Goal: Task Accomplishment & Management: Use online tool/utility

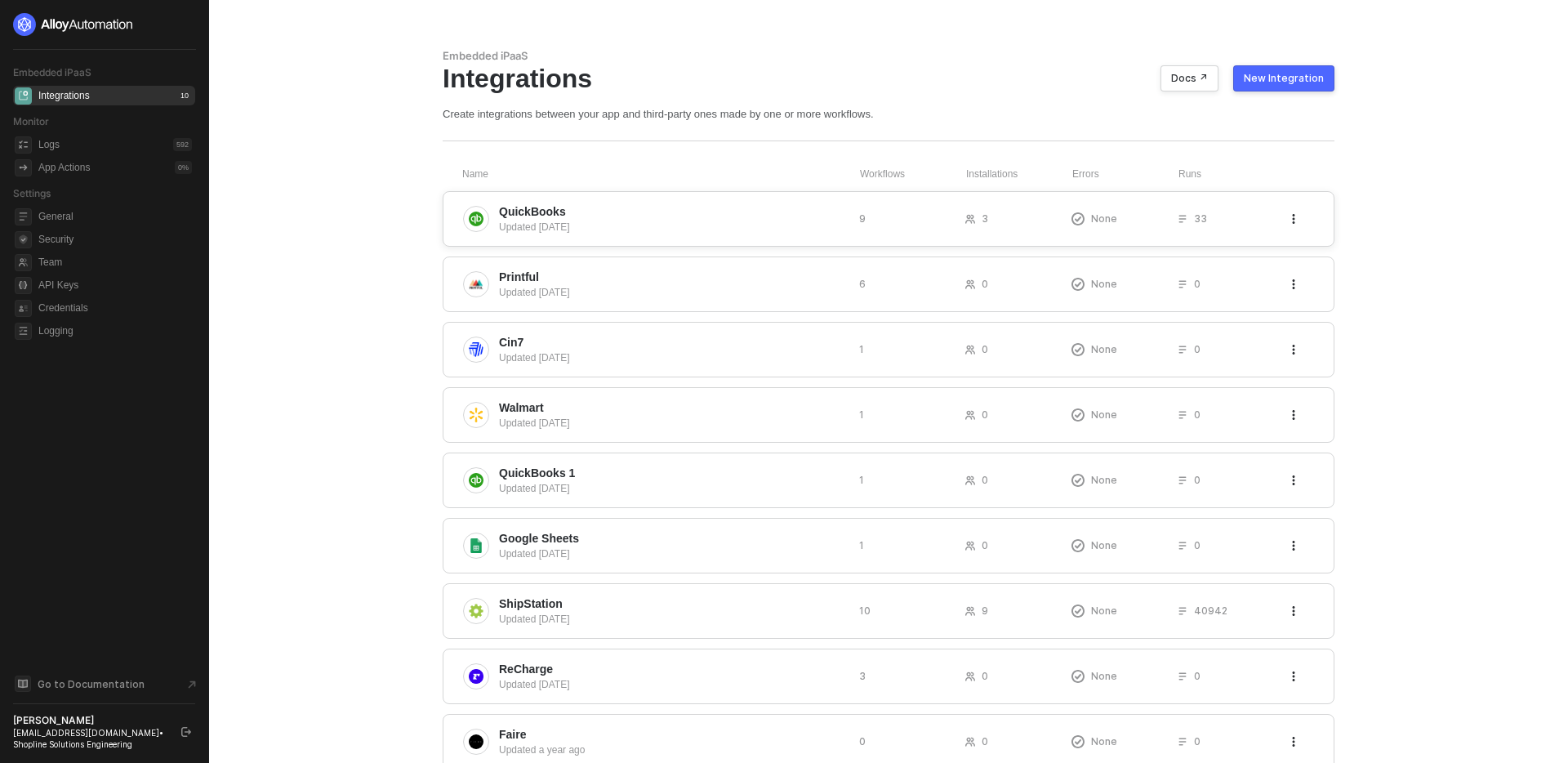
click at [695, 221] on div "Updated 5 days ago" at bounding box center [673, 227] width 347 height 15
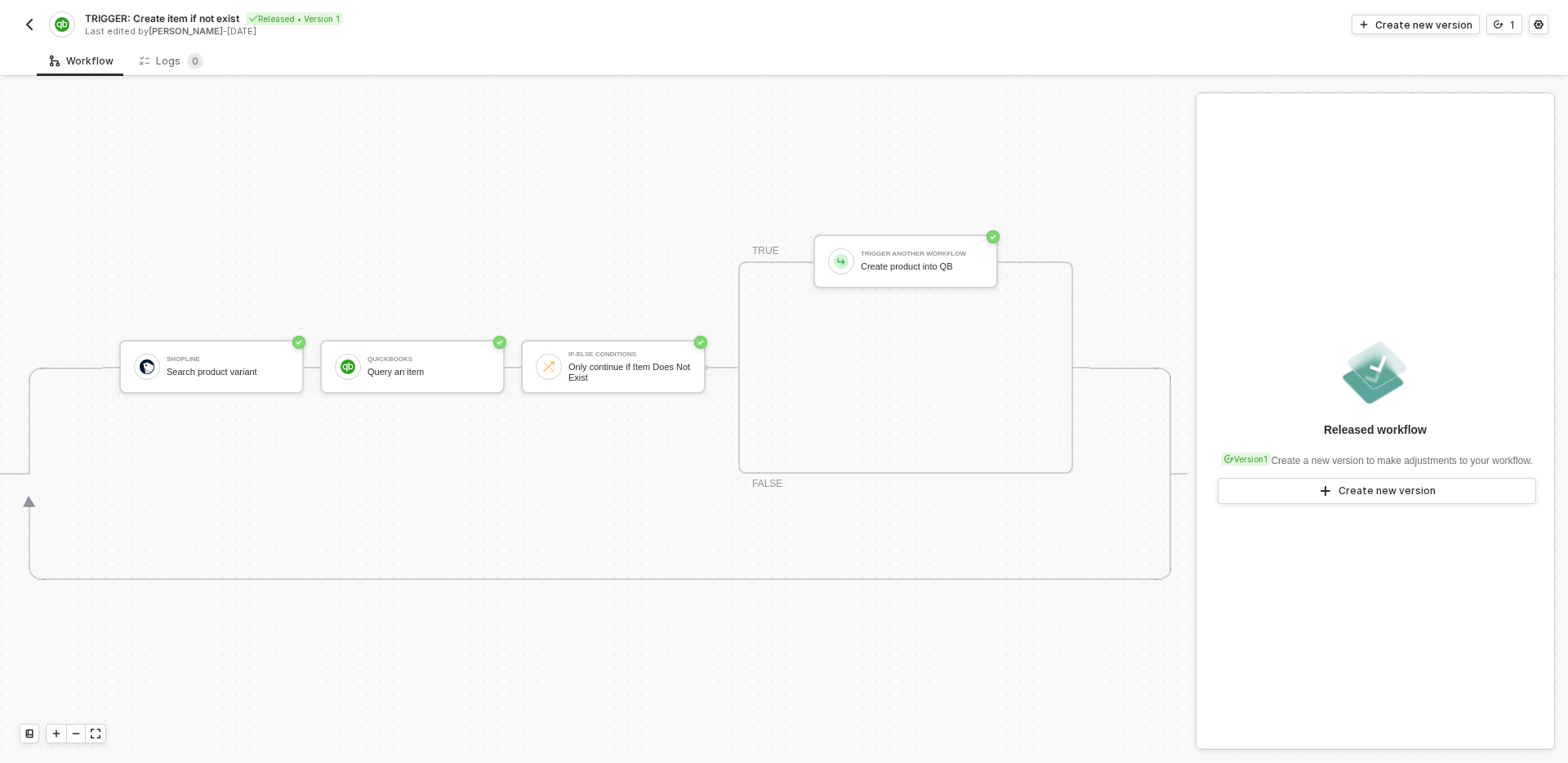
scroll to position [395, 0]
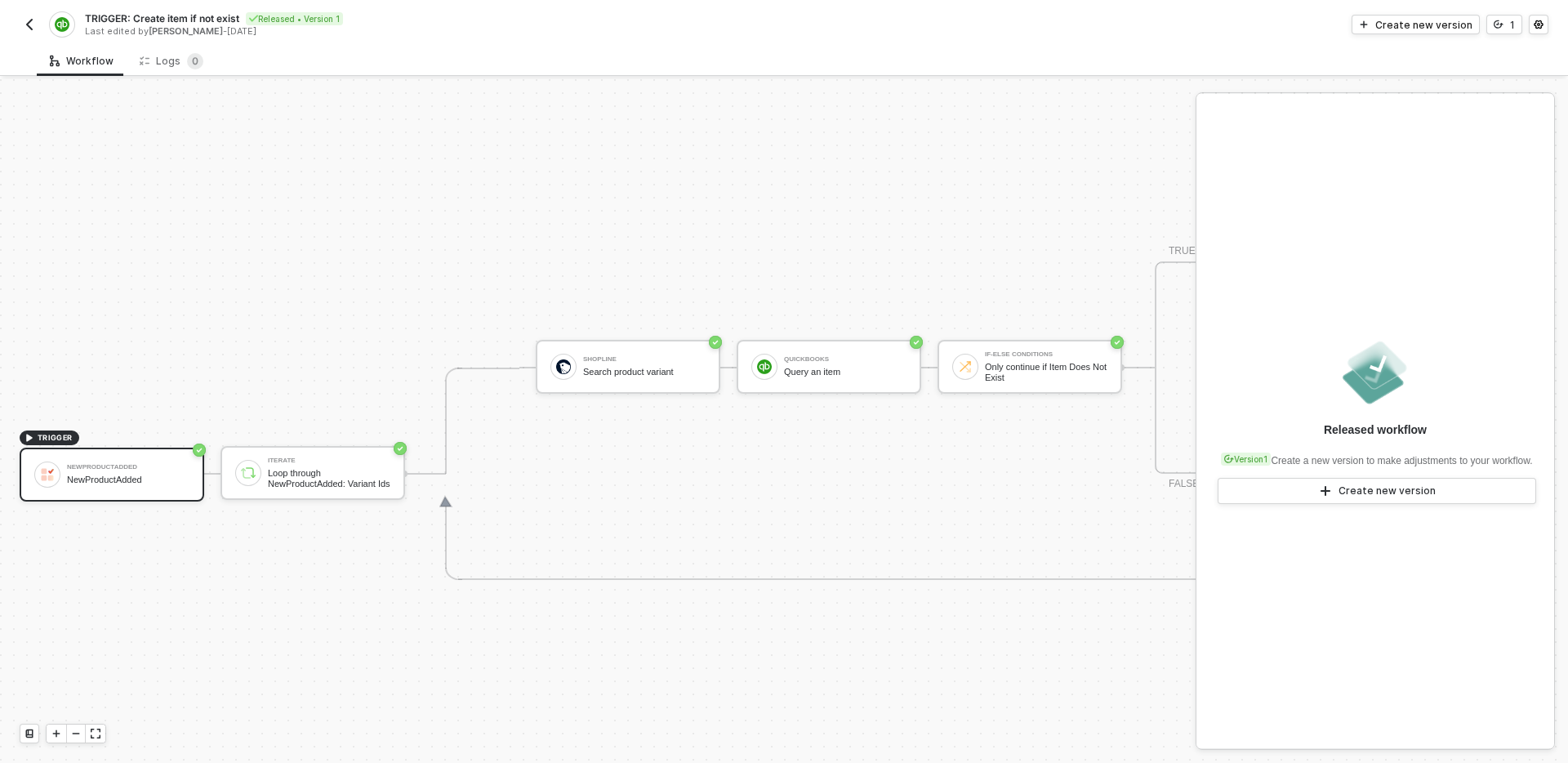
click at [25, 27] on img "button" at bounding box center [28, 24] width 13 height 13
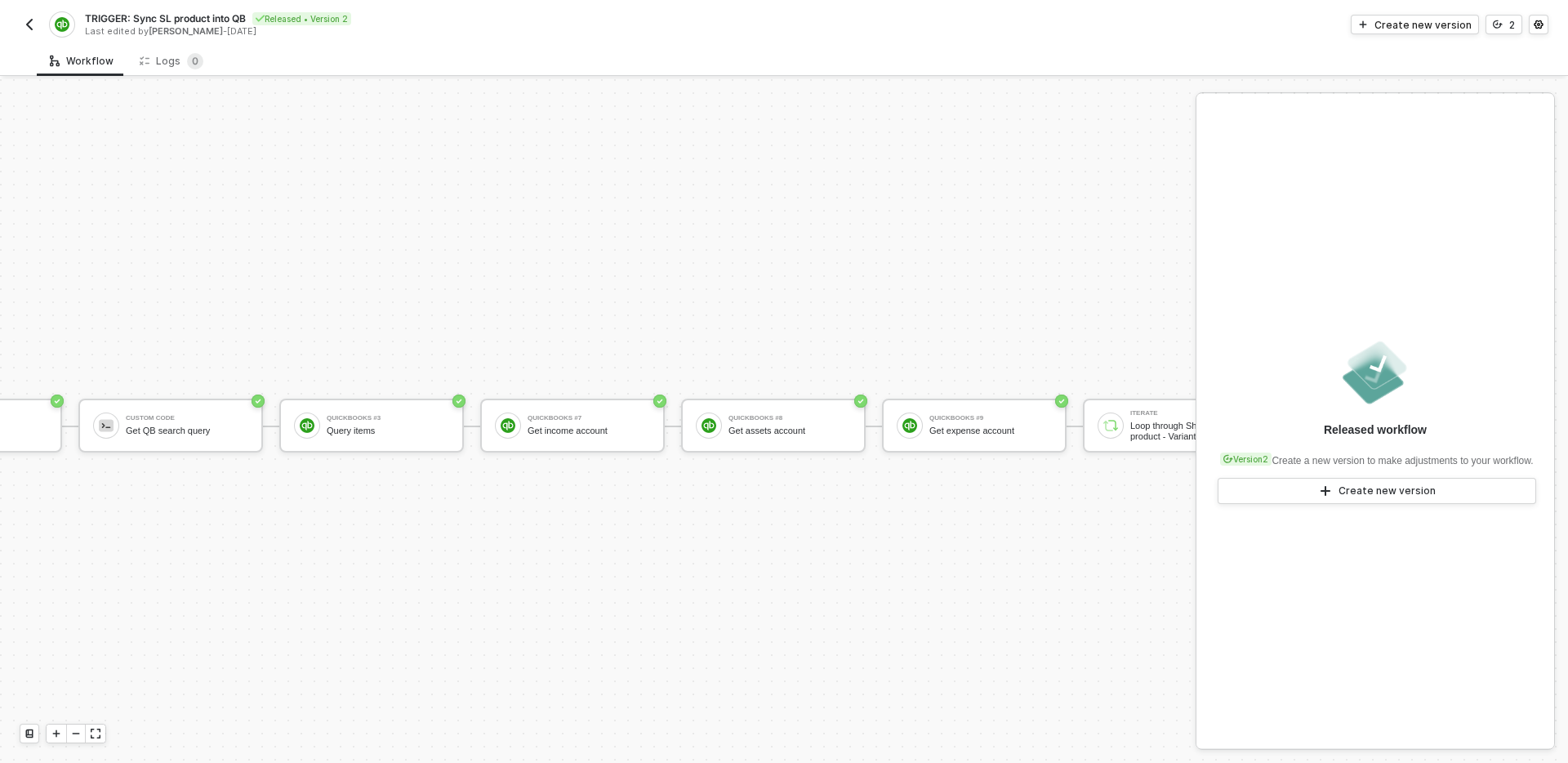
scroll to position [443, 345]
click at [1397, 31] on button "Create new version" at bounding box center [1415, 25] width 128 height 20
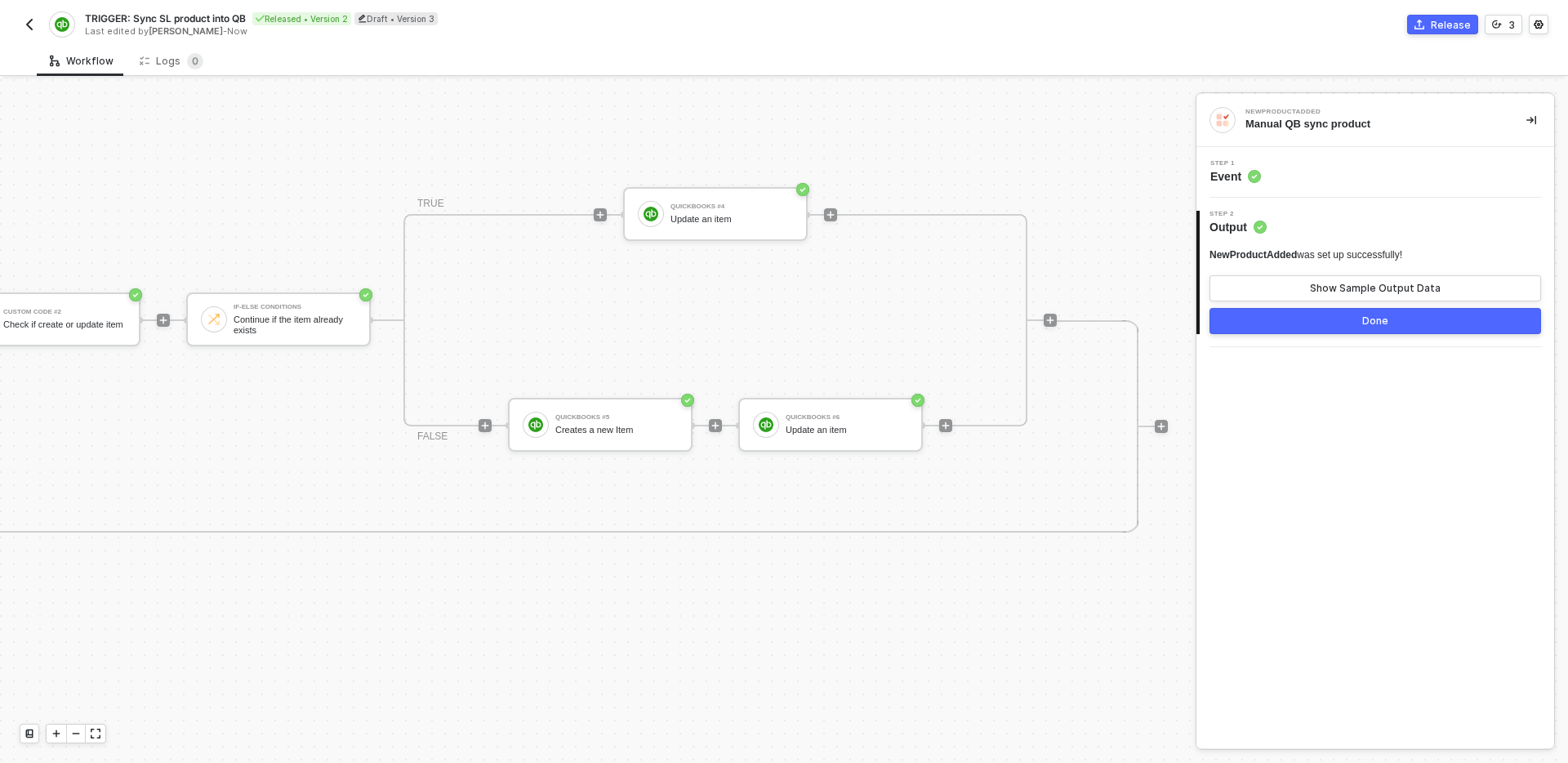
scroll to position [443, 2013]
click at [710, 207] on div "QuickBooks #4" at bounding box center [724, 206] width 123 height 7
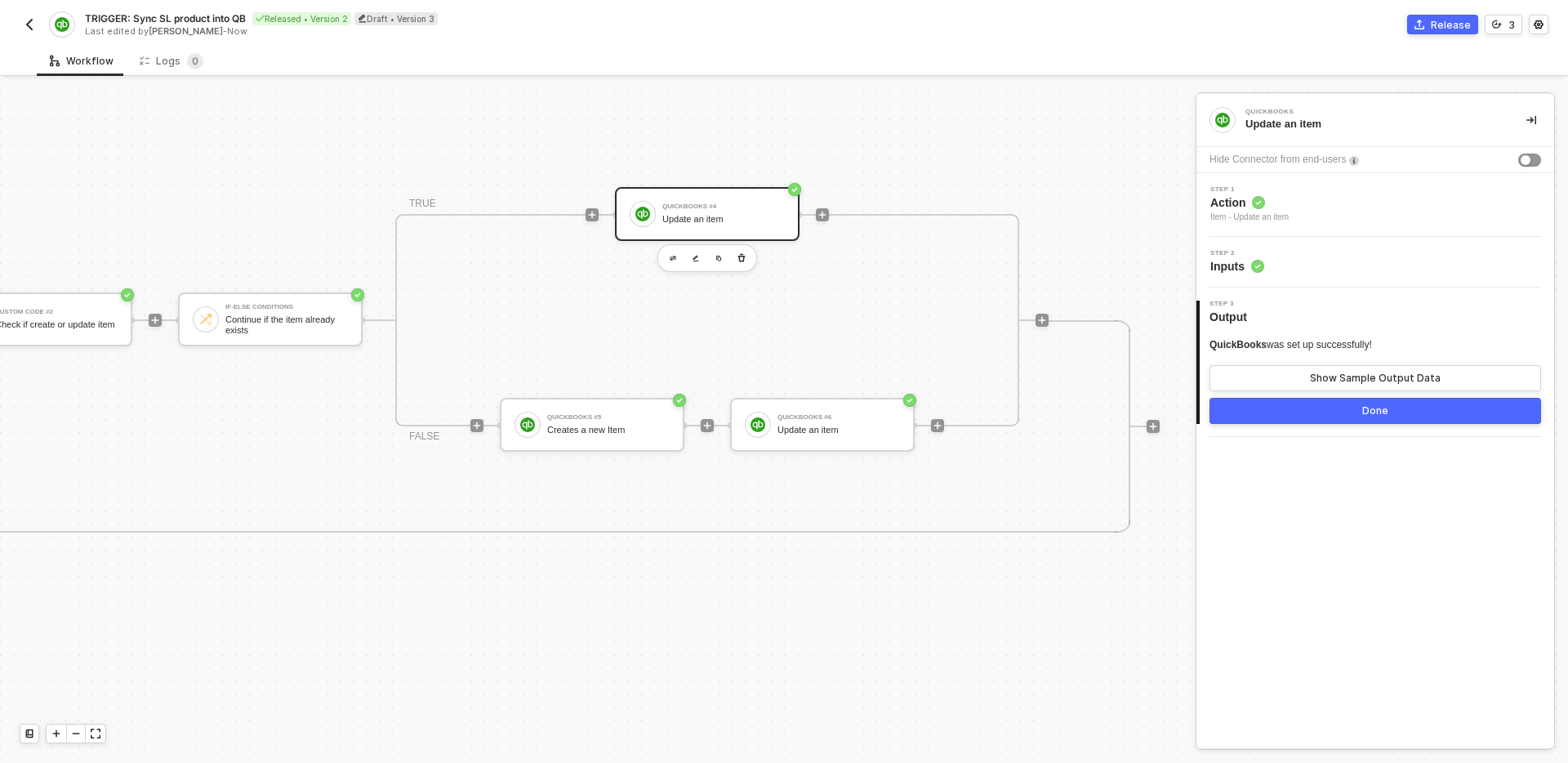
click at [1338, 262] on div "Step 2 Inputs" at bounding box center [1378, 262] width 354 height 25
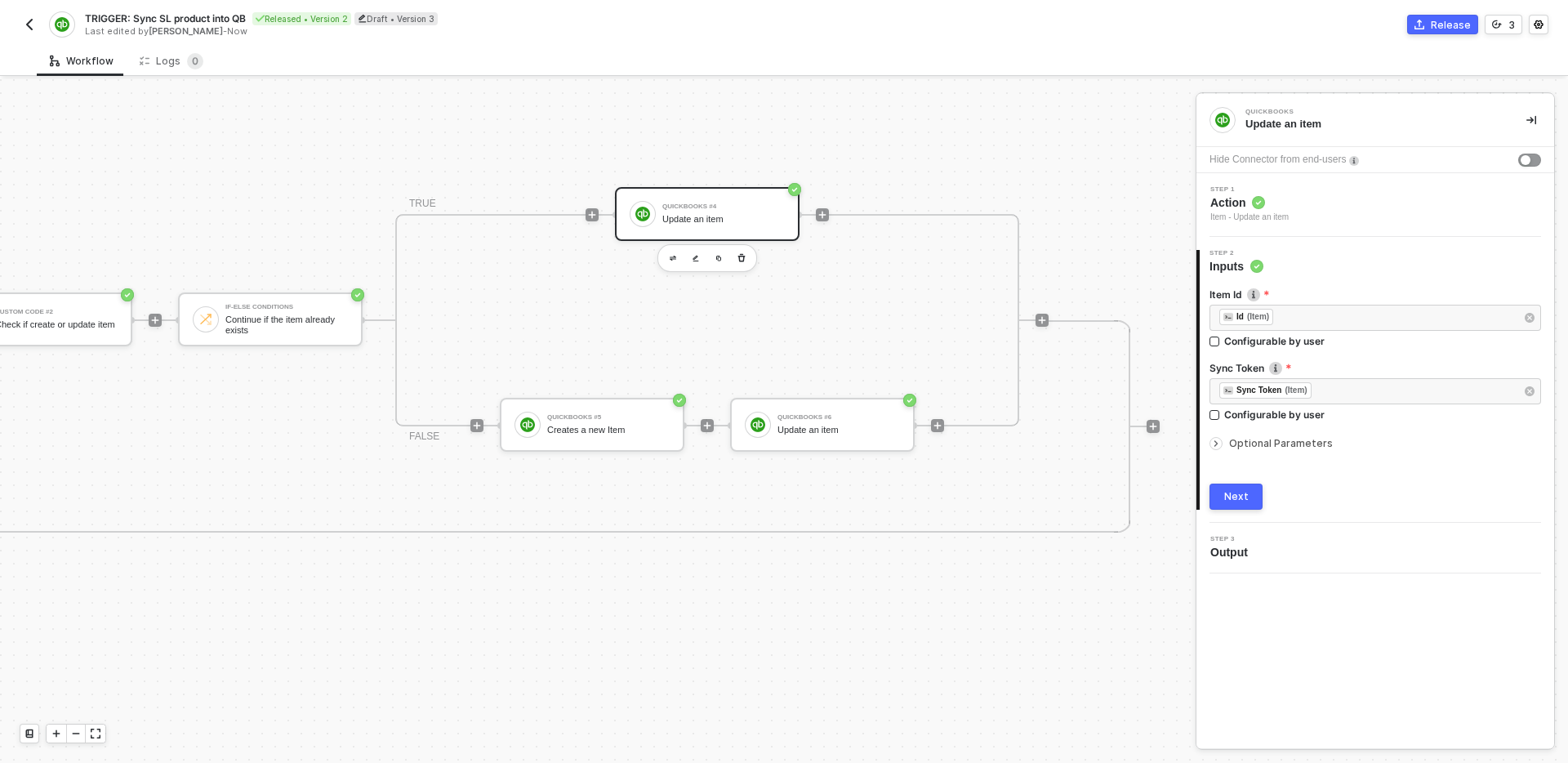
click at [1300, 443] on span "Optional Parameters" at bounding box center [1282, 443] width 104 height 12
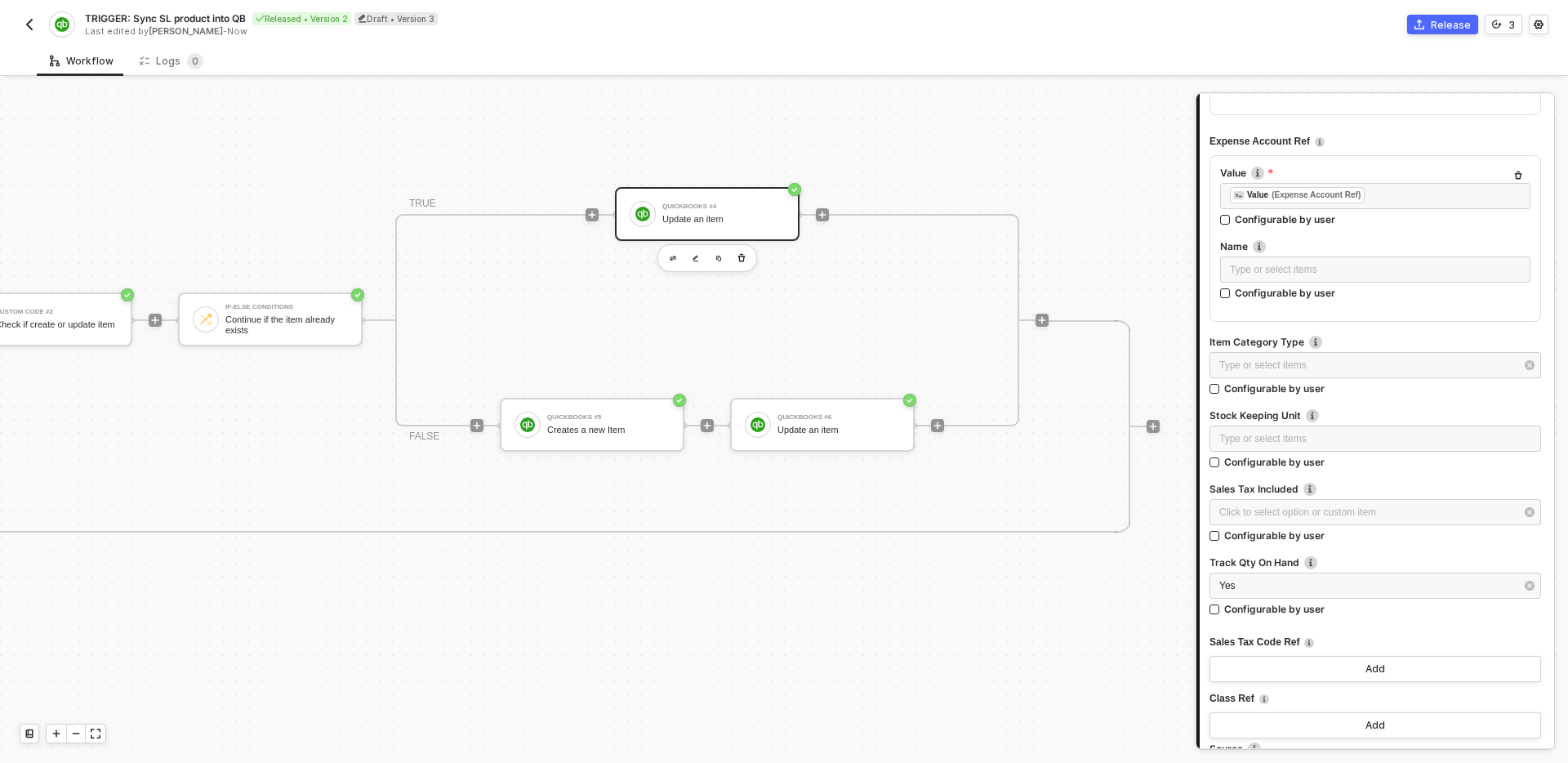
scroll to position [1047, 0]
click at [1333, 440] on div "Type or select items ﻿" at bounding box center [1376, 436] width 312 height 16
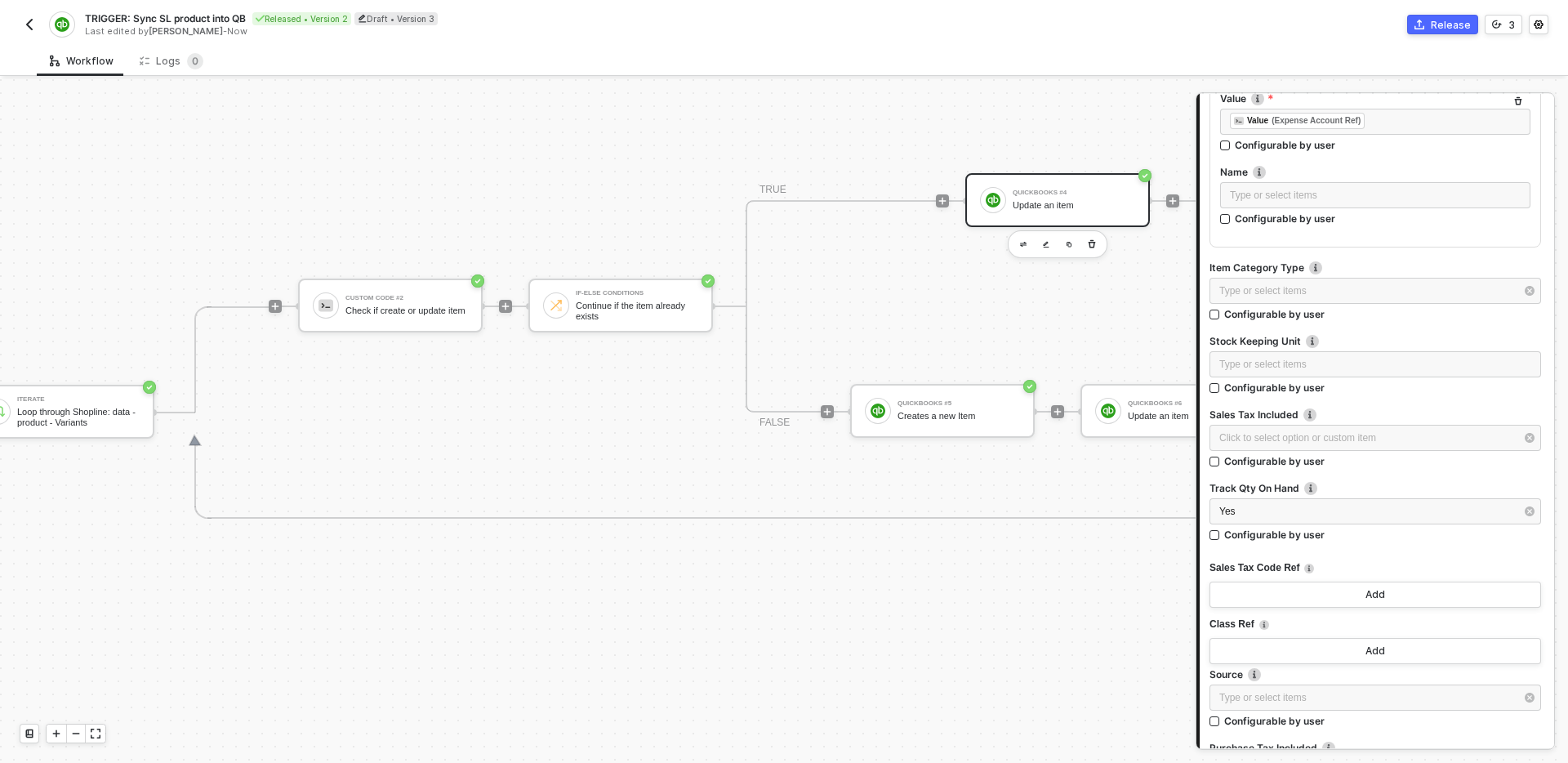
scroll to position [1120, 0]
click at [1376, 356] on div "Type or select items ﻿" at bounding box center [1376, 364] width 312 height 16
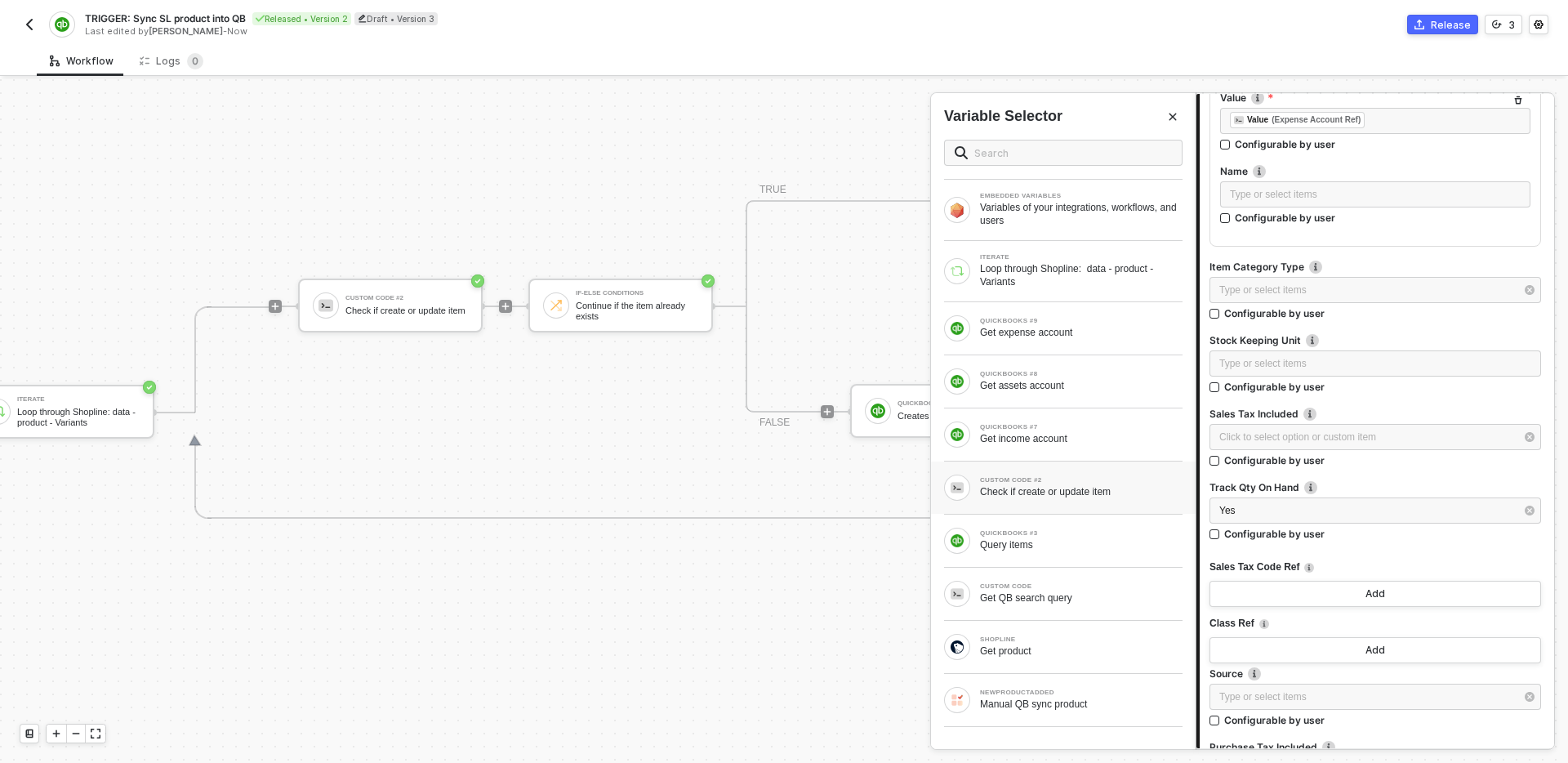
click at [1104, 490] on div "Check if create or update item" at bounding box center [1082, 491] width 203 height 13
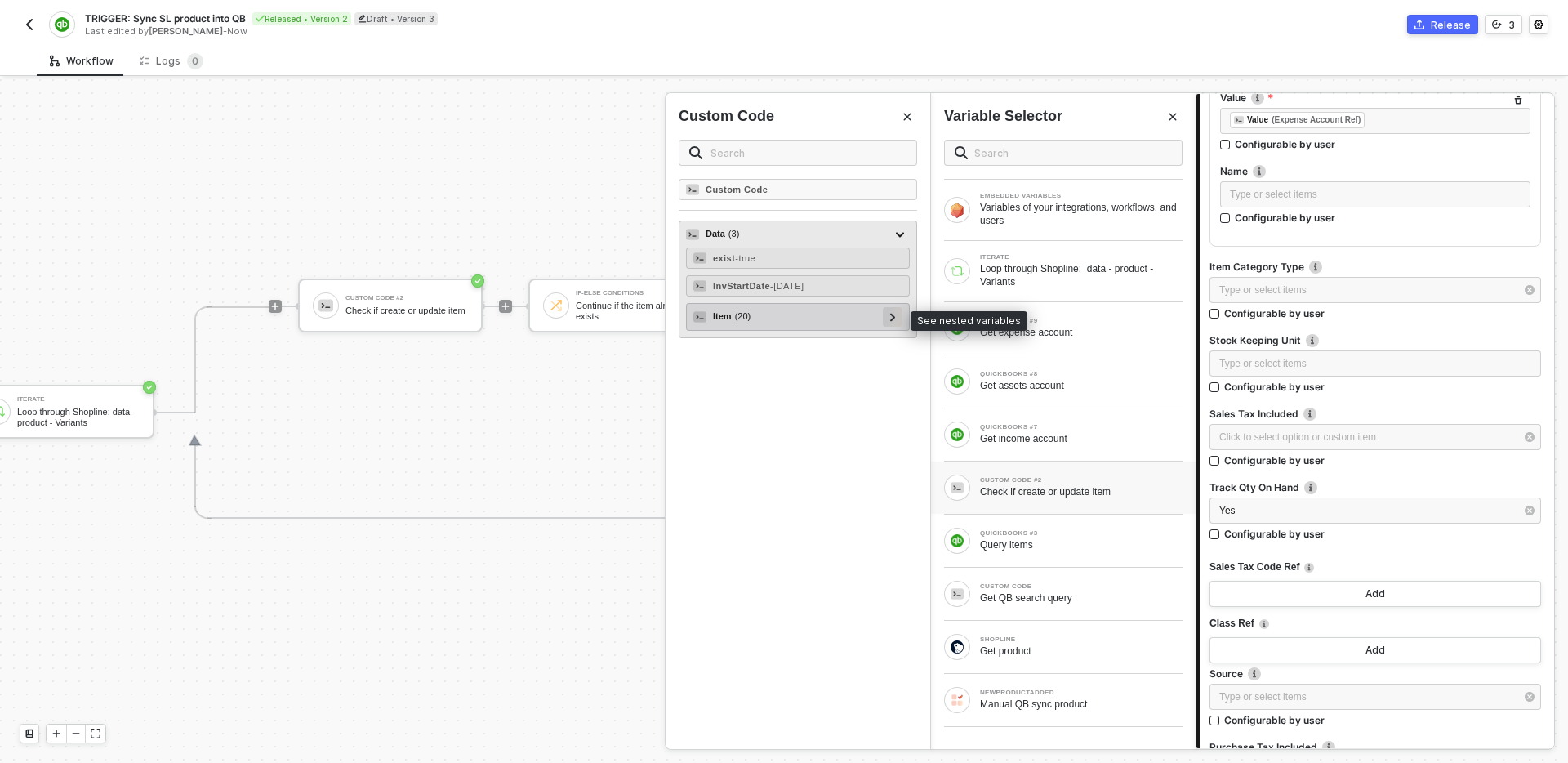
click at [892, 317] on icon at bounding box center [893, 317] width 6 height 8
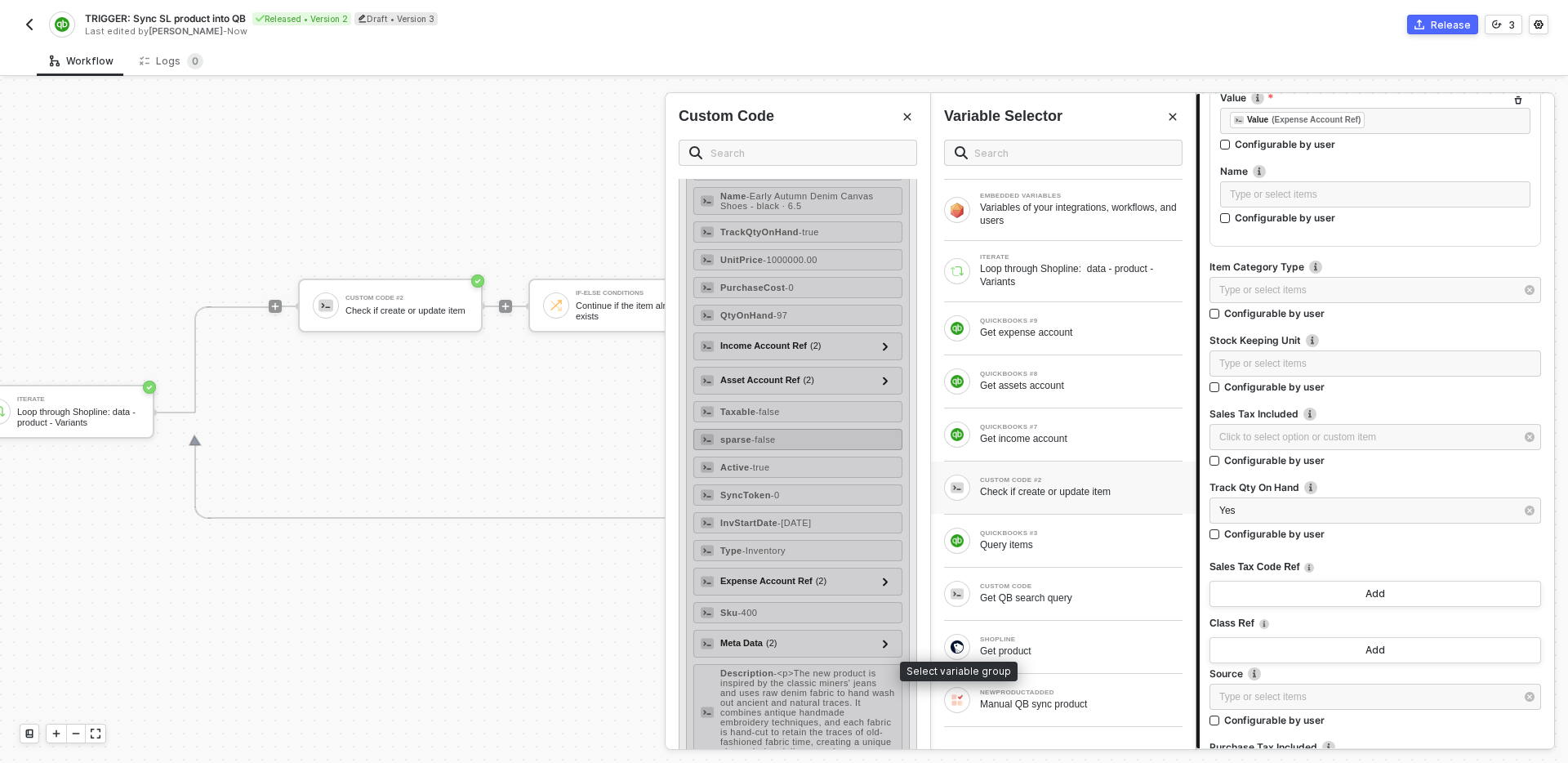
scroll to position [232, 0]
click at [773, 611] on div "Sku - 400" at bounding box center [797, 607] width 209 height 22
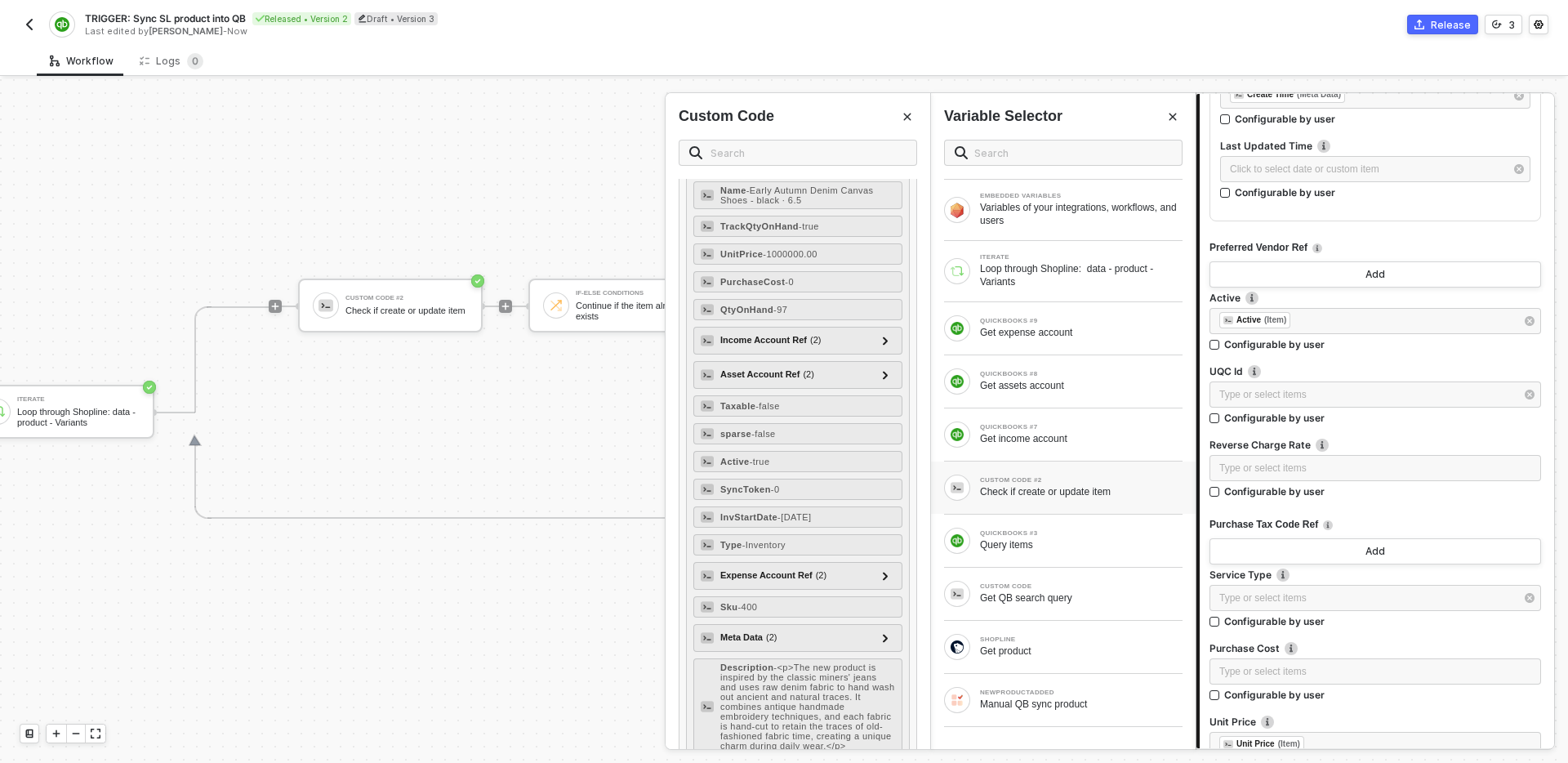
scroll to position [2638, 0]
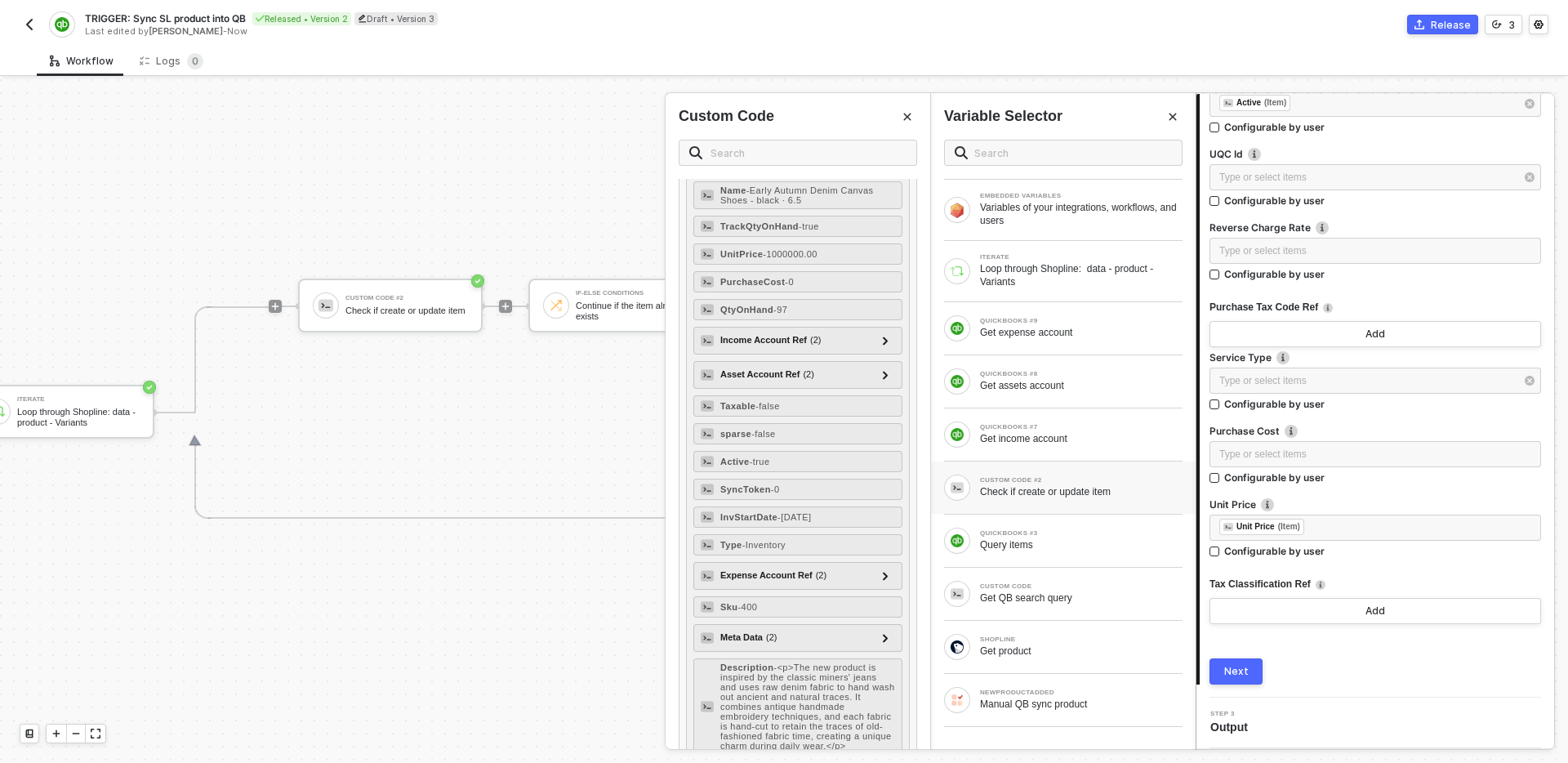
click at [1240, 676] on div "Next" at bounding box center [1237, 671] width 25 height 13
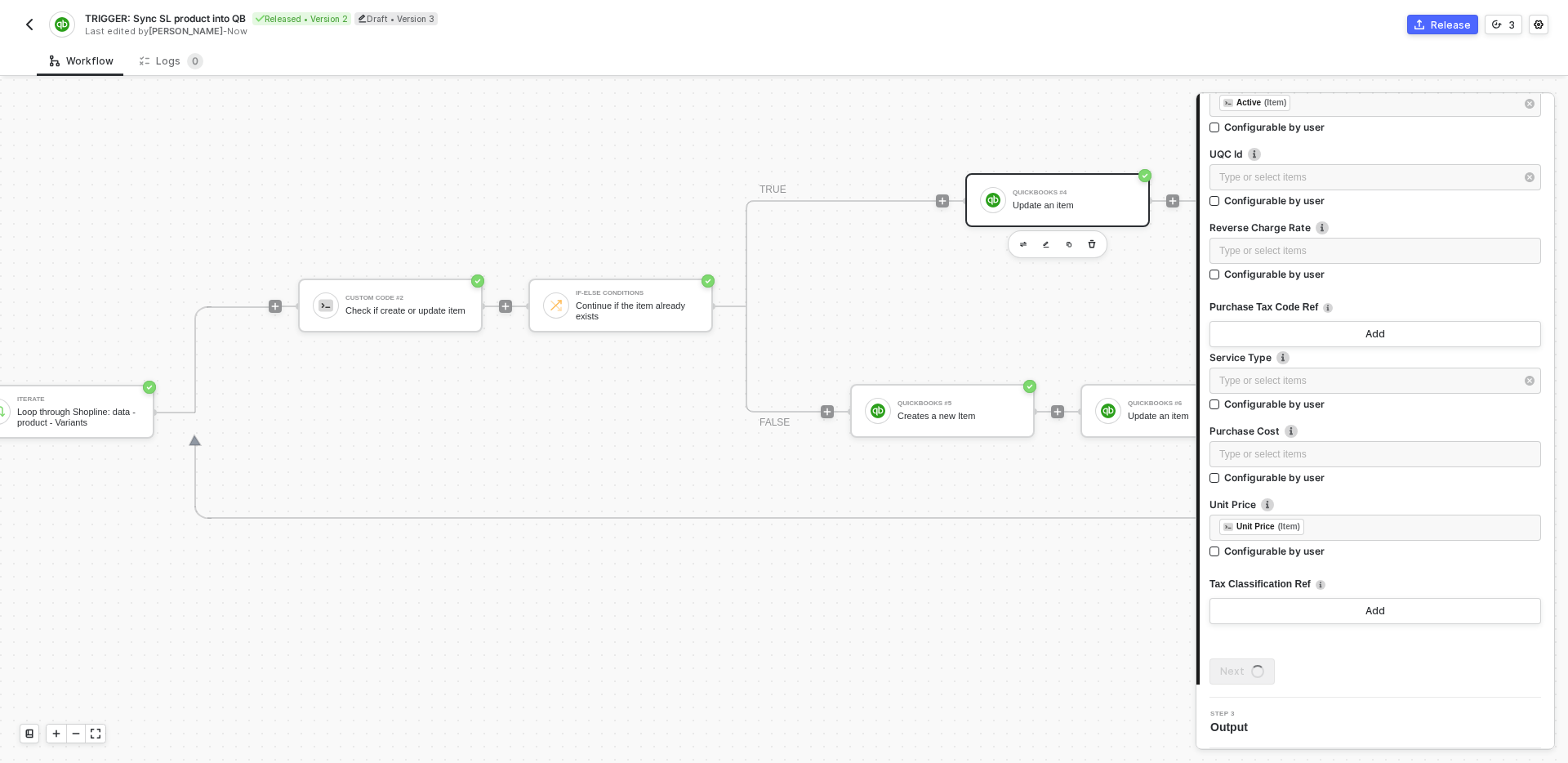
scroll to position [0, 0]
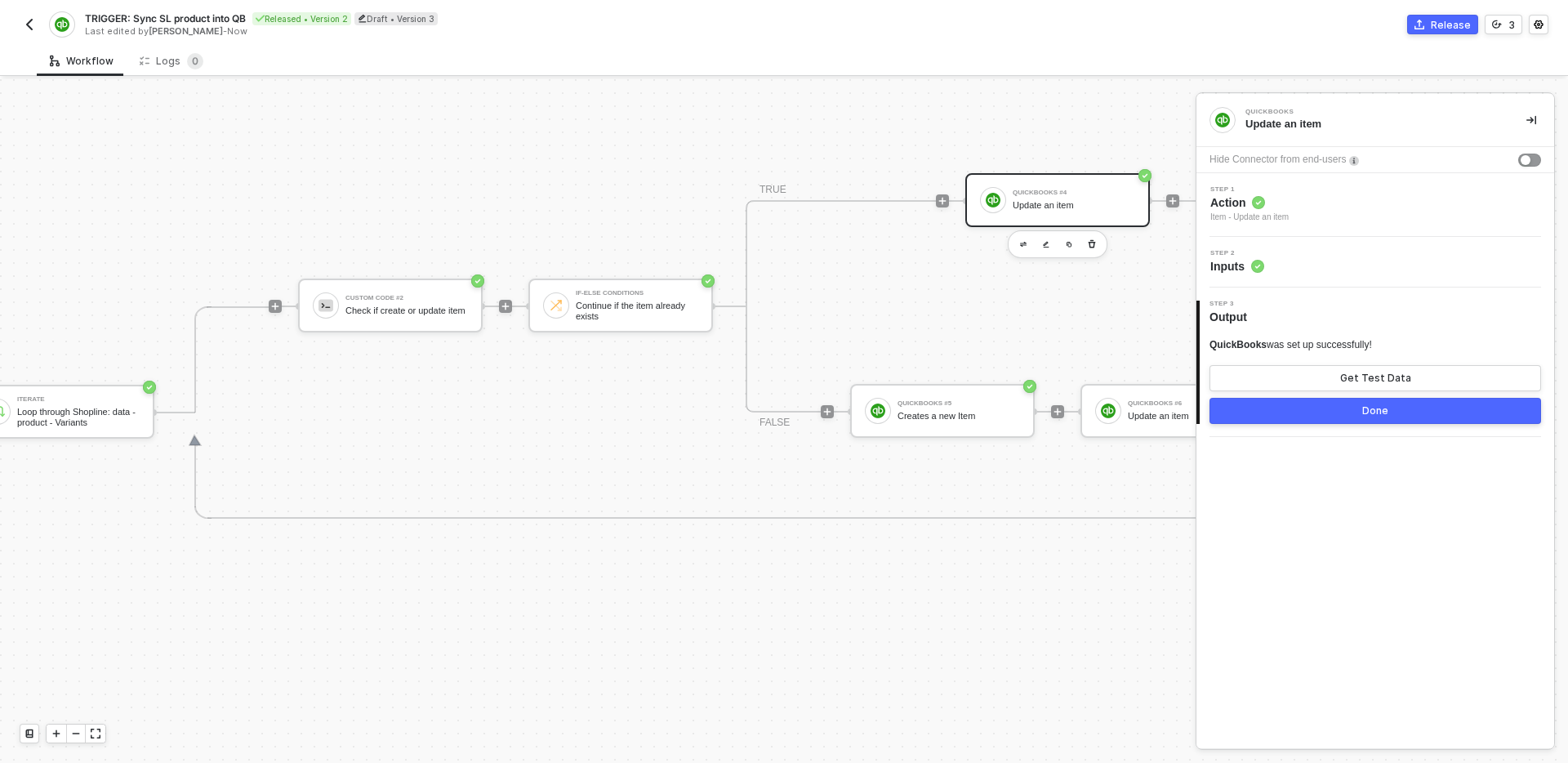
click at [1345, 414] on button "Done" at bounding box center [1376, 411] width 331 height 26
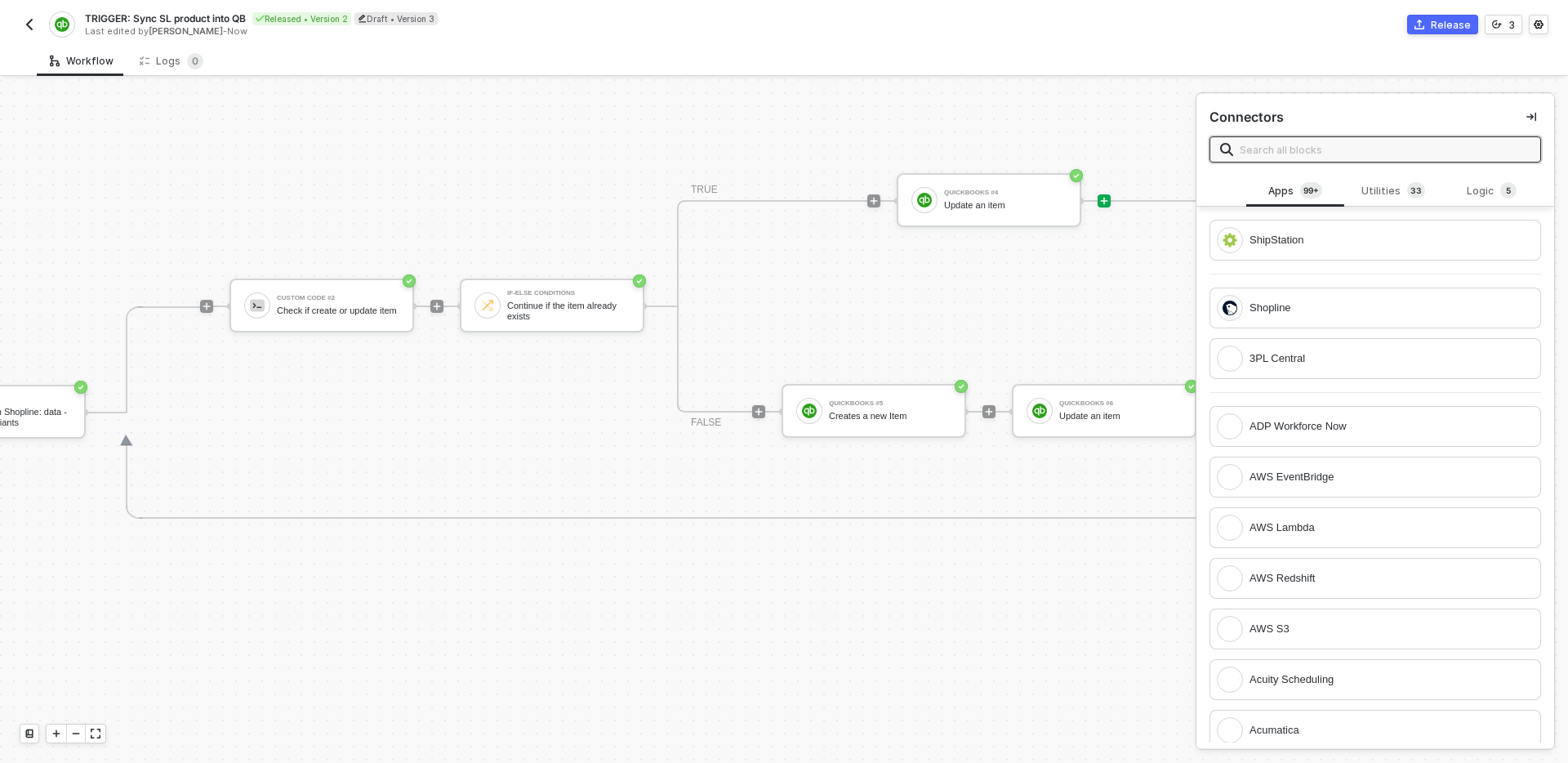
scroll to position [457, 1774]
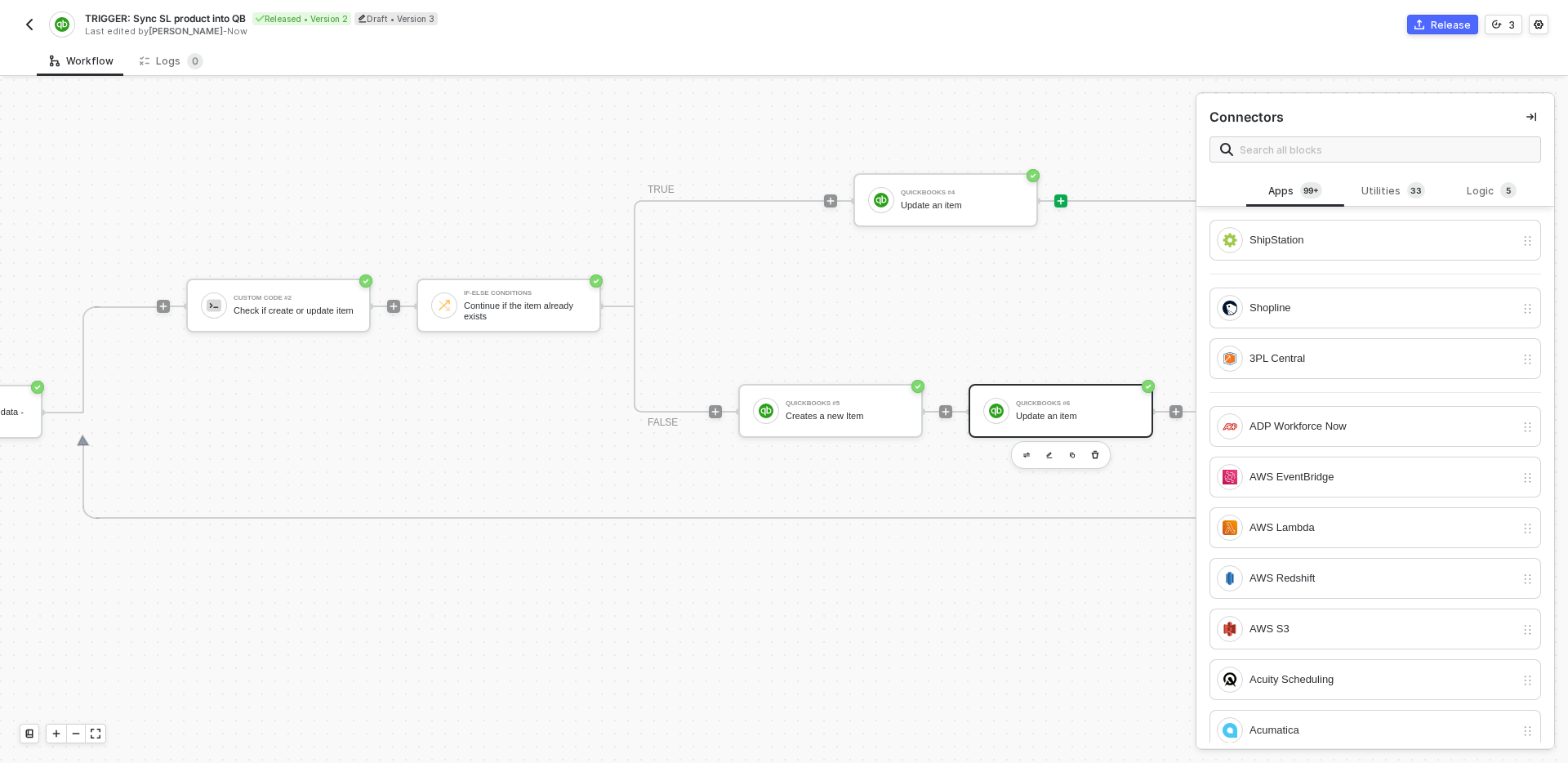
click at [1085, 400] on div "QuickBooks #6" at bounding box center [1077, 403] width 123 height 7
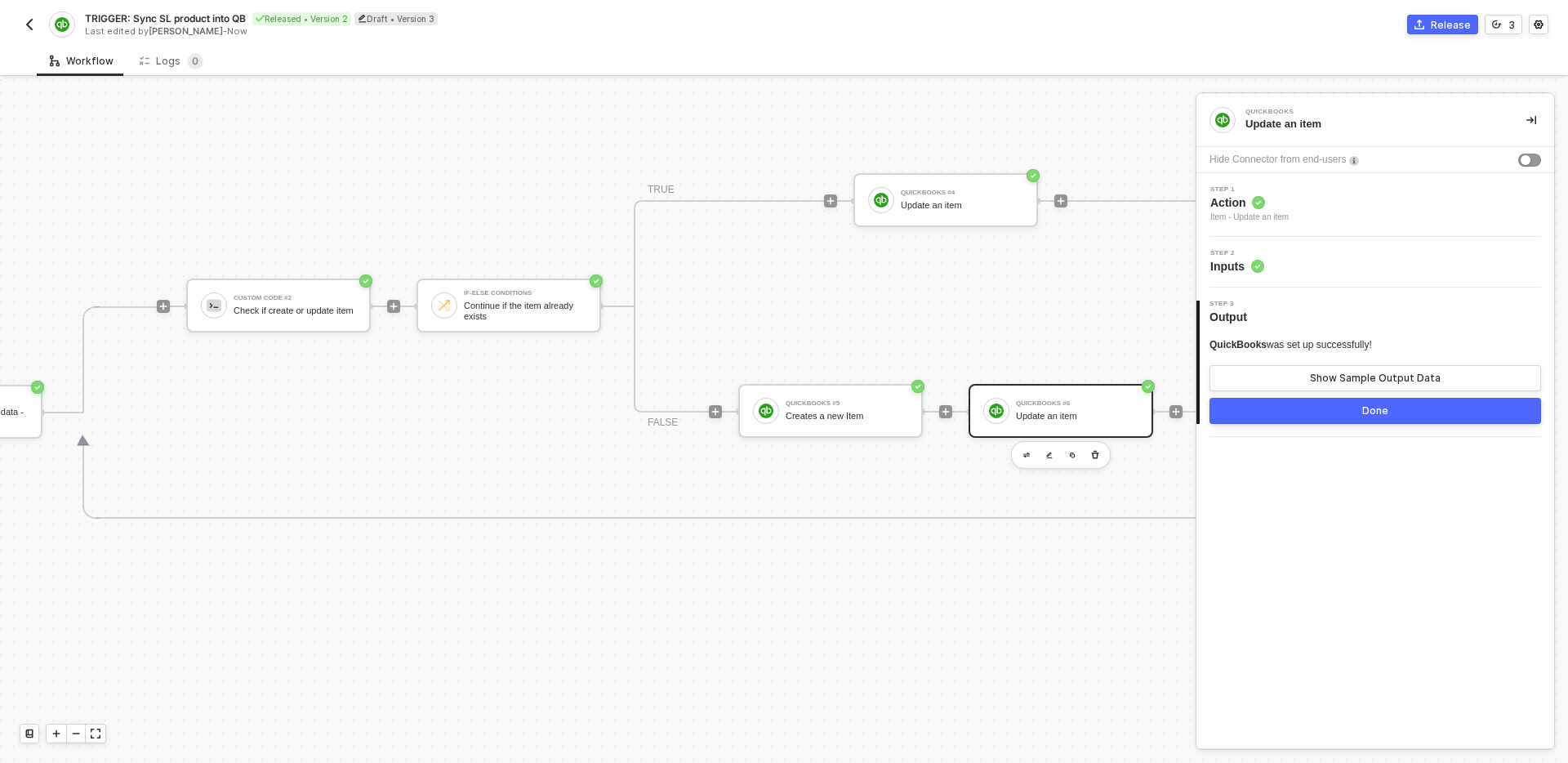
click at [1298, 258] on div "Step 2 Inputs" at bounding box center [1378, 262] width 354 height 25
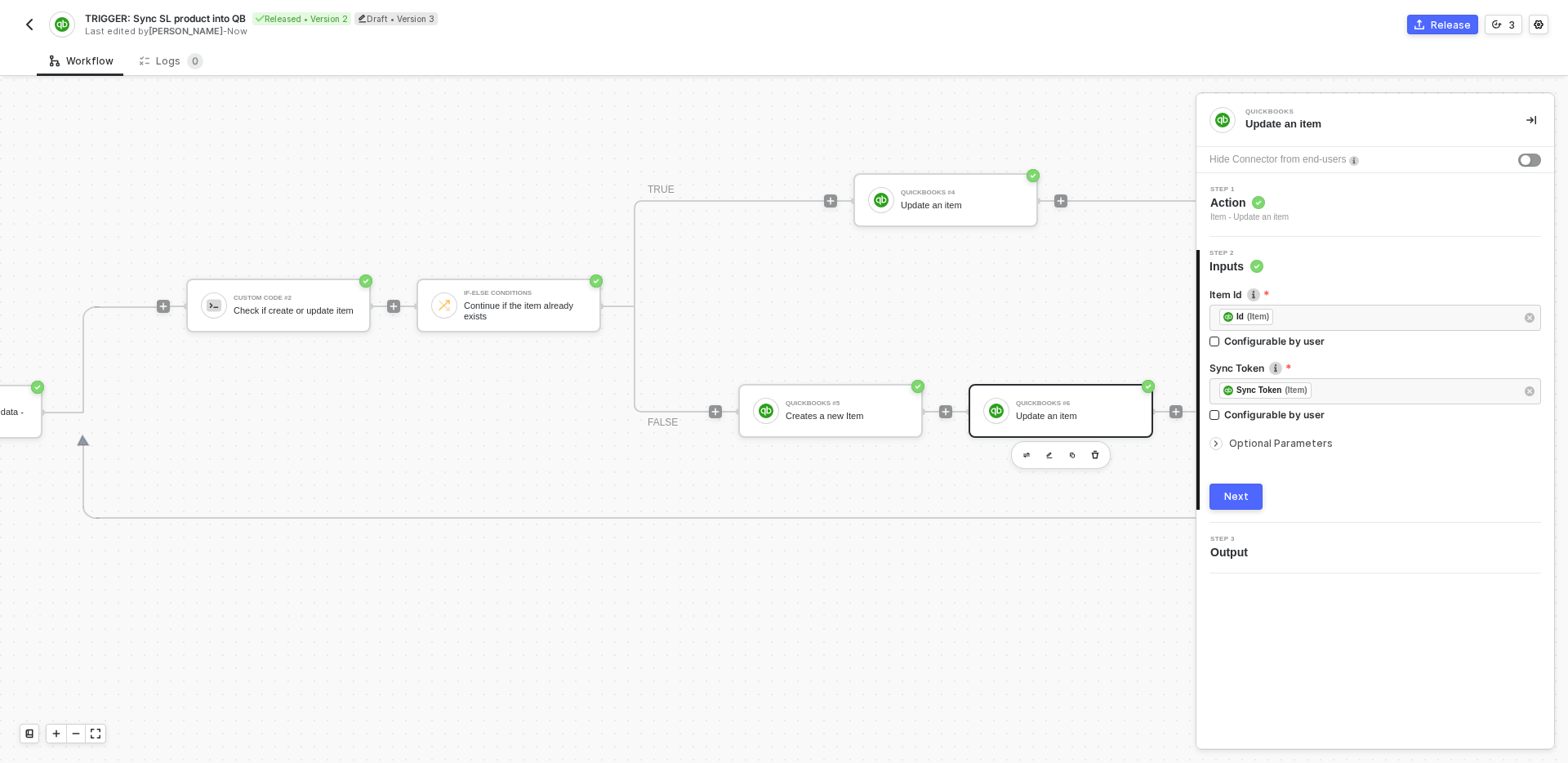
click at [1290, 443] on span "Optional Parameters" at bounding box center [1282, 443] width 104 height 12
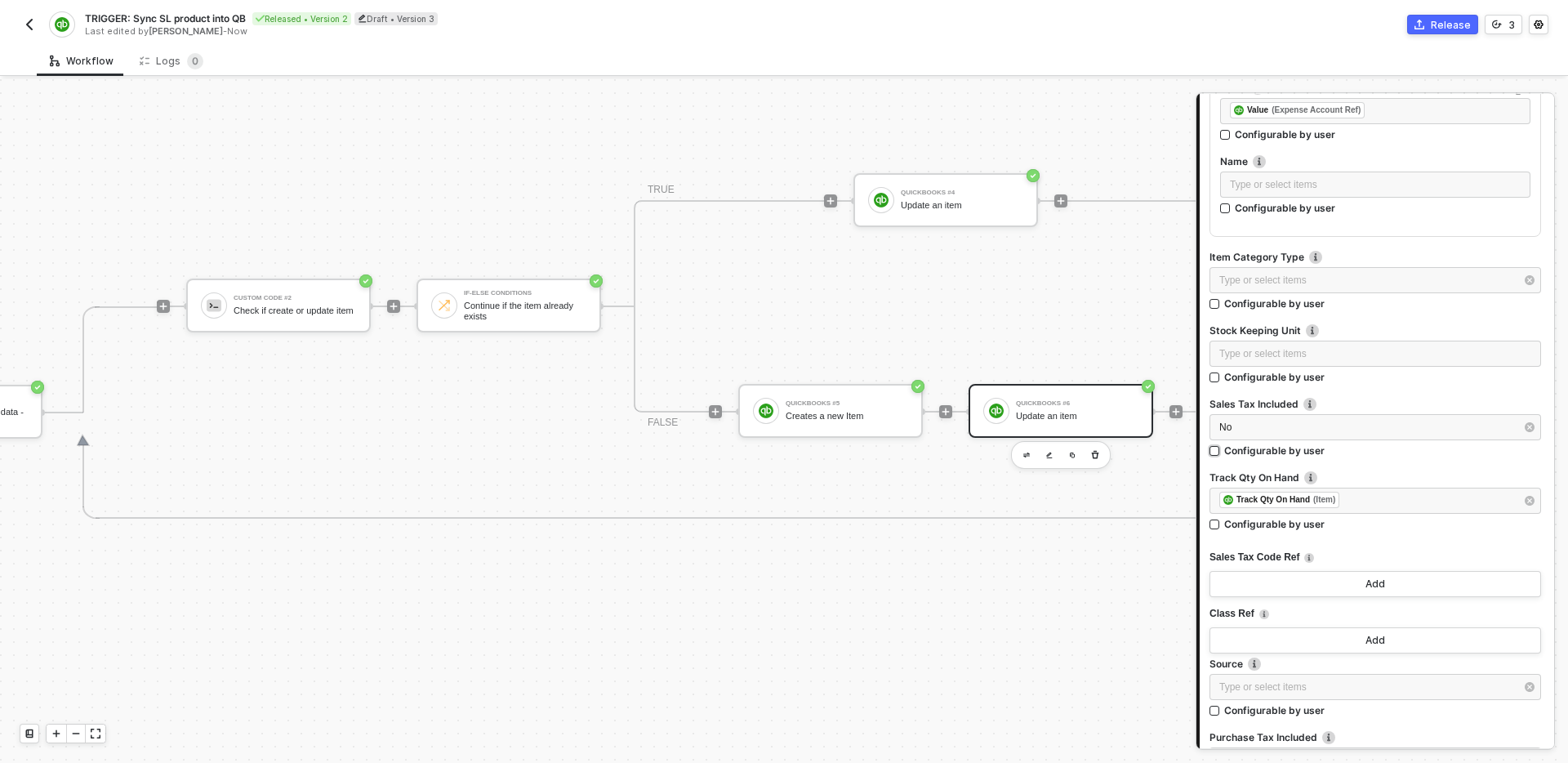
scroll to position [1128, 0]
click at [1371, 353] on div "Type or select items ﻿" at bounding box center [1376, 356] width 312 height 16
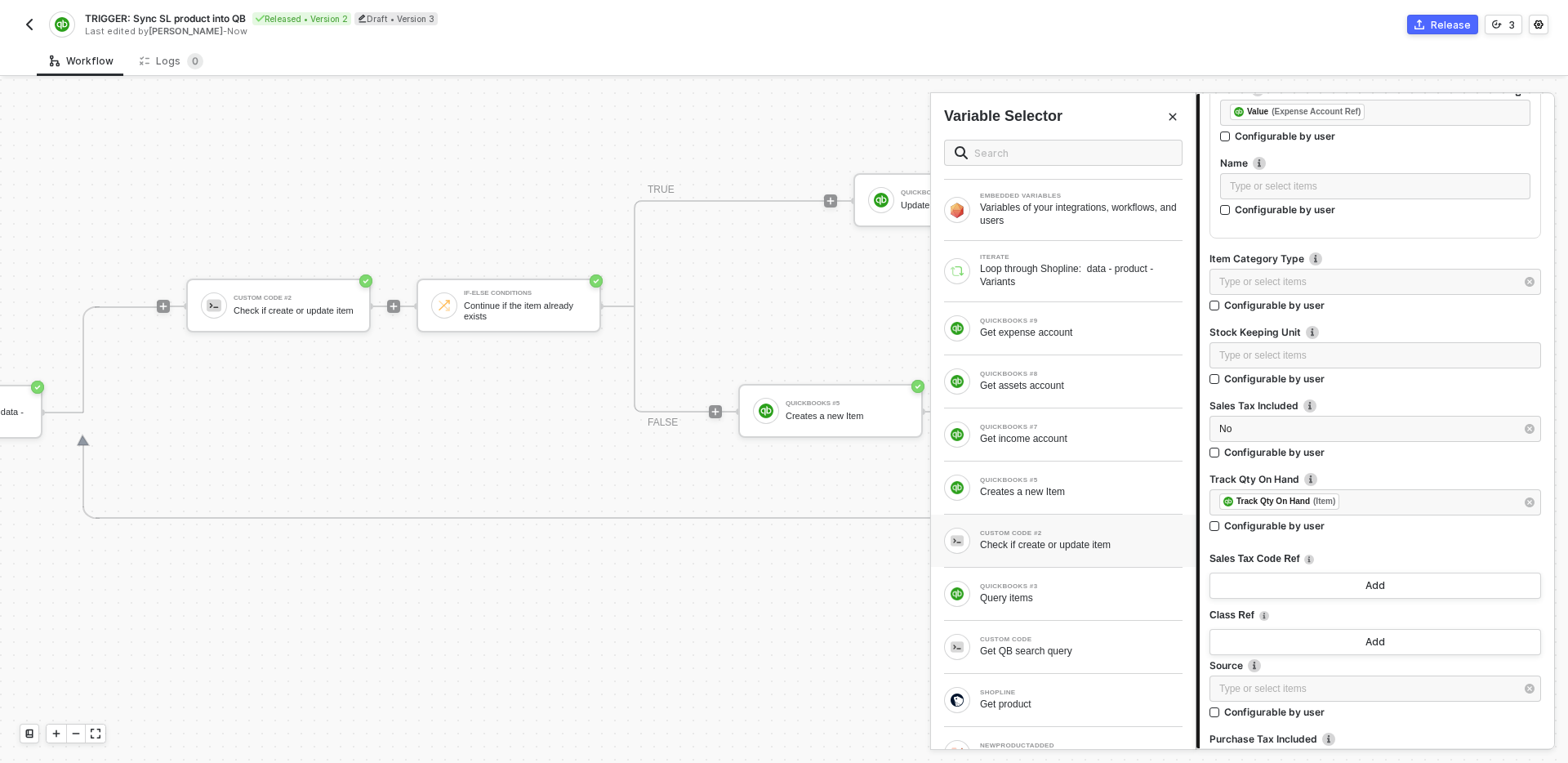
click at [1114, 553] on div "CUSTOM CODE #2 Check if create or update item" at bounding box center [1063, 540] width 238 height 26
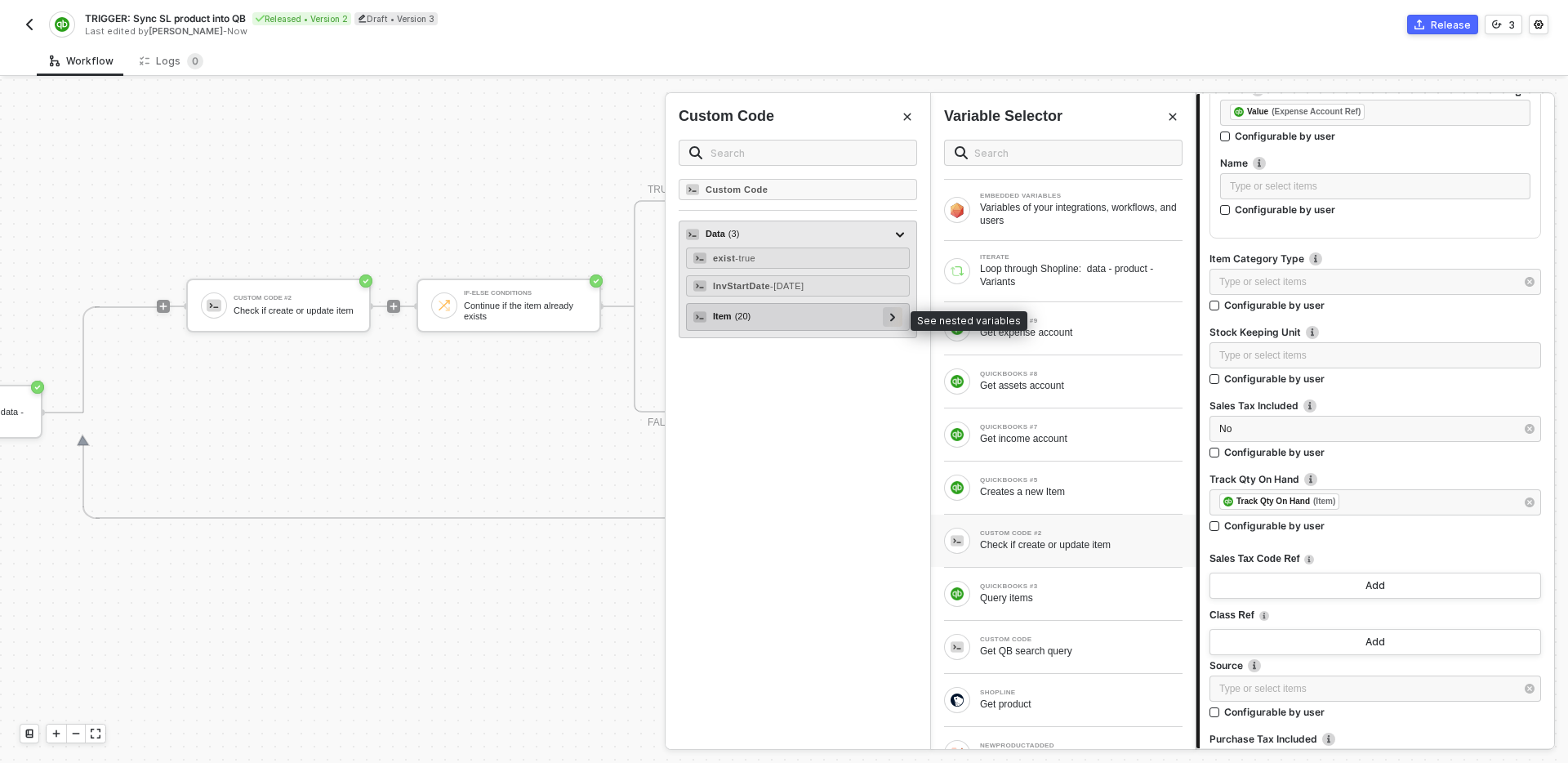
click at [894, 316] on icon at bounding box center [893, 317] width 6 height 8
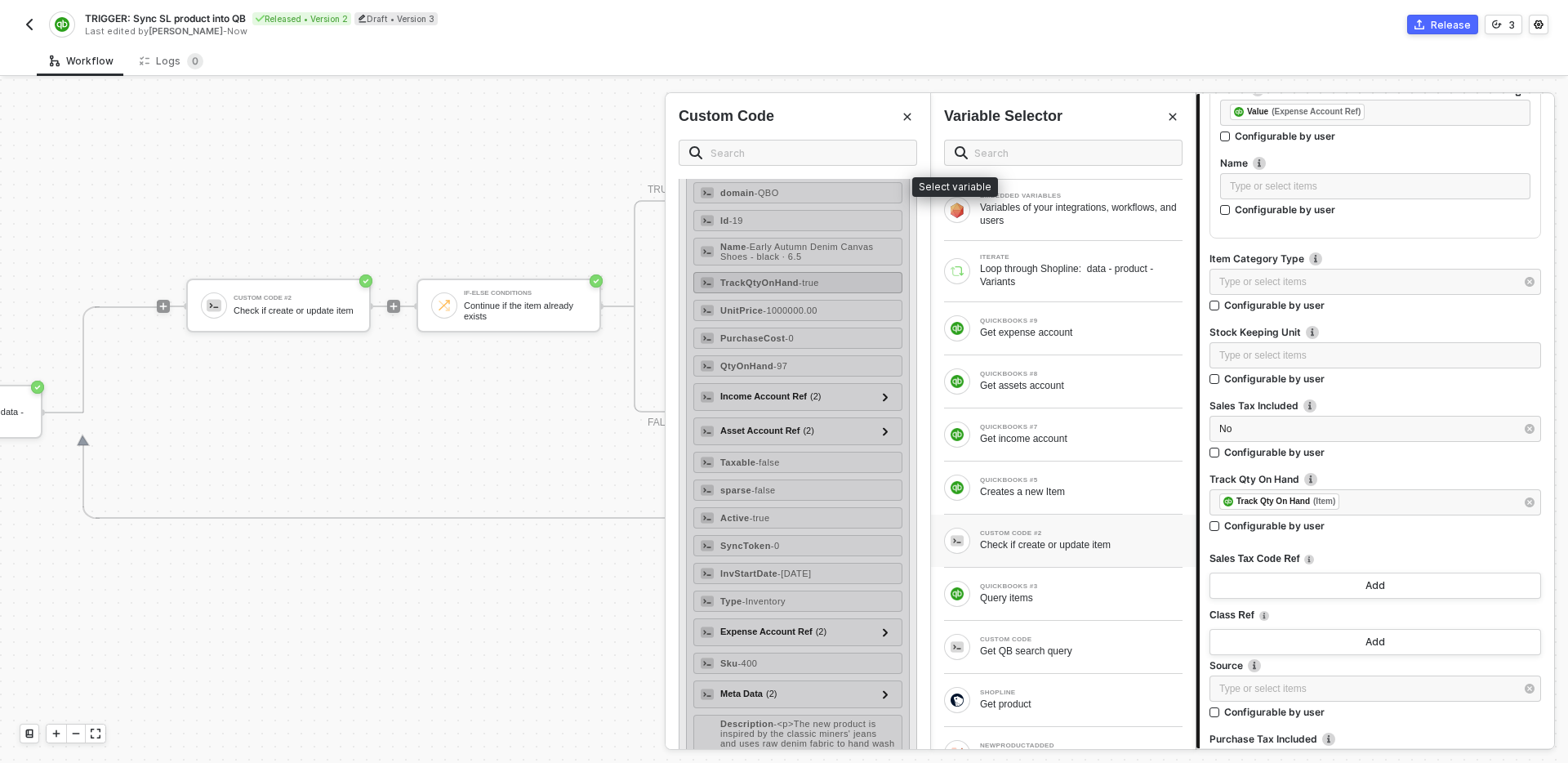
scroll to position [281, 0]
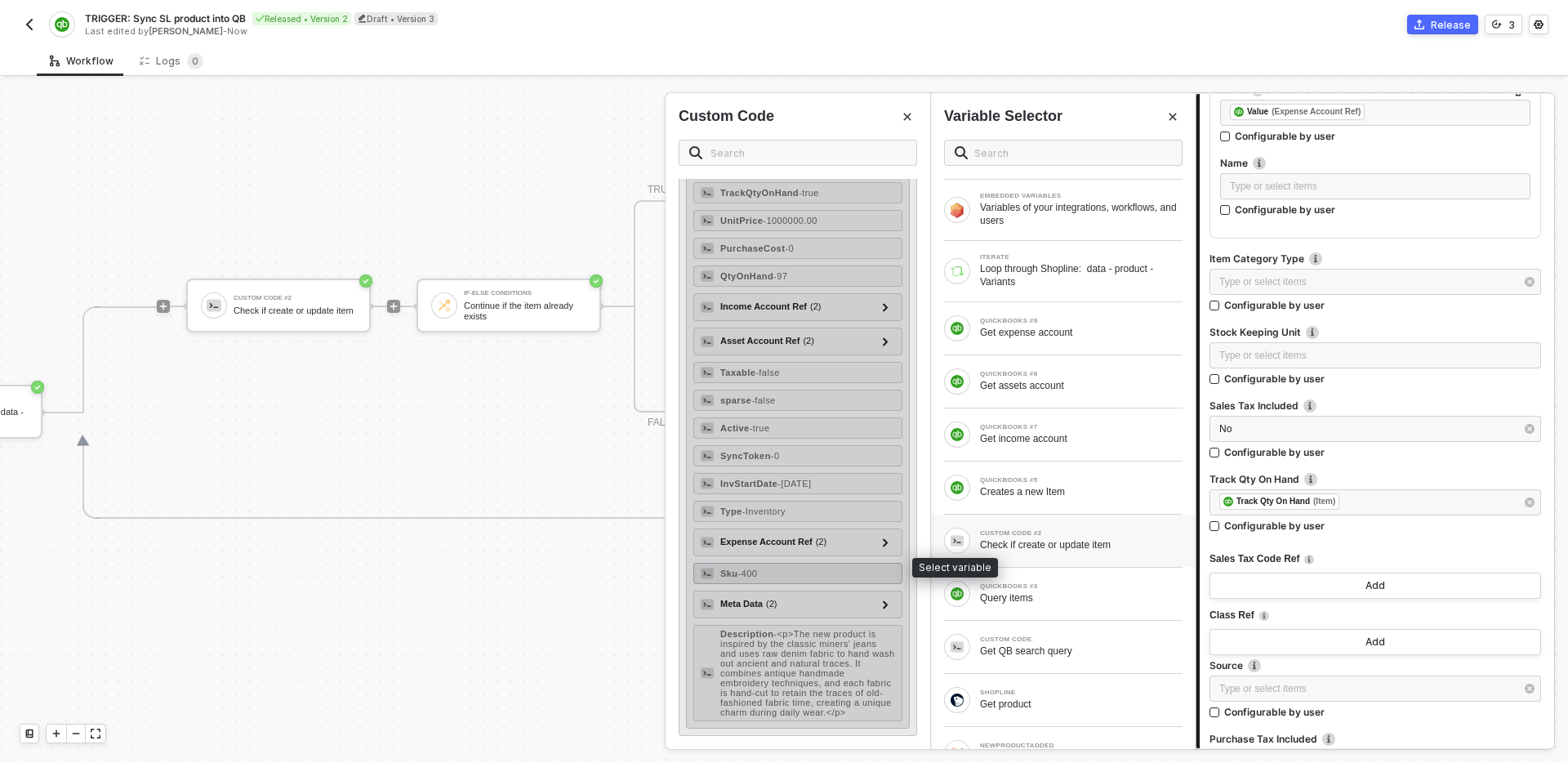
click at [784, 570] on div "Sku - 400" at bounding box center [797, 574] width 209 height 22
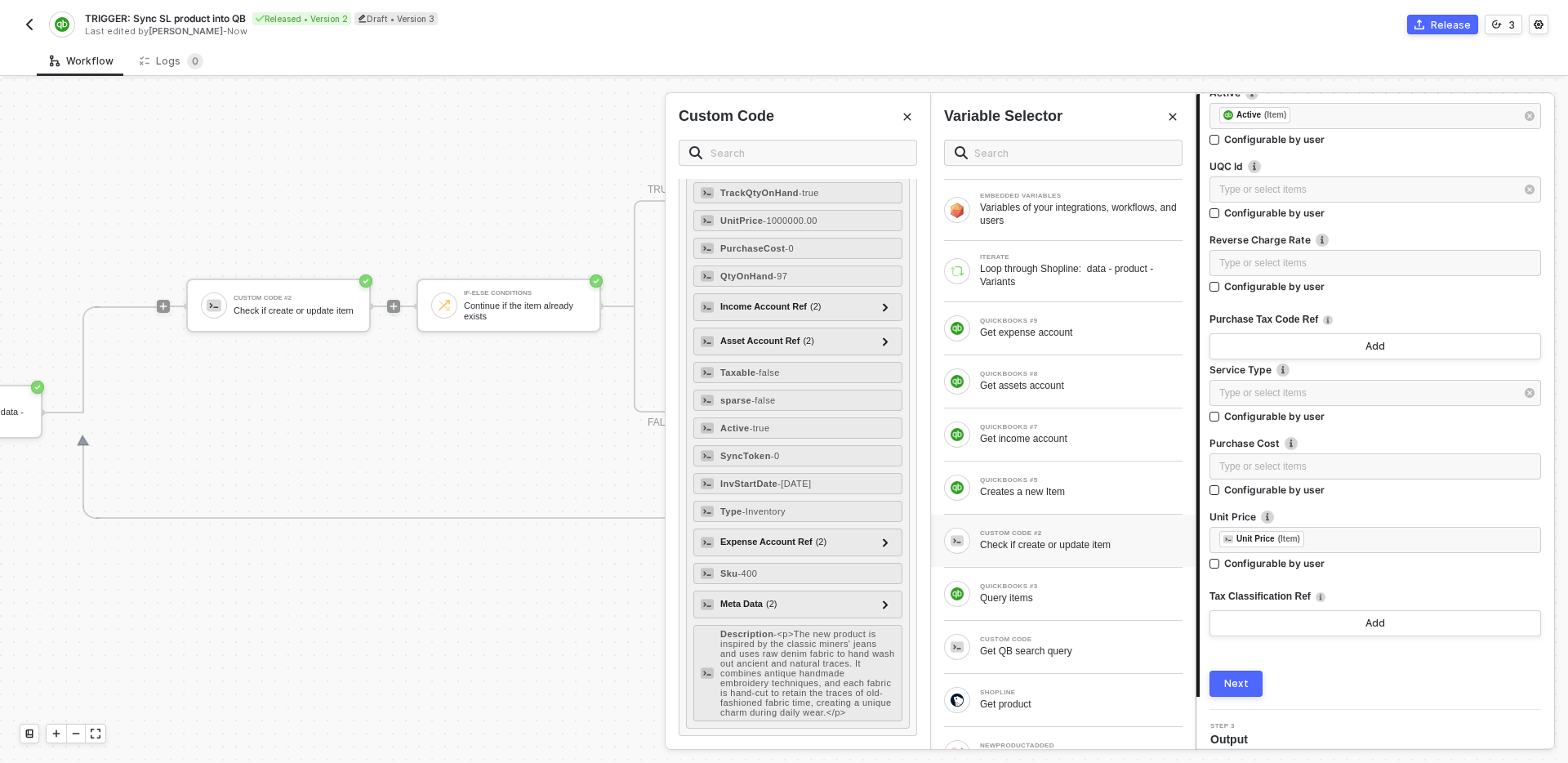
scroll to position [2638, 0]
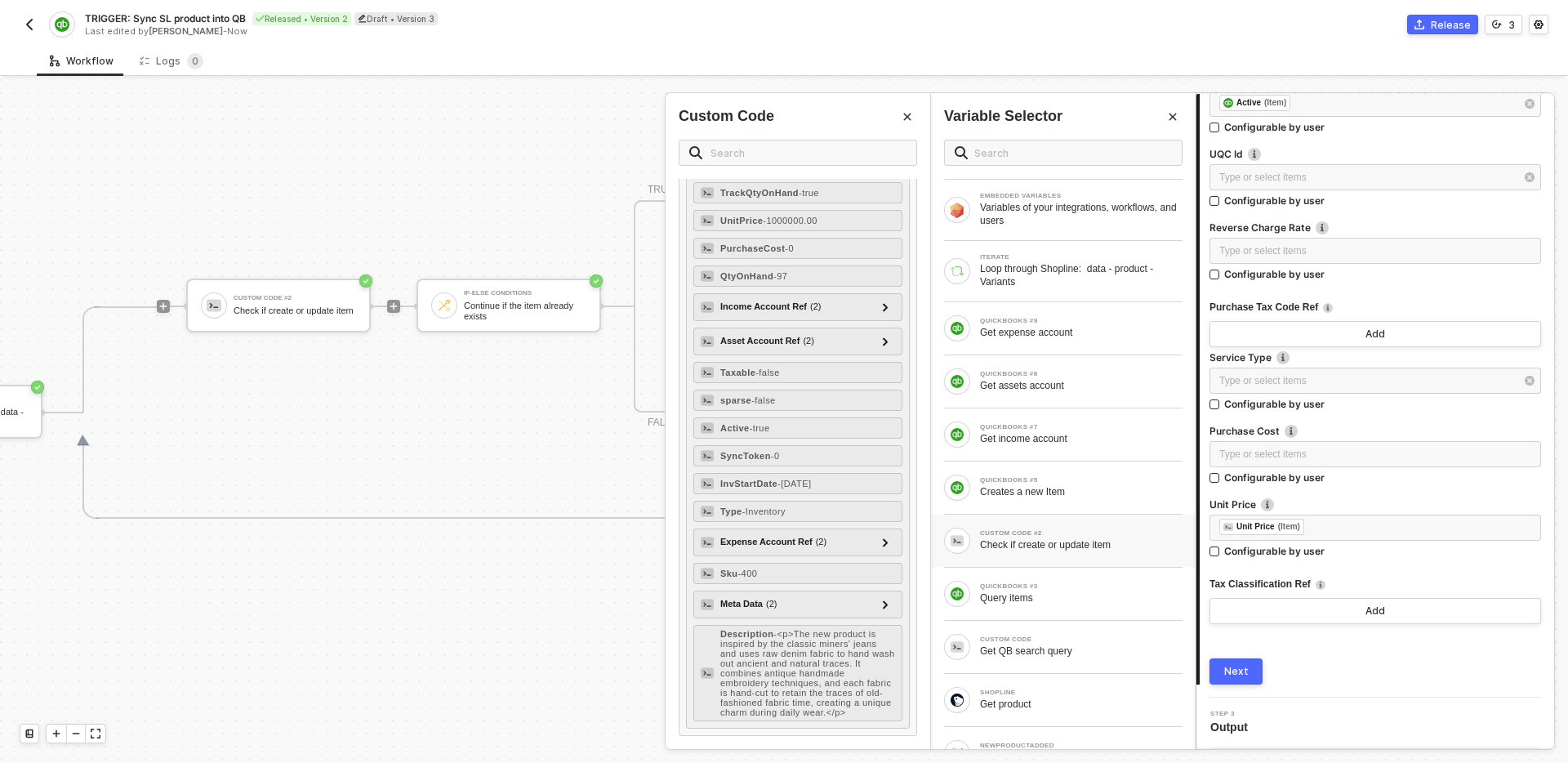
click at [1250, 670] on button "Next" at bounding box center [1237, 671] width 53 height 26
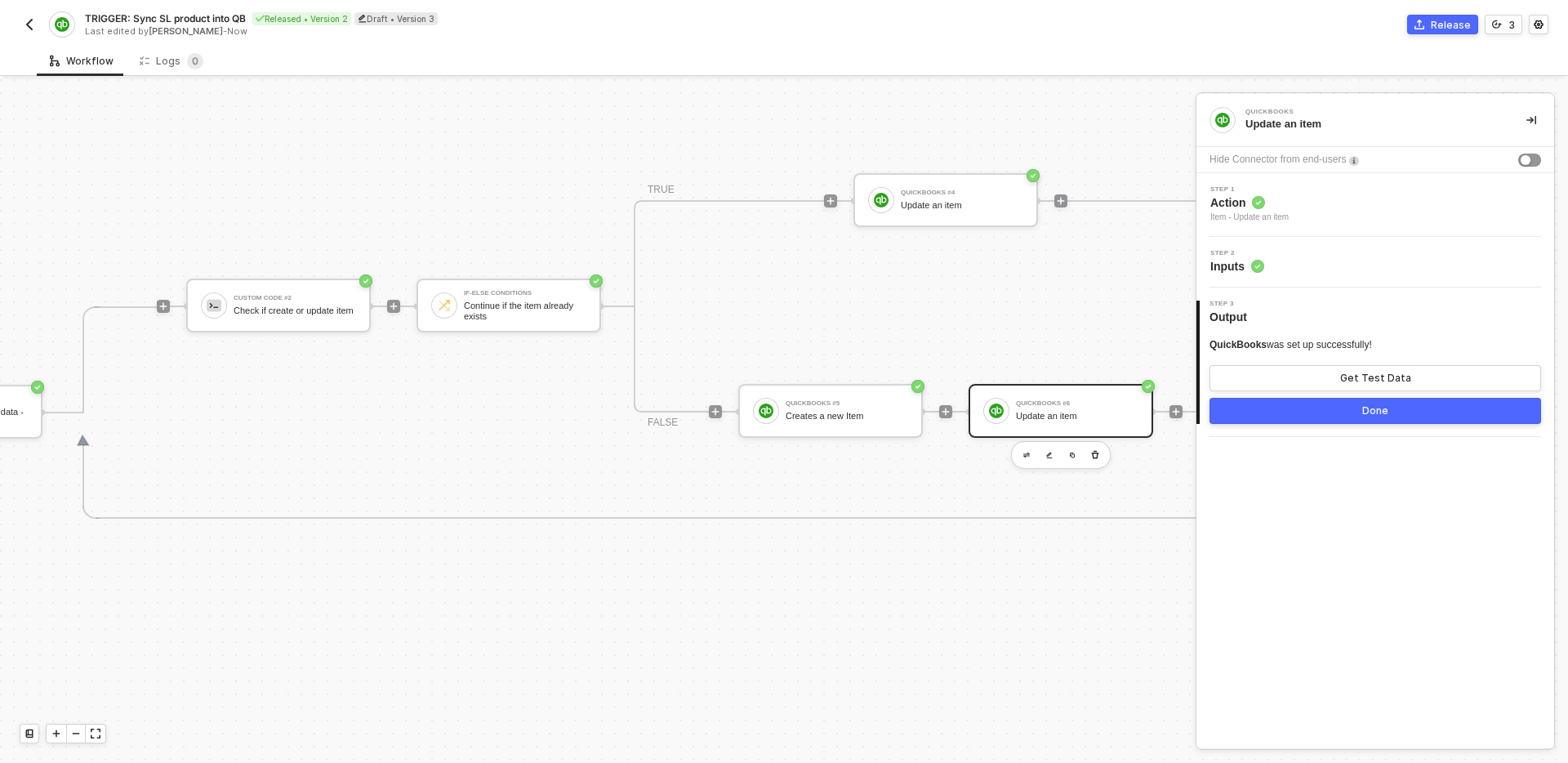
scroll to position [0, 0]
click at [1366, 417] on div "Done" at bounding box center [1376, 410] width 26 height 13
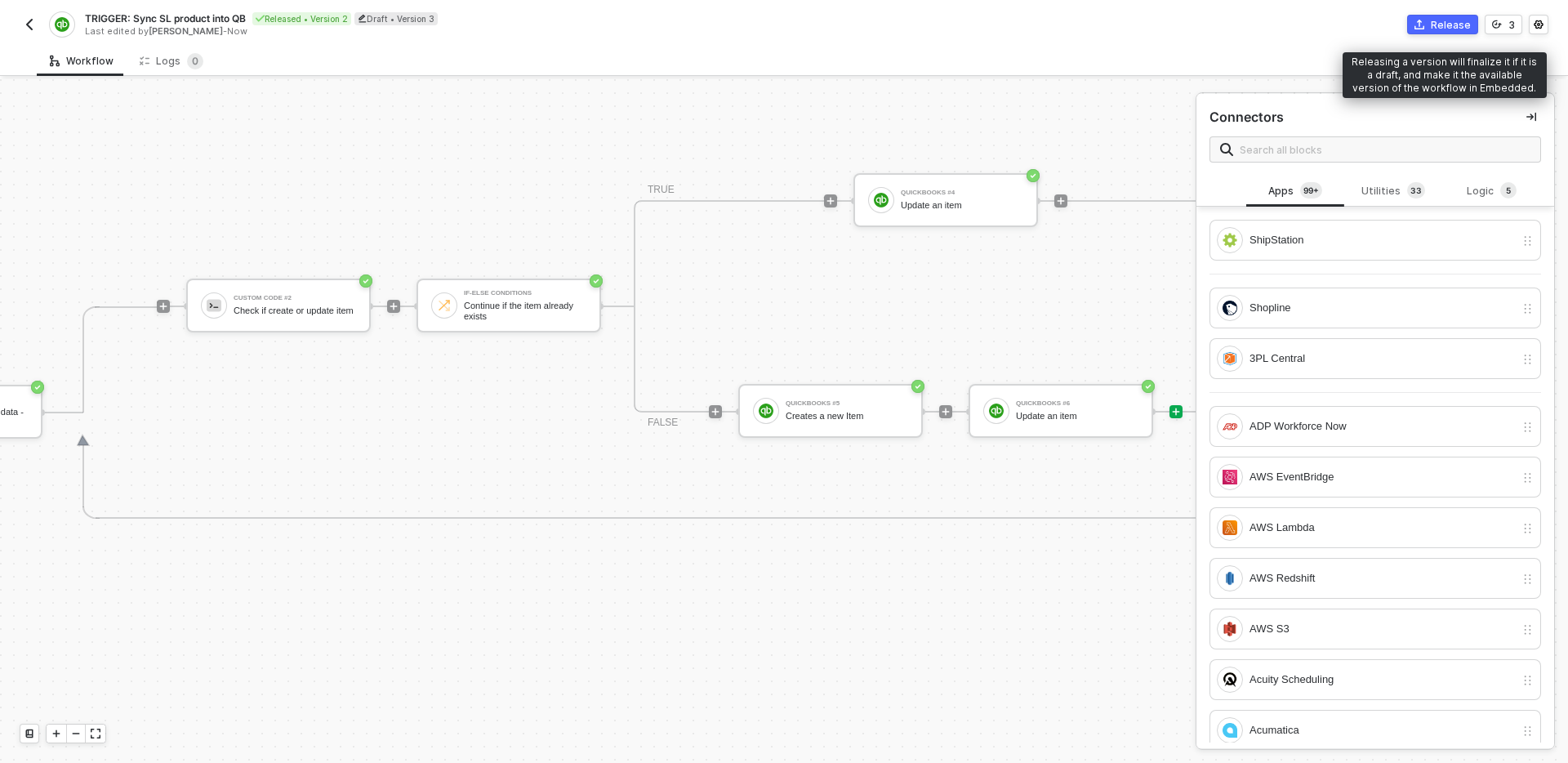
click at [1456, 29] on div "Release" at bounding box center [1451, 25] width 40 height 14
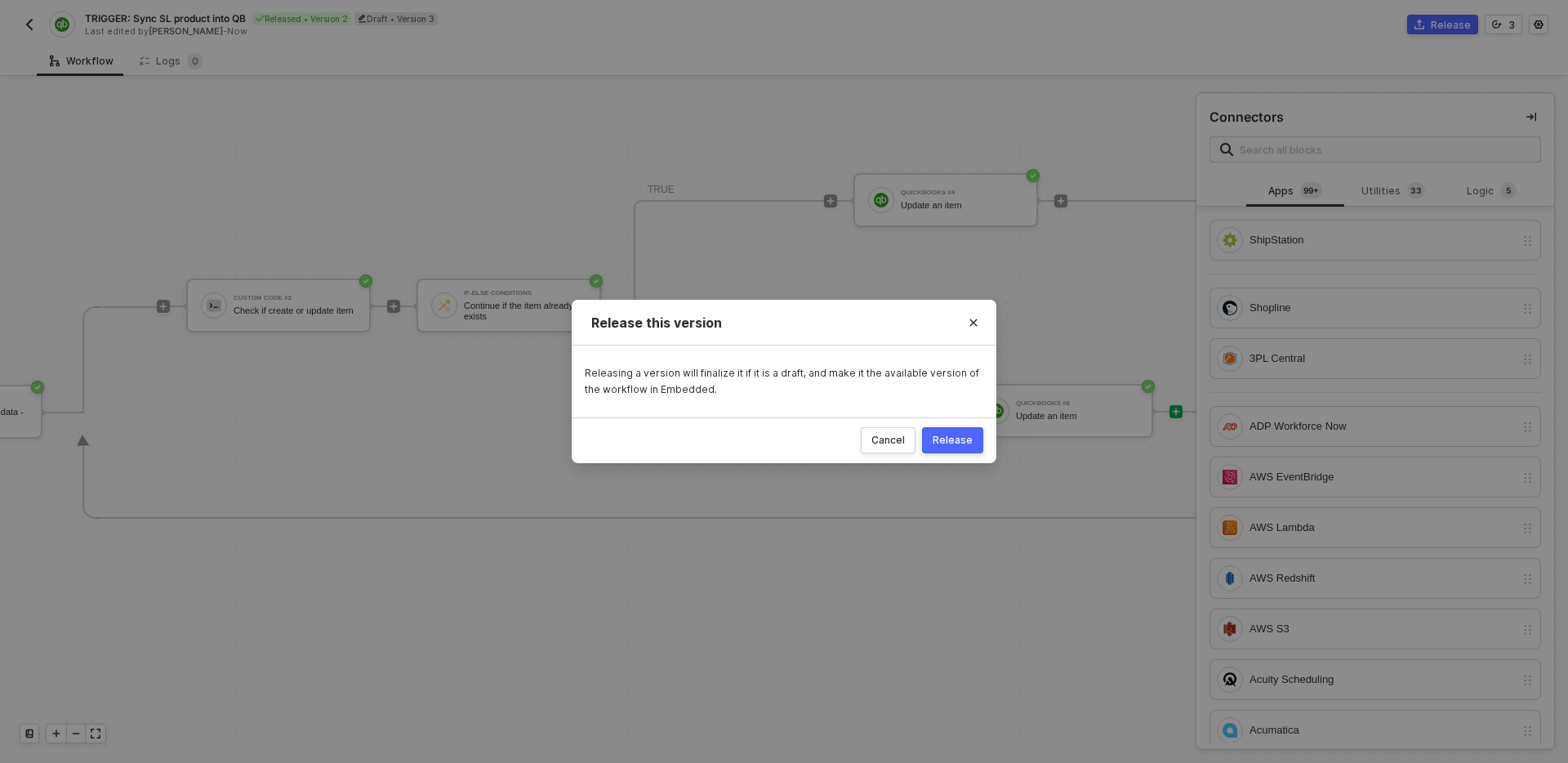
click at [947, 446] on div "Release" at bounding box center [952, 439] width 40 height 13
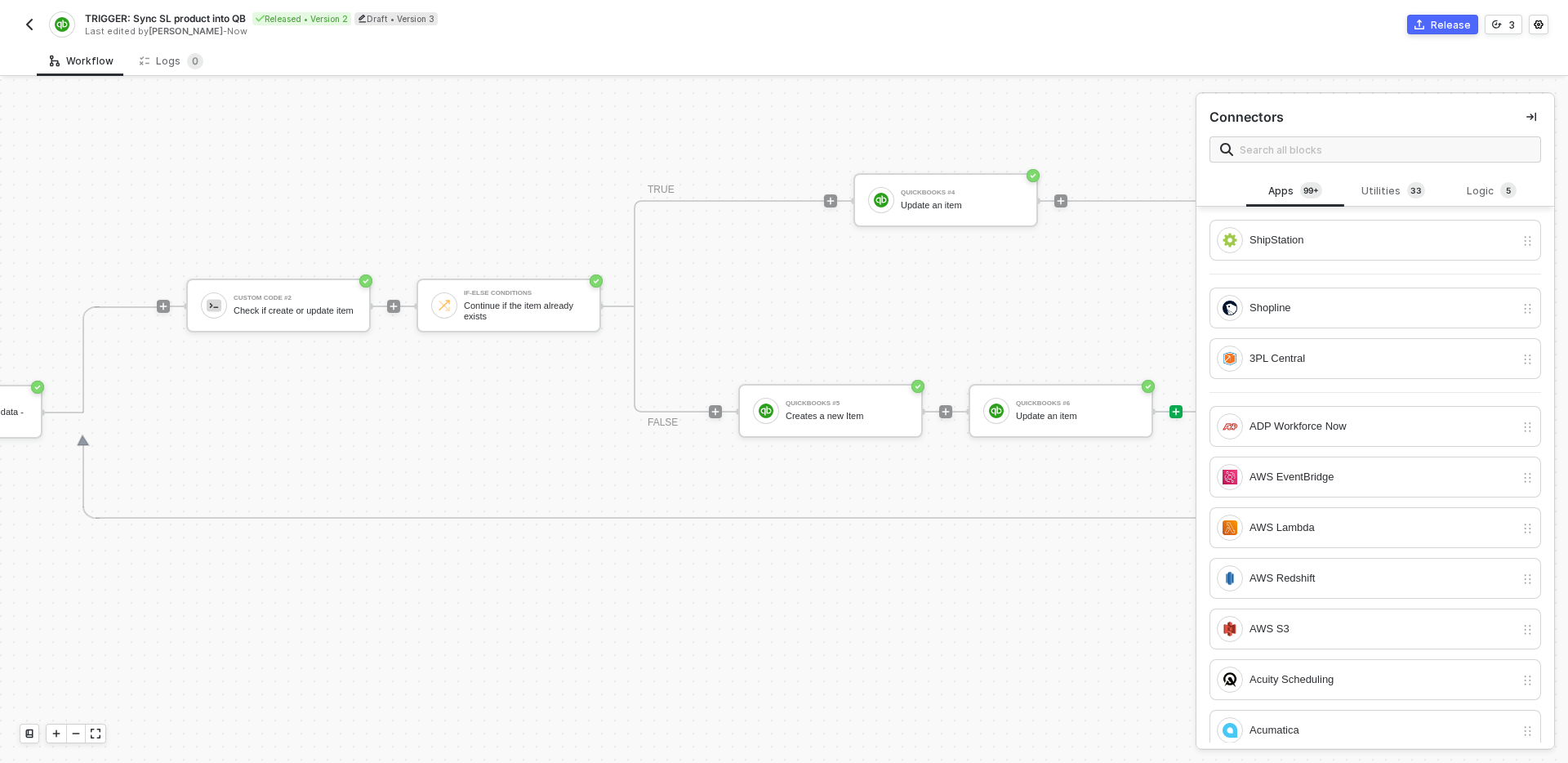
scroll to position [457, 1606]
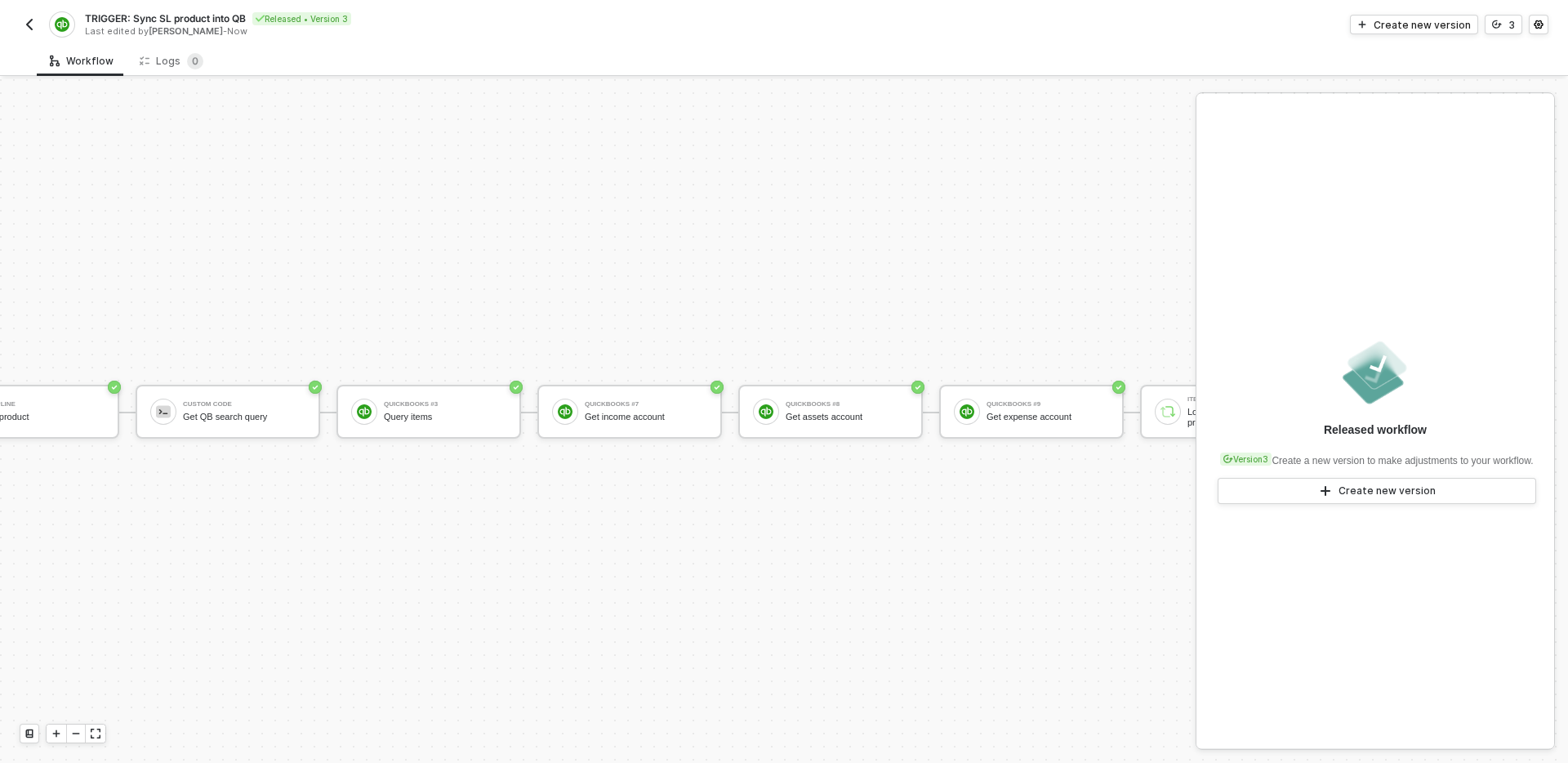
scroll to position [457, 0]
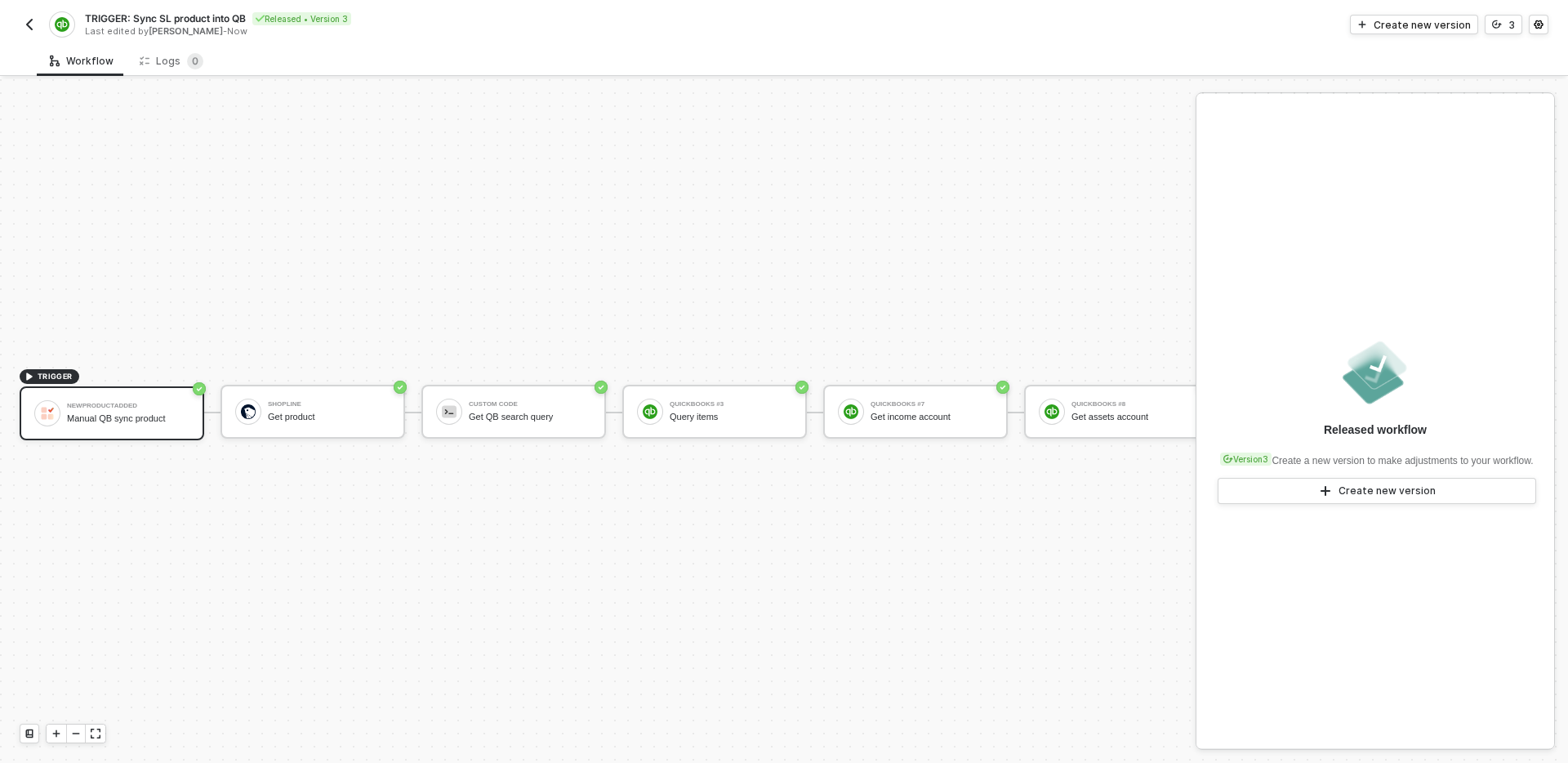
click at [20, 28] on button "button" at bounding box center [29, 25] width 20 height 20
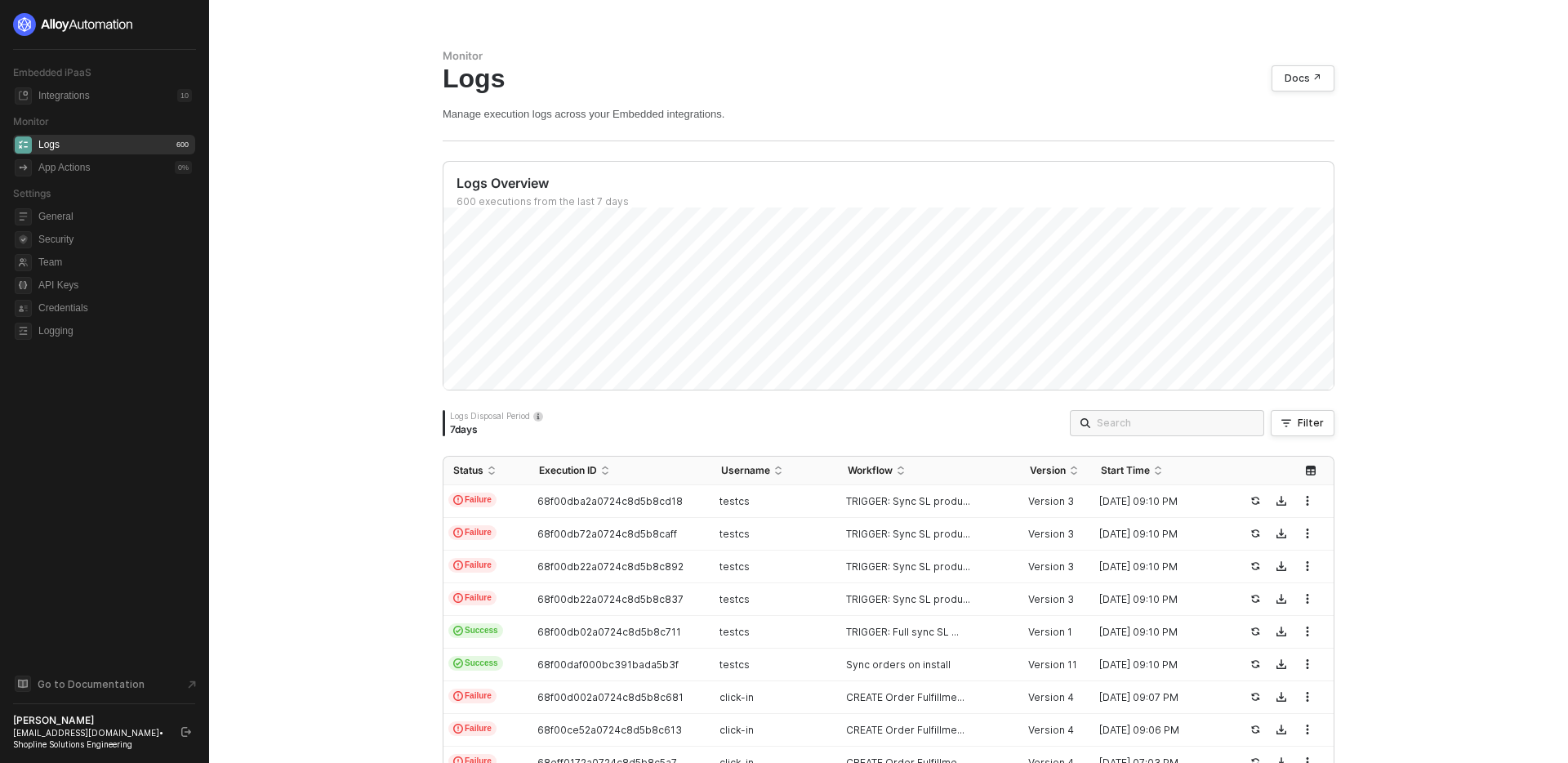
click at [134, 383] on div "Embedded iPaaS Integrations 10 Monitor Logs 600 App Actions 0 % Settings Genera…" at bounding box center [104, 381] width 182 height 737
click at [293, 444] on div "Monitor Logs Docs ↗ Manage execution logs across your Embedded integrations. Lo…" at bounding box center [888, 382] width 1359 height 763
click at [134, 385] on div "Embedded iPaaS Integrations 10 Monitor Logs 600 App Actions 0 % Settings Genera…" at bounding box center [104, 381] width 182 height 737
click at [121, 94] on div "Integrations 10" at bounding box center [115, 95] width 154 height 20
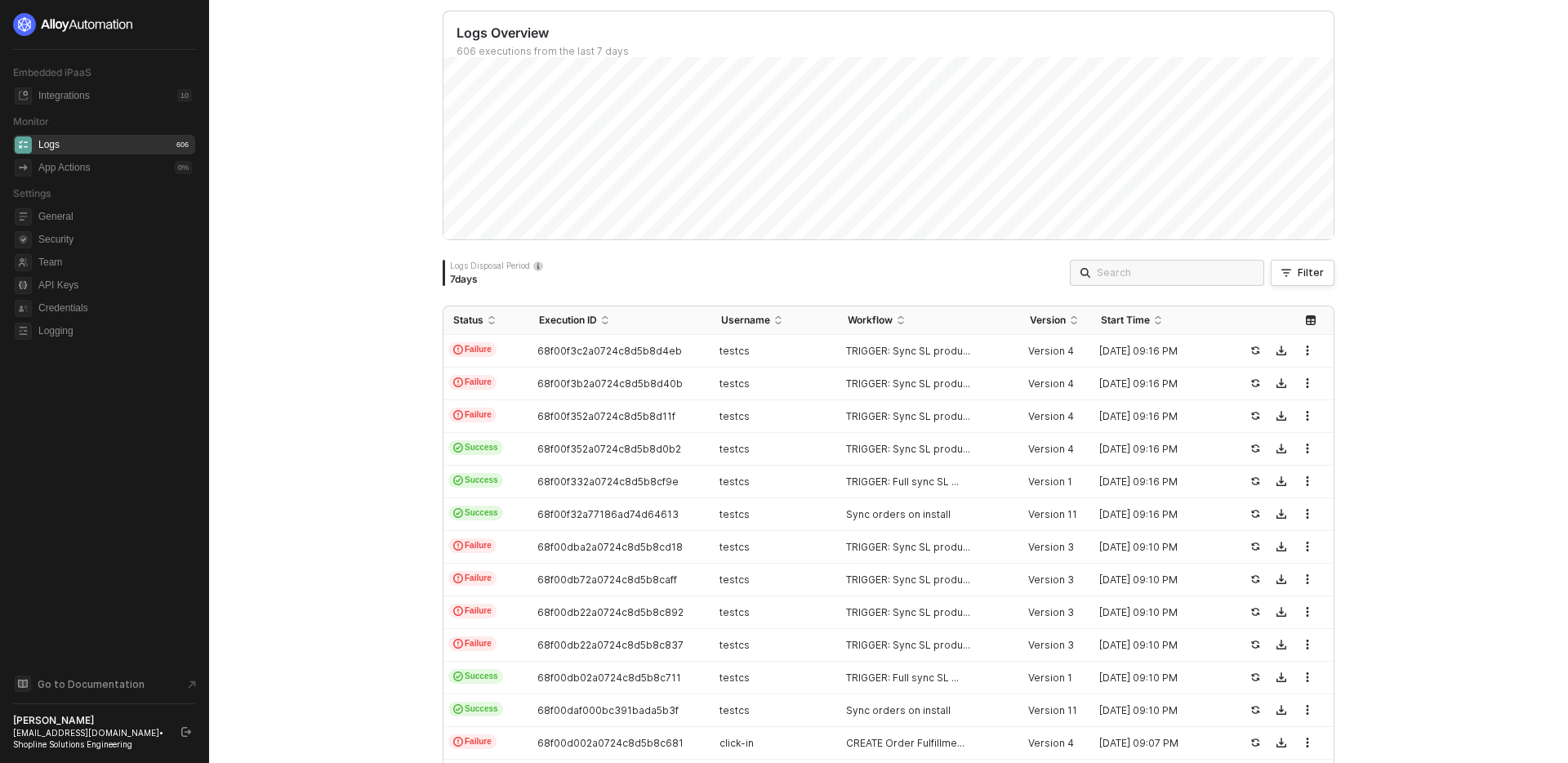
scroll to position [190, 0]
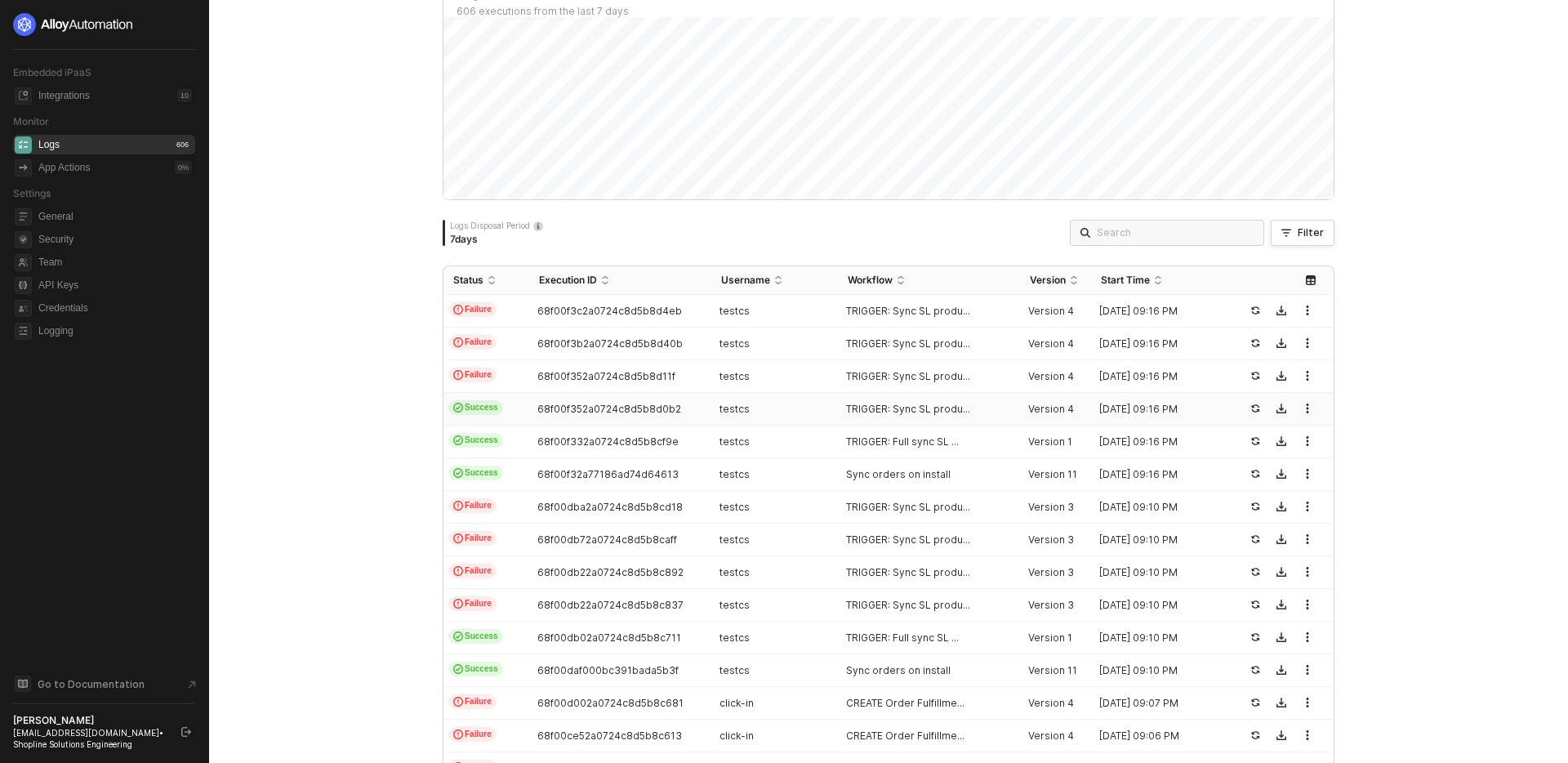
click at [805, 413] on div "testcs" at bounding box center [769, 409] width 114 height 13
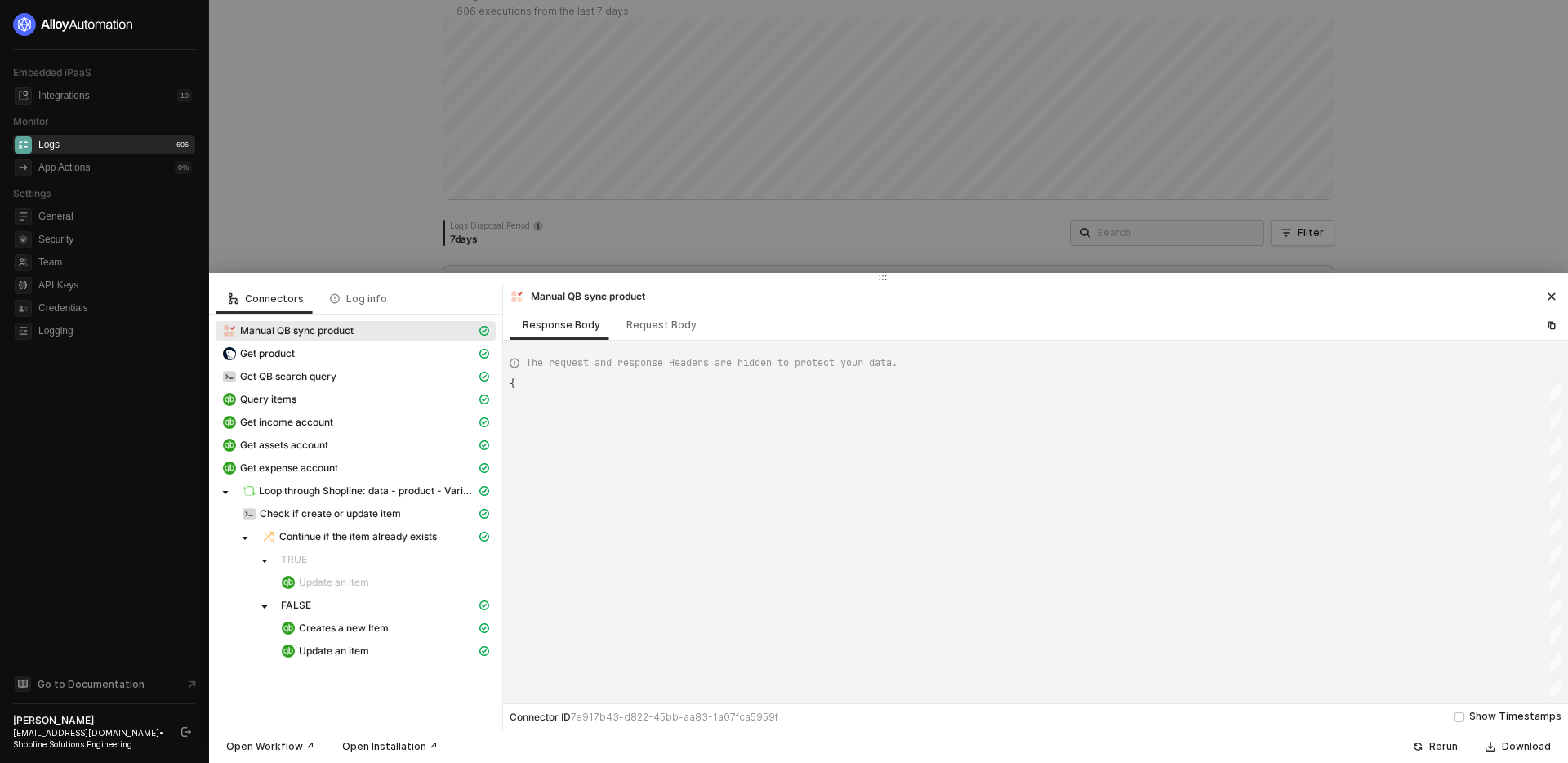
type textarea "{ "json": { "productId": "16071356730315238731233510" }, "id": "1ce2665e-c115-4…"
click at [403, 630] on div "Creates a new Item" at bounding box center [379, 628] width 195 height 15
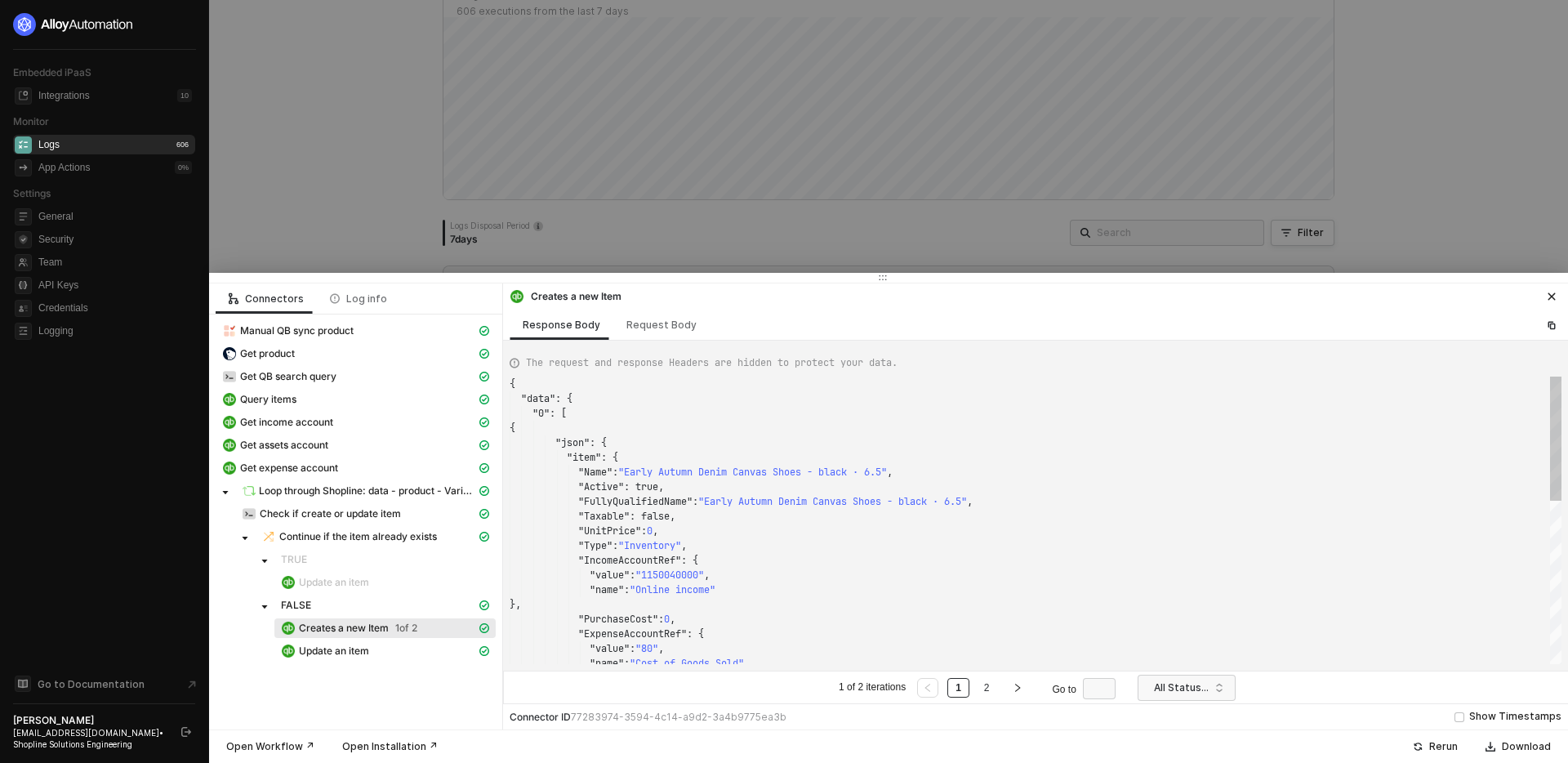
scroll to position [147, 0]
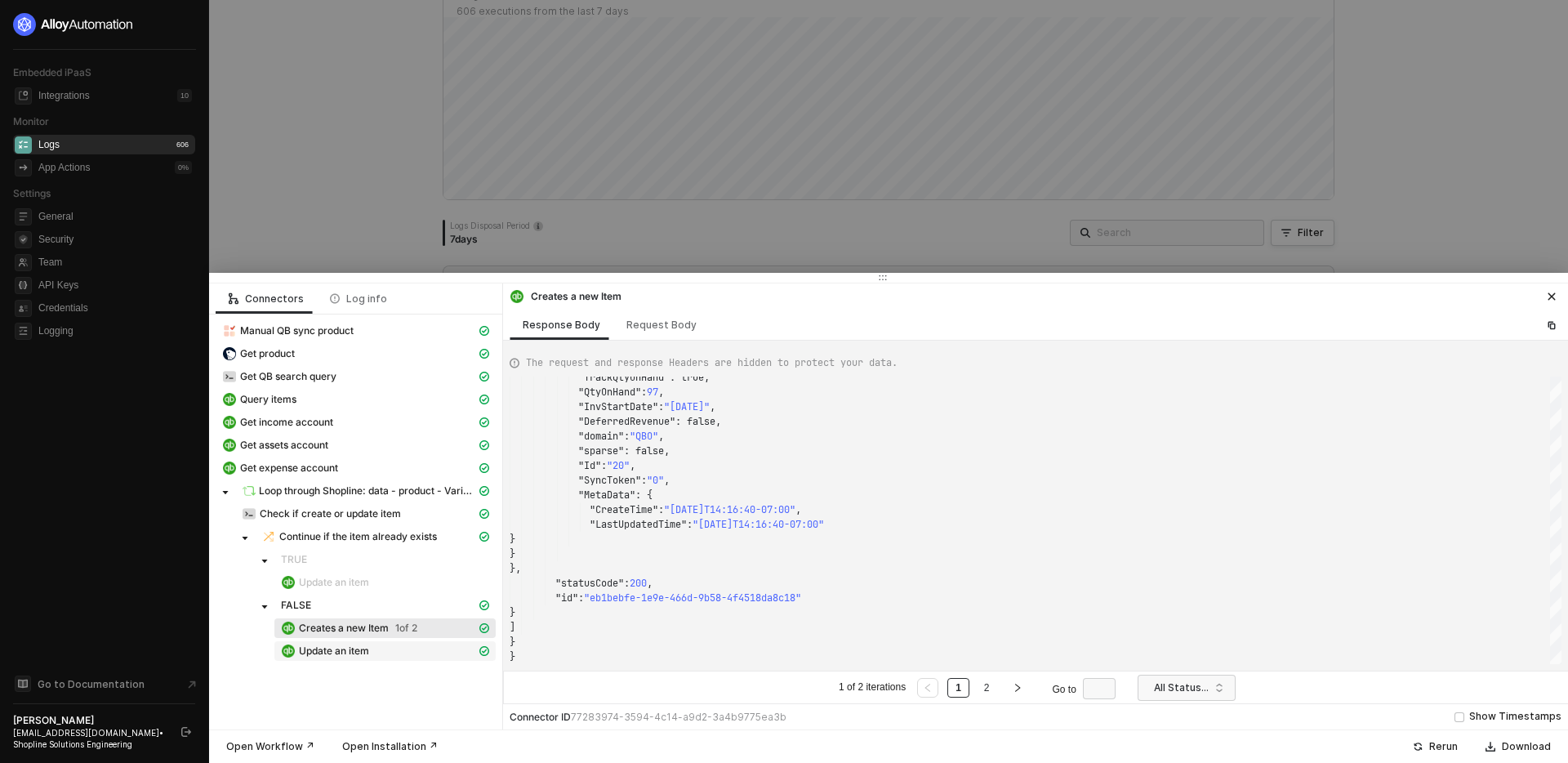
click at [407, 654] on div "Update an item" at bounding box center [379, 650] width 195 height 15
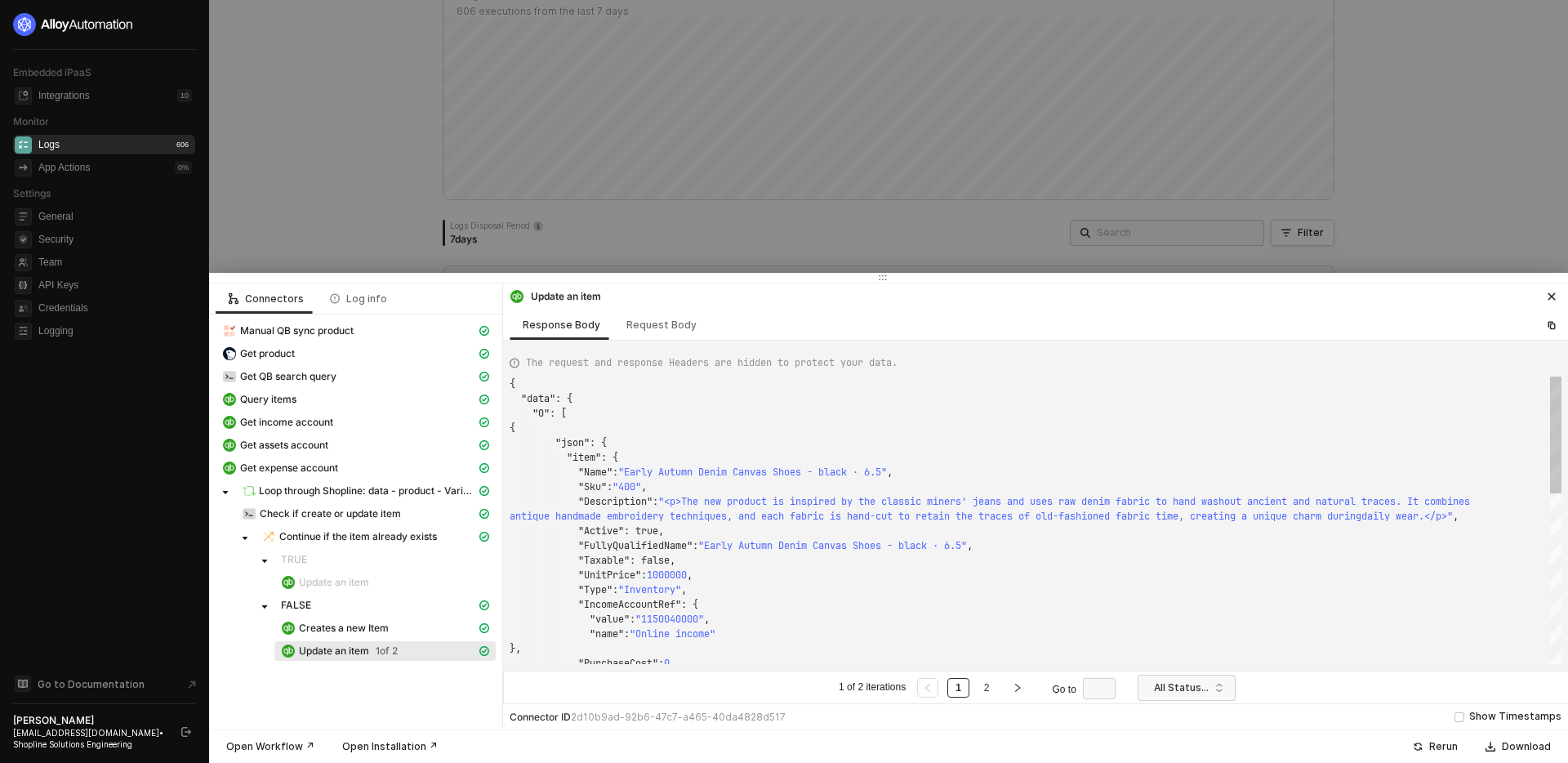
scroll to position [118, 0]
click at [496, 220] on div at bounding box center [784, 382] width 1568 height 763
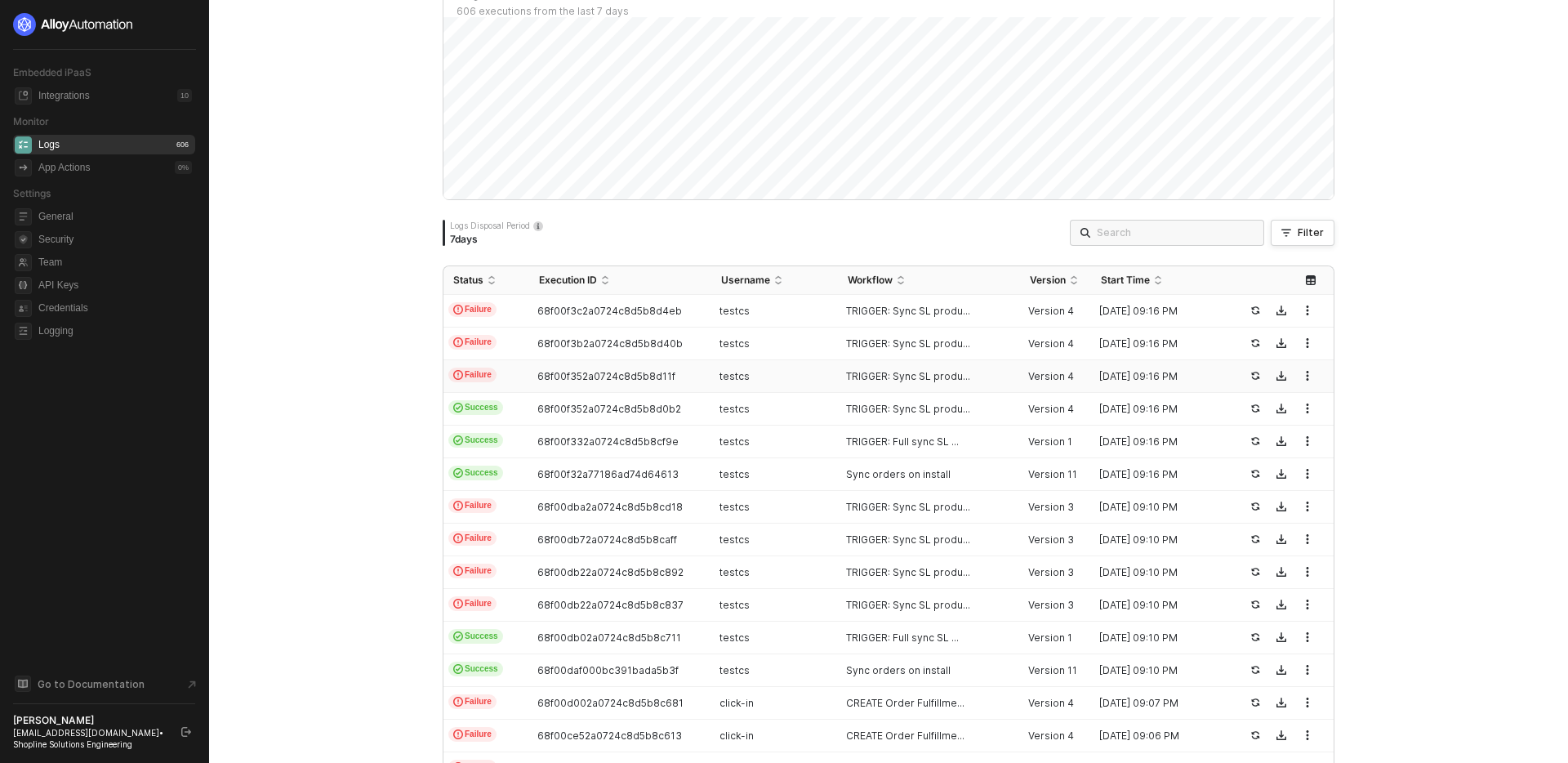
click at [815, 375] on div "testcs" at bounding box center [769, 376] width 114 height 13
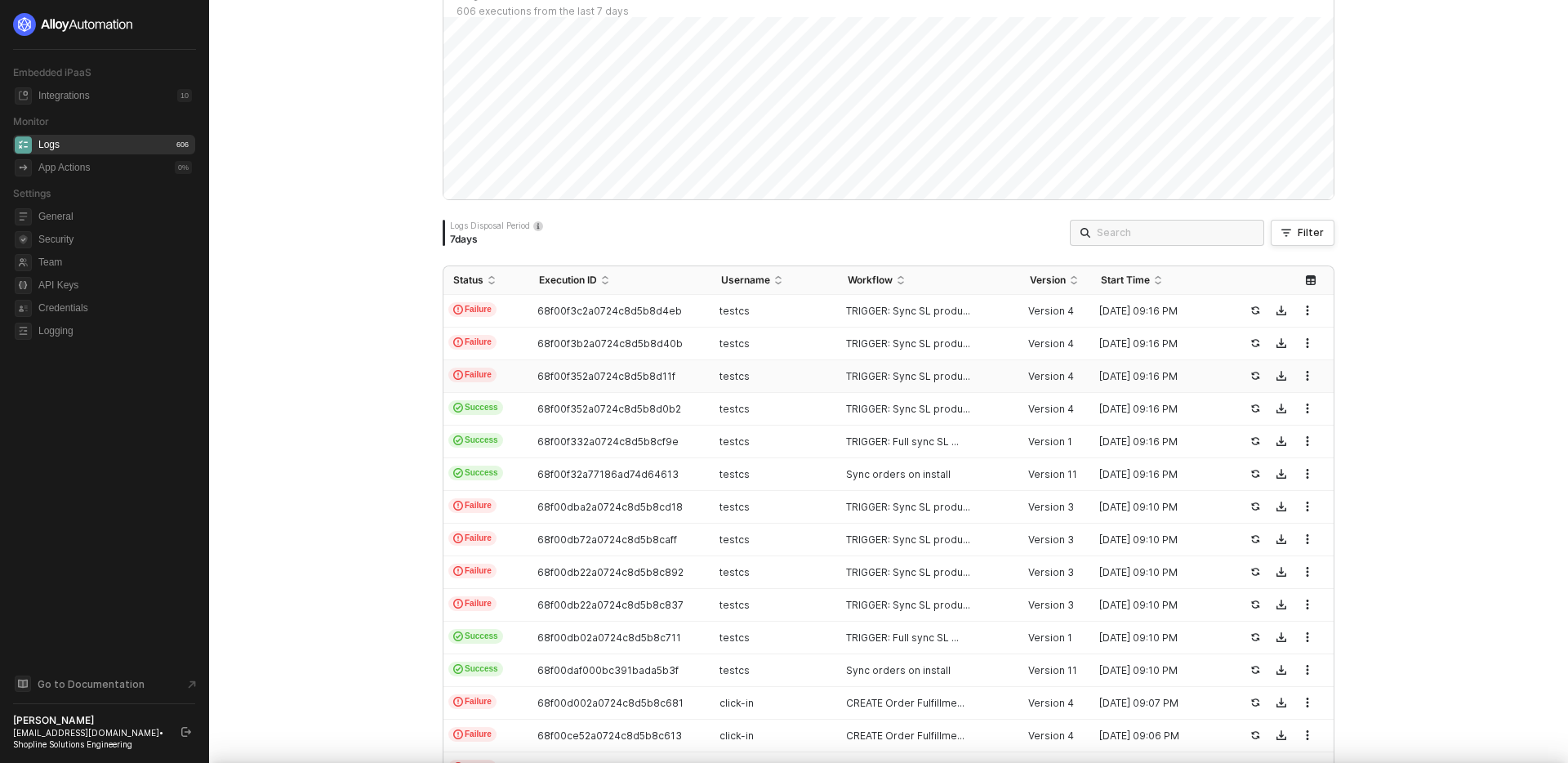
scroll to position [74, 0]
type textarea "{ "json": { "productId": "16071356730332686980633510" }, "id": "bf3962e4-7899-4…"
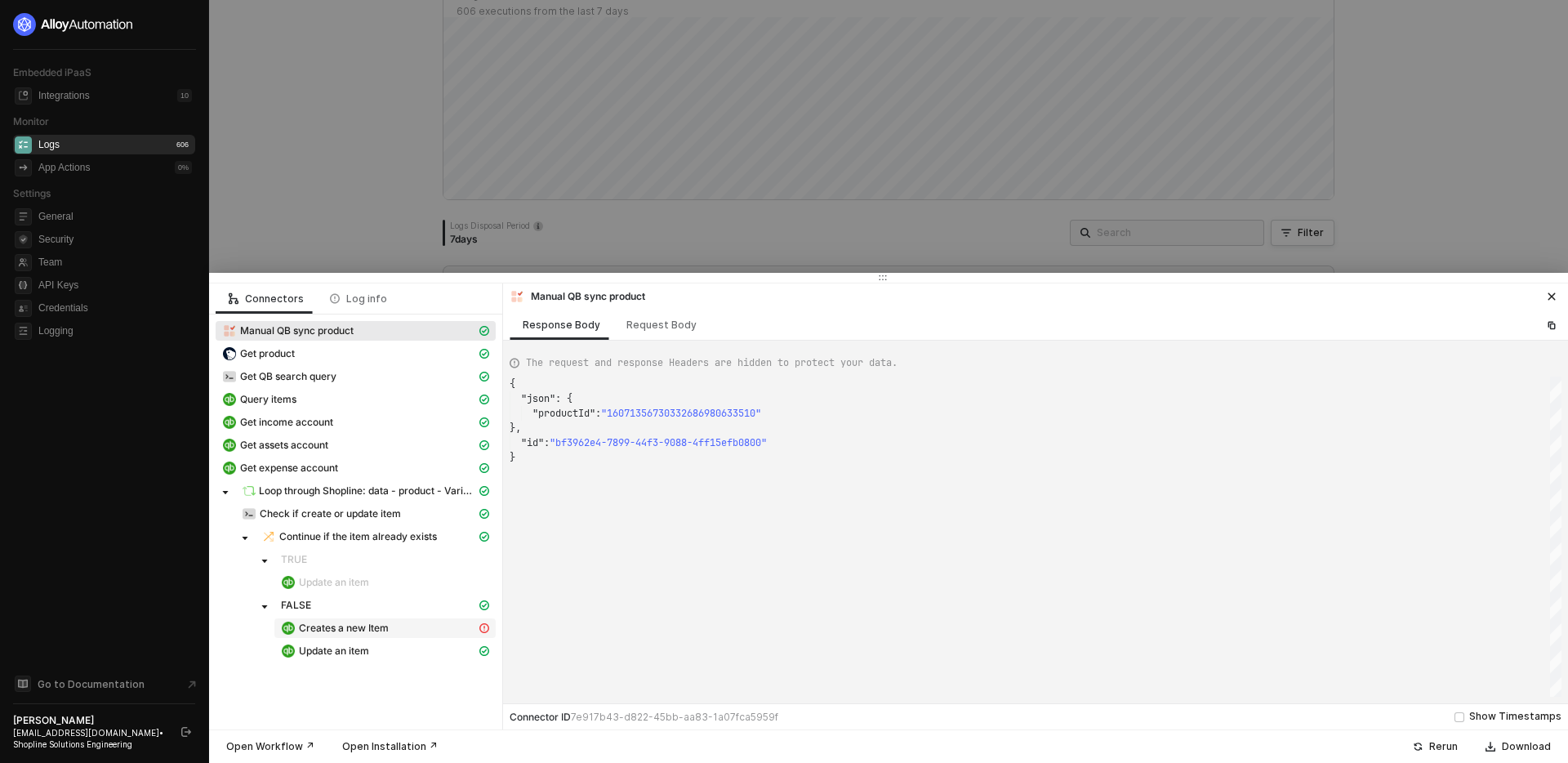
click at [438, 627] on div "Creates a new Item" at bounding box center [379, 628] width 195 height 15
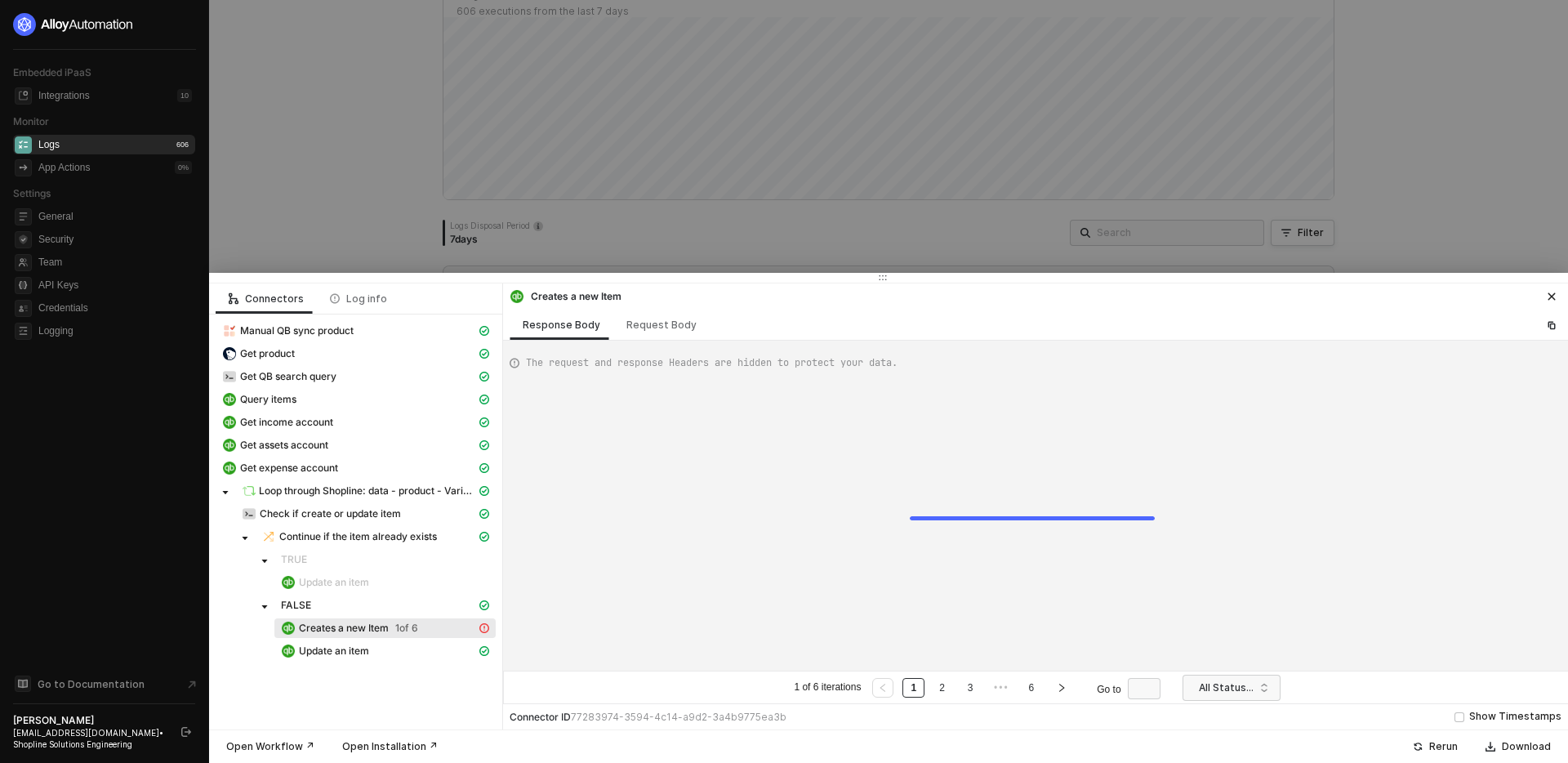
scroll to position [147, 0]
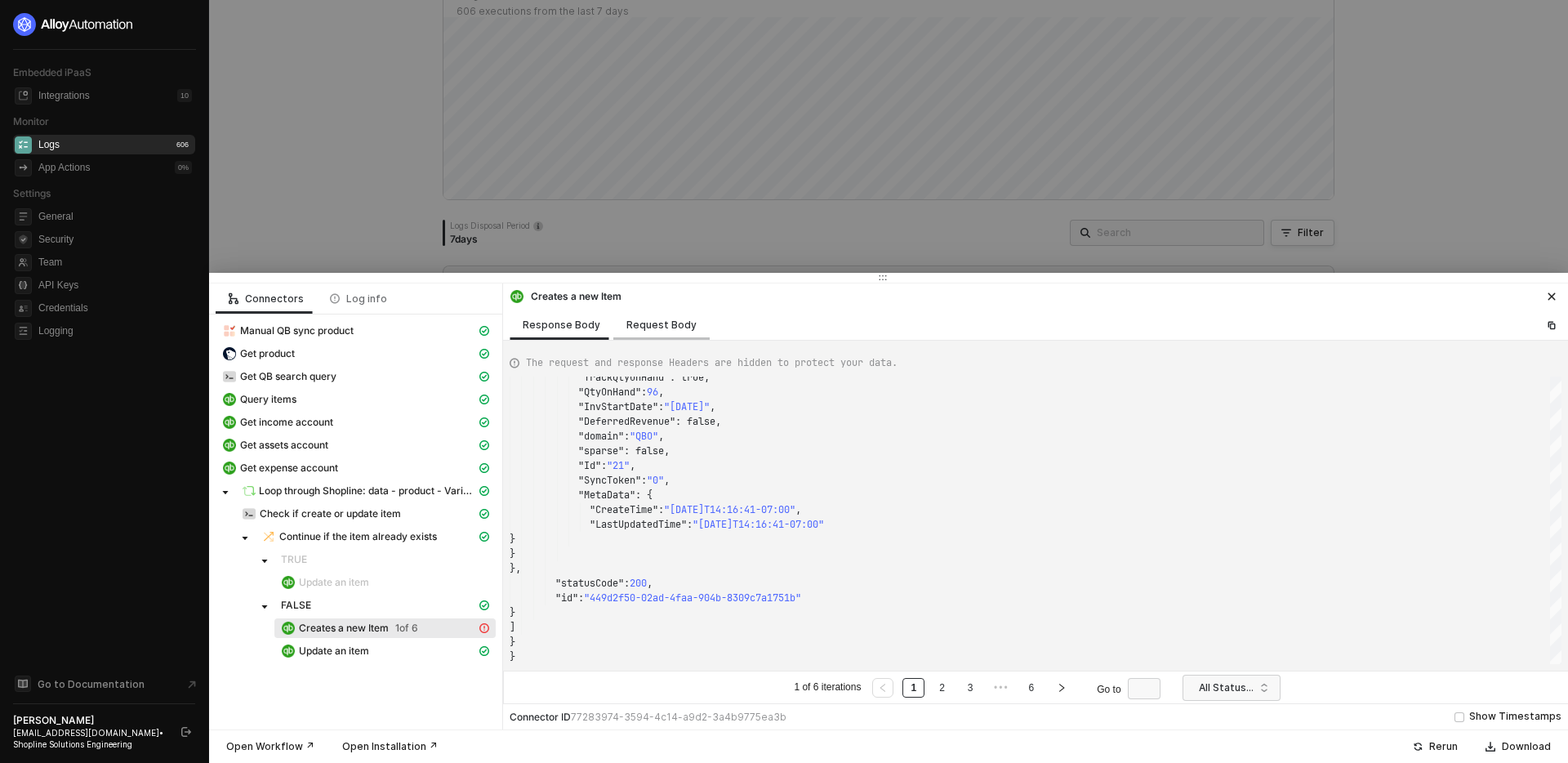
click at [668, 332] on div "Request Body" at bounding box center [662, 325] width 96 height 30
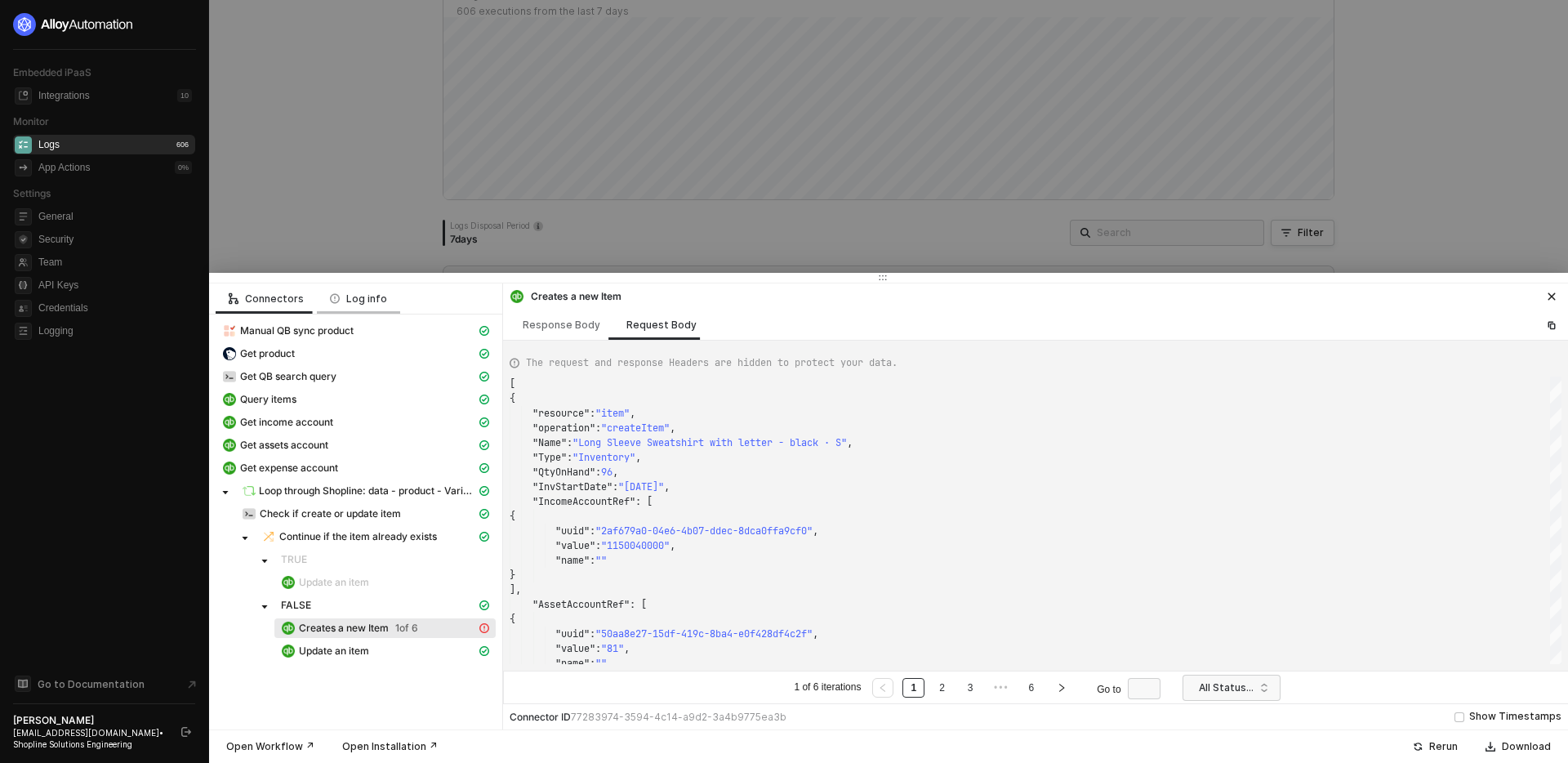
click at [366, 301] on div "Log info" at bounding box center [359, 298] width 57 height 13
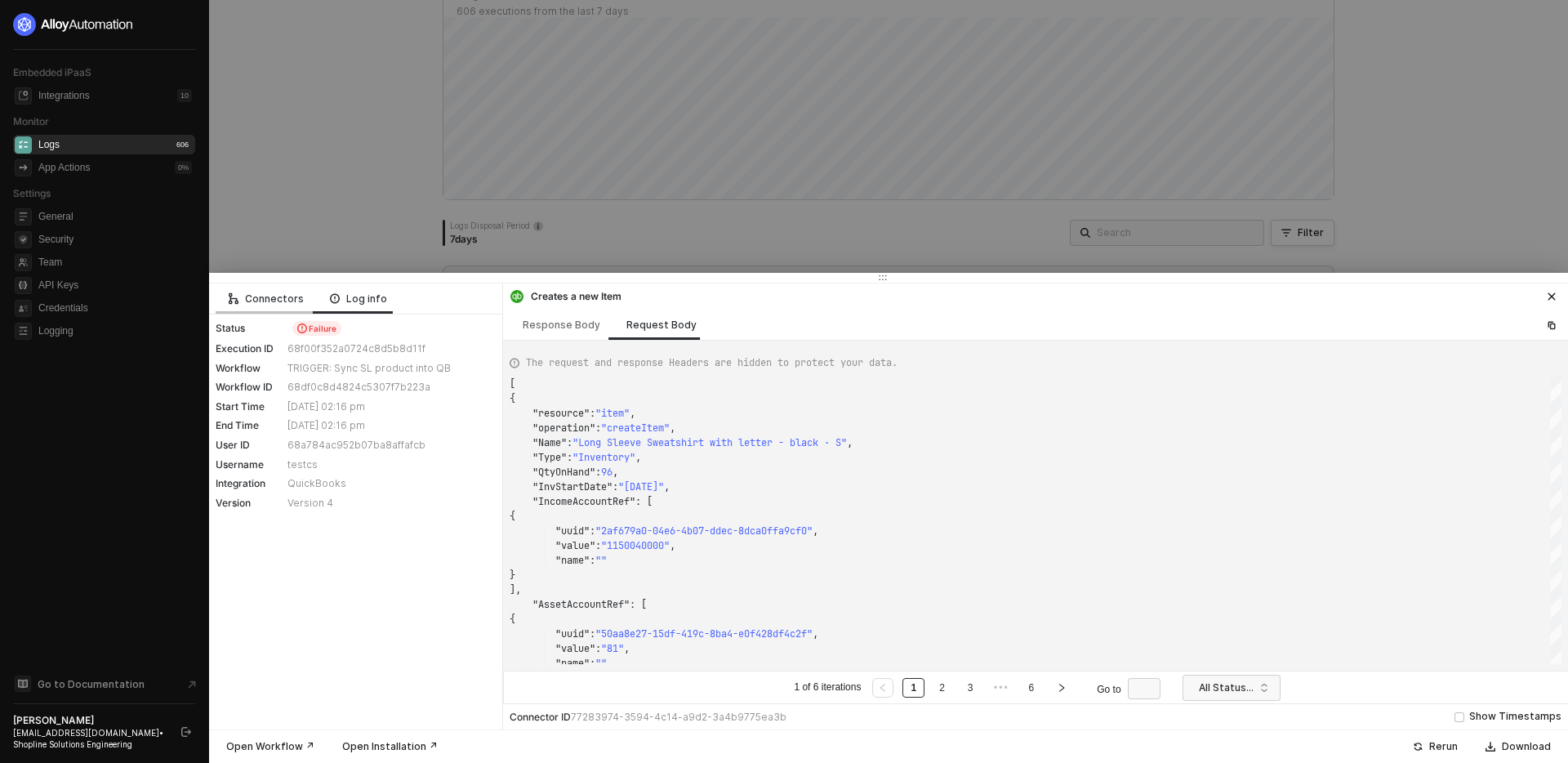
click at [267, 297] on div "Connectors" at bounding box center [266, 298] width 76 height 13
type textarea "{ "json": { "option4": null, "sku": "240", "taxable": true, "title": "black · S…"
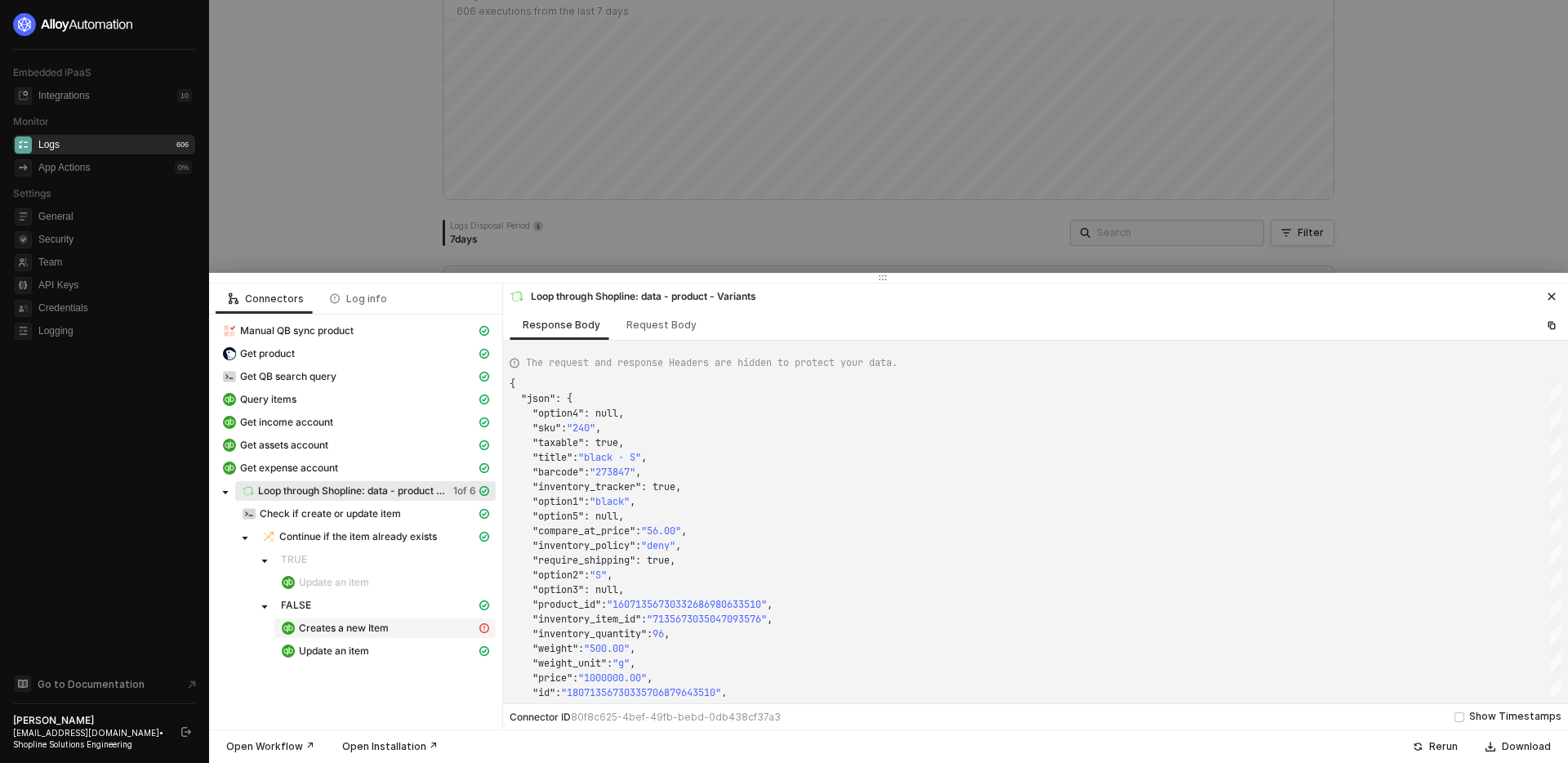
click at [422, 631] on div "Creates a new Item" at bounding box center [379, 628] width 195 height 15
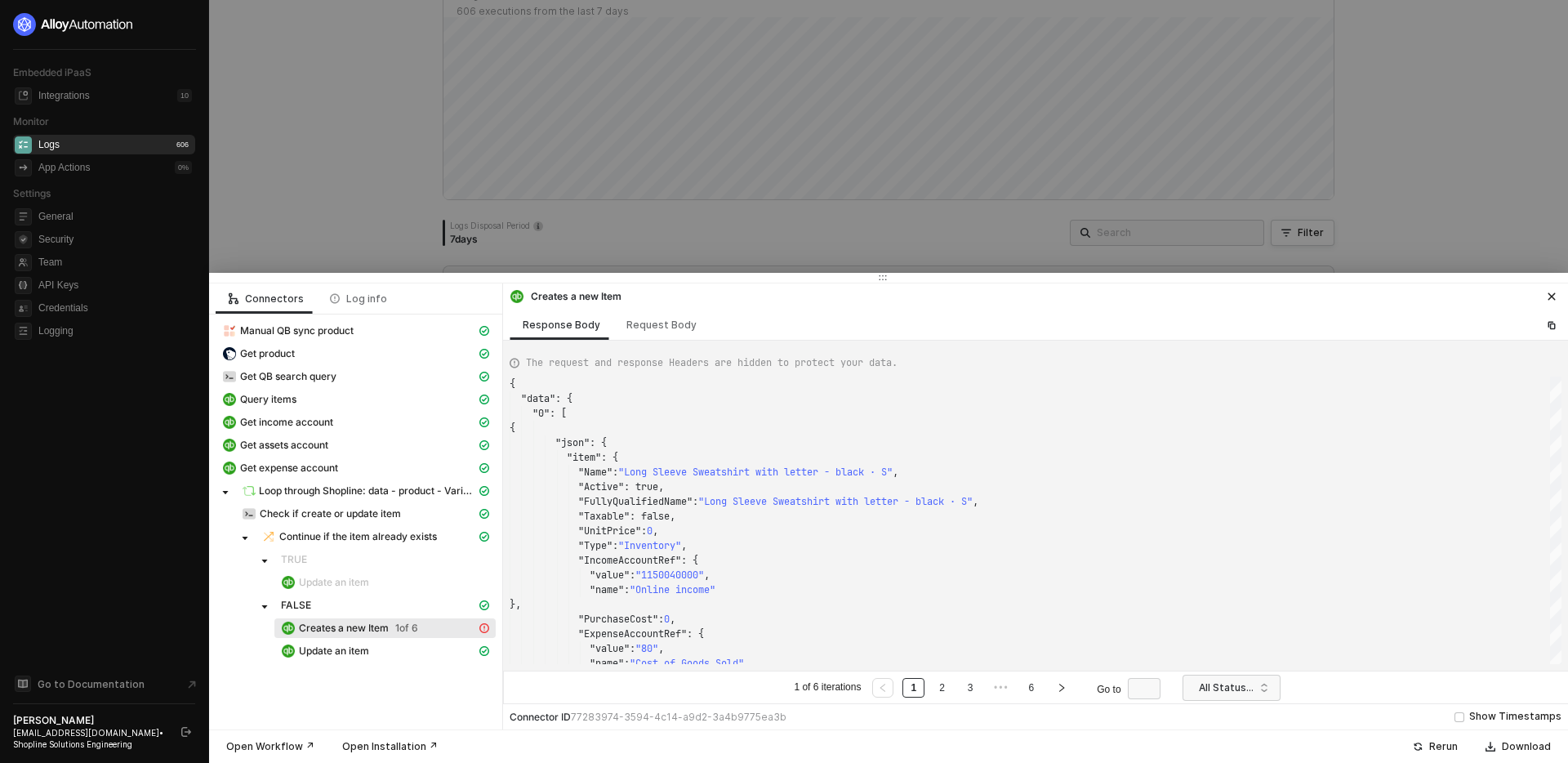
click at [638, 262] on div at bounding box center [784, 382] width 1568 height 763
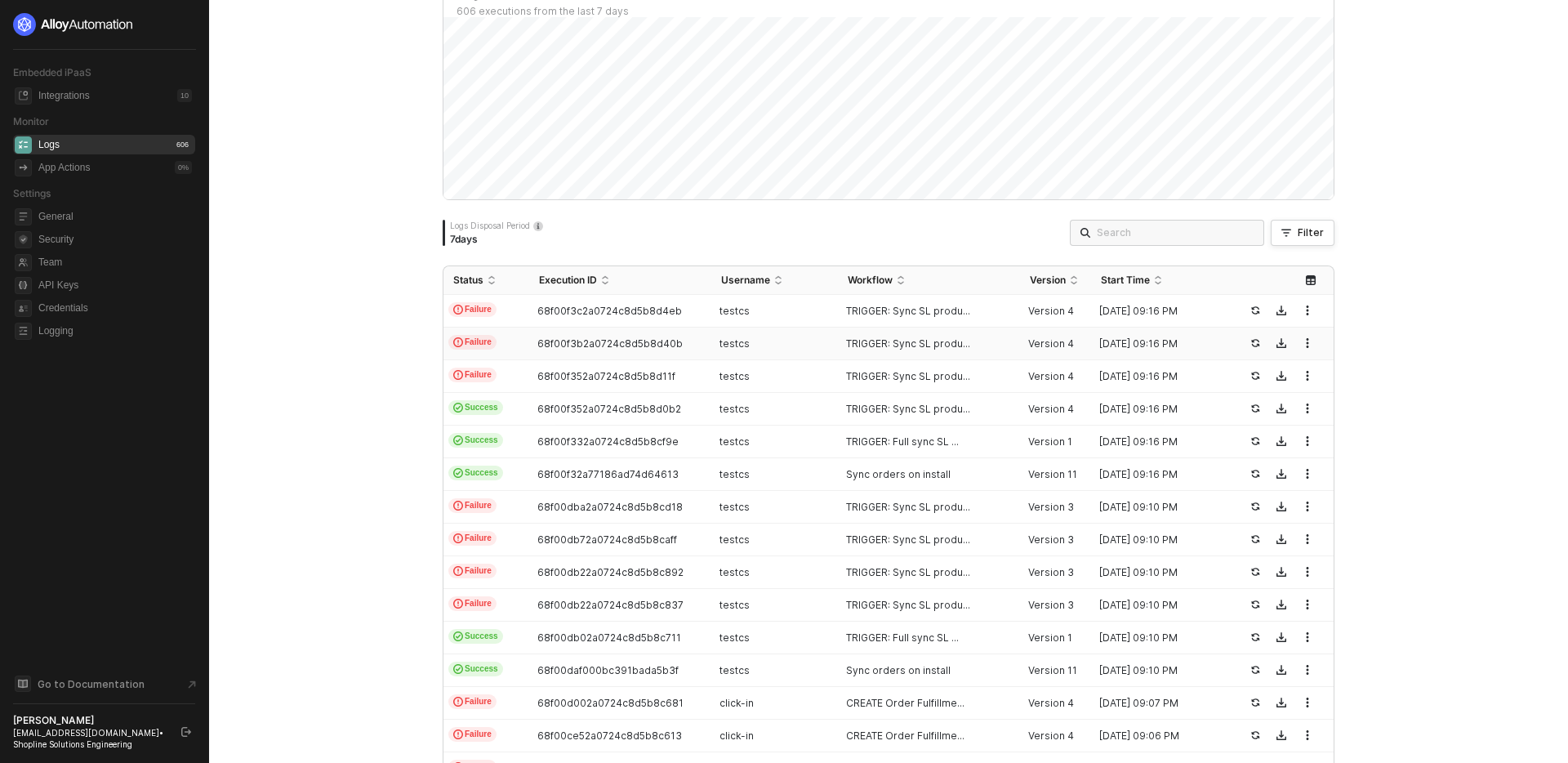
click at [785, 346] on div "testcs" at bounding box center [769, 343] width 114 height 13
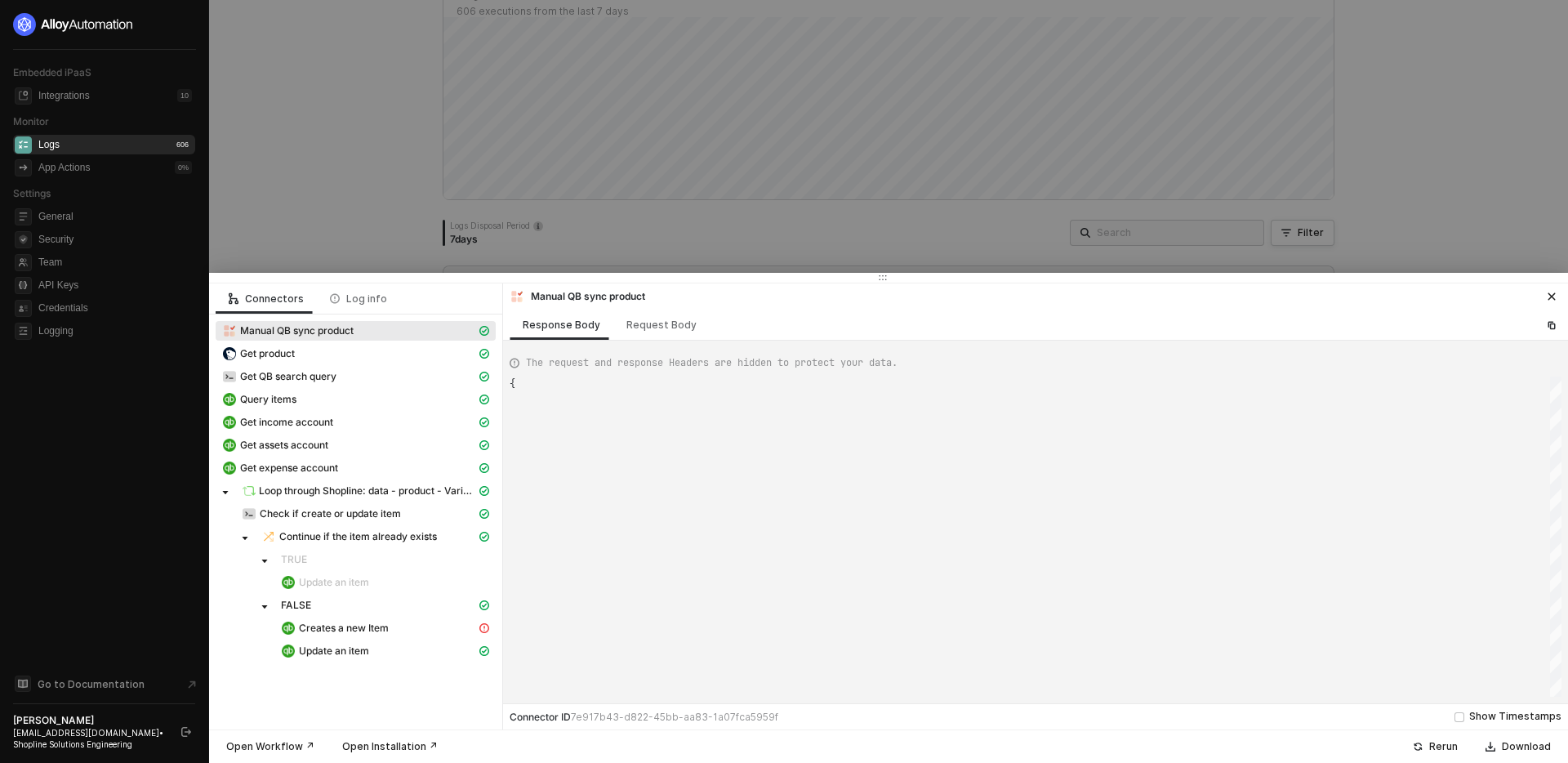
scroll to position [74, 0]
type textarea "{ "json": { "productId": "16071356730352819613353510" }, "id": "1f19f954-35f4-4…"
click at [429, 629] on div "Creates a new Item" at bounding box center [379, 628] width 195 height 15
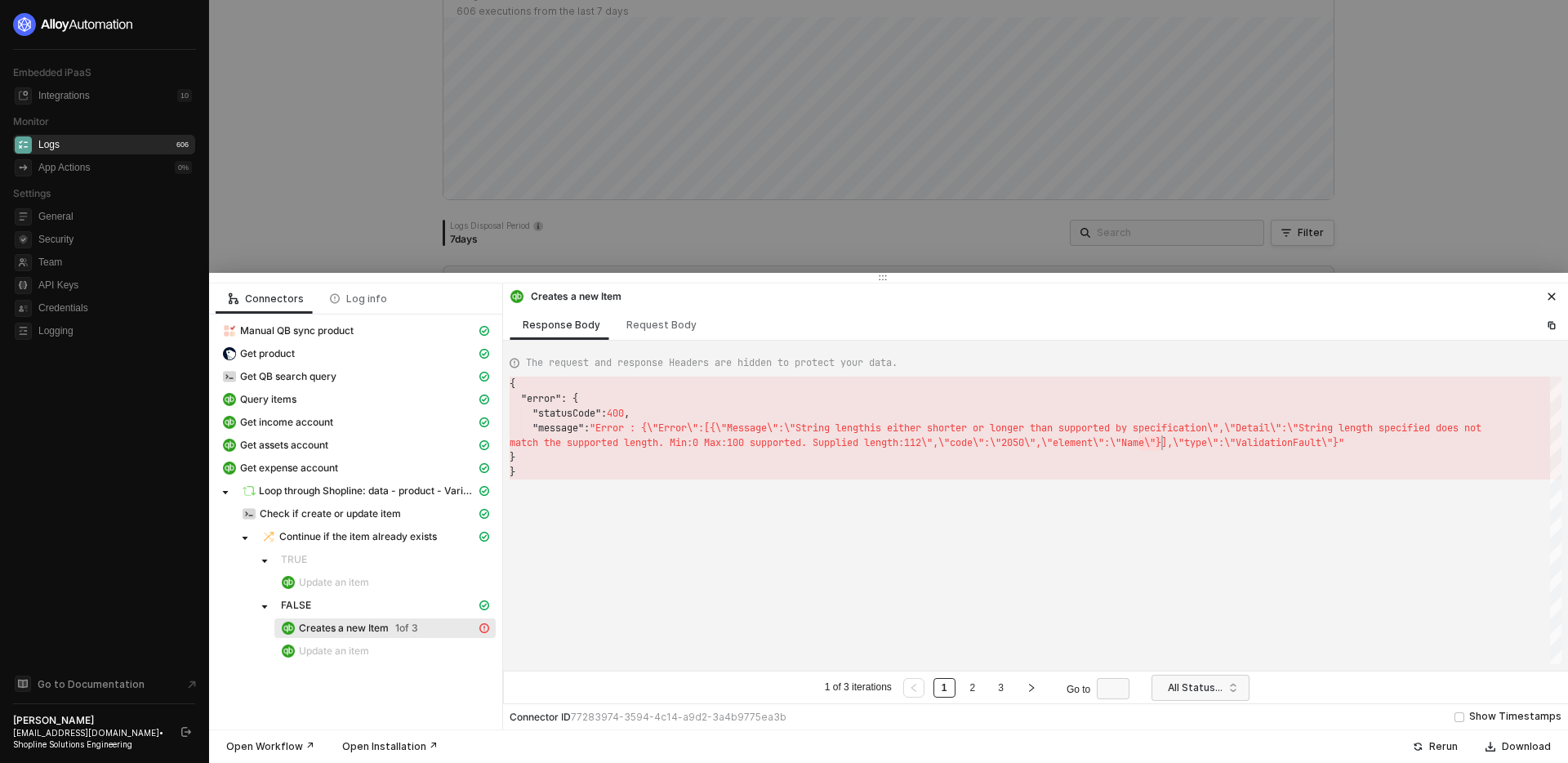
scroll to position [44, 653]
drag, startPoint x: 1140, startPoint y: 443, endPoint x: 1162, endPoint y: 442, distance: 22.0
click at [1168, 471] on div "}" at bounding box center [1036, 472] width 1052 height 15
click at [918, 235] on div at bounding box center [784, 382] width 1568 height 763
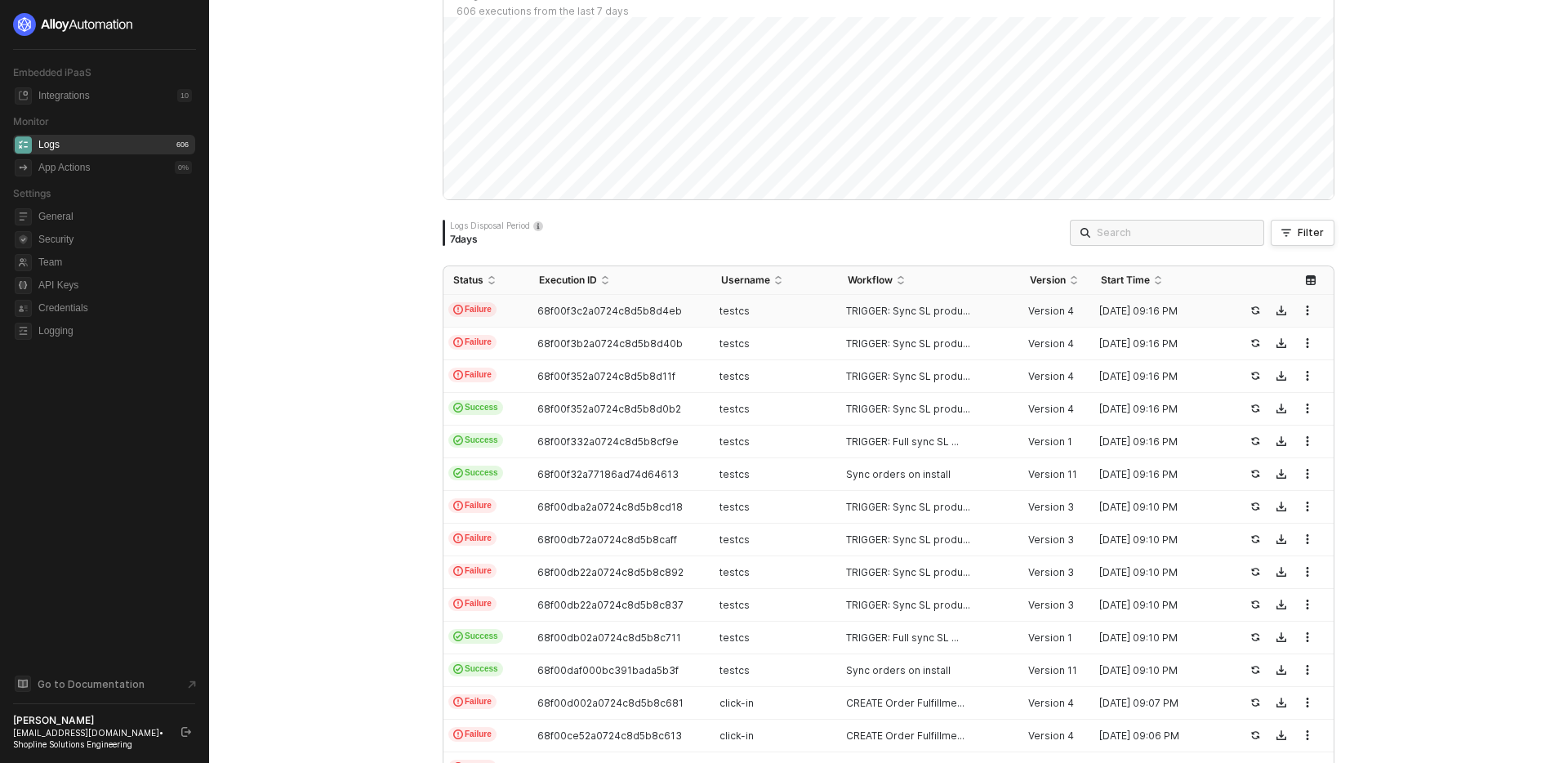
click at [776, 313] on div "testcs" at bounding box center [769, 311] width 114 height 13
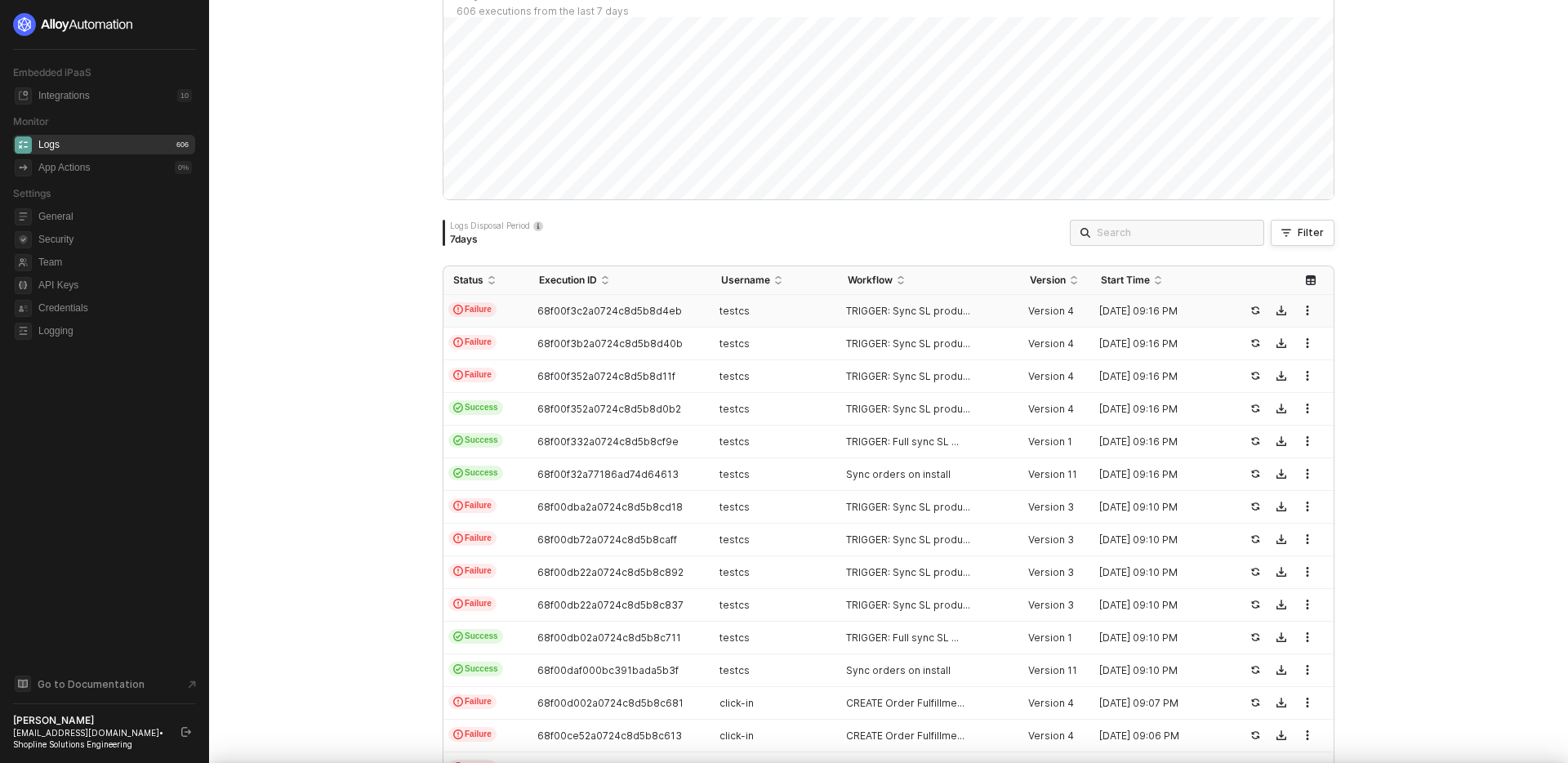
scroll to position [74, 0]
type textarea "{ "json": { "productId": "16071500243851008131853510" }, "id": "bf8e4e0b-0add-4…"
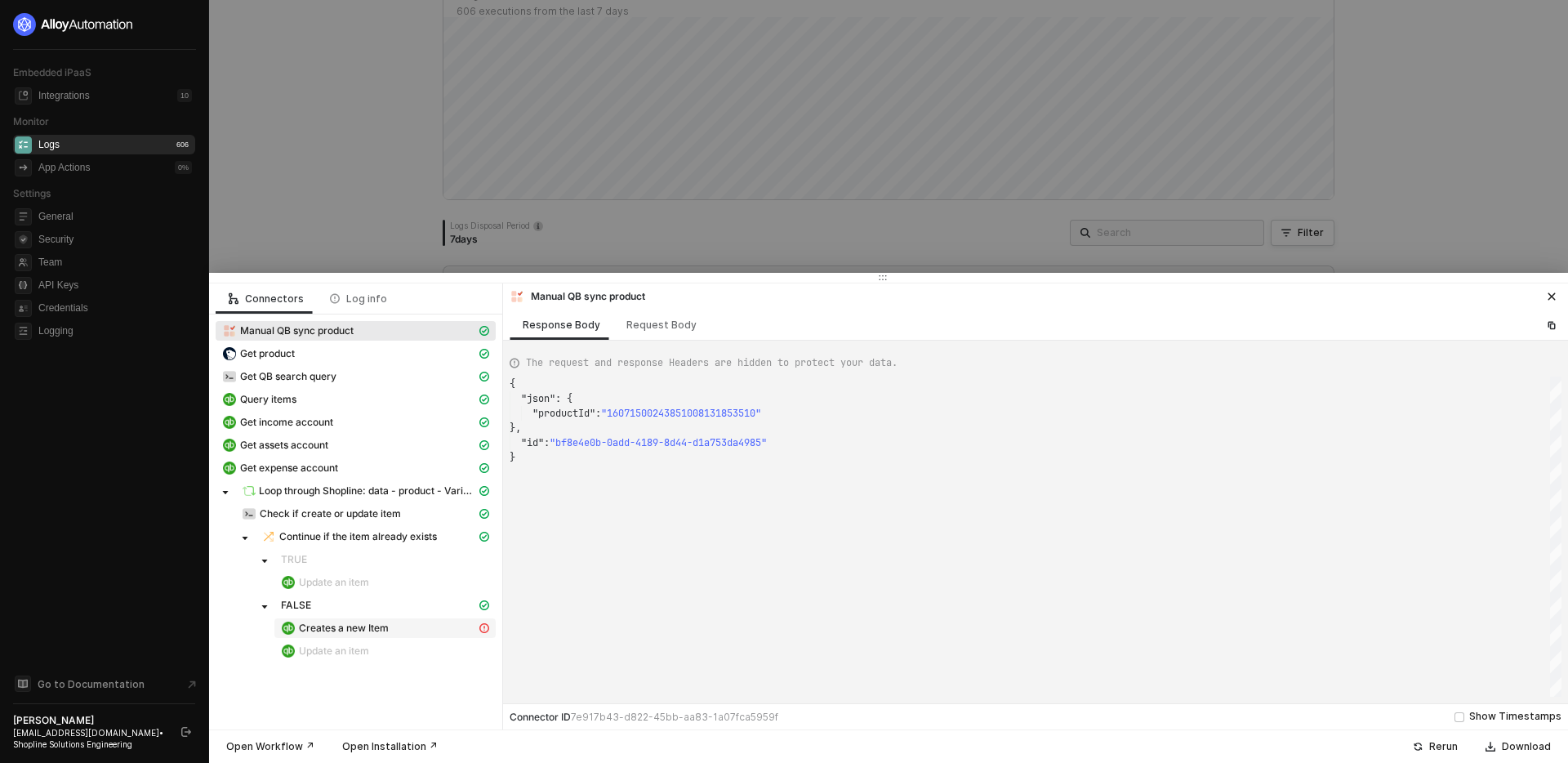
click at [431, 629] on div "Creates a new Item" at bounding box center [379, 628] width 195 height 15
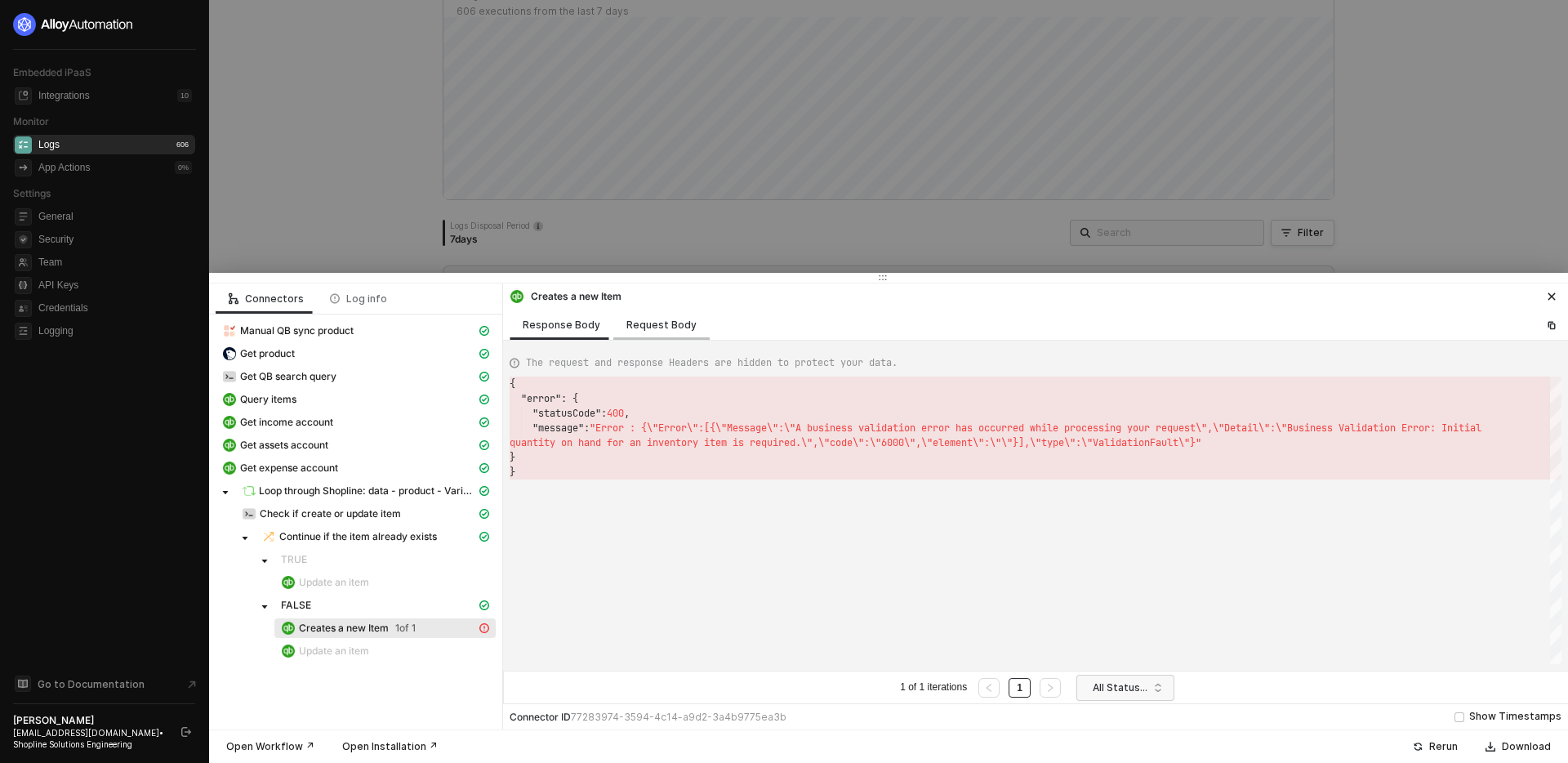
click at [655, 336] on div "Request Body" at bounding box center [662, 325] width 96 height 30
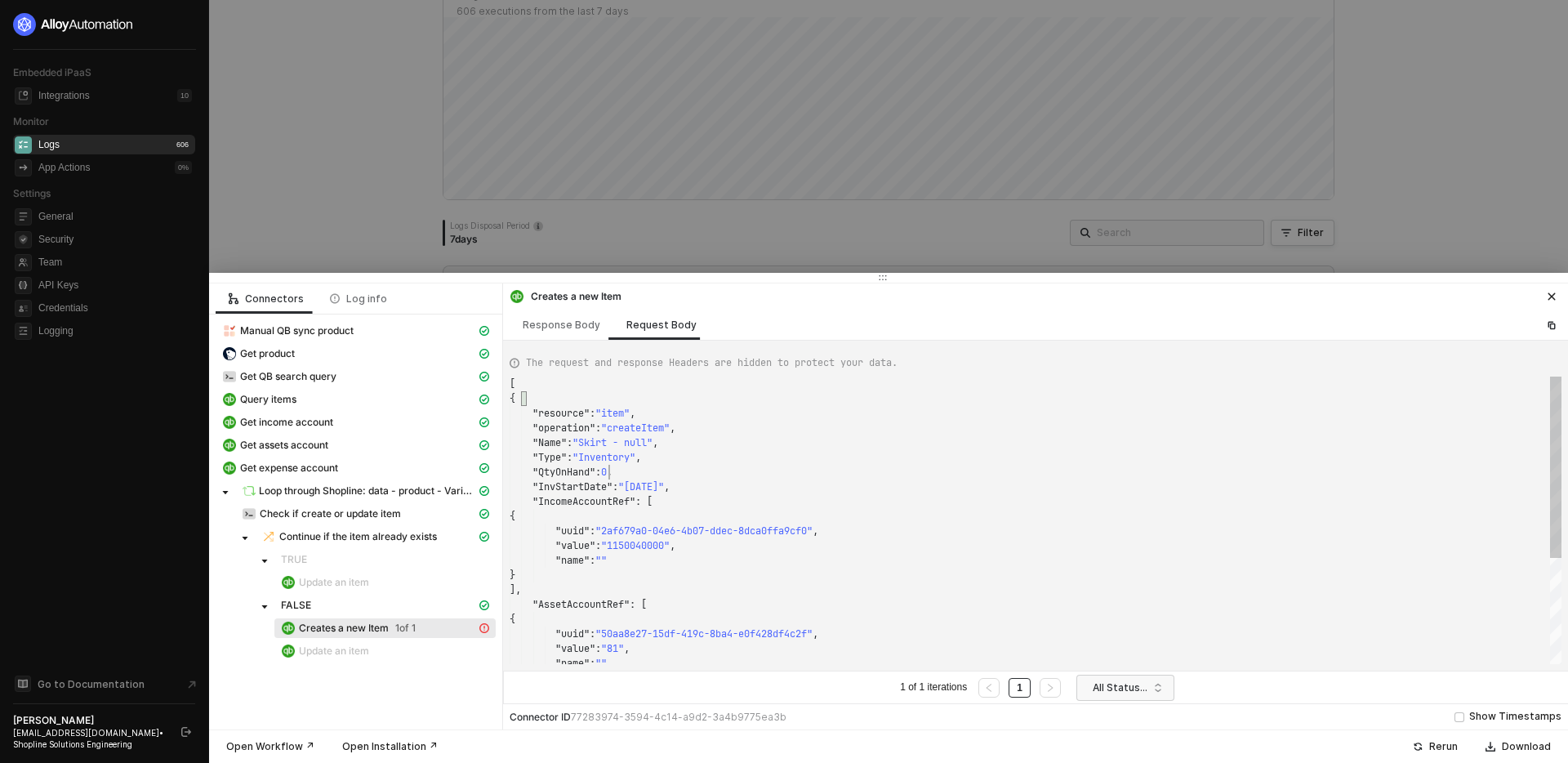
scroll to position [88, 100]
click at [607, 473] on span "0" at bounding box center [604, 472] width 6 height 13
click at [627, 474] on div ""QtyOnHand" : 0 ," at bounding box center [1036, 472] width 1052 height 15
click at [414, 346] on div "Get product" at bounding box center [349, 353] width 254 height 15
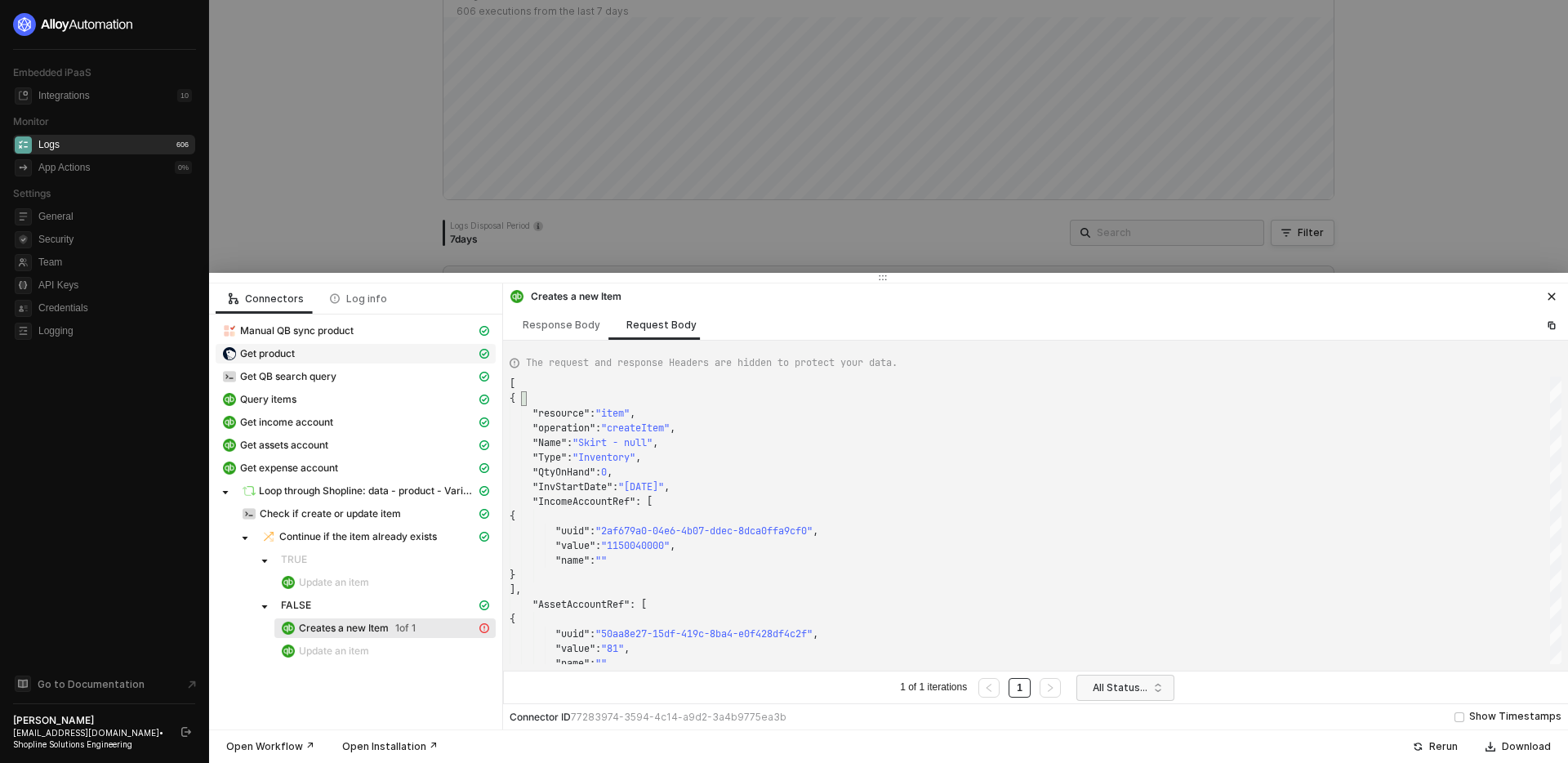
type textarea "{ "json": { "data": { "product": { "created_at": "2025-08-30T05:26:12+08:00", "…"
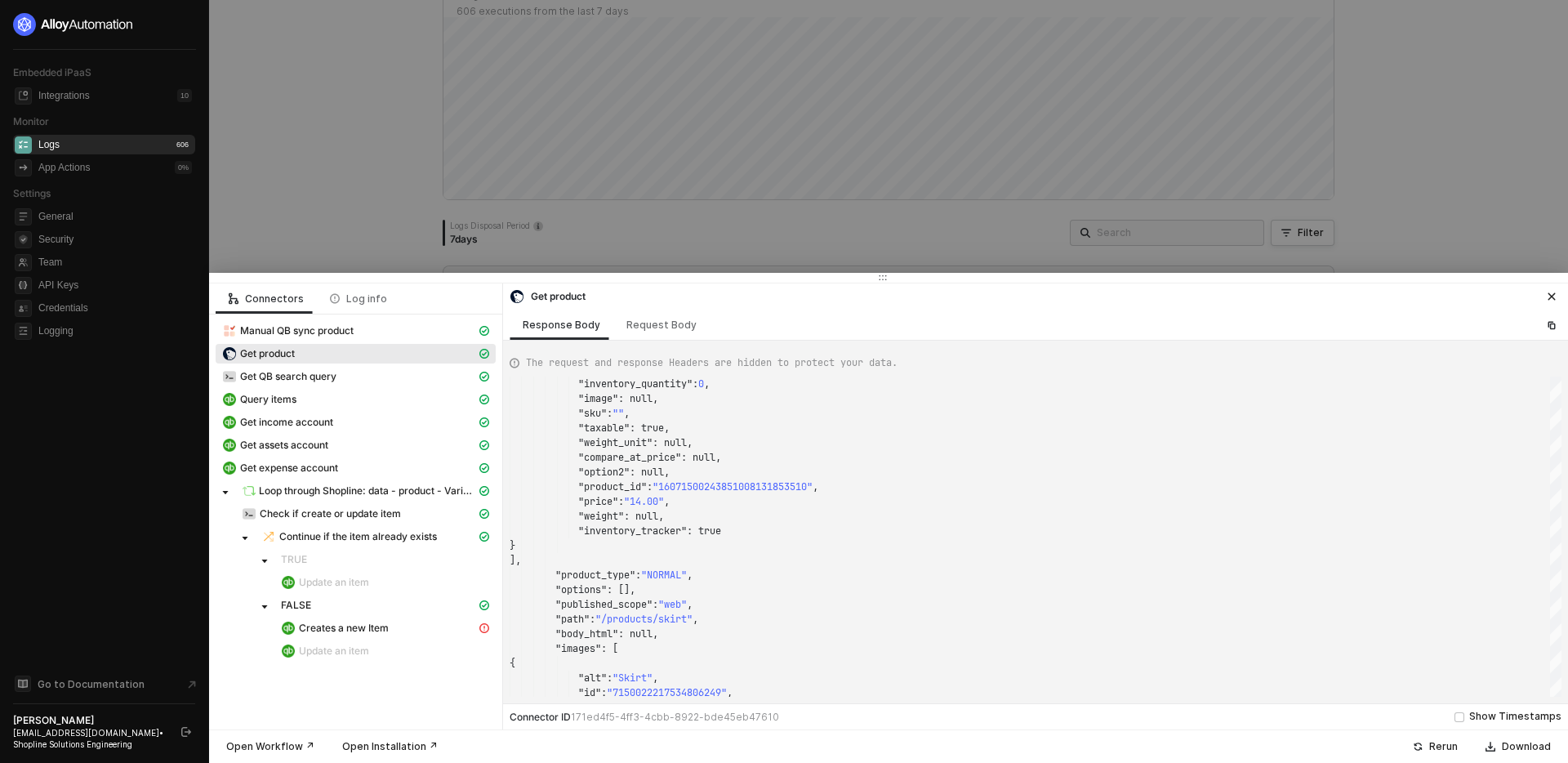
click at [688, 232] on div at bounding box center [784, 382] width 1568 height 763
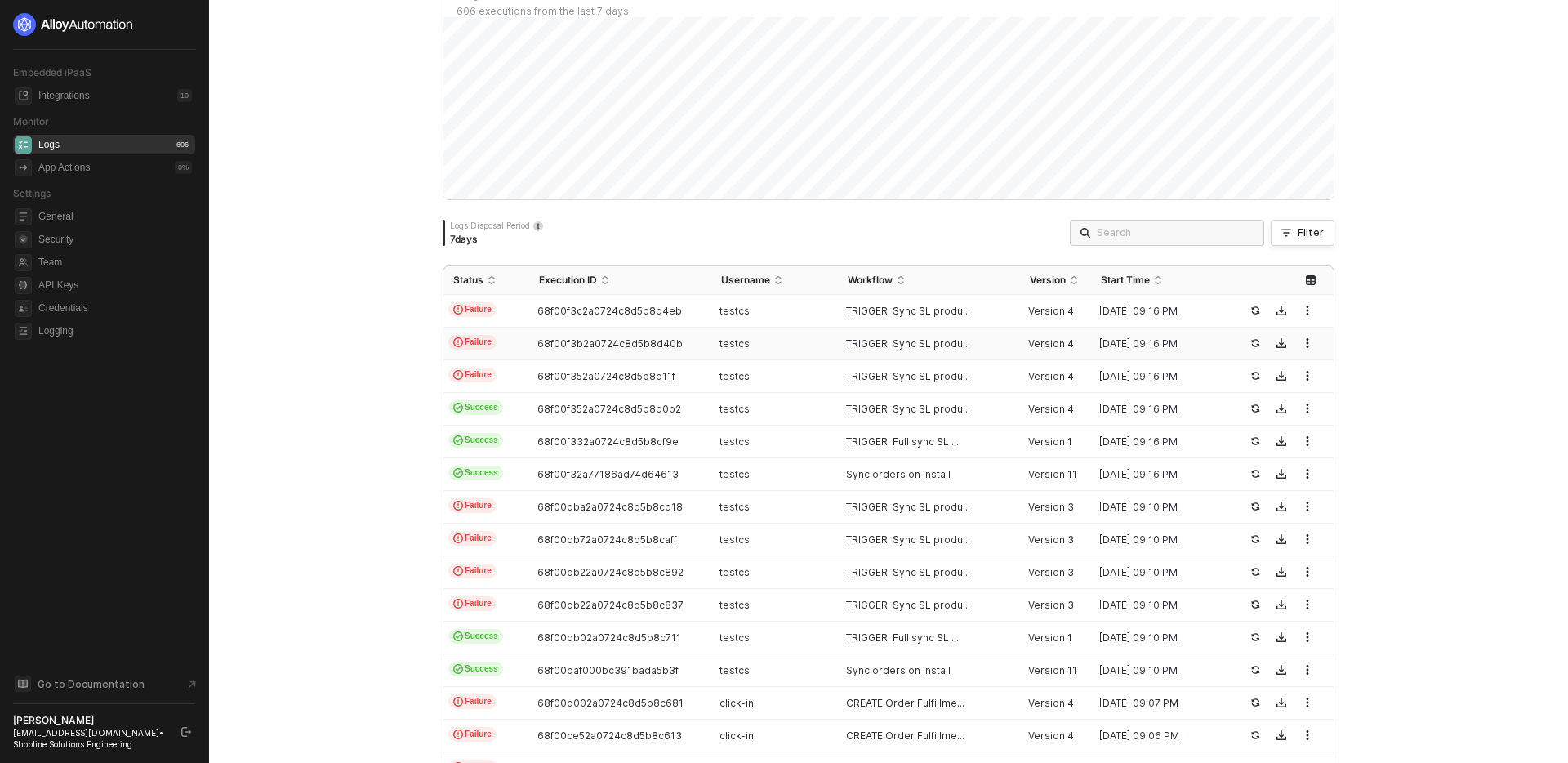
click at [784, 350] on td "testcs" at bounding box center [775, 343] width 126 height 32
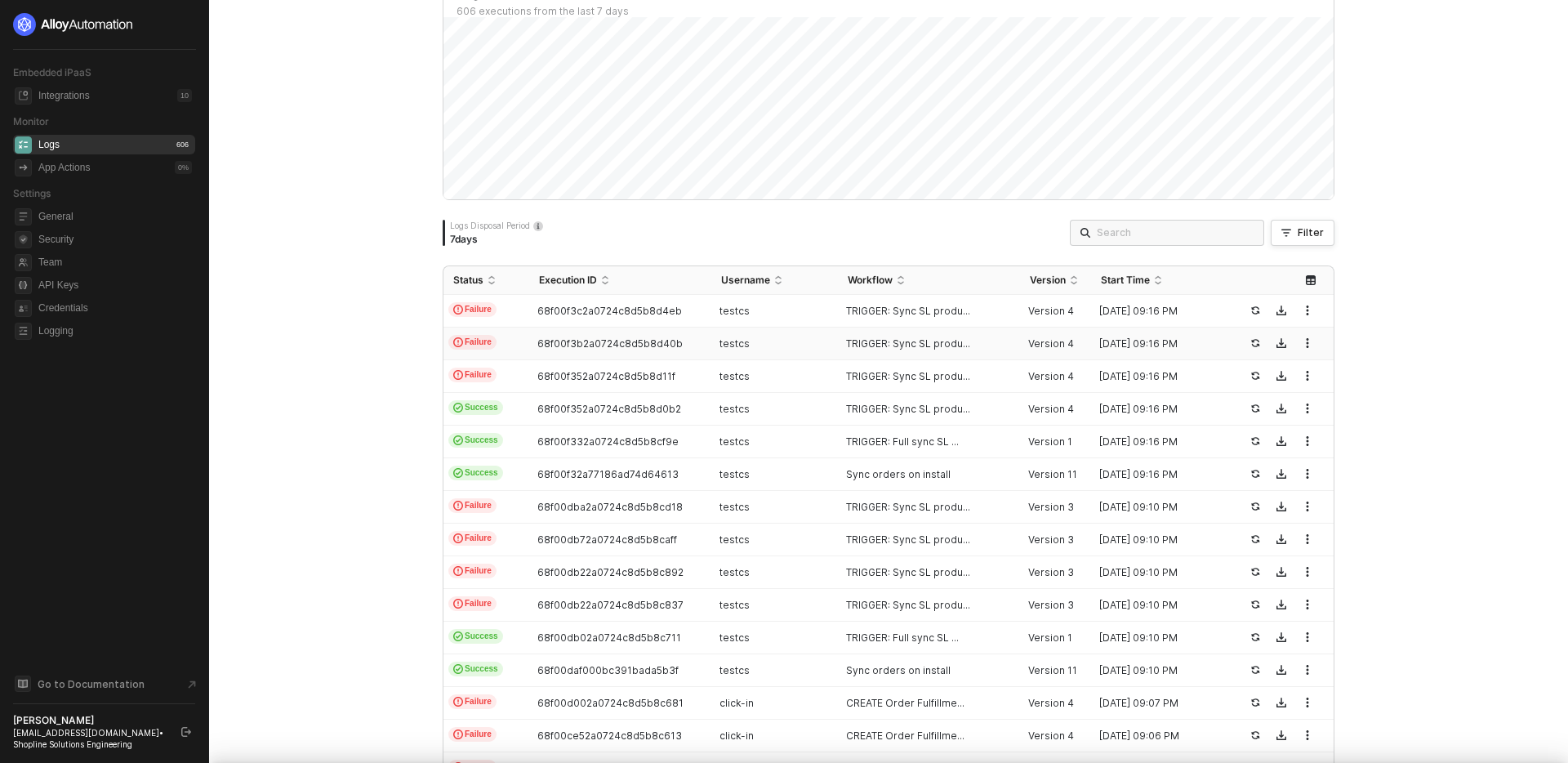
scroll to position [74, 0]
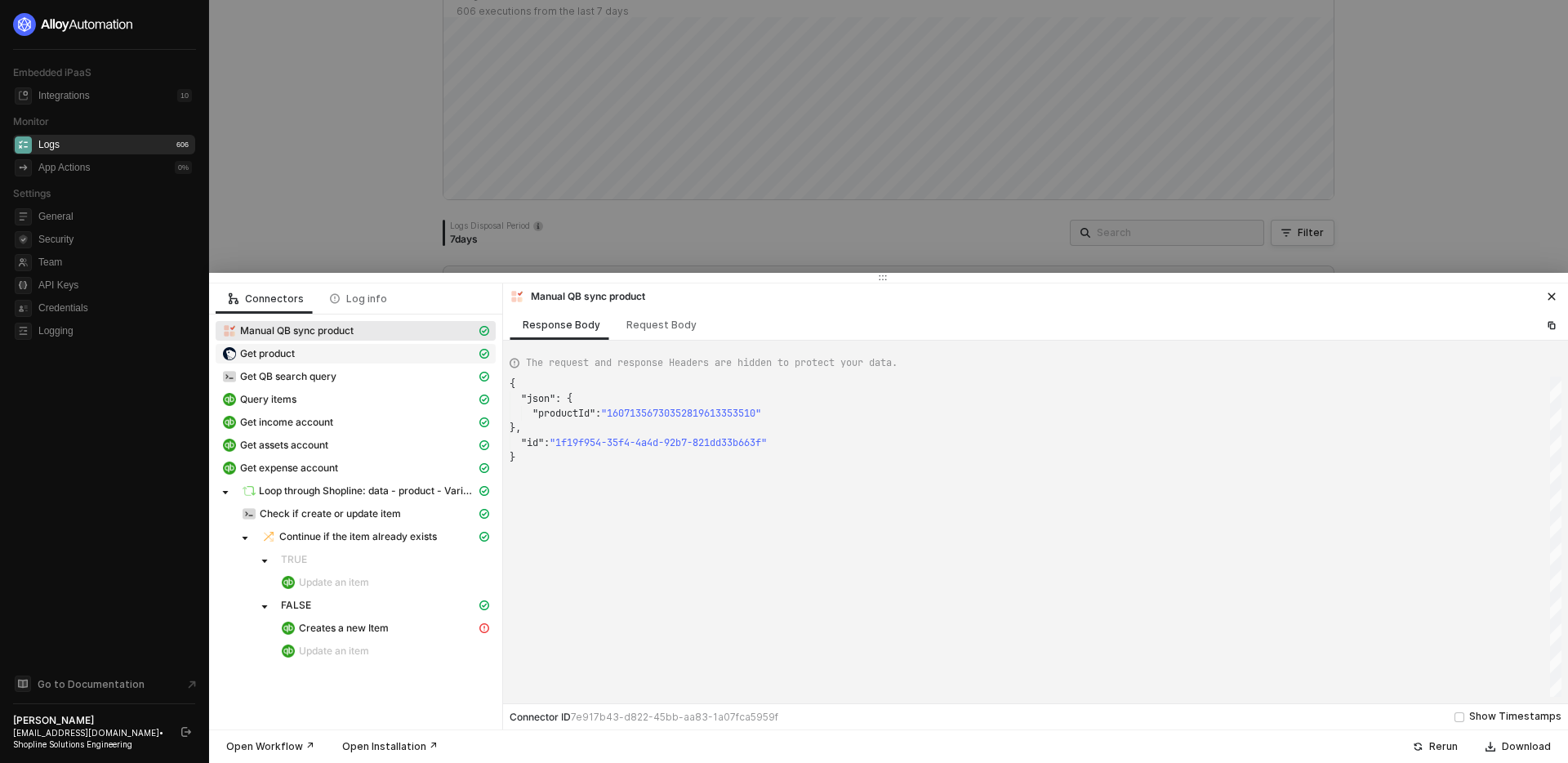
click at [370, 354] on div "Get product" at bounding box center [349, 353] width 254 height 15
type textarea "{ "json": { "data": { "product": { "published_scope": null, "status": "active",…"
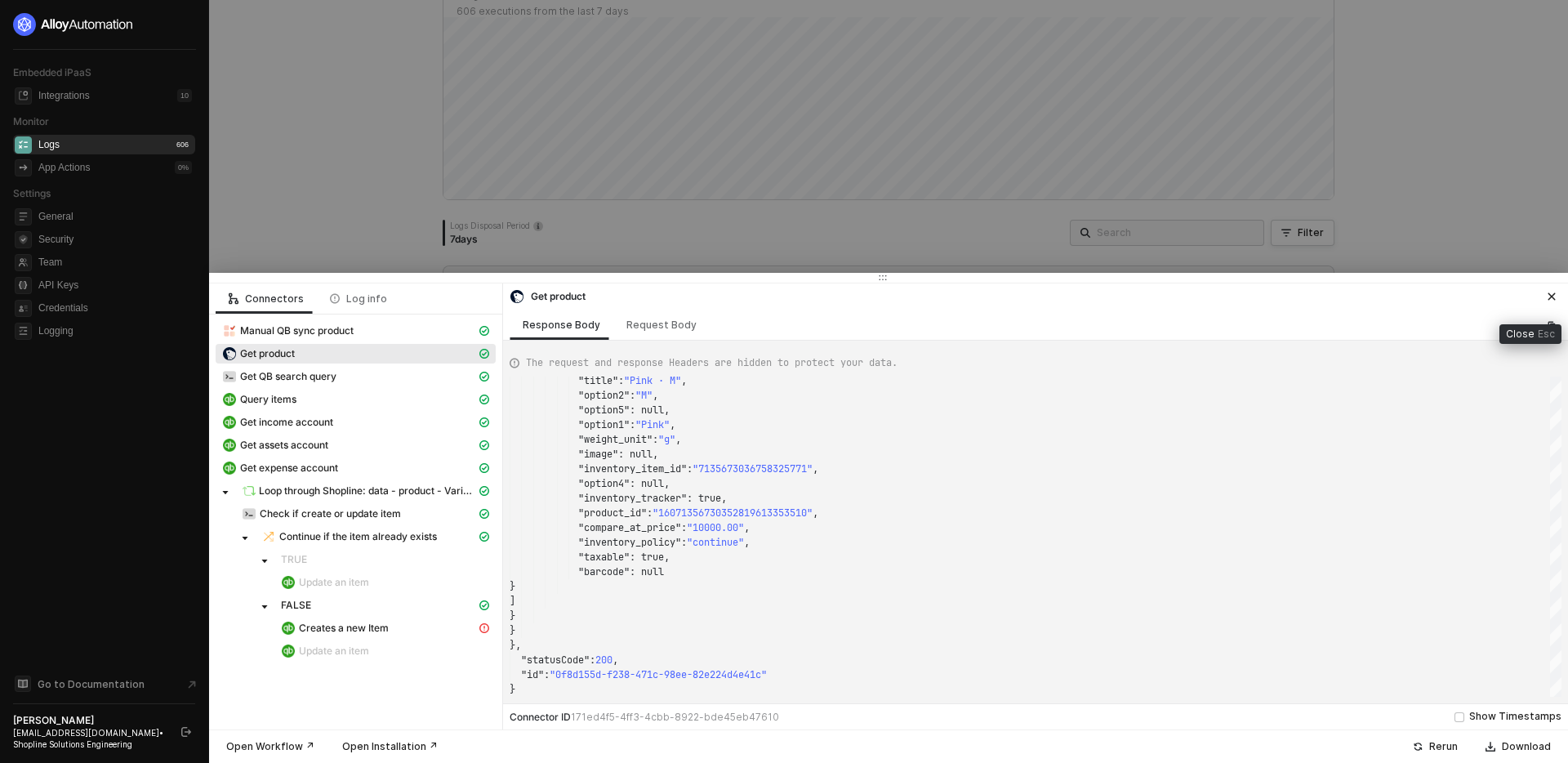
click at [1552, 297] on icon "icon-close" at bounding box center [1551, 296] width 7 height 7
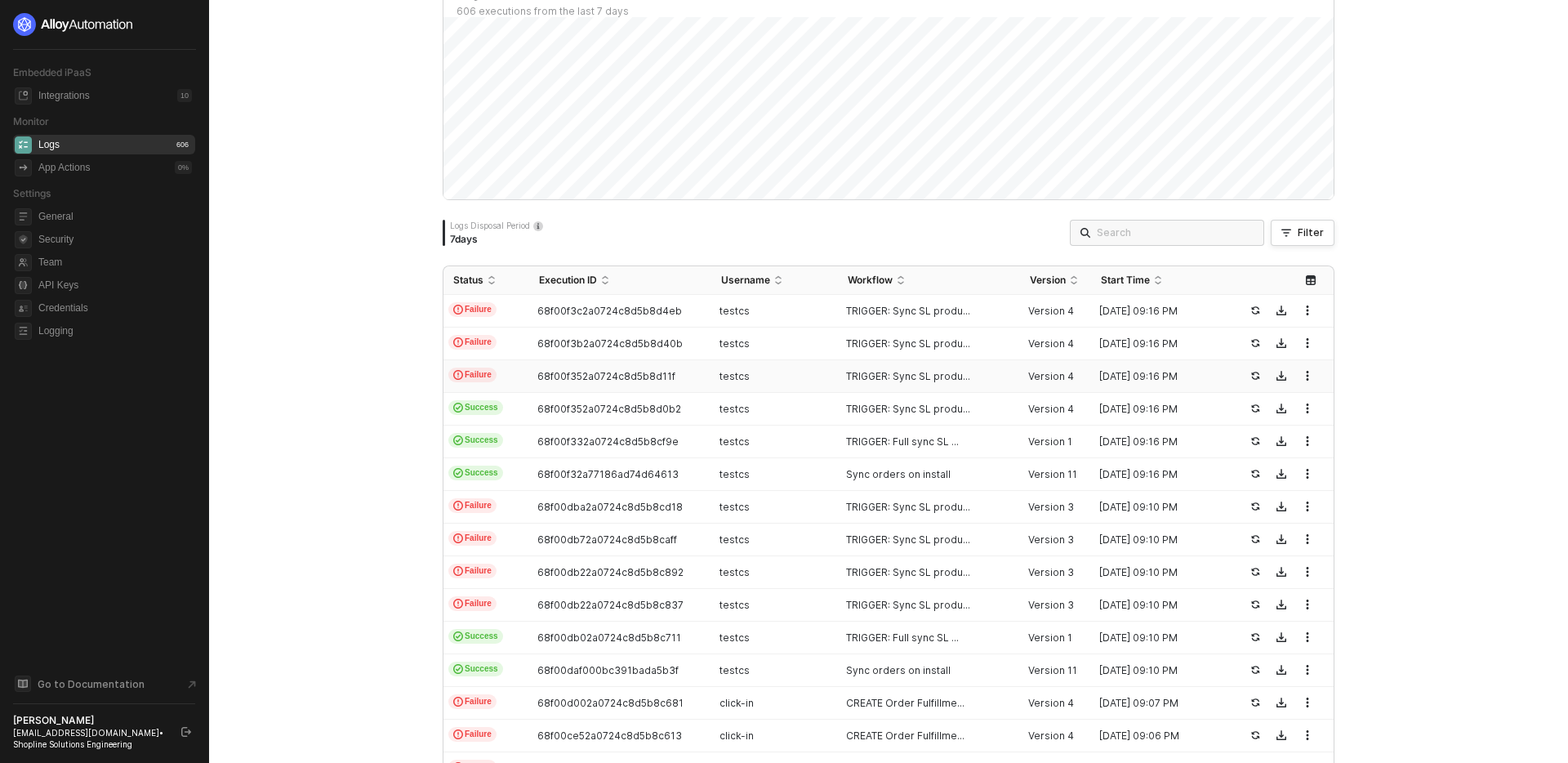
click at [799, 372] on div "testcs" at bounding box center [769, 376] width 114 height 13
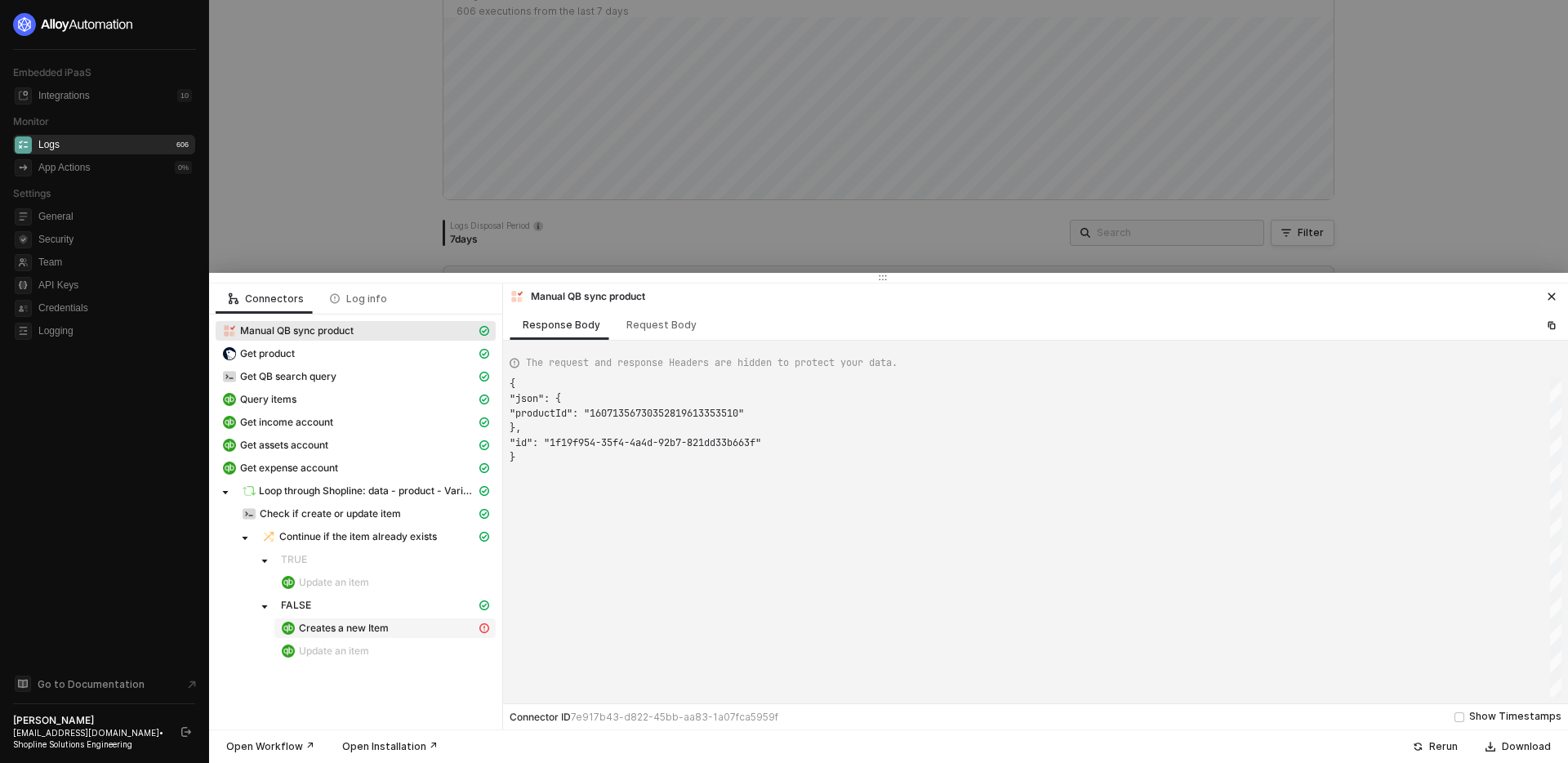
type textarea "{ "json": { "productId": "16071356730332686980633510" }, "id": "bf3962e4-7899-4…"
click at [266, 750] on div "Open Workflow ↗" at bounding box center [271, 746] width 88 height 13
click at [399, 187] on div at bounding box center [784, 382] width 1568 height 763
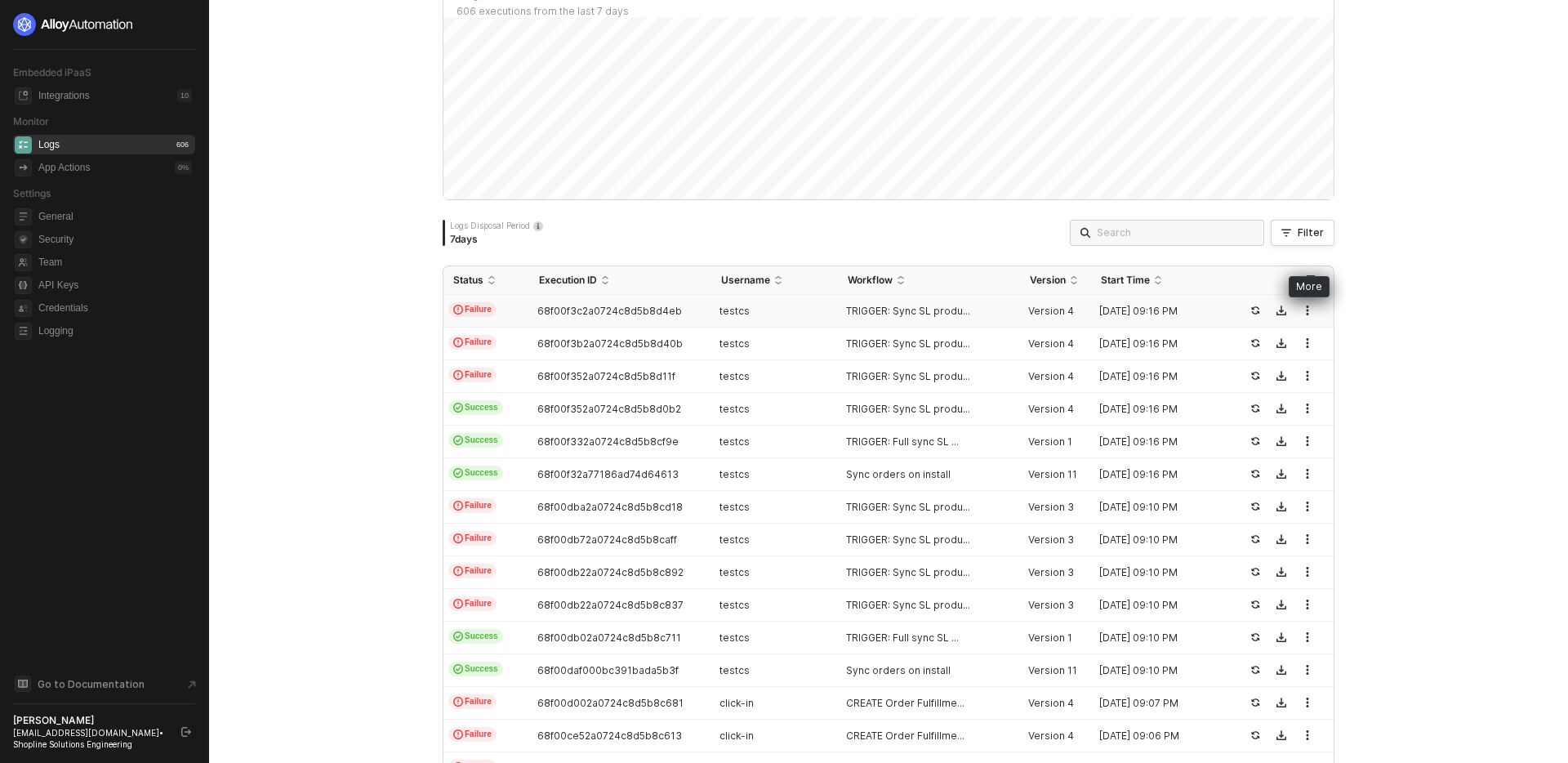
click at [1309, 309] on icon "button" at bounding box center [1308, 311] width 10 height 10
click at [1394, 323] on div "Monitor Logs Docs ↗ Manage execution logs across your Embedded integrations. Lo…" at bounding box center [888, 382] width 1359 height 763
click at [1203, 232] on input "search" at bounding box center [1176, 232] width 157 height 18
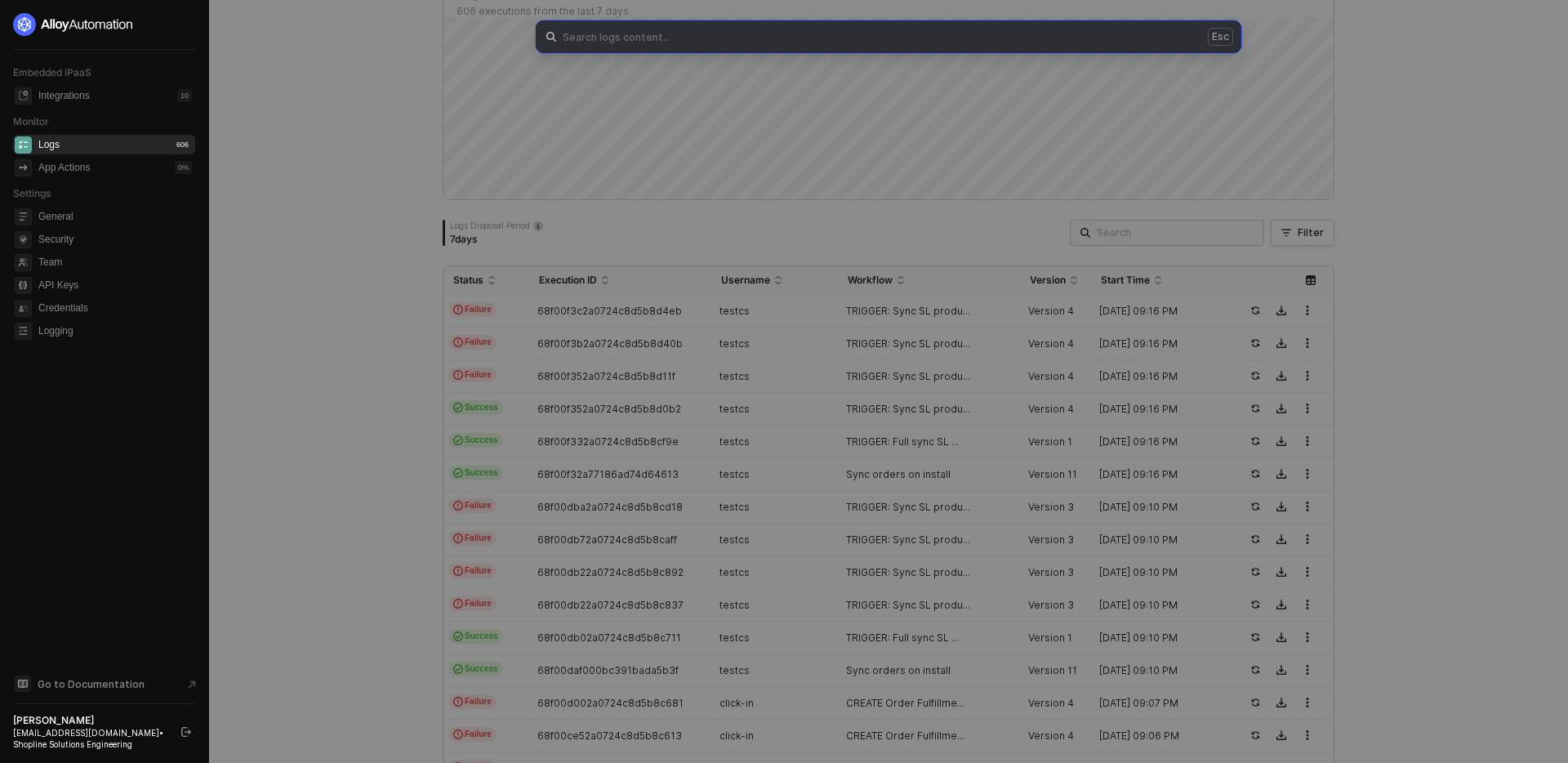
click at [1196, 232] on div "Esc" at bounding box center [784, 382] width 1568 height 763
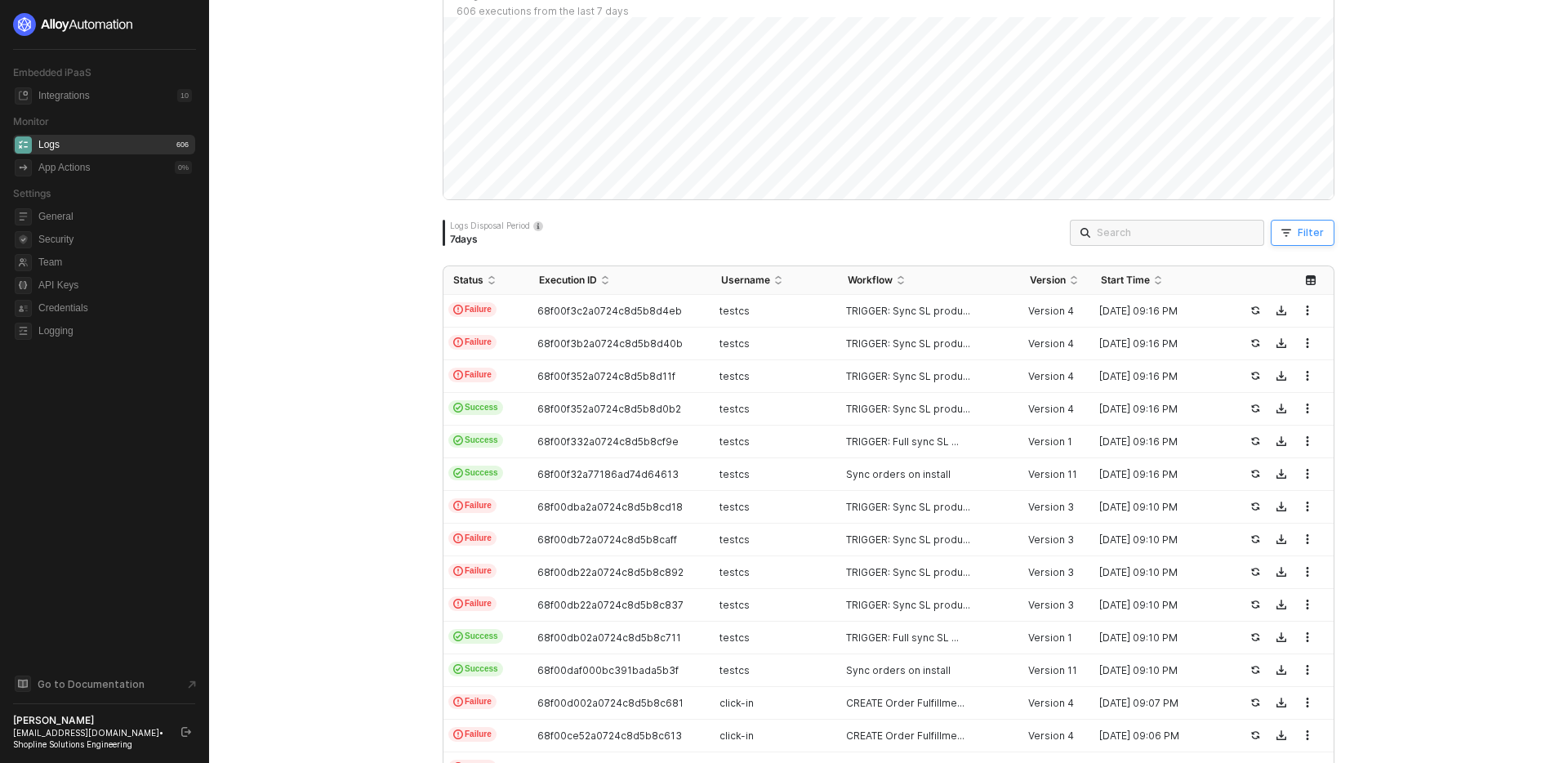
click at [1277, 239] on button "Filter" at bounding box center [1302, 232] width 64 height 26
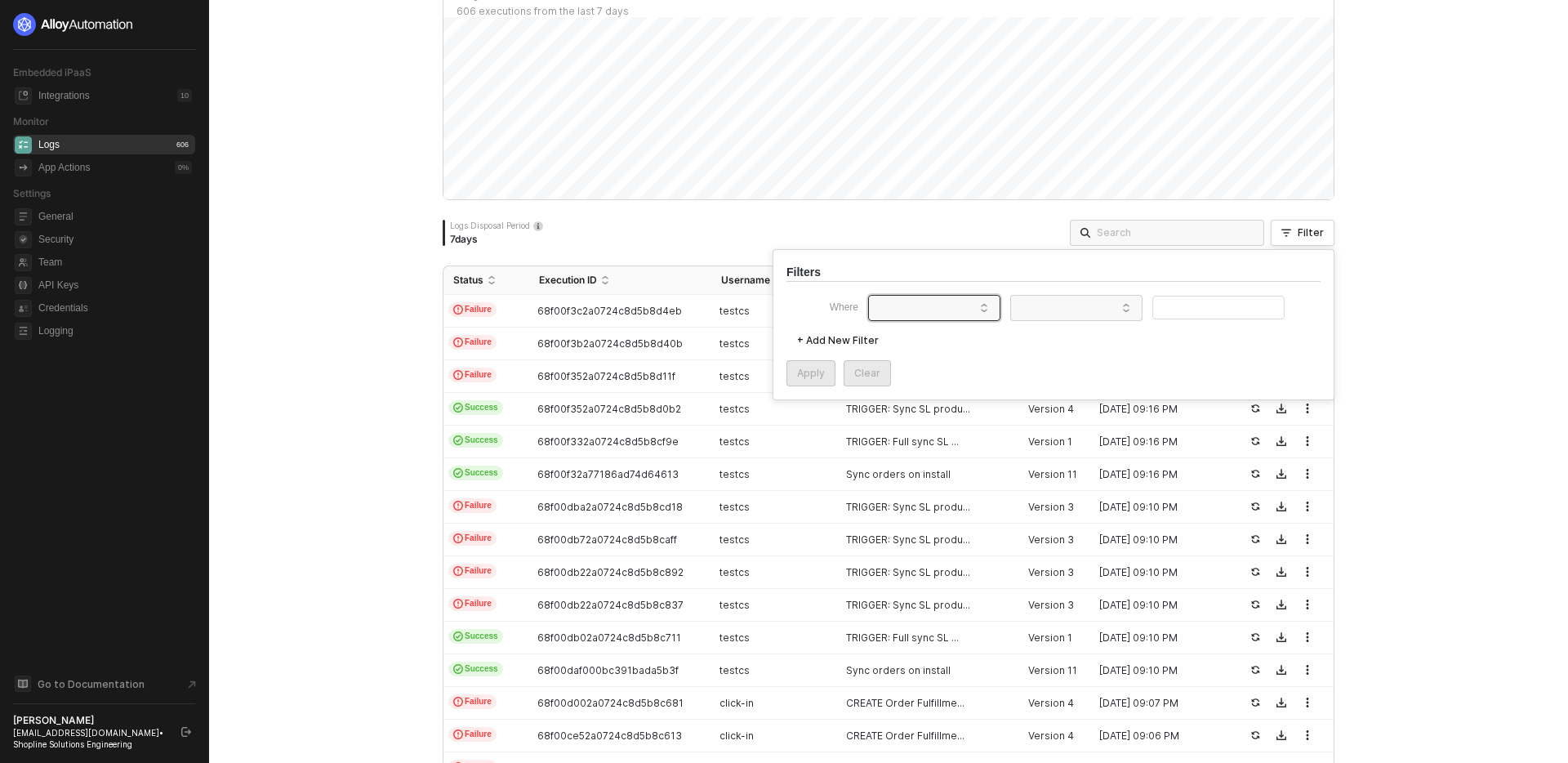
click at [962, 301] on span at bounding box center [937, 308] width 125 height 25
click at [969, 409] on div "Start Time" at bounding box center [935, 412] width 118 height 26
click at [1112, 316] on div "Equals" at bounding box center [1073, 308] width 110 height 26
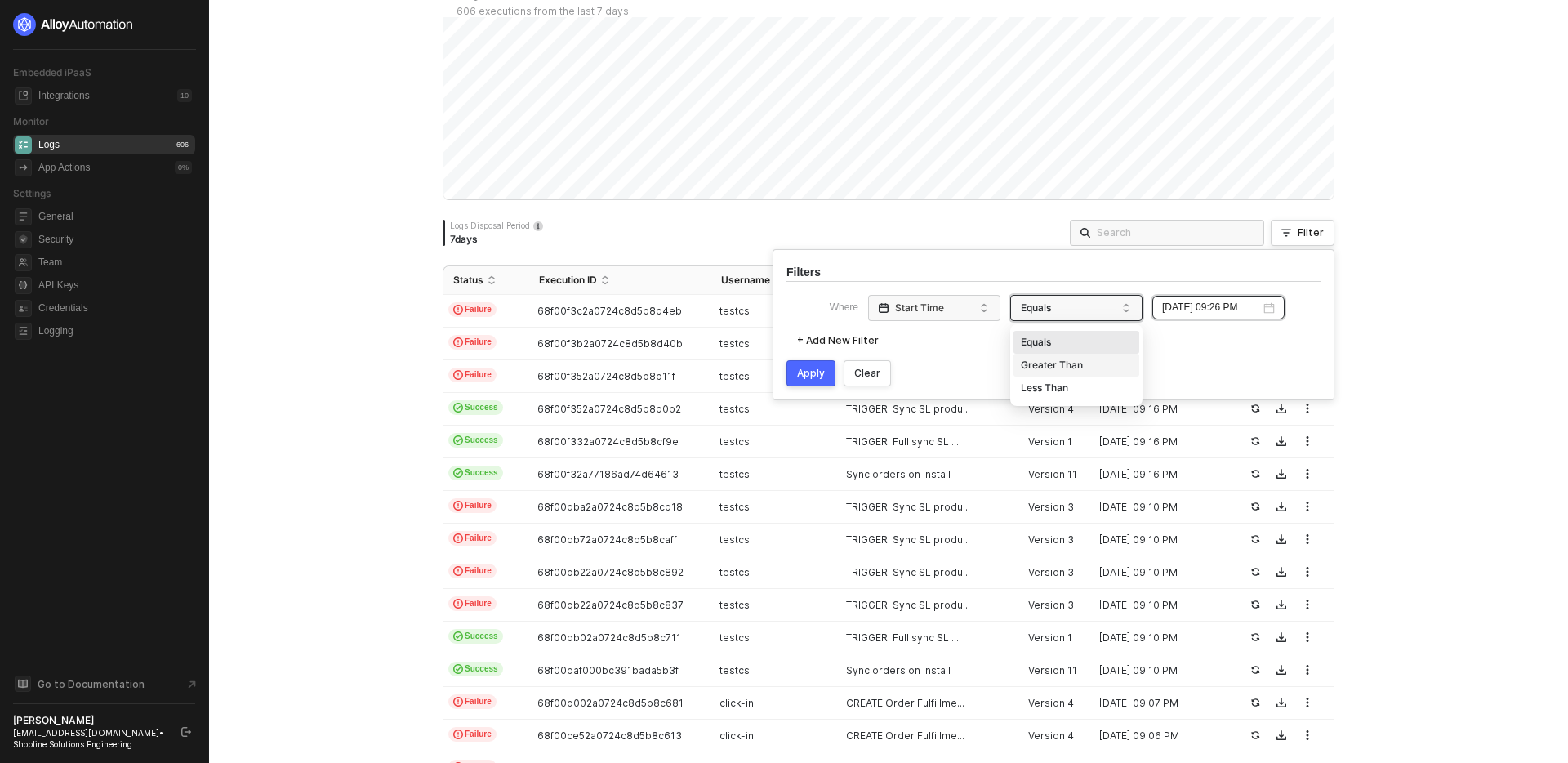
click at [1100, 362] on div "Greater Than" at bounding box center [1077, 365] width 118 height 26
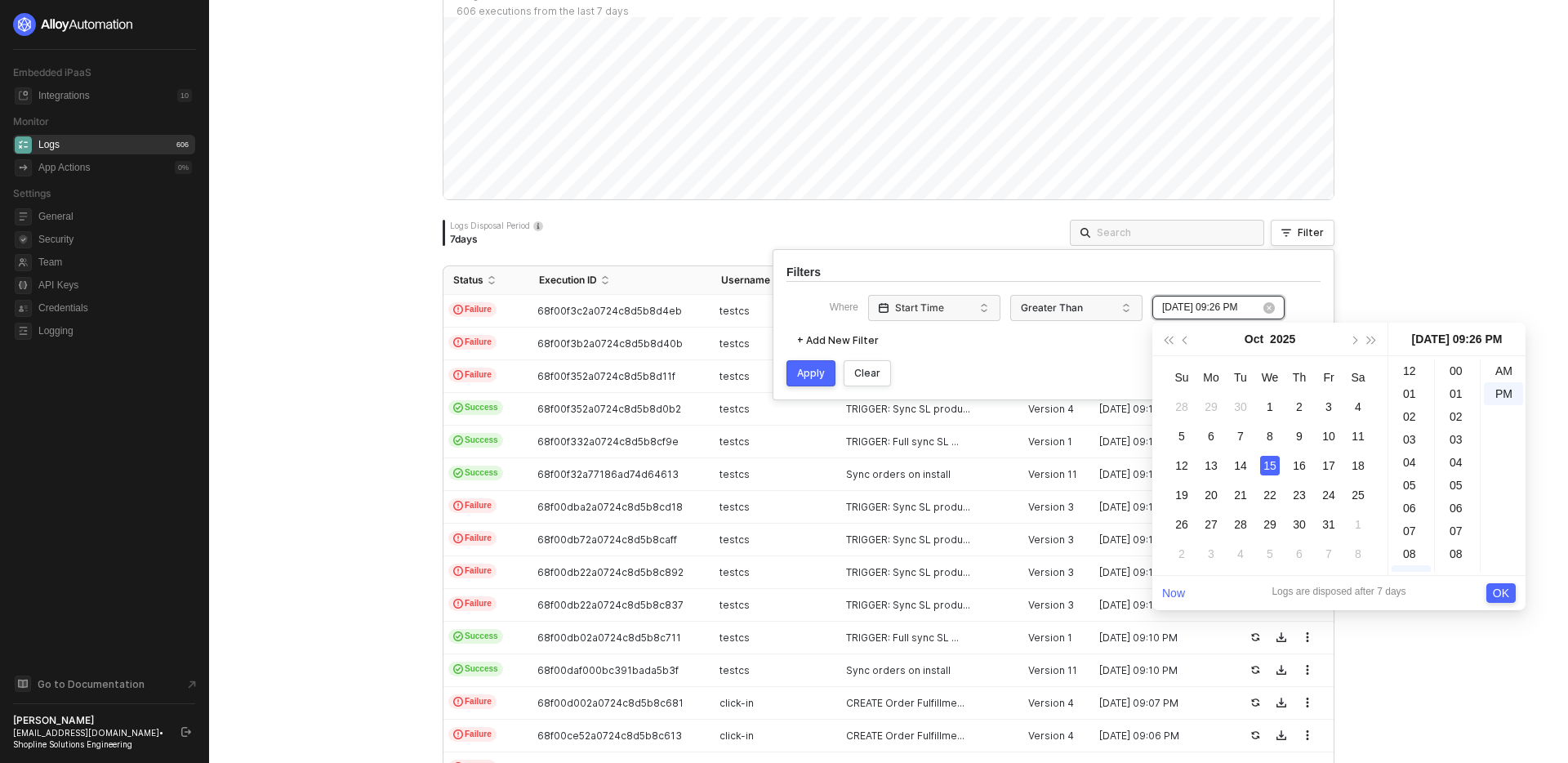
click at [1234, 310] on input "2025-10-15 09:26 PM" at bounding box center [1211, 308] width 98 height 16
type input "2025-10-15 09:26 PM"
click at [1174, 594] on link "Now" at bounding box center [1173, 592] width 23 height 13
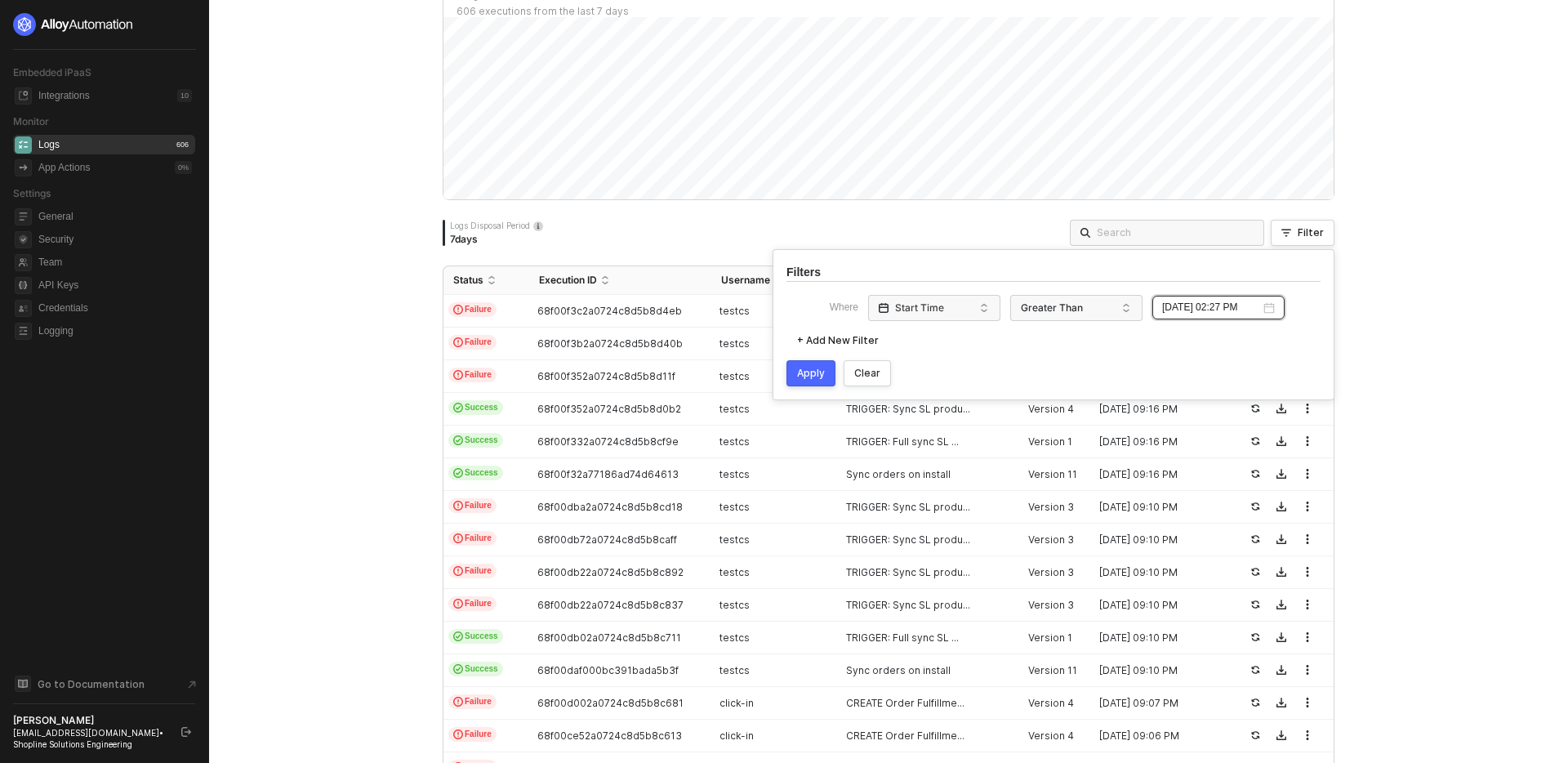
click at [828, 372] on button "Apply" at bounding box center [811, 373] width 49 height 26
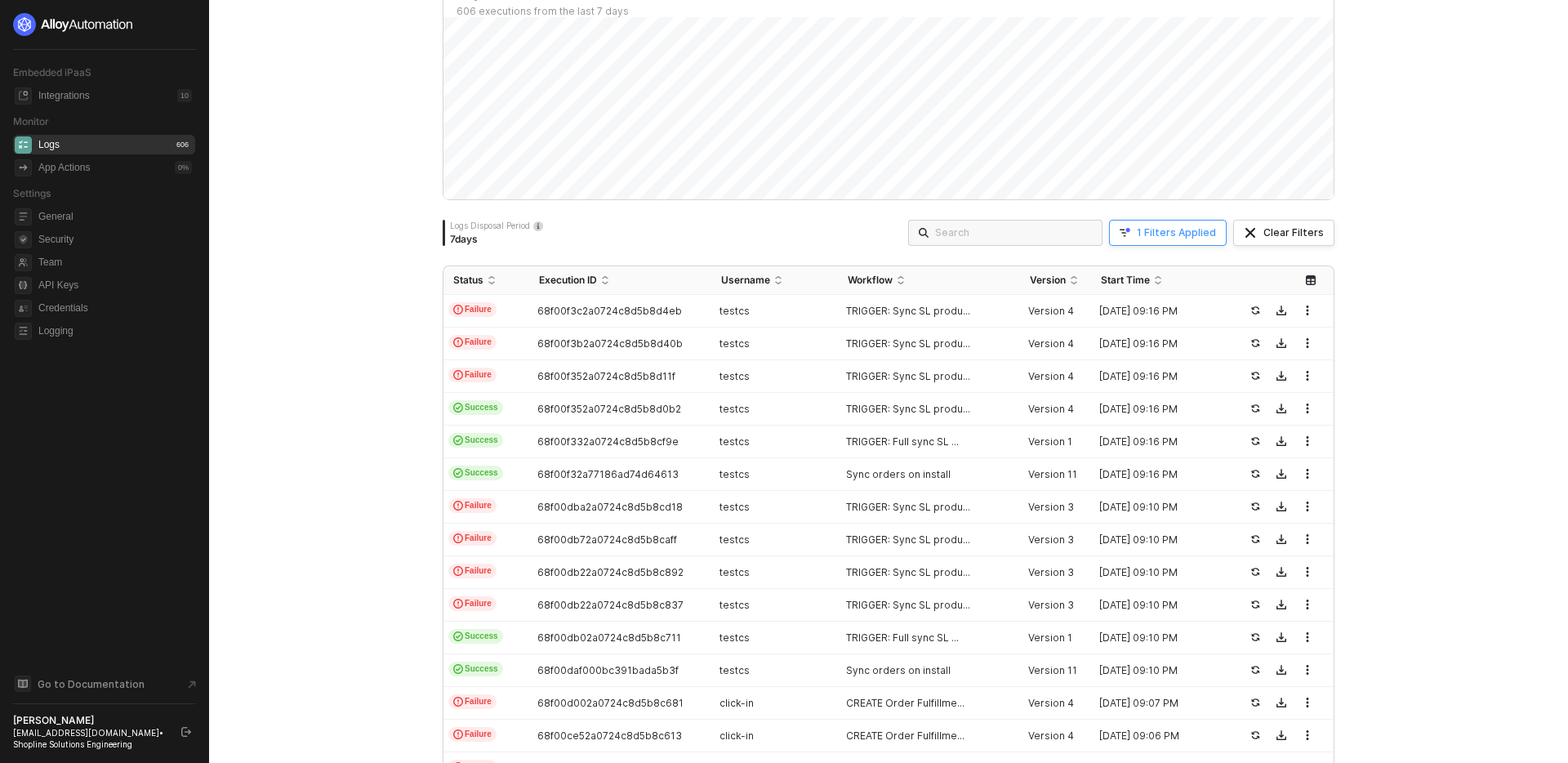
click at [1207, 237] on div "1 Filters Applied" at bounding box center [1177, 232] width 79 height 13
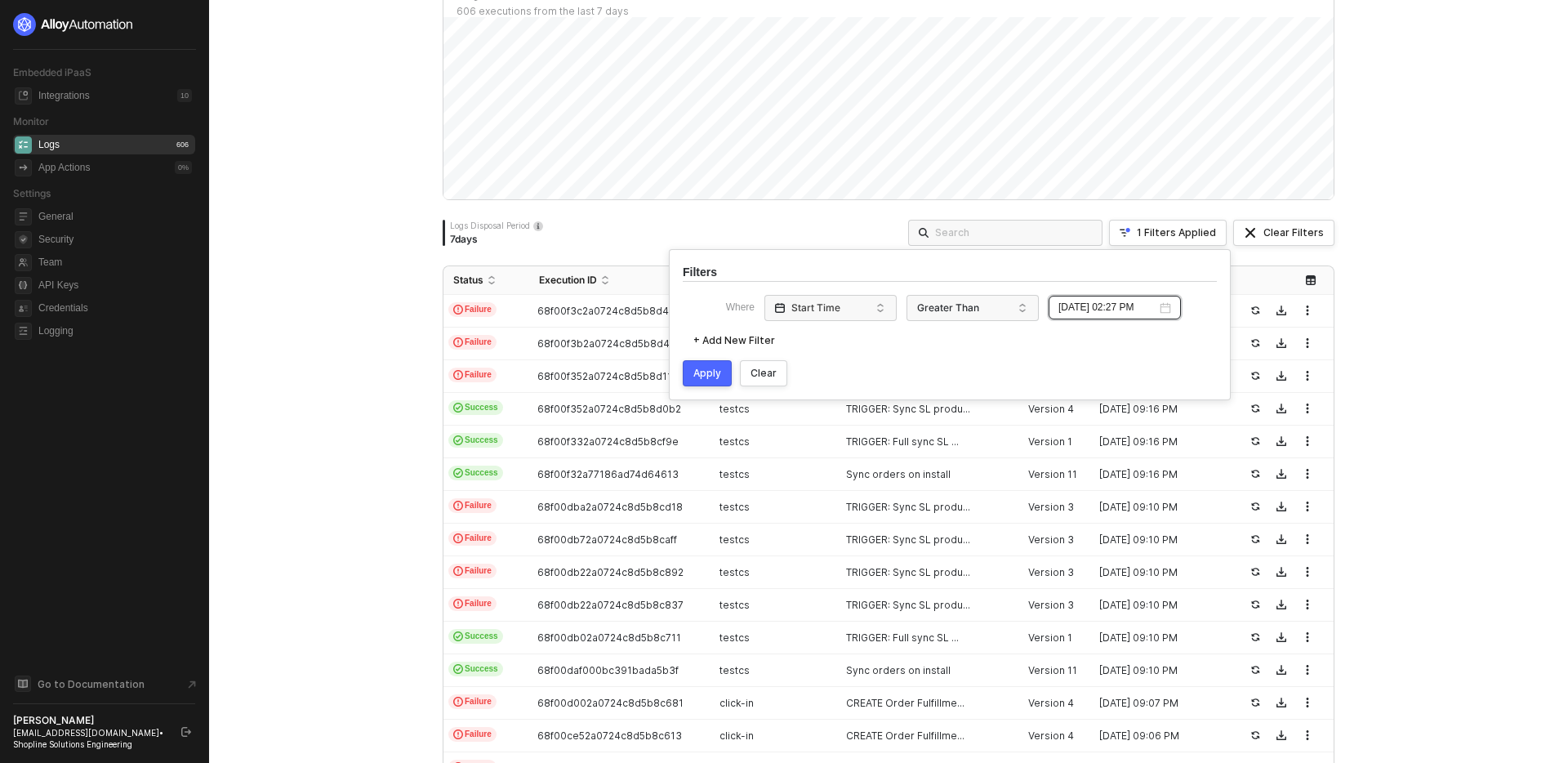
click at [1468, 340] on div "Monitor Logs Docs ↗ Manage execution logs across your Embedded integrations. Lo…" at bounding box center [888, 382] width 1359 height 763
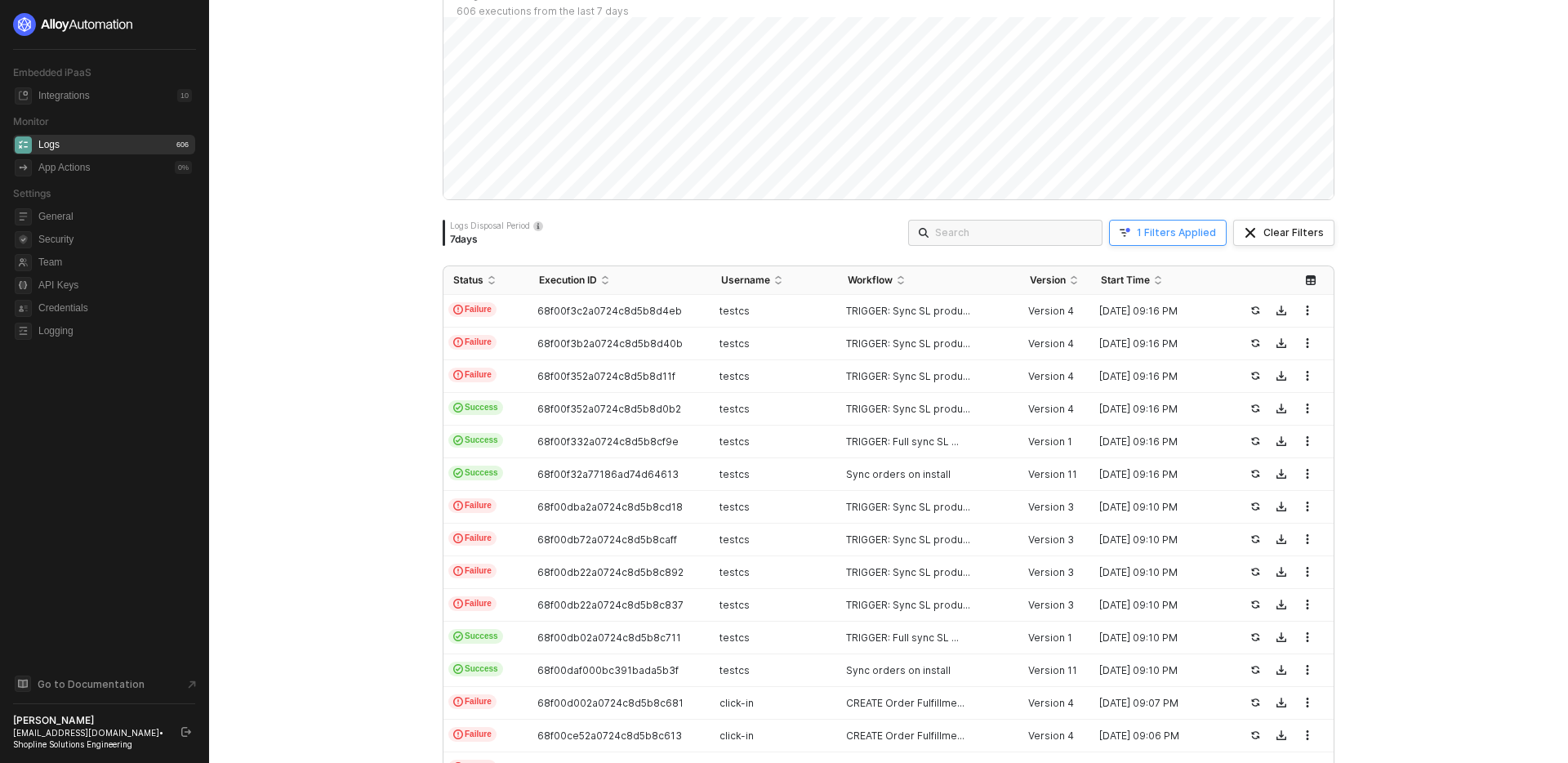
click at [1185, 236] on div "1 Filters Applied" at bounding box center [1177, 232] width 79 height 13
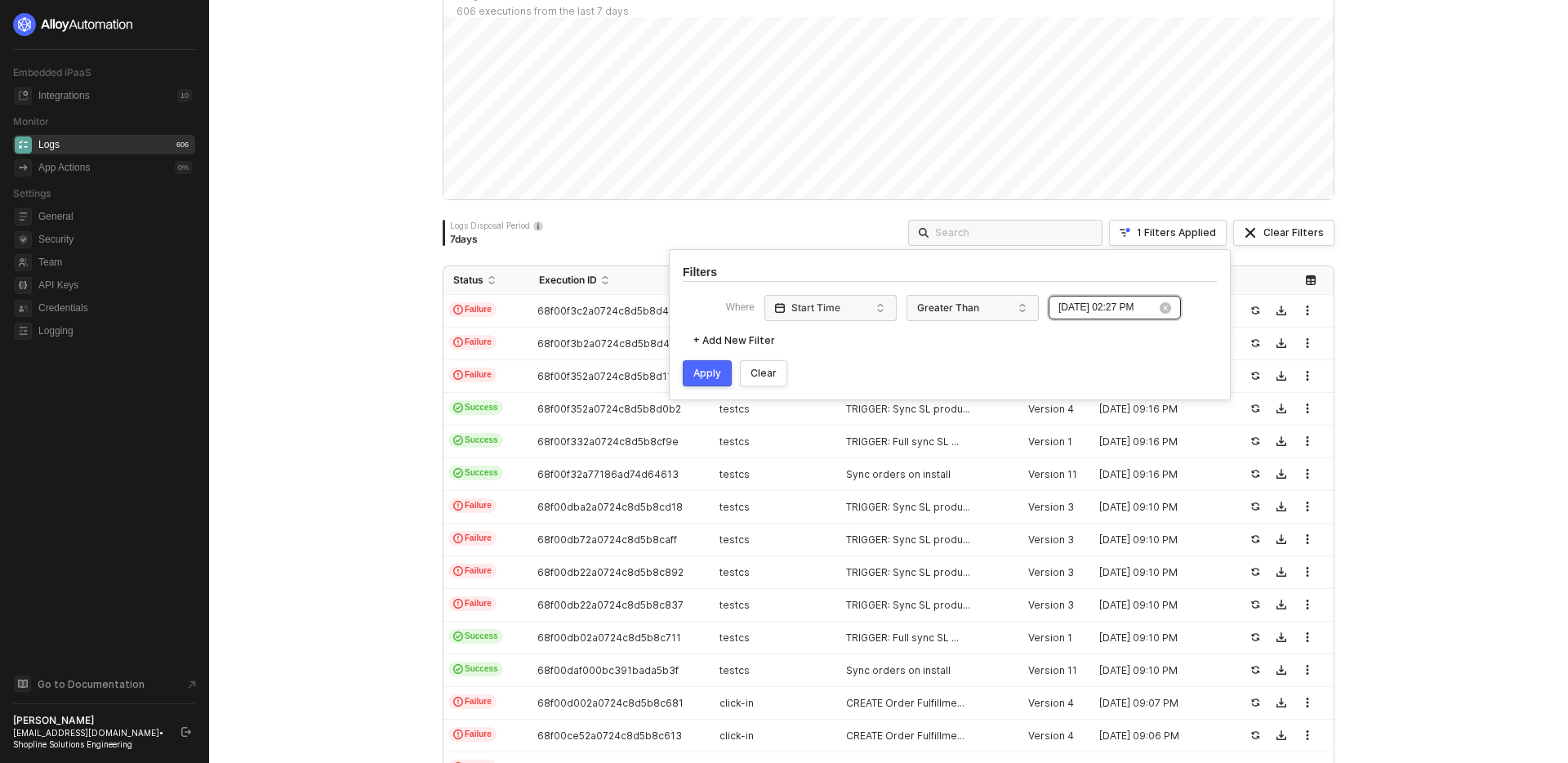
click at [1134, 310] on input "2025-10-15 02:27 PM" at bounding box center [1108, 308] width 98 height 16
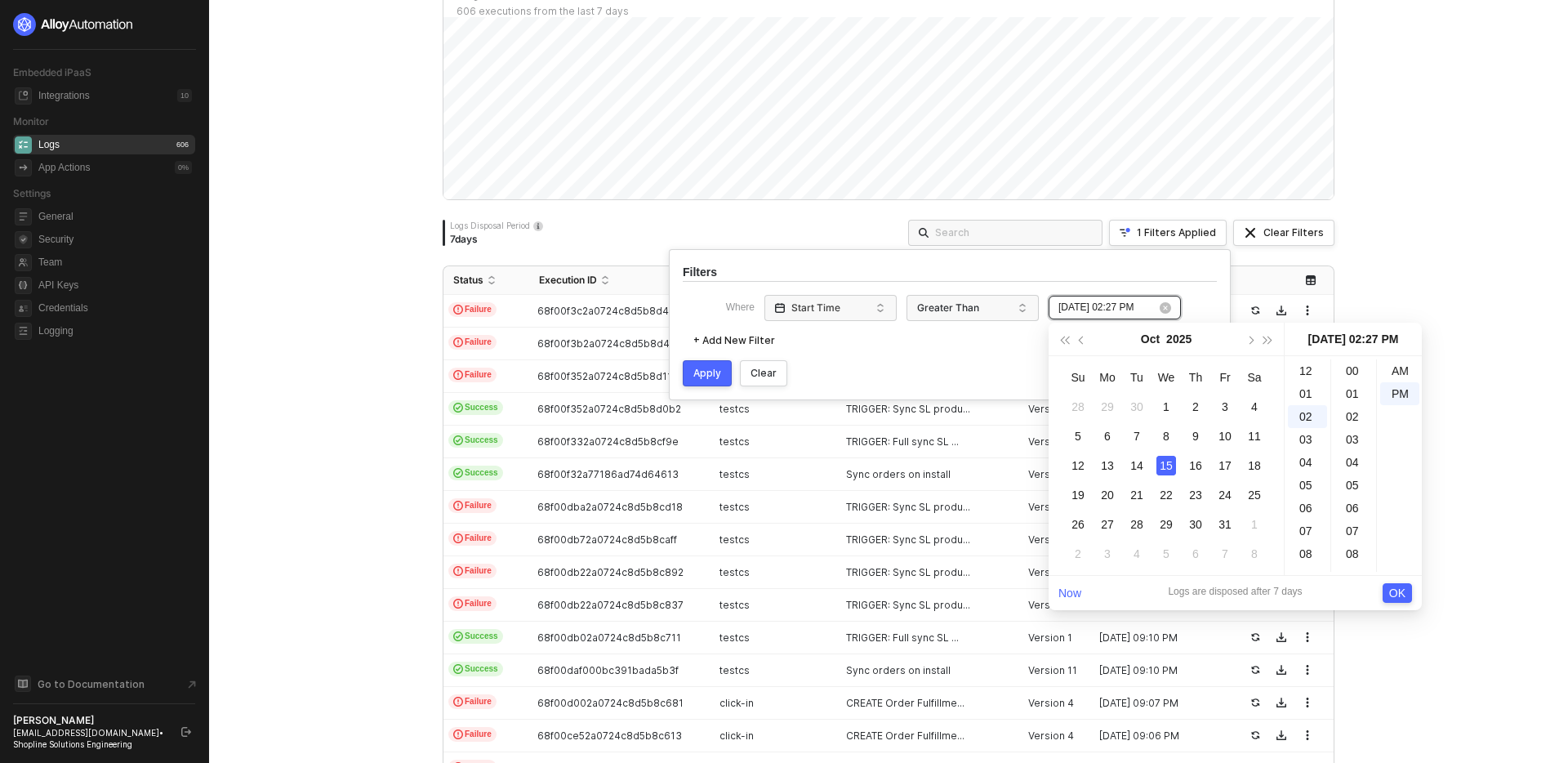
scroll to position [618, 0]
click at [1131, 281] on div at bounding box center [949, 281] width 534 height 1
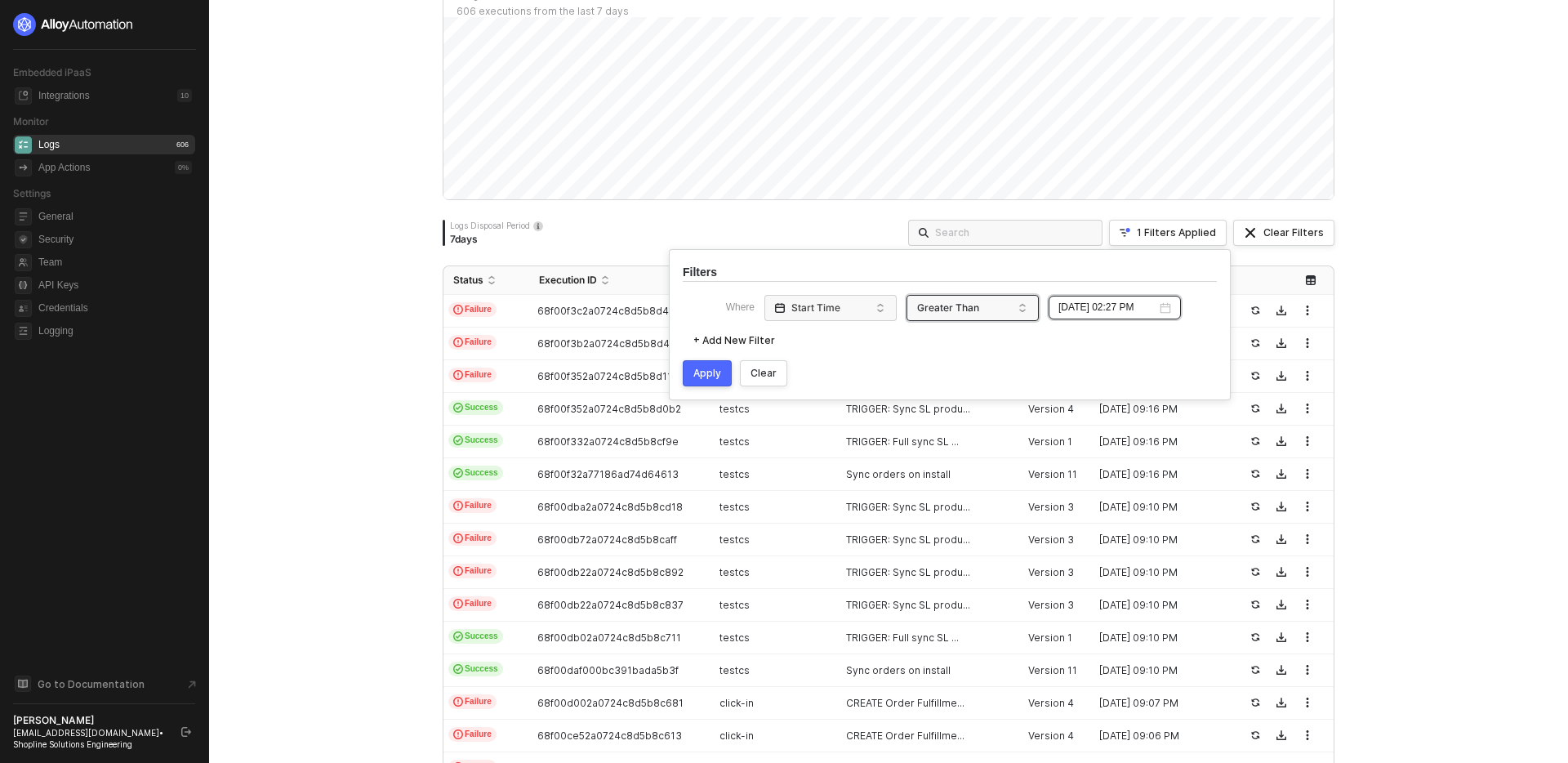
click at [990, 307] on div "Greater Than" at bounding box center [969, 308] width 110 height 26
click at [948, 276] on div "Filters Where Start Time Greater Than equals greaterthan lessthan Equals Greate…" at bounding box center [949, 325] width 562 height 151
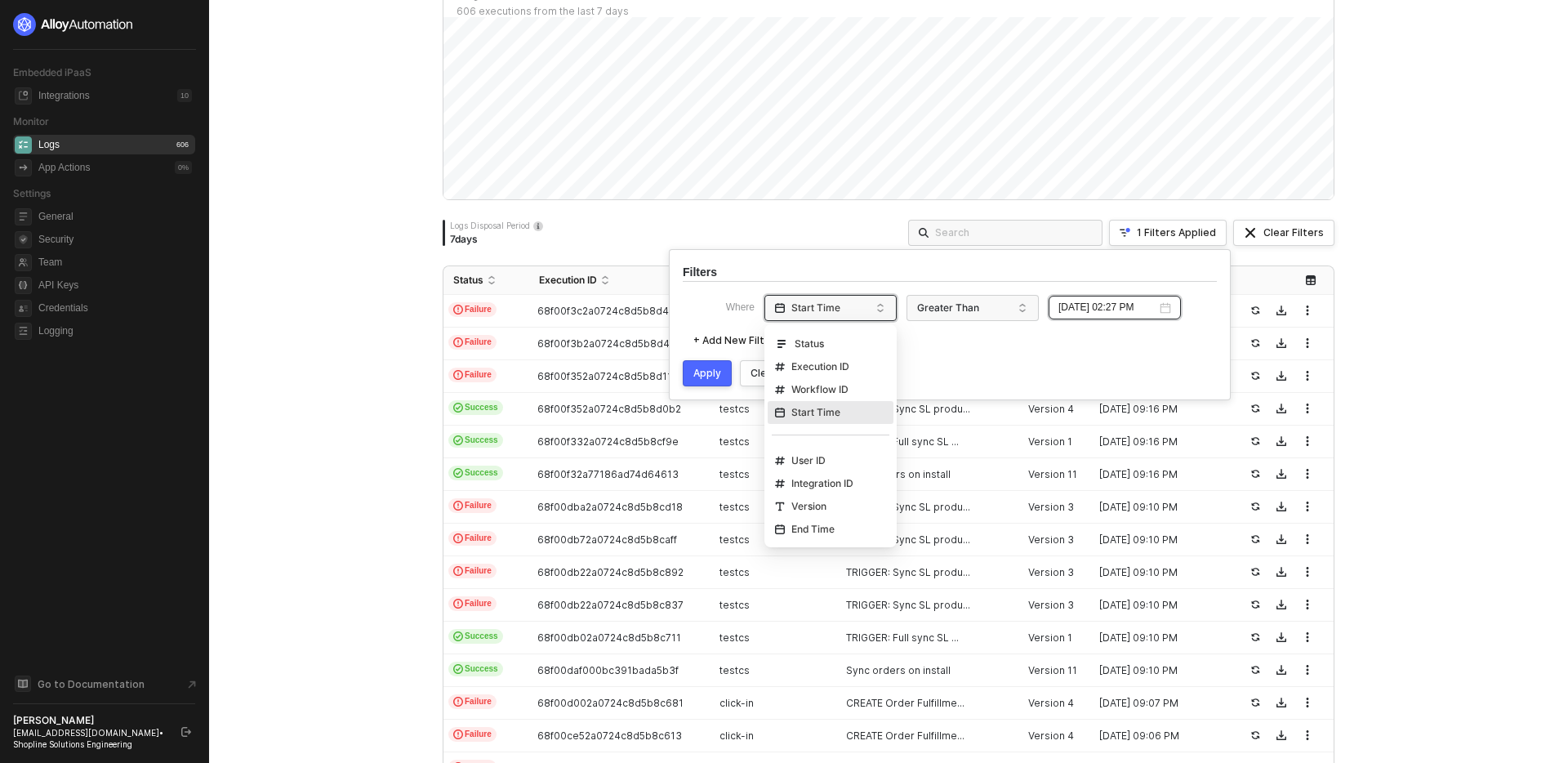
click at [867, 296] on div "Start Time" at bounding box center [827, 308] width 110 height 26
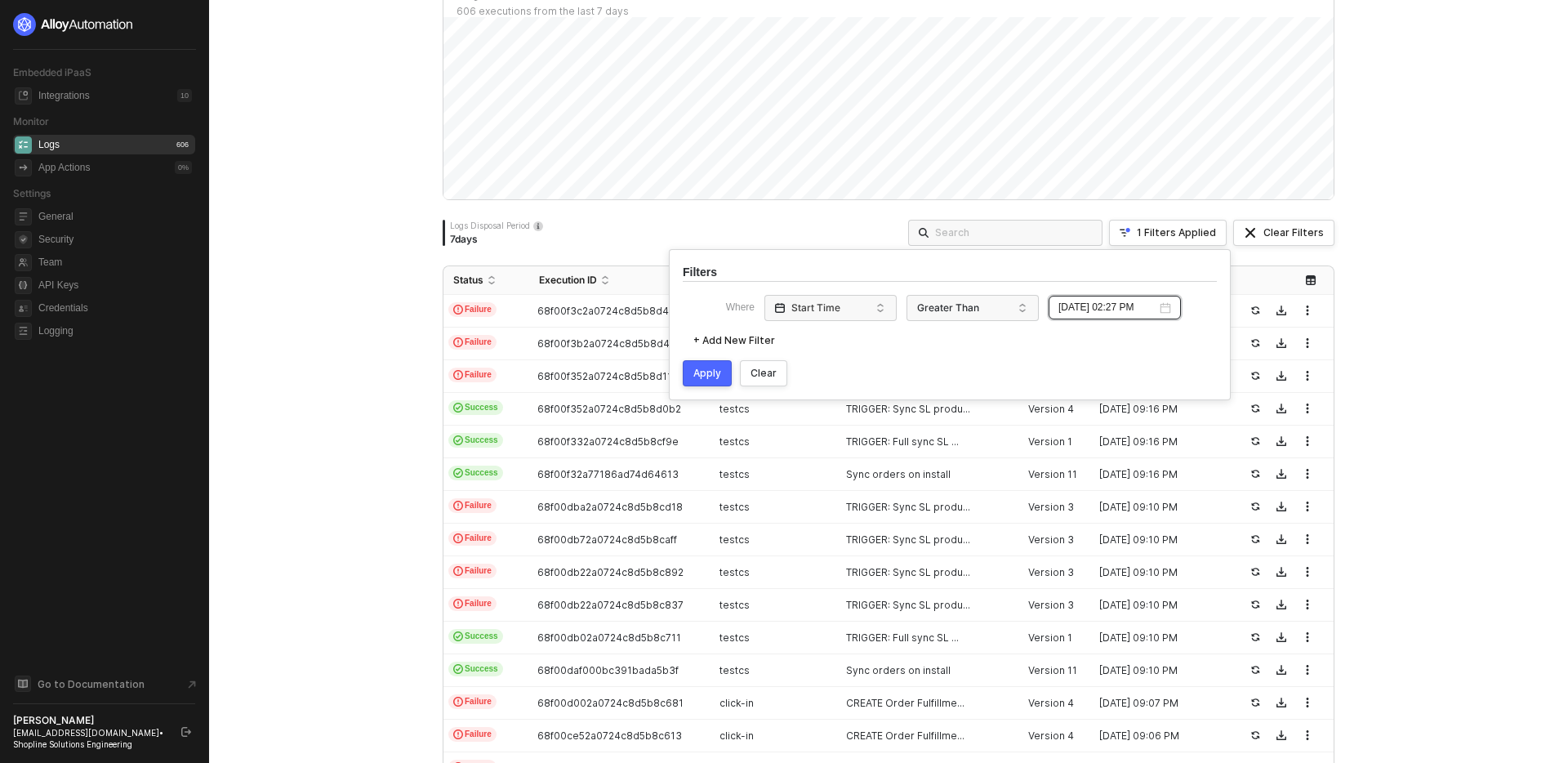
click at [985, 380] on div "Apply Clear" at bounding box center [949, 373] width 534 height 26
click at [770, 378] on div "Clear" at bounding box center [764, 373] width 26 height 13
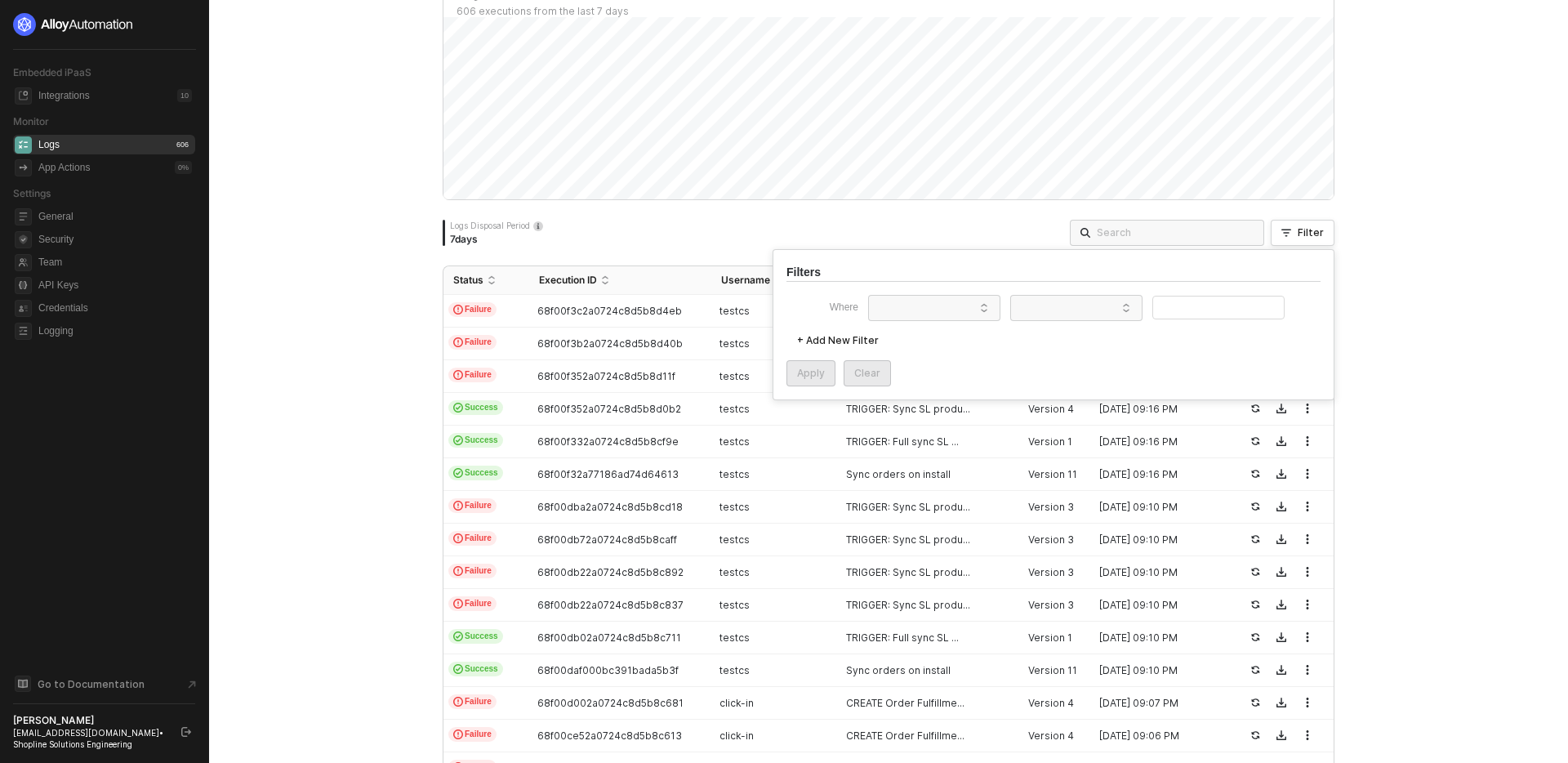
click at [1384, 340] on div "Monitor Logs Docs ↗ Manage execution logs across your Embedded integrations. Lo…" at bounding box center [888, 382] width 1359 height 763
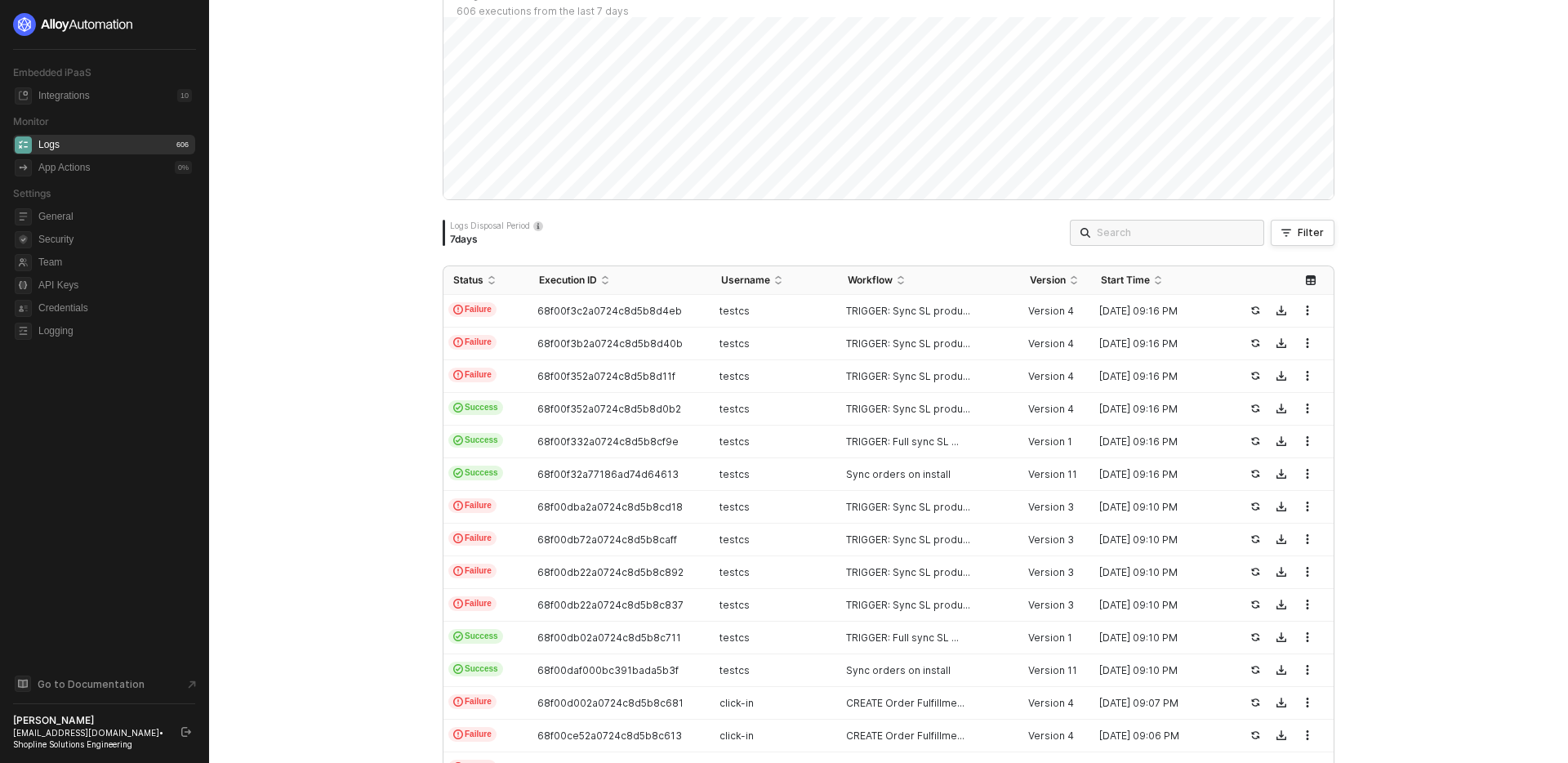
click at [1384, 340] on div "Monitor Logs Docs ↗ Manage execution logs across your Embedded integrations. Lo…" at bounding box center [888, 382] width 1359 height 763
click at [847, 28] on span "Refresh" at bounding box center [846, 27] width 36 height 13
click at [330, 375] on div "Monitor Logs Docs ↗ Manage execution logs across your Embedded integrations. Lo…" at bounding box center [888, 382] width 1359 height 763
click at [377, 306] on div "Monitor Logs Docs ↗ Manage execution logs across your Embedded integrations. Lo…" at bounding box center [888, 382] width 1359 height 763
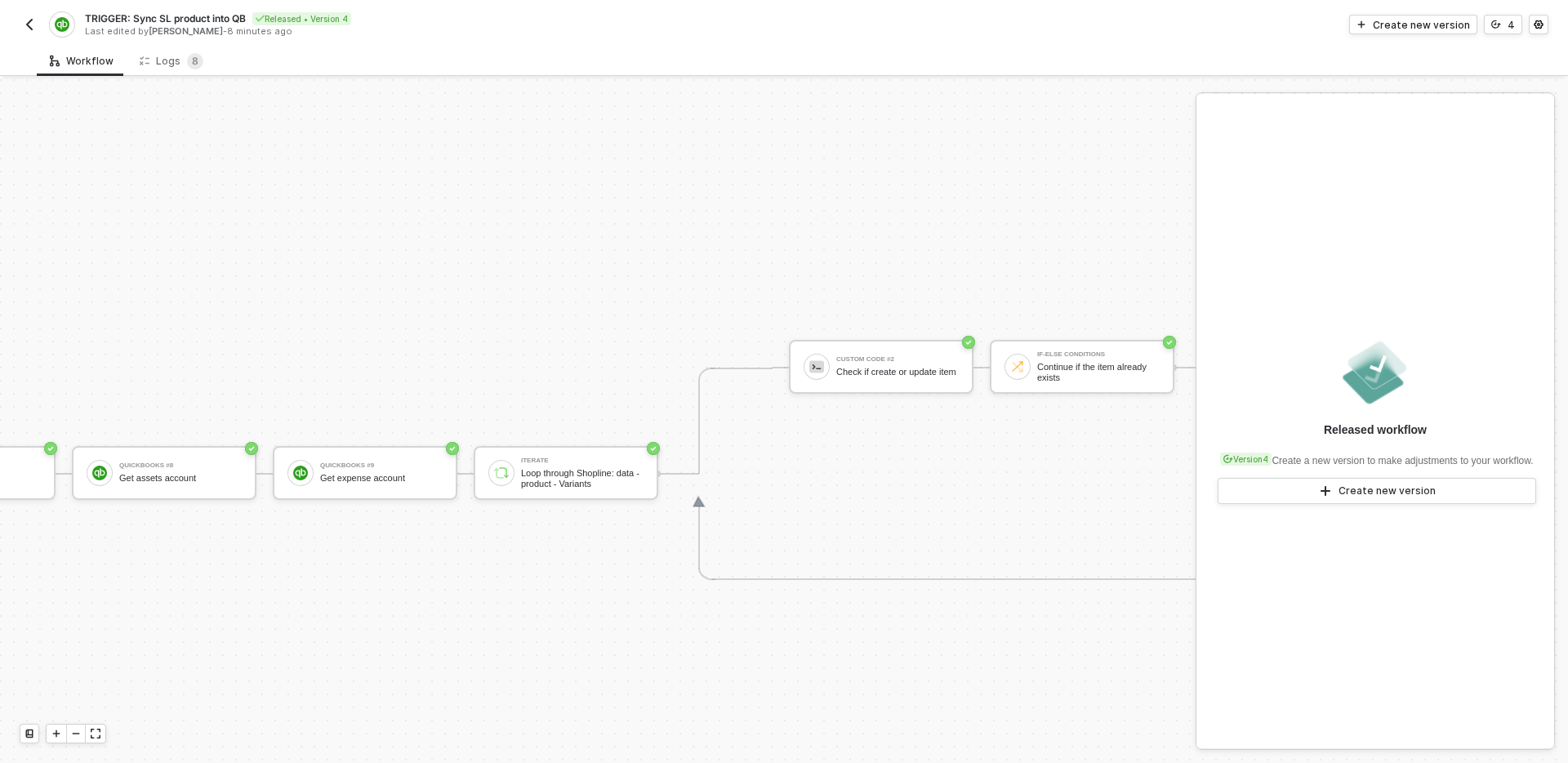
scroll to position [395, 953]
click at [1285, 496] on button "Create new version" at bounding box center [1377, 490] width 319 height 26
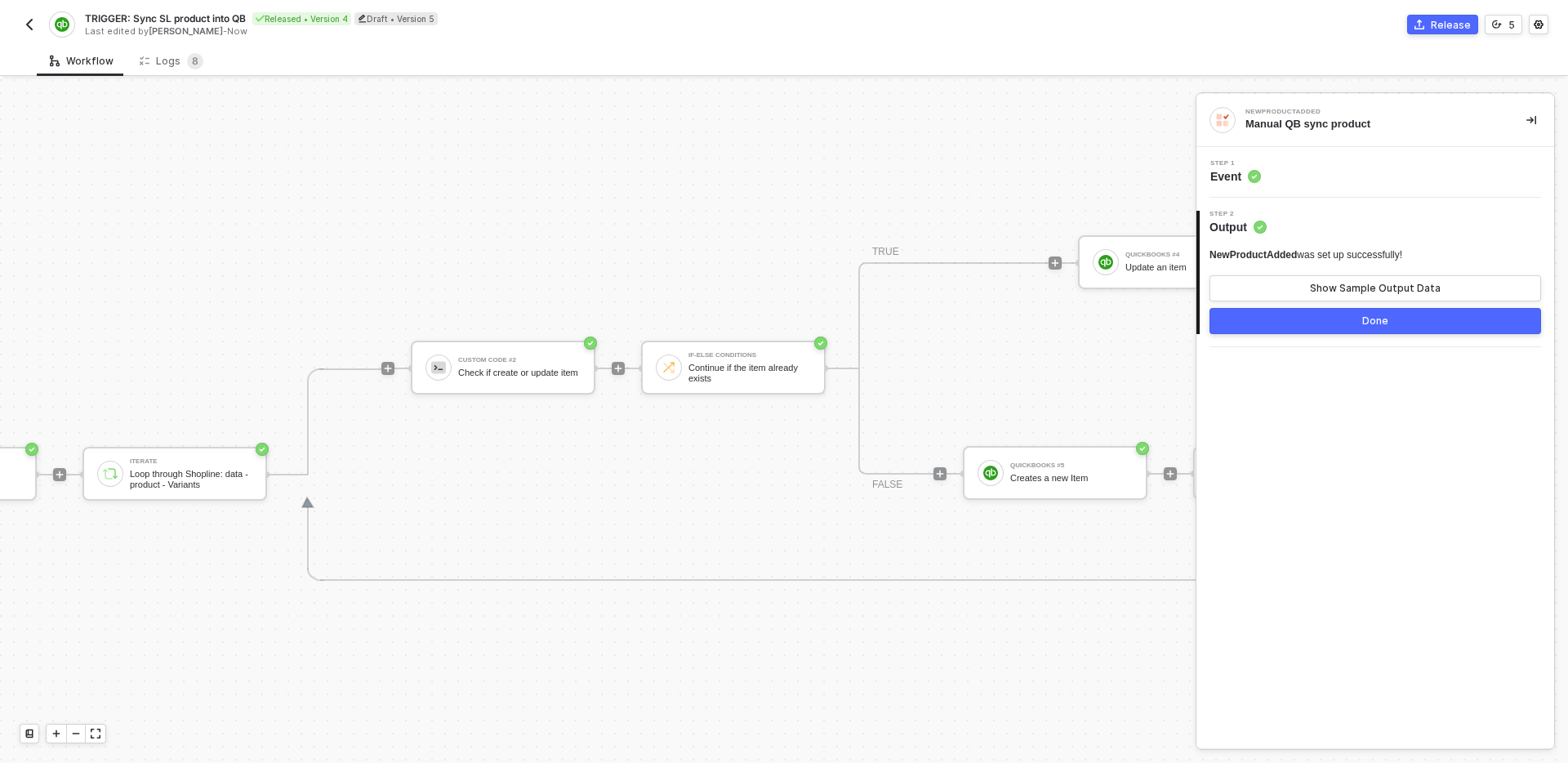
scroll to position [394, 1510]
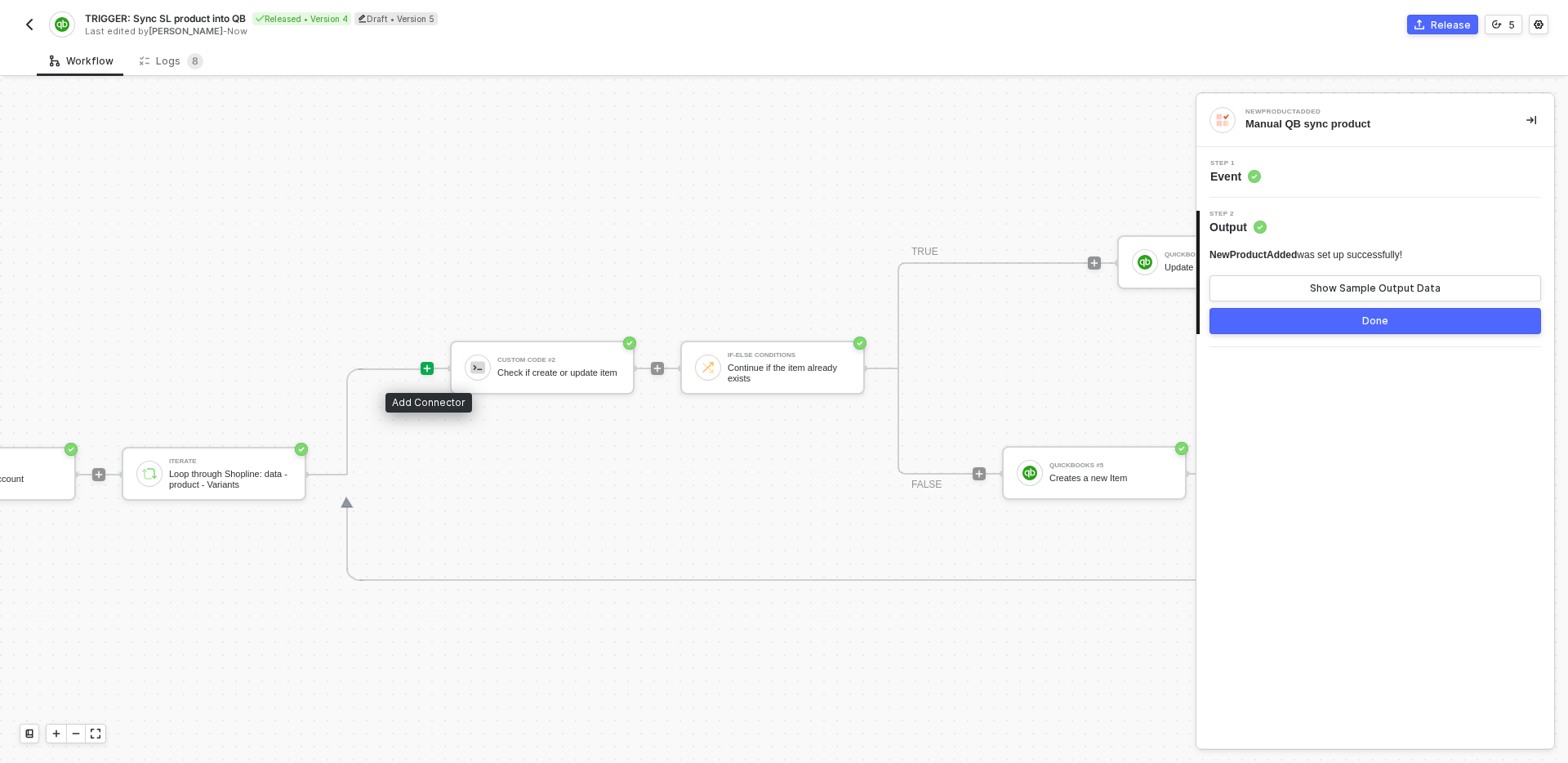
click at [425, 371] on icon "icon-play" at bounding box center [428, 369] width 10 height 10
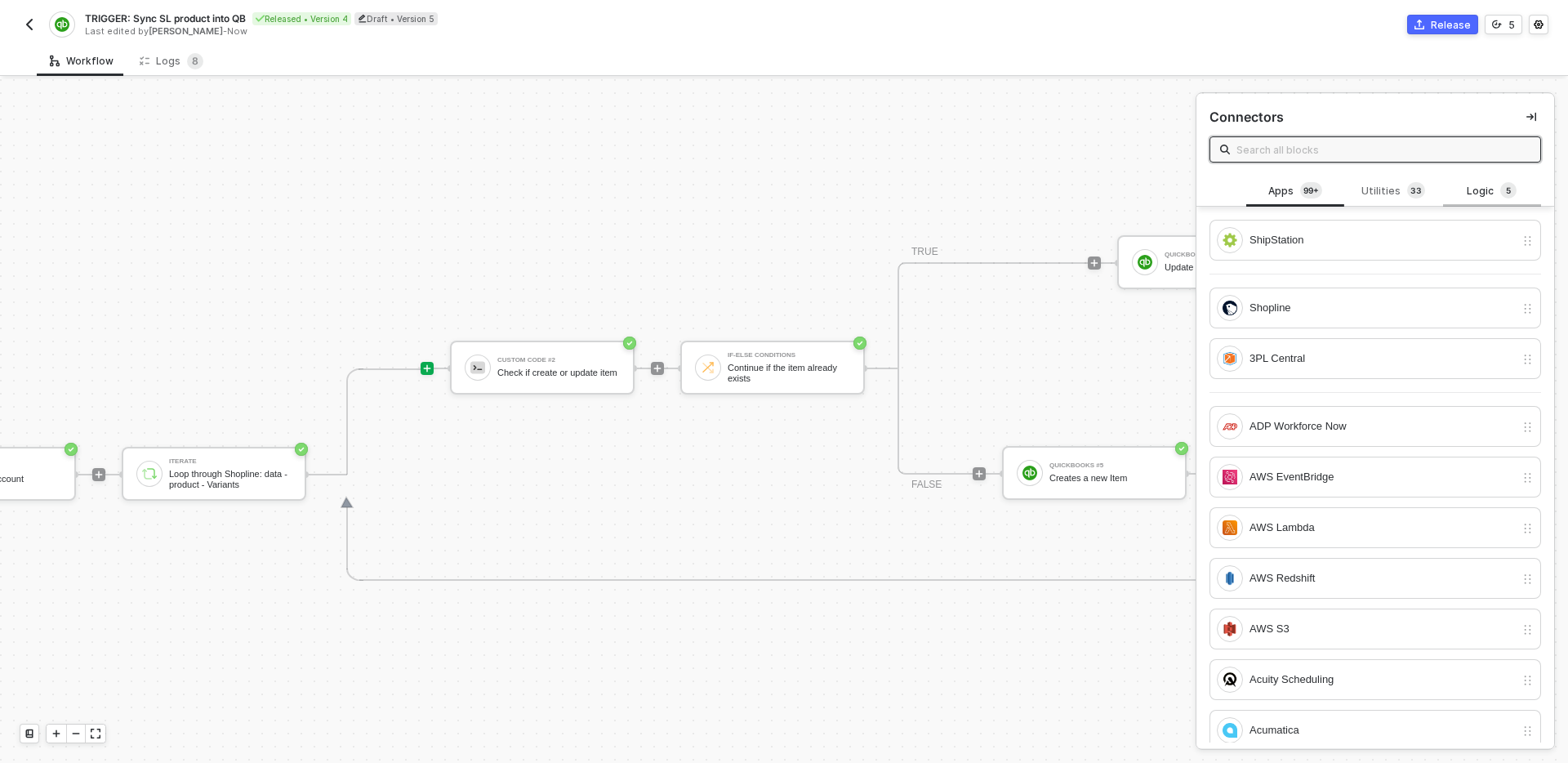
click at [1479, 186] on div "Logic 5" at bounding box center [1492, 191] width 72 height 18
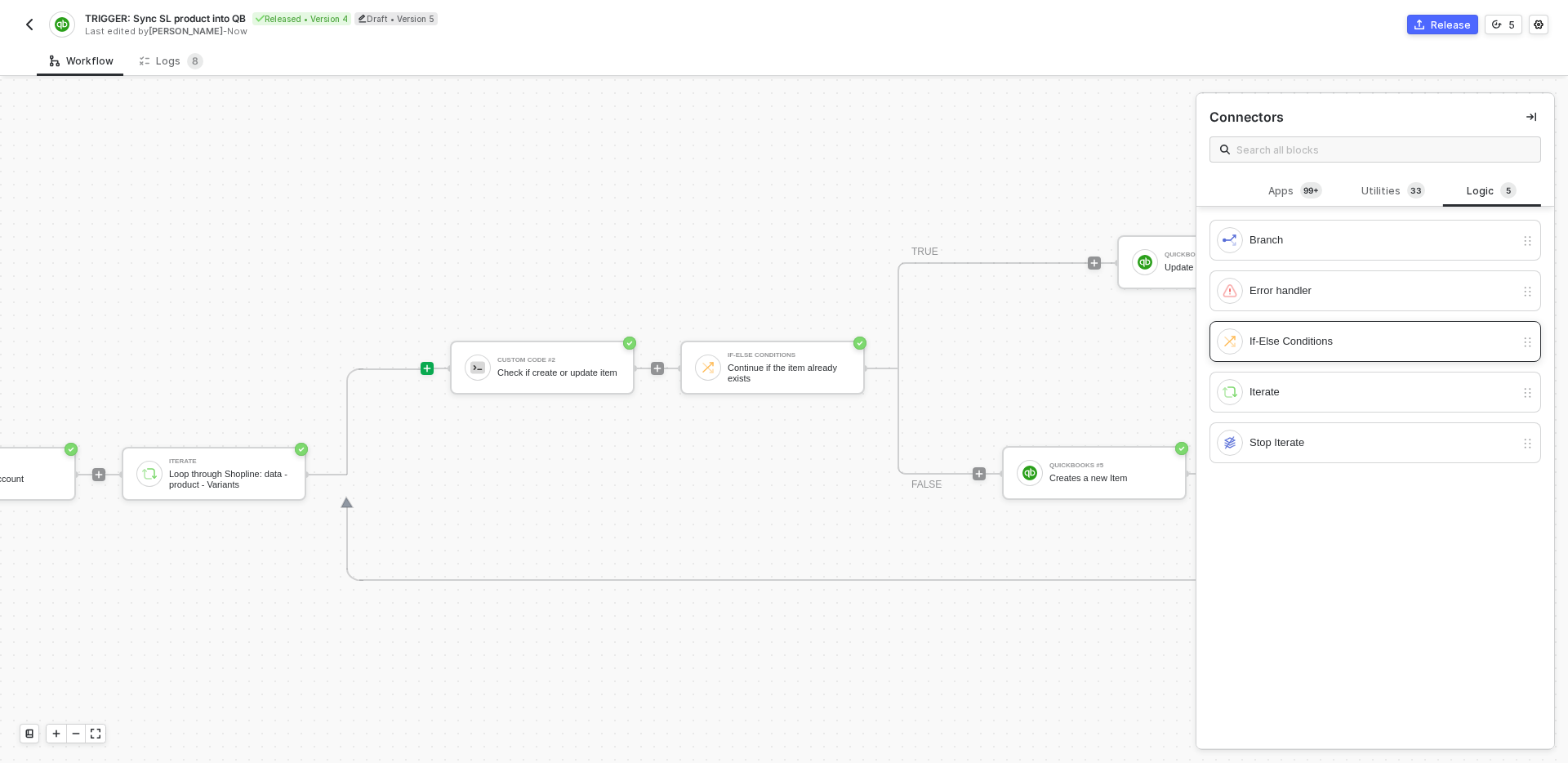
click at [1356, 345] on div "If-Else Conditions" at bounding box center [1383, 341] width 266 height 18
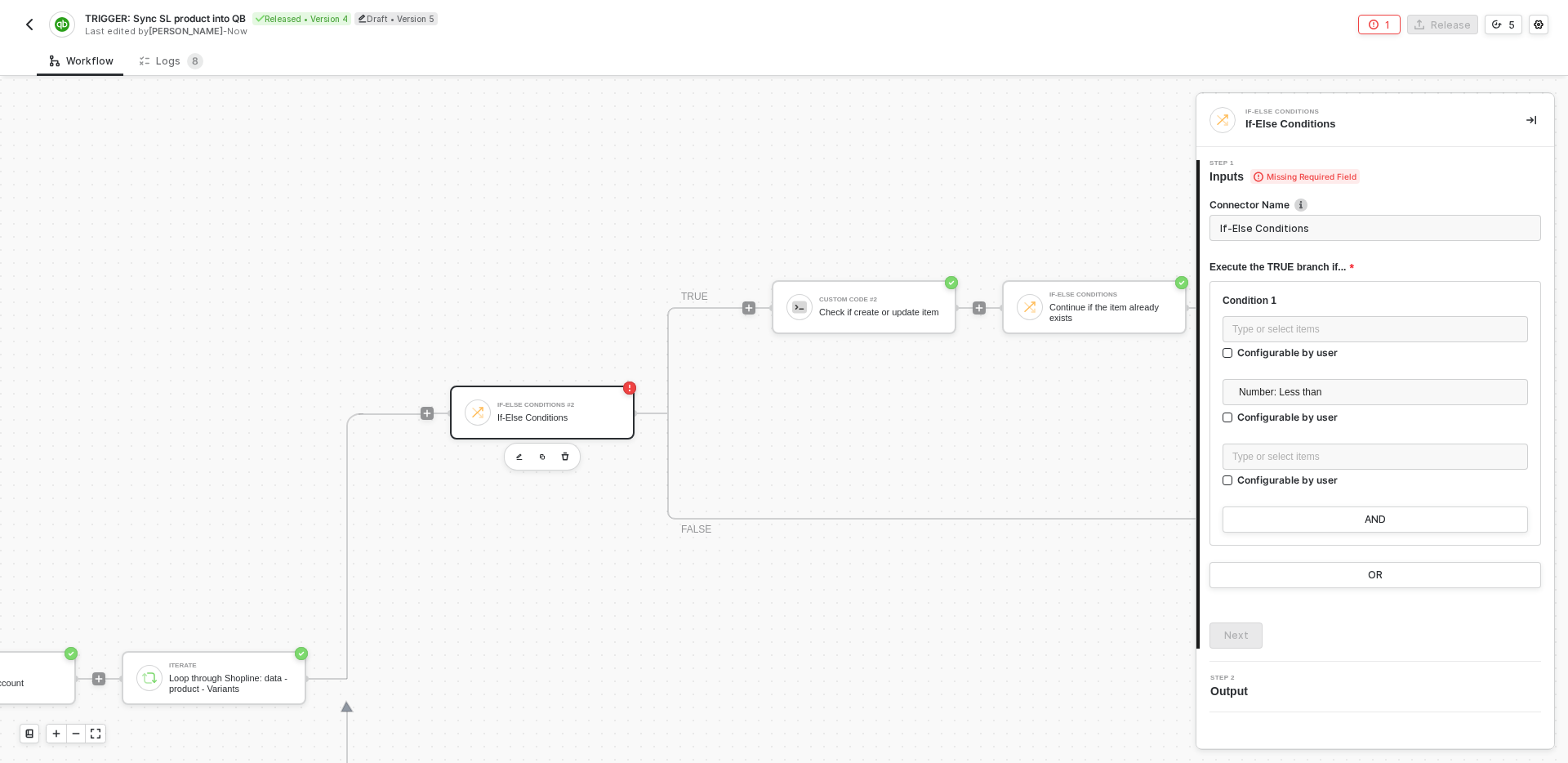
click at [1324, 232] on input "If-Else Conditions" at bounding box center [1376, 228] width 331 height 26
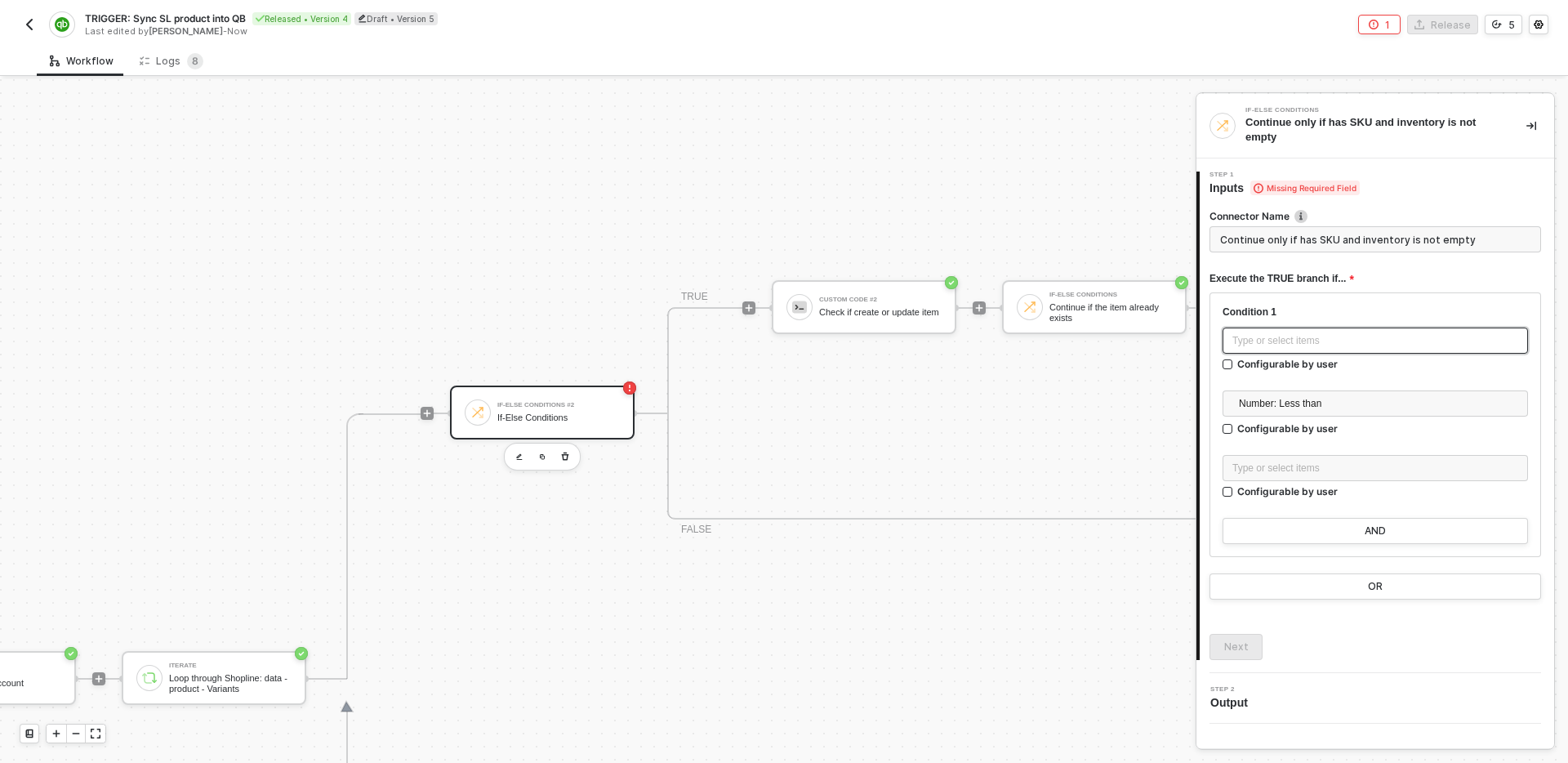
click at [1328, 349] on div "Type or select items ﻿" at bounding box center [1376, 340] width 306 height 26
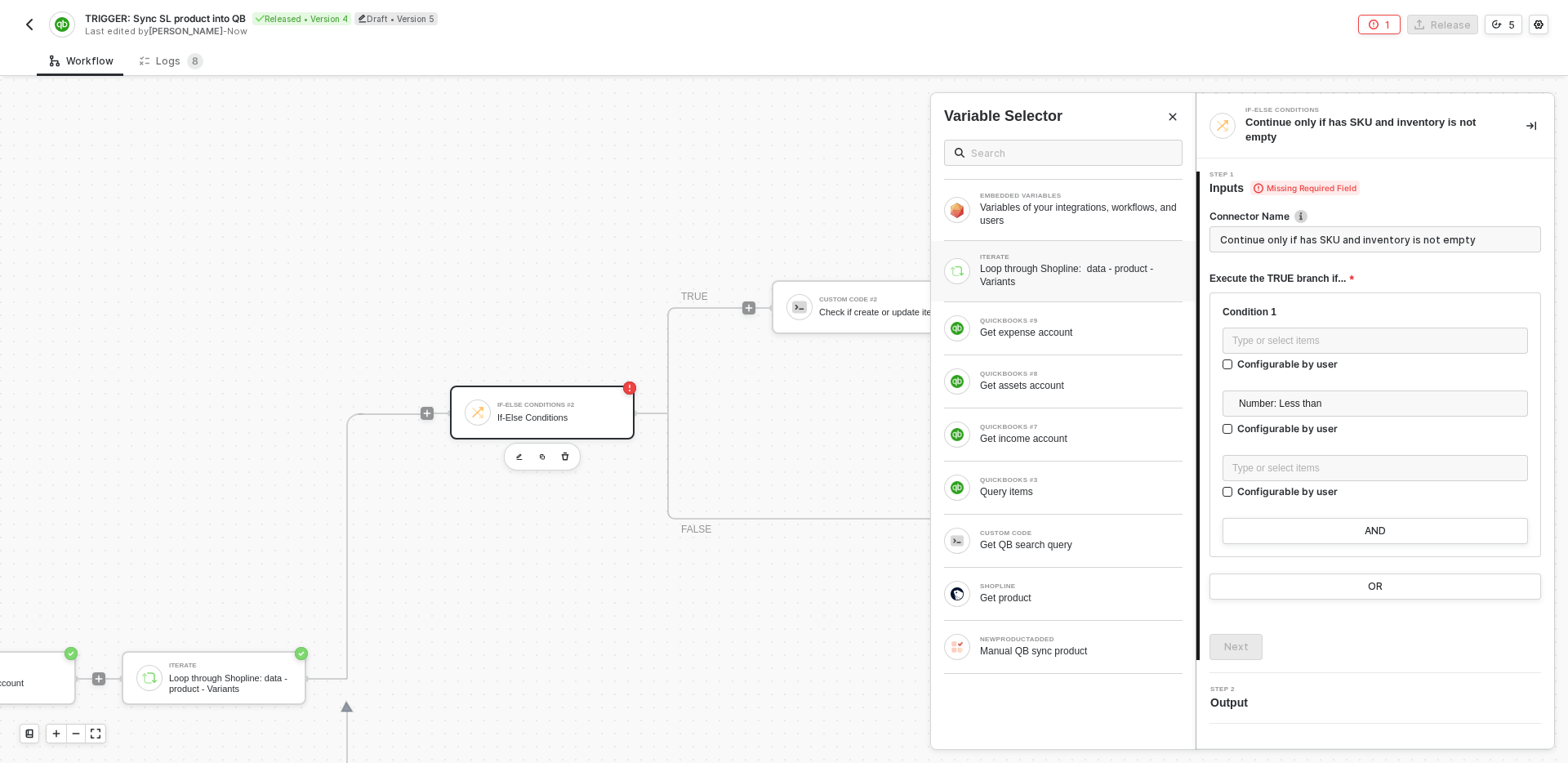
click at [1137, 276] on div "Loop through Shopline: data - product - Variants" at bounding box center [1082, 275] width 203 height 26
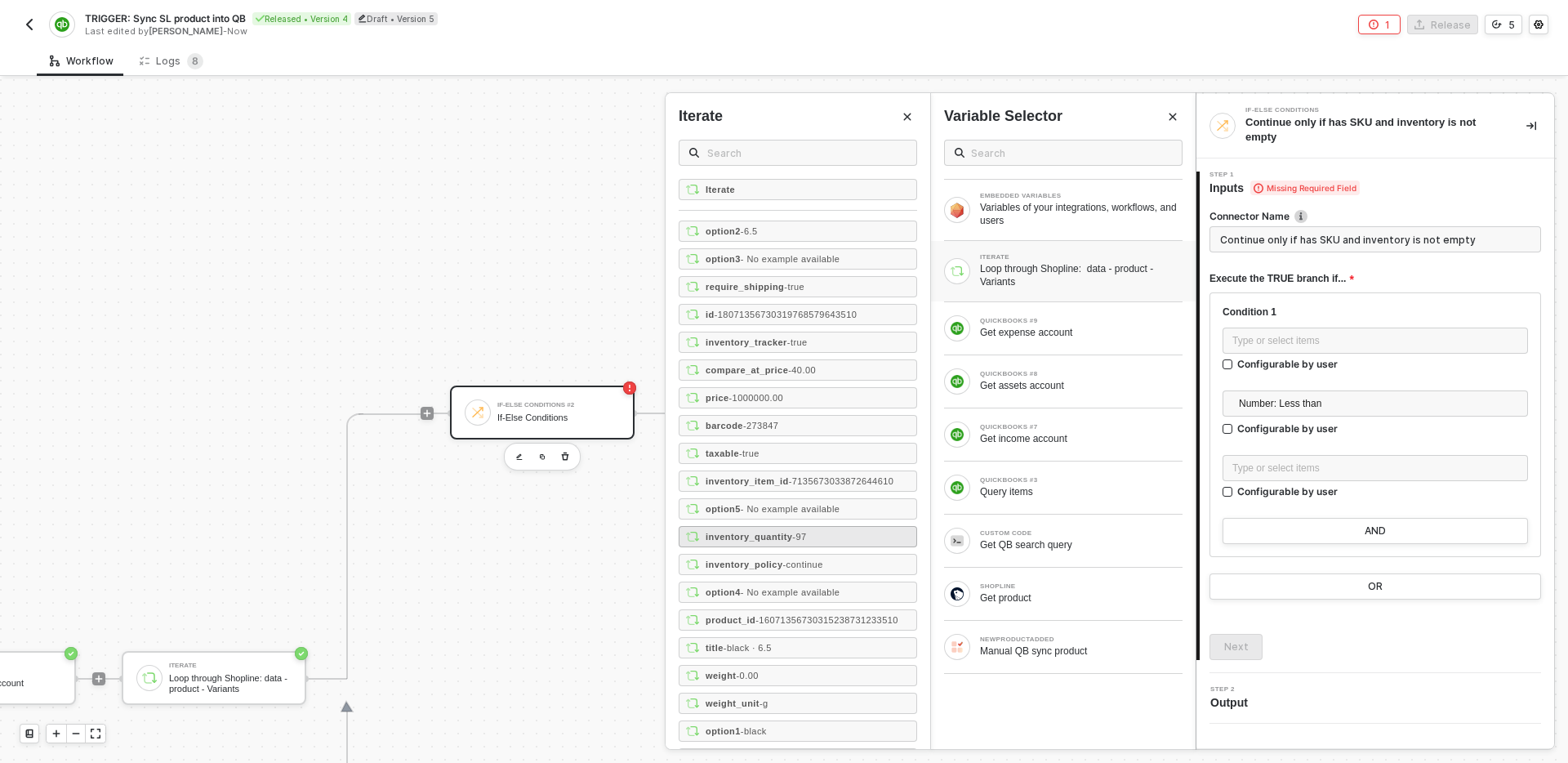
click at [835, 539] on div "inventory_quantity - 97" at bounding box center [797, 536] width 238 height 22
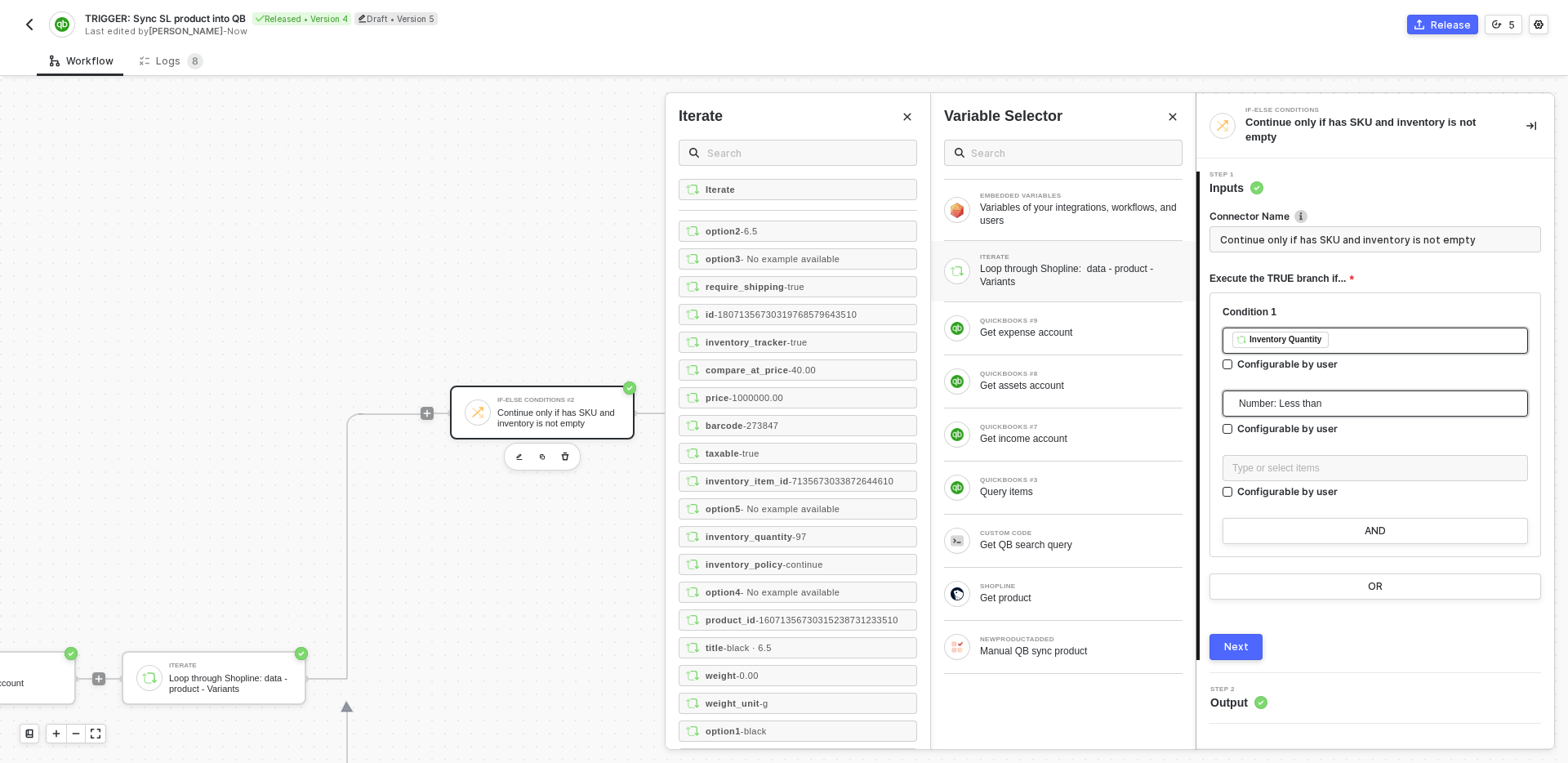
click at [1367, 402] on span "Number: Less than" at bounding box center [1379, 403] width 279 height 25
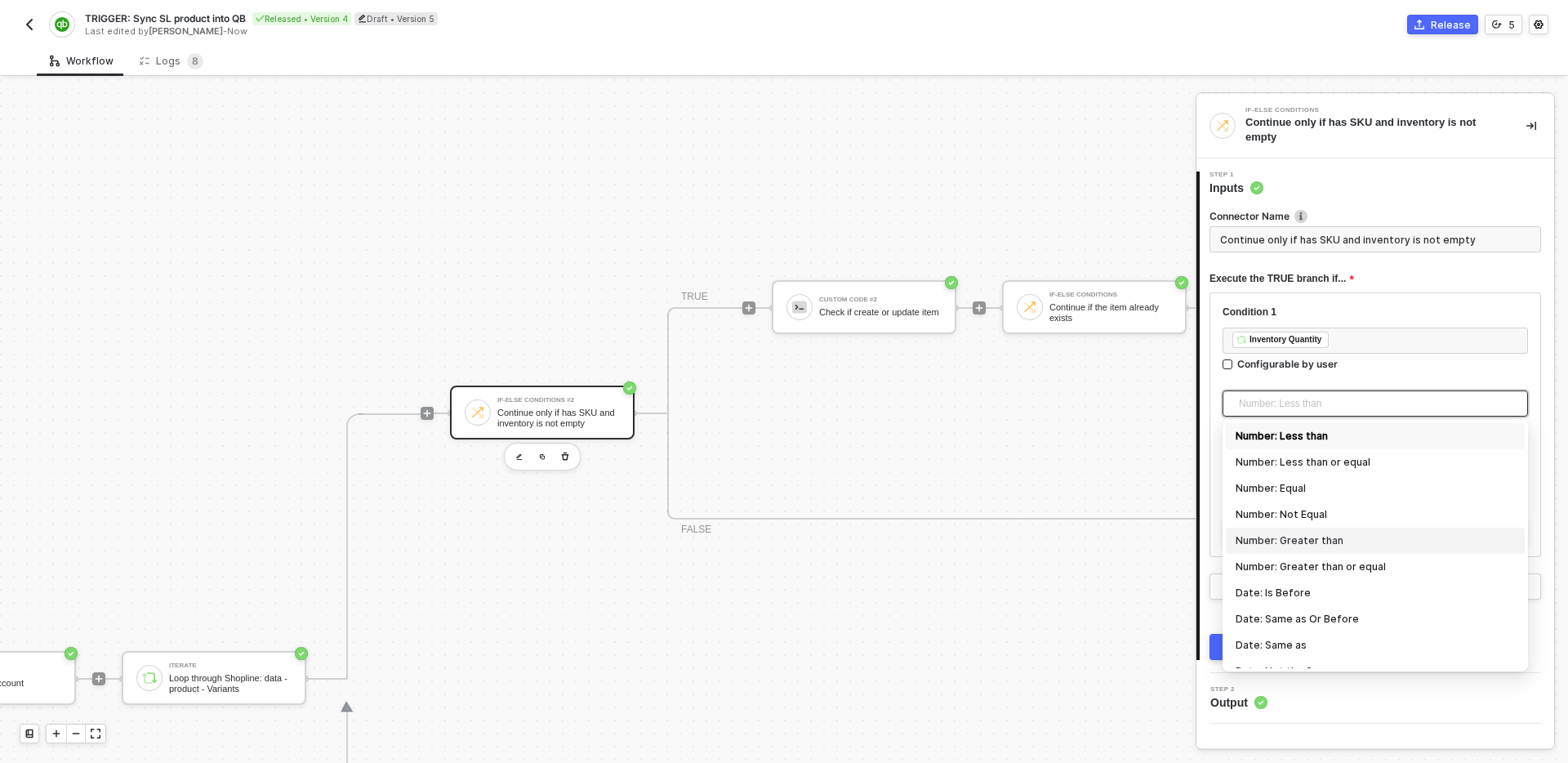
click at [1357, 540] on div "Number: Greater than" at bounding box center [1375, 540] width 279 height 18
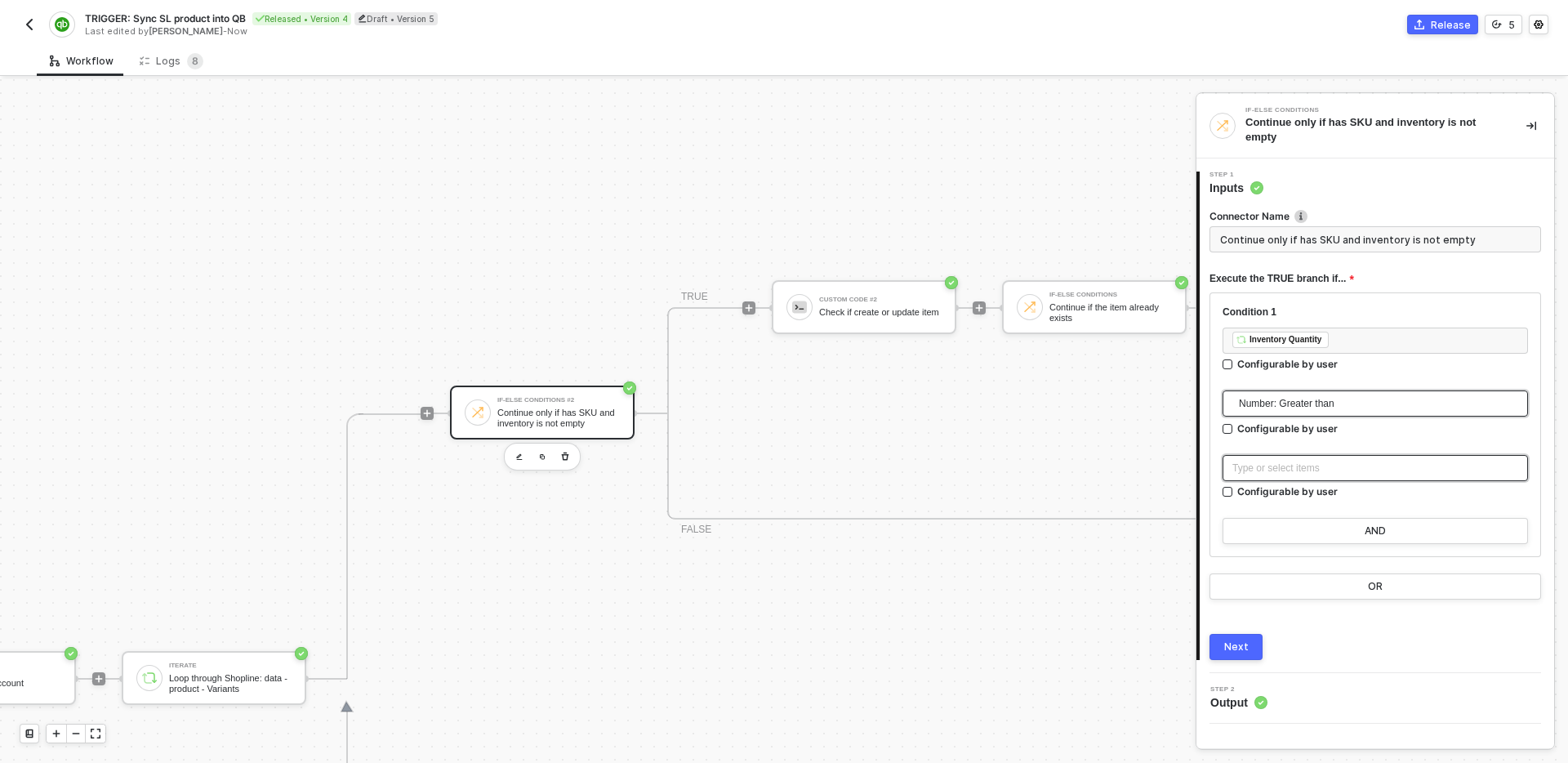
click at [1330, 478] on div "Type or select items ﻿" at bounding box center [1376, 468] width 306 height 26
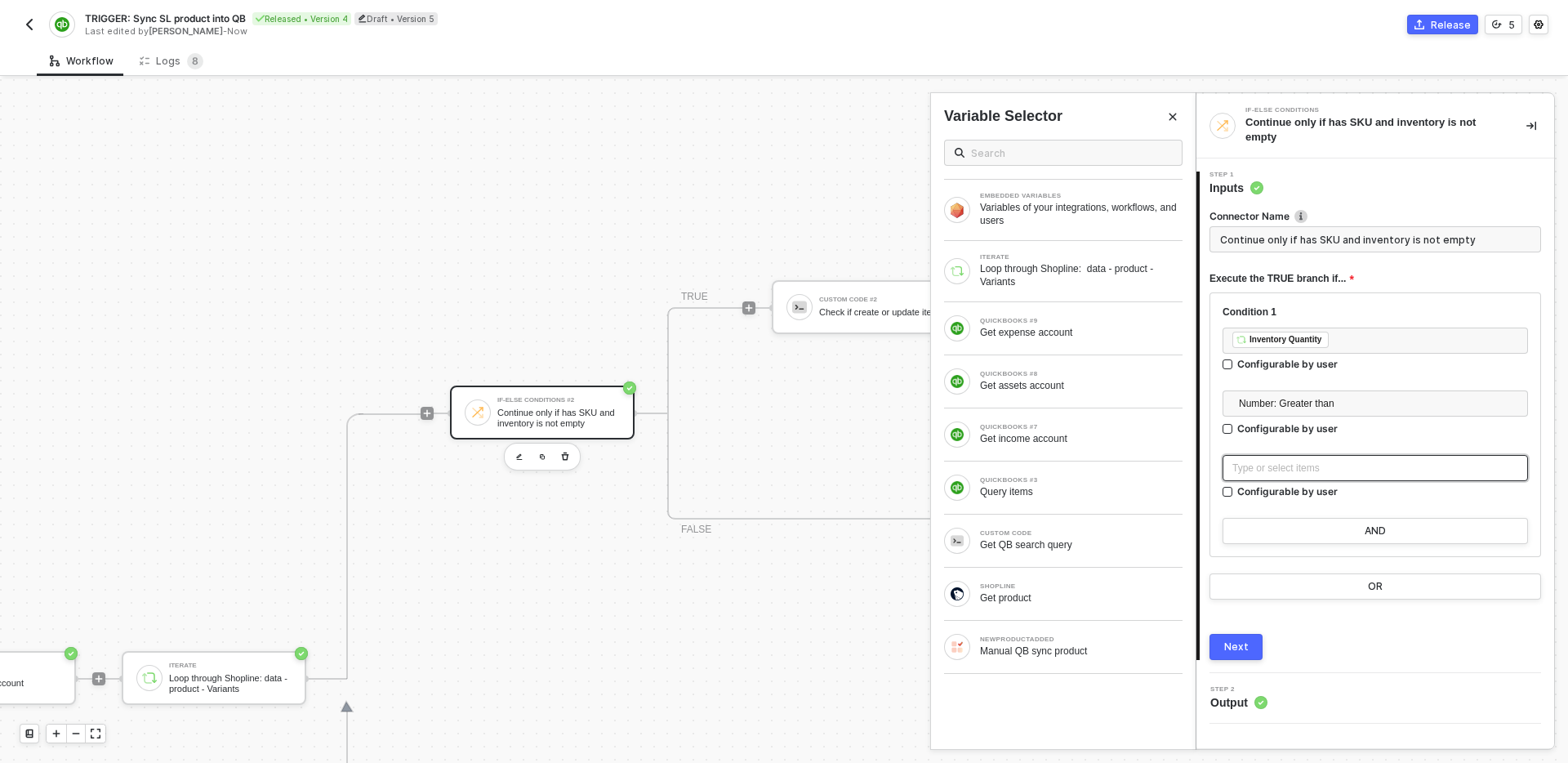
type input "Only continue if Inventory Quantity Number: Greater than 0"
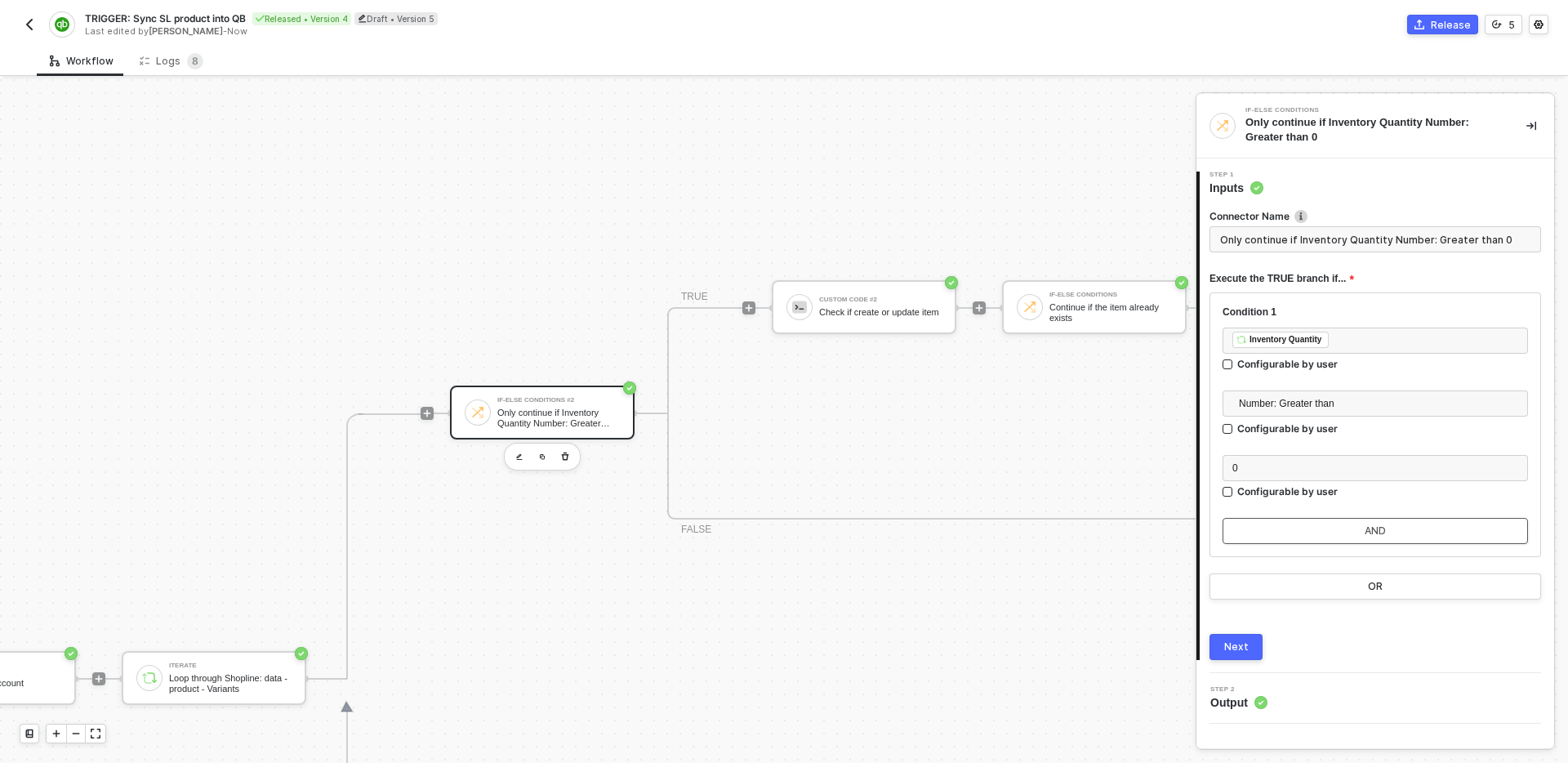
click at [1346, 533] on button "AND" at bounding box center [1376, 531] width 306 height 26
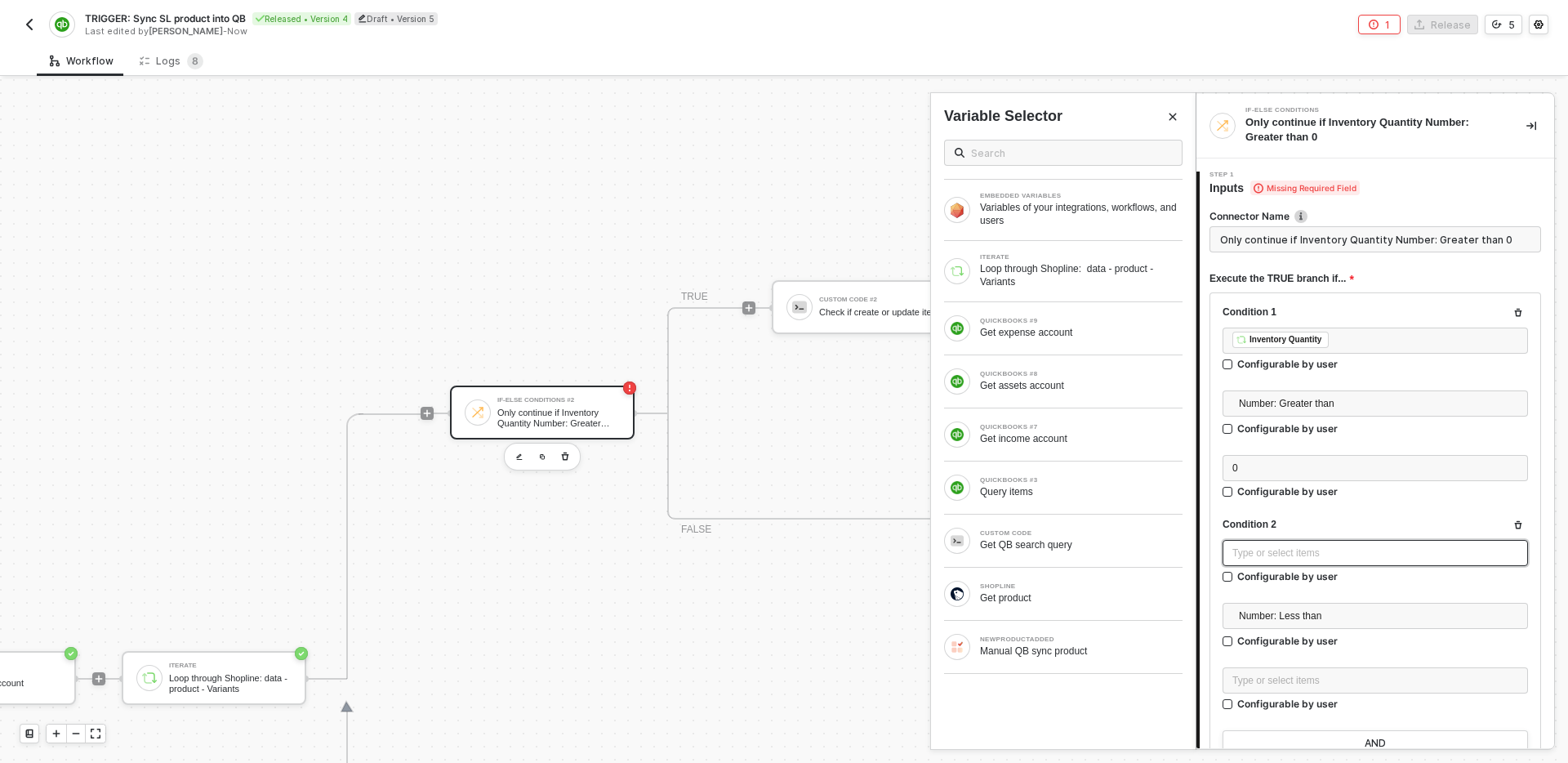
click at [1347, 555] on div "Type or select items ﻿" at bounding box center [1376, 553] width 286 height 16
click at [1093, 270] on div "Loop through Shopline: data - product - Variants" at bounding box center [1082, 275] width 203 height 26
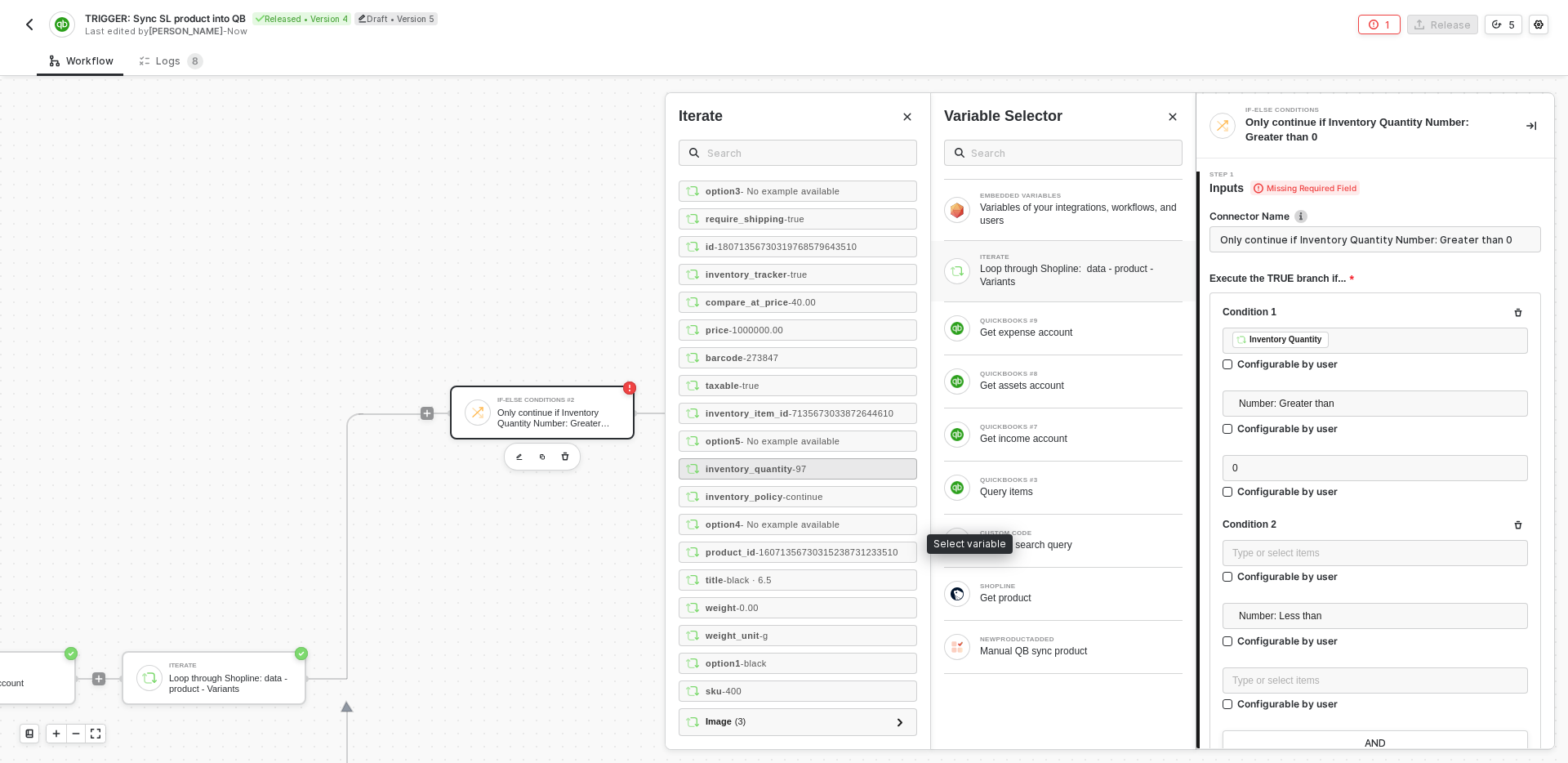
scroll to position [80, 0]
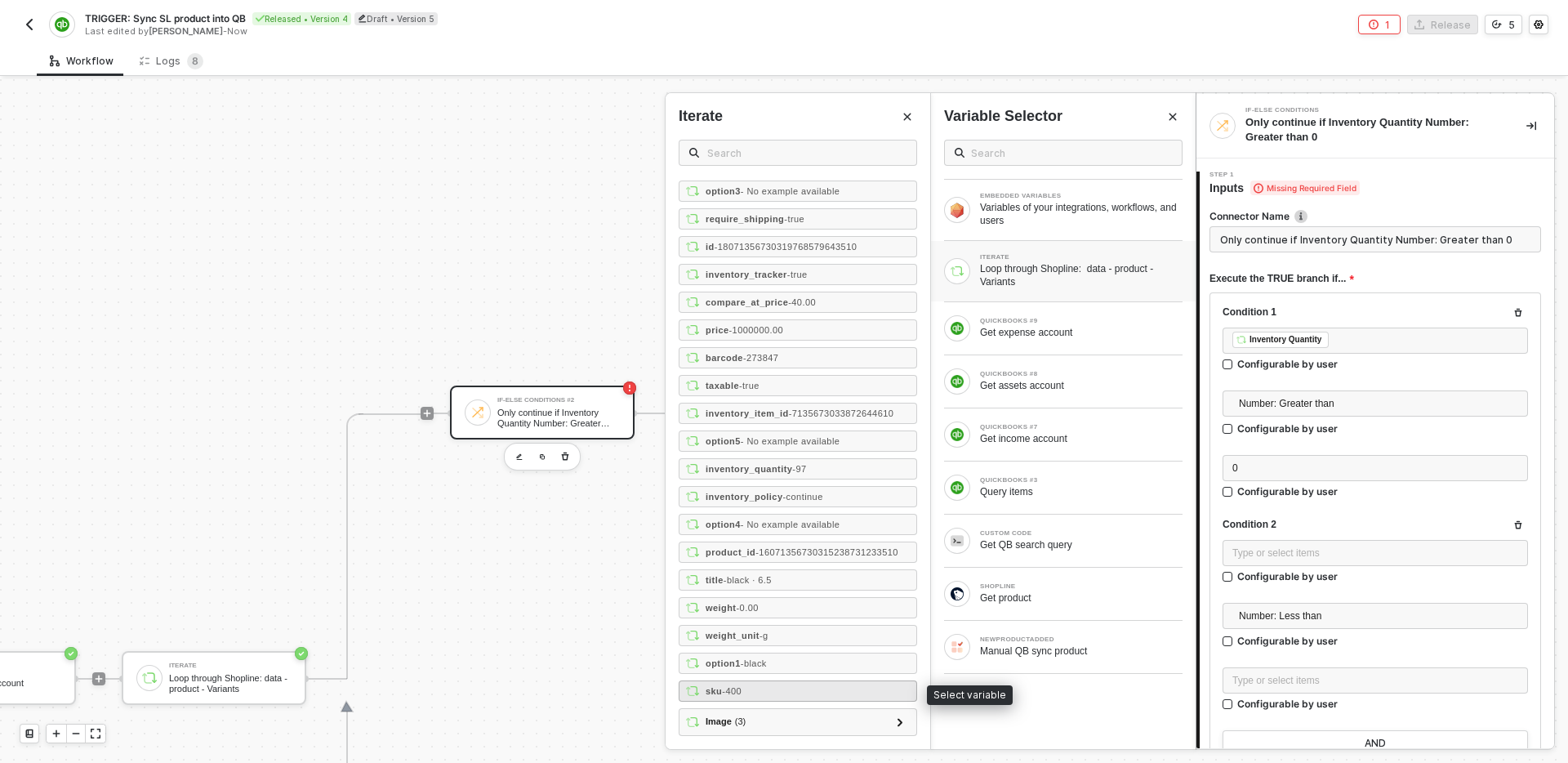
click at [835, 683] on div "sku - 400" at bounding box center [797, 691] width 238 height 22
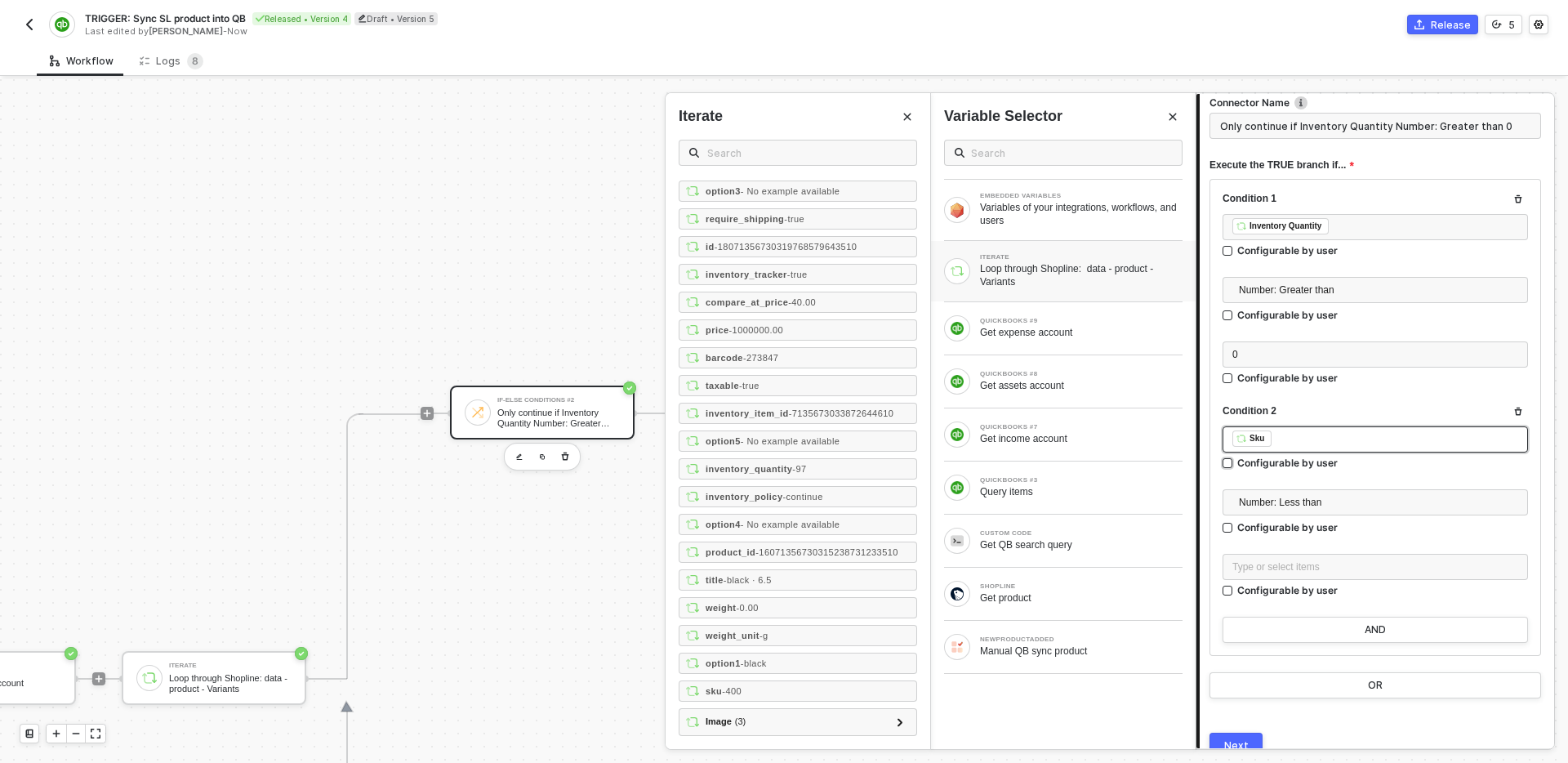
scroll to position [138, 0]
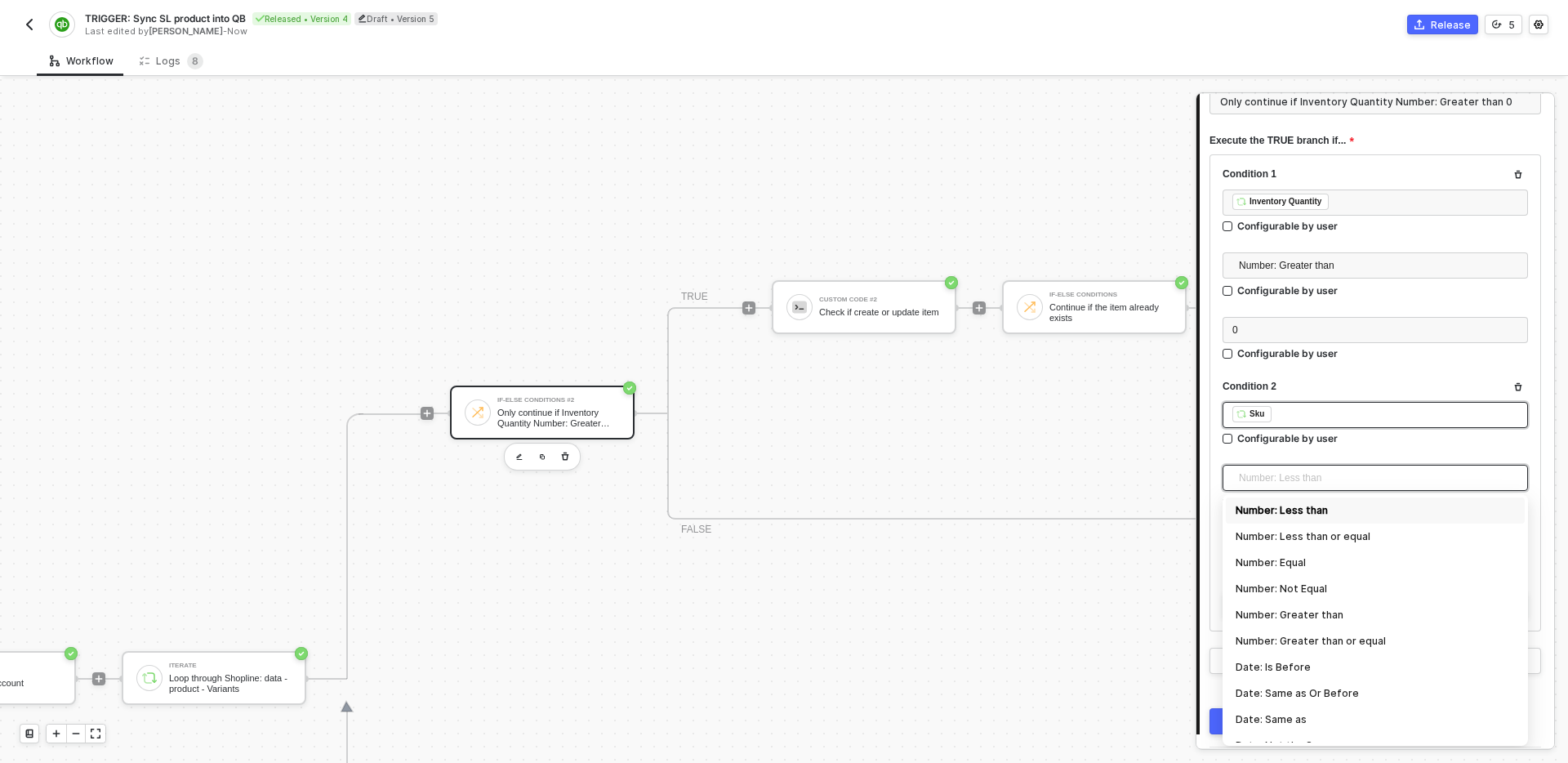
click at [1377, 487] on span "Number: Less than" at bounding box center [1379, 478] width 279 height 25
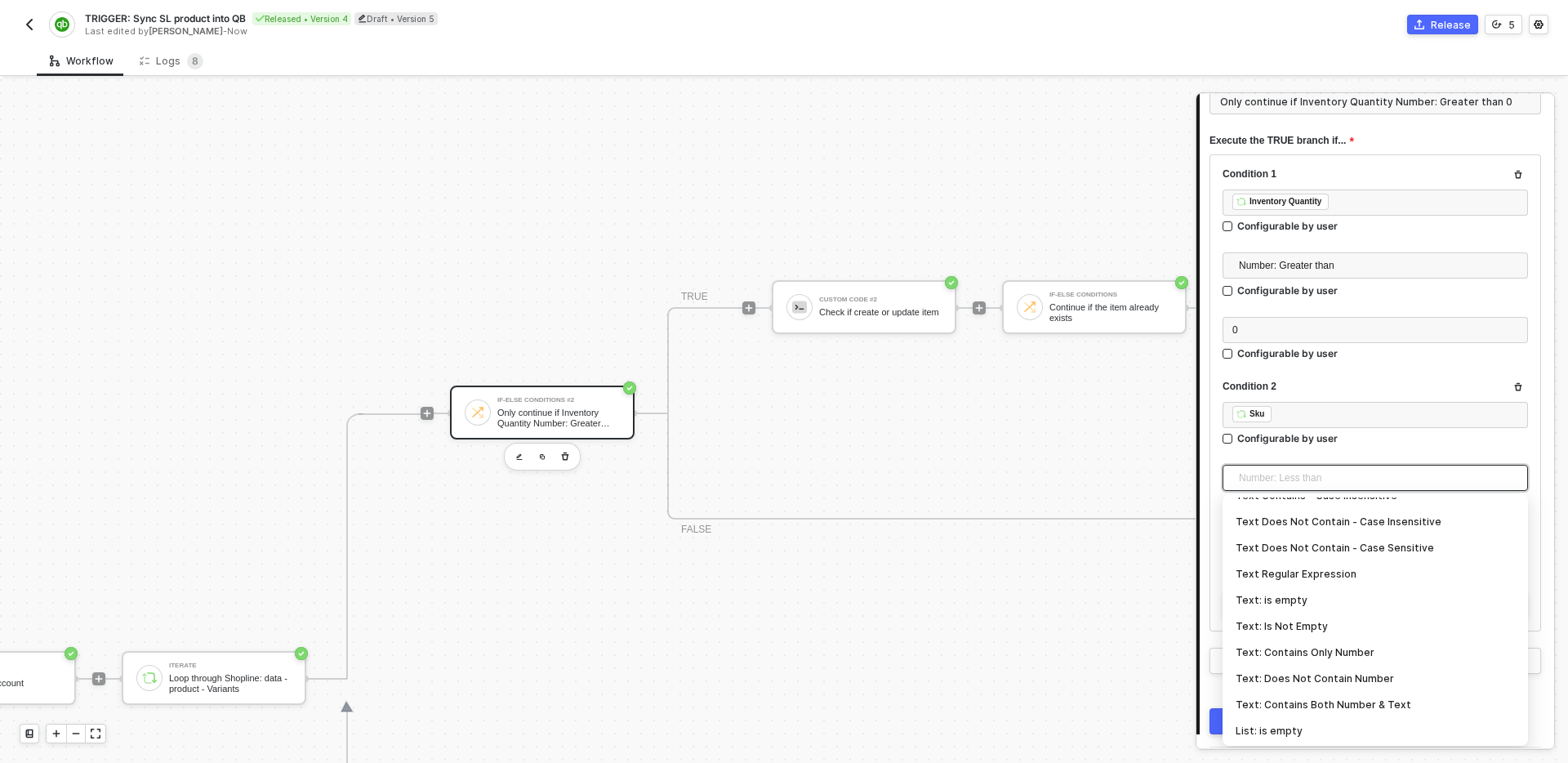
scroll to position [410, 0]
click at [1344, 619] on div "Text: Is Not Empty" at bounding box center [1375, 623] width 279 height 18
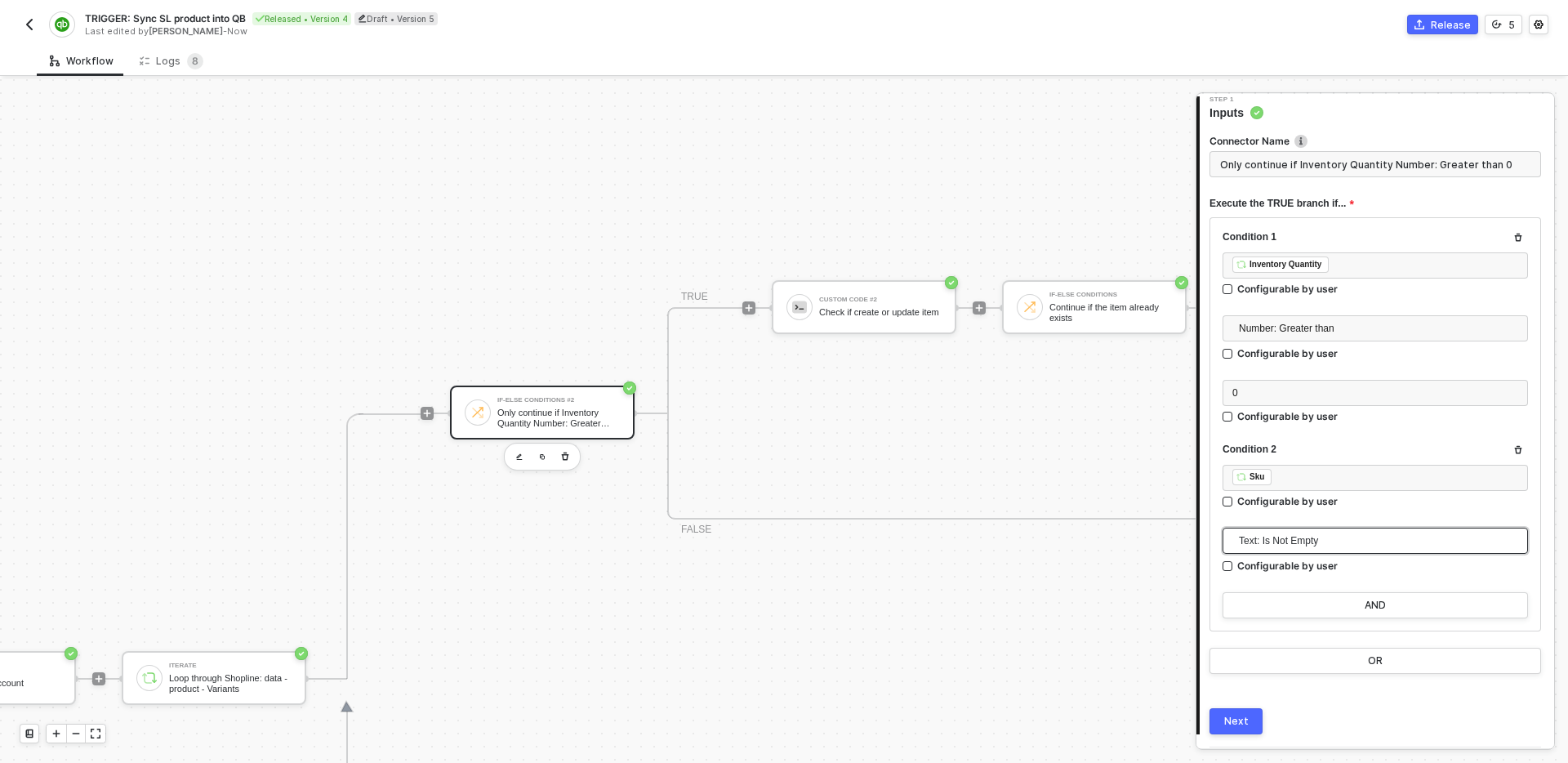
click at [1244, 721] on div "Next" at bounding box center [1237, 721] width 25 height 13
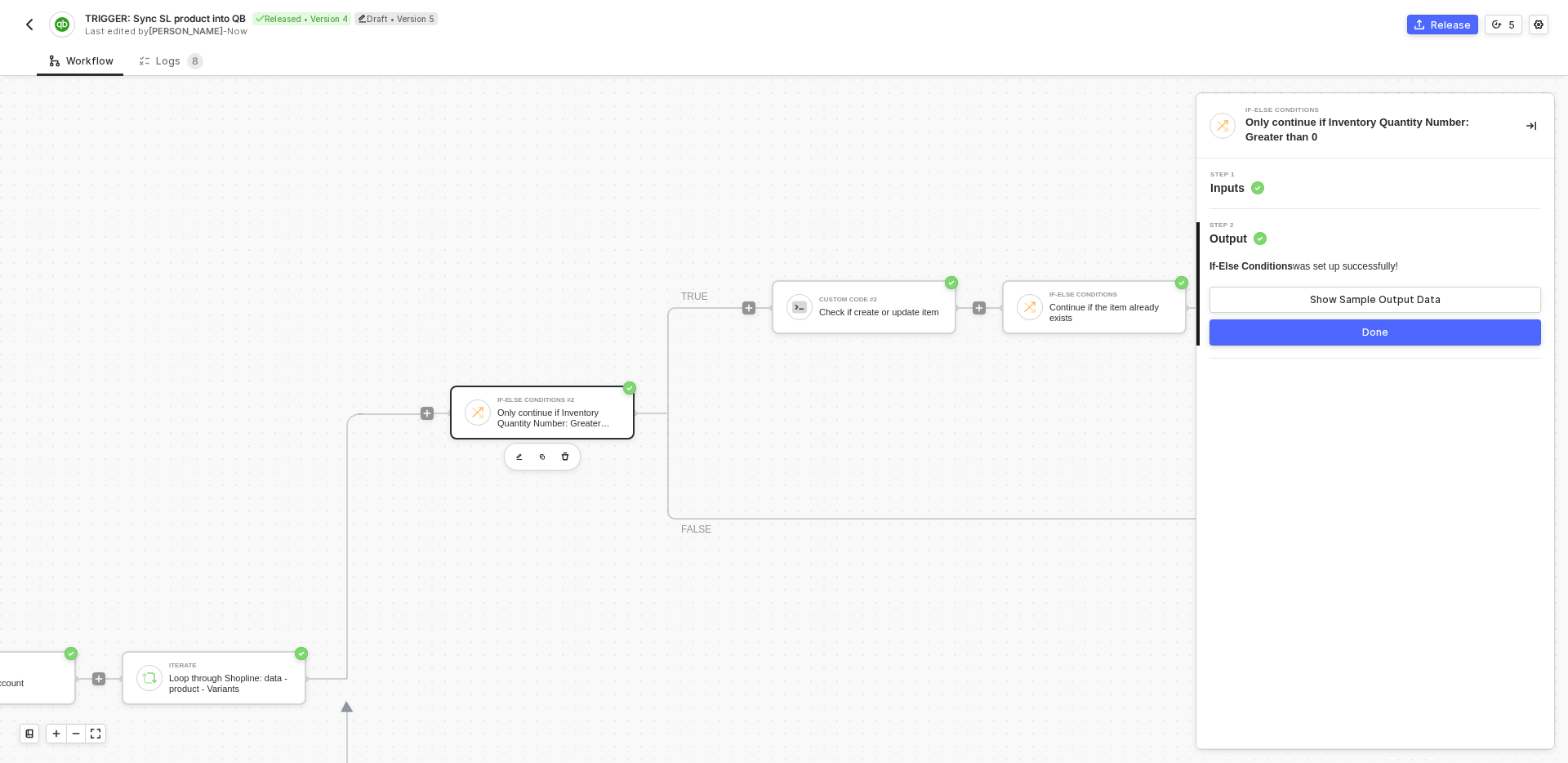
click at [1328, 338] on button "Done" at bounding box center [1376, 332] width 331 height 26
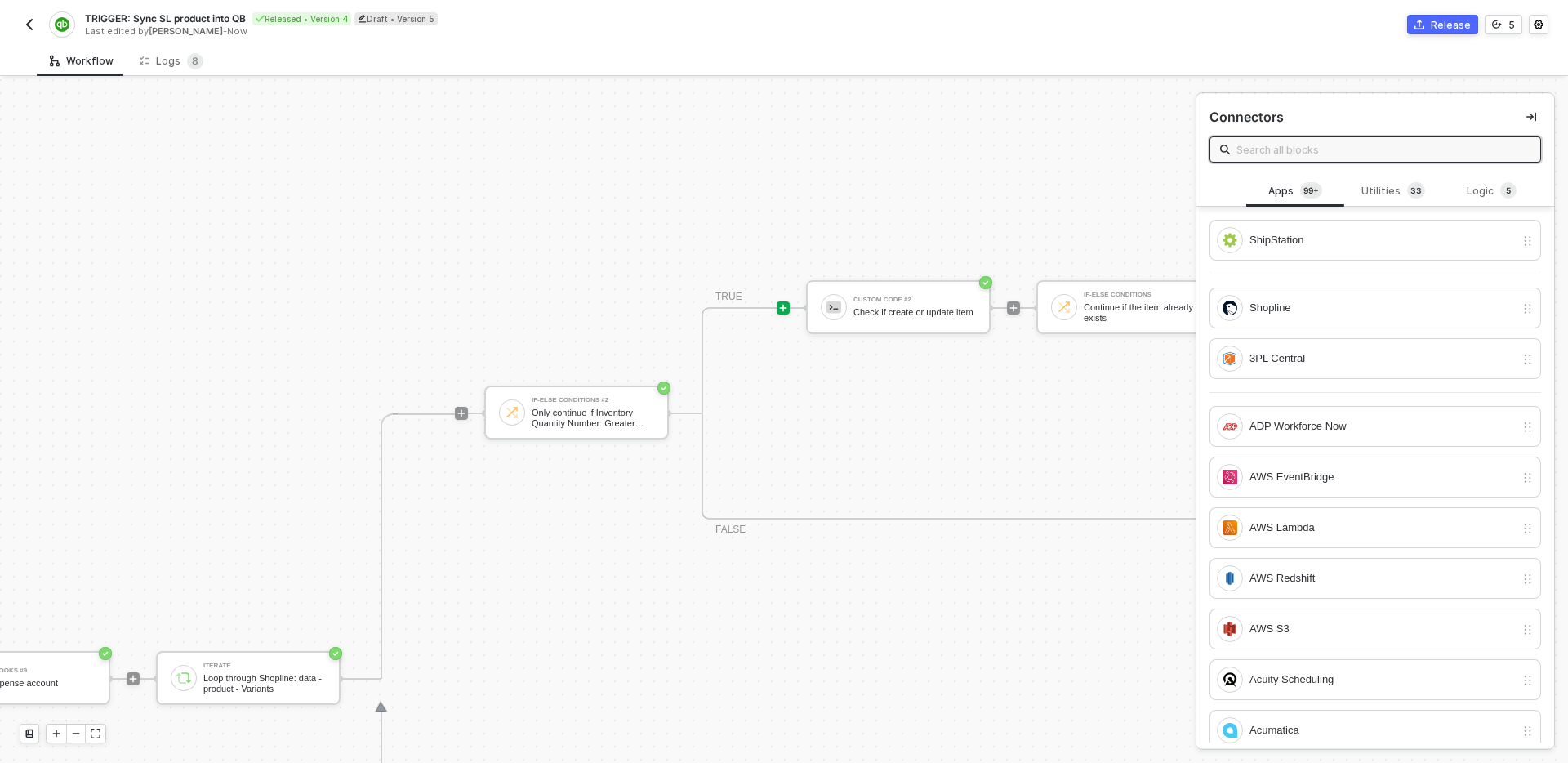
scroll to position [394, 1294]
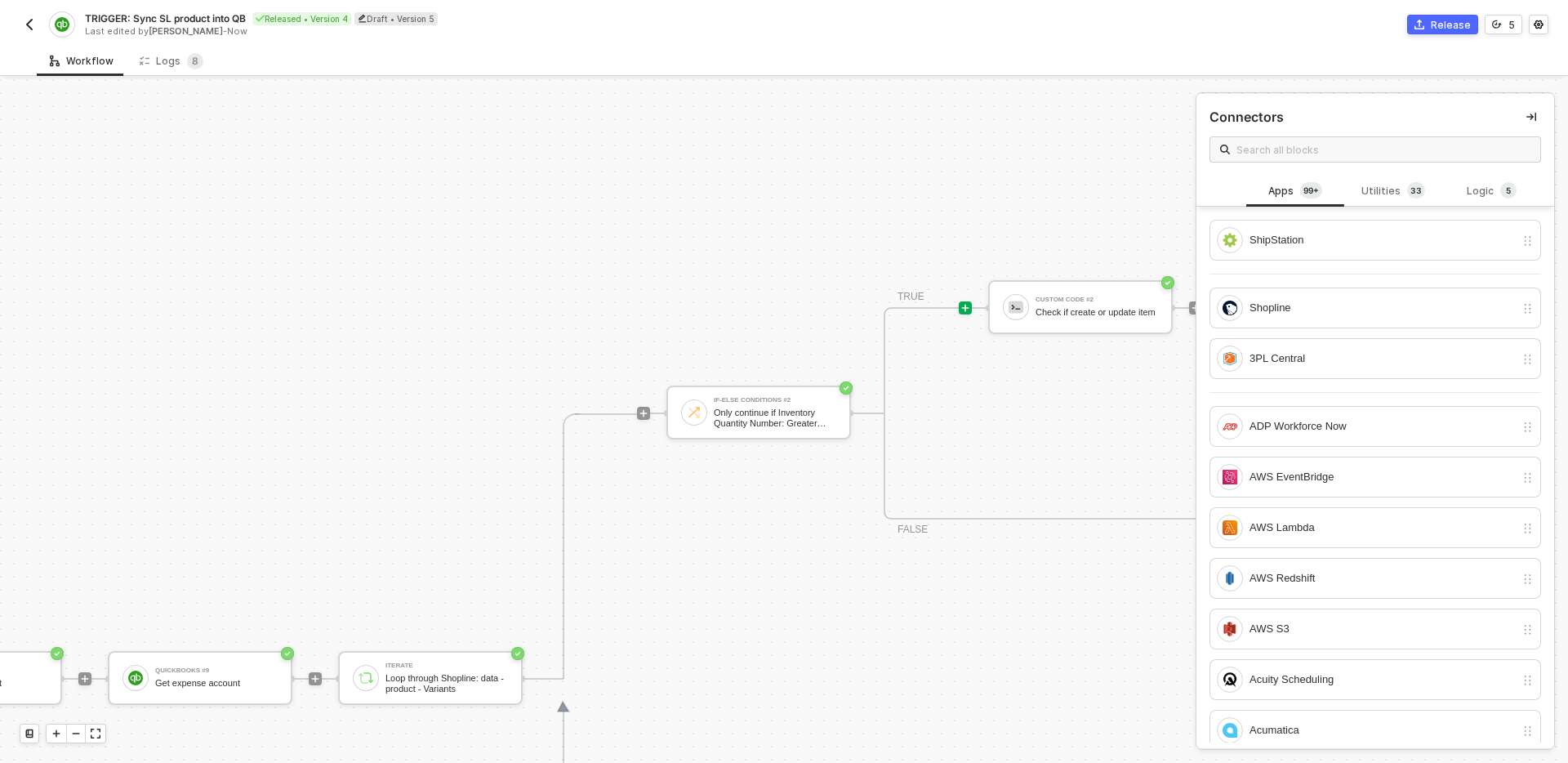
click at [1439, 26] on div "Release" at bounding box center [1451, 25] width 40 height 14
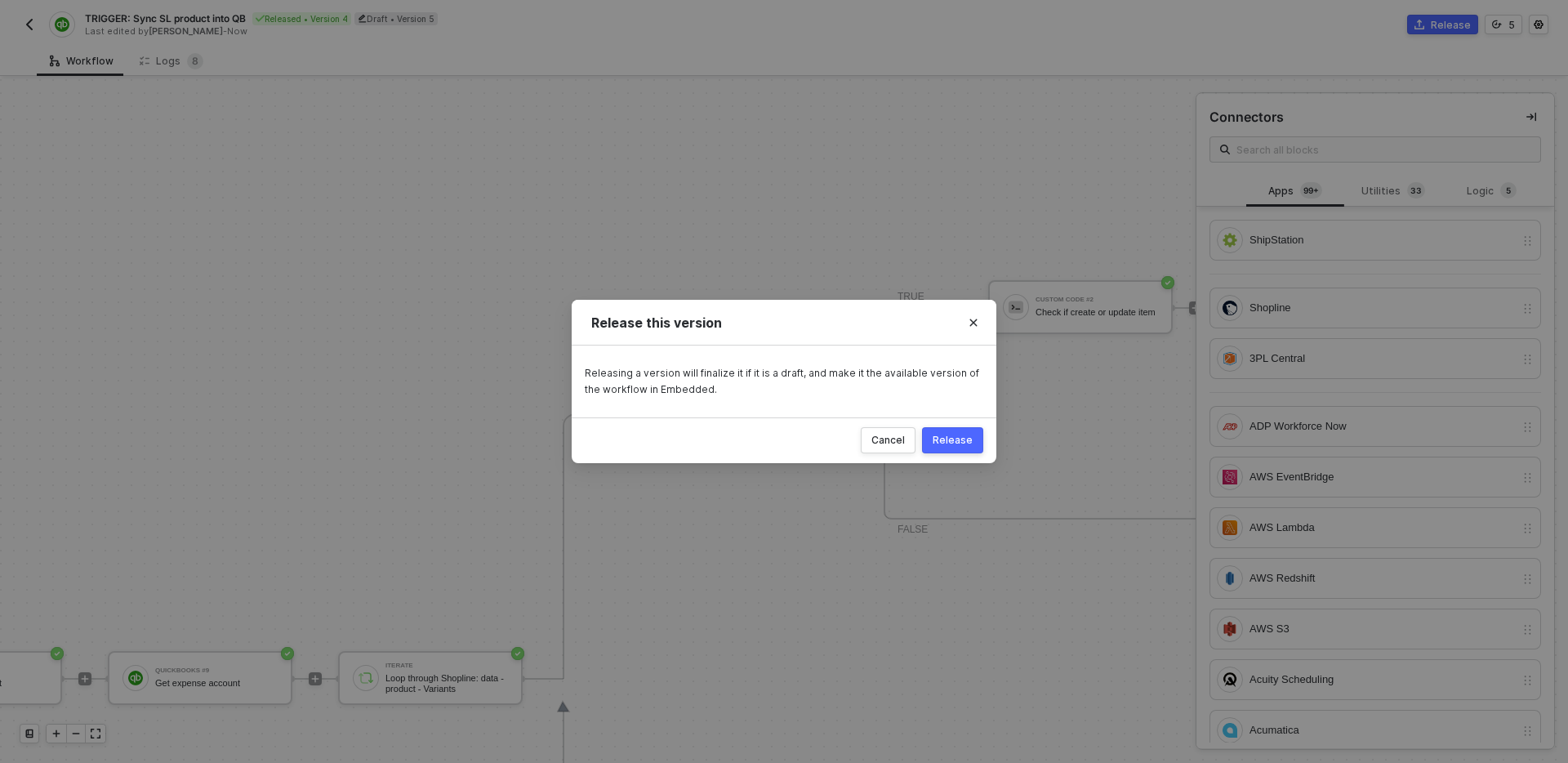
click at [965, 447] on button "Release" at bounding box center [953, 440] width 61 height 26
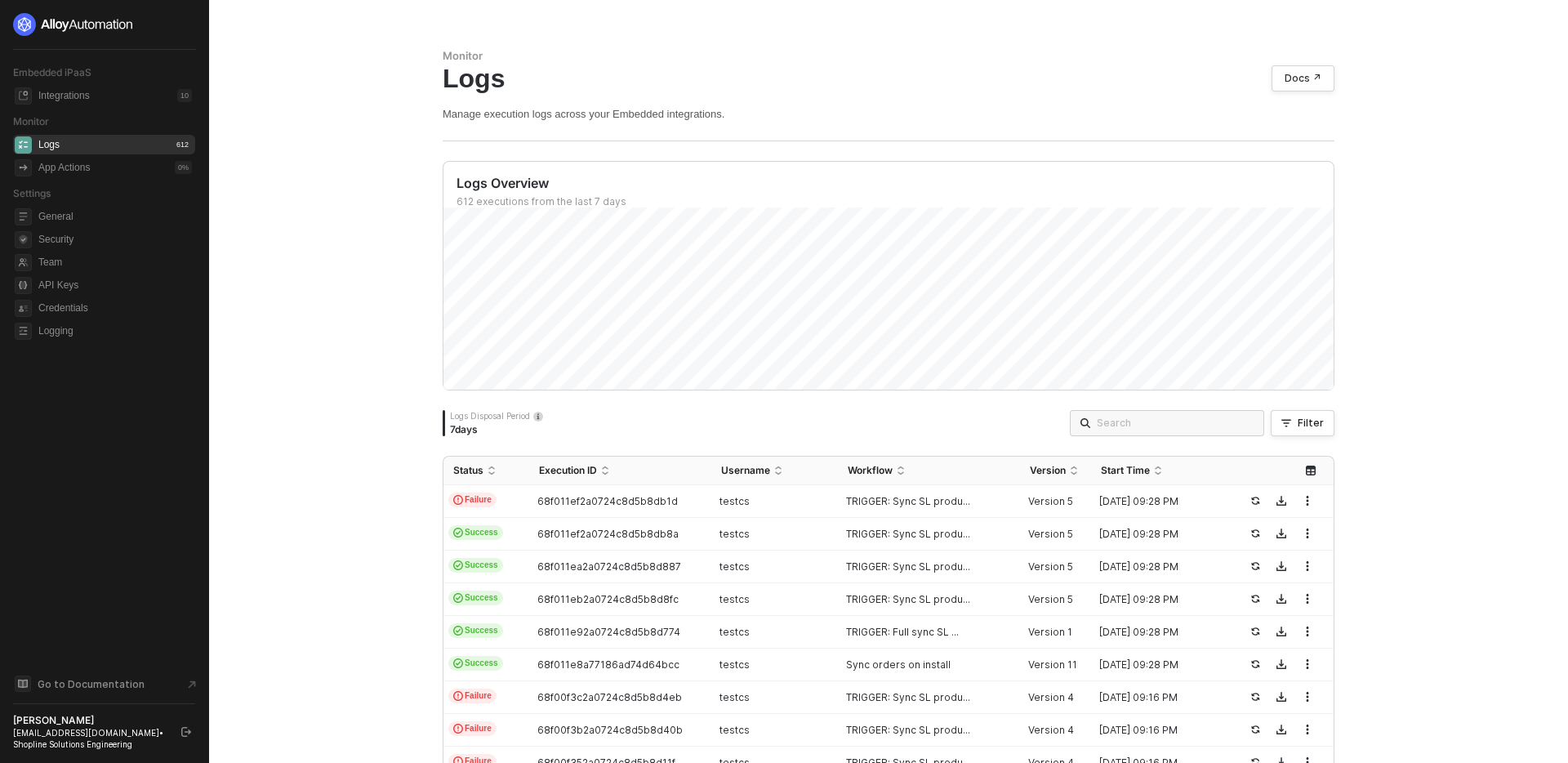
click at [329, 416] on div "Monitor Logs Docs ↗ Manage execution logs across your Embedded integrations. Lo…" at bounding box center [888, 382] width 1359 height 763
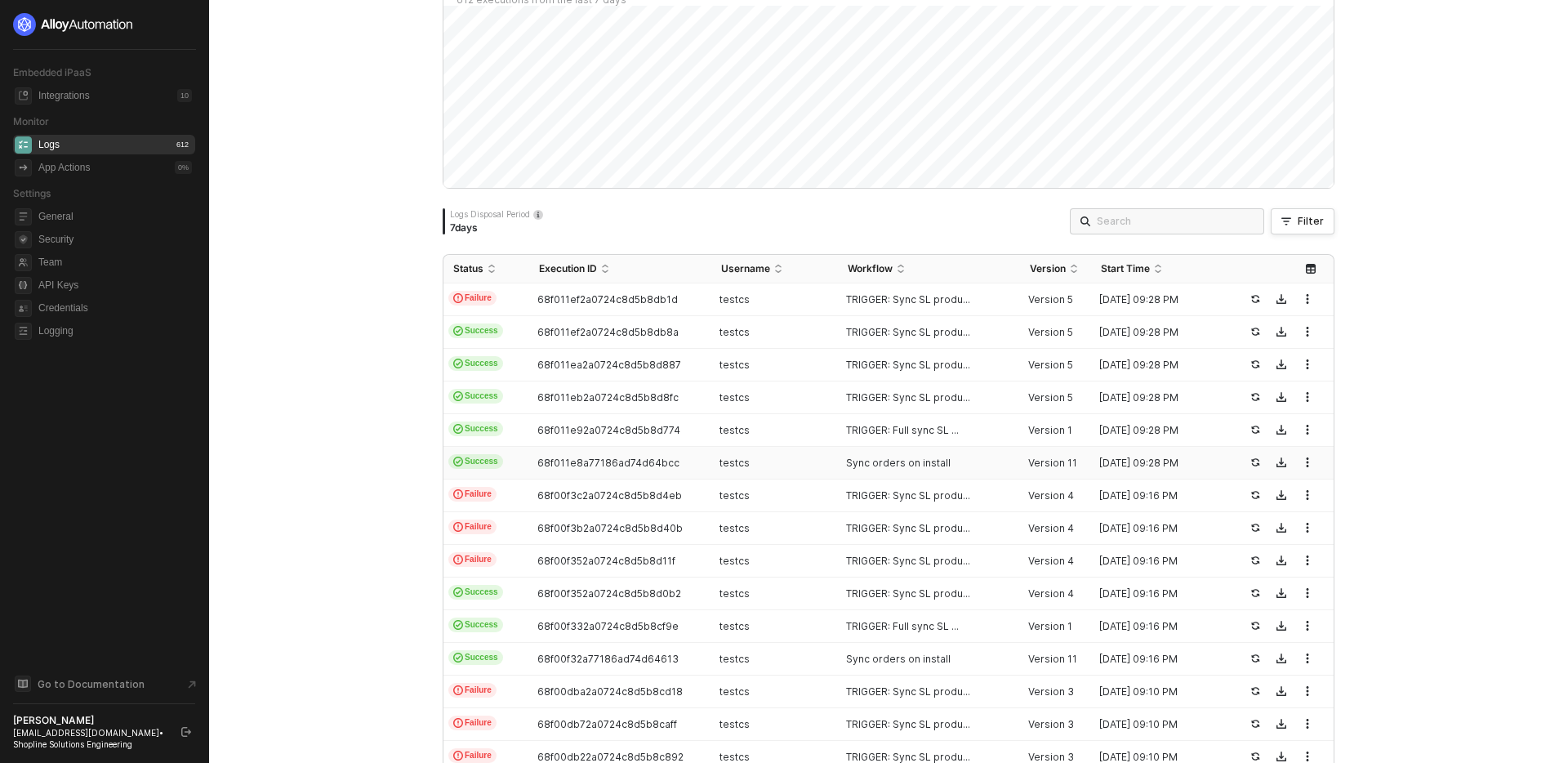
scroll to position [204, 0]
click at [976, 455] on div "Sync orders on install" at bounding box center [923, 460] width 169 height 13
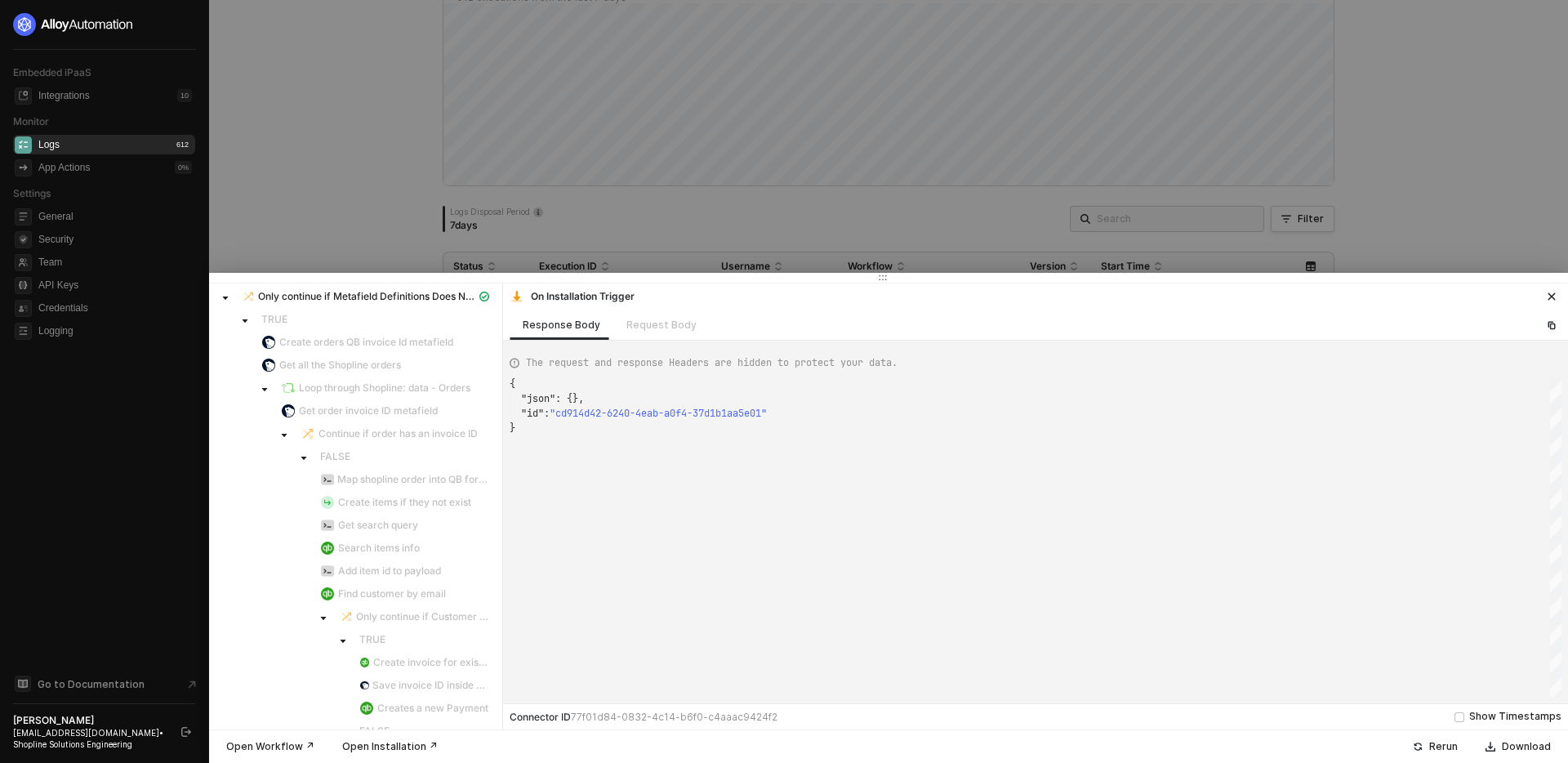
scroll to position [78, 0]
click at [246, 342] on icon "caret-down" at bounding box center [245, 345] width 8 height 8
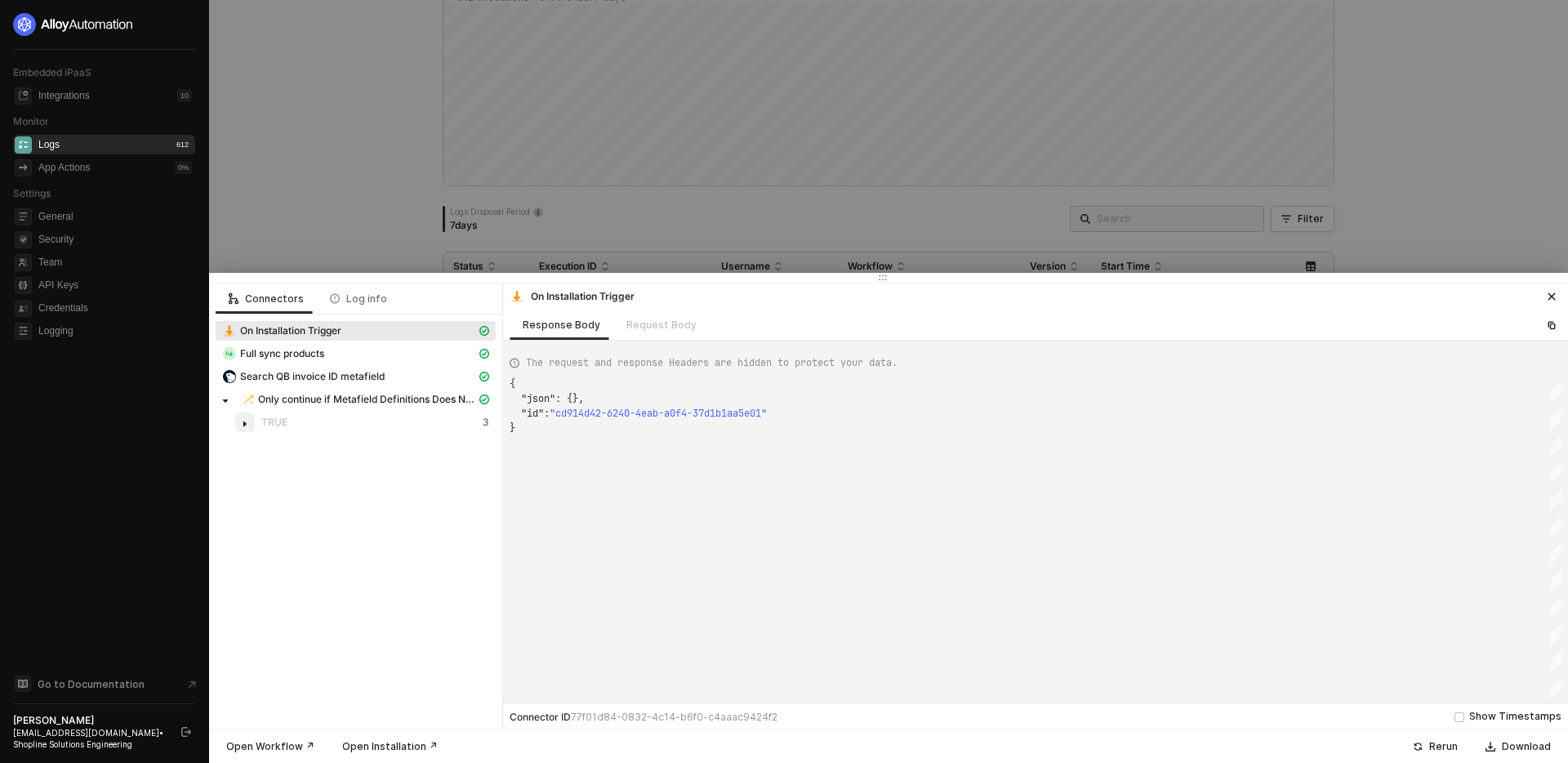
click at [249, 419] on span at bounding box center [245, 423] width 20 height 20
click at [357, 346] on div "Full sync products" at bounding box center [349, 353] width 254 height 15
type textarea "{ "json": { "success": true }, "statusCode": null, "id": "9b91e187-35d5-4257-9d…"
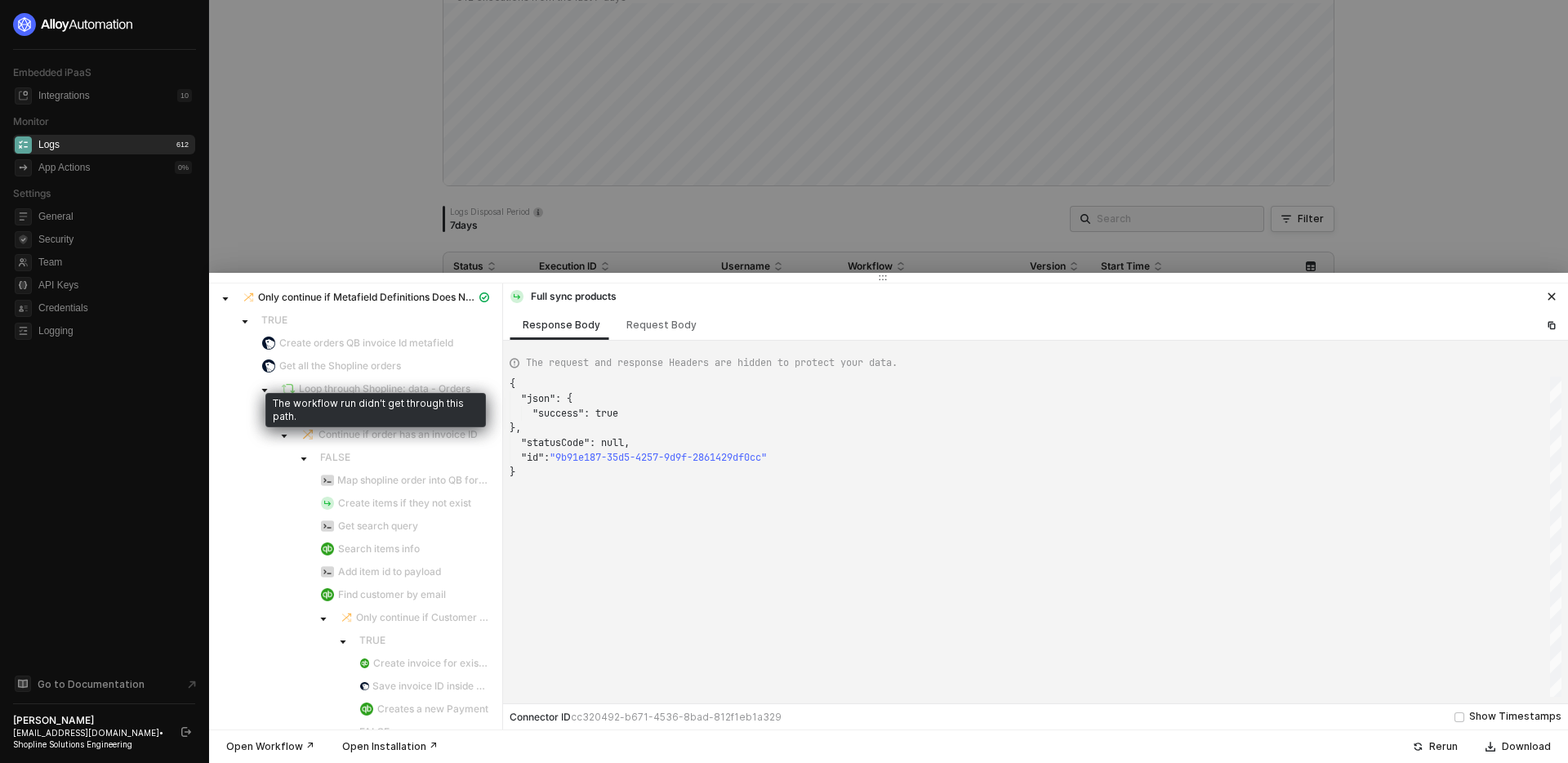
scroll to position [216, 0]
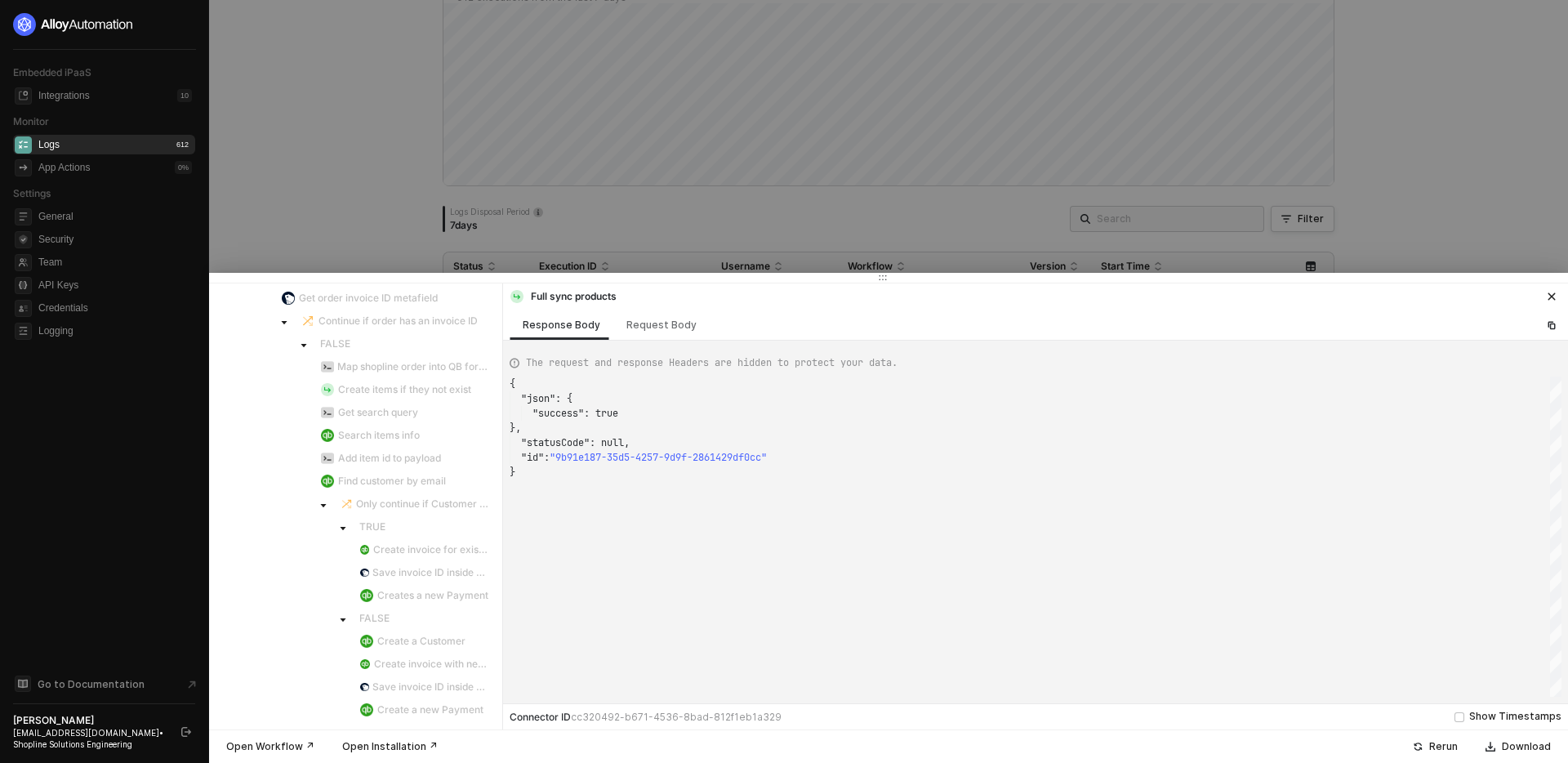
click at [771, 203] on div at bounding box center [784, 382] width 1568 height 763
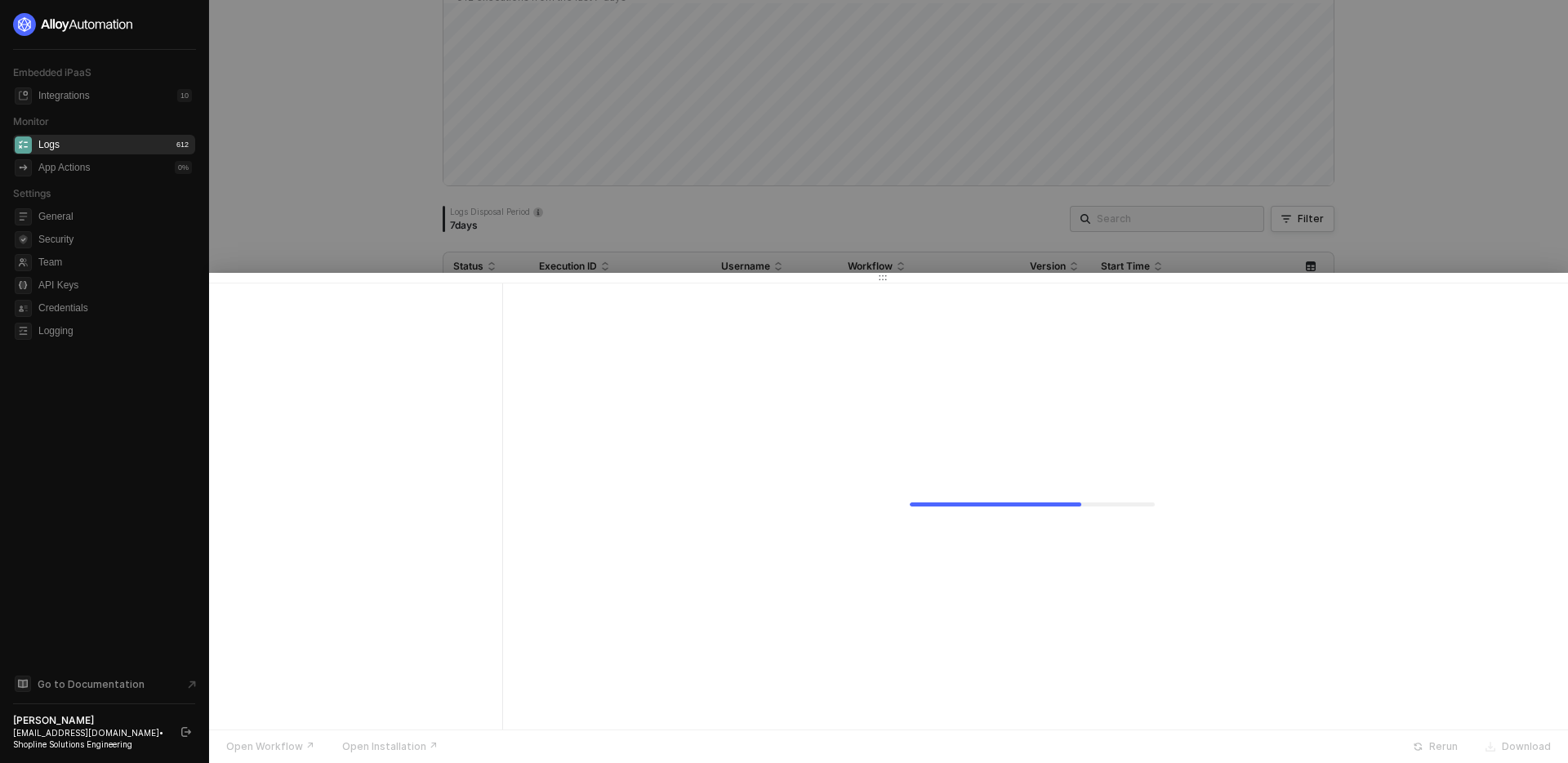
scroll to position [0, 0]
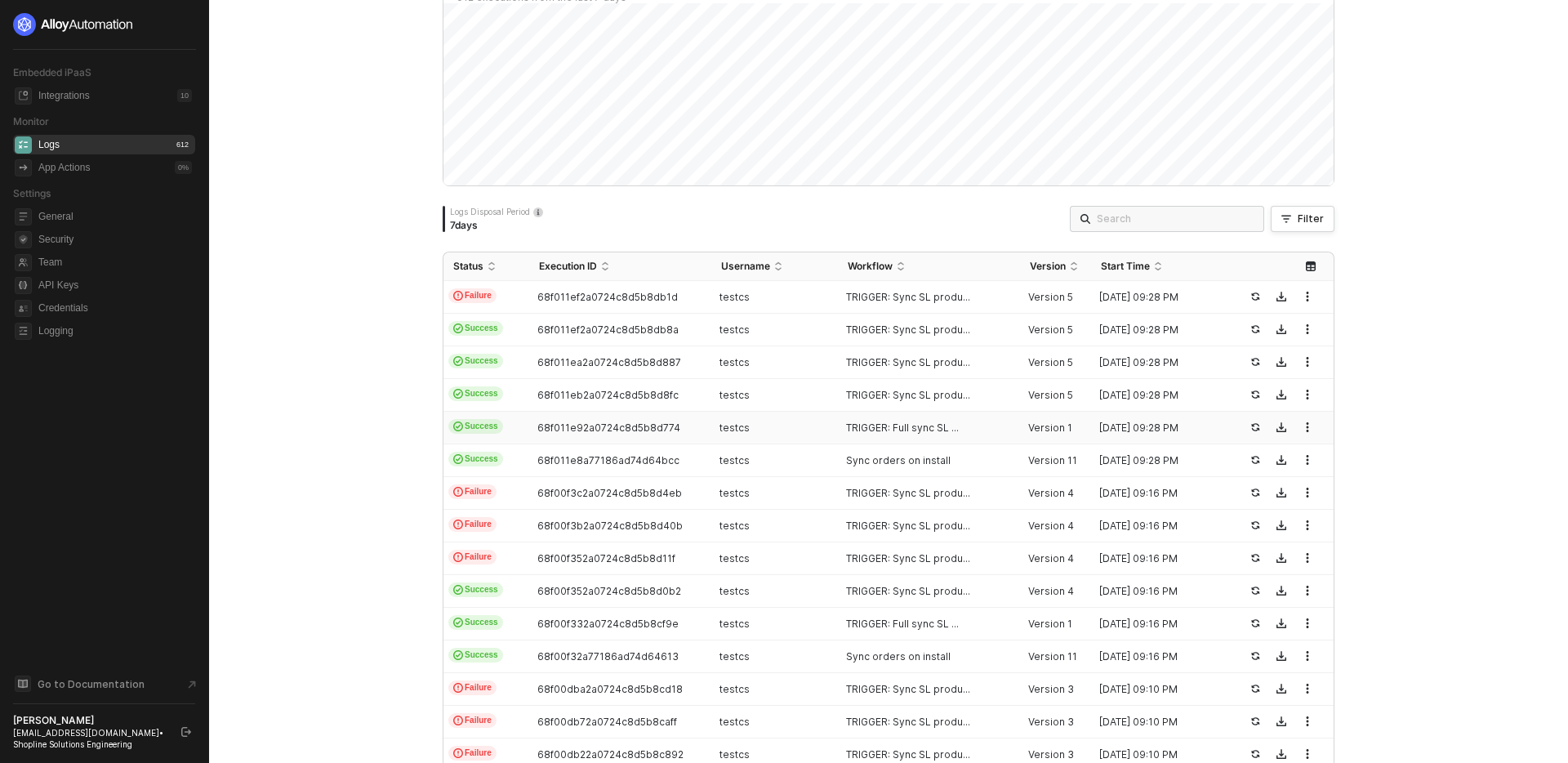
click at [795, 428] on div "testcs" at bounding box center [769, 428] width 114 height 13
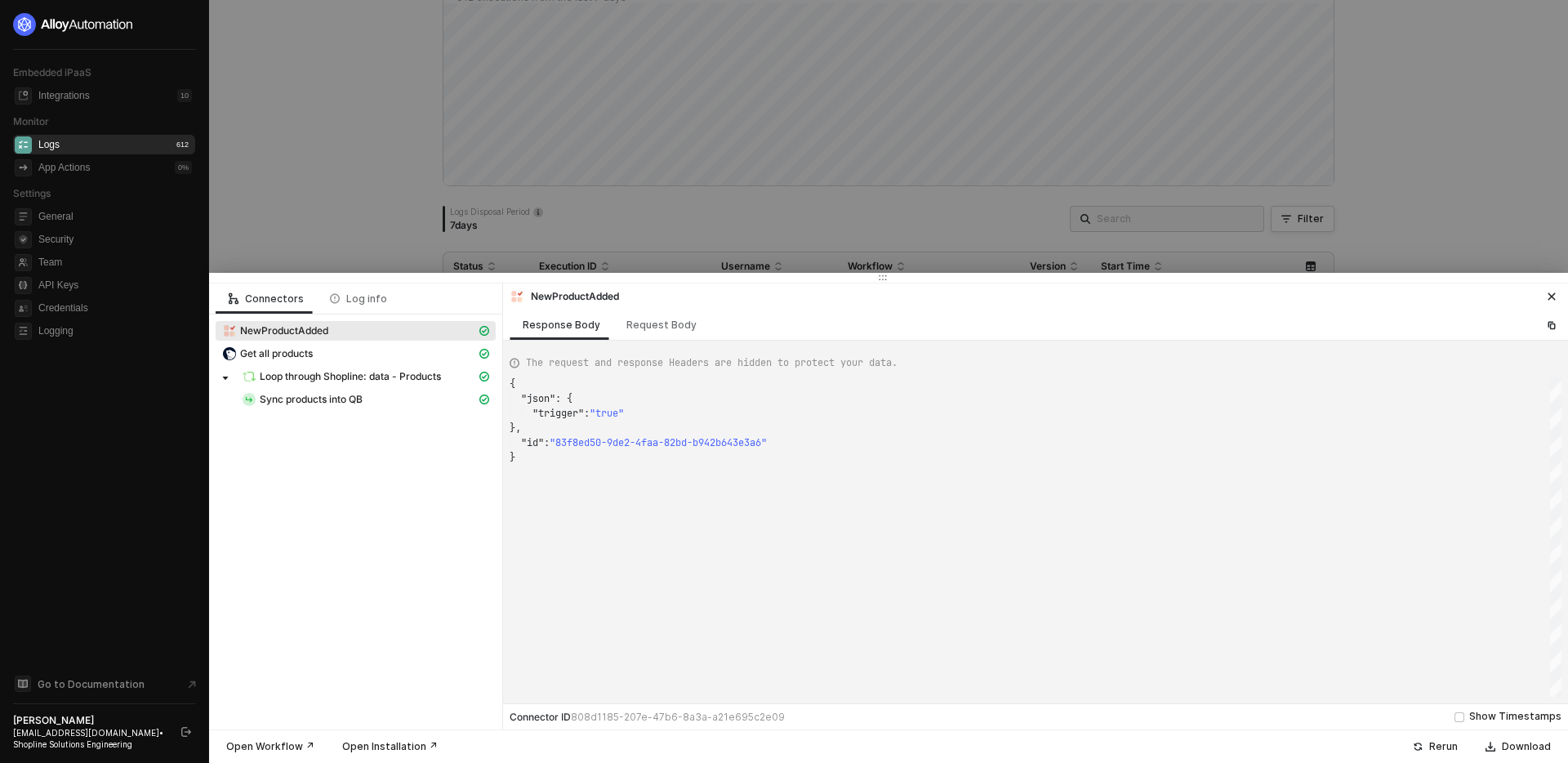
scroll to position [74, 0]
click at [404, 403] on div "Sync products into QB" at bounding box center [359, 399] width 234 height 15
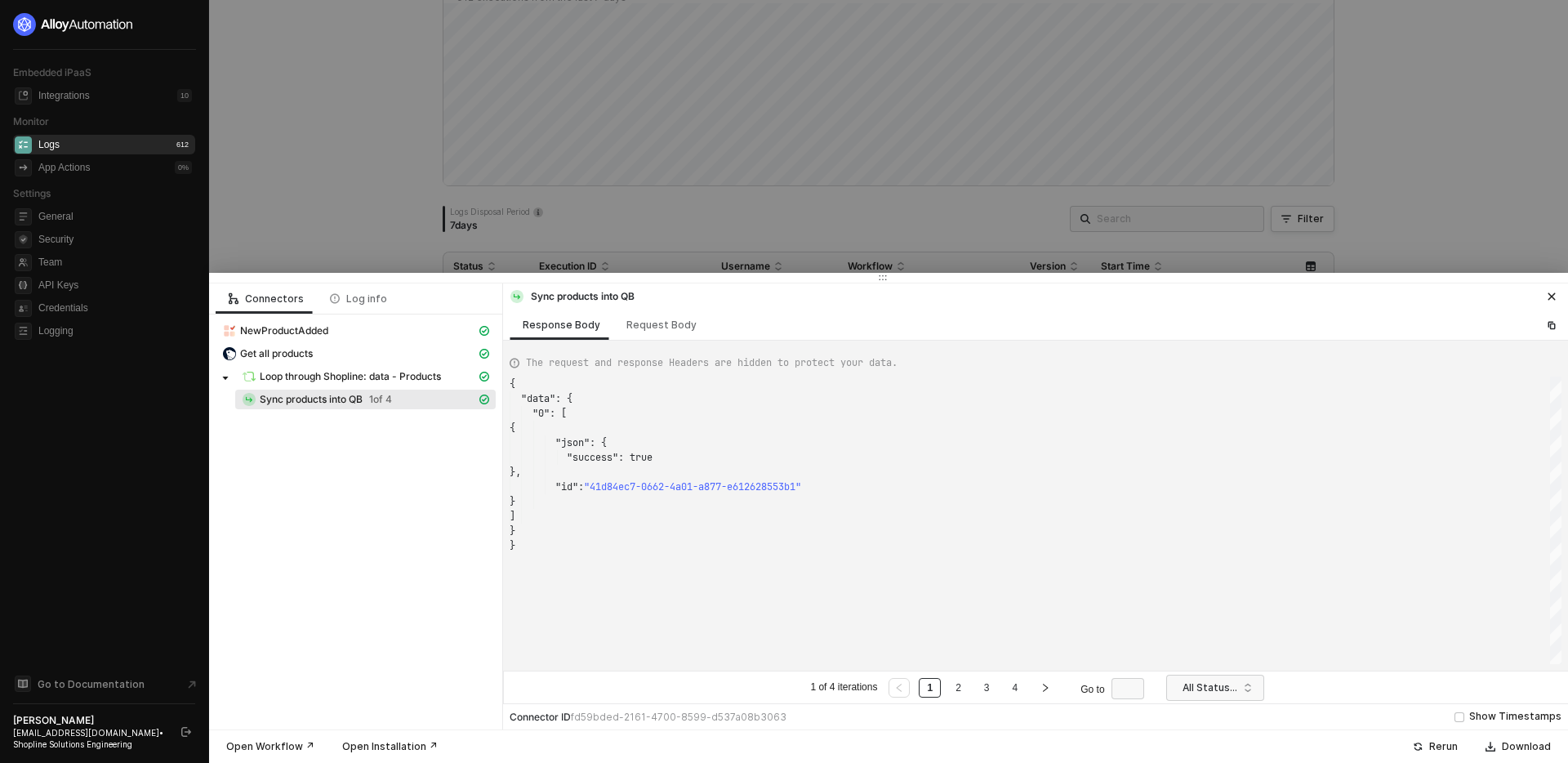
scroll to position [147, 0]
click at [1050, 690] on icon "right" at bounding box center [1045, 687] width 10 height 10
click at [660, 319] on div "Request Body" at bounding box center [662, 325] width 71 height 13
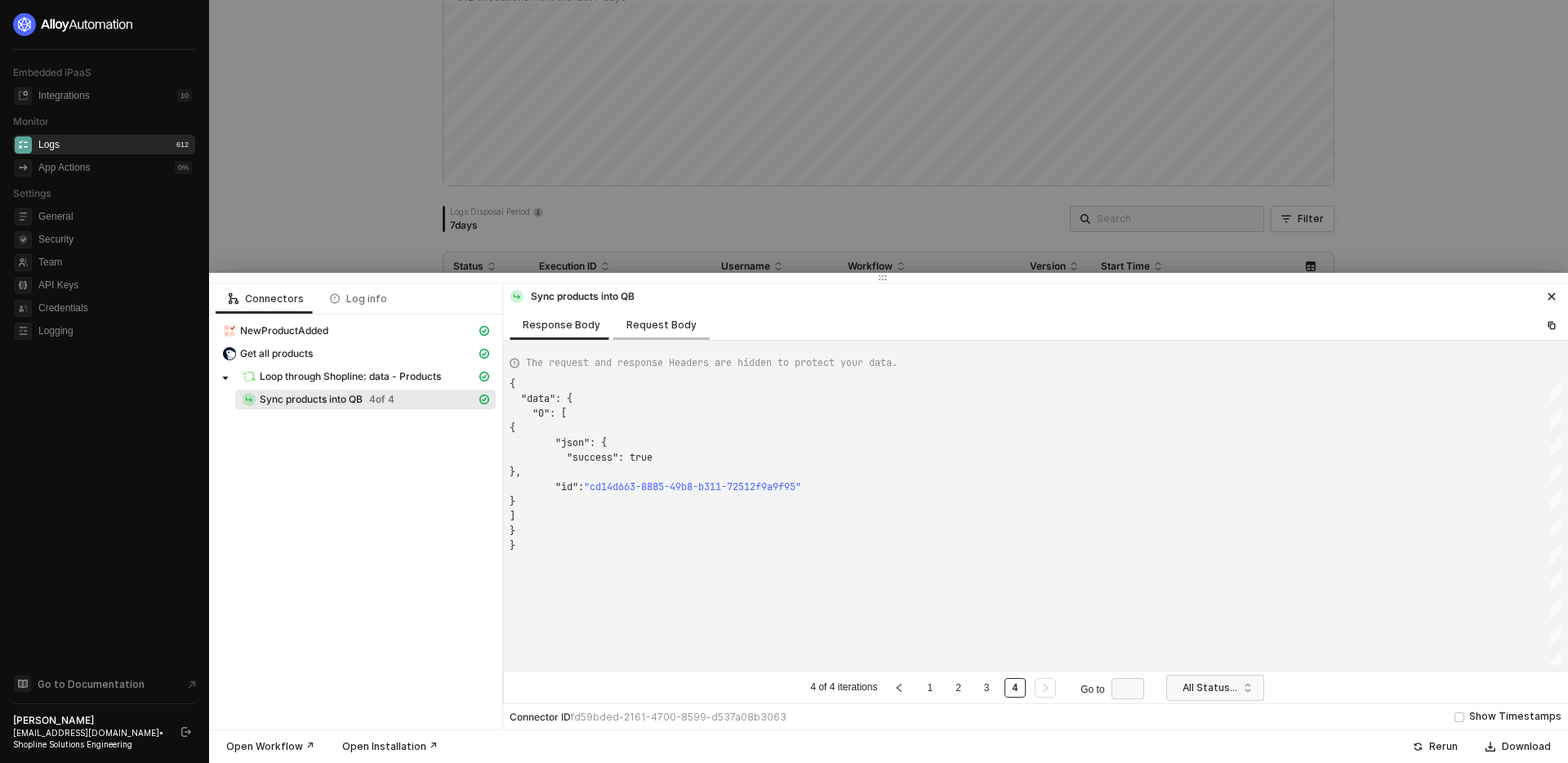
type textarea "[ { "workflowId": "68df0c8d4824c5307f7b223a", "fields": [ { "fieldName": "Produ…"
click at [903, 697] on button "button" at bounding box center [899, 687] width 22 height 20
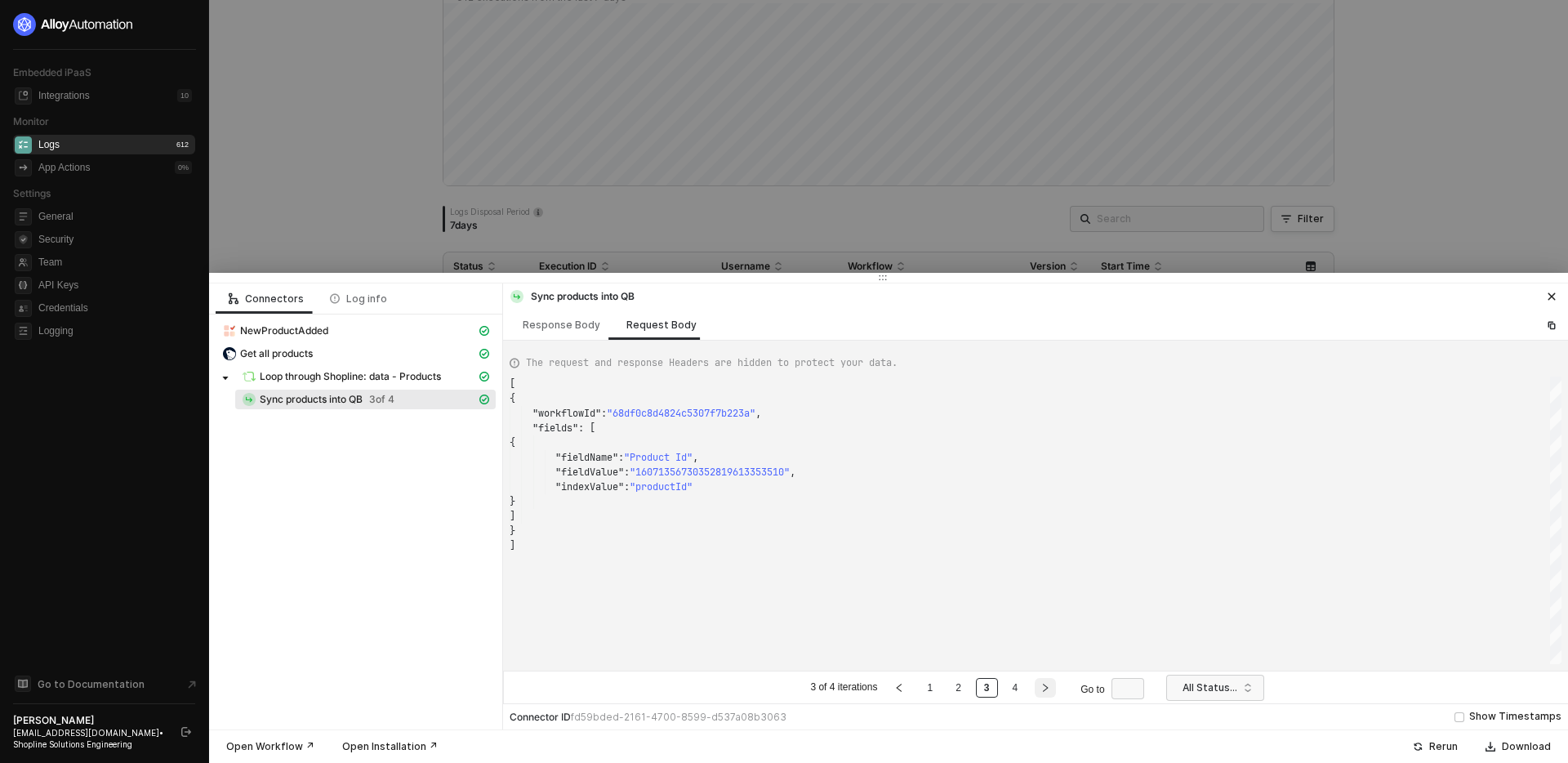
click at [1043, 687] on button "button" at bounding box center [1045, 687] width 22 height 20
click at [904, 691] on icon "left" at bounding box center [899, 687] width 10 height 10
click at [963, 690] on link "2" at bounding box center [959, 687] width 16 height 18
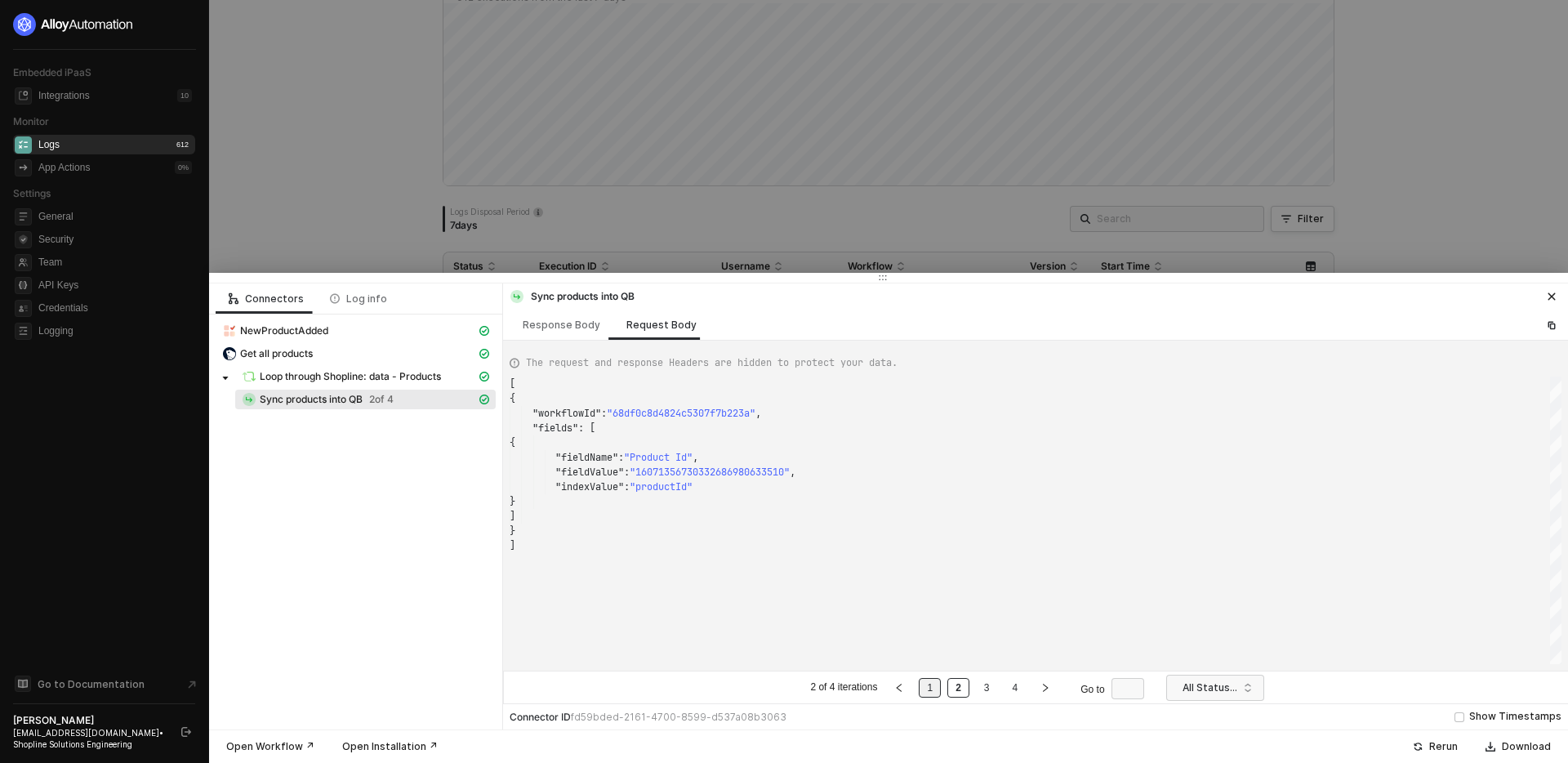
click at [941, 687] on li "1" at bounding box center [930, 687] width 22 height 20
click at [351, 478] on div "Connectors Log info NewProductAdded Get all products Loop through Shopline: dat…" at bounding box center [356, 506] width 294 height 446
click at [386, 201] on div at bounding box center [784, 382] width 1568 height 763
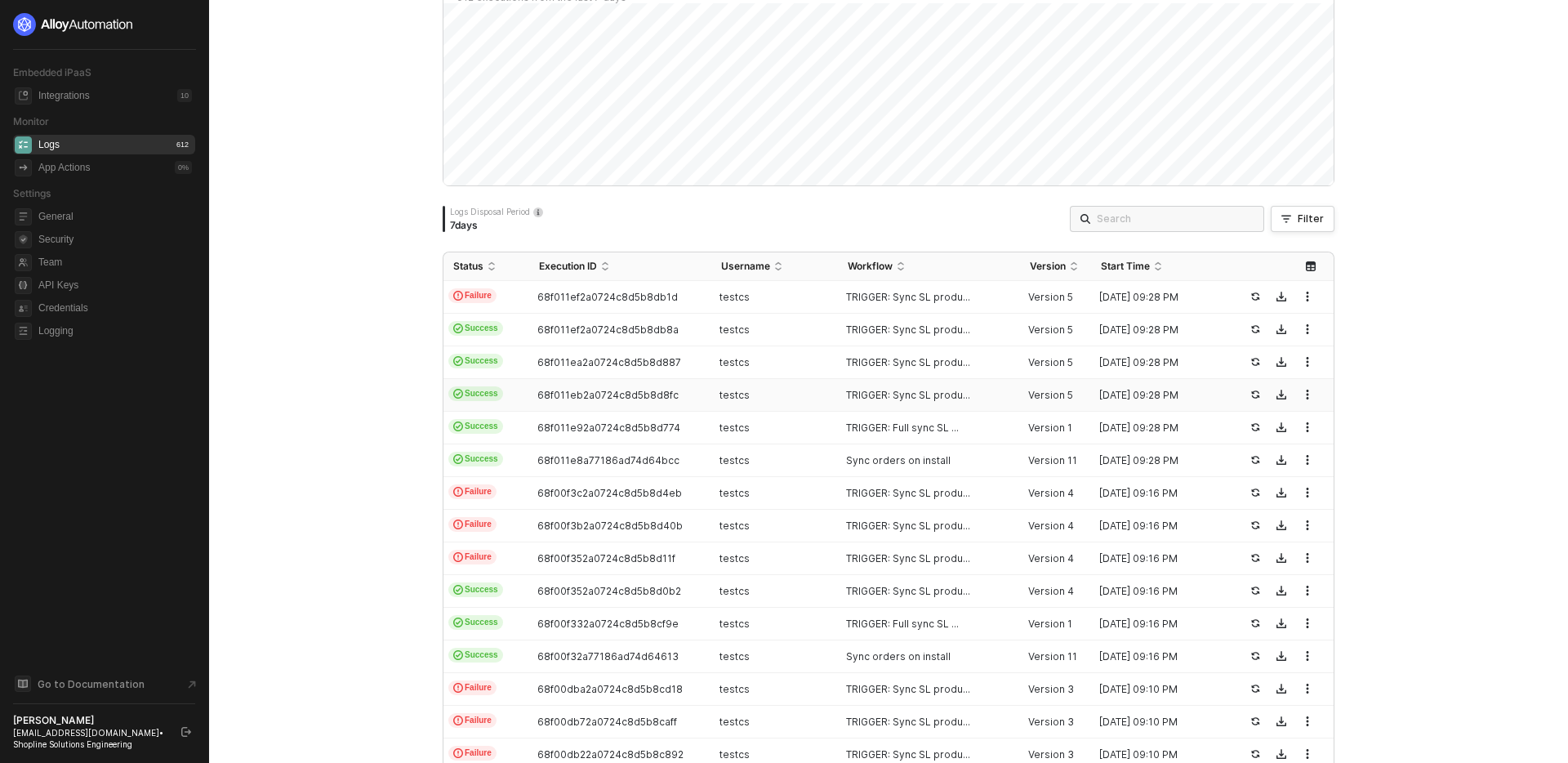
click at [806, 399] on div "testcs" at bounding box center [769, 395] width 114 height 13
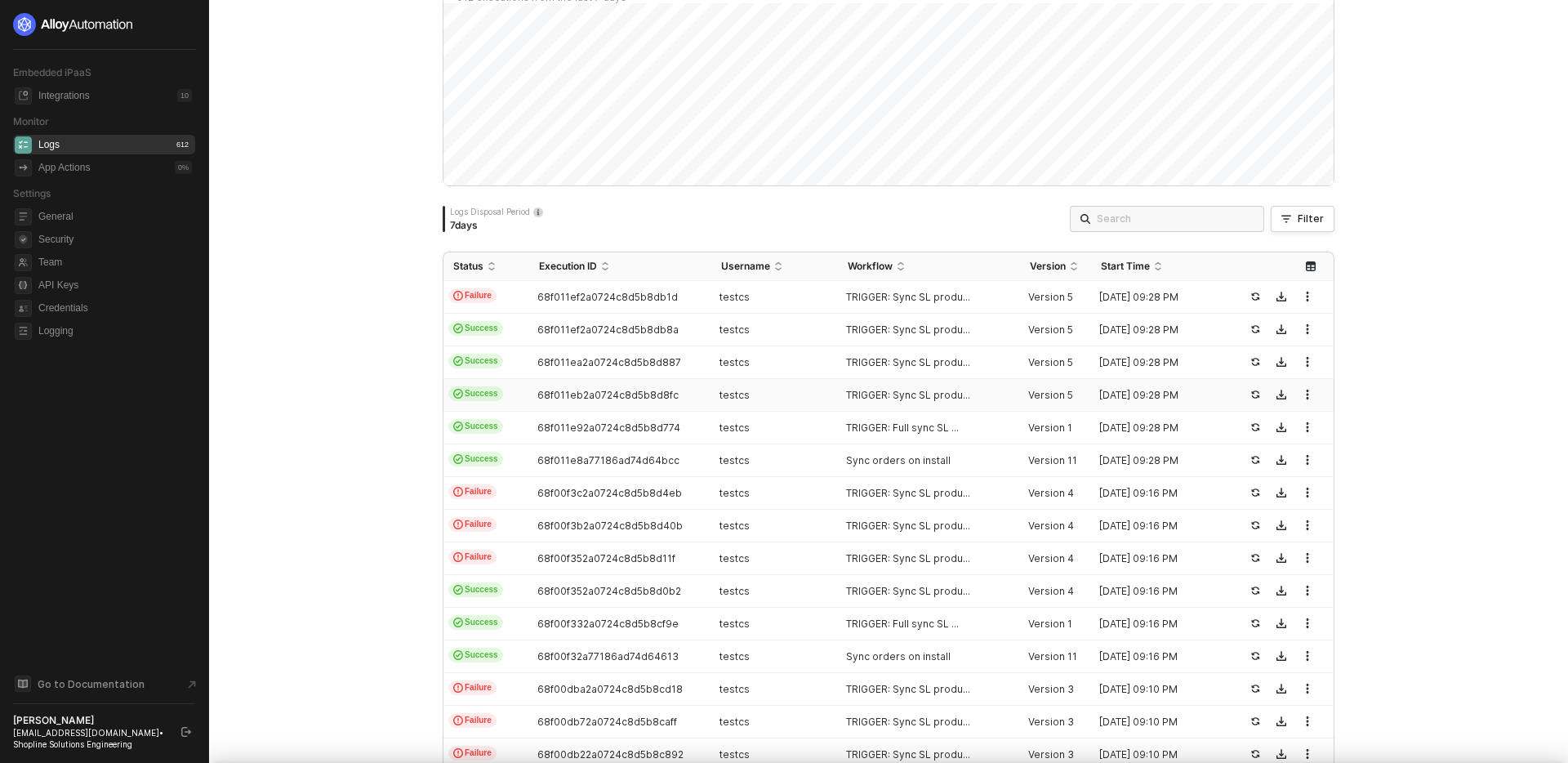
type textarea "{ "json": { "trigger": "true" }, "id": "83f8ed50-9de2-4faa-82bd-b942b643e3a6" }"
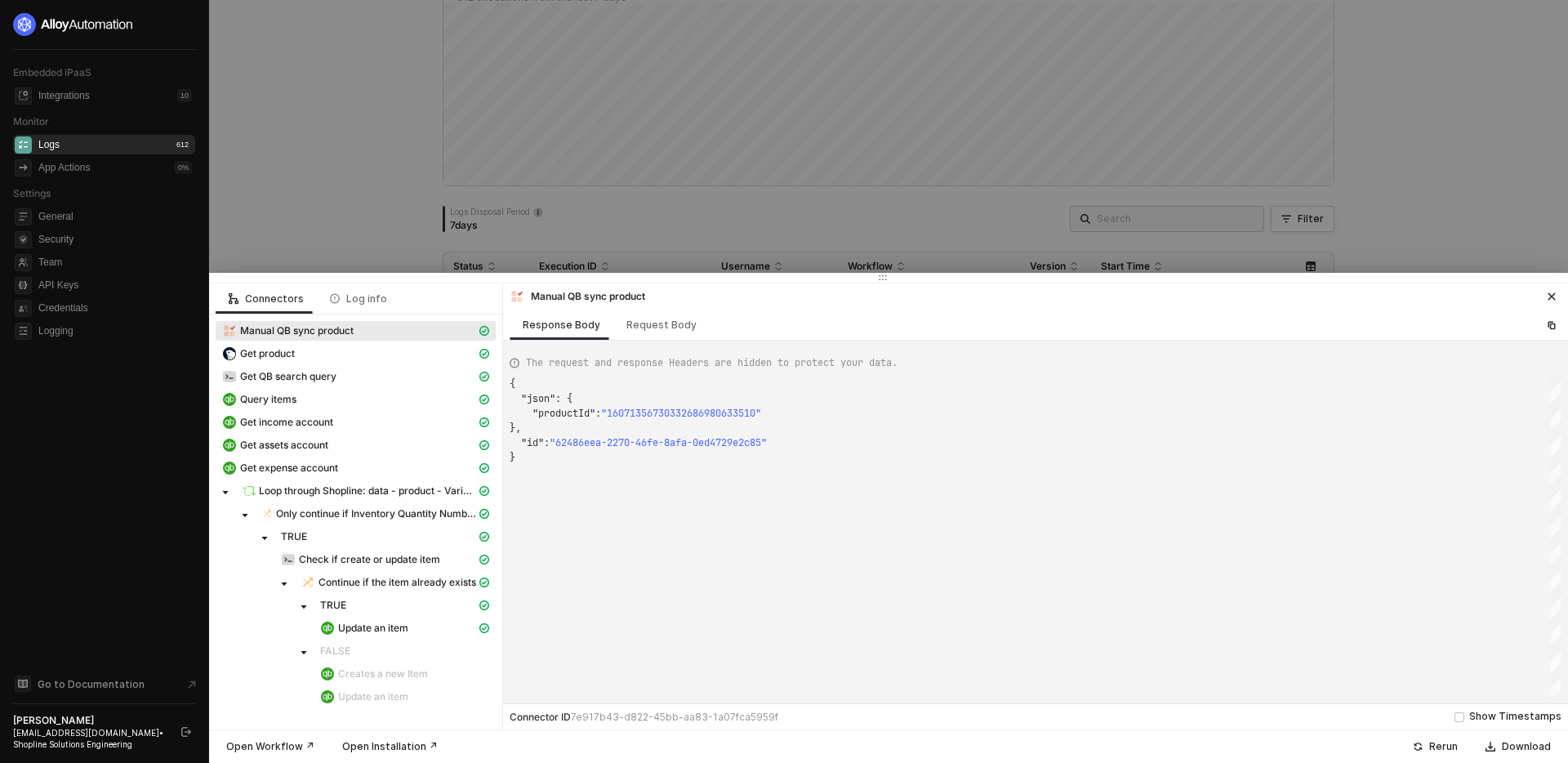
scroll to position [74, 0]
click at [413, 351] on div "Get product" at bounding box center [349, 353] width 254 height 15
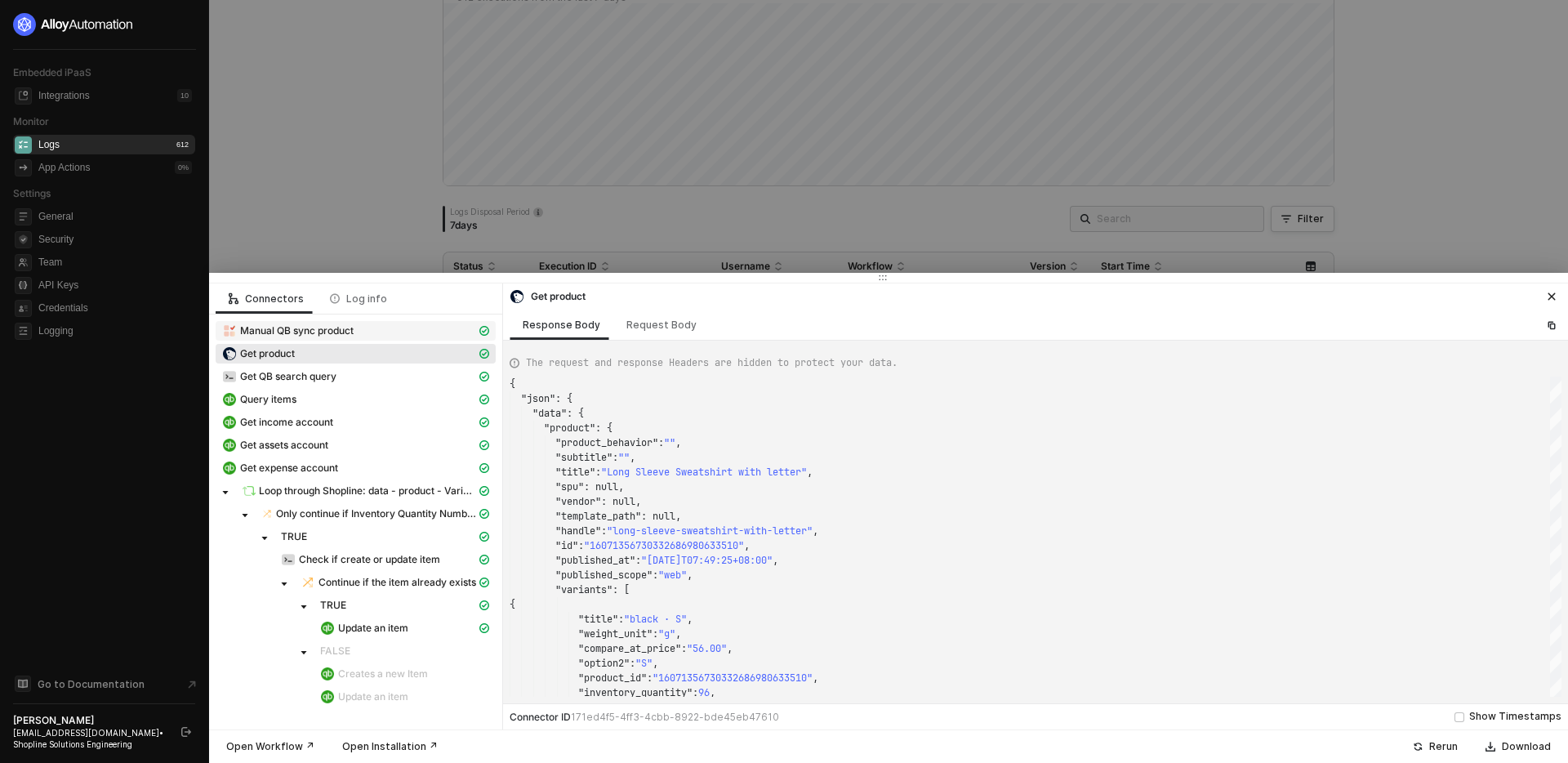
click at [403, 331] on div "Manual QB sync product" at bounding box center [349, 331] width 254 height 15
type textarea "{ "json": { "productId": "16071356730332686980633510" }, "id": "62486eea-2270-4…"
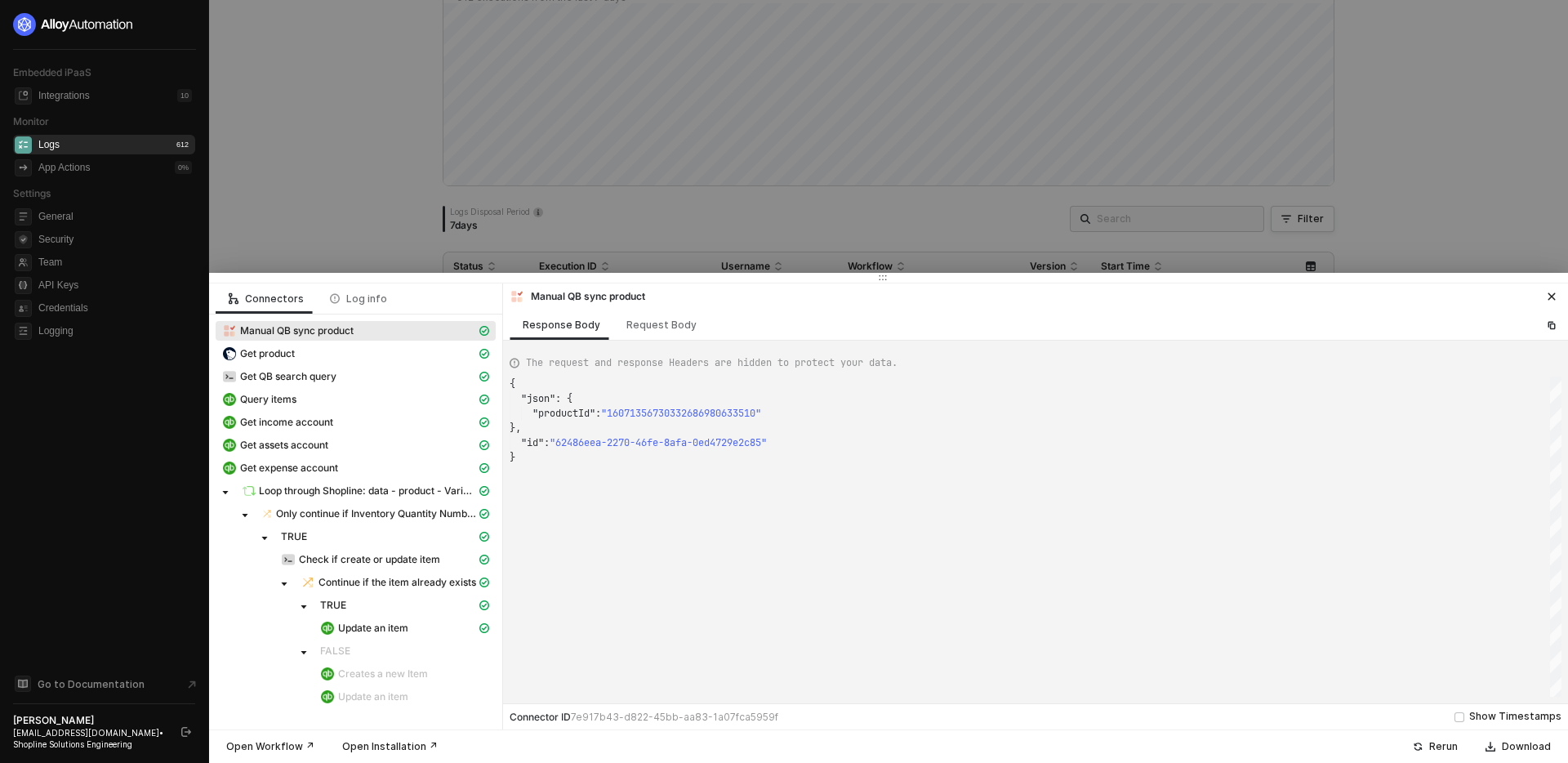
click at [394, 225] on div at bounding box center [784, 382] width 1568 height 763
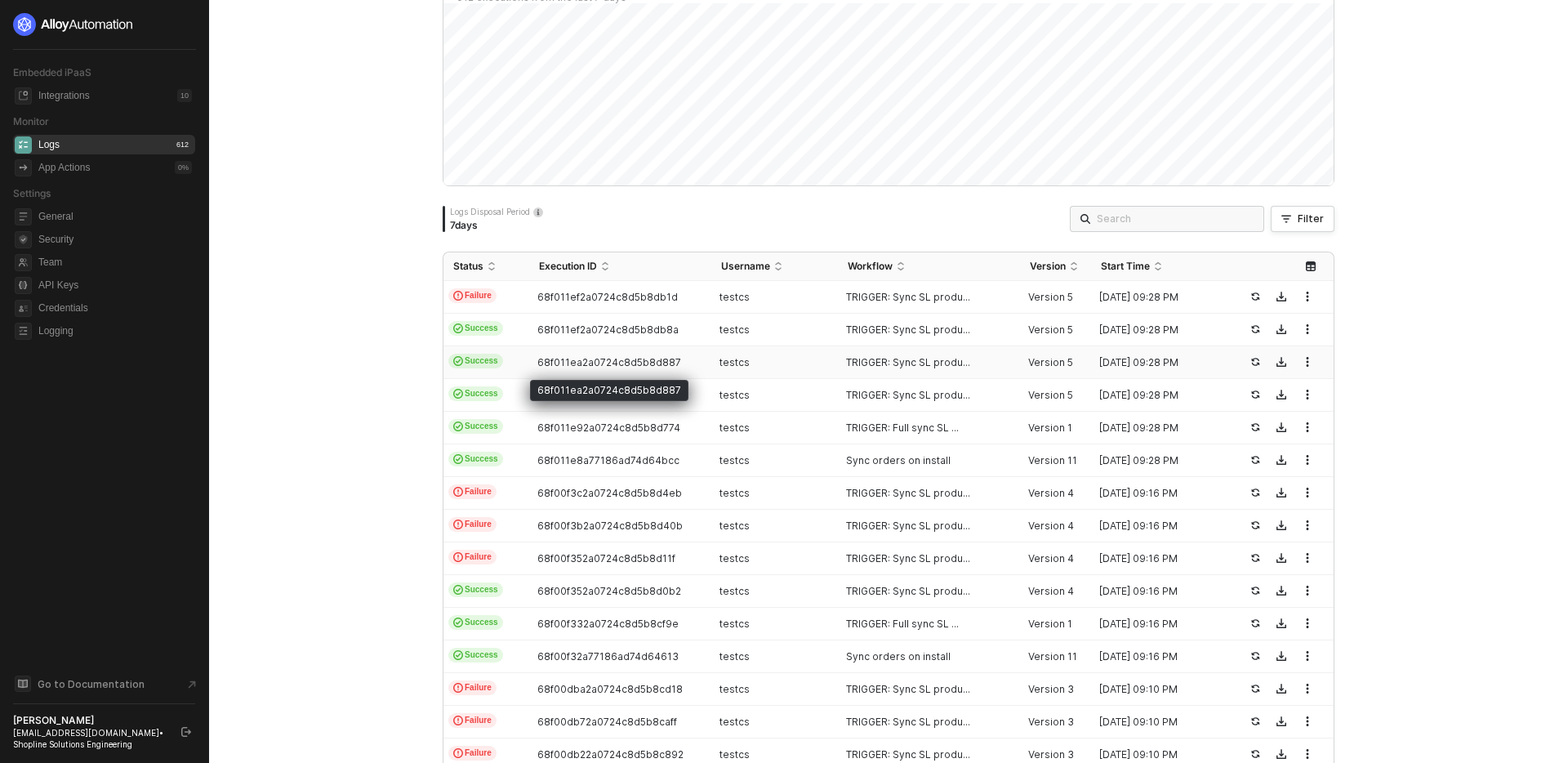
click at [562, 365] on span "68f011ea2a0724c8d5b8d887" at bounding box center [609, 362] width 144 height 12
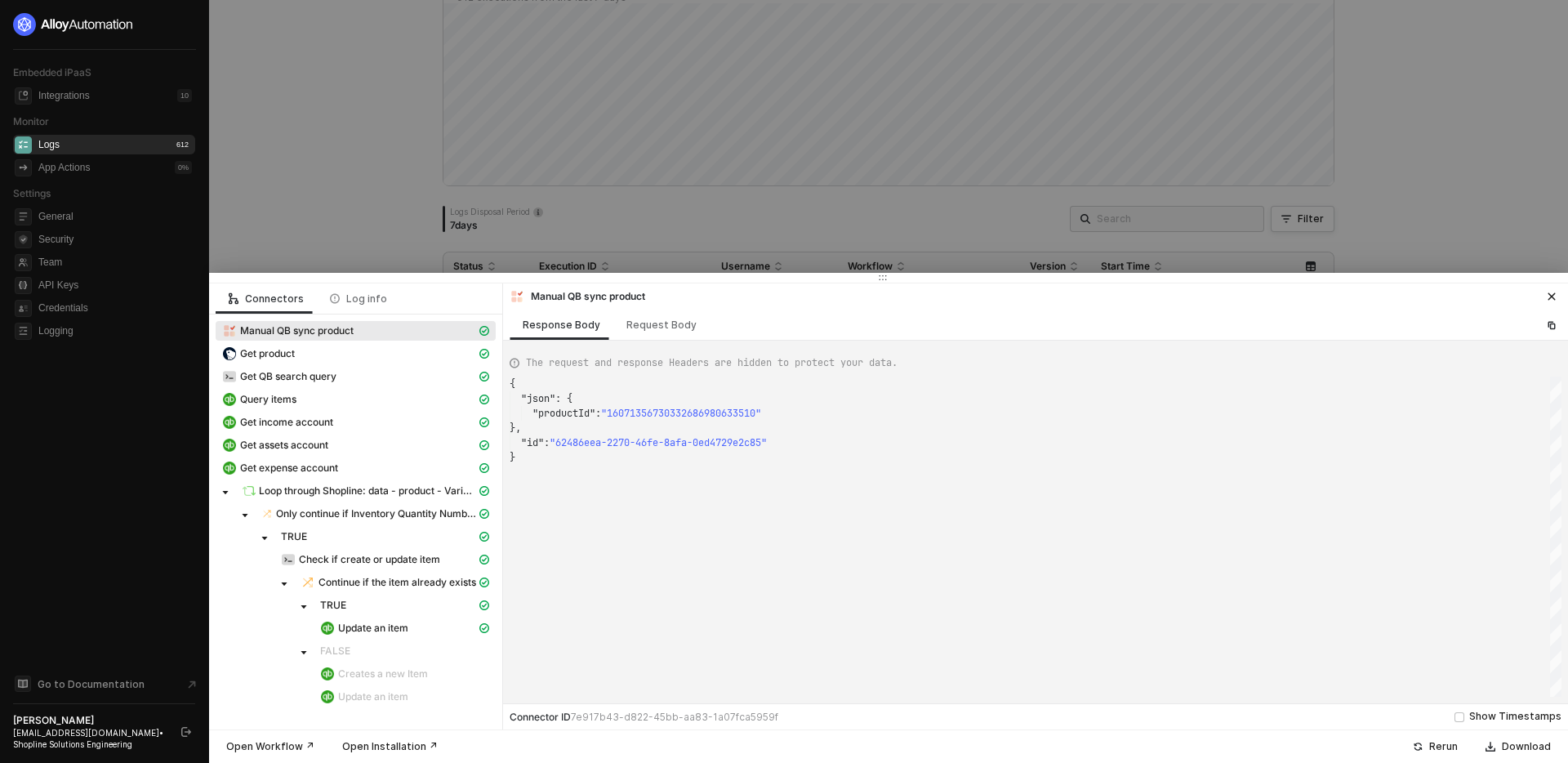
type textarea "{ "json": { "productId": "16071356730315238731233510" }, "id": "d2b6678e-72be-4…"
click at [703, 414] on div "{ "json" : { "productId" : "16071356730315238731233510" }, "id" : "d2b6678e-72b…" at bounding box center [1036, 536] width 1052 height 321
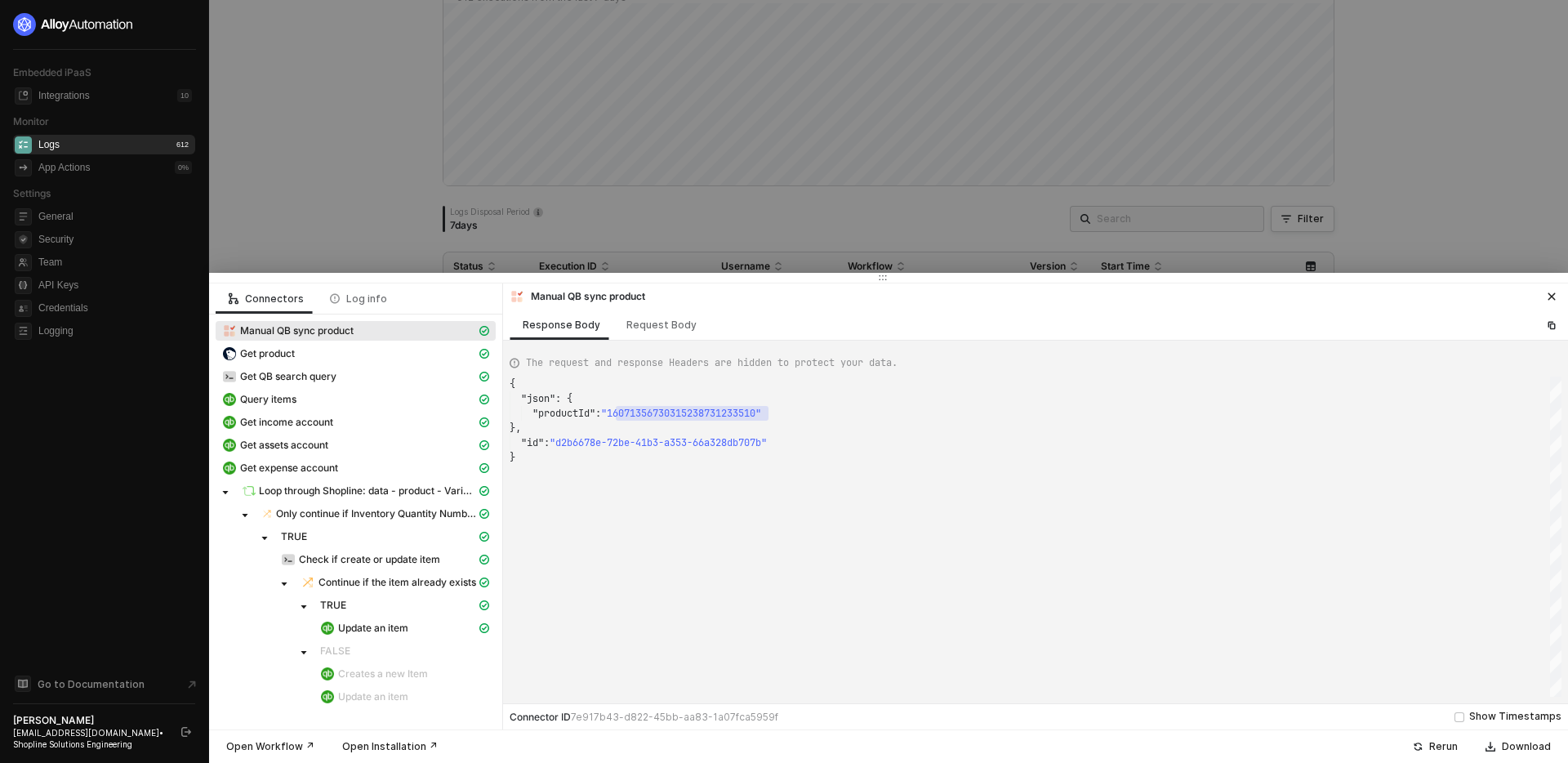
click at [627, 221] on div at bounding box center [784, 382] width 1568 height 763
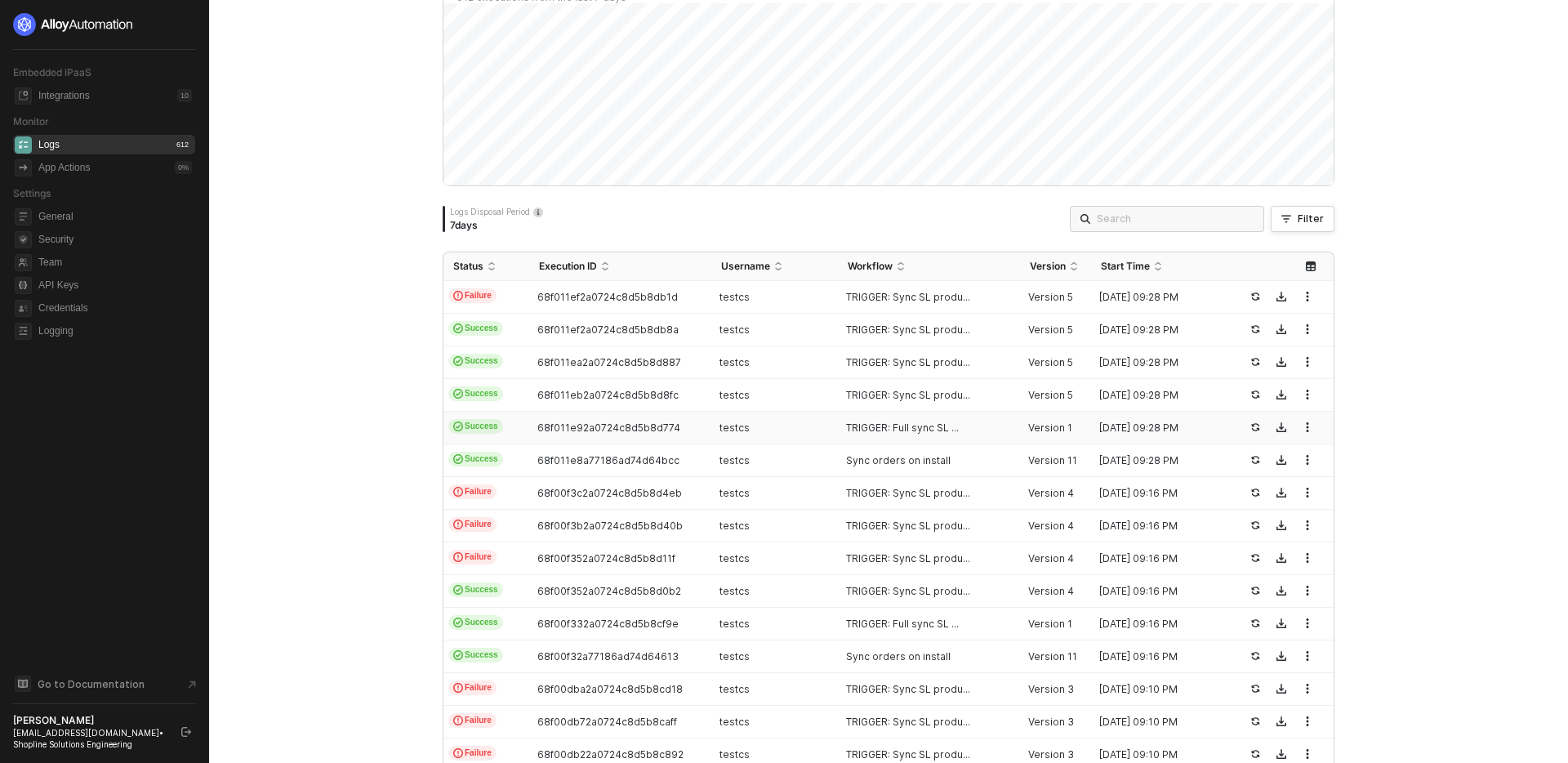
click at [702, 429] on td "68f011e92a0724c8d5b8d774" at bounding box center [621, 428] width 182 height 32
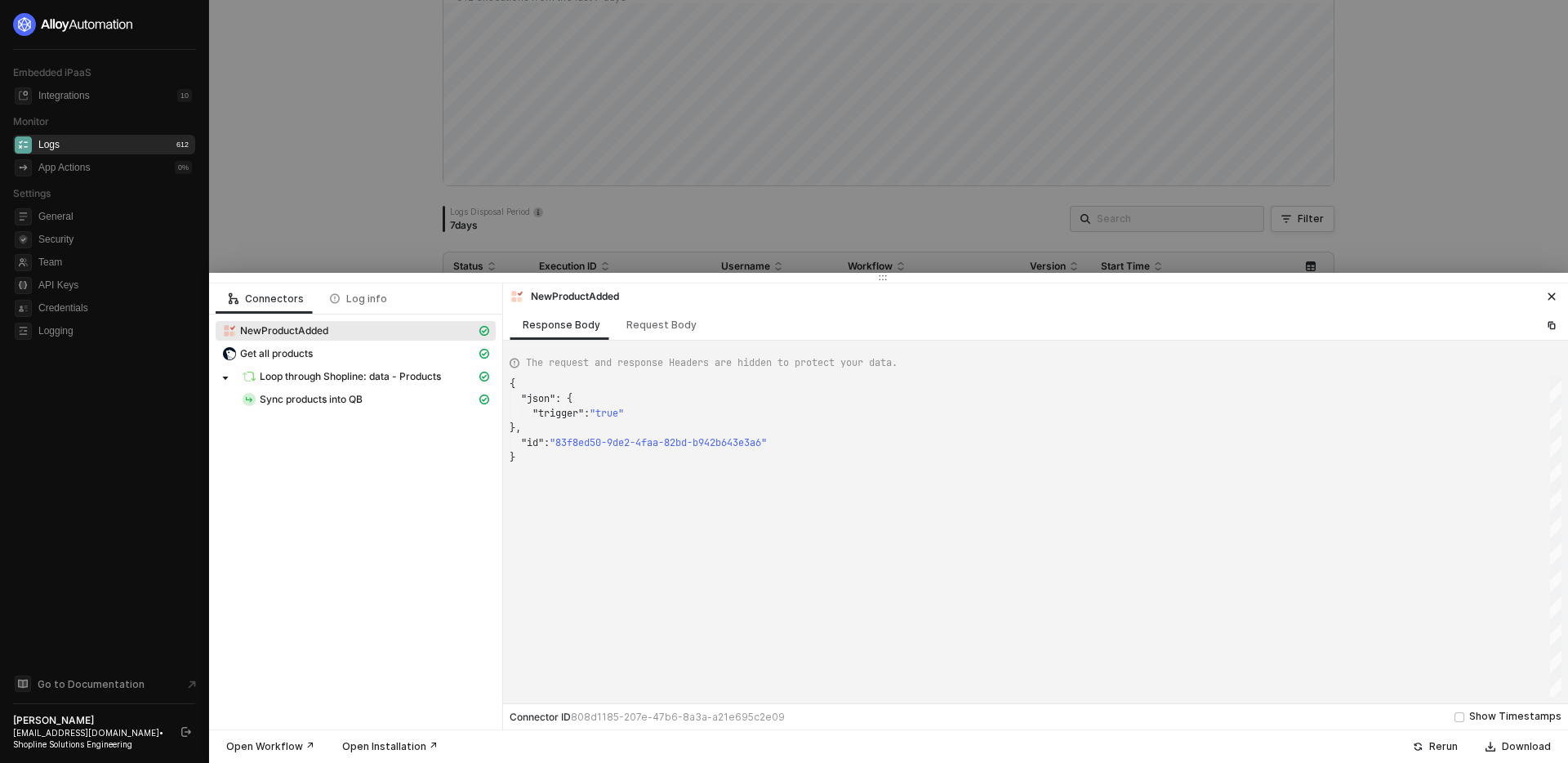
scroll to position [74, 0]
click at [429, 395] on div "Sync products into QB" at bounding box center [359, 399] width 234 height 15
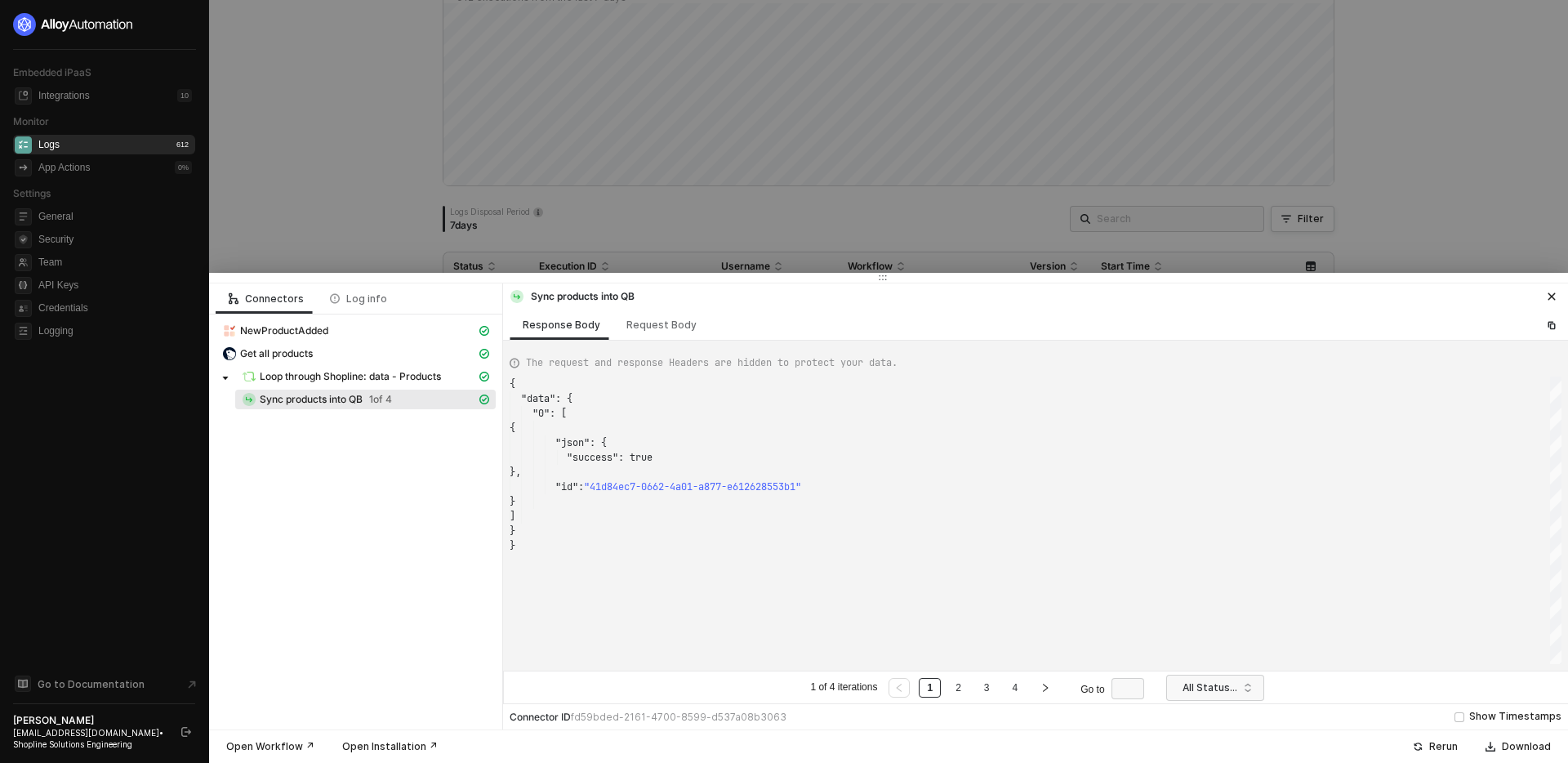
scroll to position [147, 0]
click at [660, 323] on div "Request Body" at bounding box center [662, 325] width 71 height 13
type textarea "[ { "workflowId": "68df0c8d4824c5307f7b223a", "fields": [ { "fieldName": "Produ…"
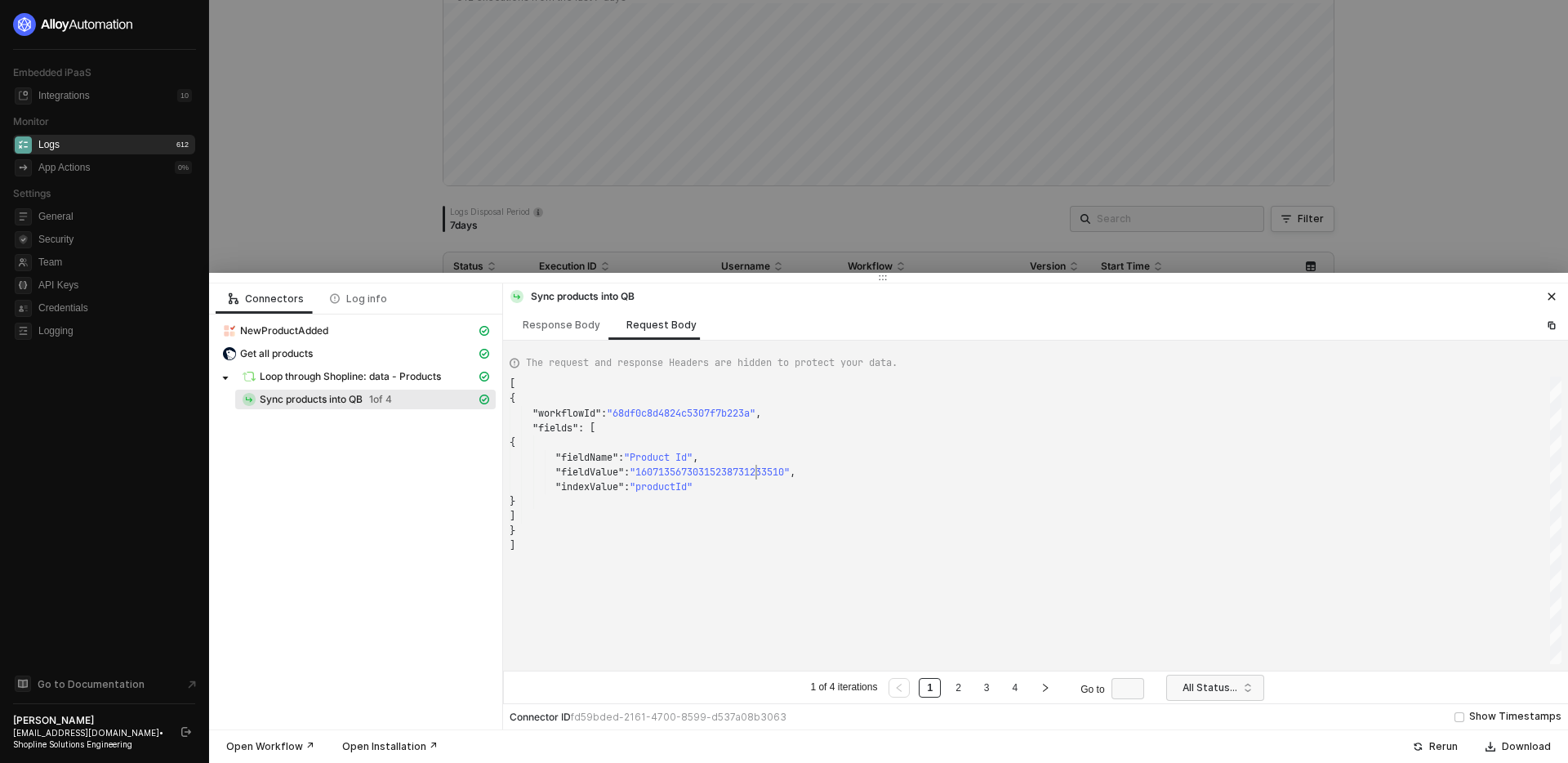
click at [756, 473] on div "[ { "workflowId" : "68df0c8d4824c5307f7b223a" , "fields" : [ { "fieldName" : "P…" at bounding box center [1036, 520] width 1052 height 287
click at [964, 692] on link "2" at bounding box center [959, 687] width 16 height 18
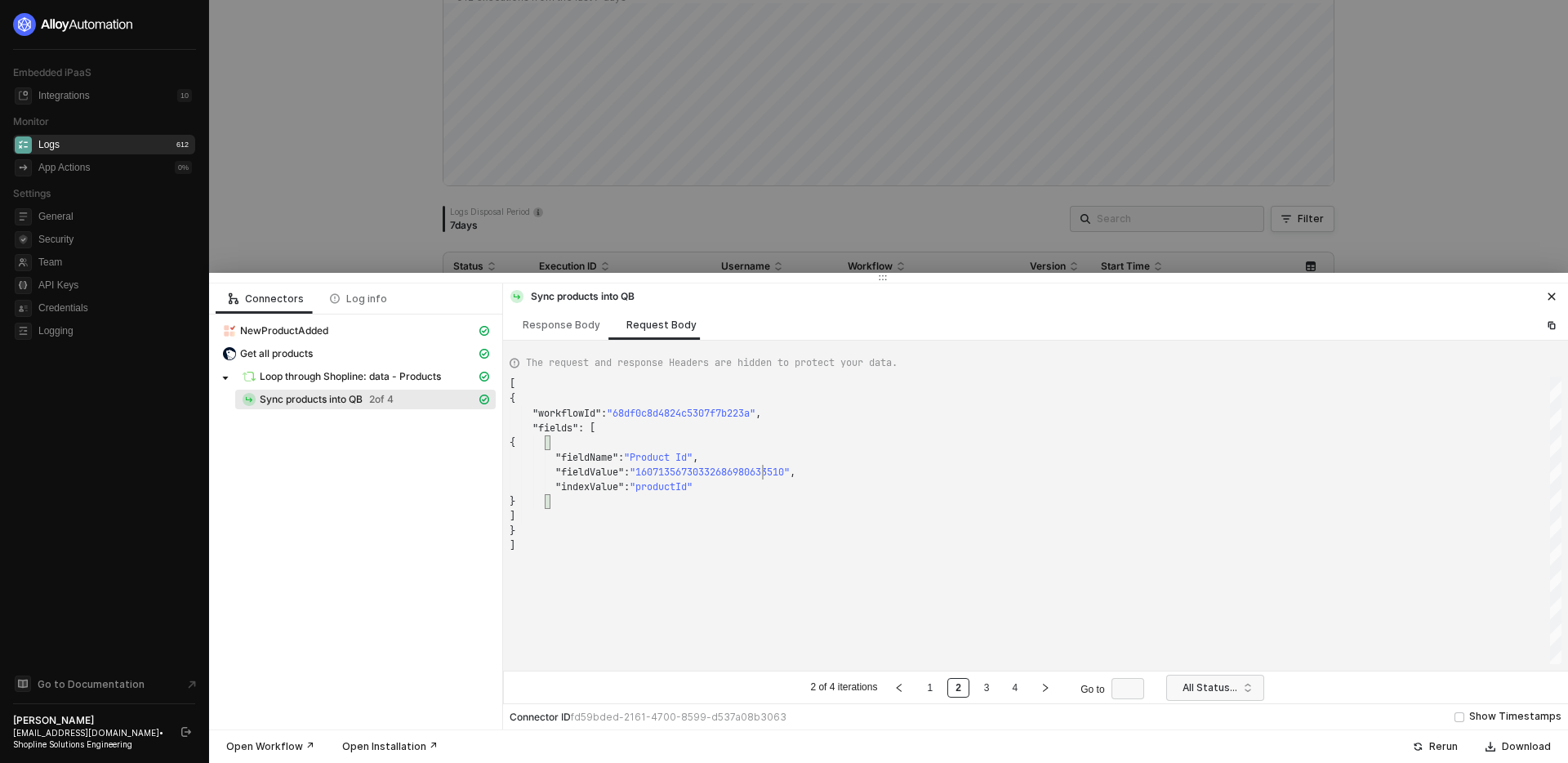
click at [473, 230] on div at bounding box center [784, 382] width 1568 height 763
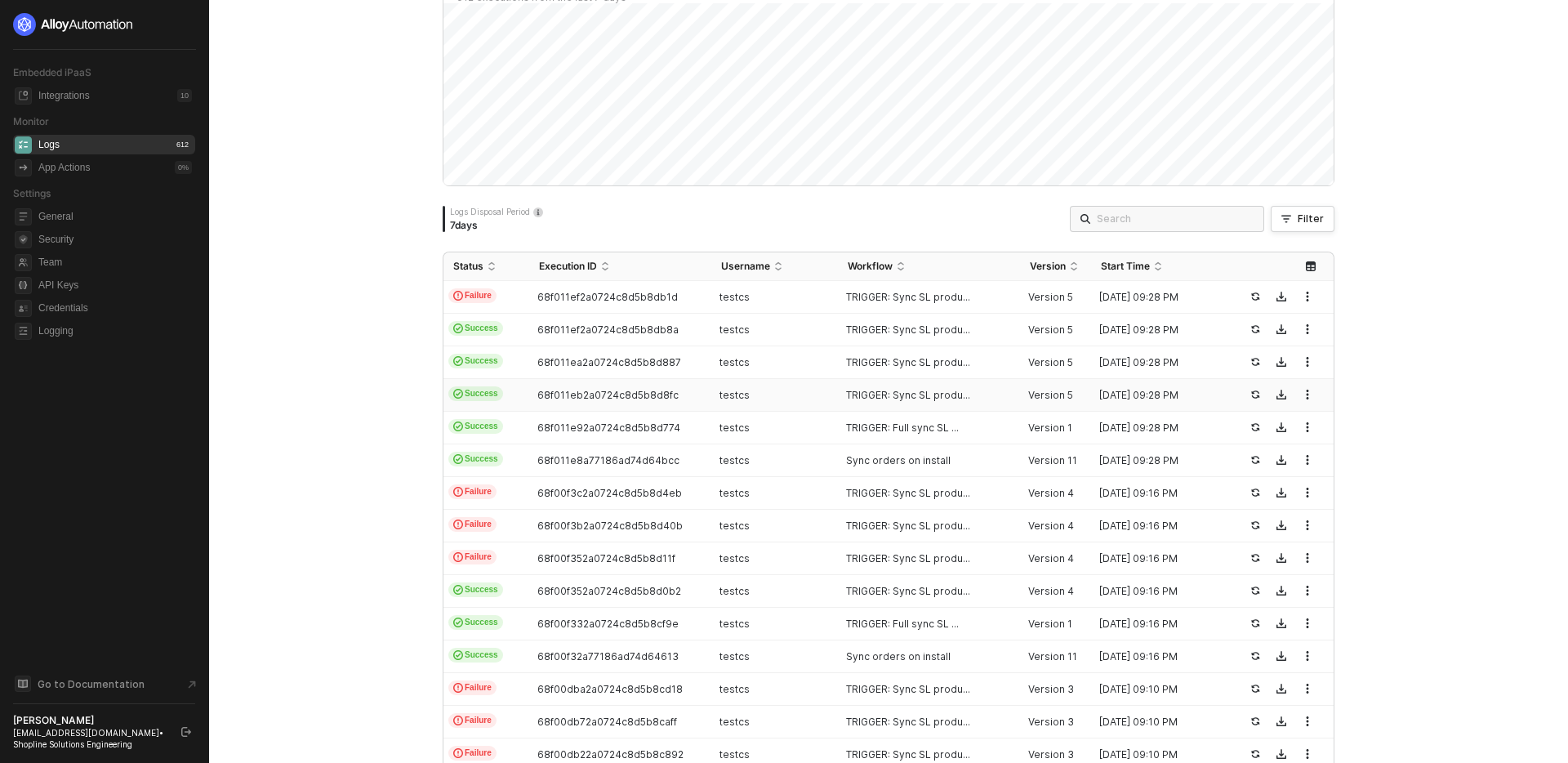
click at [800, 398] on div "testcs" at bounding box center [769, 395] width 114 height 13
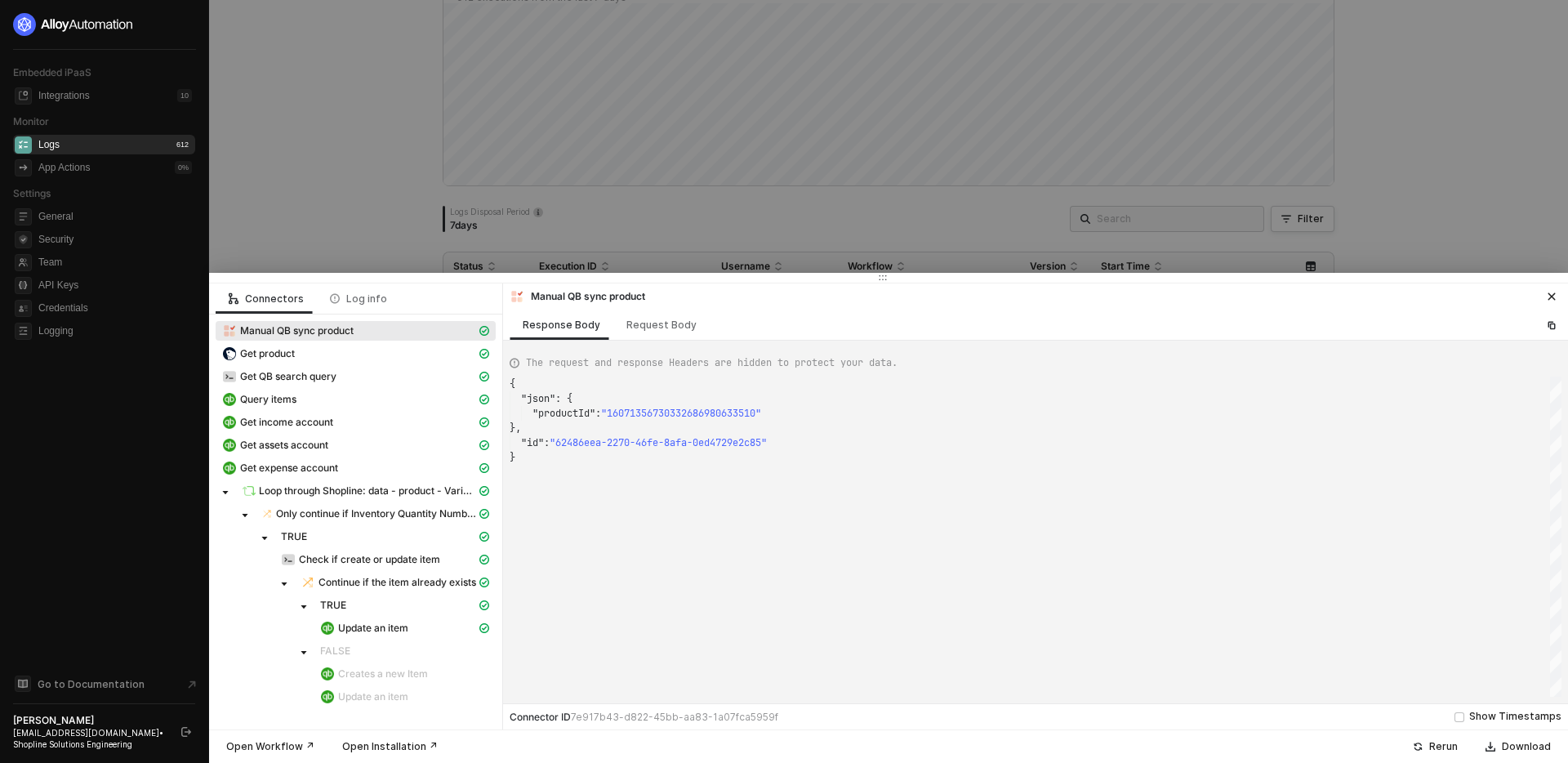
scroll to position [74, 0]
click at [594, 225] on div at bounding box center [784, 382] width 1568 height 763
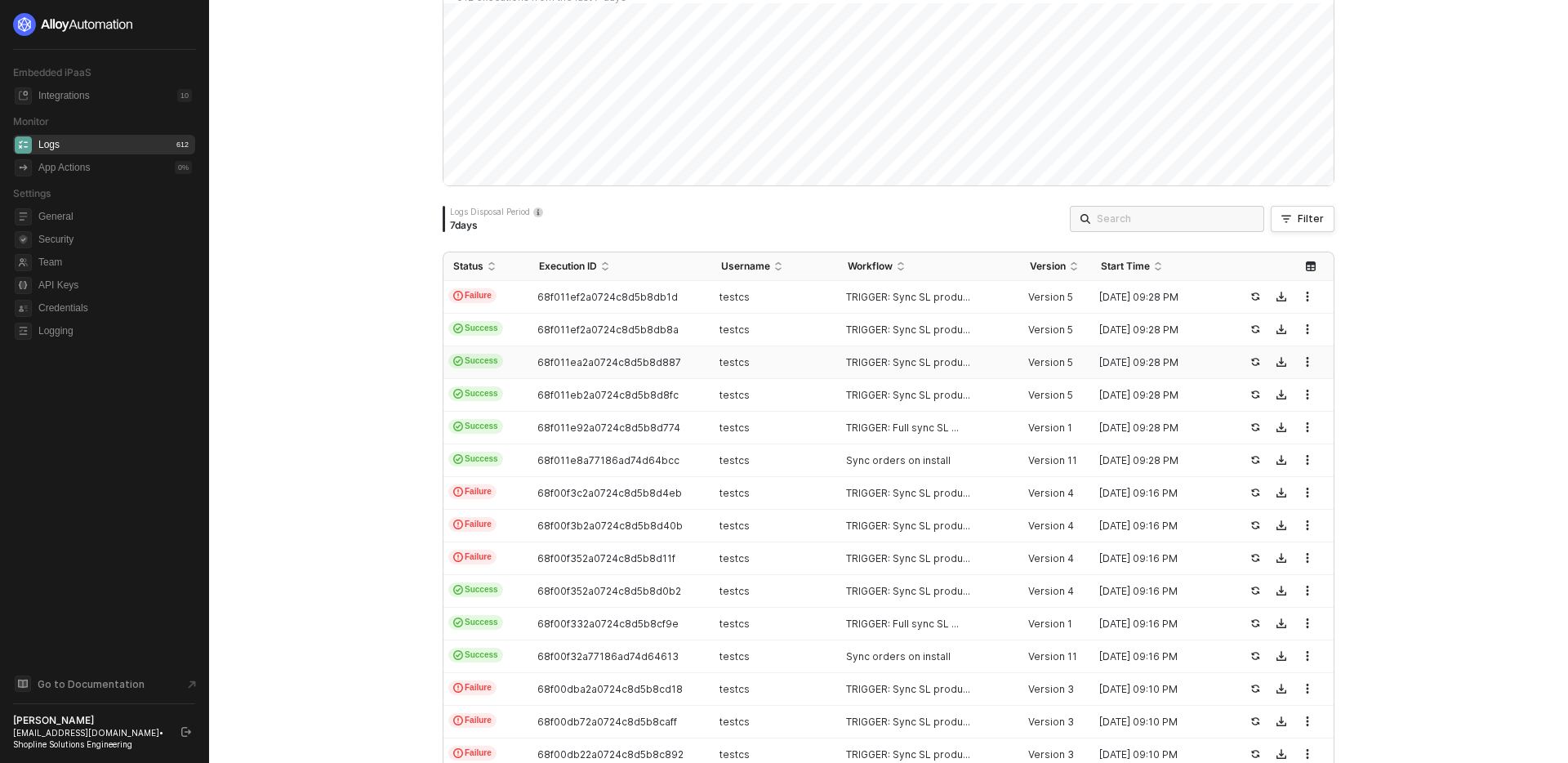
click at [692, 361] on div "68f011ea2a0724c8d5b8d887" at bounding box center [614, 362] width 169 height 13
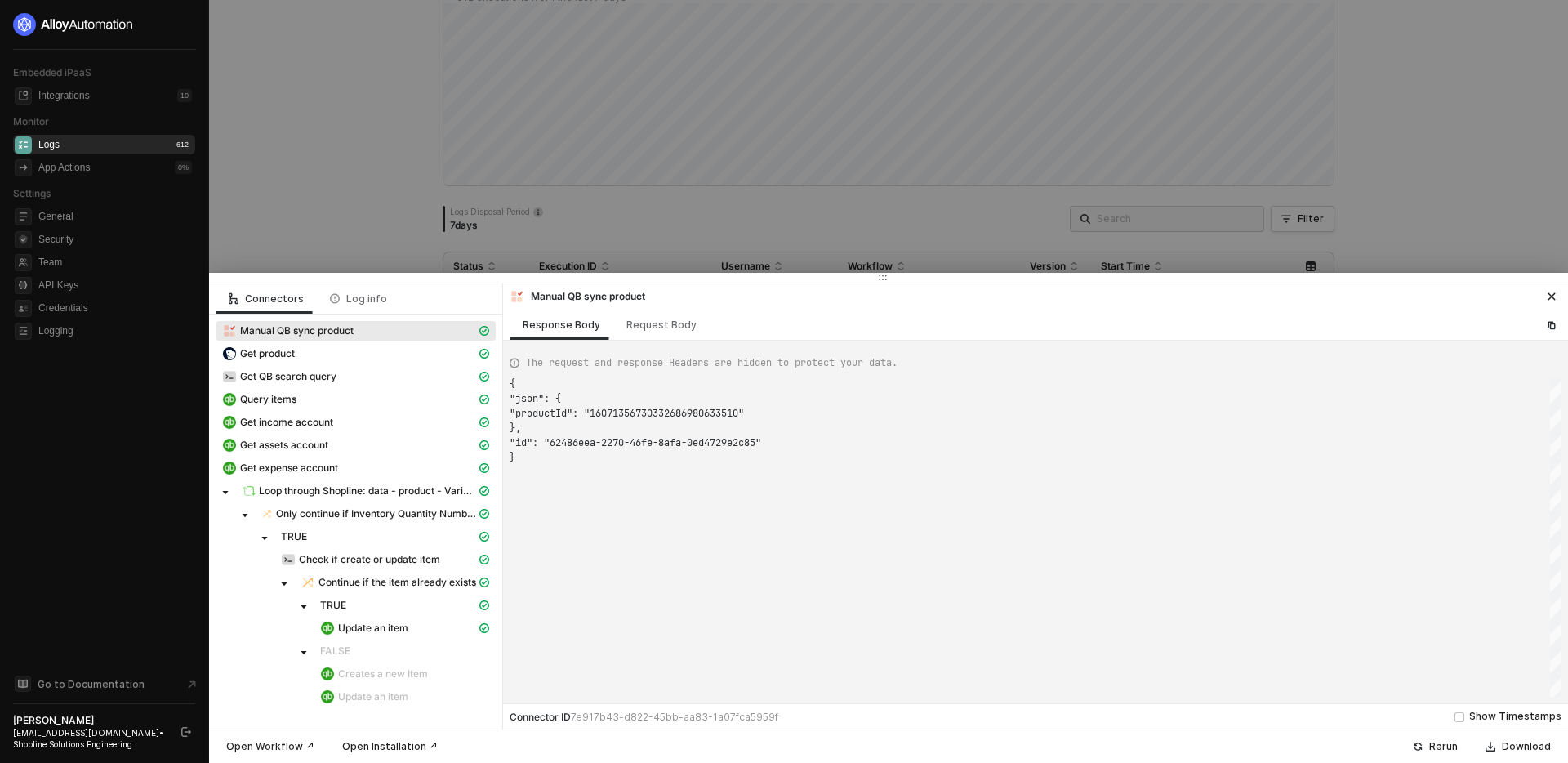
type textarea "{ "json": { "productId": "16071356730315238731233510" }, "id": "d2b6678e-72be-4…"
click at [379, 486] on span "Loop through Shopline: data - product - Variants" at bounding box center [368, 490] width 218 height 13
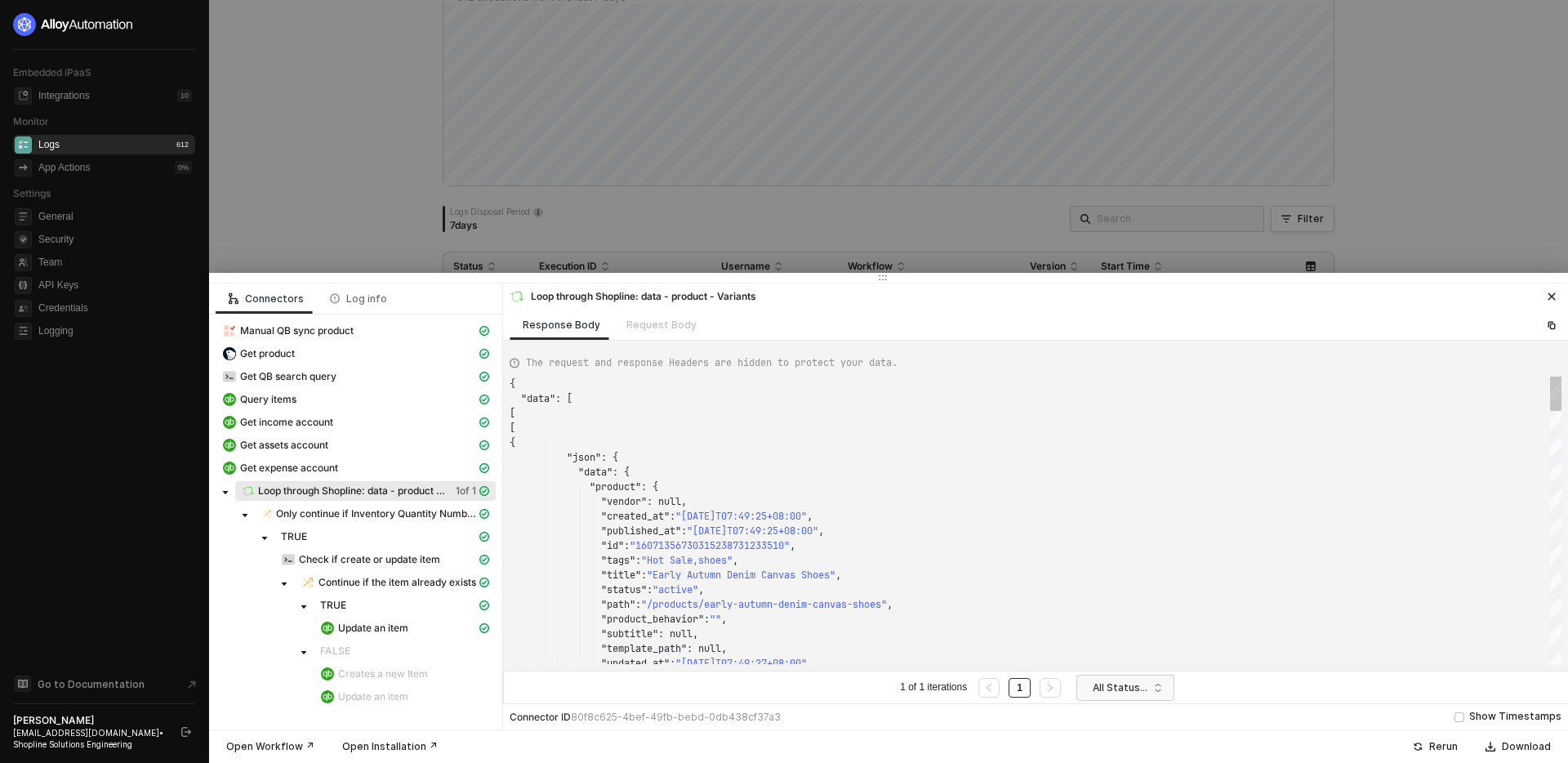
scroll to position [147, 0]
click at [601, 213] on div at bounding box center [784, 382] width 1568 height 763
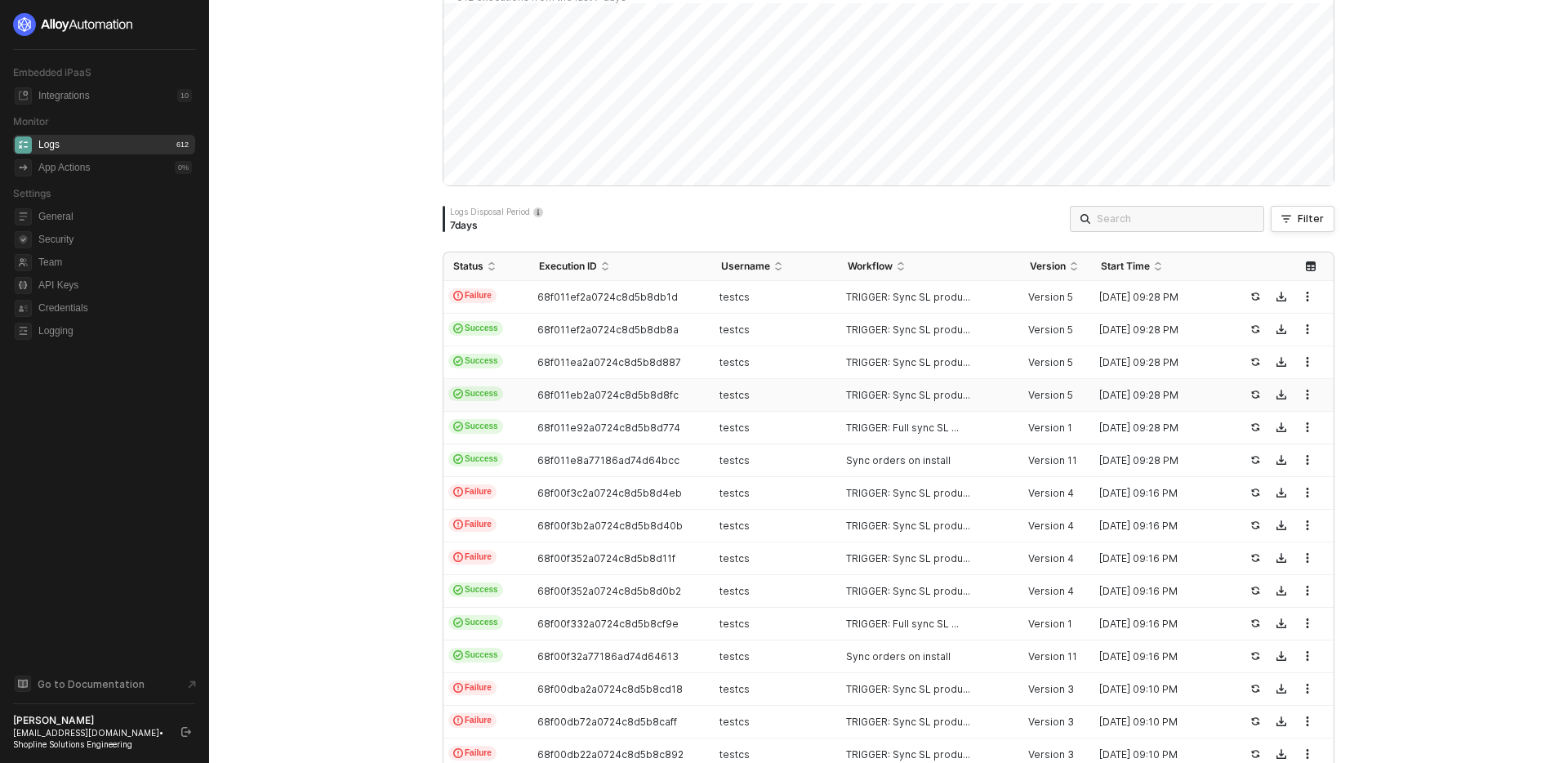
click at [689, 391] on div "68f011eb2a0724c8d5b8d8fc" at bounding box center [614, 395] width 169 height 13
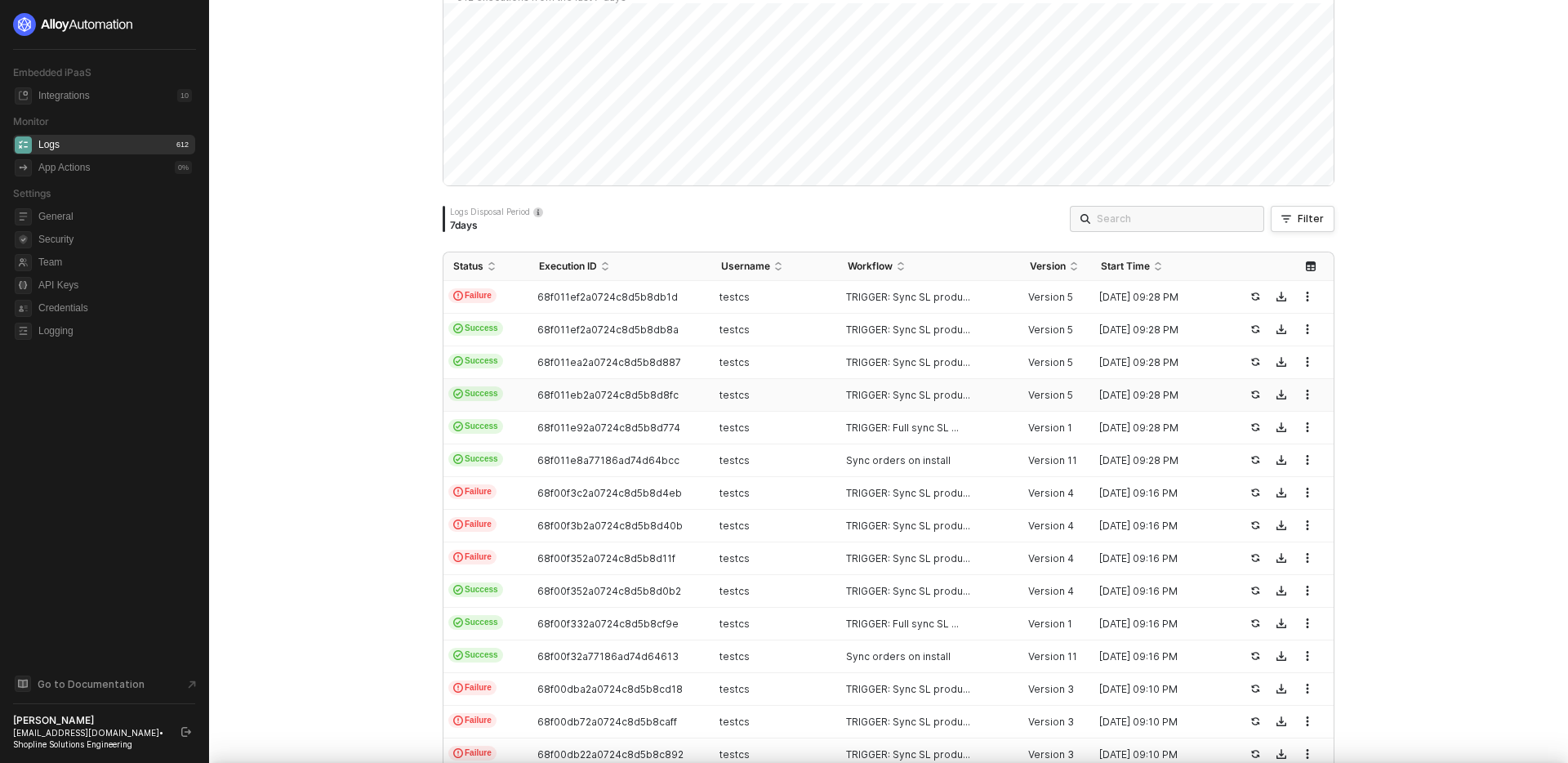
scroll to position [74, 0]
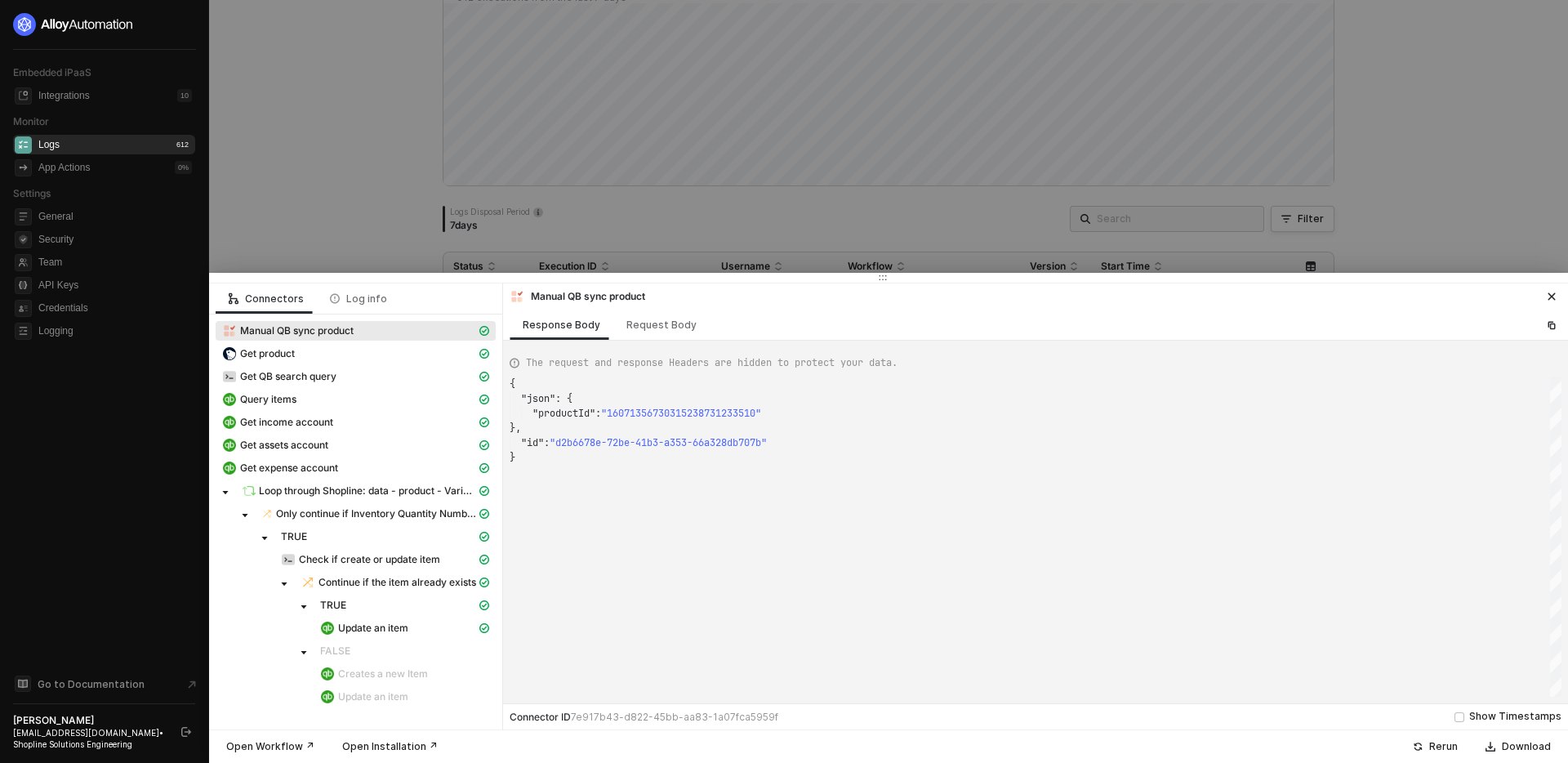
type textarea "{ "json": { "productId": "16071356730332686980633510" }, "id": "62486eea-2270-4…"
click at [411, 485] on span "Loop through Shopline: data - product - Variants" at bounding box center [368, 490] width 218 height 13
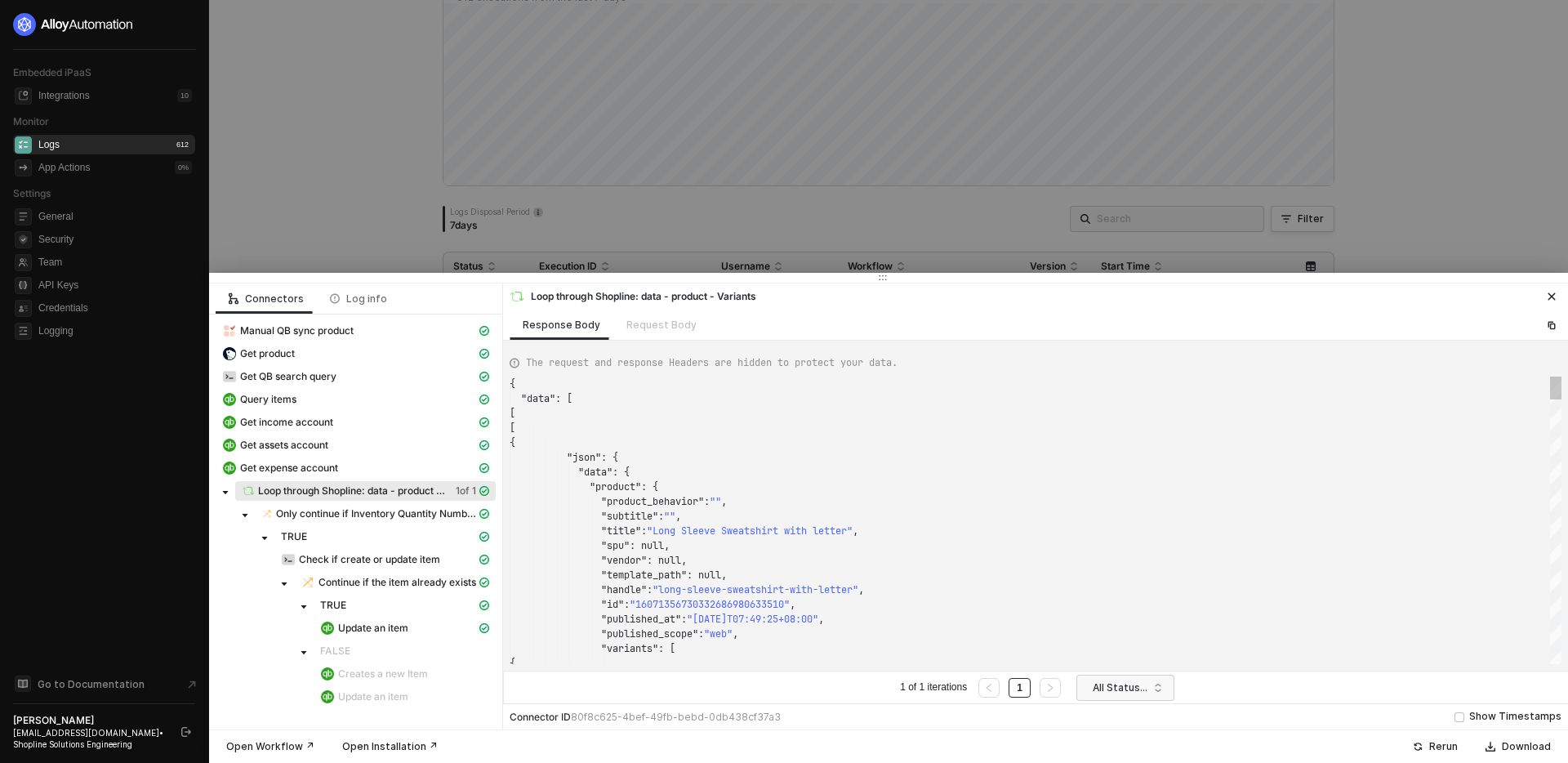
scroll to position [147, 0]
click at [443, 186] on div at bounding box center [784, 382] width 1568 height 763
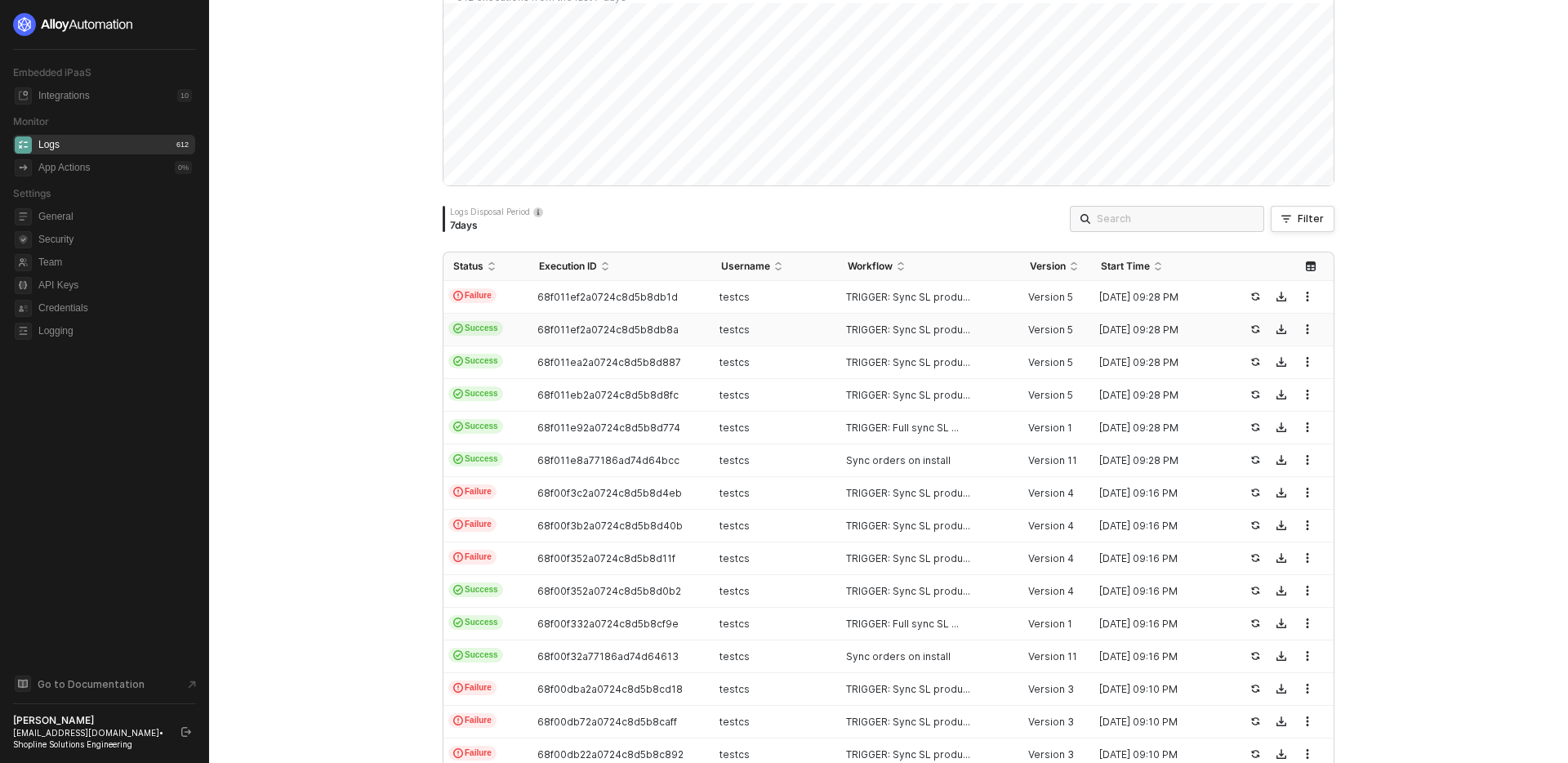
click at [707, 334] on td "68f011ef2a0724c8d5b8db8a" at bounding box center [621, 330] width 182 height 32
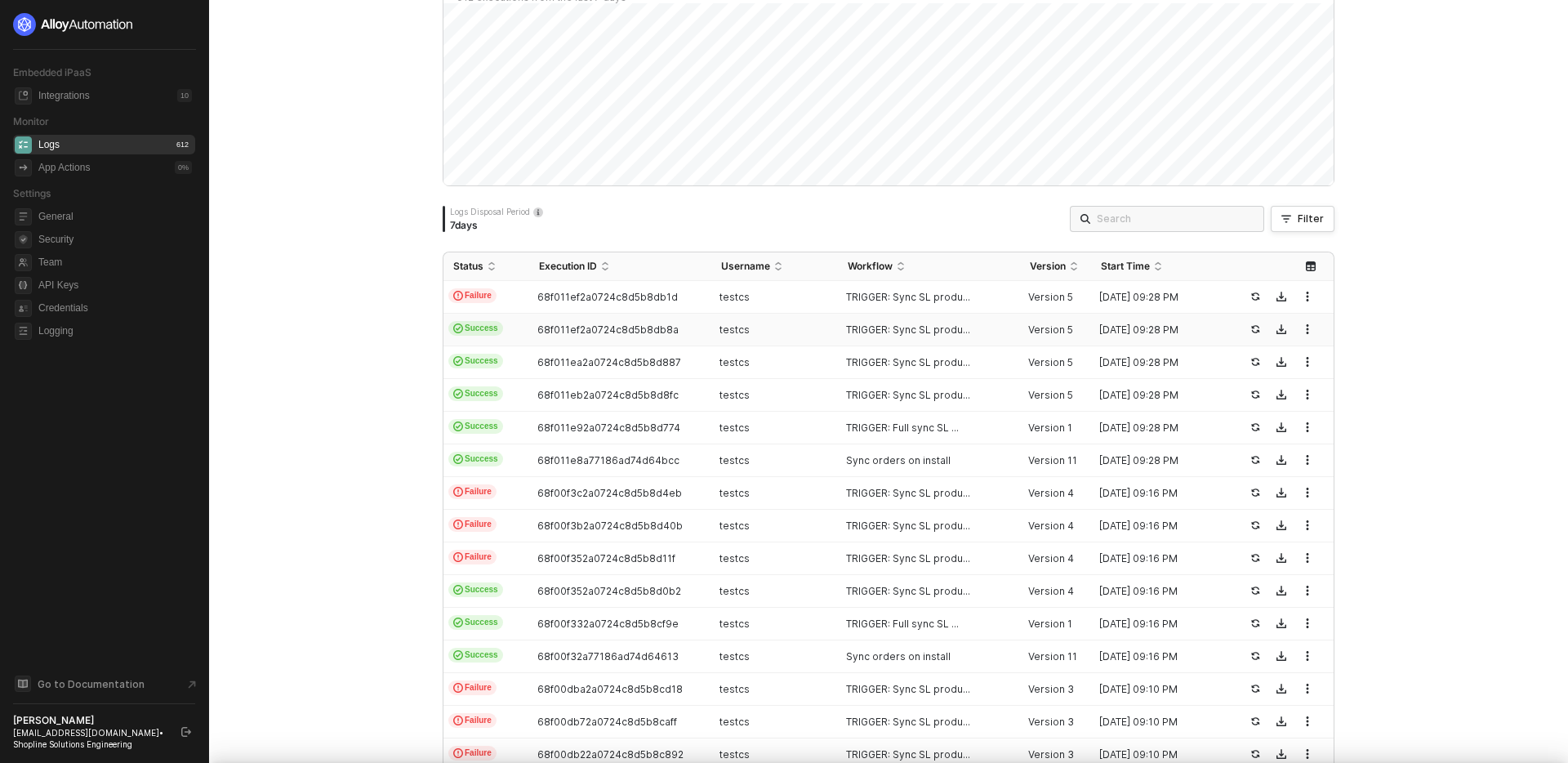
scroll to position [74, 0]
type textarea "{ "json": { "productId": "16071500243851008131853510" }, "id": "381ffa2f-bbcd-4…"
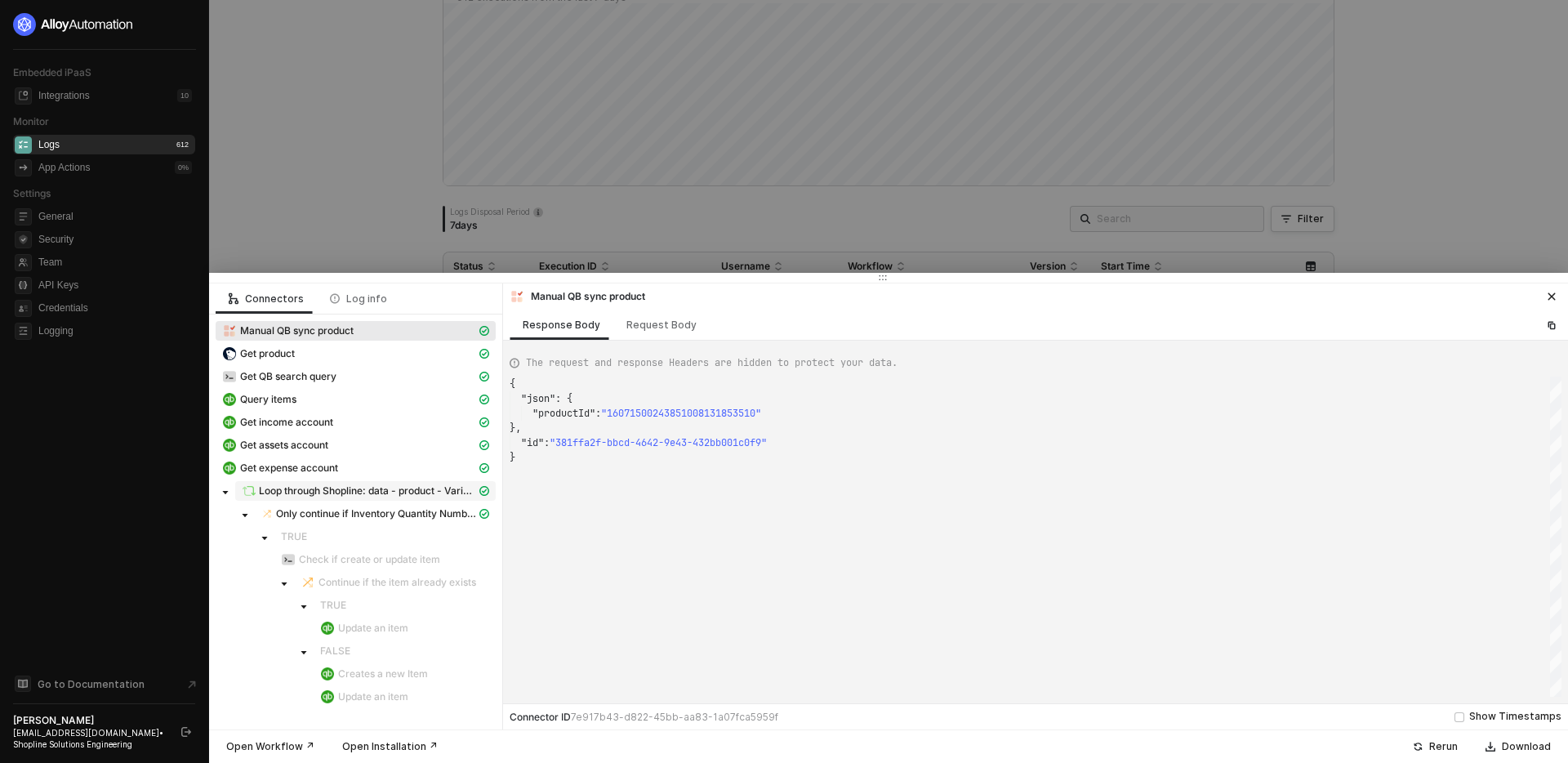
click at [423, 487] on span "Loop through Shopline: data - product - Variants" at bounding box center [368, 490] width 218 height 13
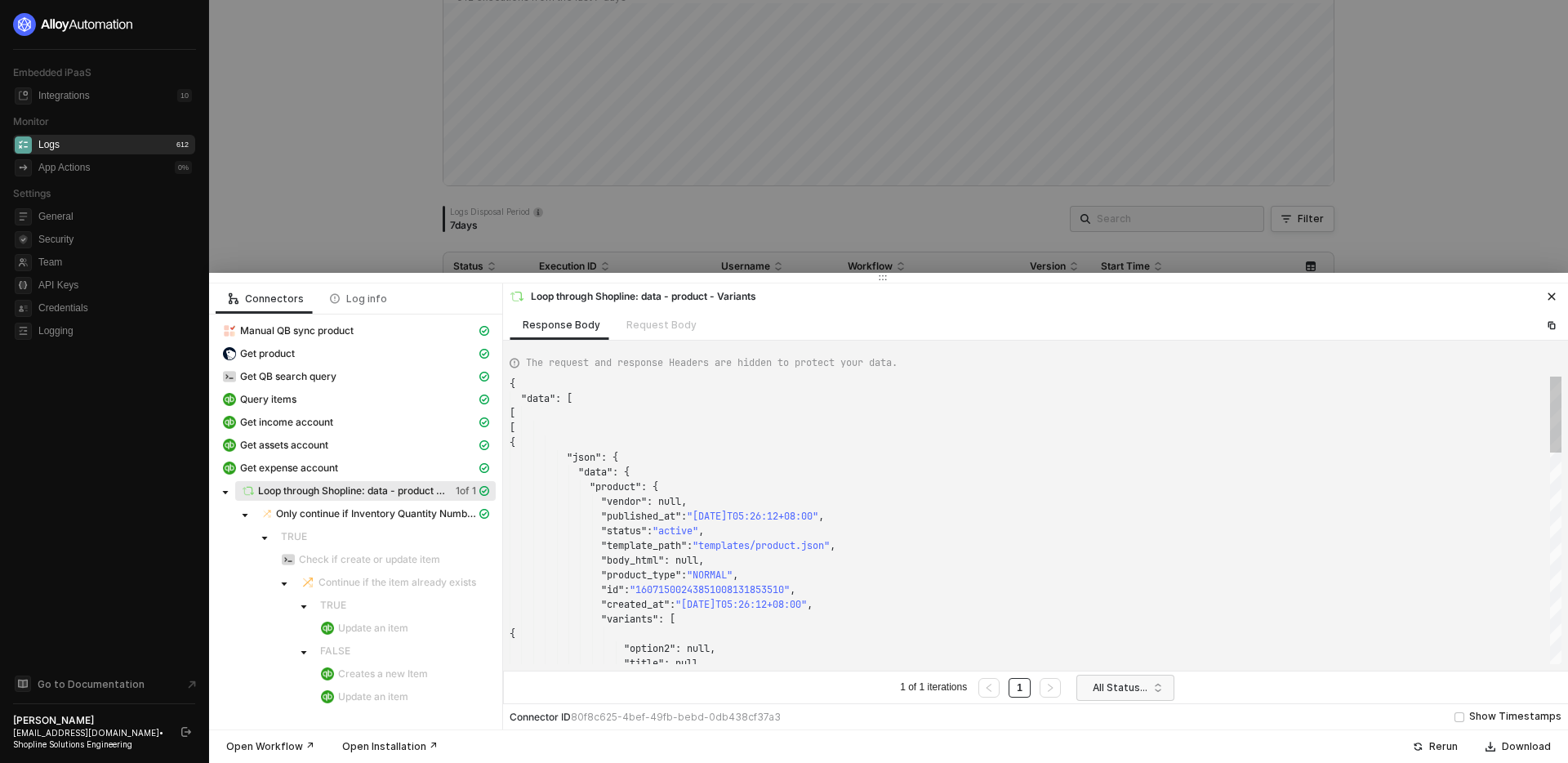
scroll to position [147, 0]
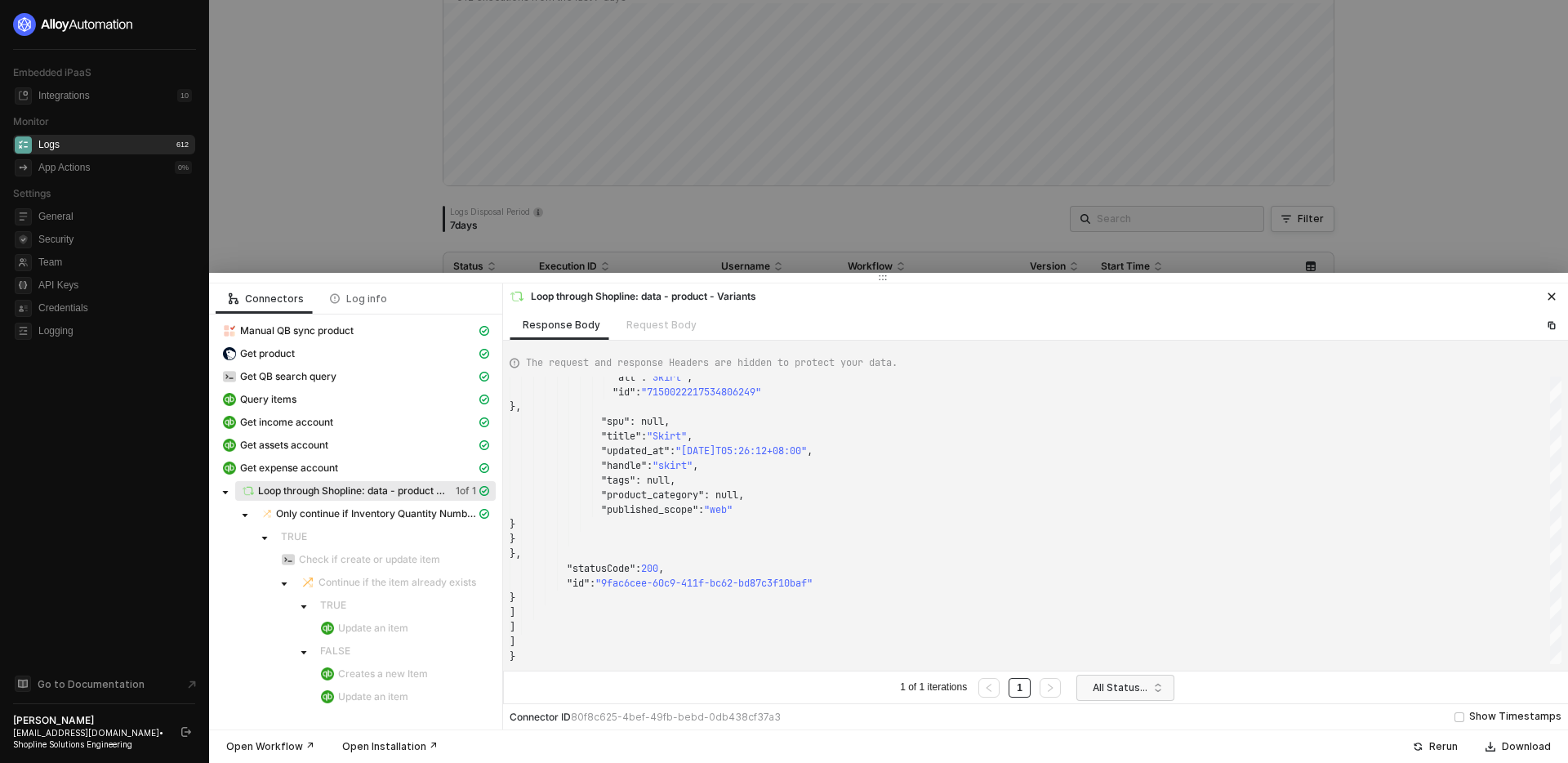
click at [376, 193] on div at bounding box center [784, 382] width 1568 height 763
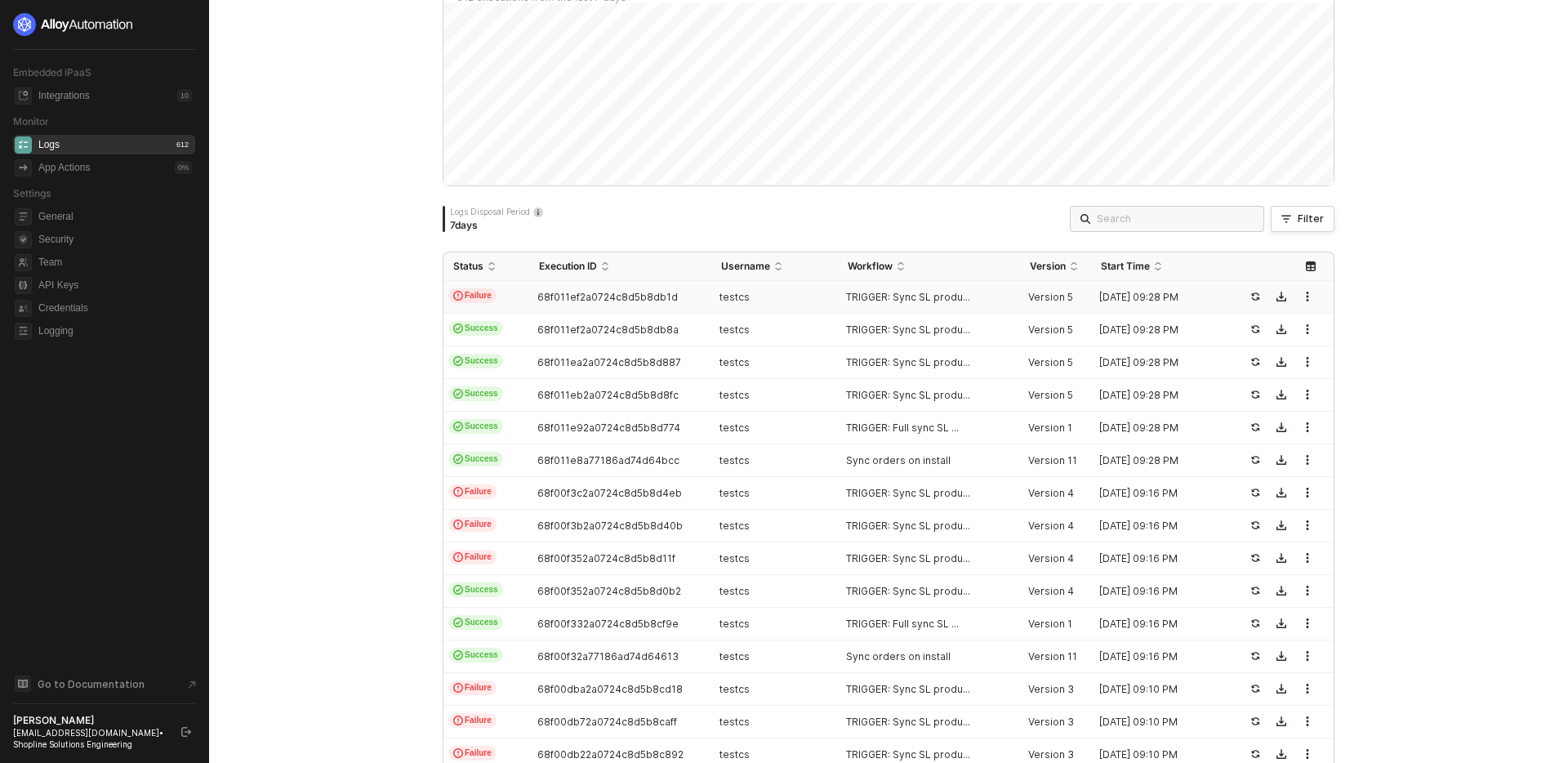
click at [811, 294] on div "testcs" at bounding box center [769, 297] width 114 height 13
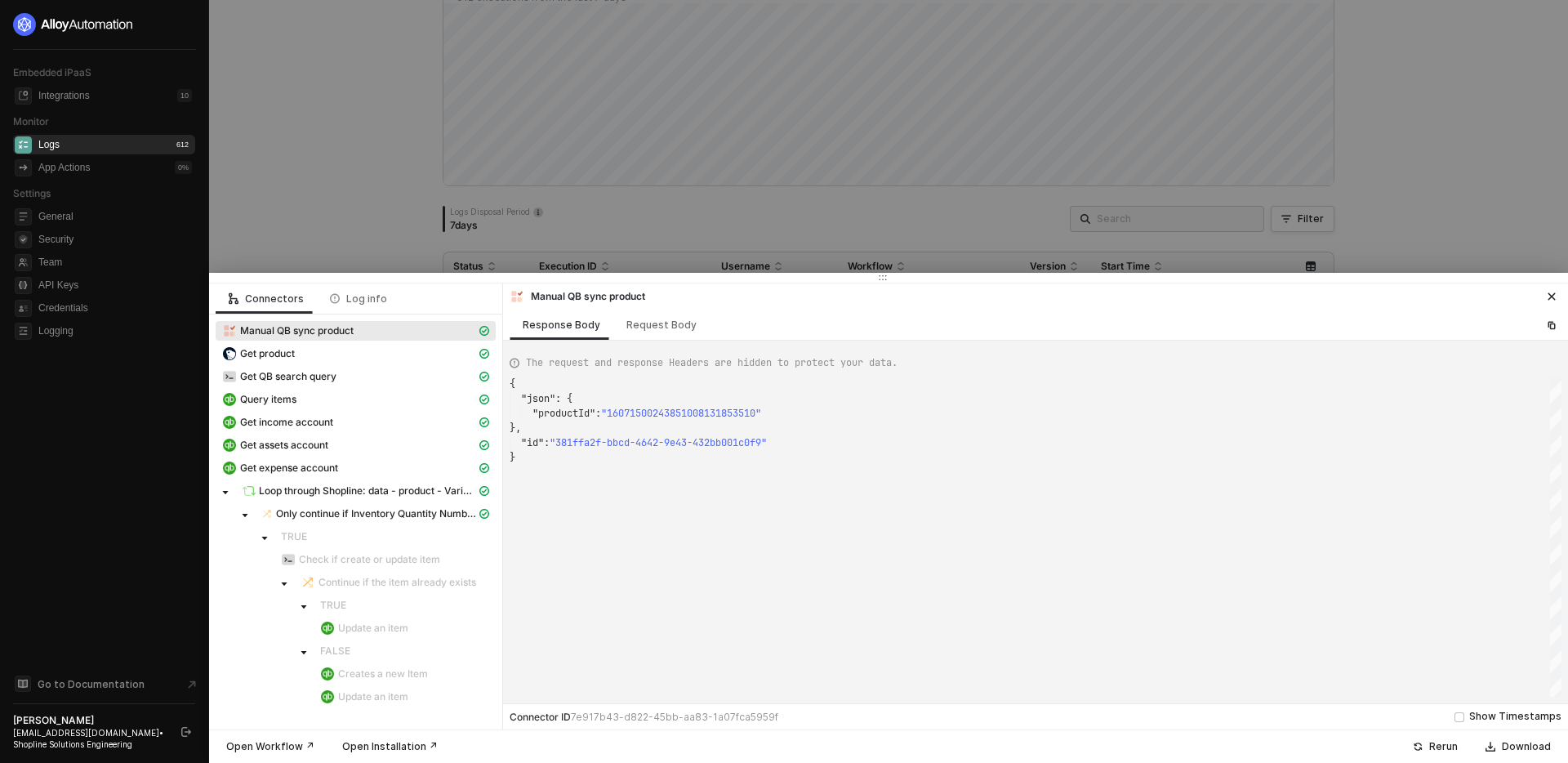
type textarea "{ "json": { "productId": "16071356730352819613353510" }, "id": "37a72985-633b-4…"
click at [417, 487] on span "Loop through Shopline: data - product - Variants" at bounding box center [368, 490] width 218 height 13
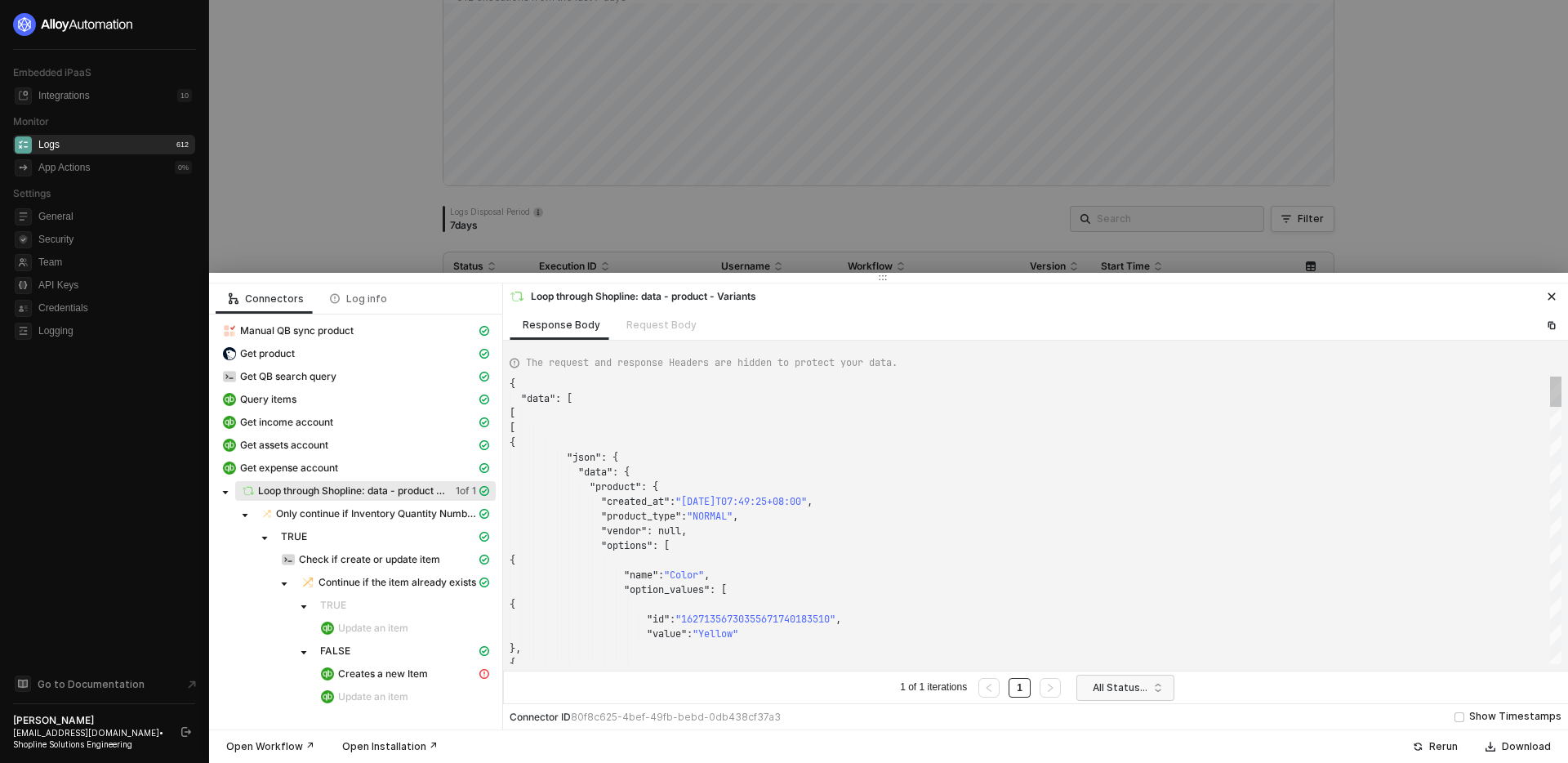
scroll to position [147, 0]
click at [416, 674] on span "Creates a new Item" at bounding box center [383, 674] width 90 height 13
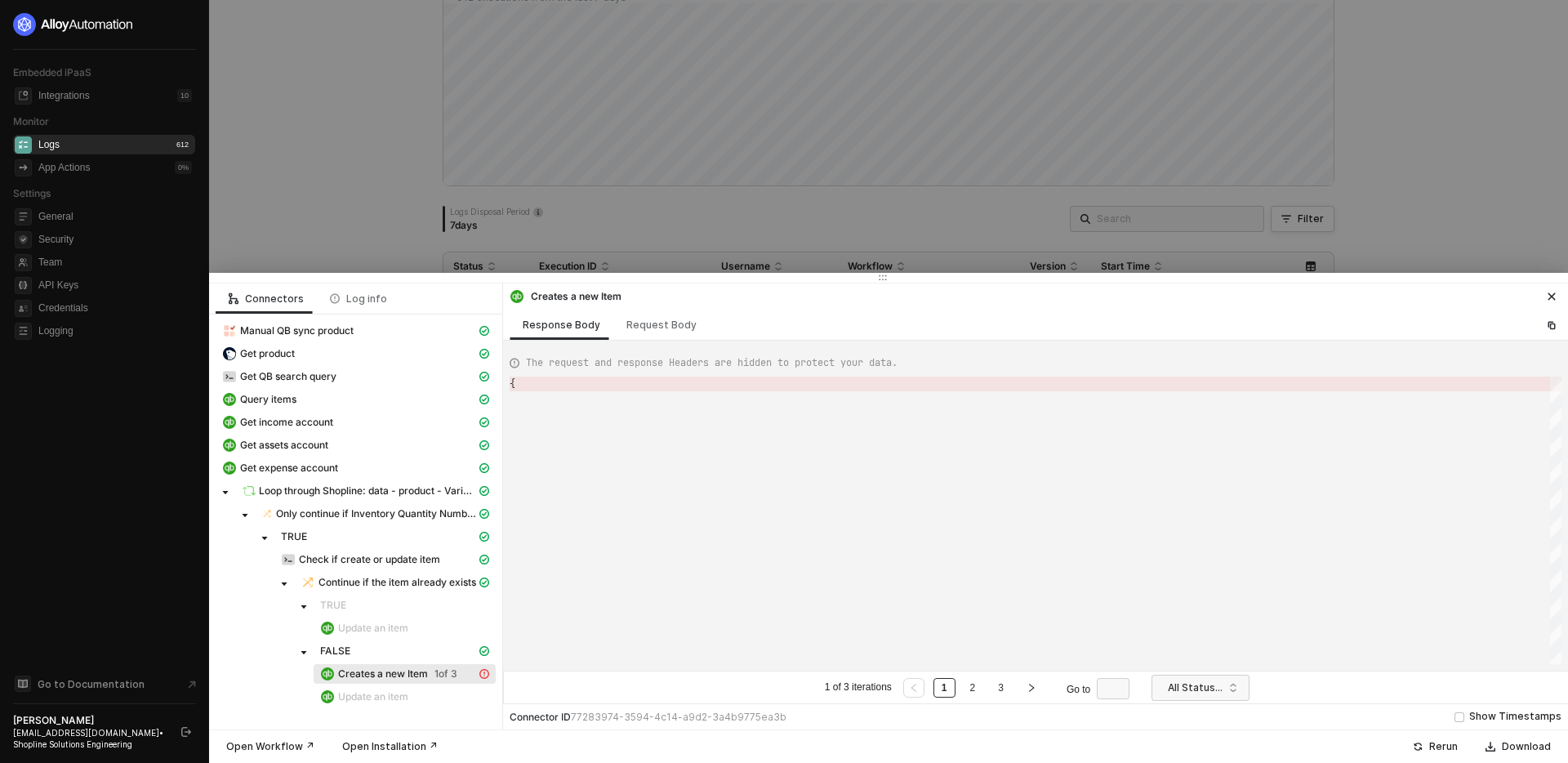
type textarea "{ "error": { "statusCode": 400, "message": "Error : {\"Error\":[{\"Message\":\"…"
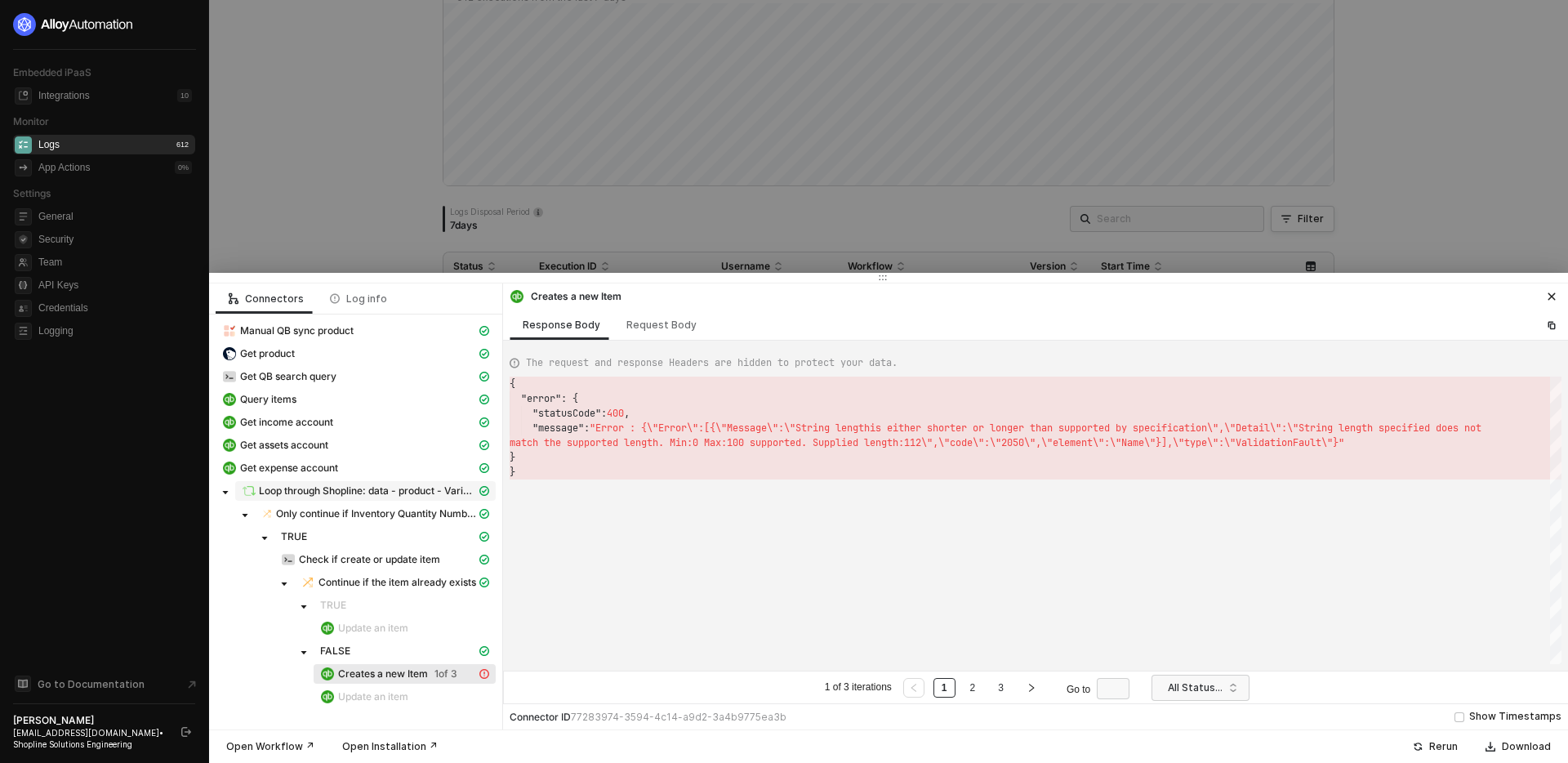
click at [438, 497] on span "Loop through Shopline: data - product - Variants" at bounding box center [368, 490] width 218 height 13
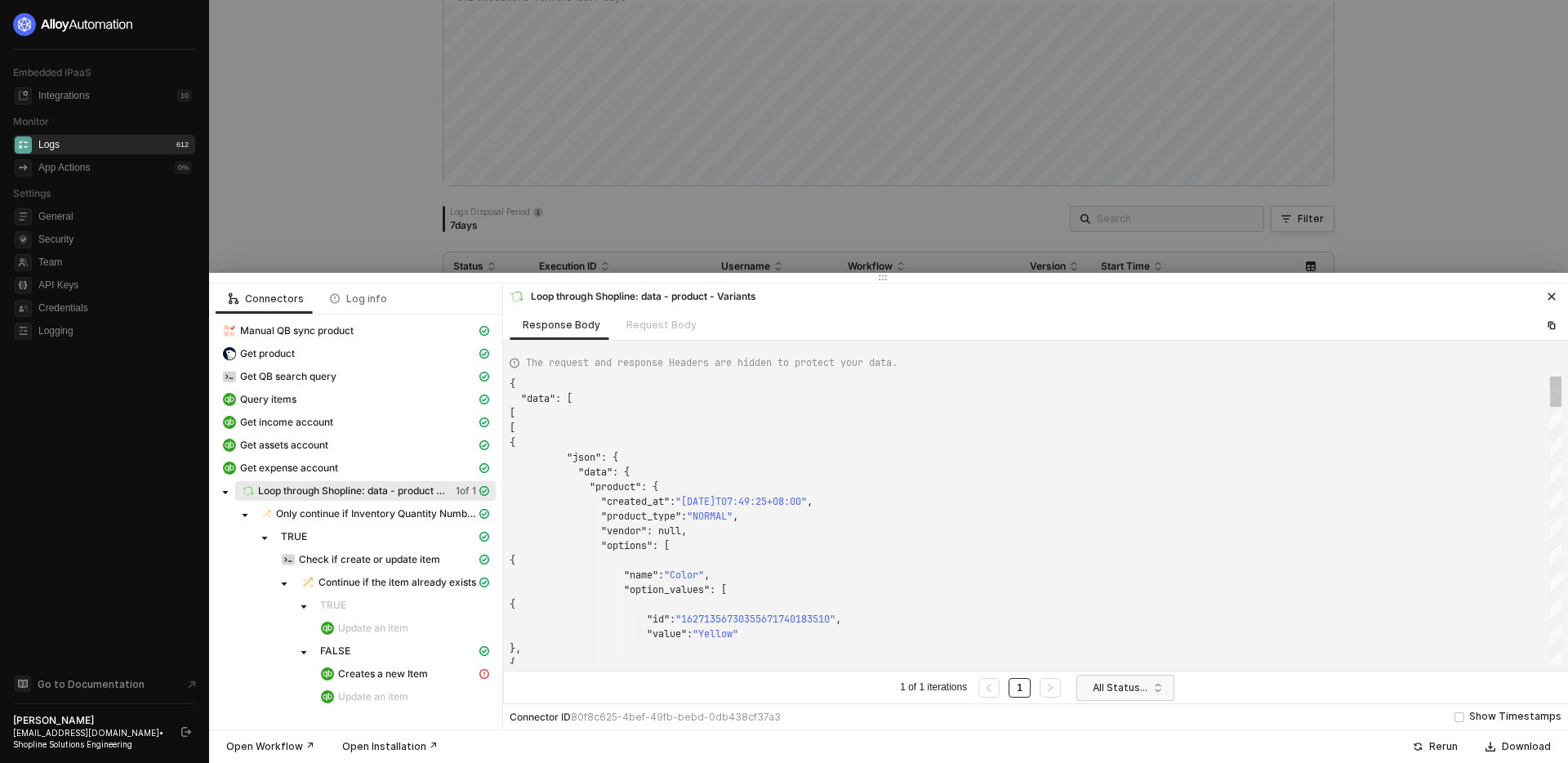
scroll to position [147, 0]
click at [418, 673] on span "Creates a new Item" at bounding box center [383, 674] width 90 height 13
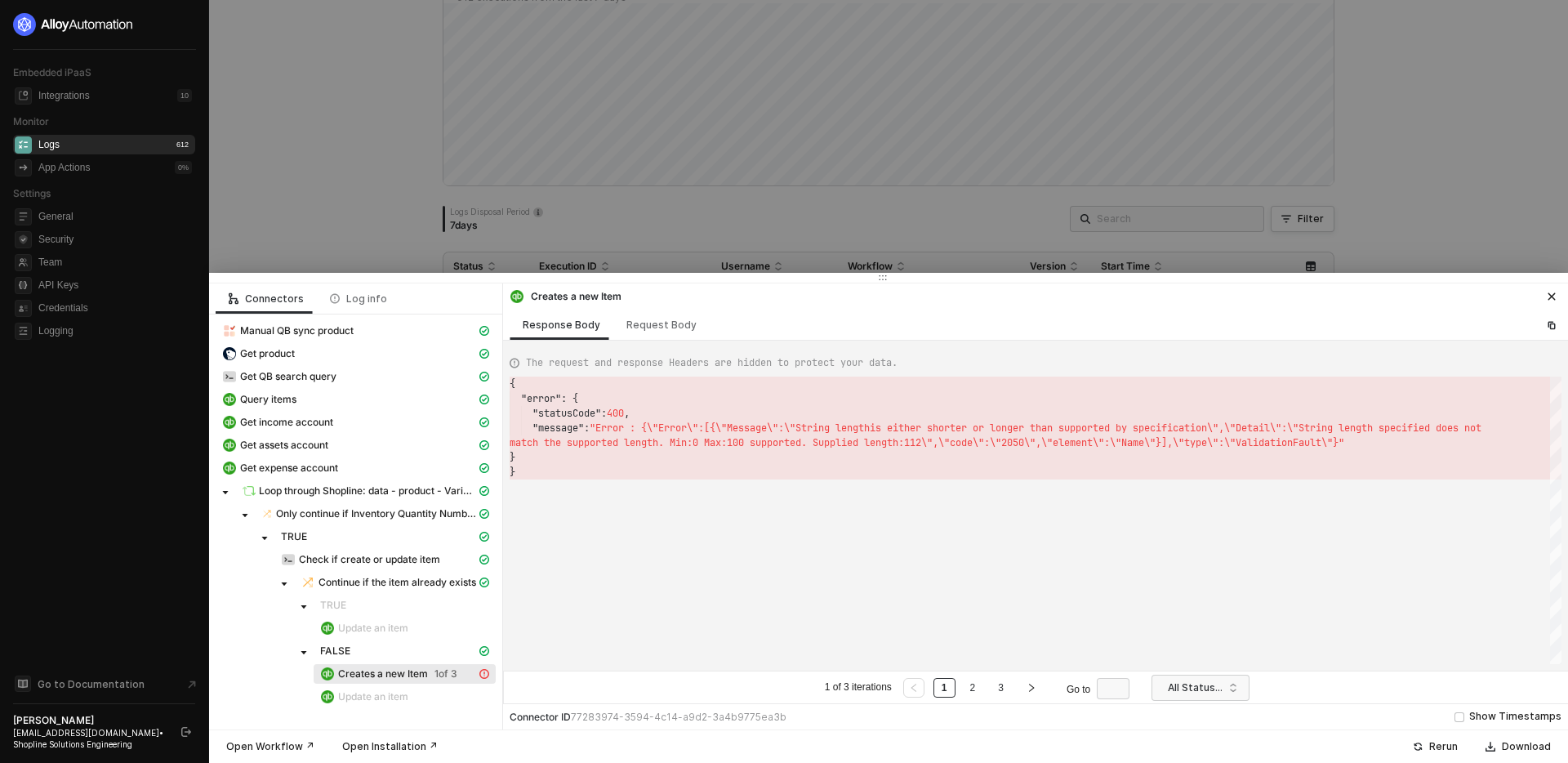
scroll to position [74, 0]
click at [1033, 687] on icon "right" at bounding box center [1032, 687] width 10 height 10
click at [652, 316] on div "Request Body" at bounding box center [662, 325] width 96 height 30
type textarea "[ { "resource": "item", "operation": "createItem", "Name": "Solid Pocket Sleeve…"
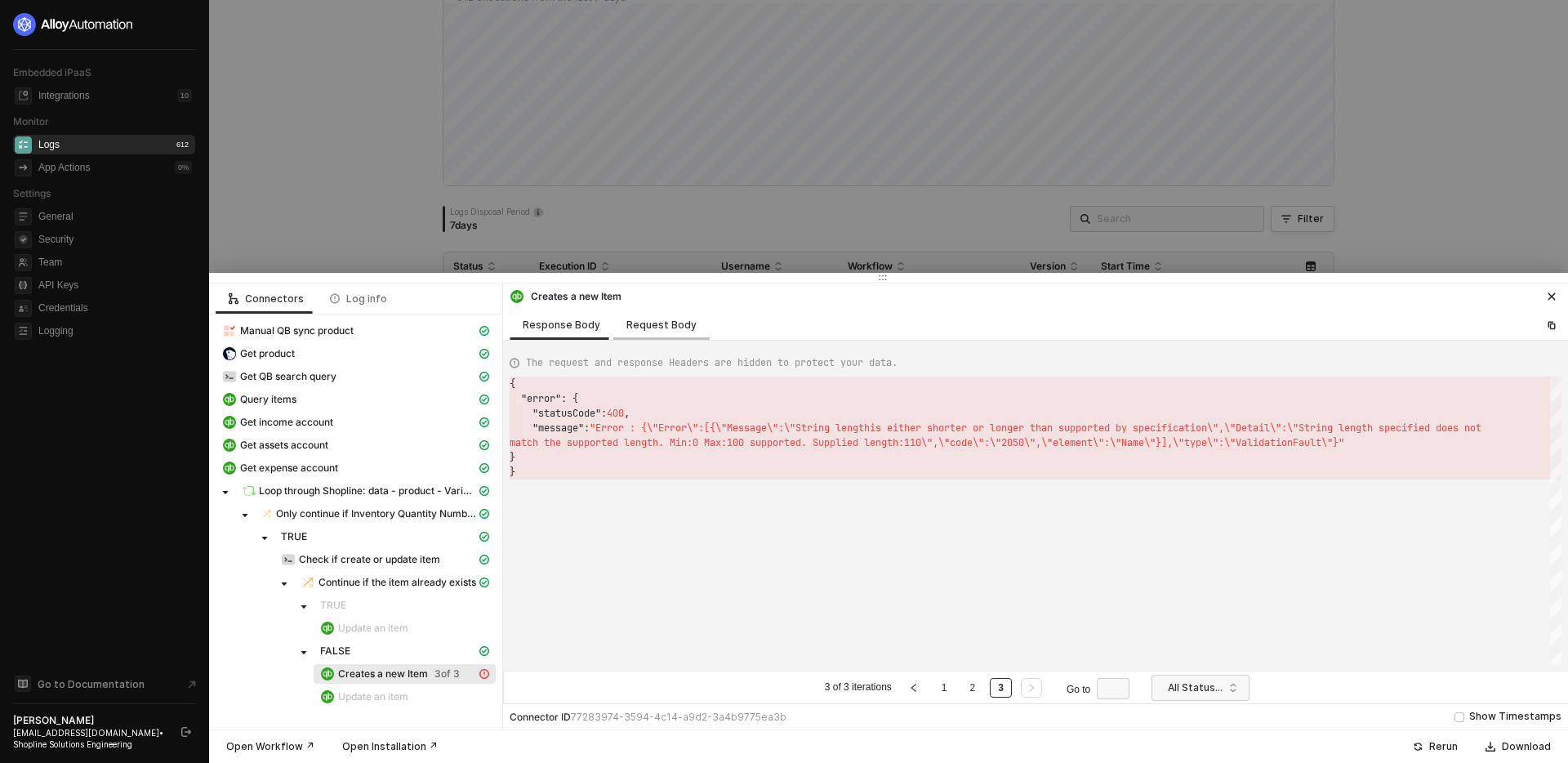
scroll to position [147, 0]
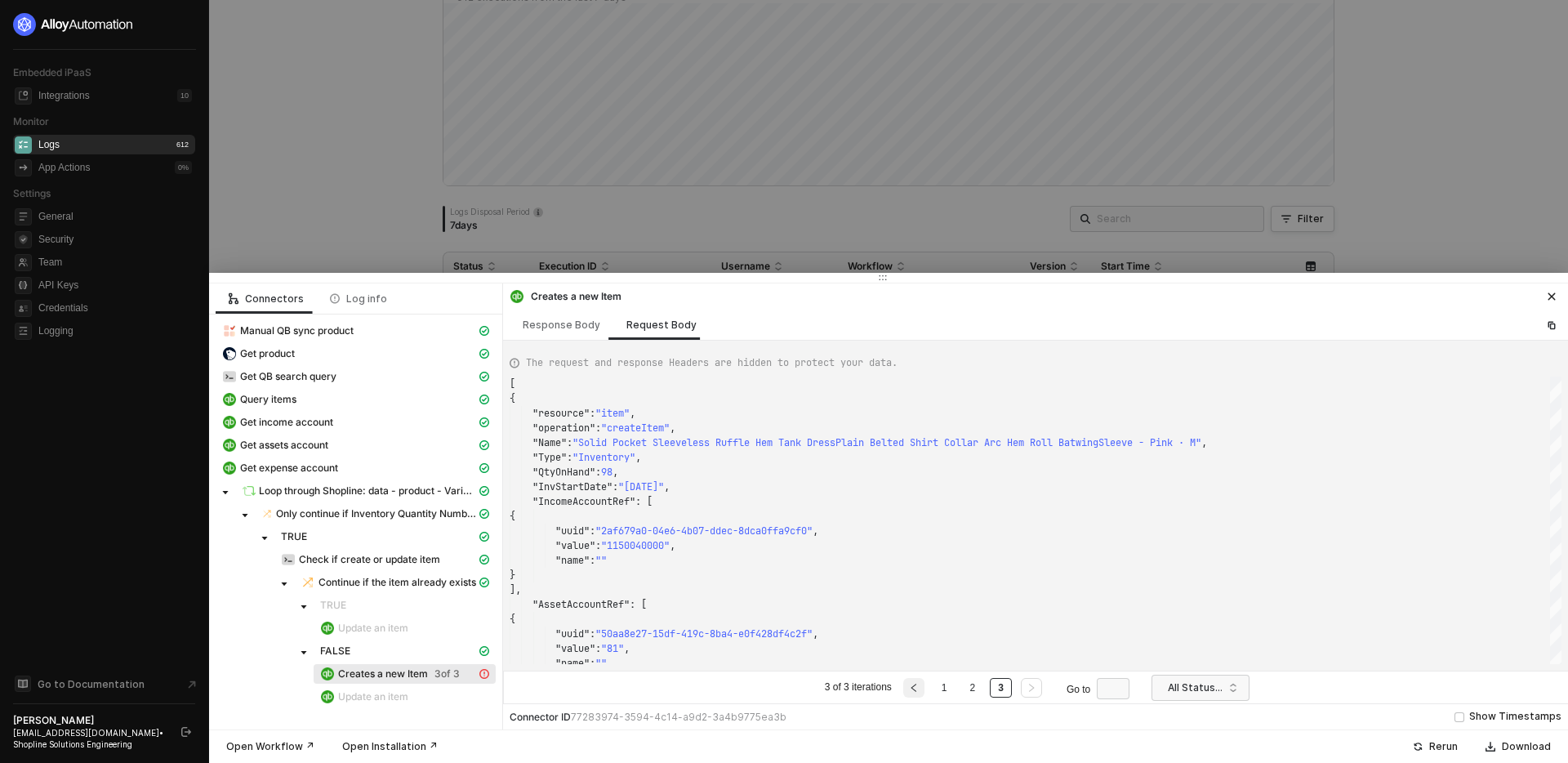
click at [922, 689] on button "button" at bounding box center [914, 687] width 22 height 20
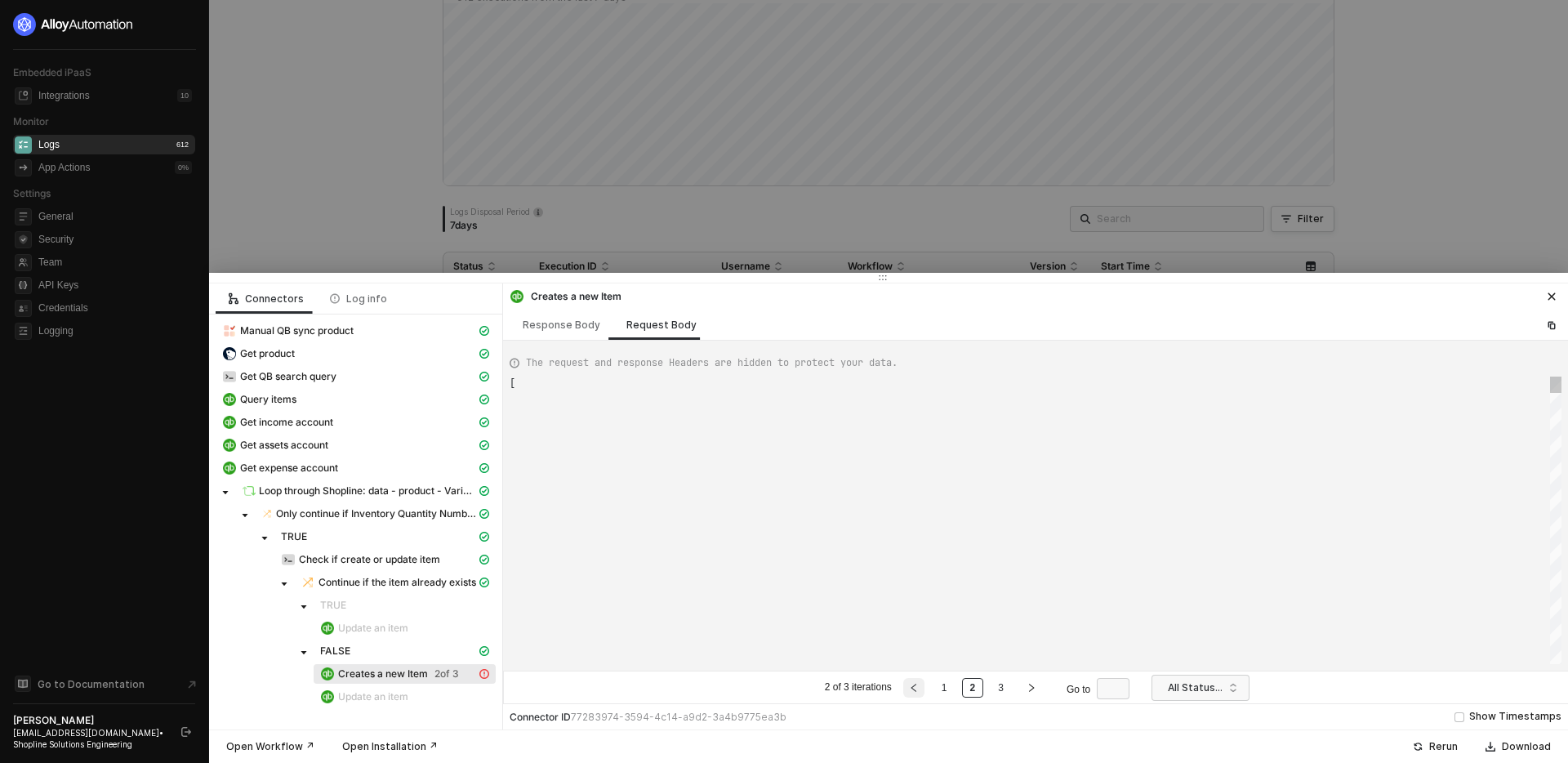
type textarea "[ { "resource": "item", "operation": "createItem", "Name": "Solid Pocket Sleeve…"
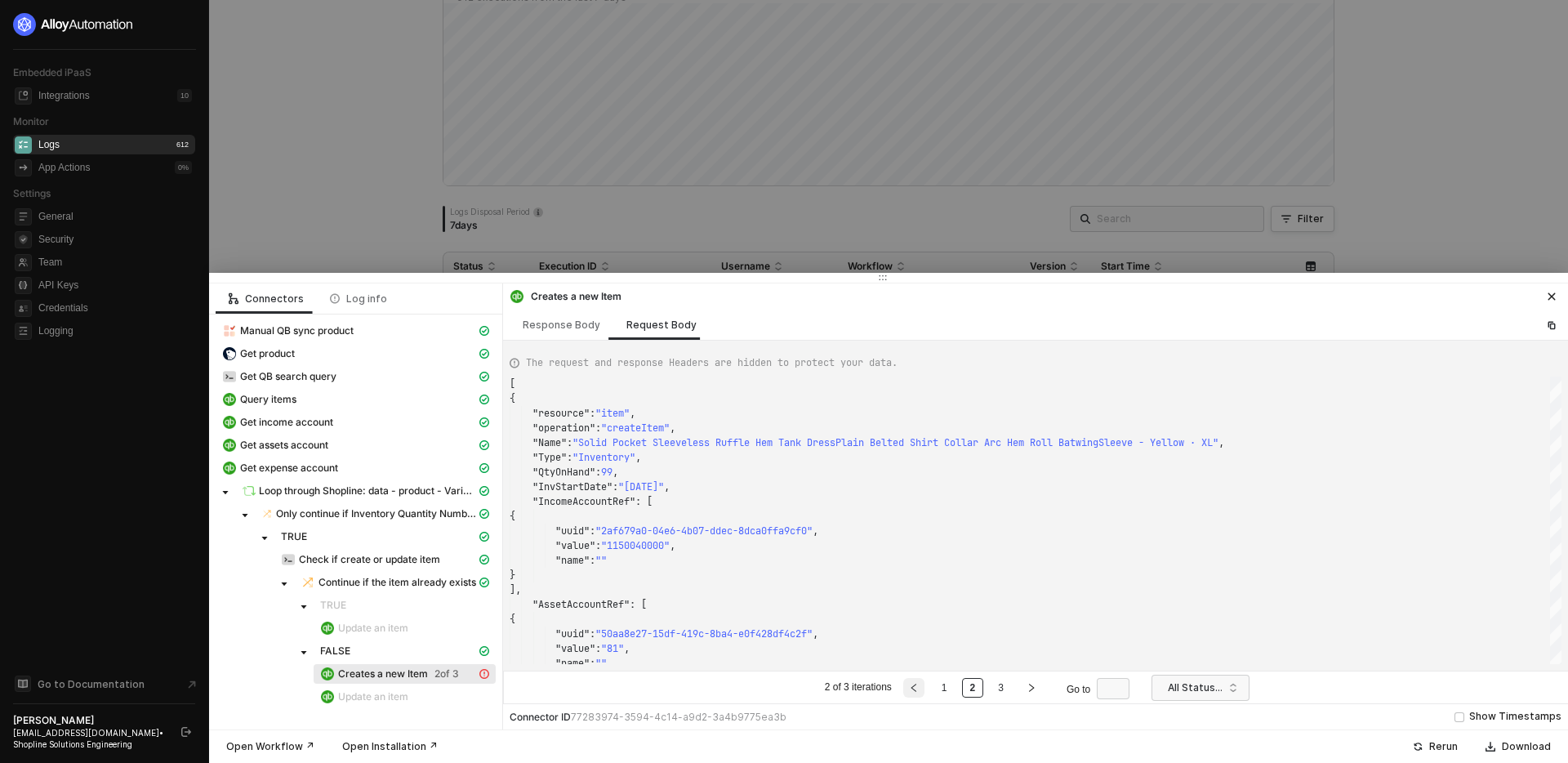
click at [922, 689] on button "button" at bounding box center [914, 687] width 22 height 20
click at [1082, 149] on div at bounding box center [784, 382] width 1568 height 763
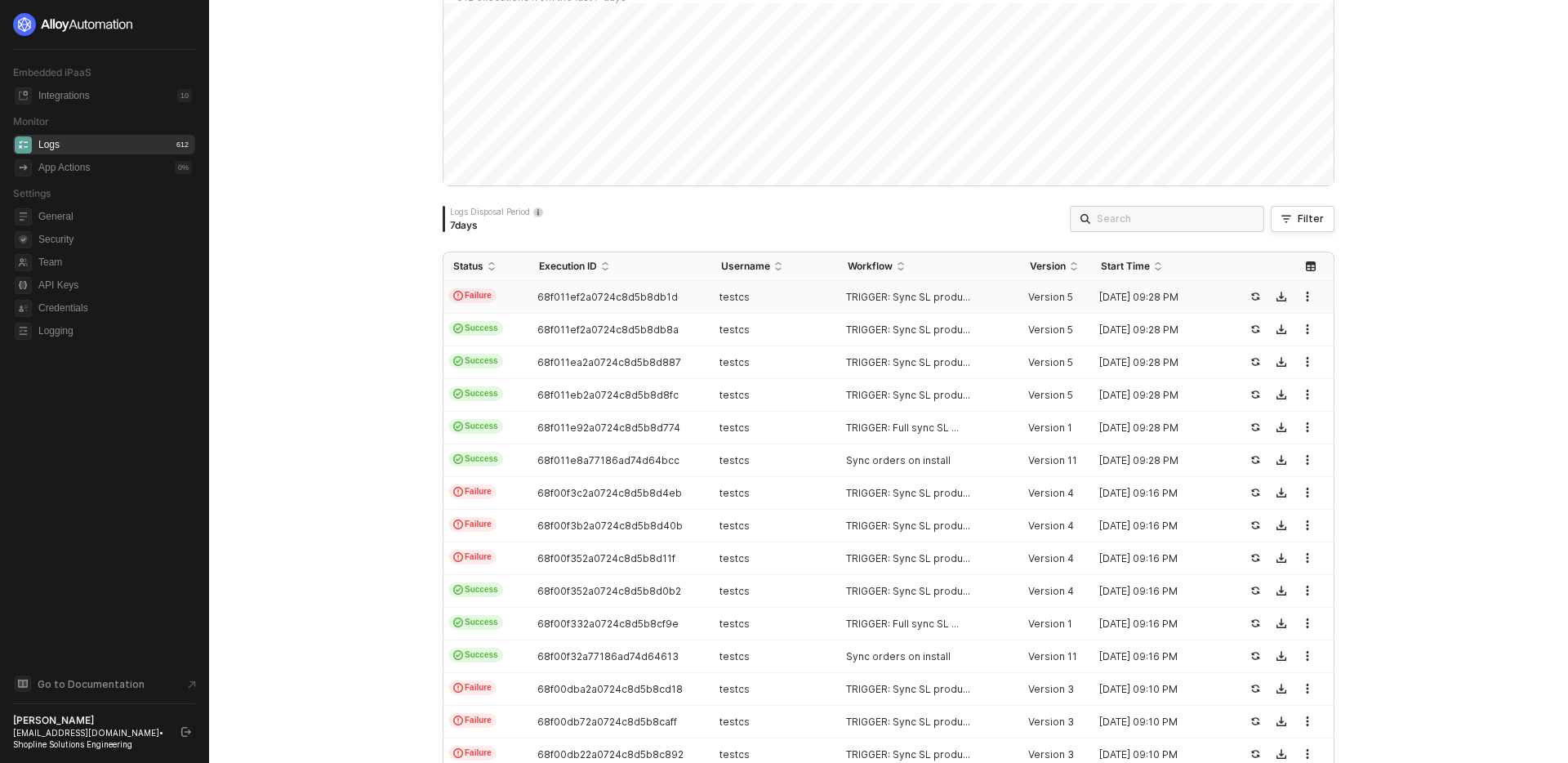
click at [525, 306] on td "Failure" at bounding box center [485, 297] width 85 height 32
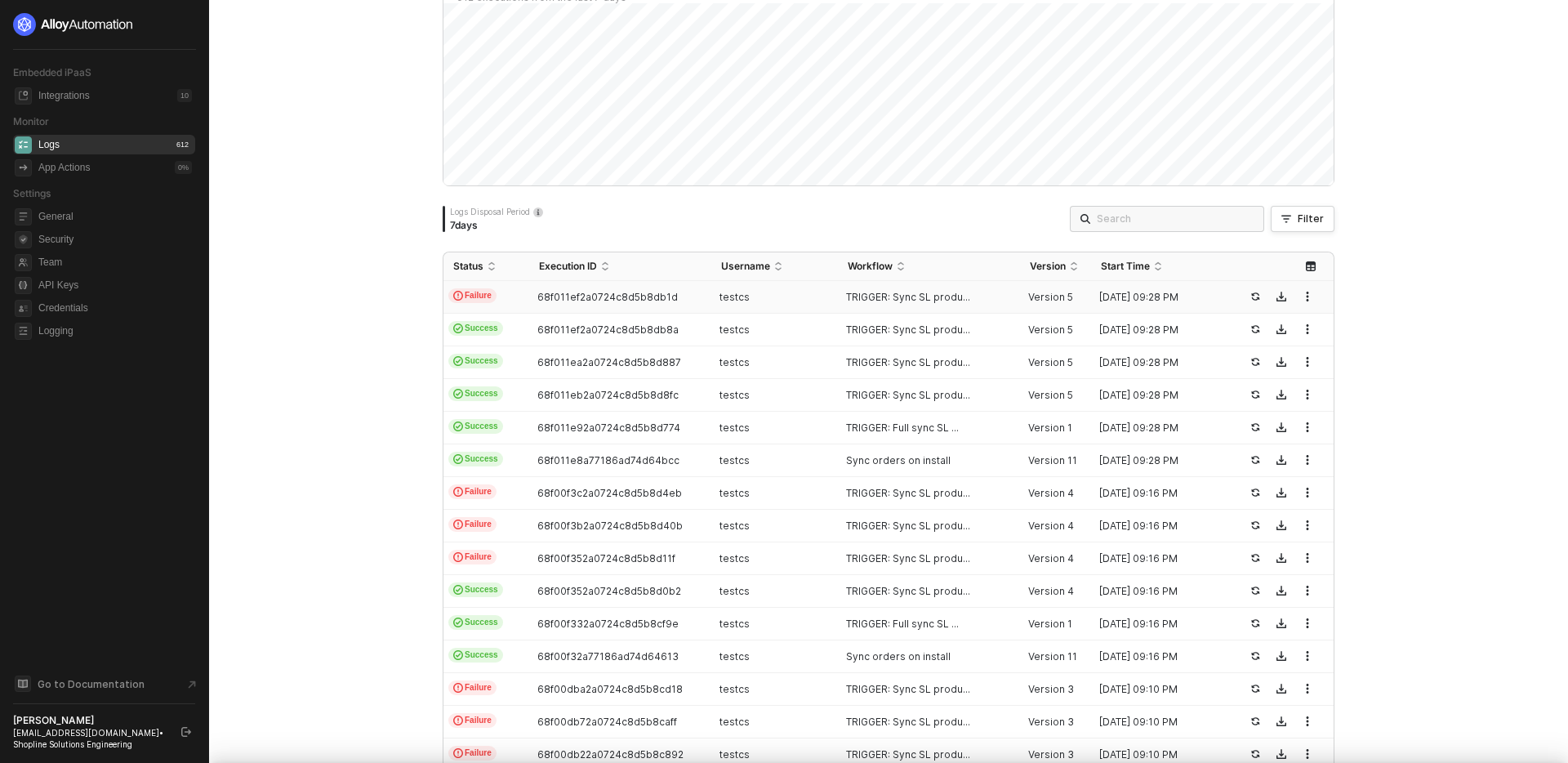
type textarea "{ "json": { "productId": "16071356730352819613353510" }, "id": "37a72985-633b-4…"
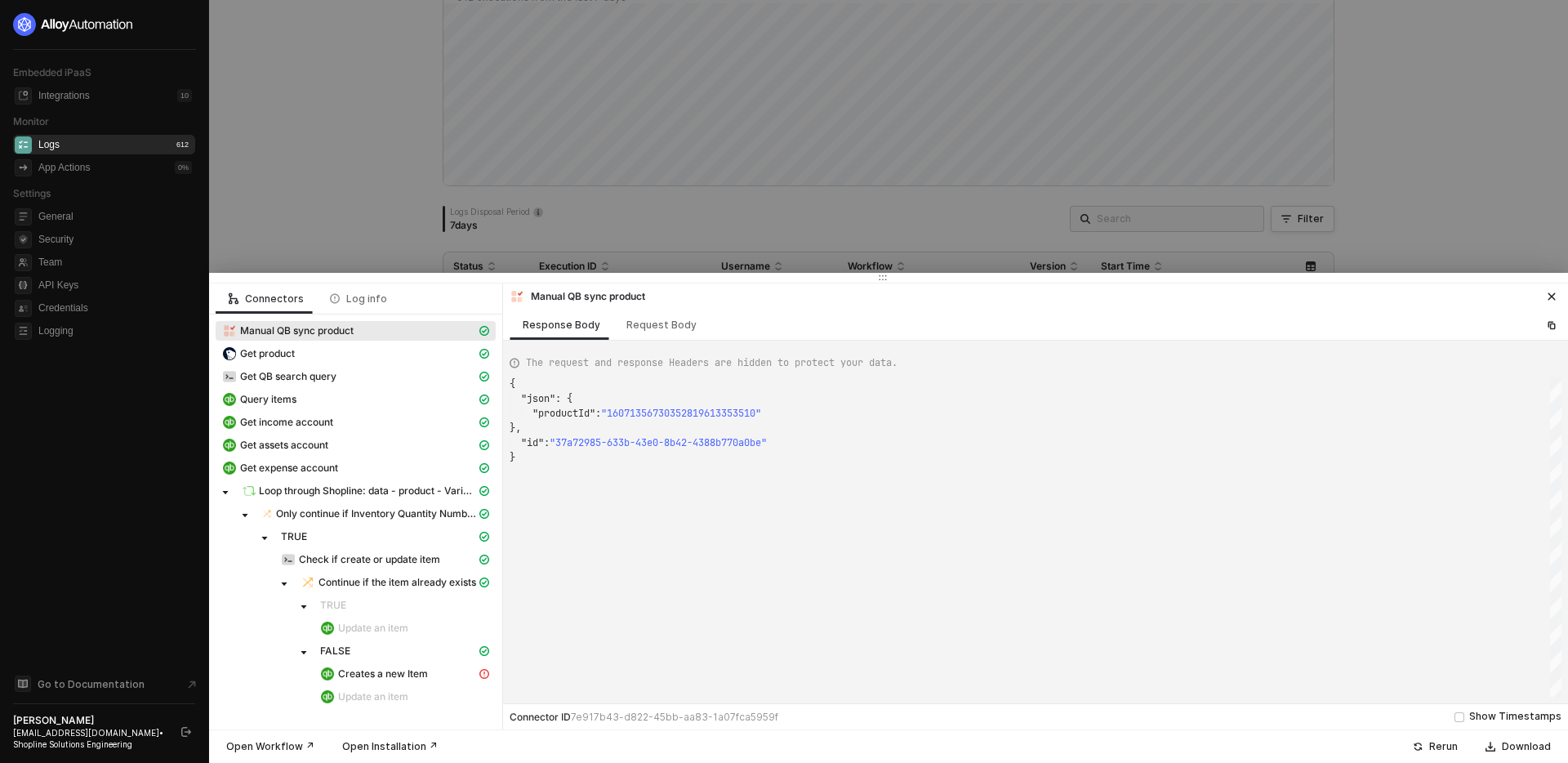
click at [263, 744] on div "Open Workflow ↗" at bounding box center [271, 746] width 88 height 13
click at [545, 240] on div at bounding box center [784, 382] width 1568 height 763
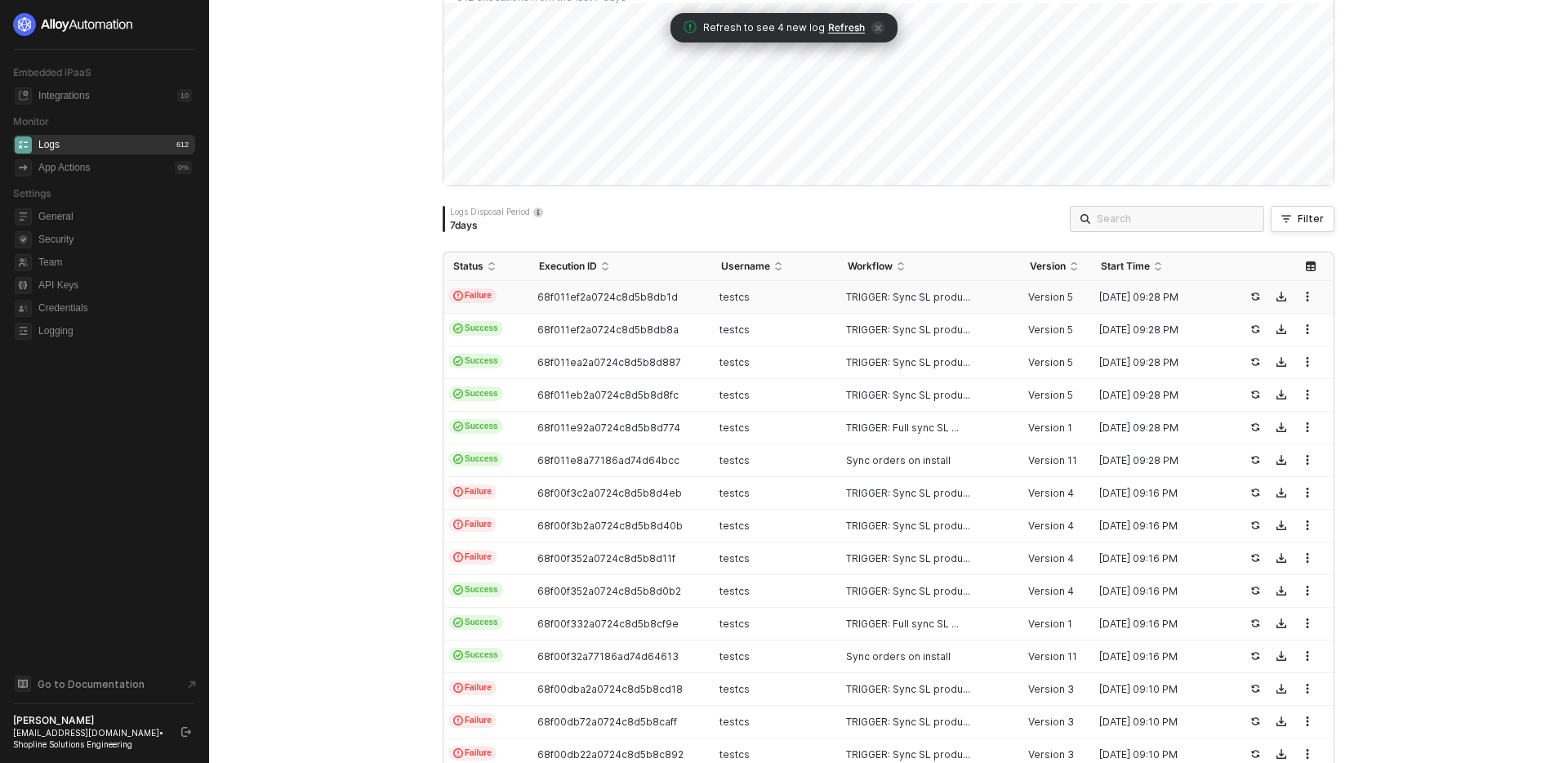
click at [781, 301] on div "testcs" at bounding box center [769, 297] width 114 height 13
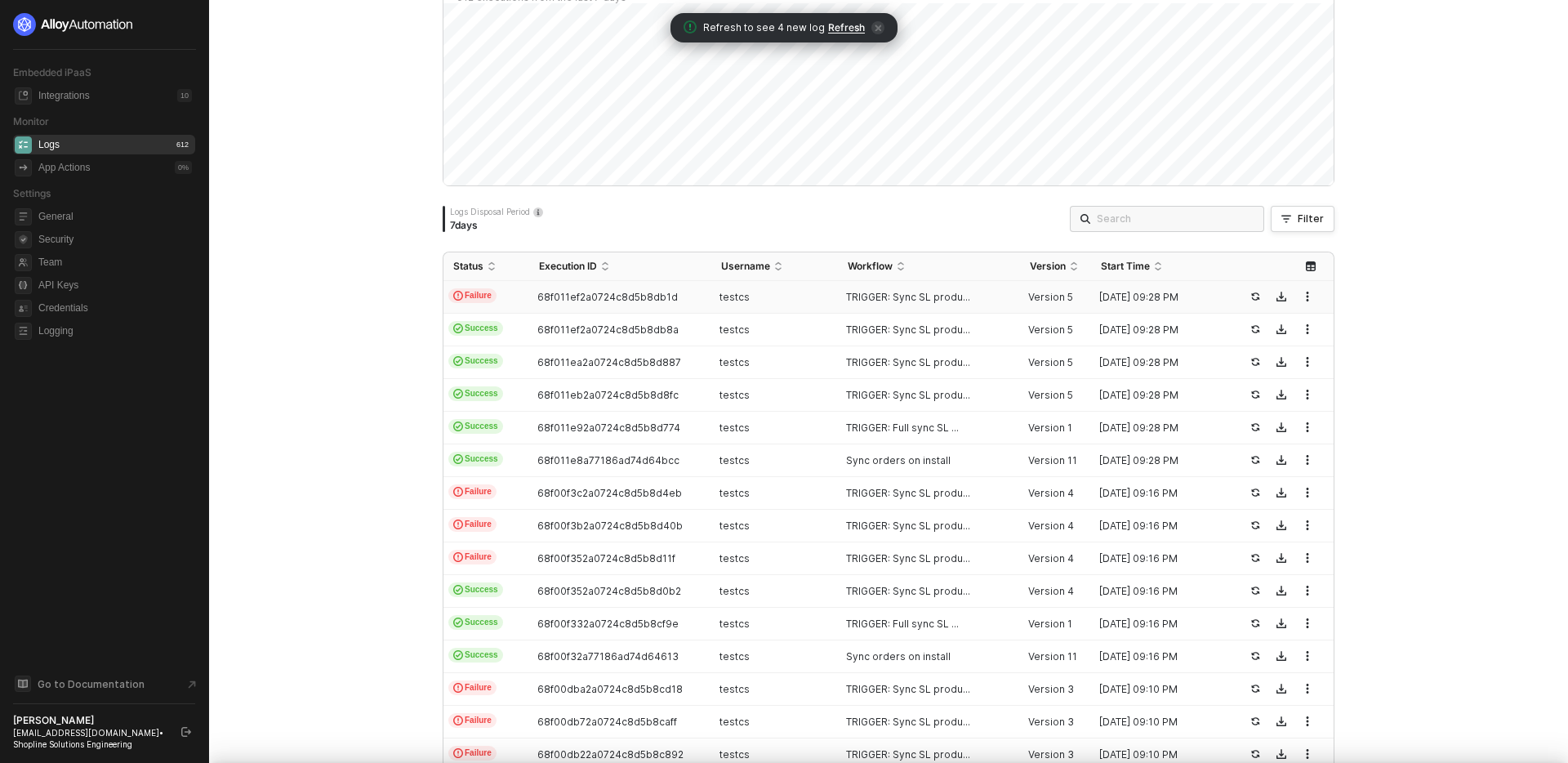
type textarea "{ "json": { "productId": "16071356730352819613353510" }, "id": "37a72985-633b-4…"
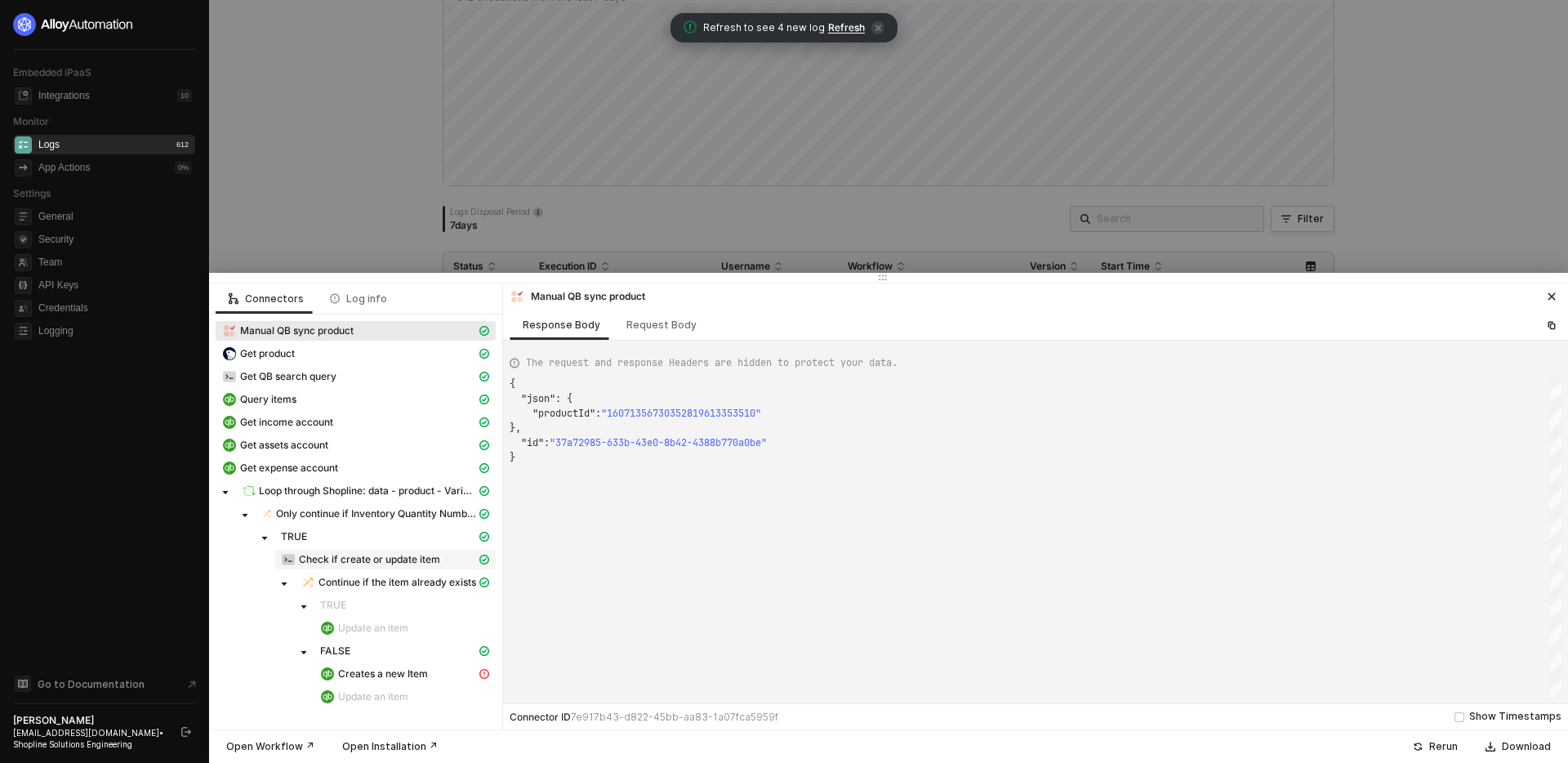
click at [380, 561] on span "Check if create or update item" at bounding box center [370, 559] width 141 height 13
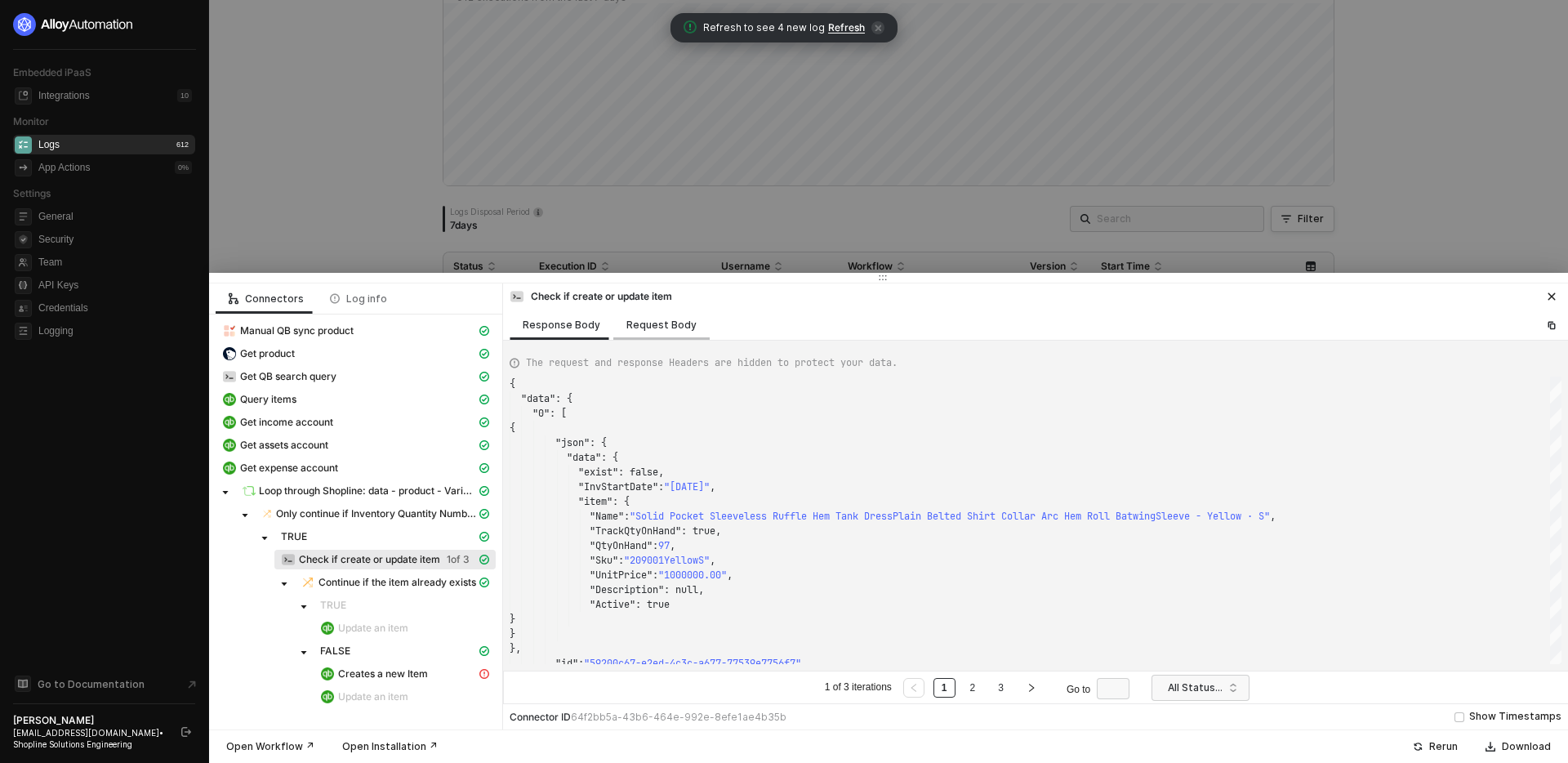
click at [666, 334] on div "Request Body" at bounding box center [662, 325] width 96 height 30
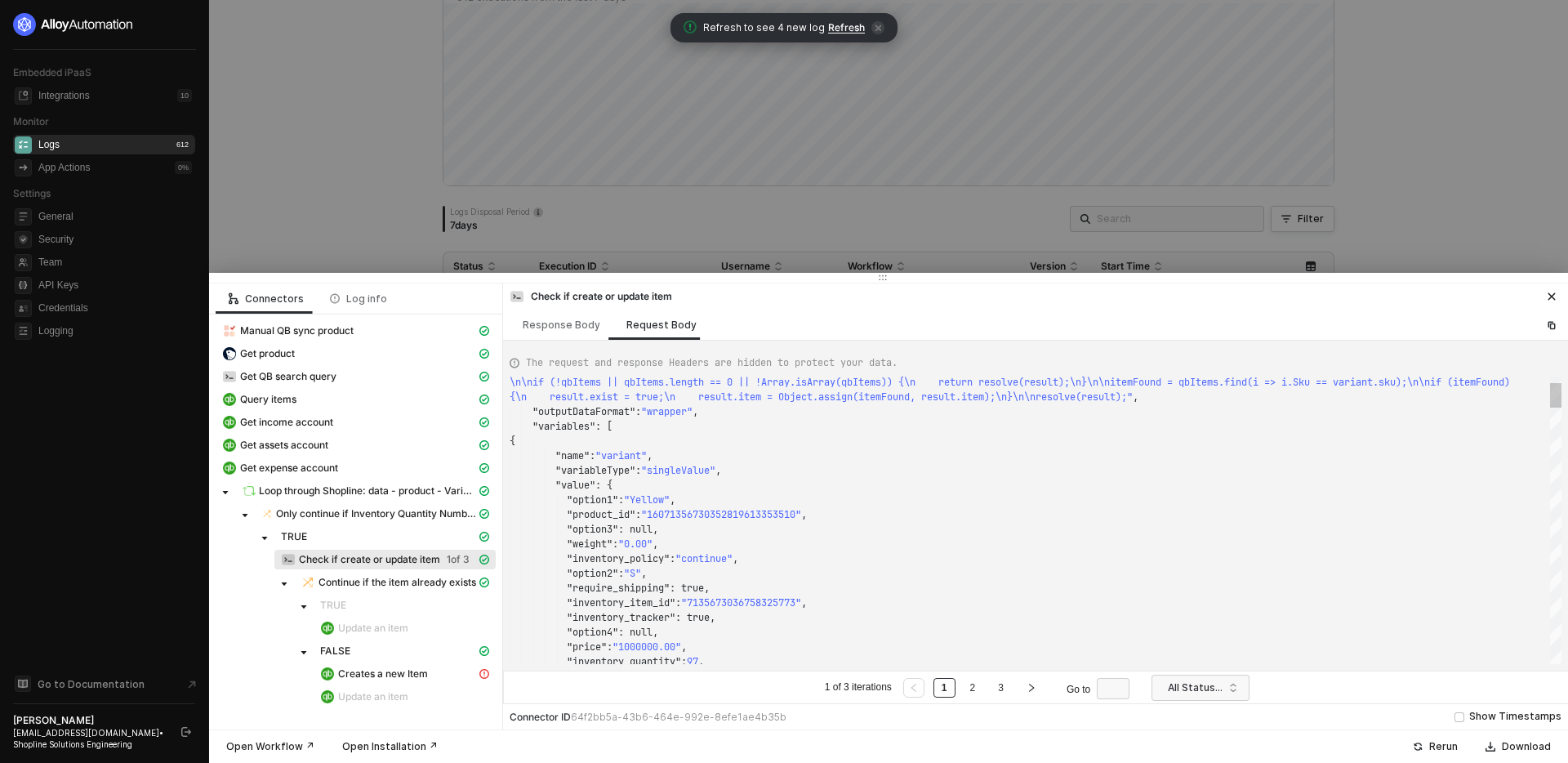
scroll to position [29, 100]
click at [609, 485] on div ""option2" : "S" , "require_shipping" : true, "inventory_policy" : "continue" , …" at bounding box center [1036, 520] width 1052 height 287
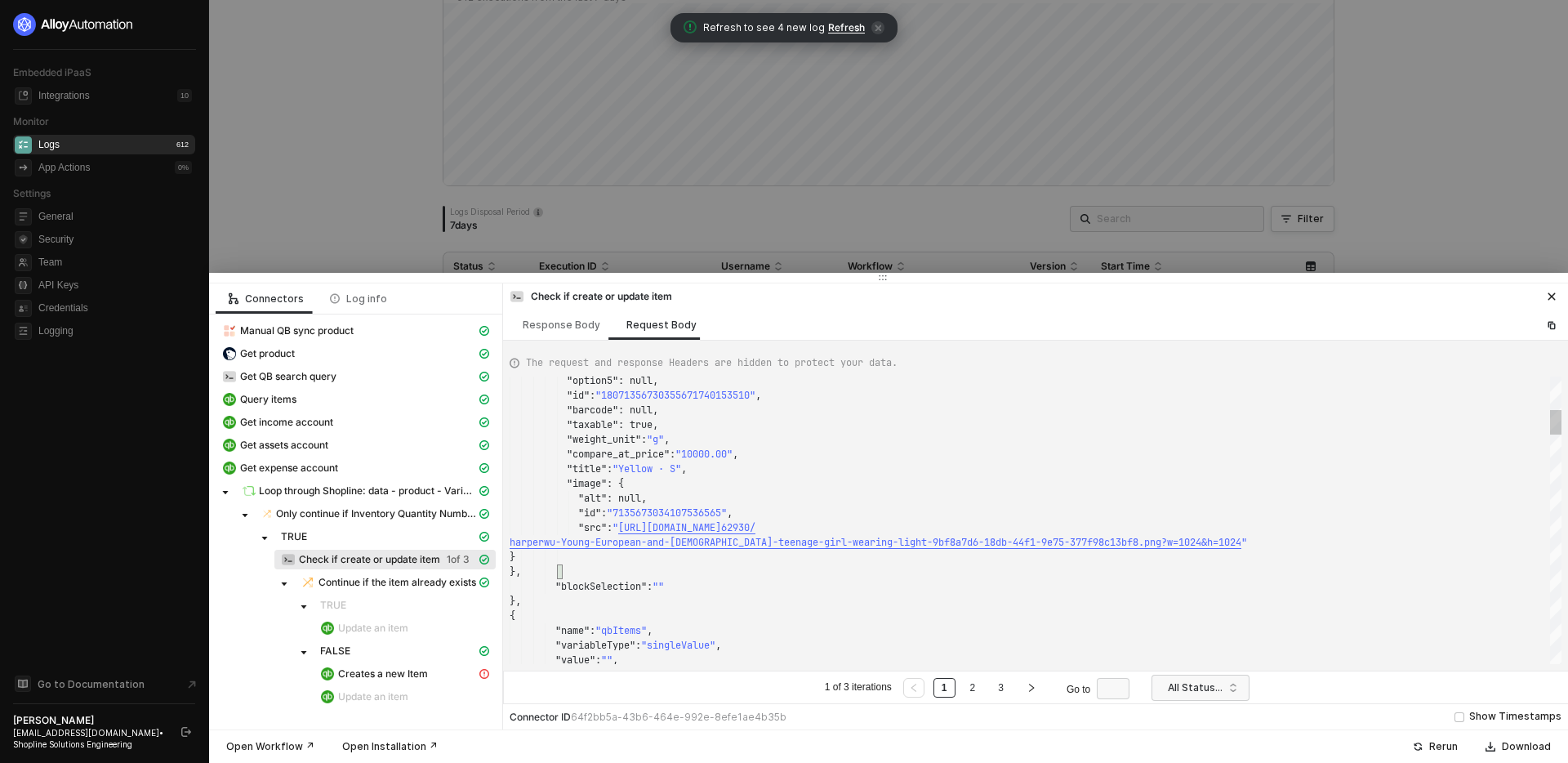
scroll to position [29, 53]
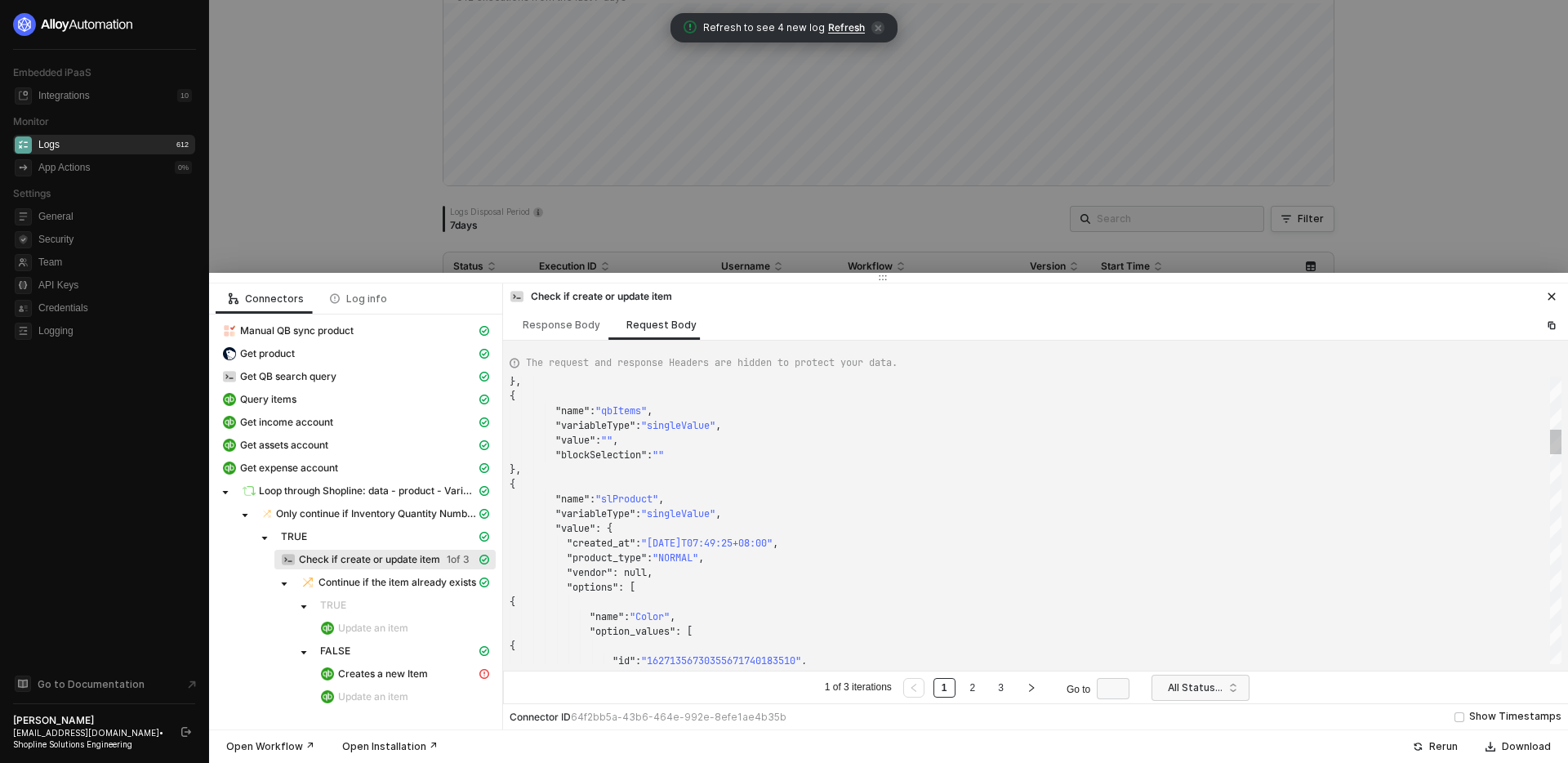
click at [609, 531] on div "}, { "name" : "qbItems" , "variableType" : "singleValue" , "value" : "" , "bloc…" at bounding box center [1036, 520] width 1052 height 287
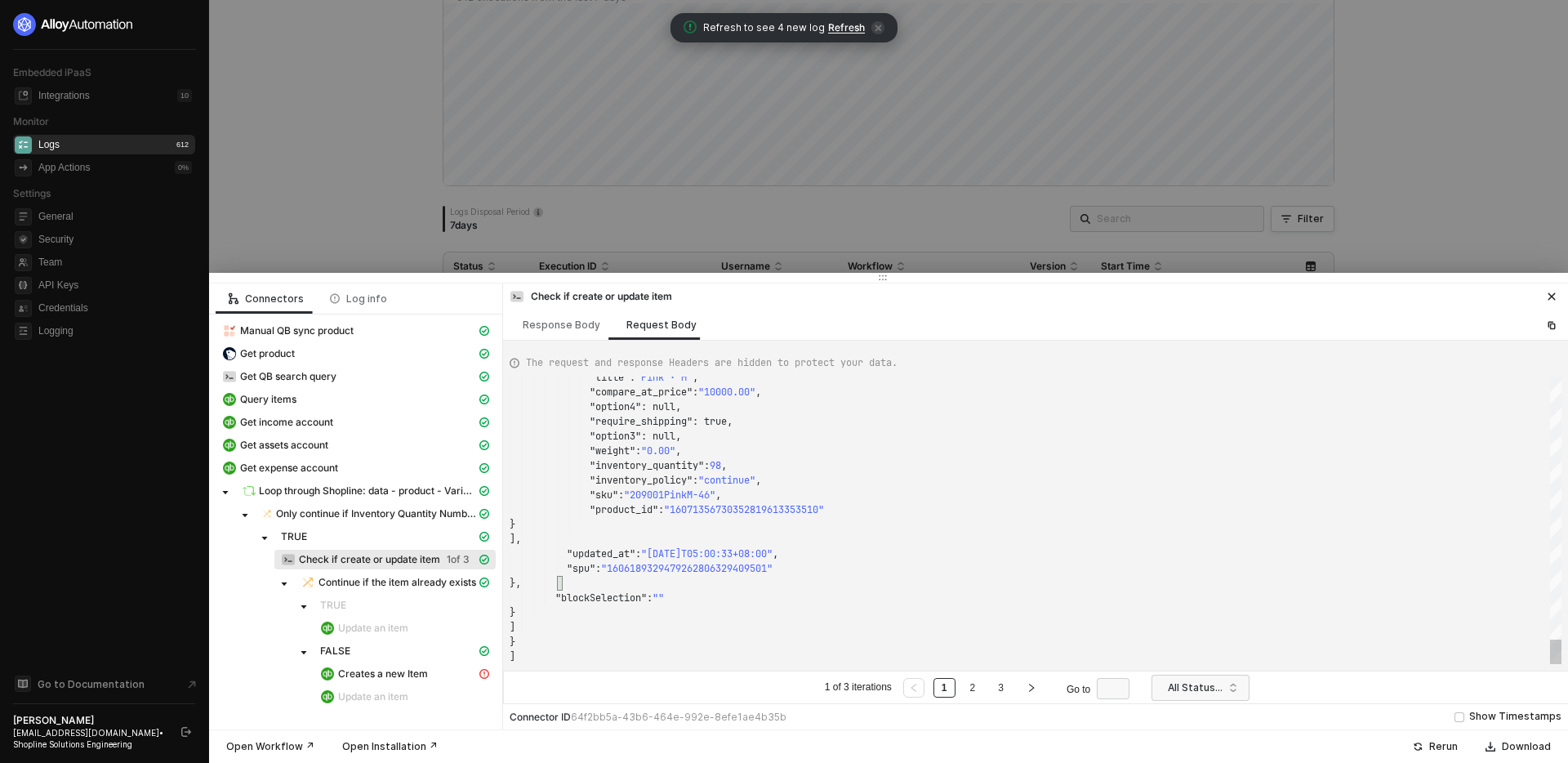
type textarea ""variableType": "singleValue", "value": { "created_at": "2025-08-20T07:49:25+08…"
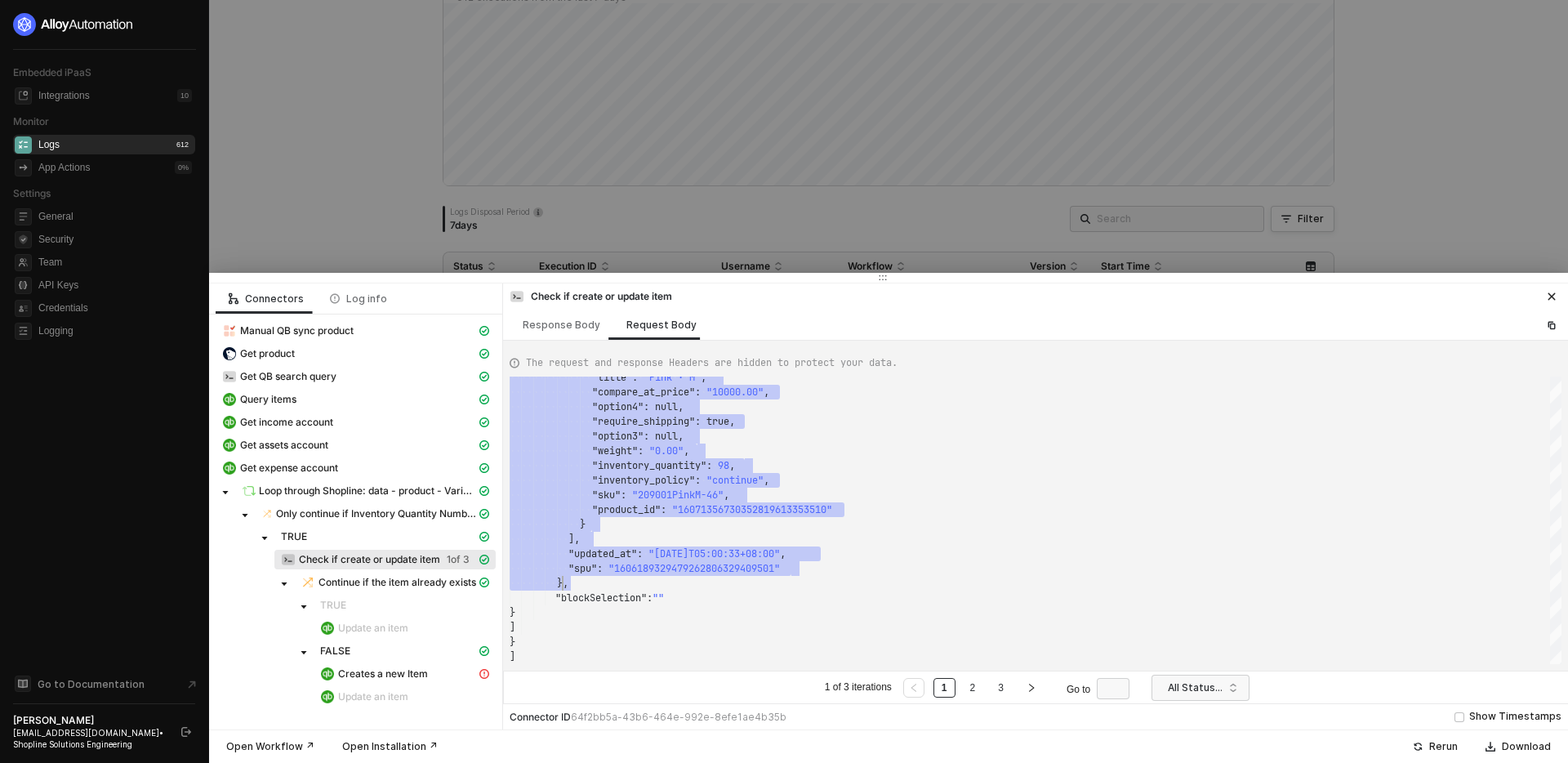
click at [665, 171] on div at bounding box center [784, 382] width 1568 height 763
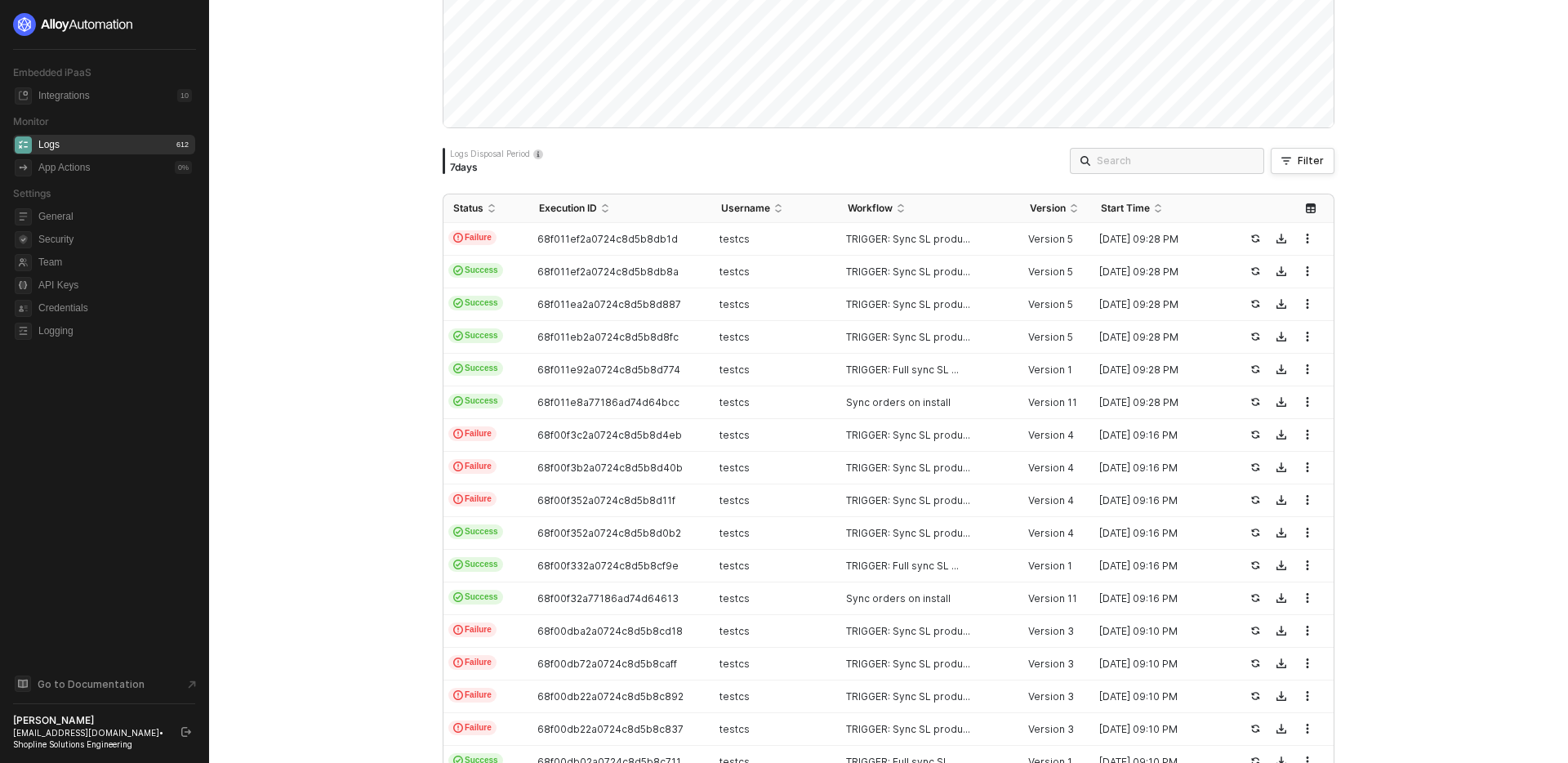
scroll to position [258, 0]
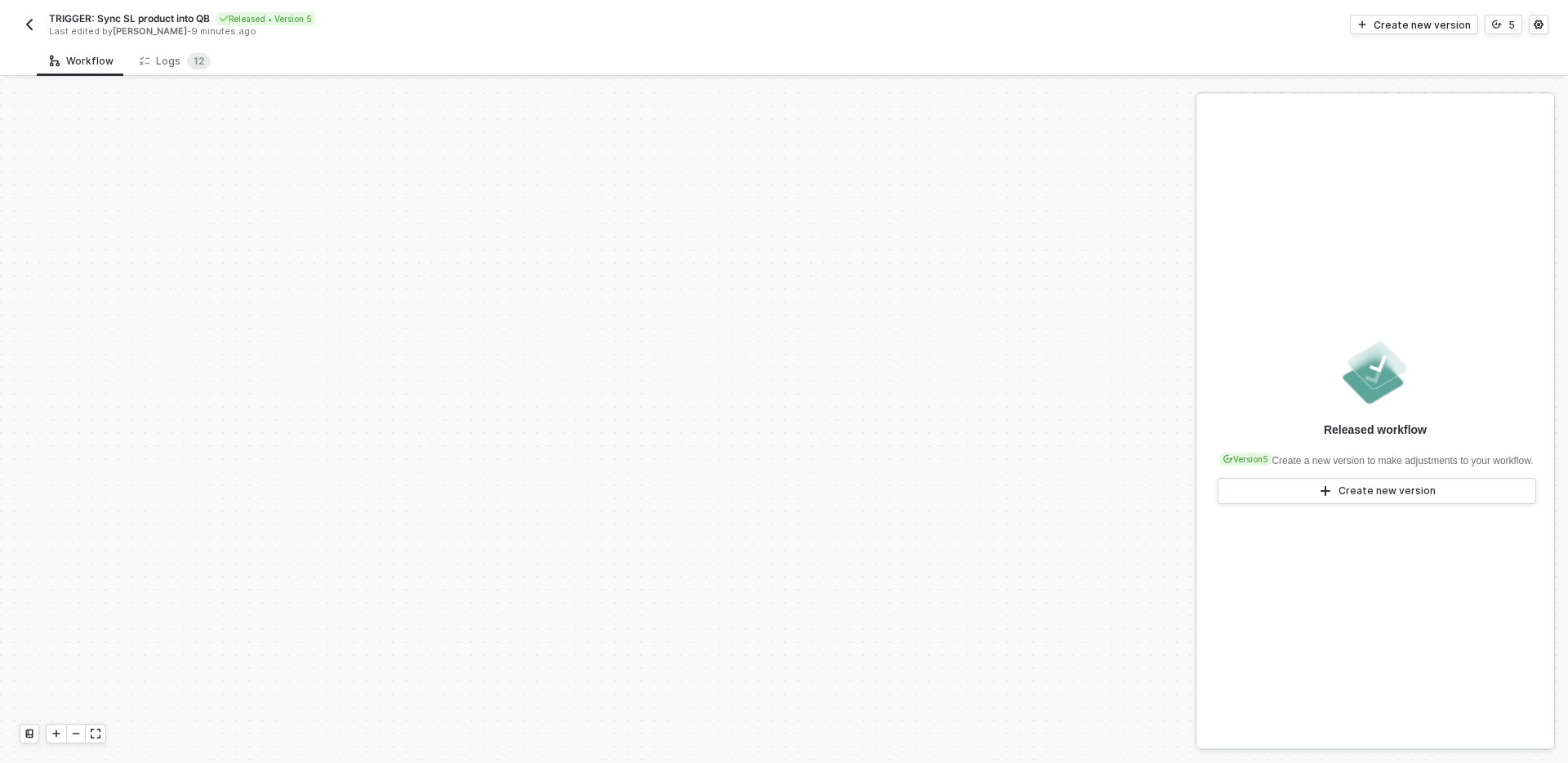
scroll to position [497, 0]
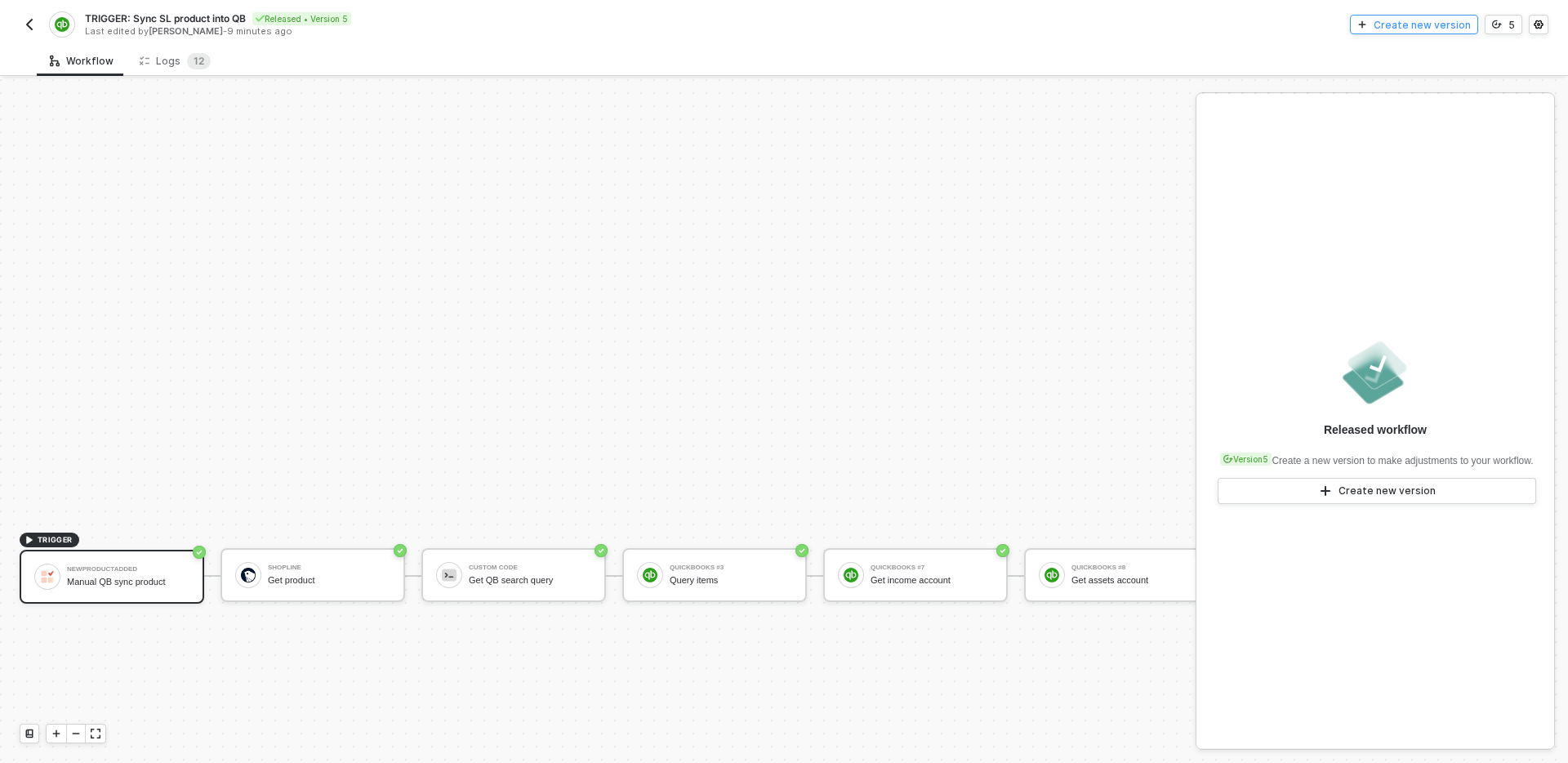
click at [1398, 27] on div "Create new version" at bounding box center [1422, 25] width 97 height 14
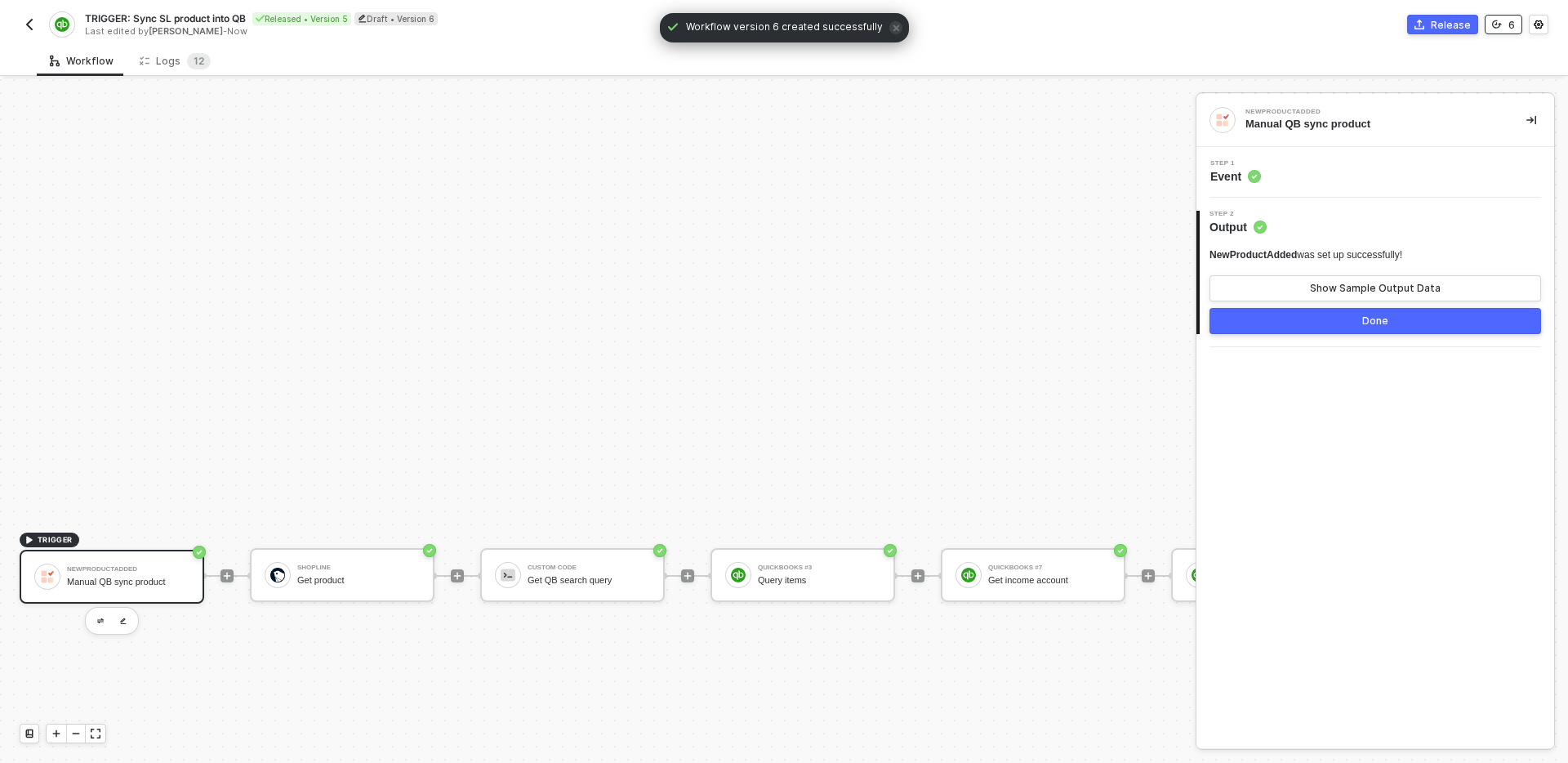
click at [1509, 24] on div "6" at bounding box center [1512, 25] width 7 height 14
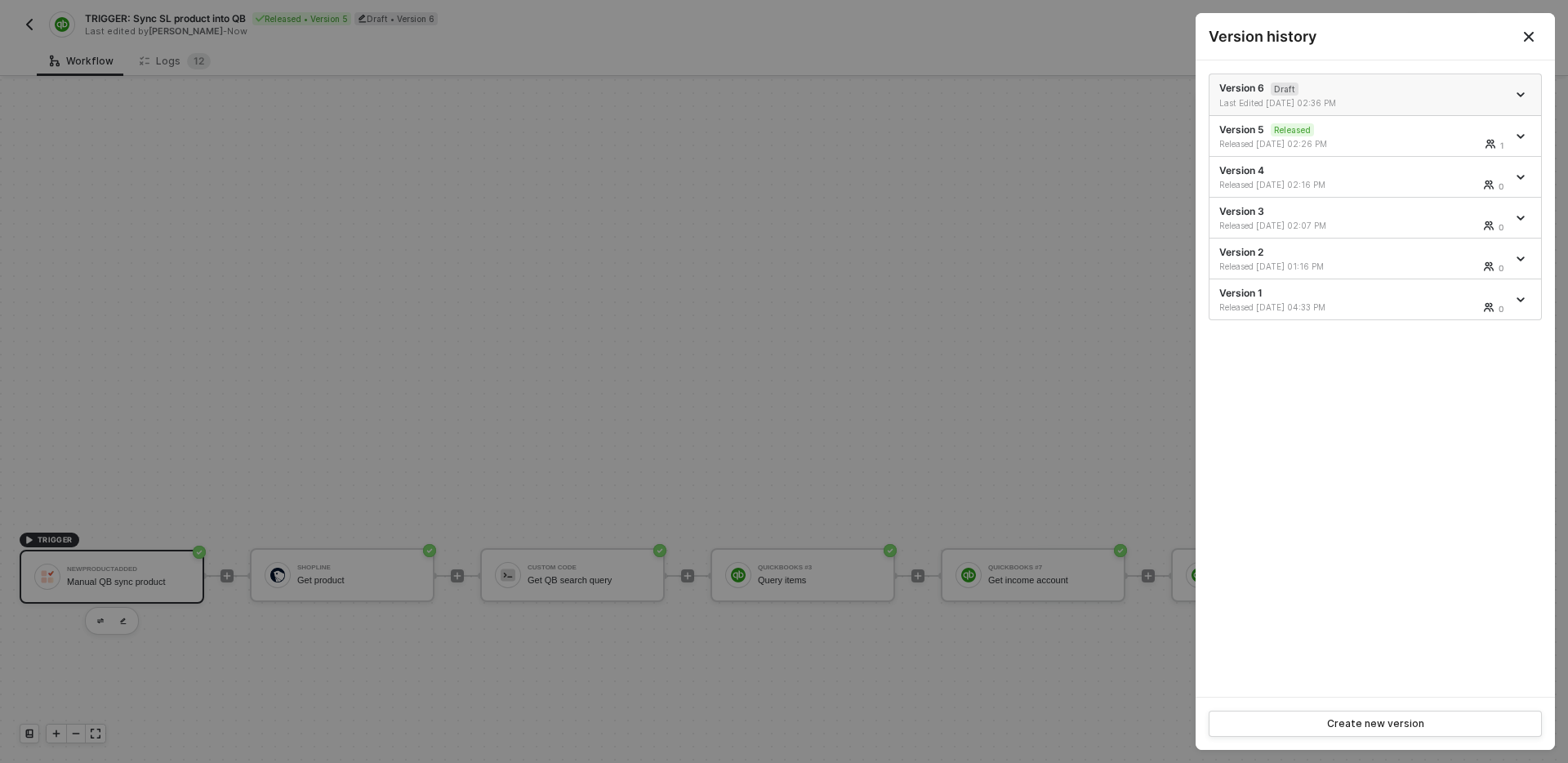
click at [1521, 96] on icon "icon-arrow-down" at bounding box center [1521, 94] width 8 height 8
click at [1458, 370] on div "Version 6 Draft Last Edited [DATE] 02:36 PM Version 5 Released Released [DATE] …" at bounding box center [1376, 379] width 360 height 636
click at [925, 302] on div at bounding box center [784, 382] width 1568 height 763
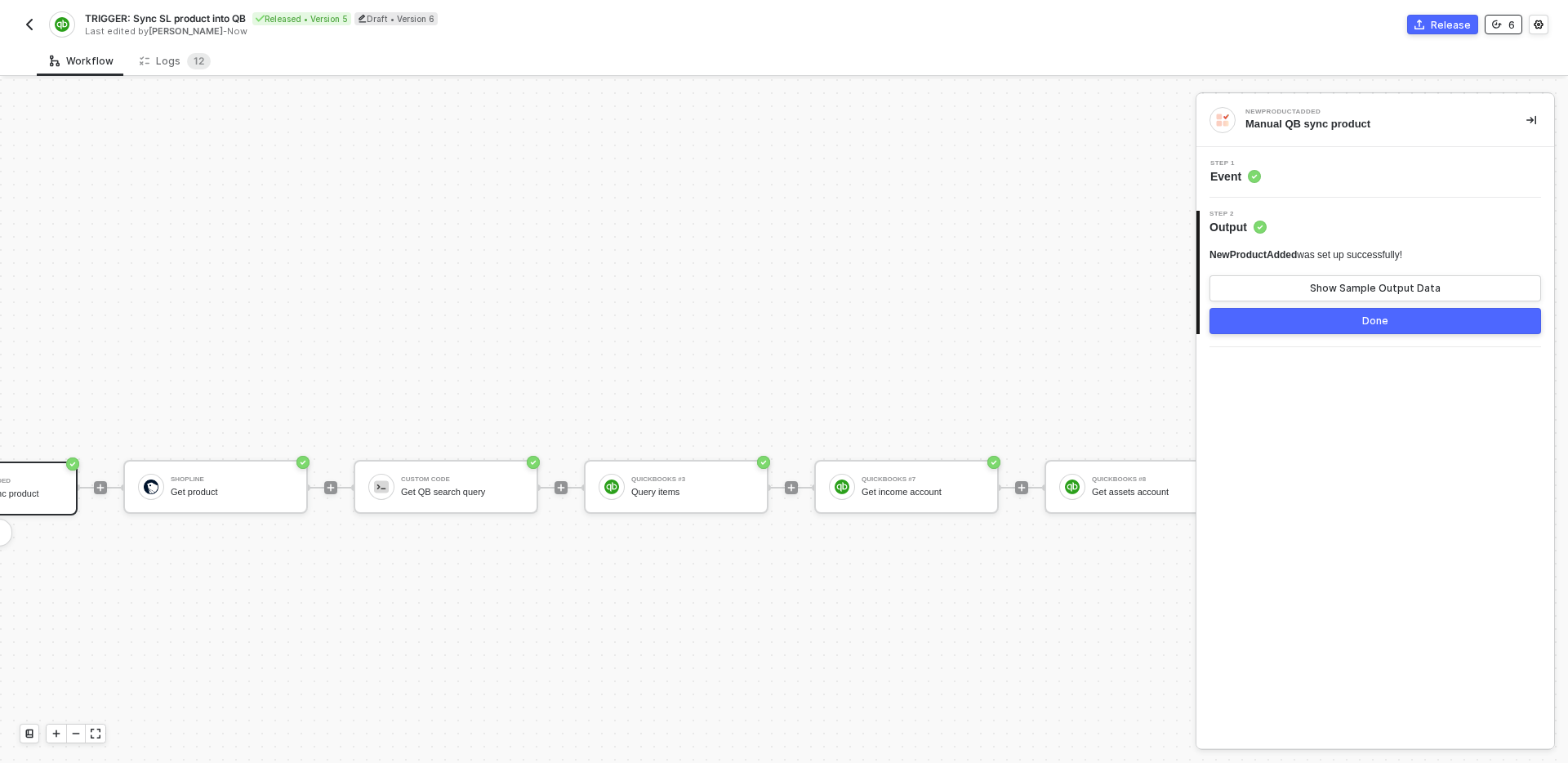
scroll to position [585, 0]
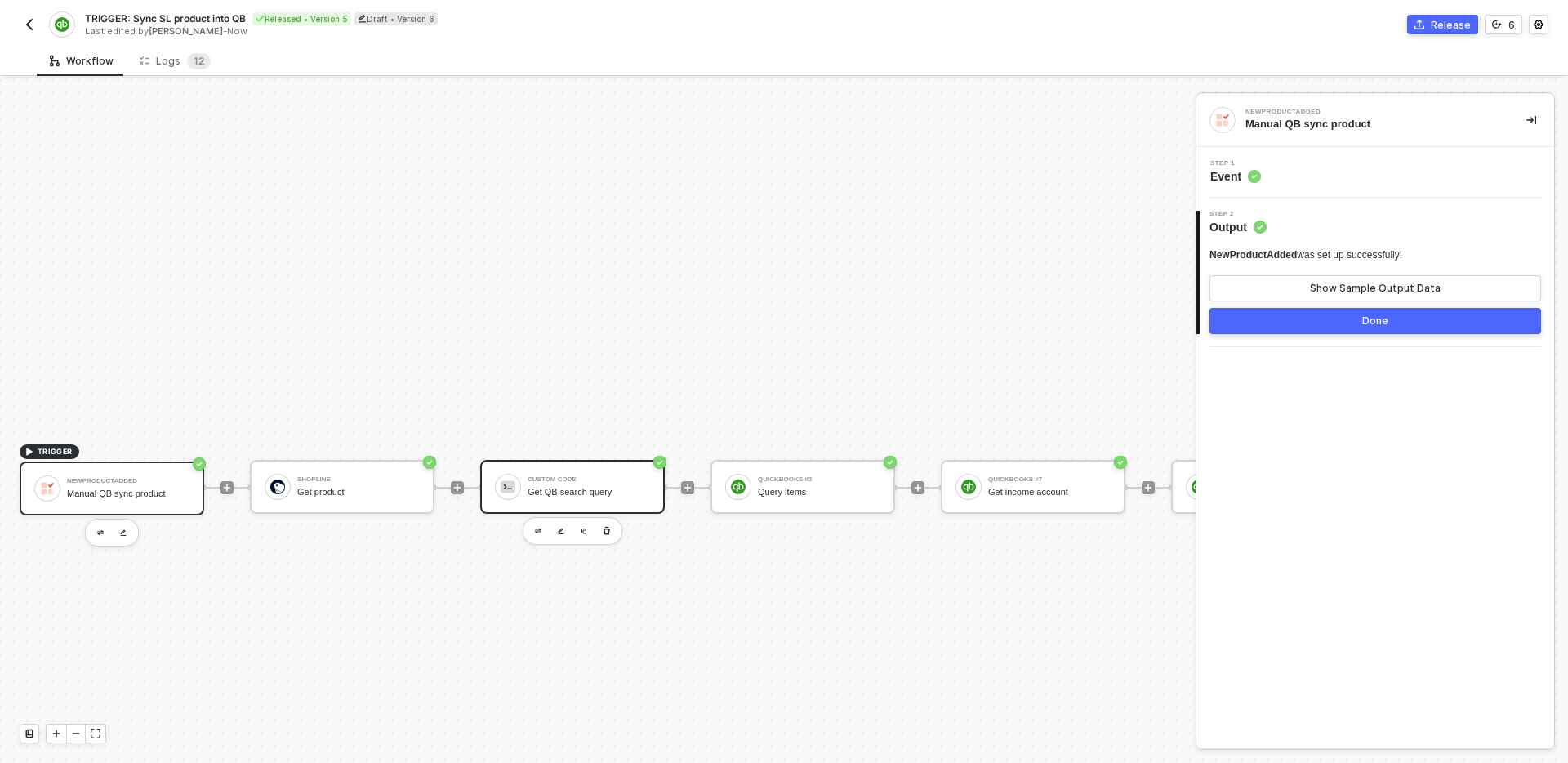
click at [608, 483] on div "Custom Code Get QB search query" at bounding box center [588, 487] width 123 height 31
click at [1306, 306] on div "Custom Code was set up successfully! Show Sample Output Data Done" at bounding box center [1376, 290] width 331 height 85
click at [1300, 283] on button "Show Sample Output Data" at bounding box center [1376, 288] width 331 height 26
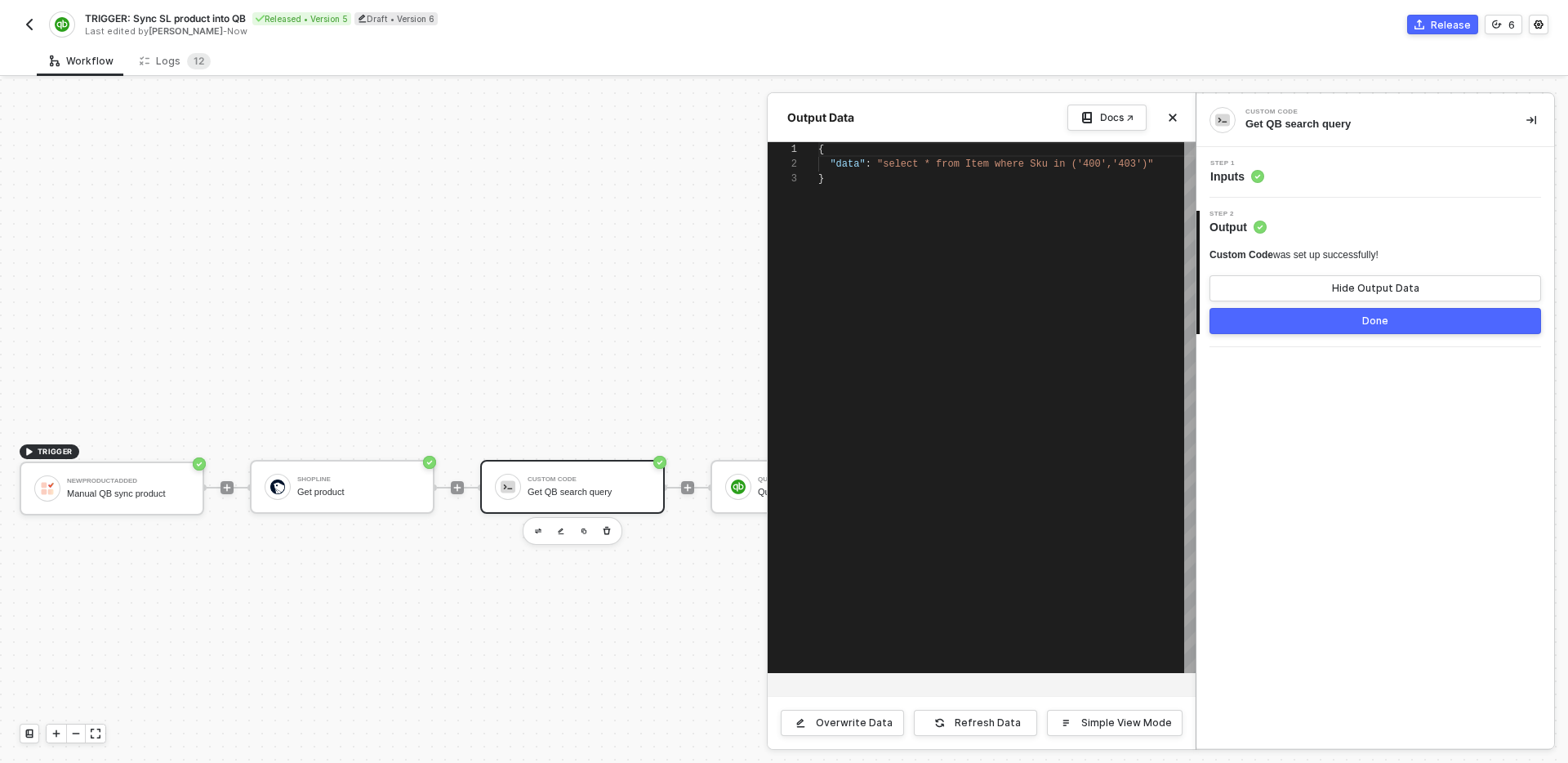
scroll to position [29, 0]
click at [555, 203] on div at bounding box center [784, 421] width 1568 height 684
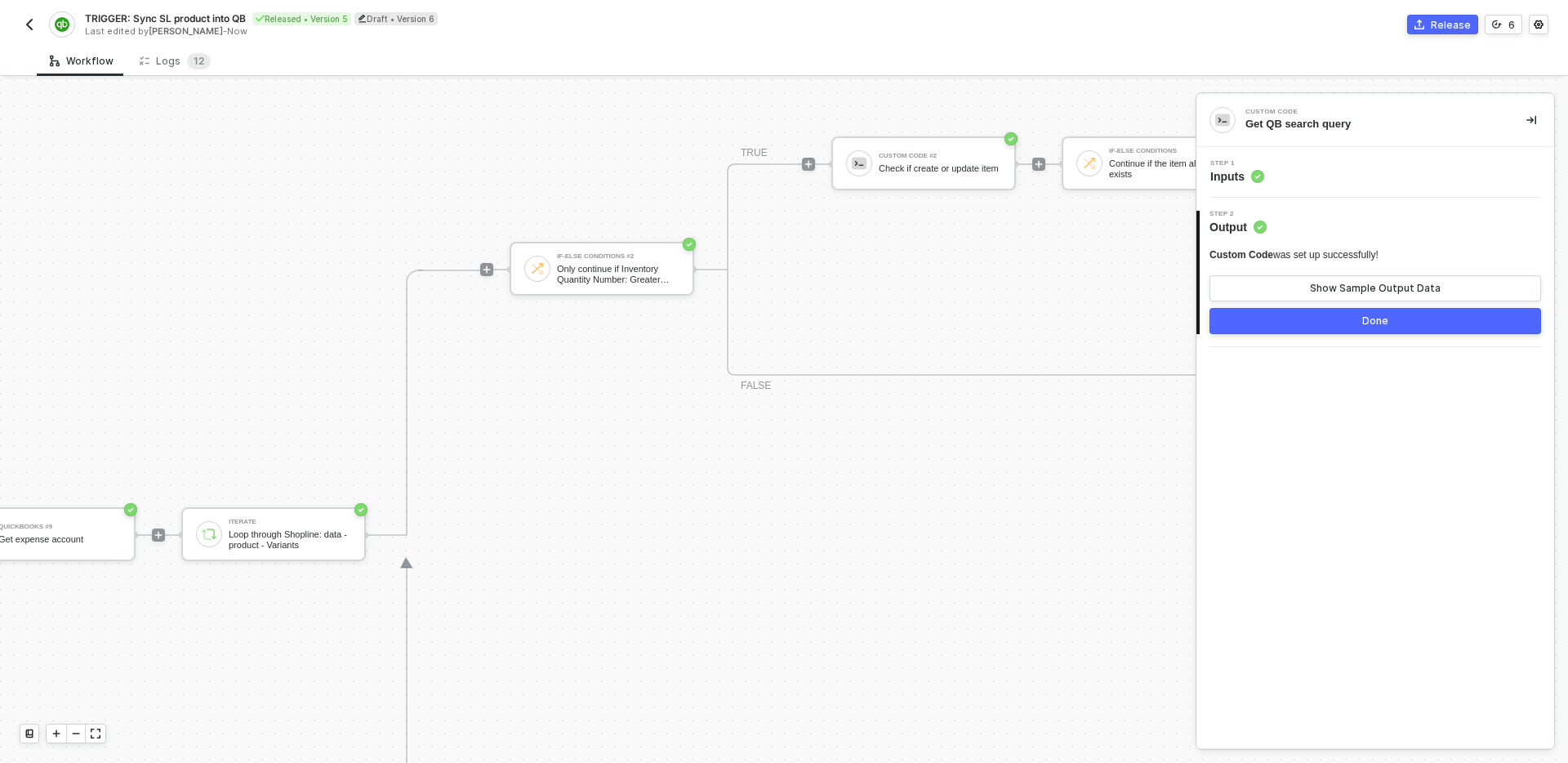
scroll to position [538, 1474]
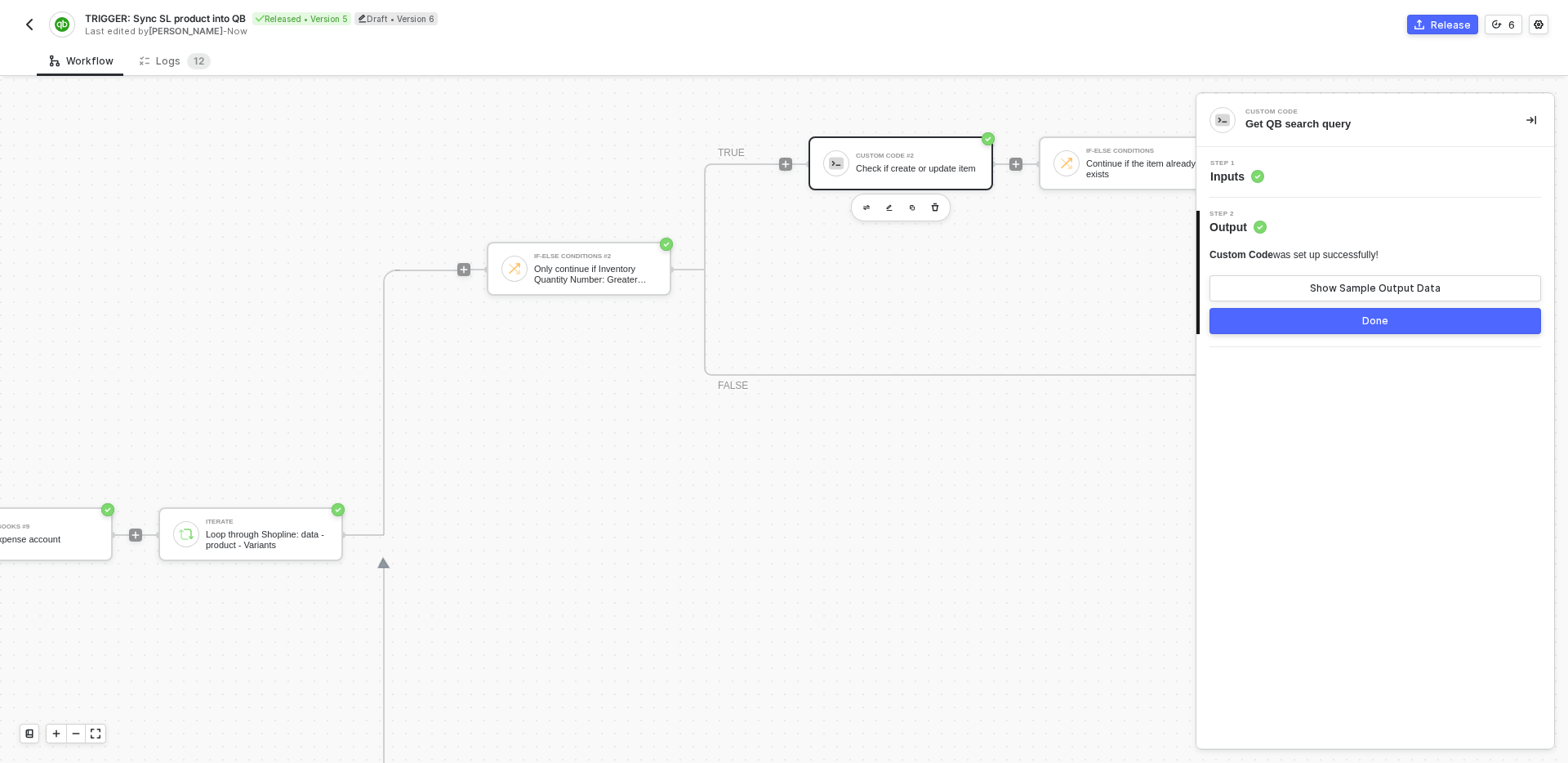
click at [942, 154] on div "Custom Code #2 Check if create or update item" at bounding box center [917, 164] width 123 height 31
click at [1314, 298] on button "Show Sample Output Data" at bounding box center [1376, 288] width 331 height 26
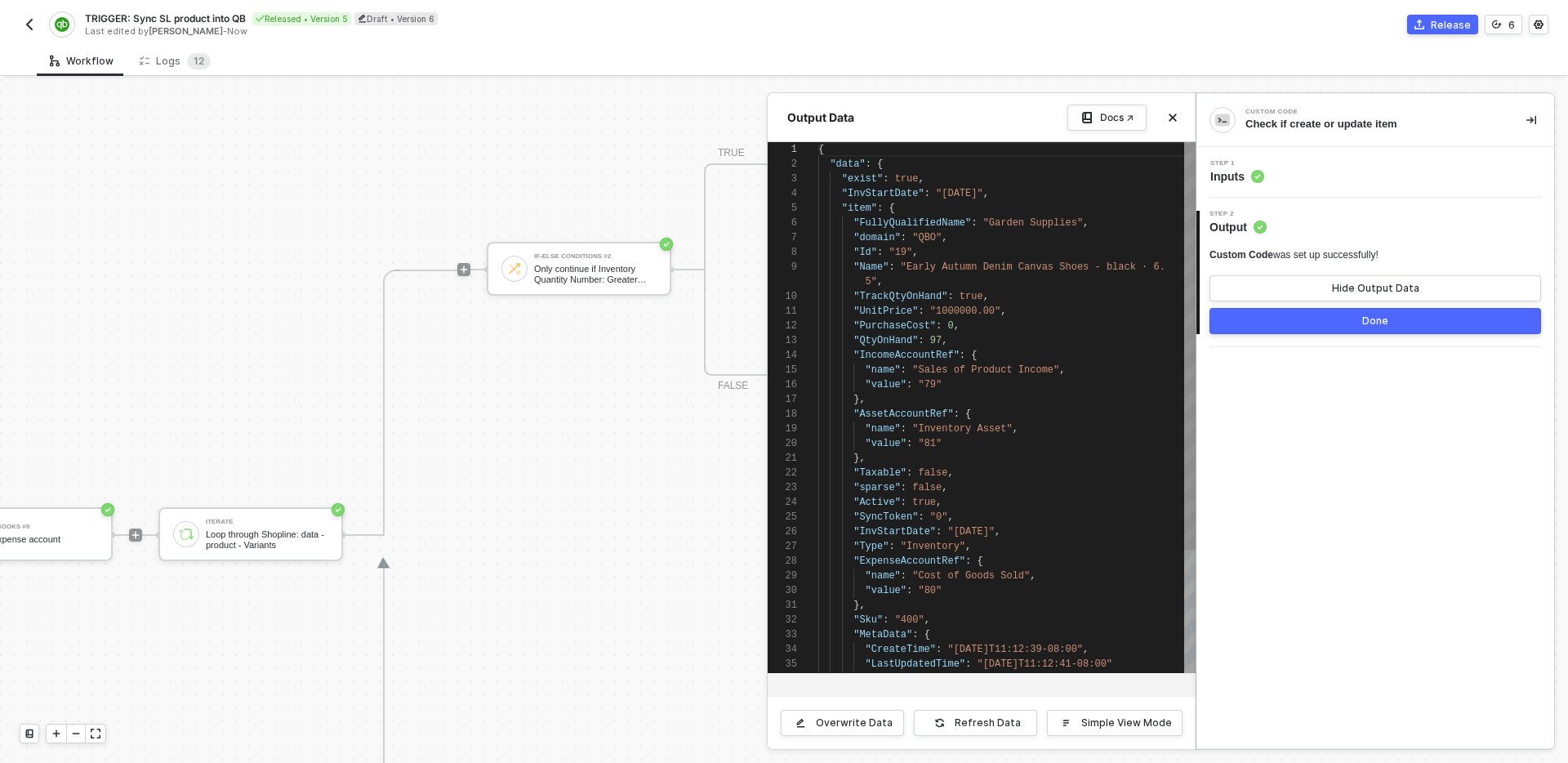
scroll to position [132, 0]
click at [1340, 160] on div "Step 1 Inputs" at bounding box center [1378, 172] width 354 height 25
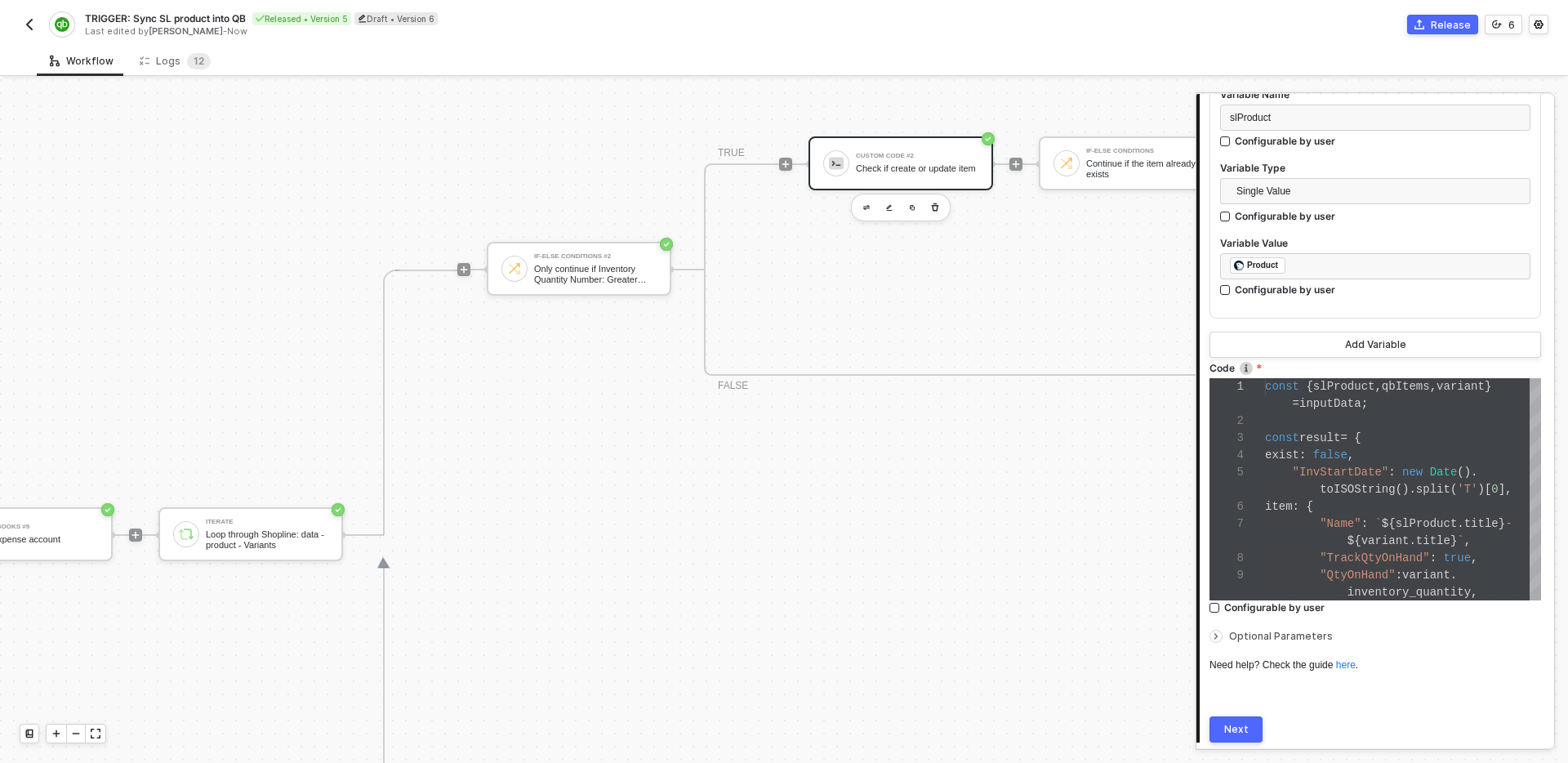
scroll to position [839, 0]
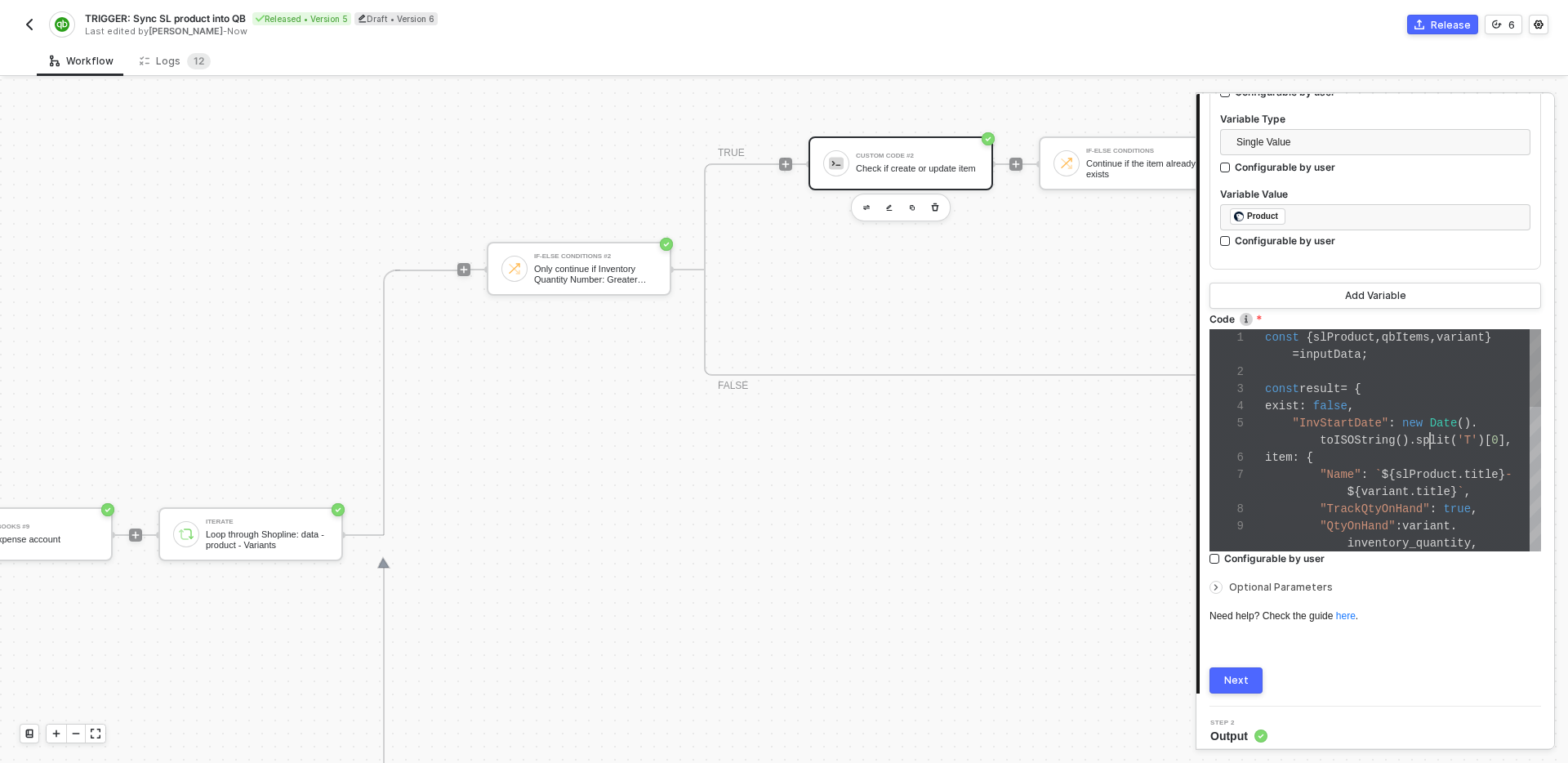
click at [1432, 434] on span "split" at bounding box center [1434, 439] width 34 height 13
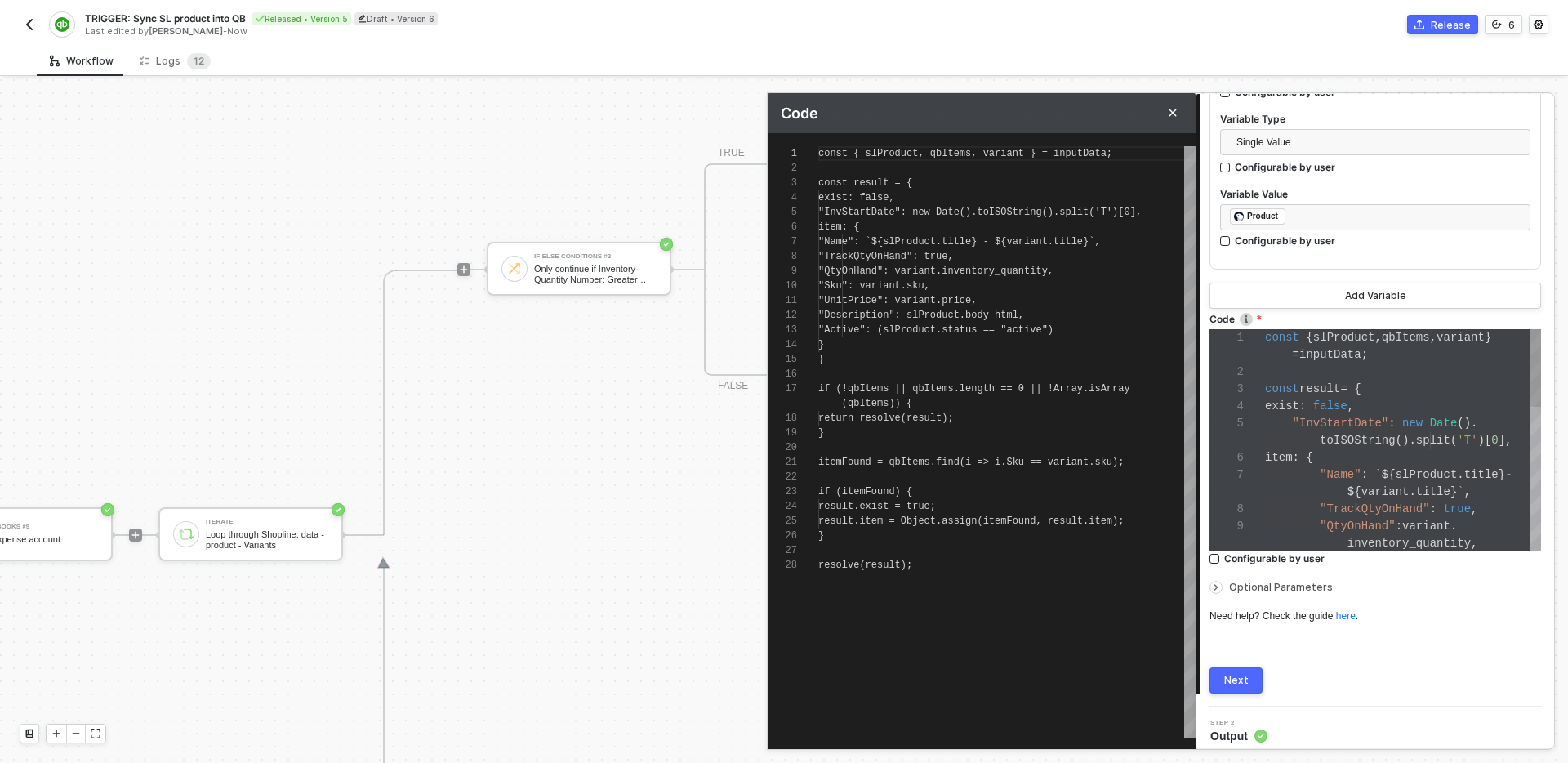
scroll to position [147, 0]
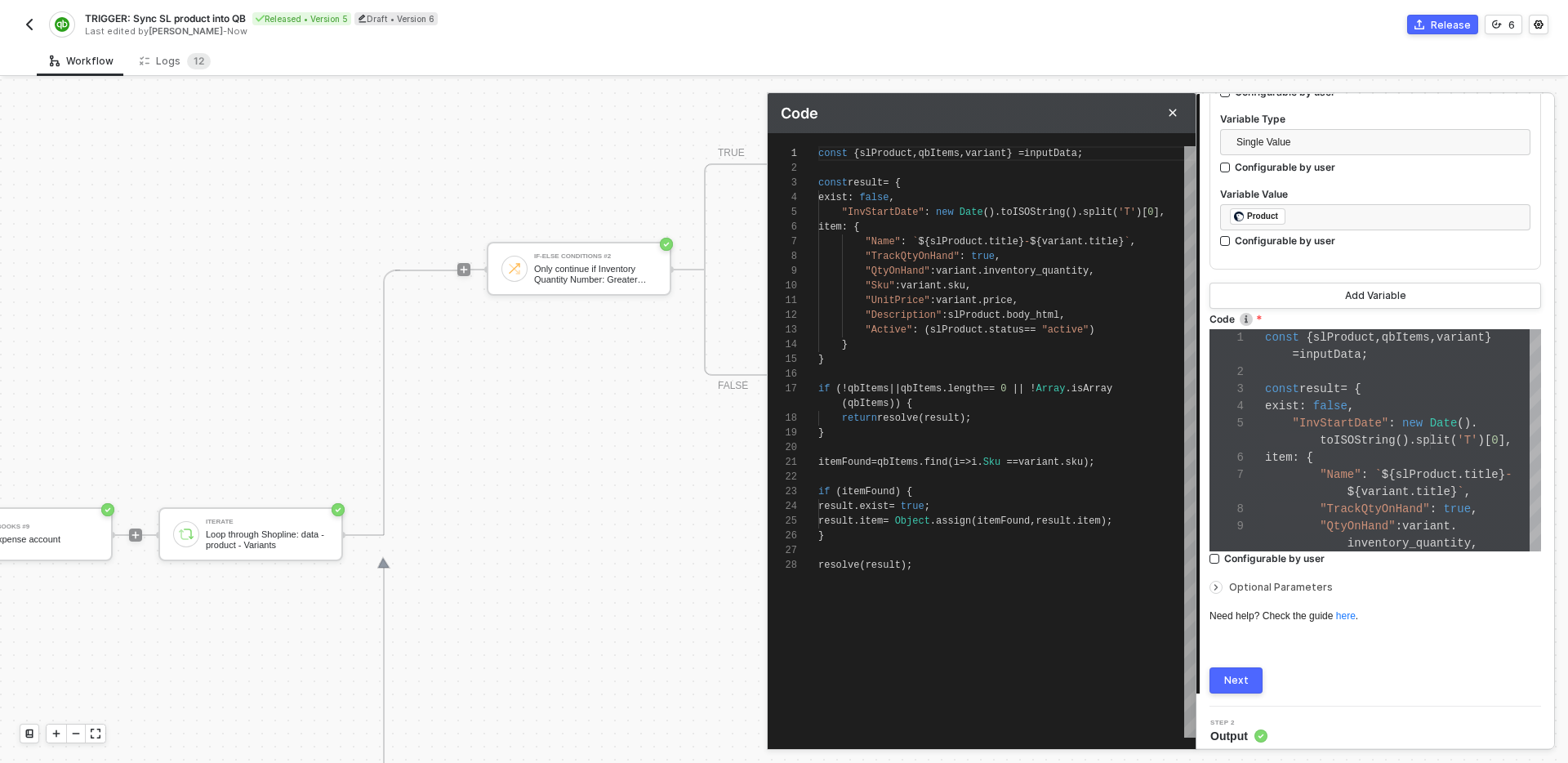
click at [964, 242] on span "slProduct" at bounding box center [957, 242] width 53 height 12
click at [1013, 242] on div "1 2 3 4 5 6 7 8 9 10 11 12 13 14 15 16 17 18 19 20 21 22 23 24 25 26 27 28 cons…" at bounding box center [982, 441] width 429 height 591
click at [1025, 260] on div ""TrackQtyOnHand" : true ," at bounding box center [1007, 256] width 378 height 15
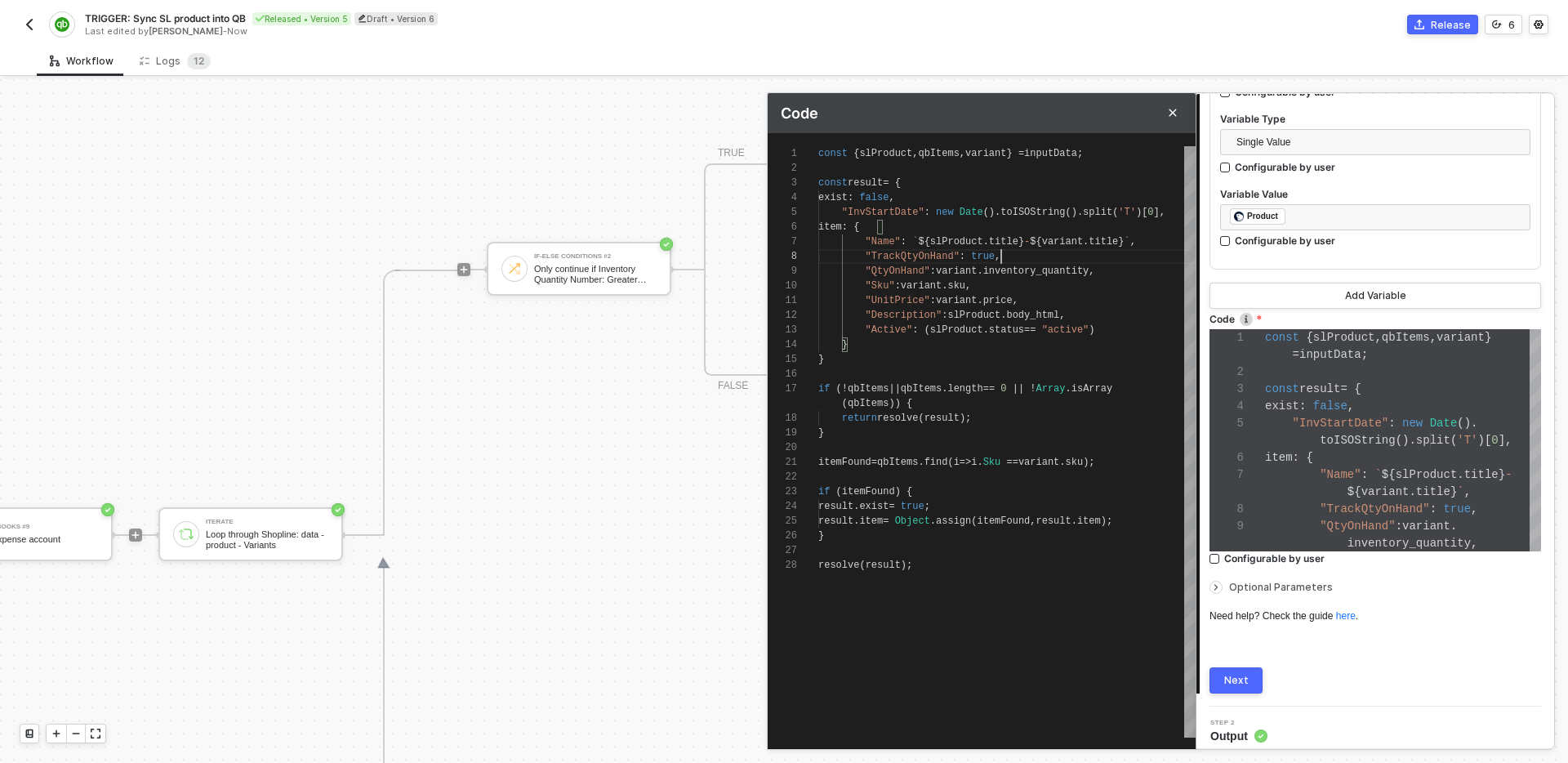
click at [1131, 154] on div "const { slProduct , qbItems , variant } = inputData ;" at bounding box center [1007, 153] width 378 height 15
type textarea "const { slProduct, qbItems, variant } = inputData; const result = { exist: fals…"
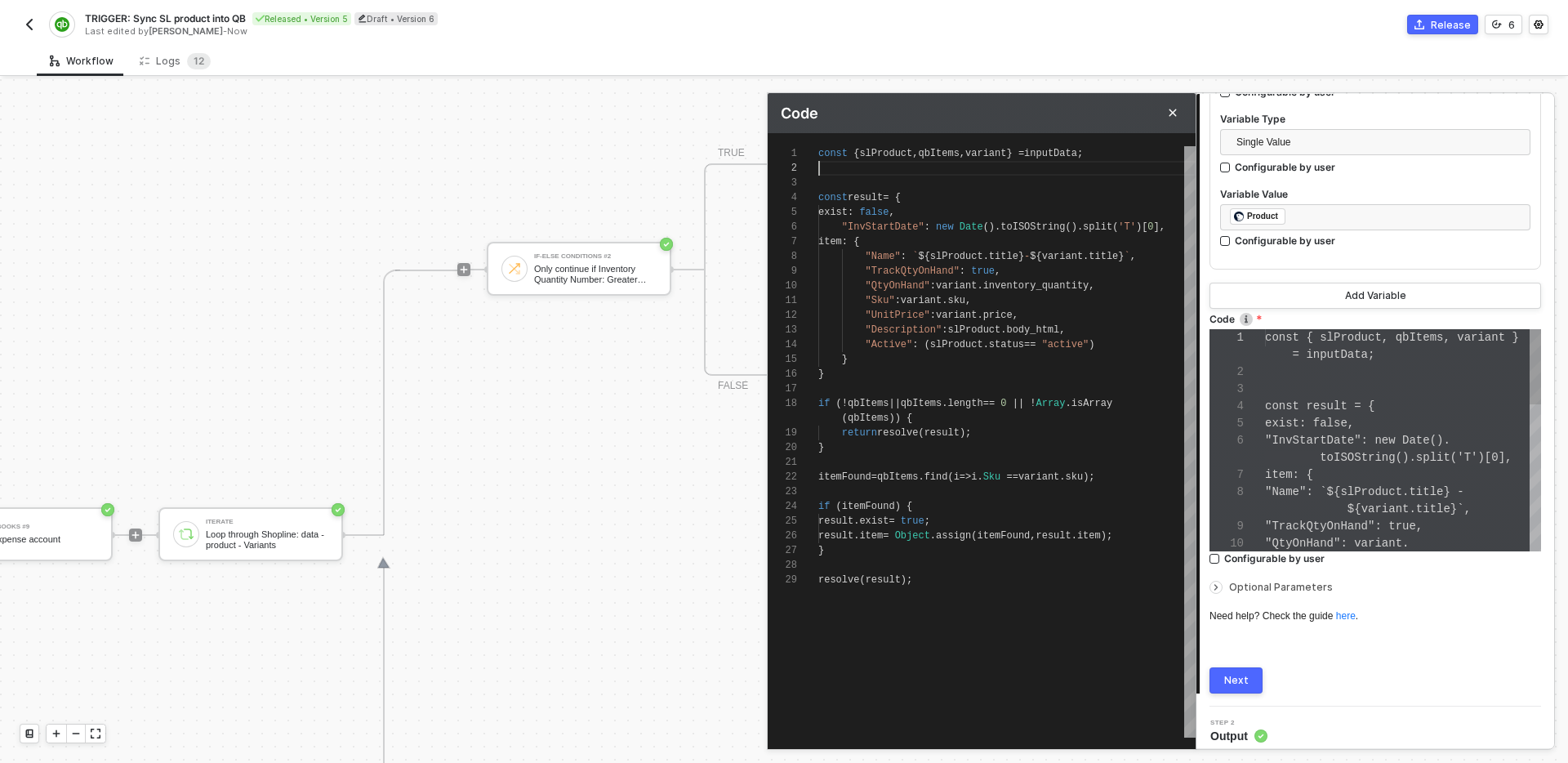
scroll to position [137, 0]
type textarea "const { slProduct, qbItems, variant } = inputData; const result = { exist: fals…"
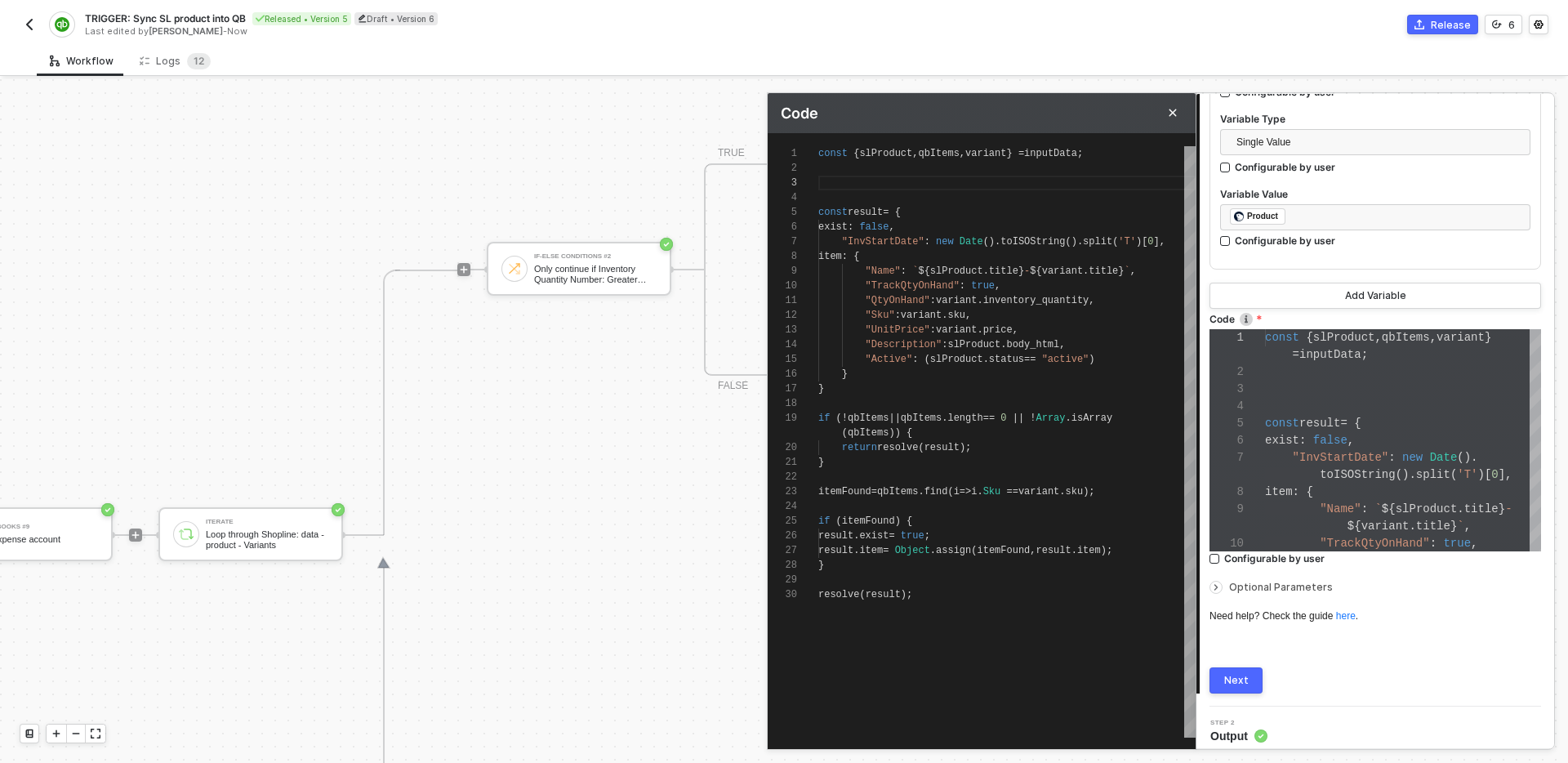
type textarea "const { slProduct, qbItems, variant } = inputData; i const result = { exist: fa…"
type textarea "const { slProduct, qbItems, variant } = inputData; if const result = { exist: f…"
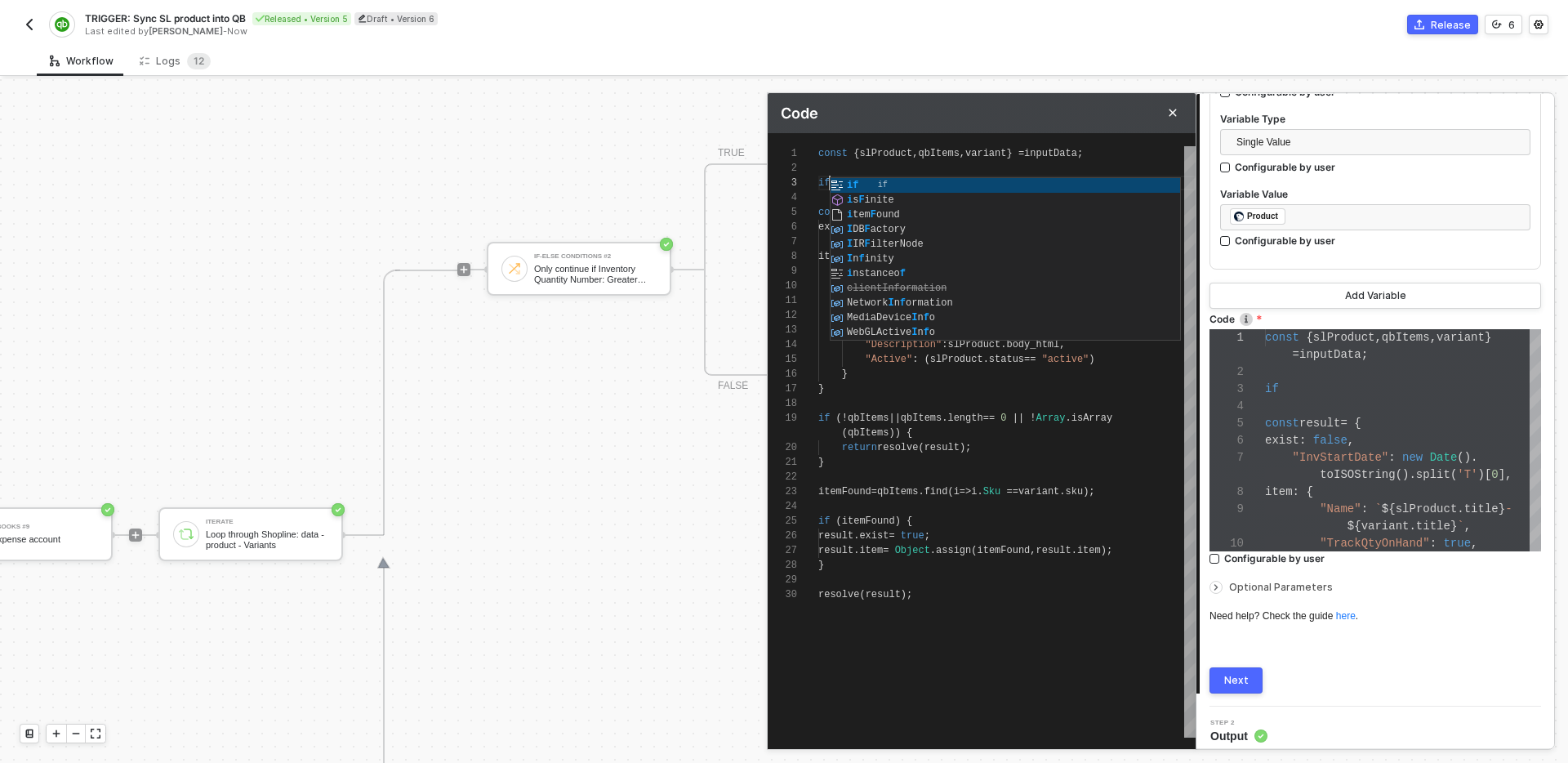
type textarea "const { slProduct, qbItems, variant } = inputData; if const result = { exist: f…"
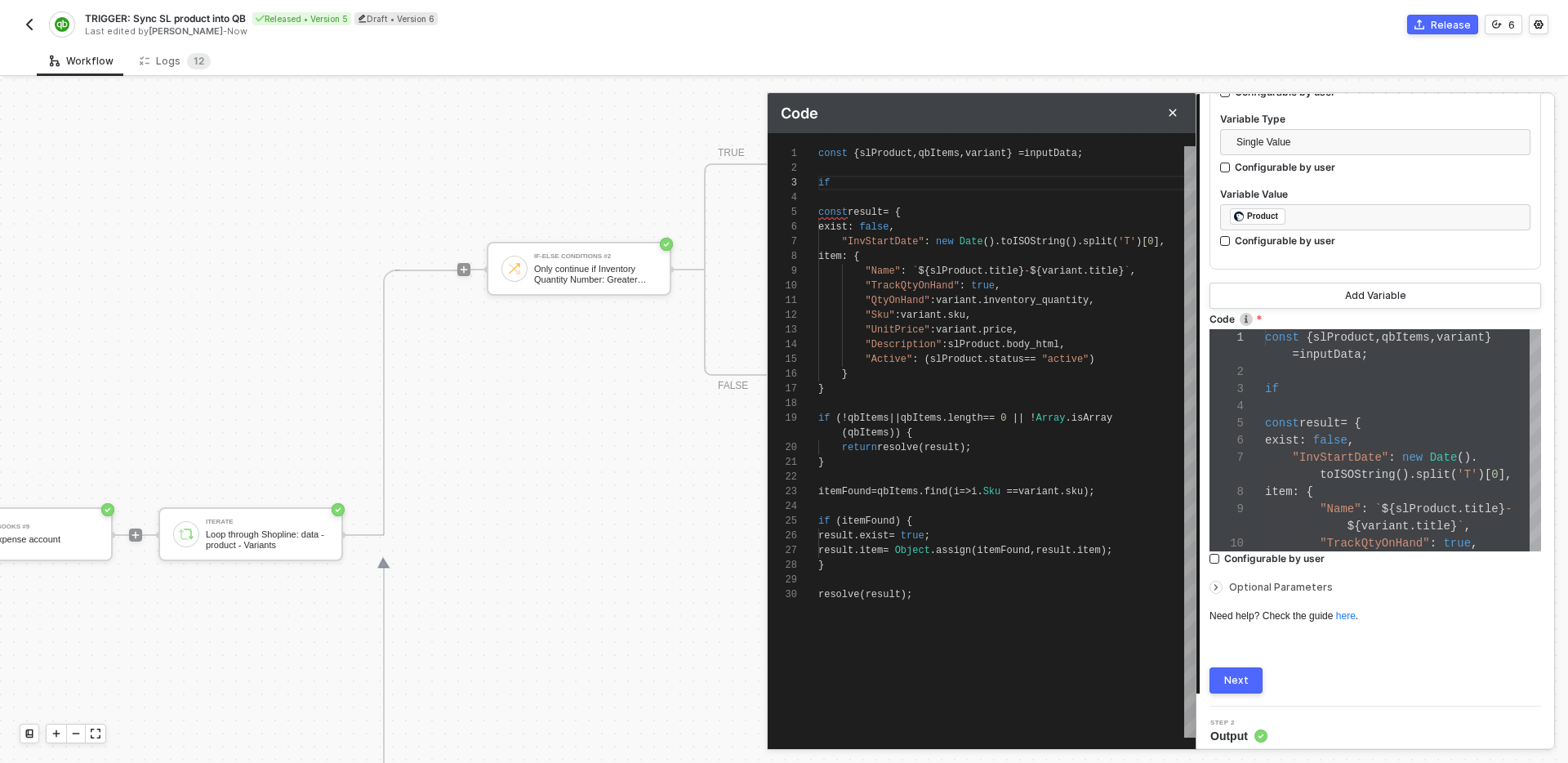
type textarea "const { slProduct, qbItems, variant } = inputData; if () const result = { exist…"
type textarea "const { slProduct, qbItems, variant } = inputData; if (s) const result = { exis…"
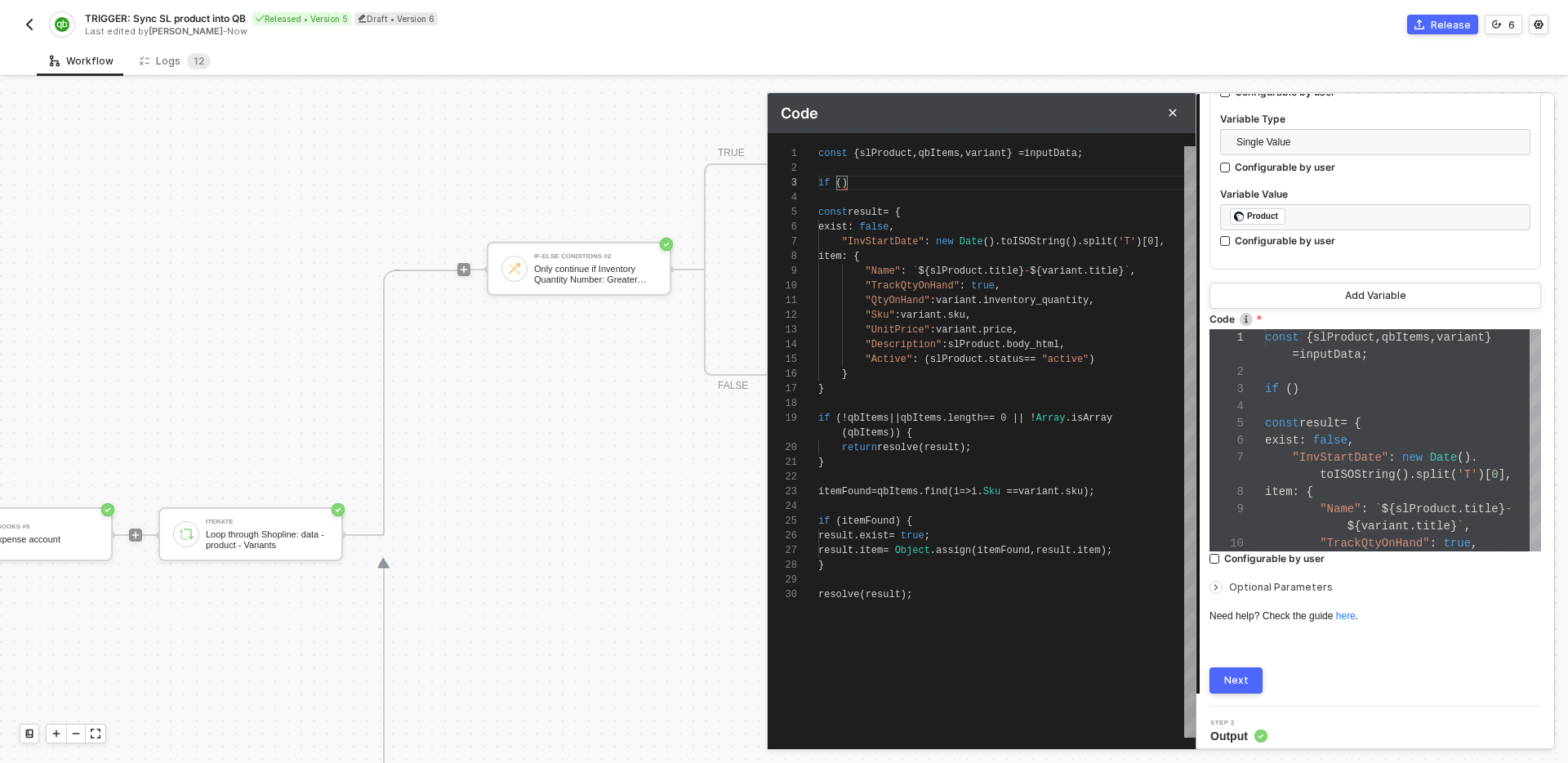
scroll to position [29, 35]
type textarea "const { slProduct, qbItems, variant } = inputData; if (sl) const result = { exi…"
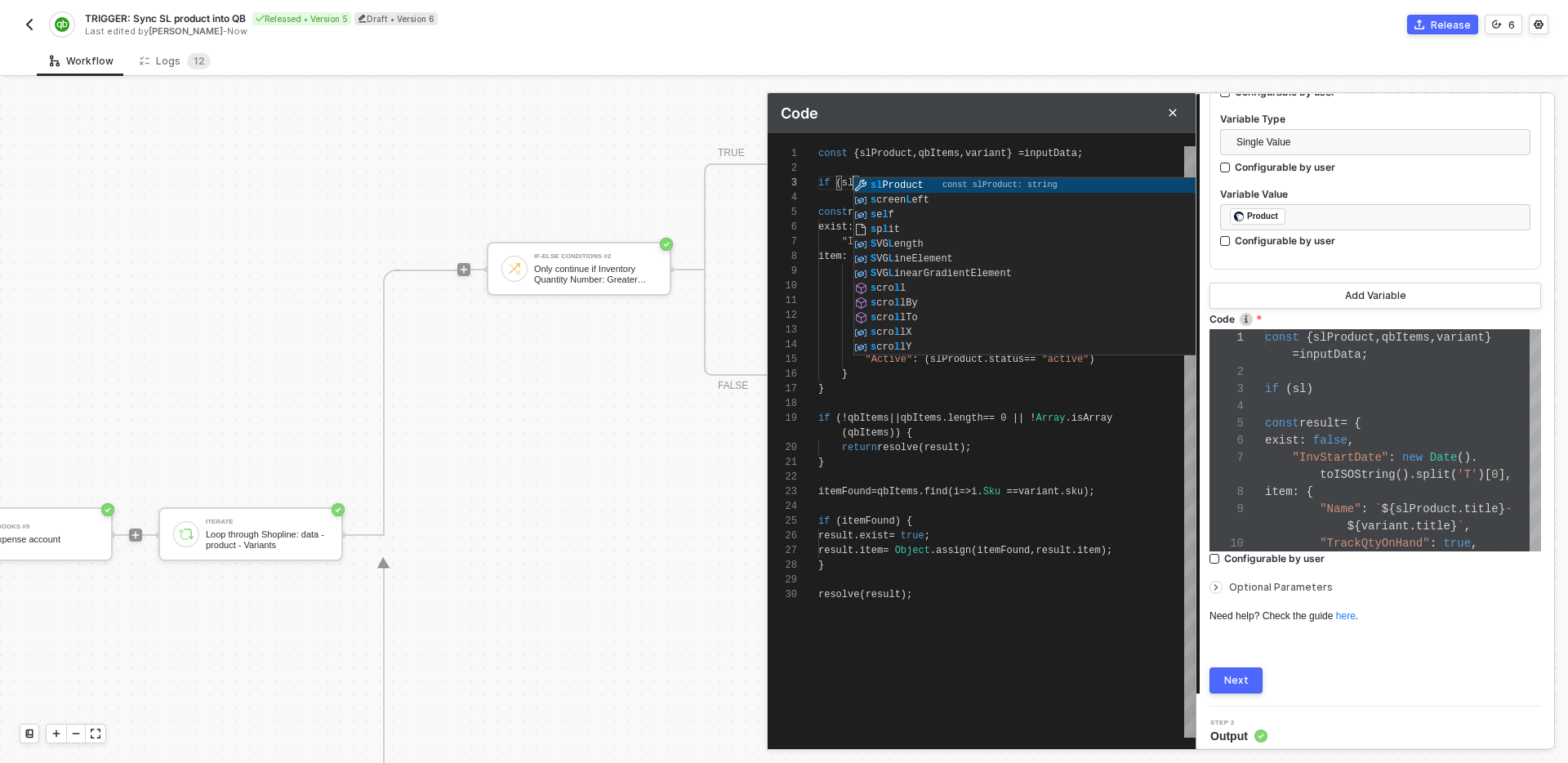
type textarea "const { slProduct, qbItems, variant } = inputData; if (slProduct) const result …"
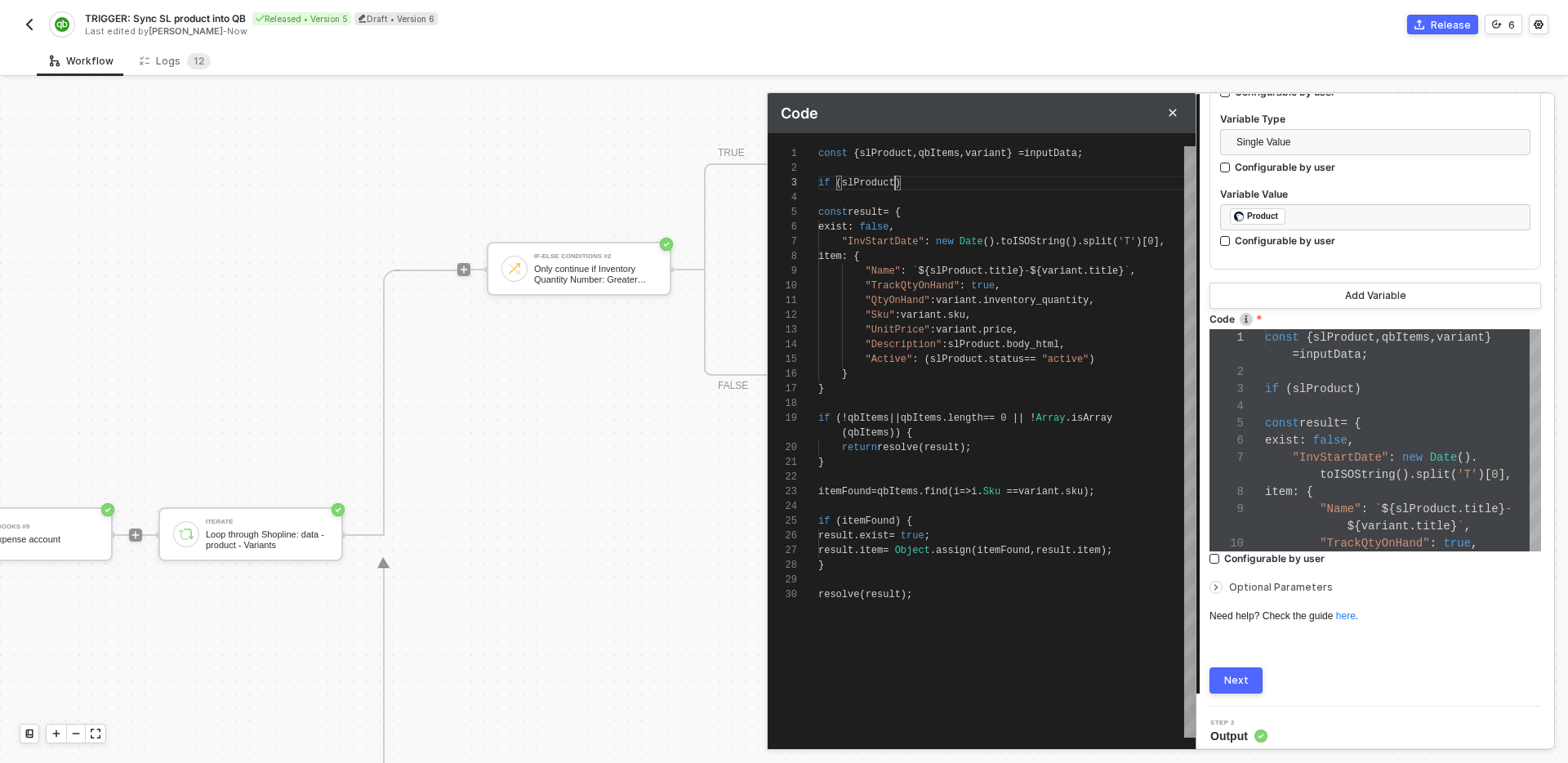
type textarea "const { slProduct, qbItems, variant } = inputData; if (slProduct.) const result…"
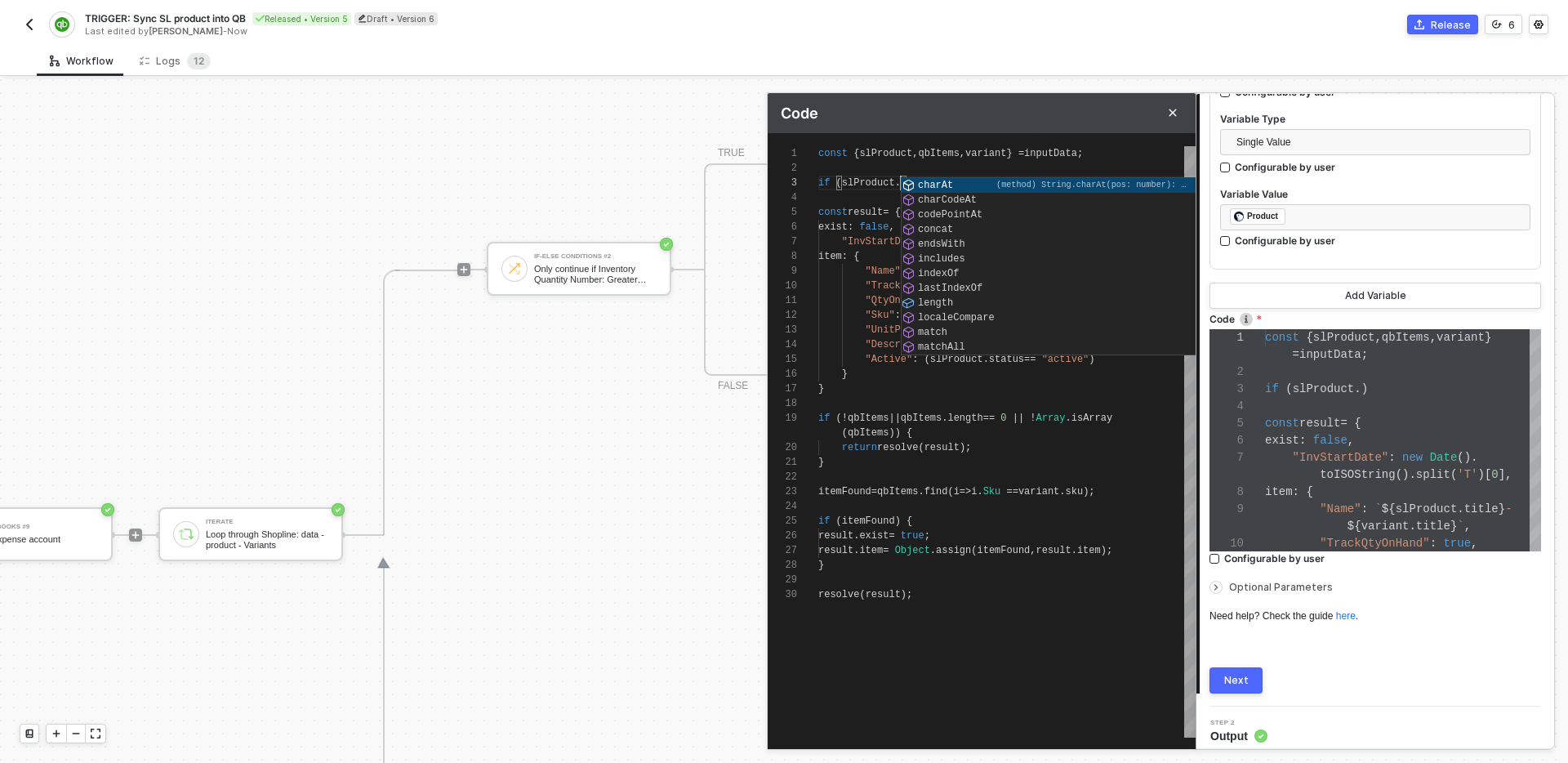
scroll to position [29, 82]
type textarea "const { slProduct, qbItems, variant } = inputData; if (slProduct.t) const resul…"
type textarea "const { slProduct, qbItems, variant } = inputData; if (slProduct.ti) const resu…"
type textarea "const { slProduct, qbItems, variant } = inputData; if (slProduct.title) const r…"
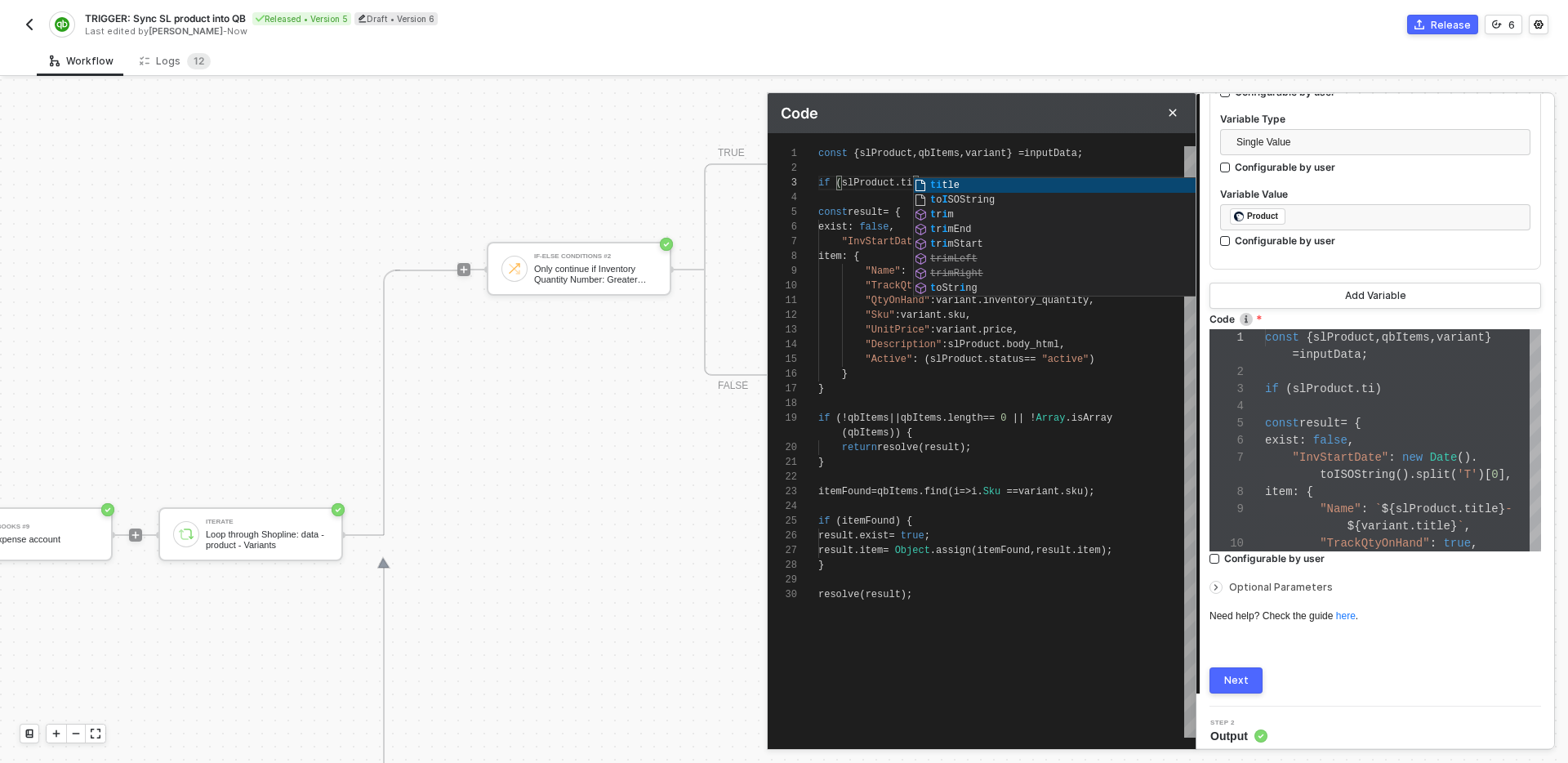
type textarea "const { slProduct, qbItems, variant } = inputData; if (slProduct.title) const r…"
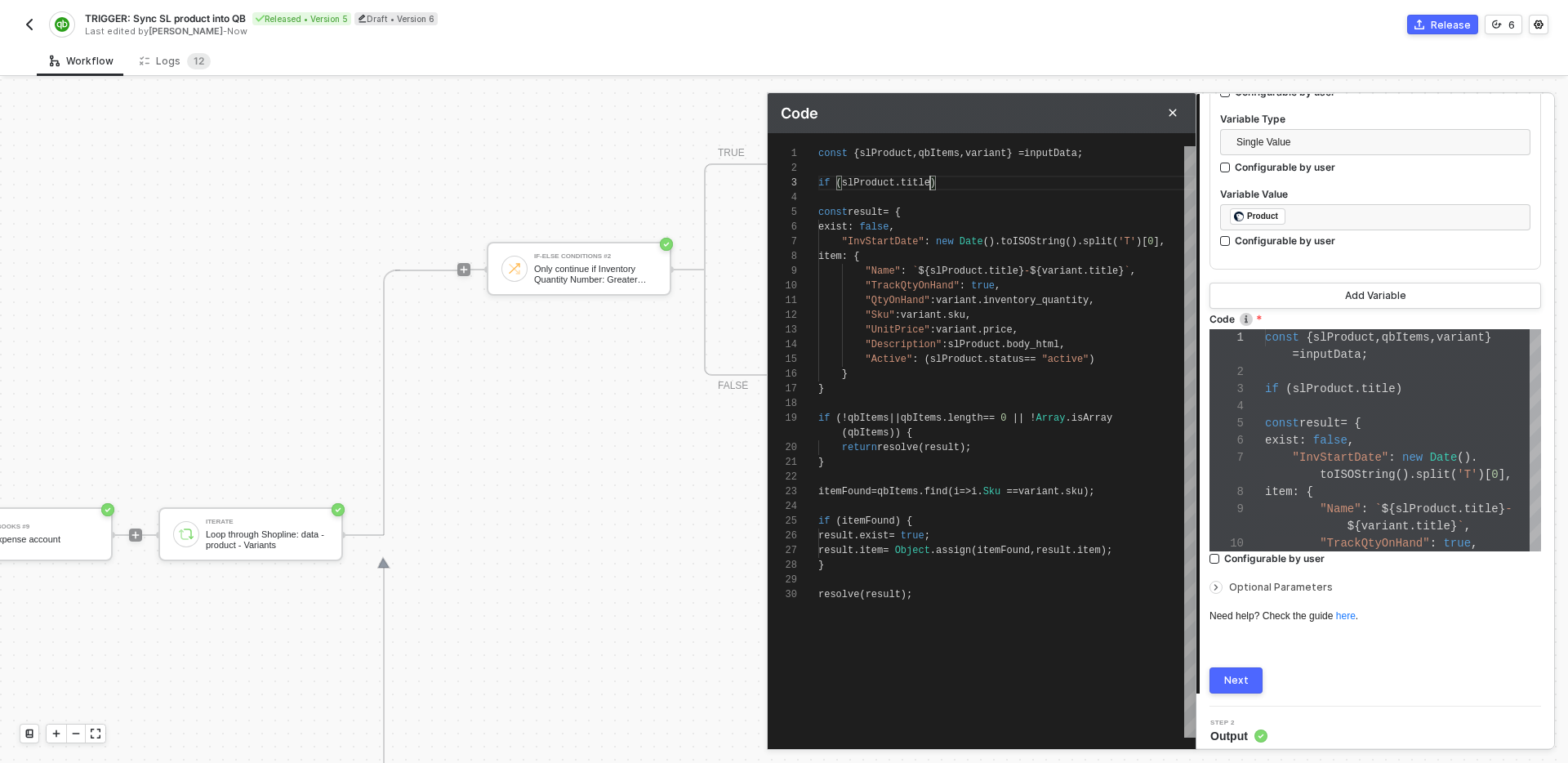
type textarea "const { slProduct, qbItems, variant } = inputData; if (slProduct.title.) const …"
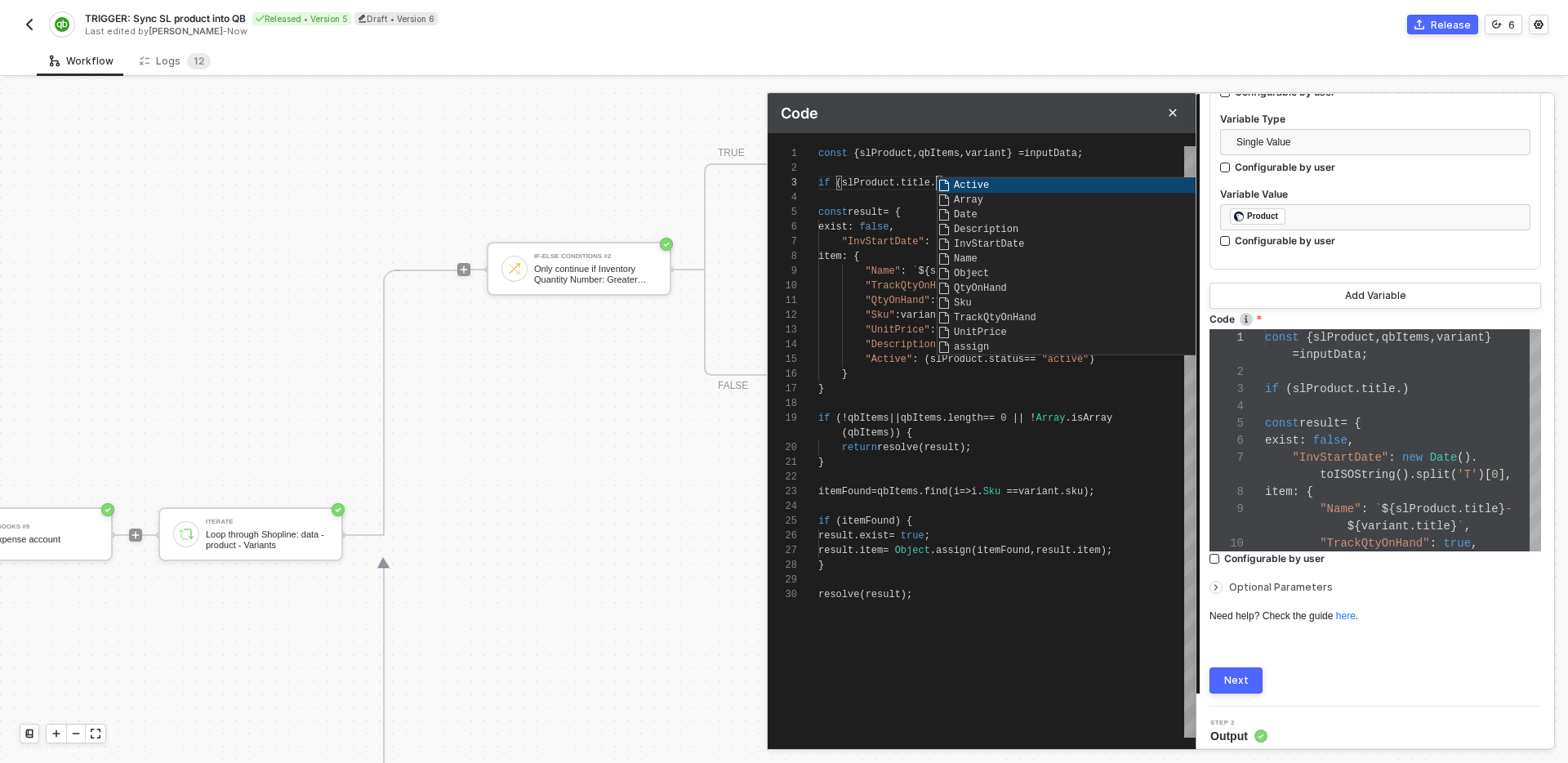
type textarea "const { slProduct, qbItems, variant } = inputData; if (slProduct.title.l) const…"
type textarea "const { slProduct, qbItems, variant } = inputData; if (slProduct.title.le) cons…"
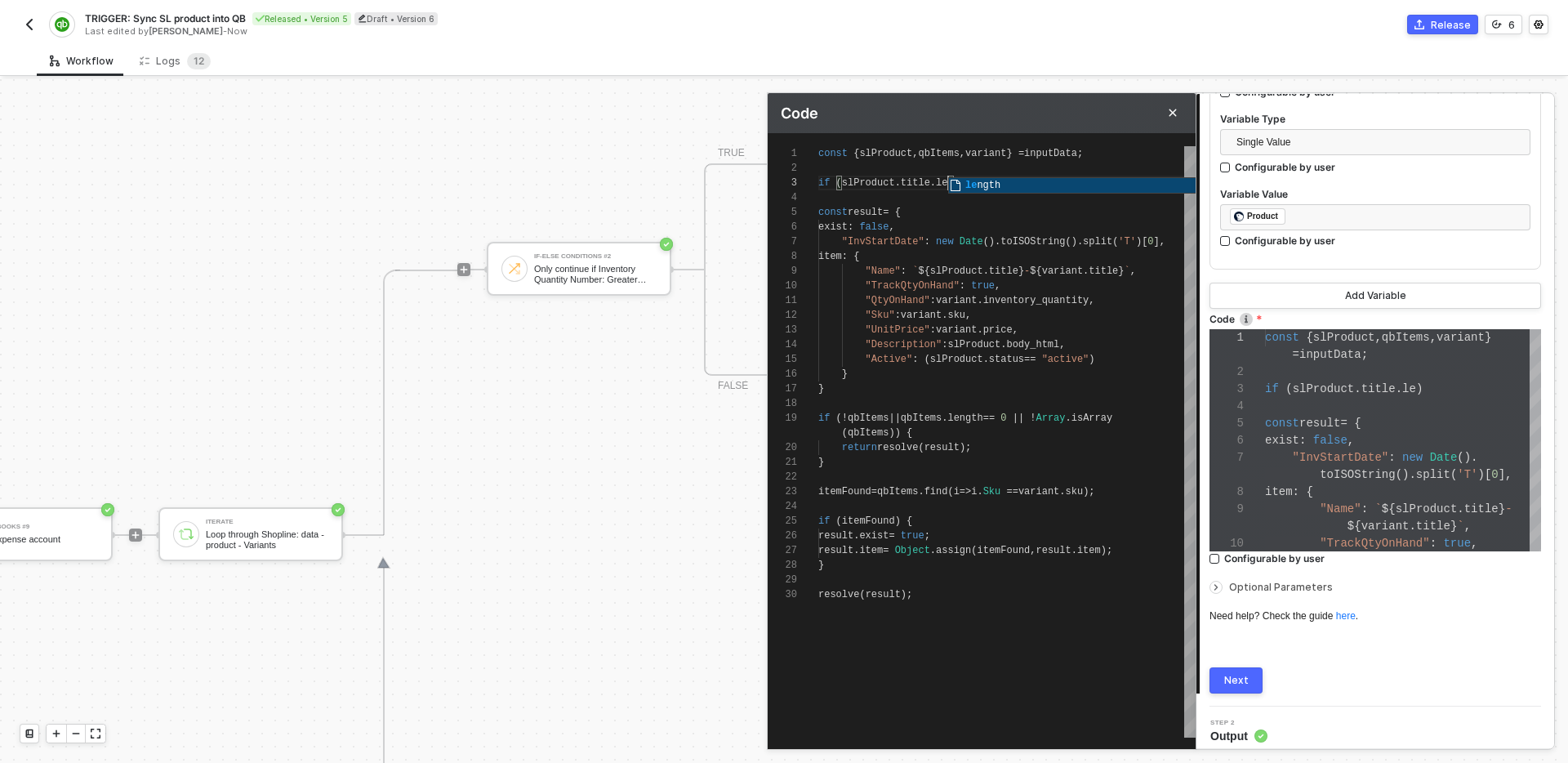
type textarea "const { slProduct, qbItems, variant } = inputData; if (slProduct.title.length) …"
type textarea "const { slProduct, qbItems, variant } = inputData; if (slProduct.title.length )…"
type textarea "const { slProduct, qbItems, variant } = inputData; if (slProduct.title.length -…"
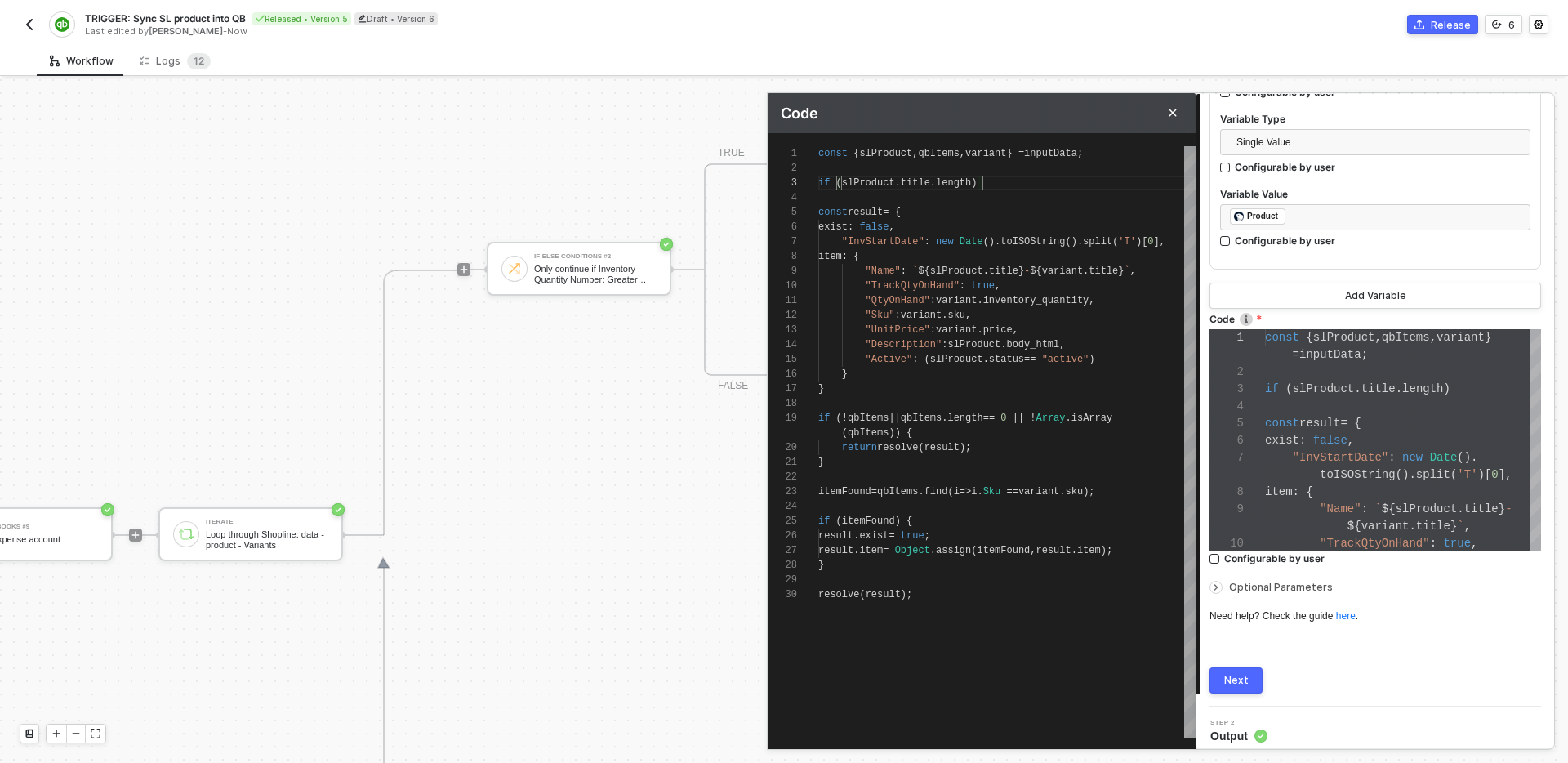
type textarea "const { slProduct, qbItems, variant } = inputData; if (slProduct.title.length -…"
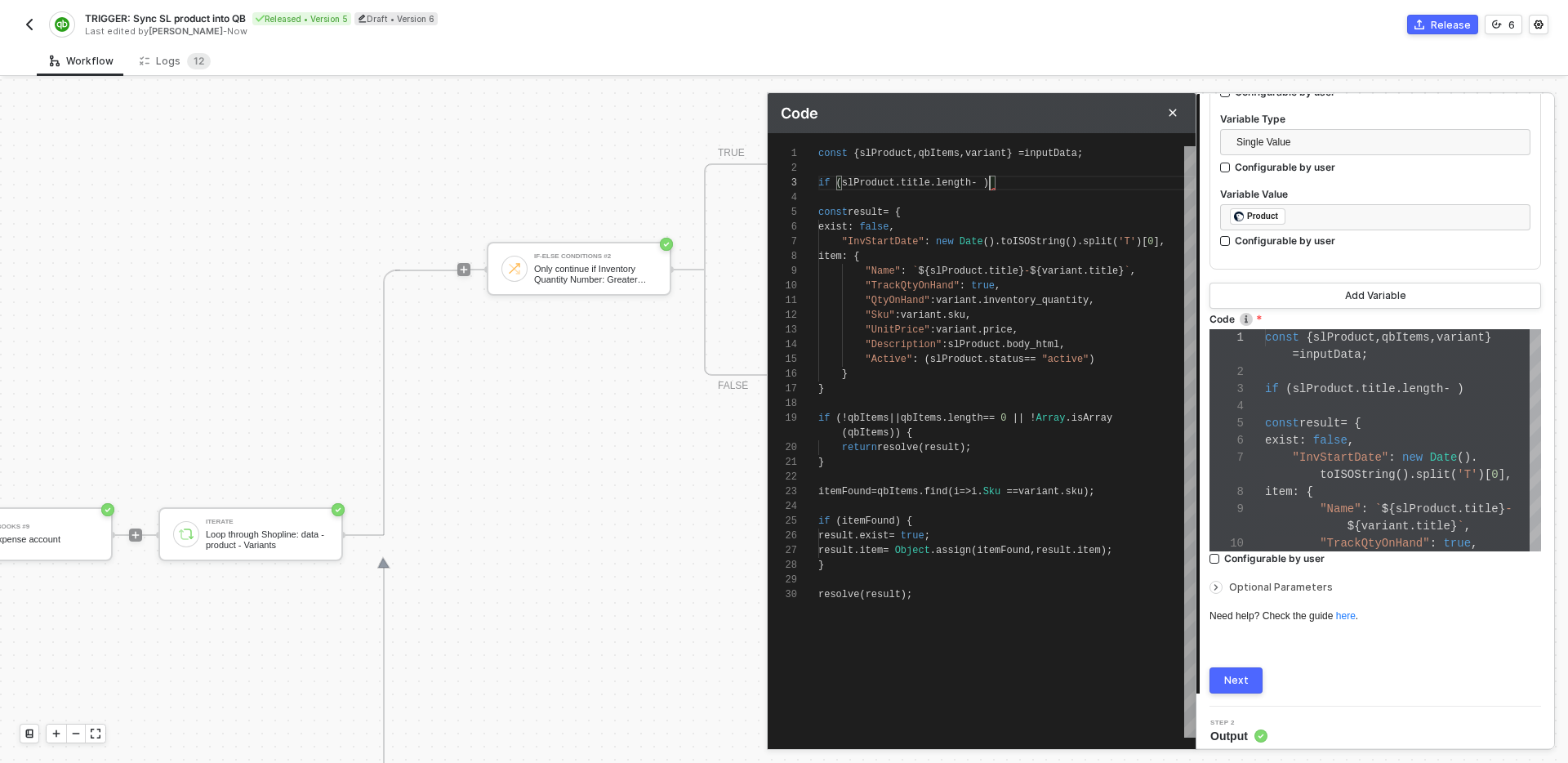
type textarea "const { slProduct, qbItems, variant } = inputData; if (slProduct.title.length -…"
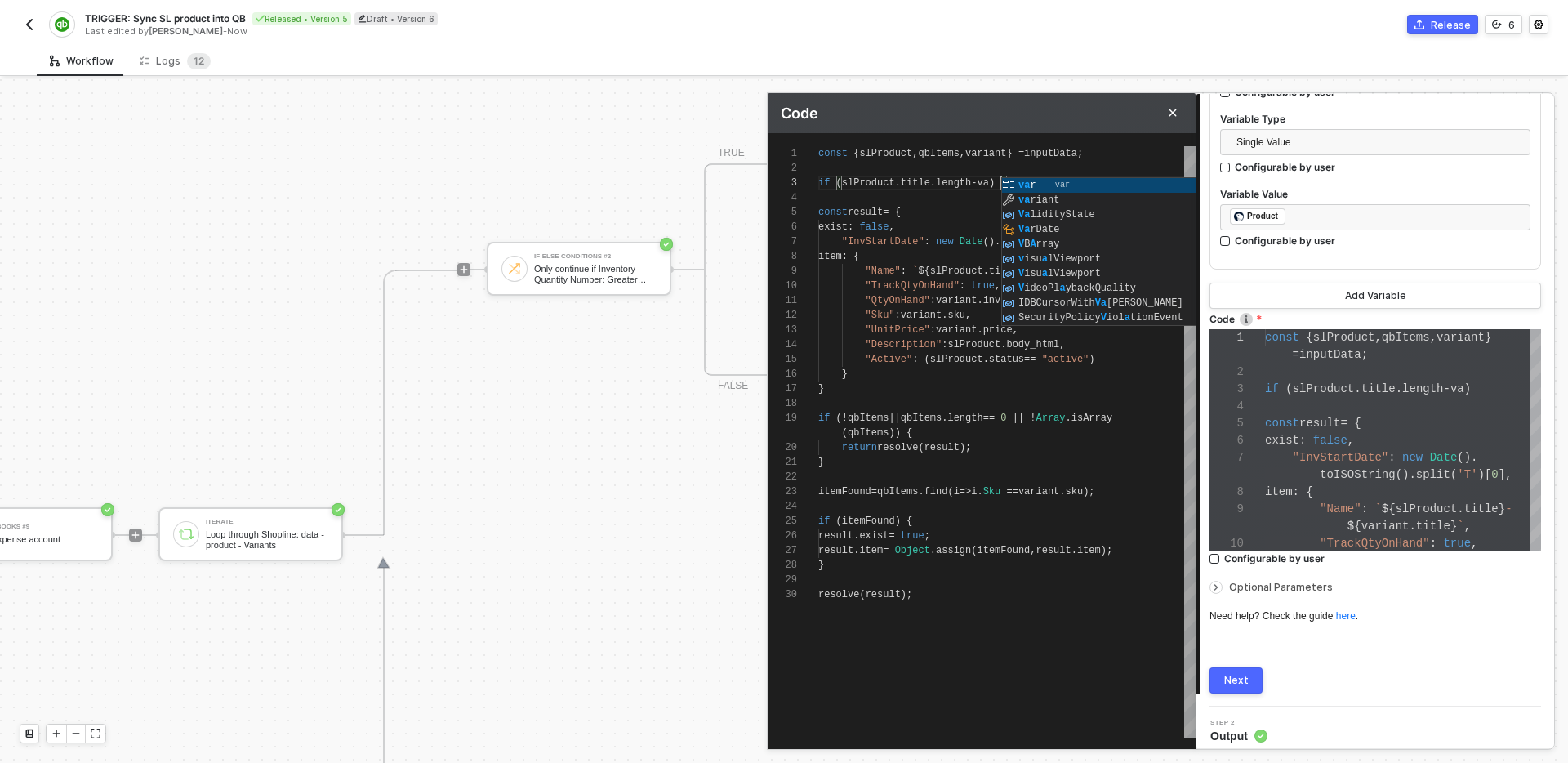
scroll to position [29, 183]
type textarea "const { slProduct, qbItems, variant } = inputData; if (slProduct.title.length -…"
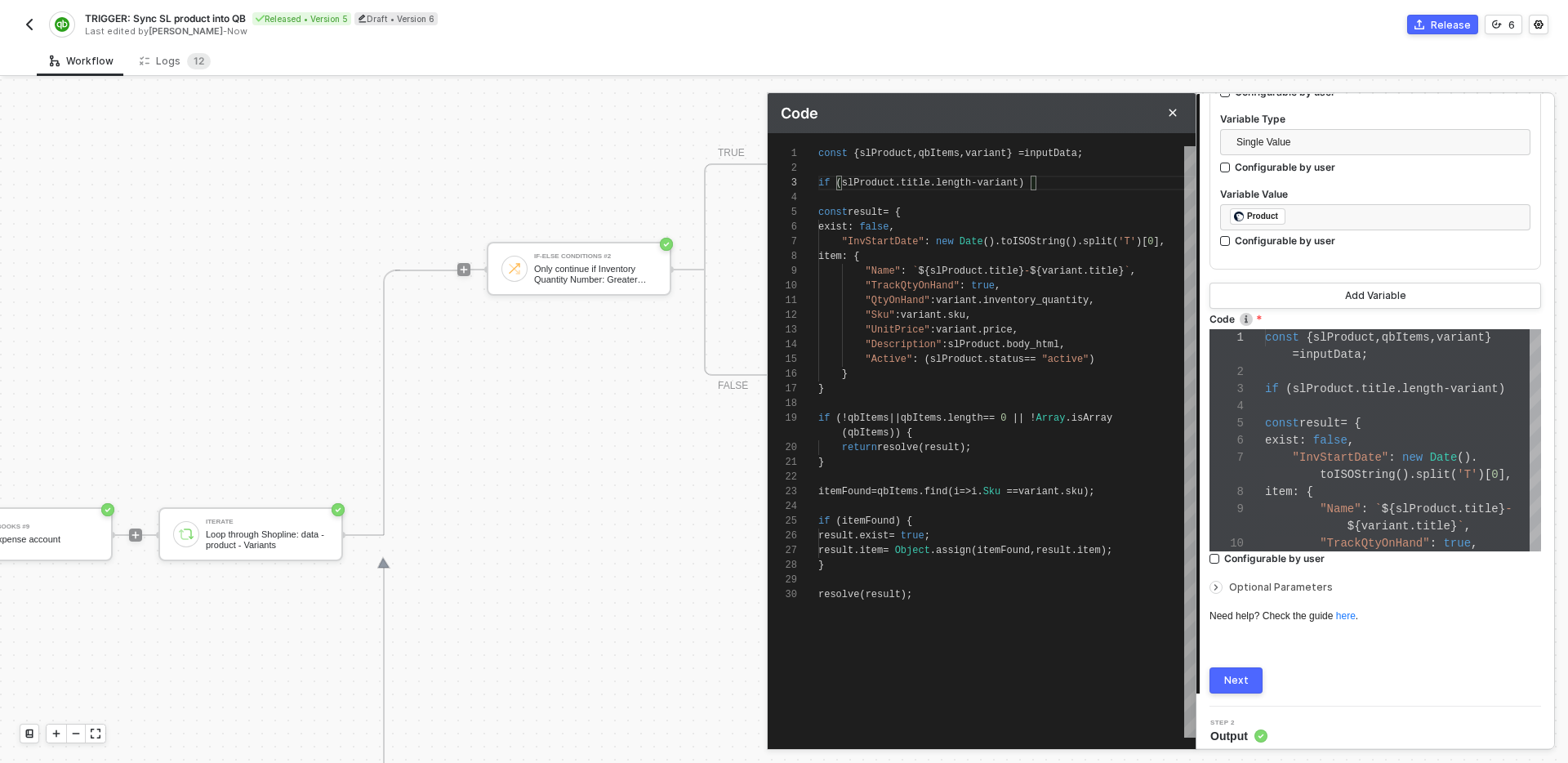
type textarea "const { slProduct, qbItems, variant } = inputData; if (slProduct.title.length -…"
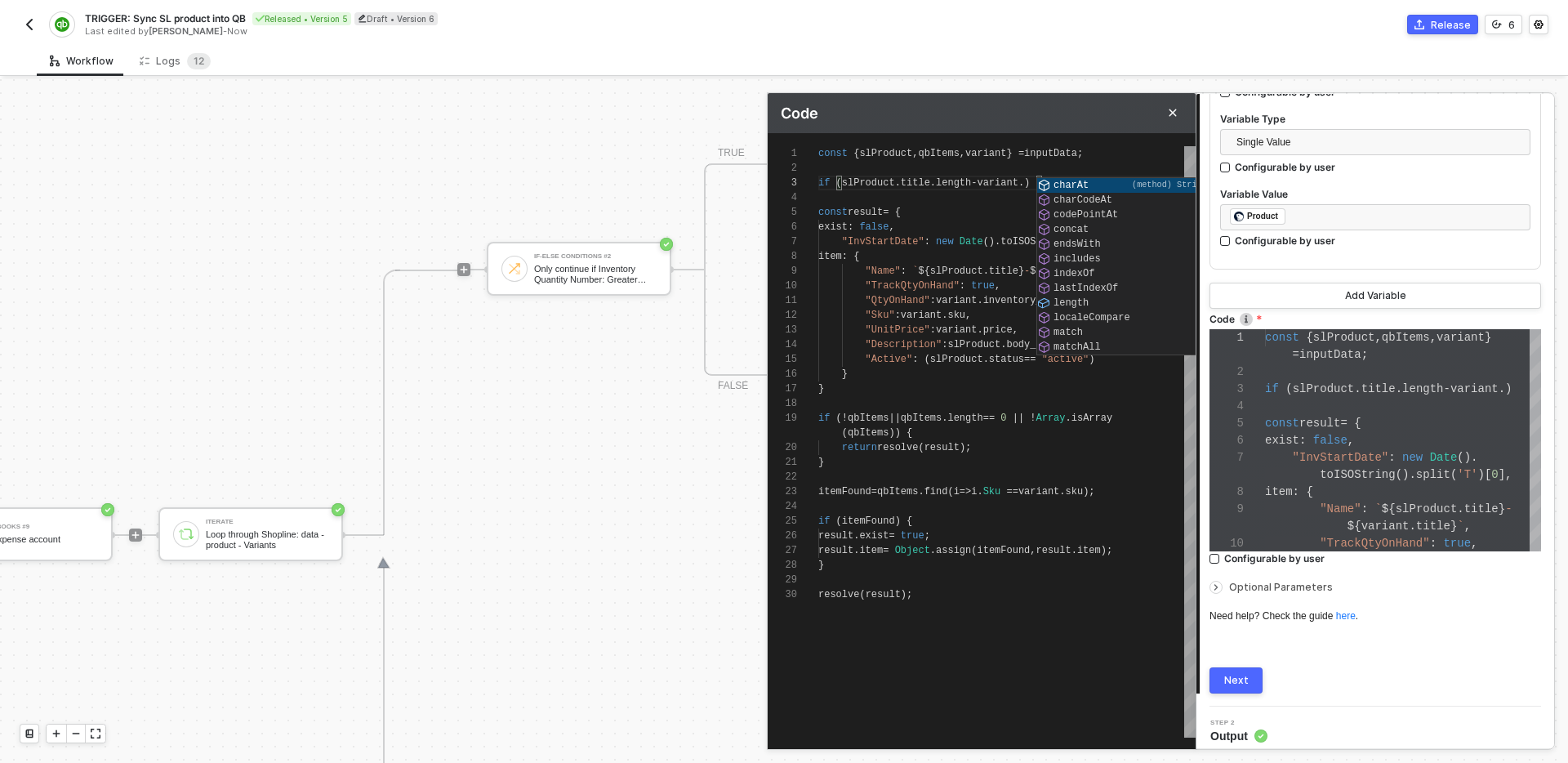
type textarea "const { slProduct, qbItems, variant } = inputData; if (slProduct.title.length -…"
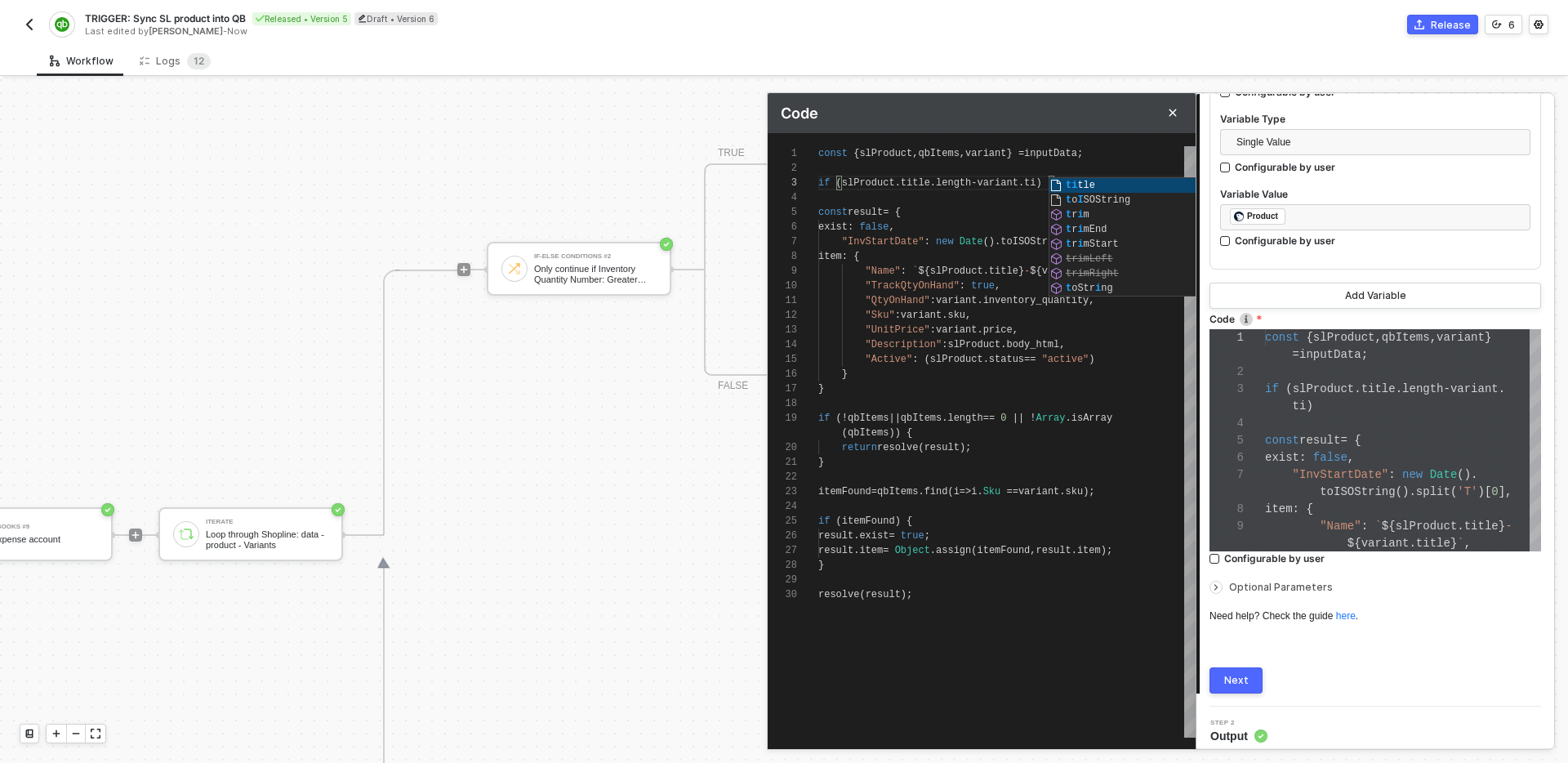
type textarea "const { slProduct, qbItems, variant } = inputData; if (slProduct.title.length -…"
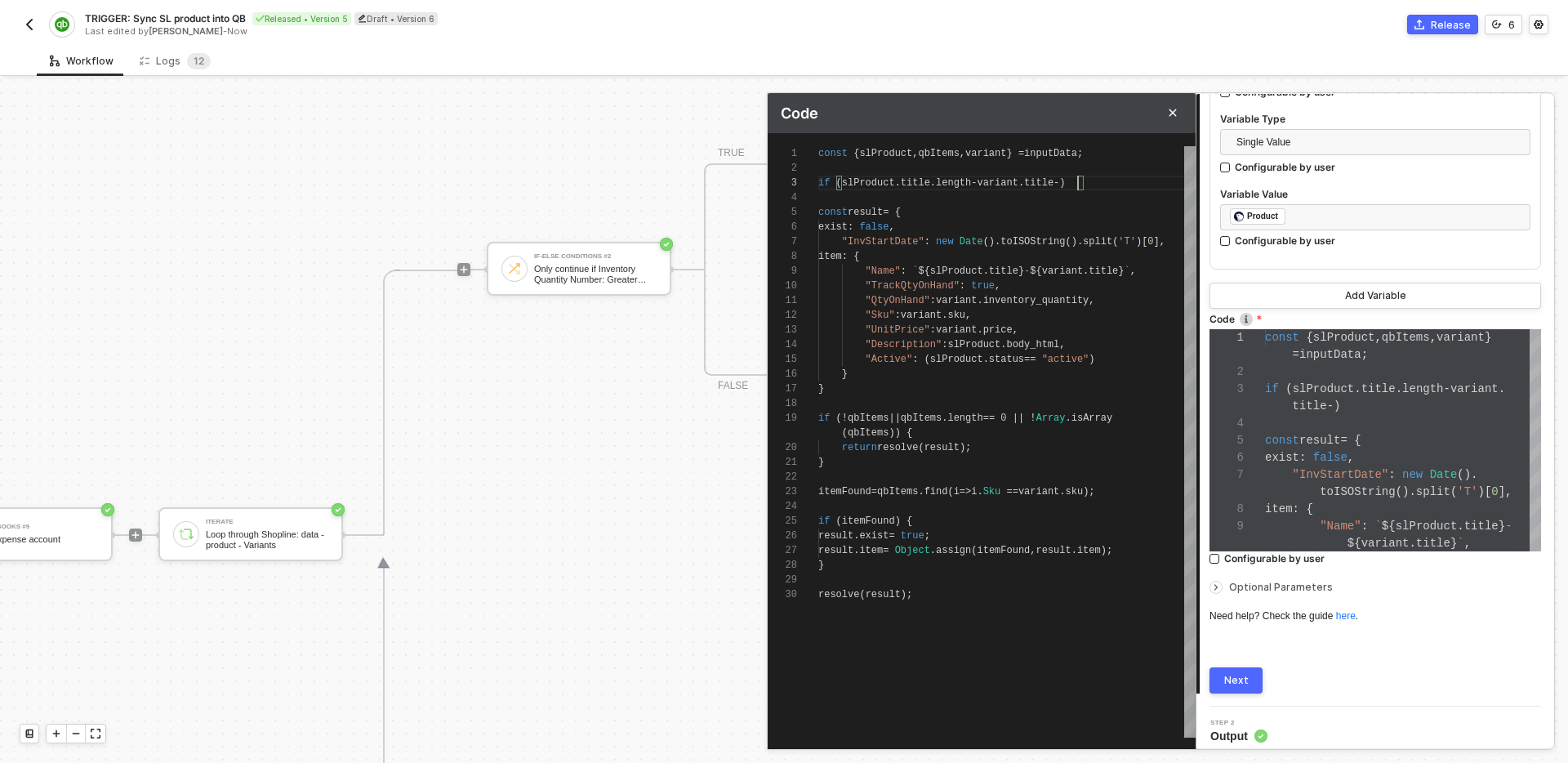
type textarea "const { slProduct, qbItems, variant } = inputData; if (slProduct.title.length -…"
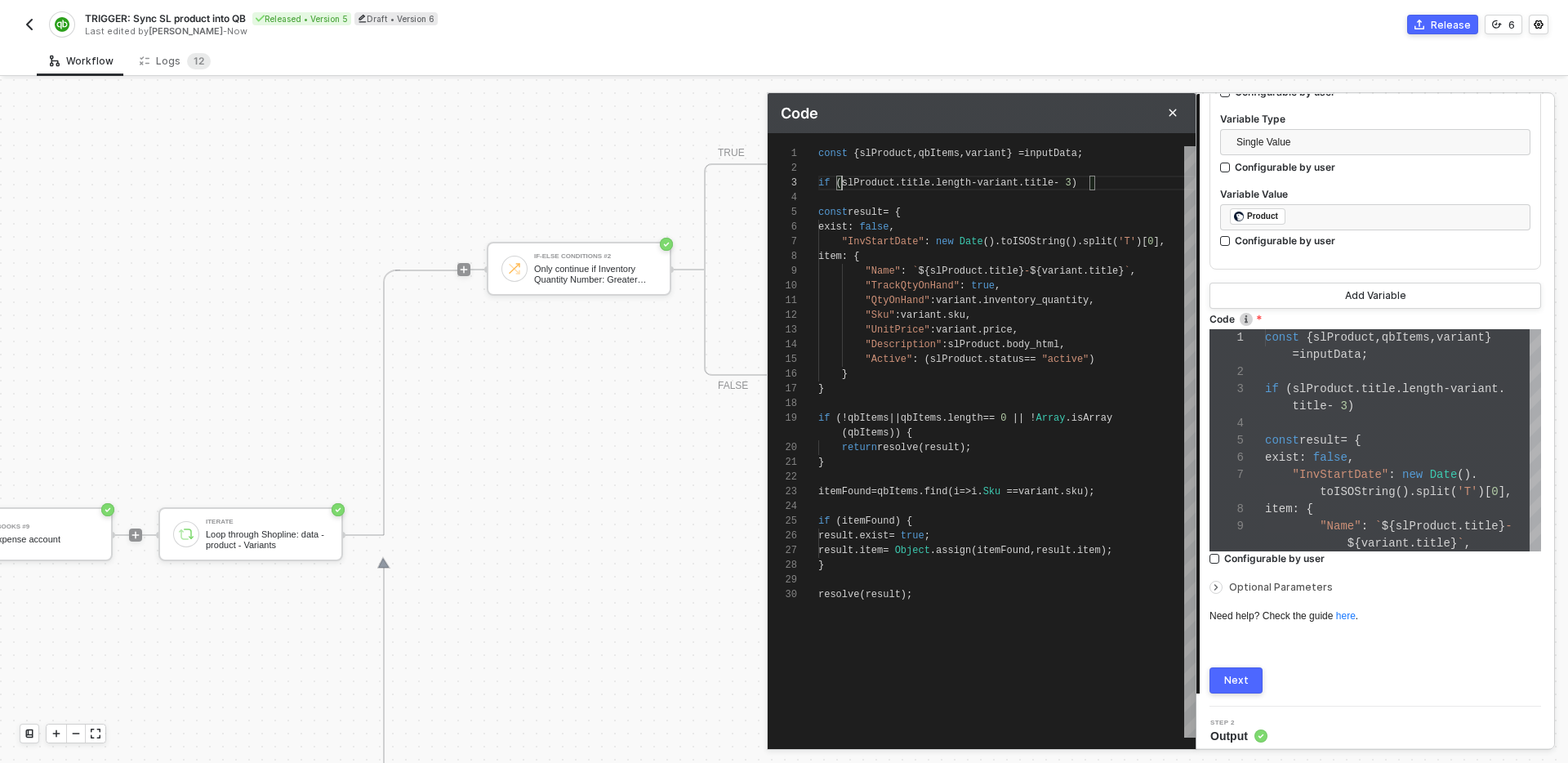
scroll to position [29, 24]
type textarea "const { slProduct, qbItems, variant } = inputData; if ((slProduct.title.length …"
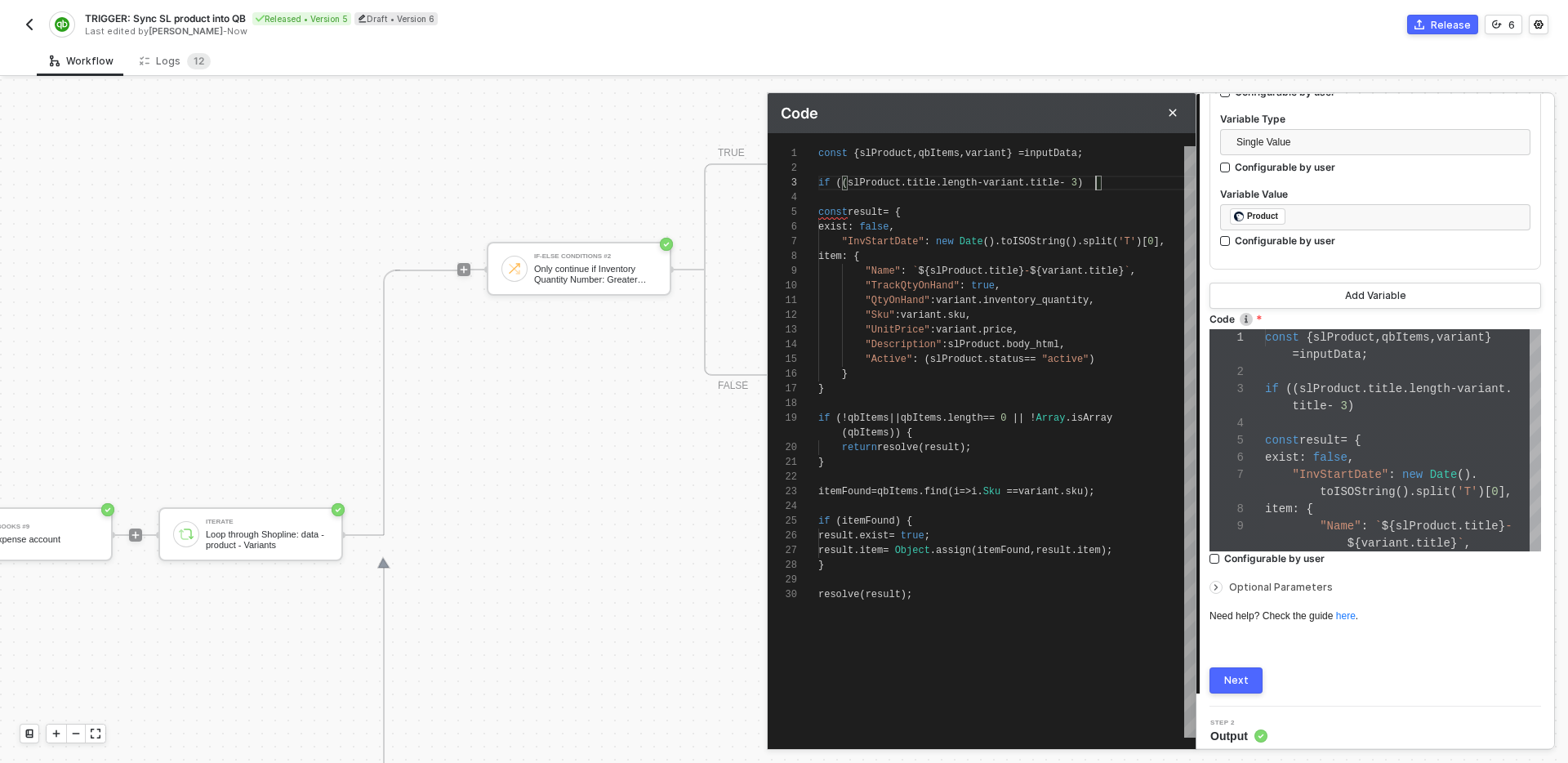
type textarea "const { slProduct, qbItems, variant } = inputData; if ((slProduct.title.length …"
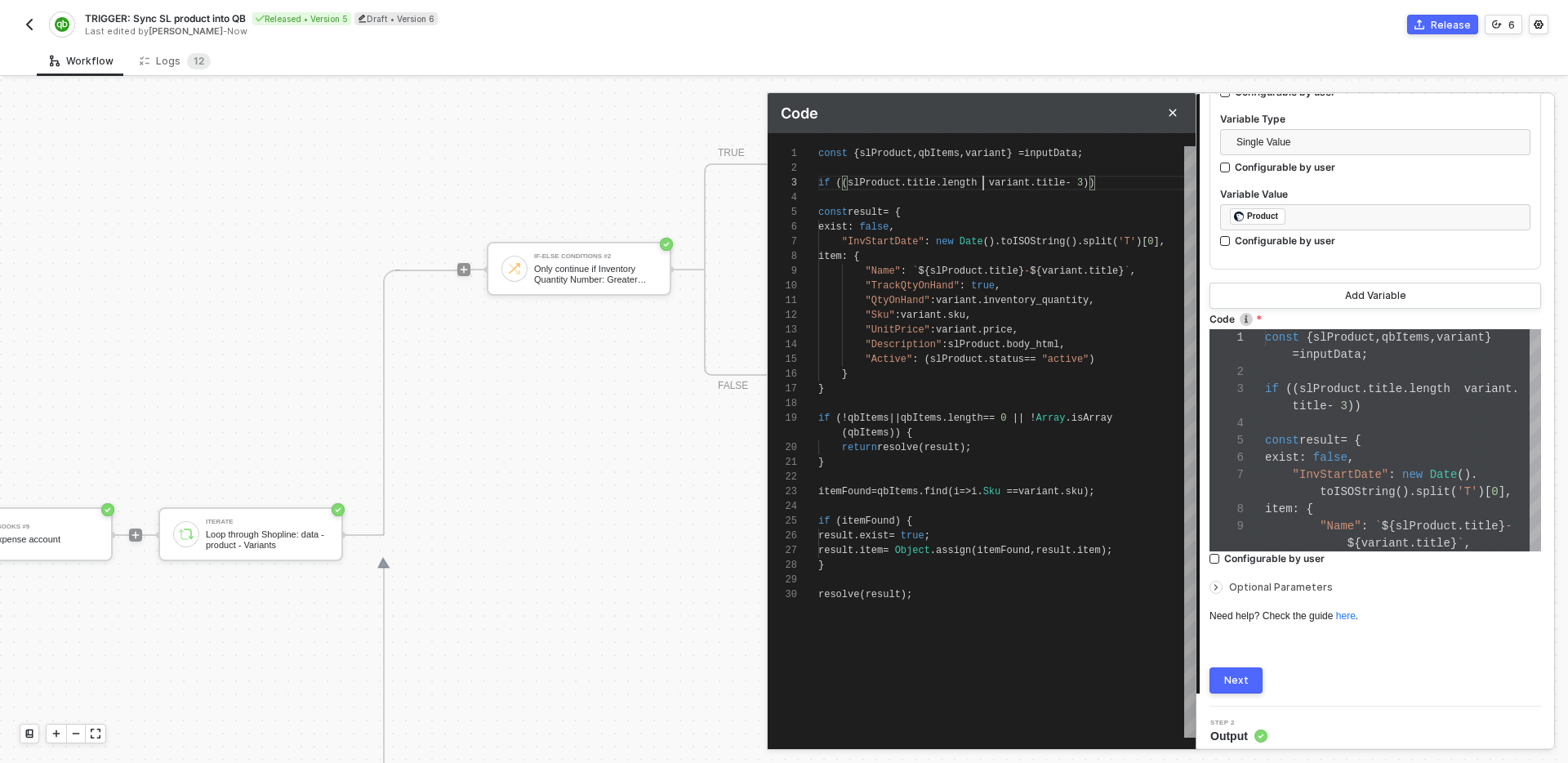
type textarea "const { slProduct, qbItems, variant } = inputData; if ((slProduct.title.length …"
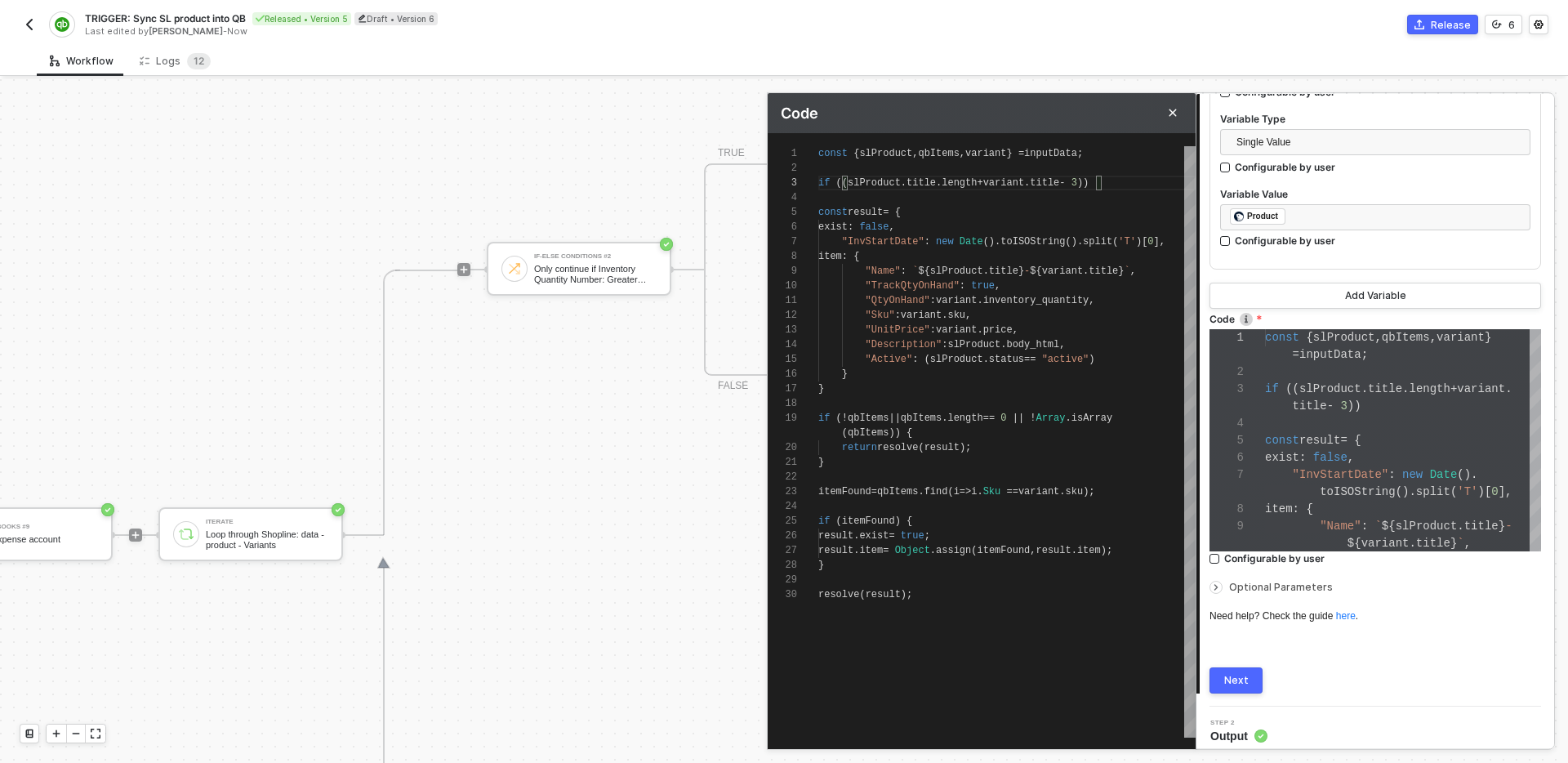
type textarea "const { slProduct, qbItems, variant } = inputData; if ((slProduct.title.length …"
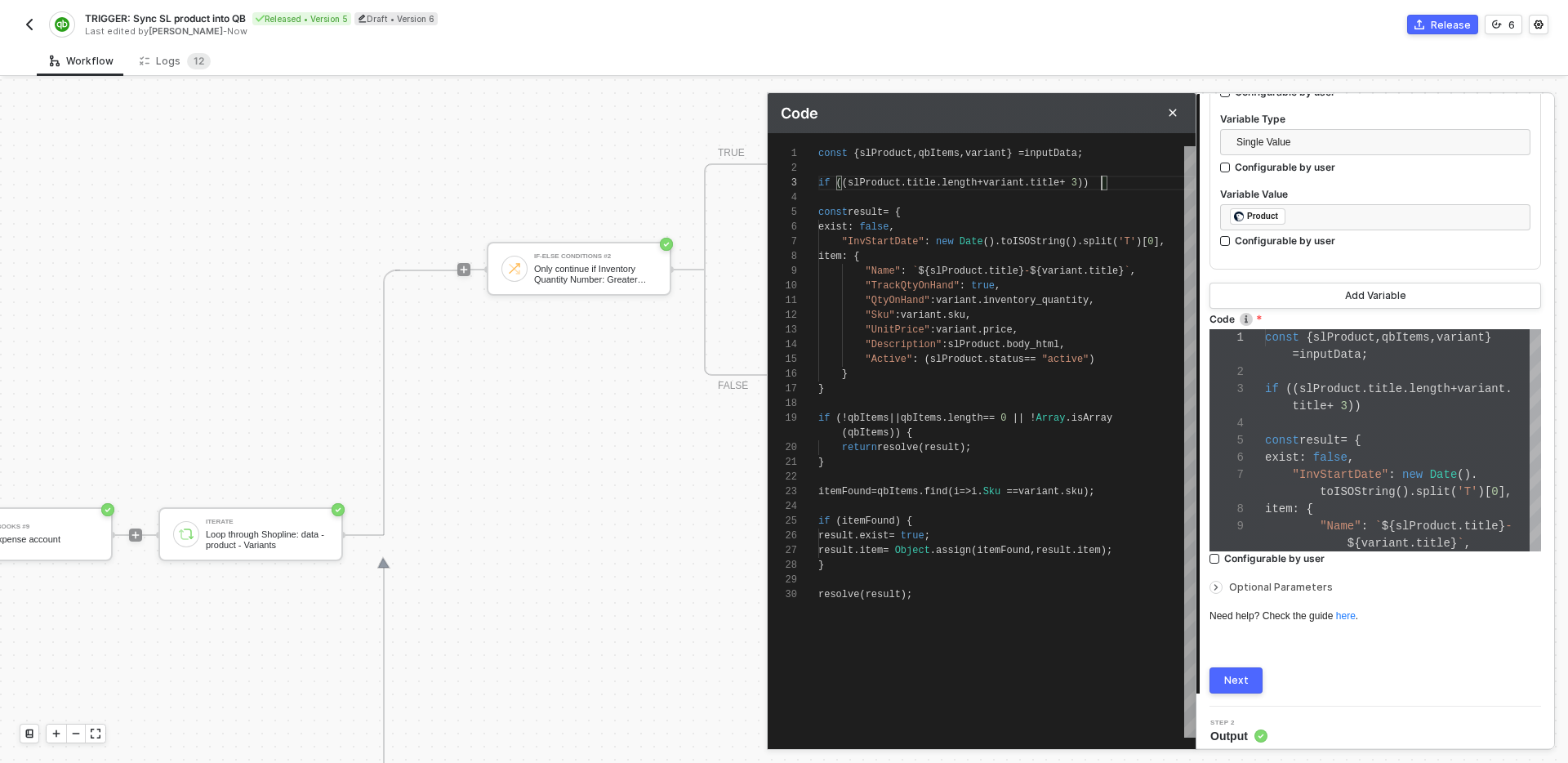
type textarea "const { slProduct, qbItems, variant } = inputData; if ((slProduct.title.length …"
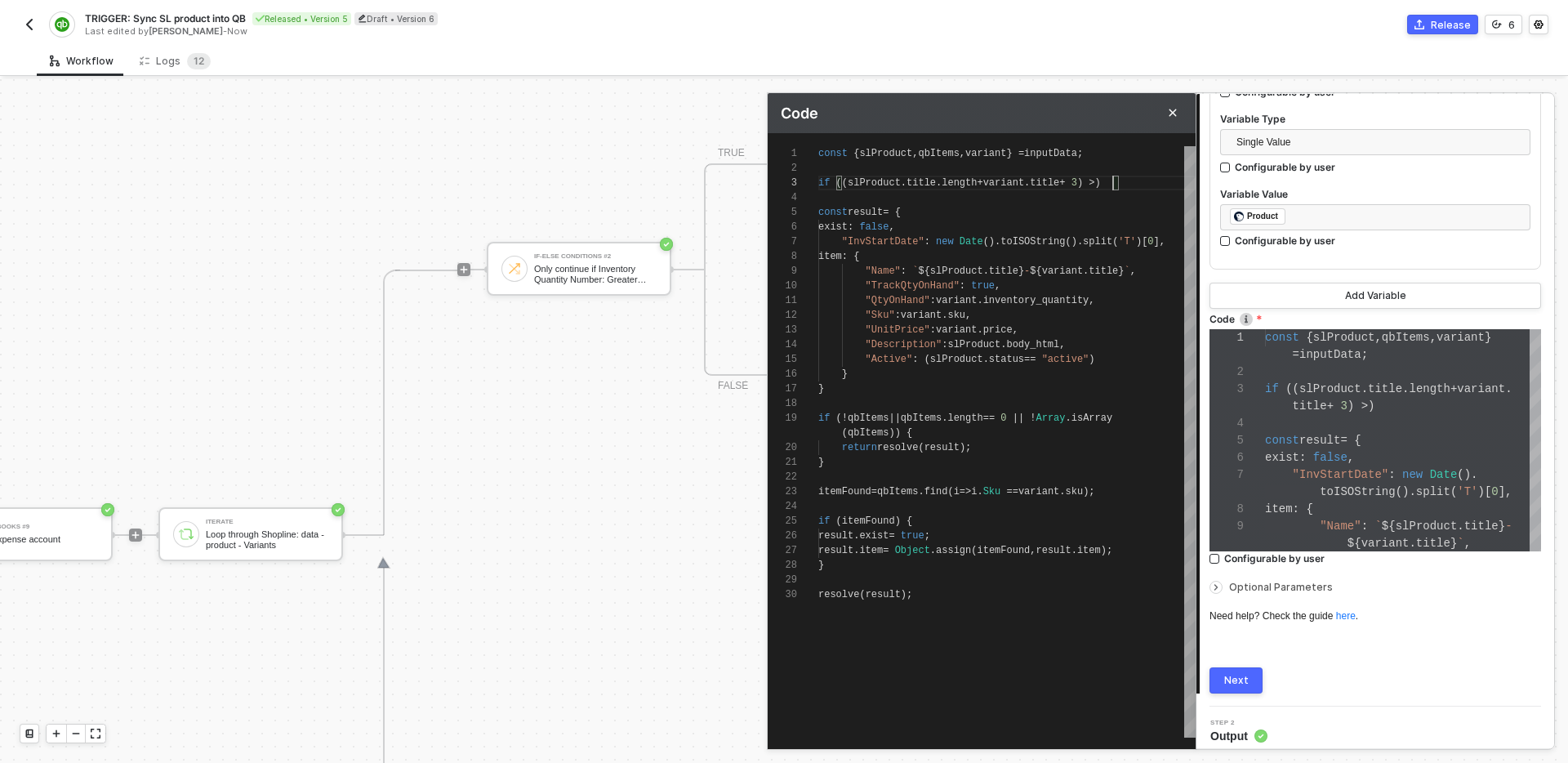
type textarea "const { slProduct, qbItems, variant } = inputData; if ((slProduct.title.length …"
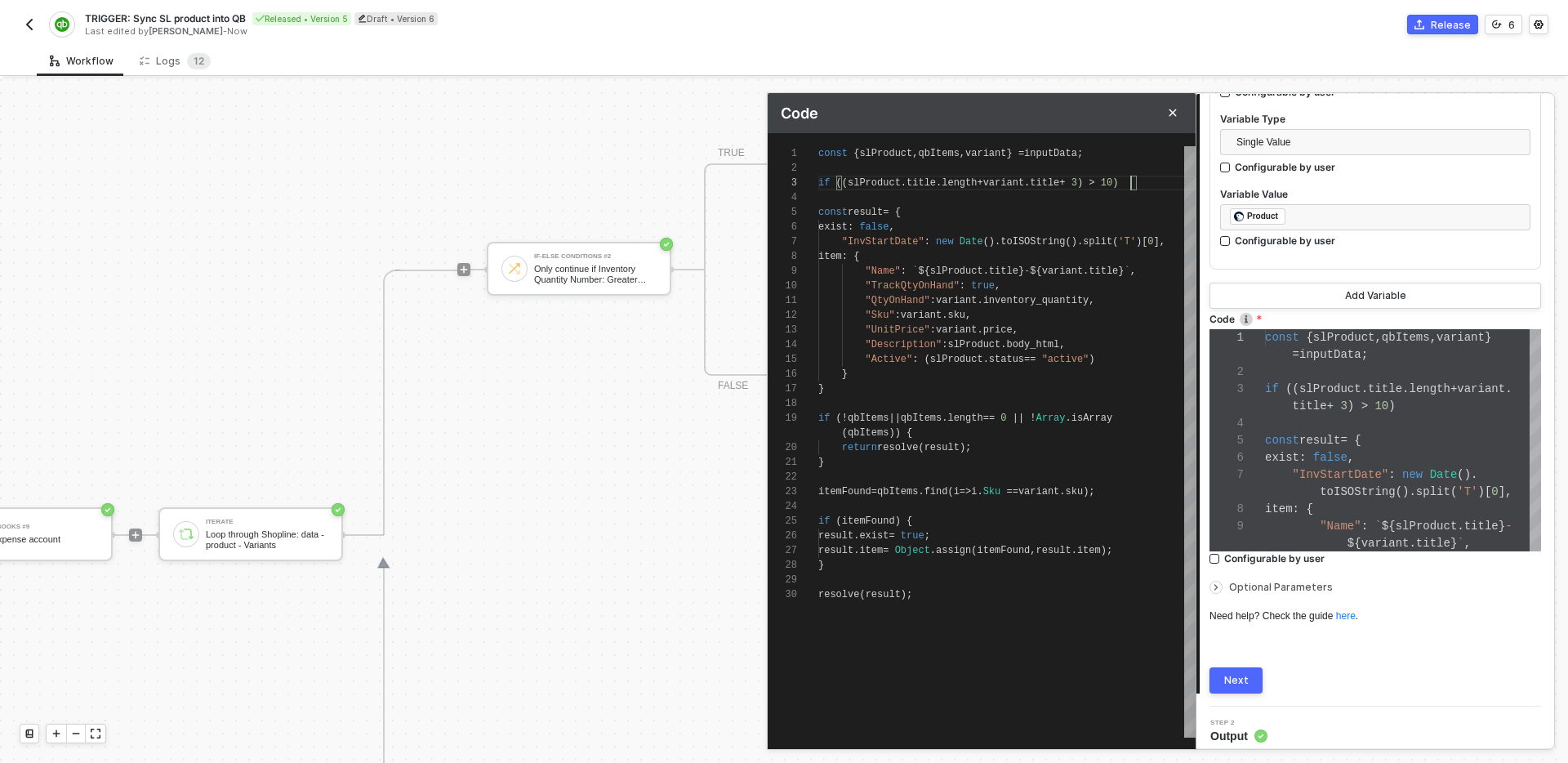
type textarea "const { slProduct, qbItems, variant } = inputData; if ((slProduct.title.length …"
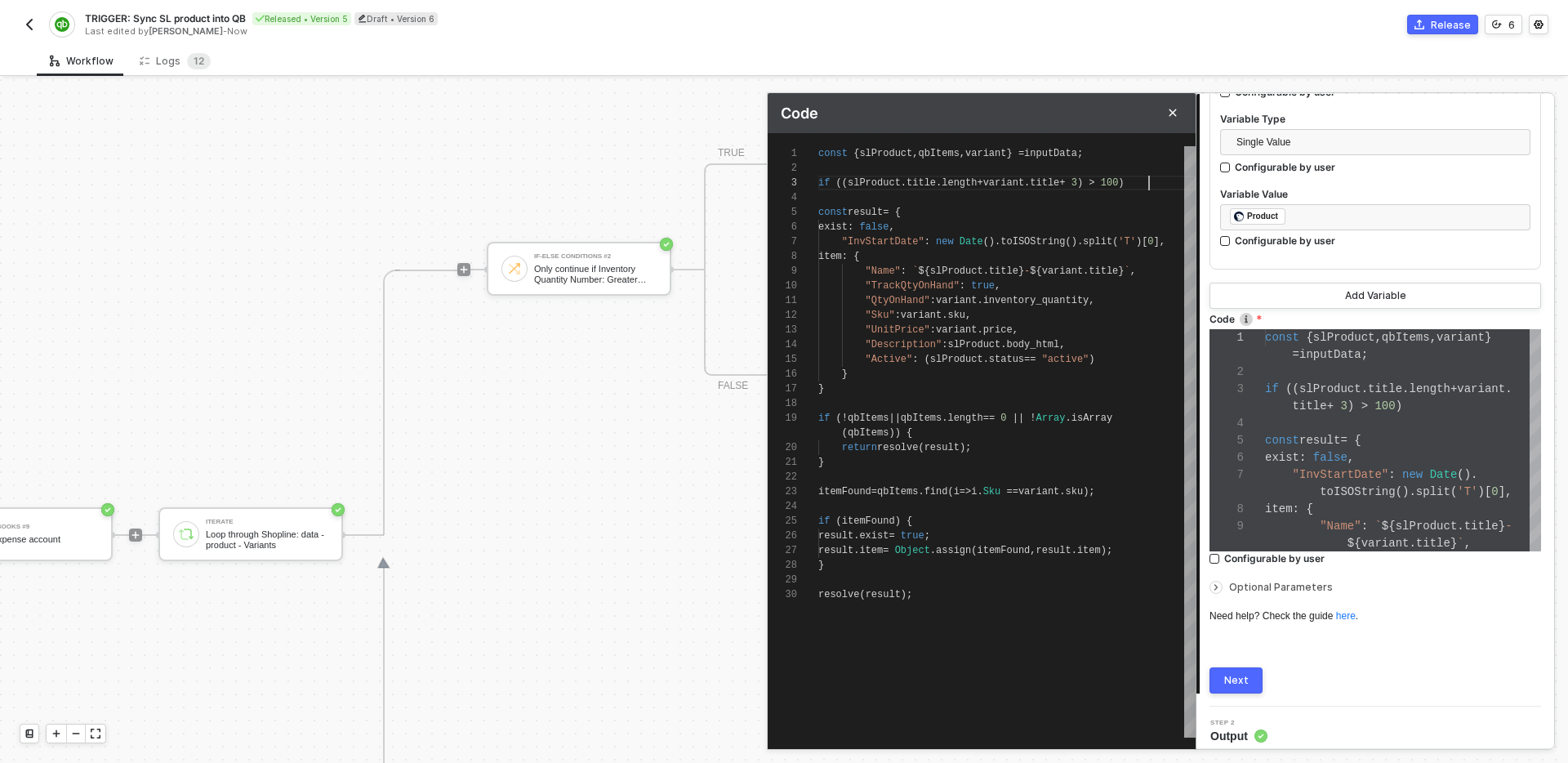
type textarea "const { slProduct, qbItems, variant } = inputData; if ((slProduct.title.length …"
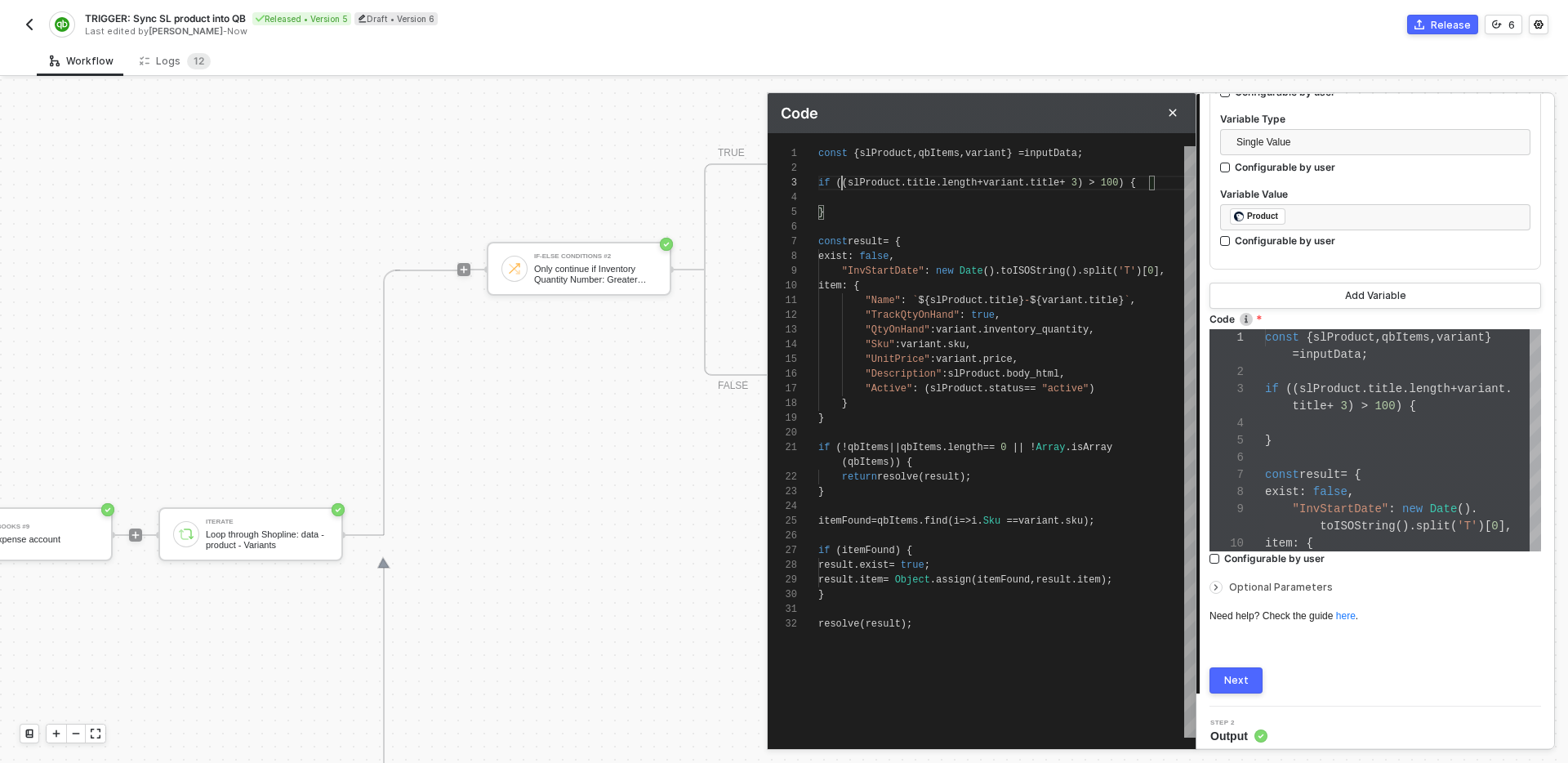
scroll to position [29, 24]
type textarea "const { slProduct, qbItems, variant } = inputData; if ((slProduct.title.length …"
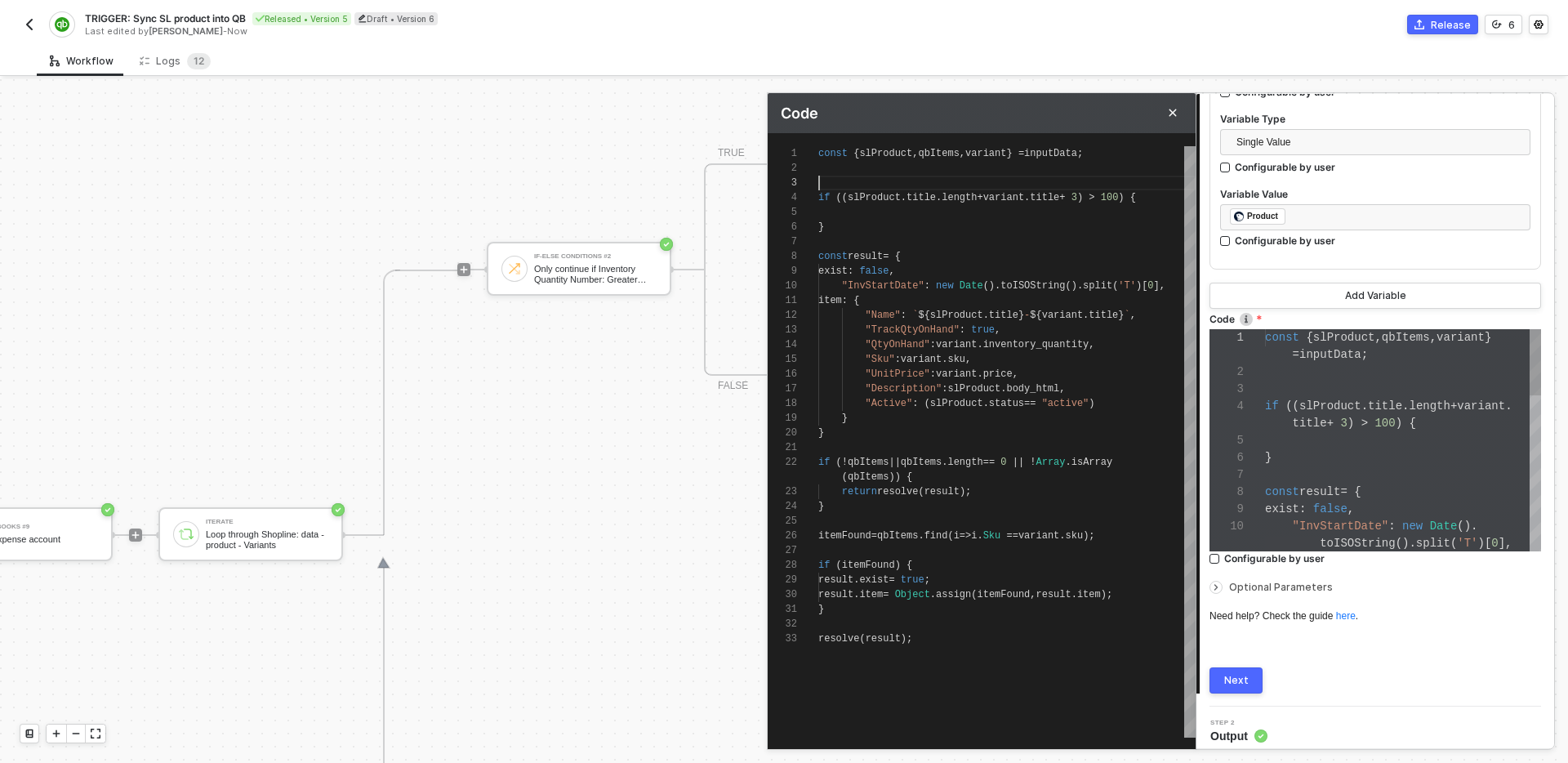
scroll to position [15, 0]
type textarea "const { slProduct, qbItems, variant } = inputData; if ((slProduct.title.length …"
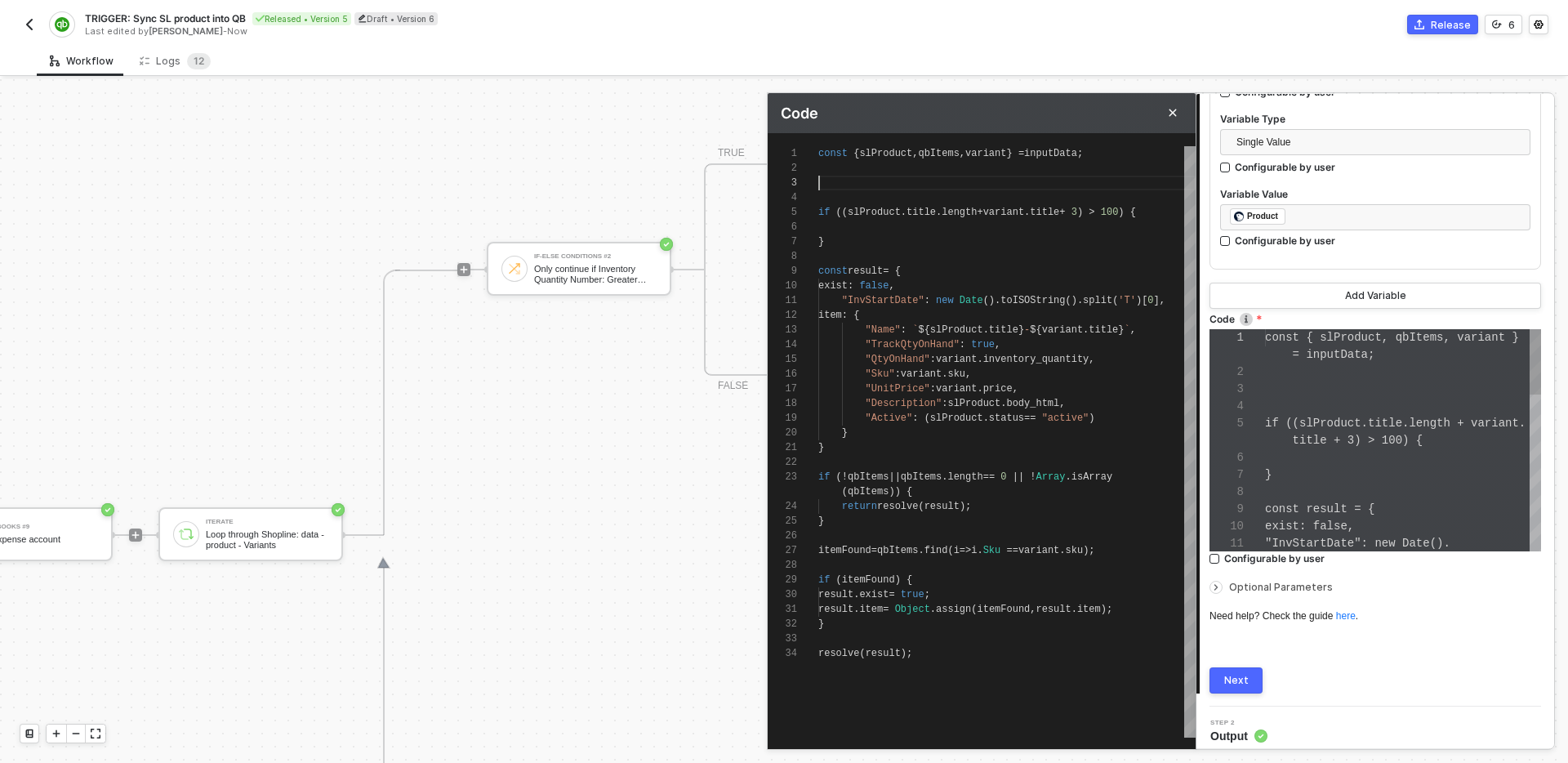
scroll to position [29, 0]
type textarea "const { slProduct, qbItems, variant } = inputData; c if ((slProduct.title.lengt…"
type textarea "const { slProduct, qbItems, variant } = inputData; co if ((slProduct.title.leng…"
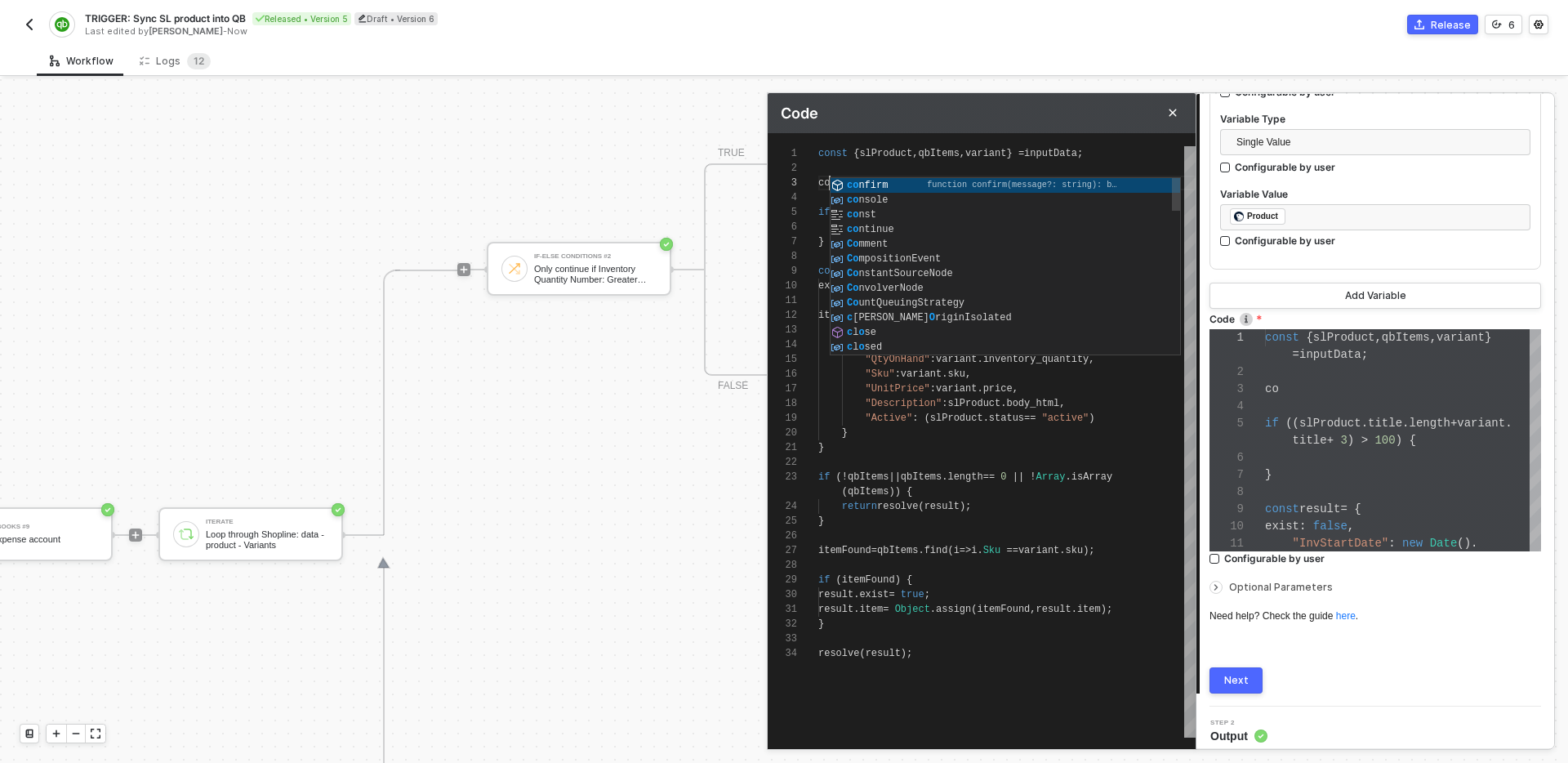
type textarea "const { slProduct, qbItems, variant } = inputData; con if ((slProduct.title.len…"
type textarea "const { slProduct, qbItems, variant } = inputData; cons if ((slProduct.title.le…"
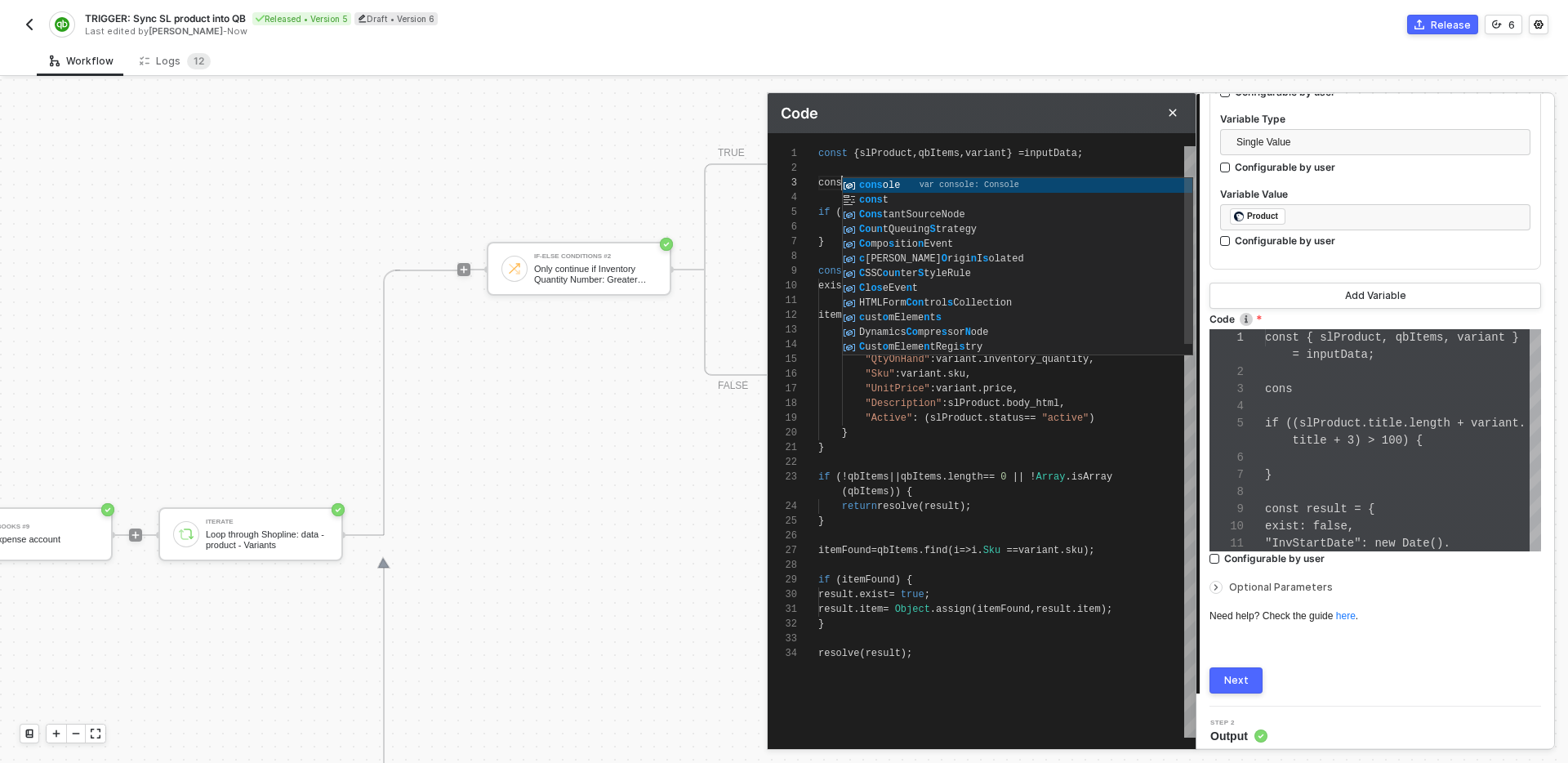
type textarea "const { slProduct, qbItems, variant } = inputData; const if ((slProduct.title.l…"
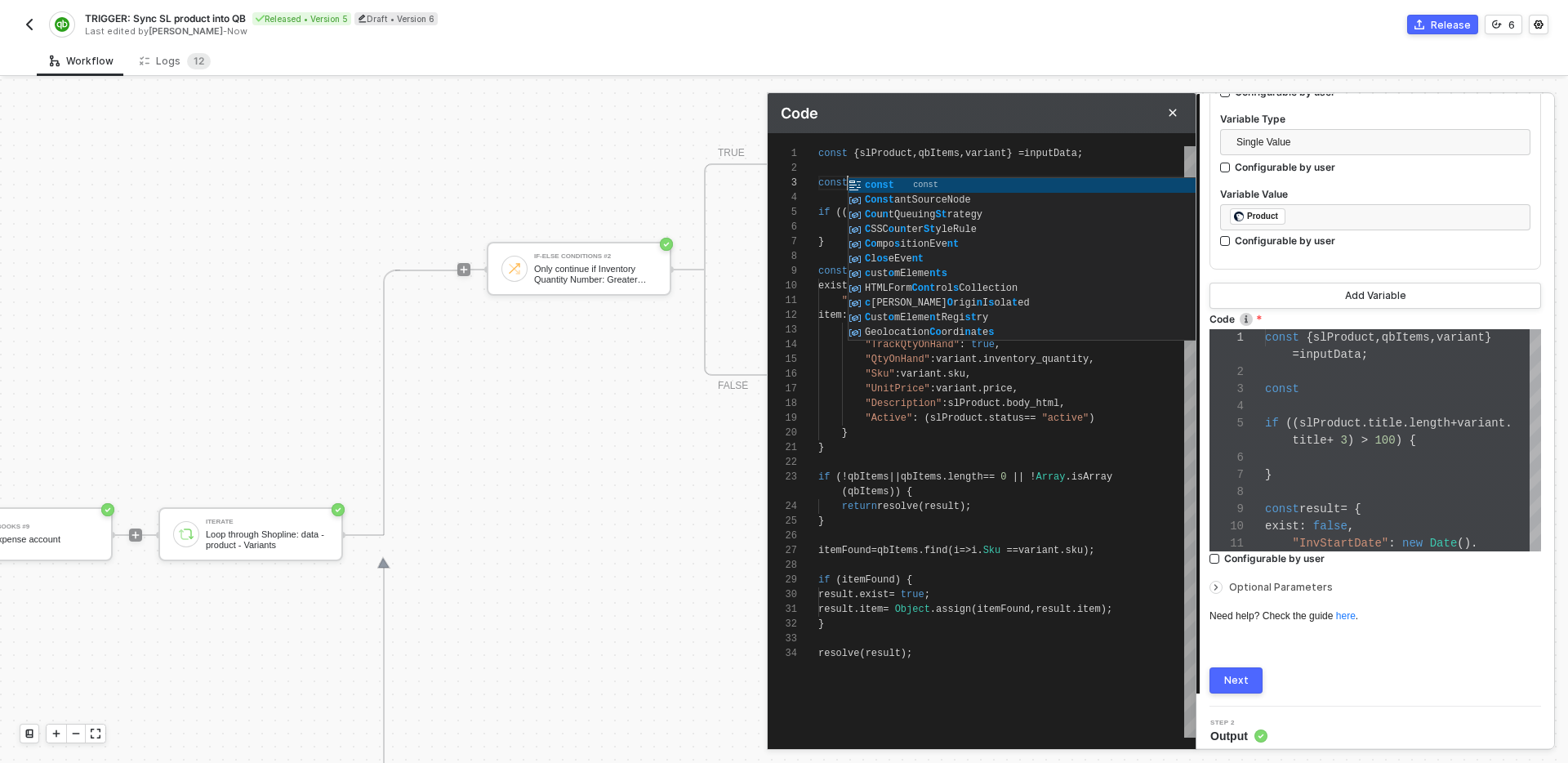
scroll to position [29, 35]
type textarea "const { slProduct, qbItems, variant } = inputData; const if ((slProduct.title.l…"
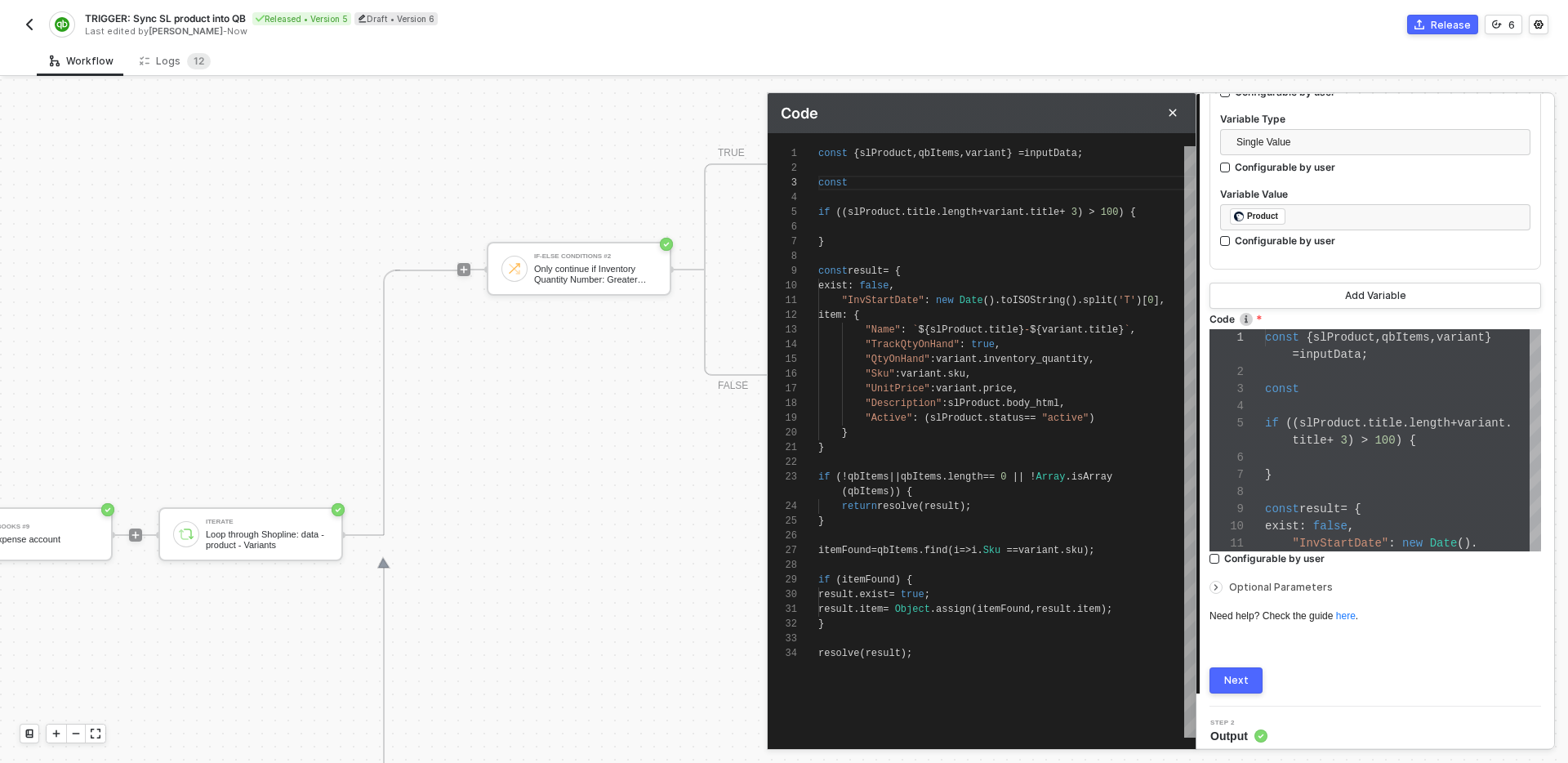
type textarea "const { slProduct, qbItems, variant } = inputData; const n if ((slProduct.title…"
type textarea "const { slProduct, qbItems, variant } = inputData; const na if ((slProduct.titl…"
type textarea "const { slProduct, qbItems, variant } = inputData; const nam if ((slProduct.tit…"
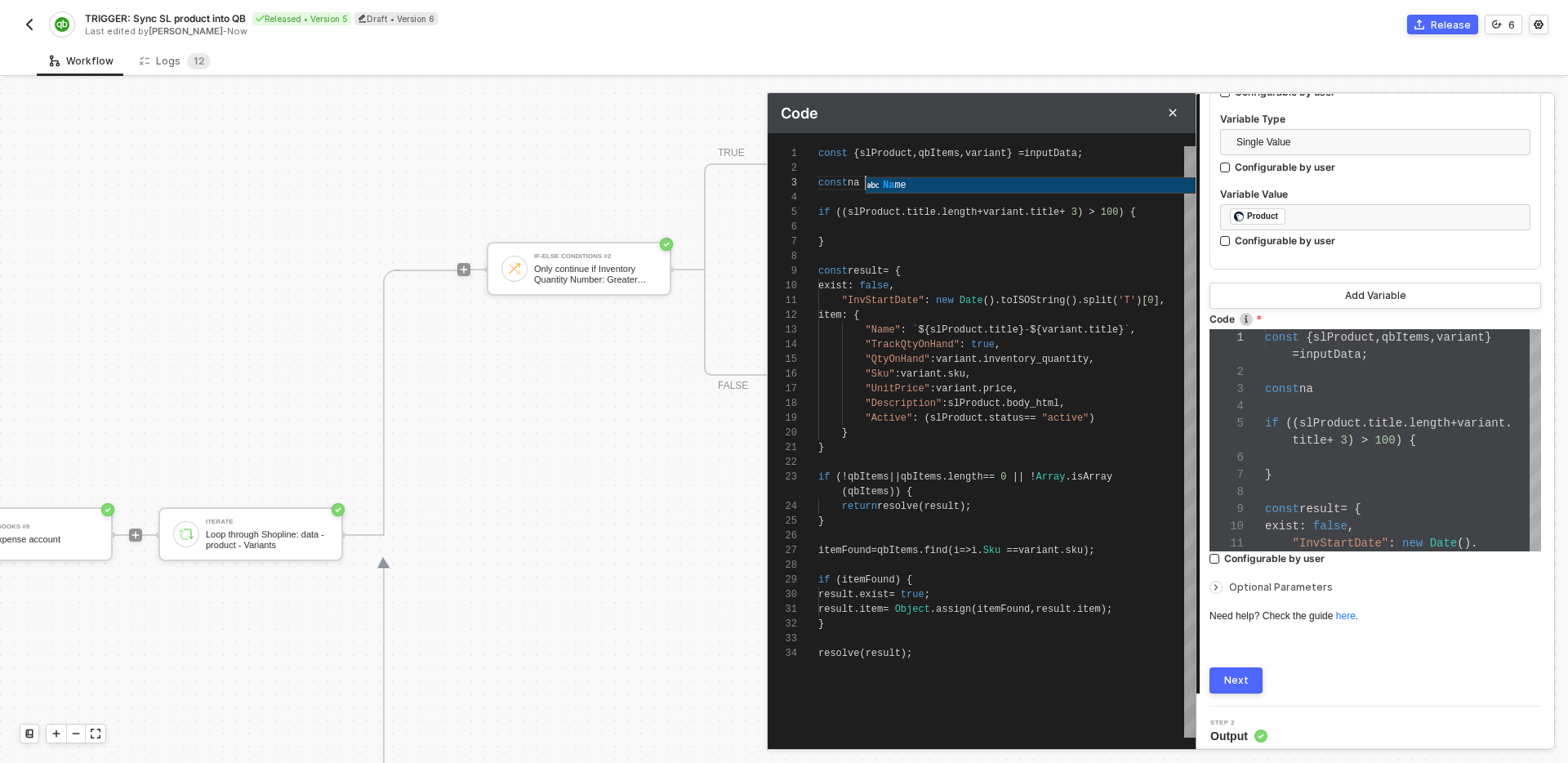
type textarea "const { slProduct, qbItems, variant } = inputData; const nam if ((slProduct.tit…"
type textarea "const { slProduct, qbItems, variant } = inputData; const name if ((slProduct.ti…"
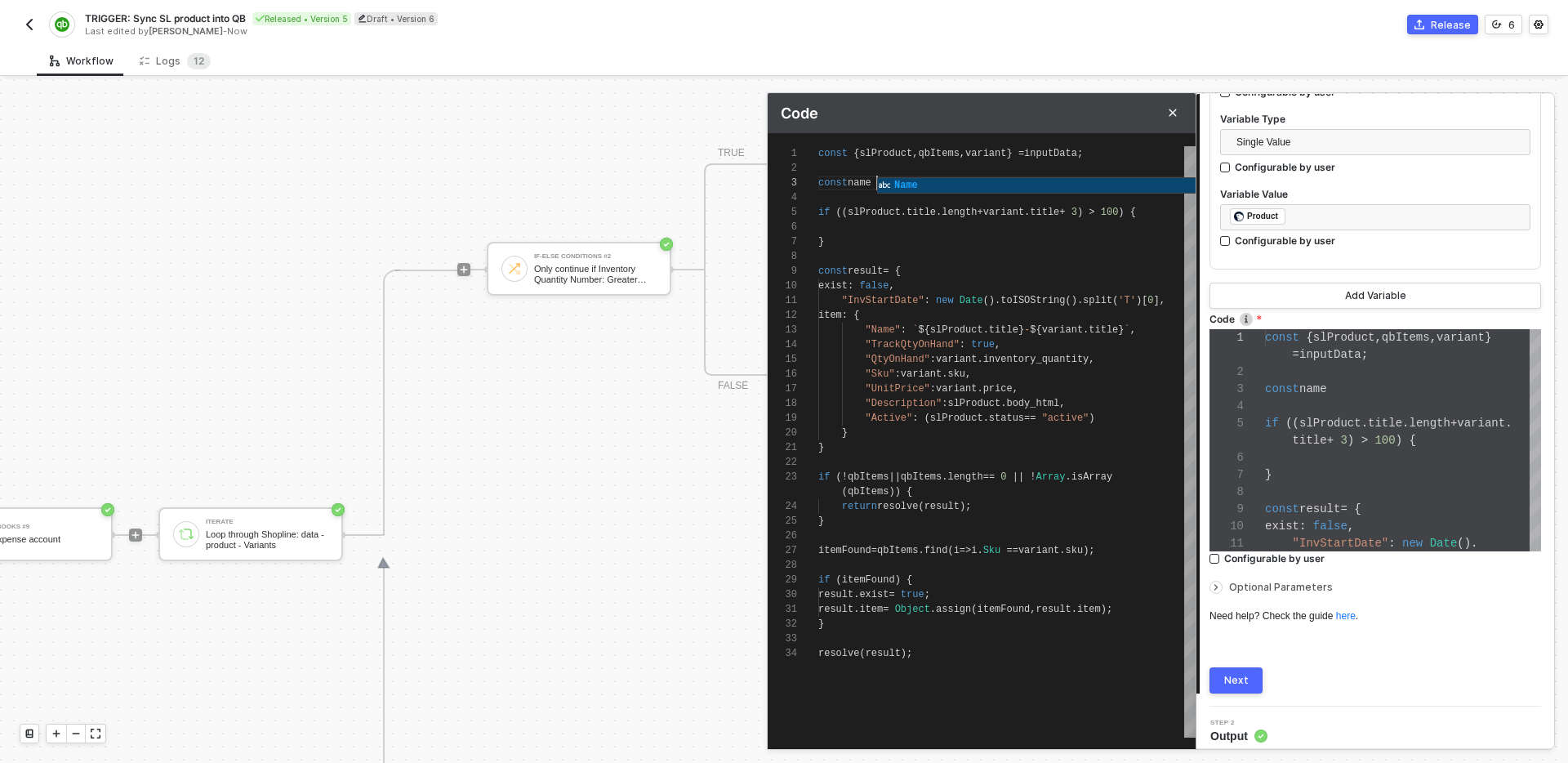
type textarea "const { slProduct, qbItems, variant } = inputData; const name = if ((slProduct.…"
type textarea "const { slProduct, qbItems, variant } = inputData; l name = if ((slProduct.titl…"
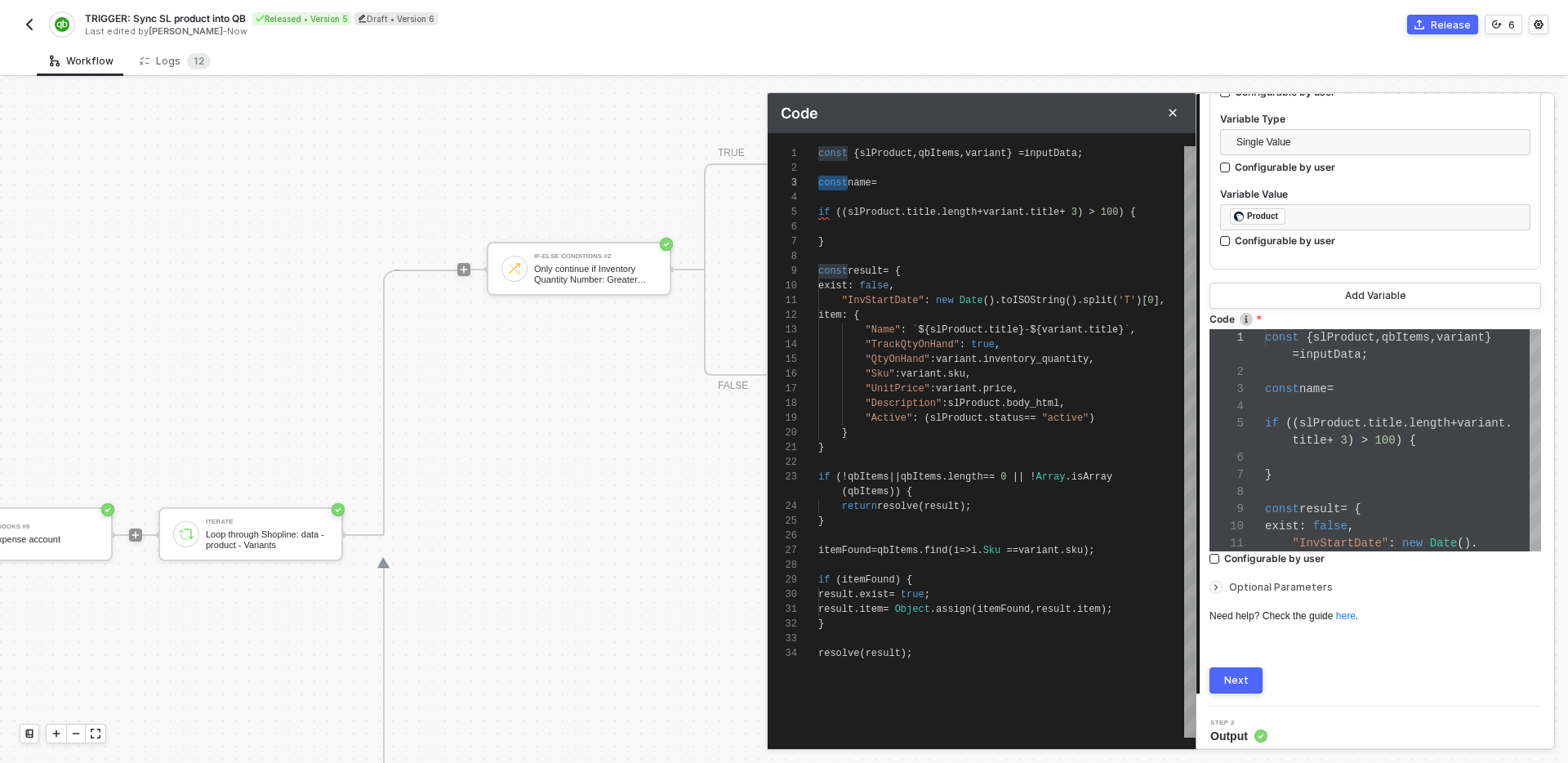
type textarea "const { slProduct, qbItems, variant } = inputData; le name = if ((slProduct.tit…"
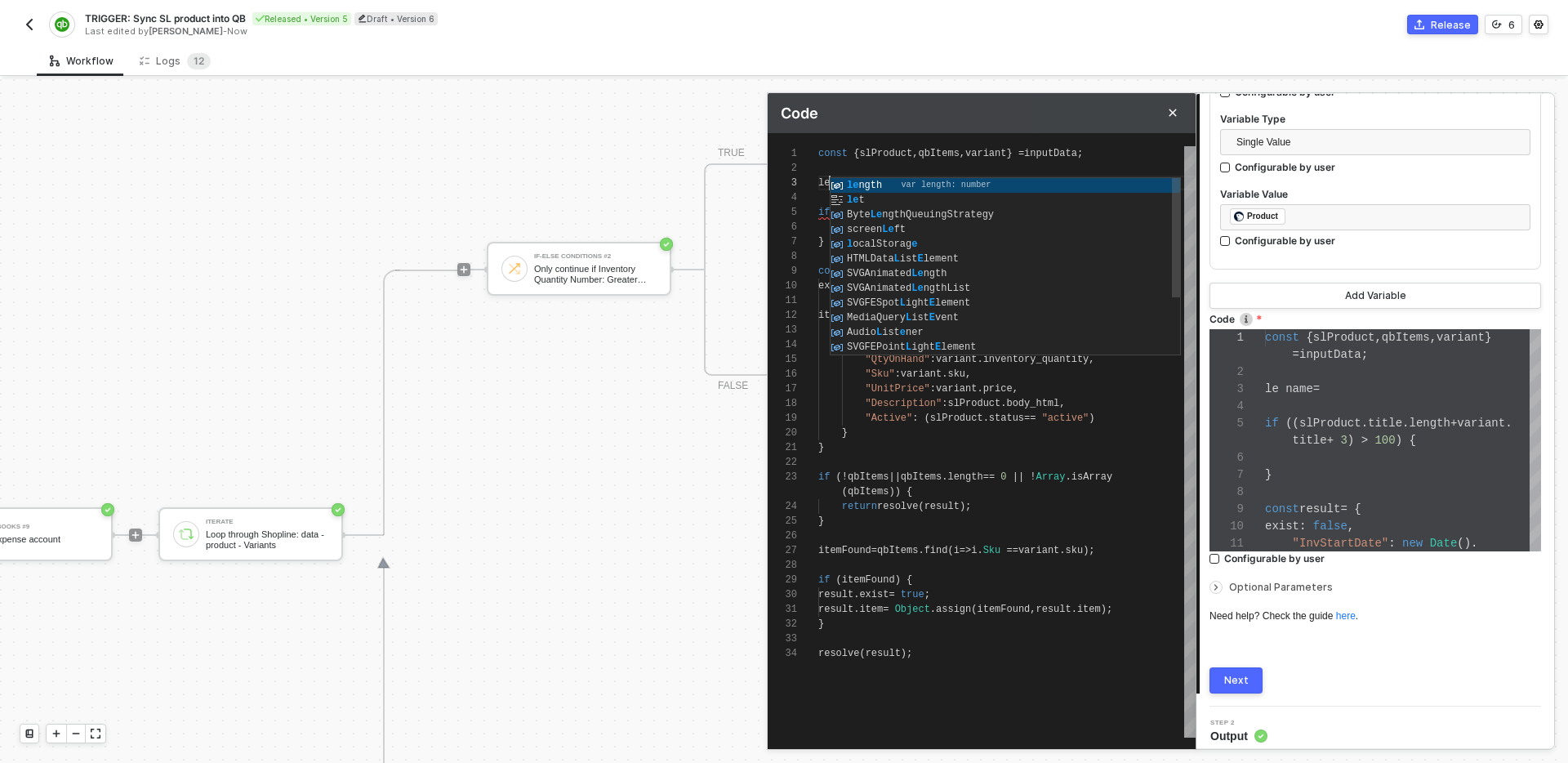
type textarea "const { slProduct, qbItems, variant } = inputData; let name = if ((slProduct.ti…"
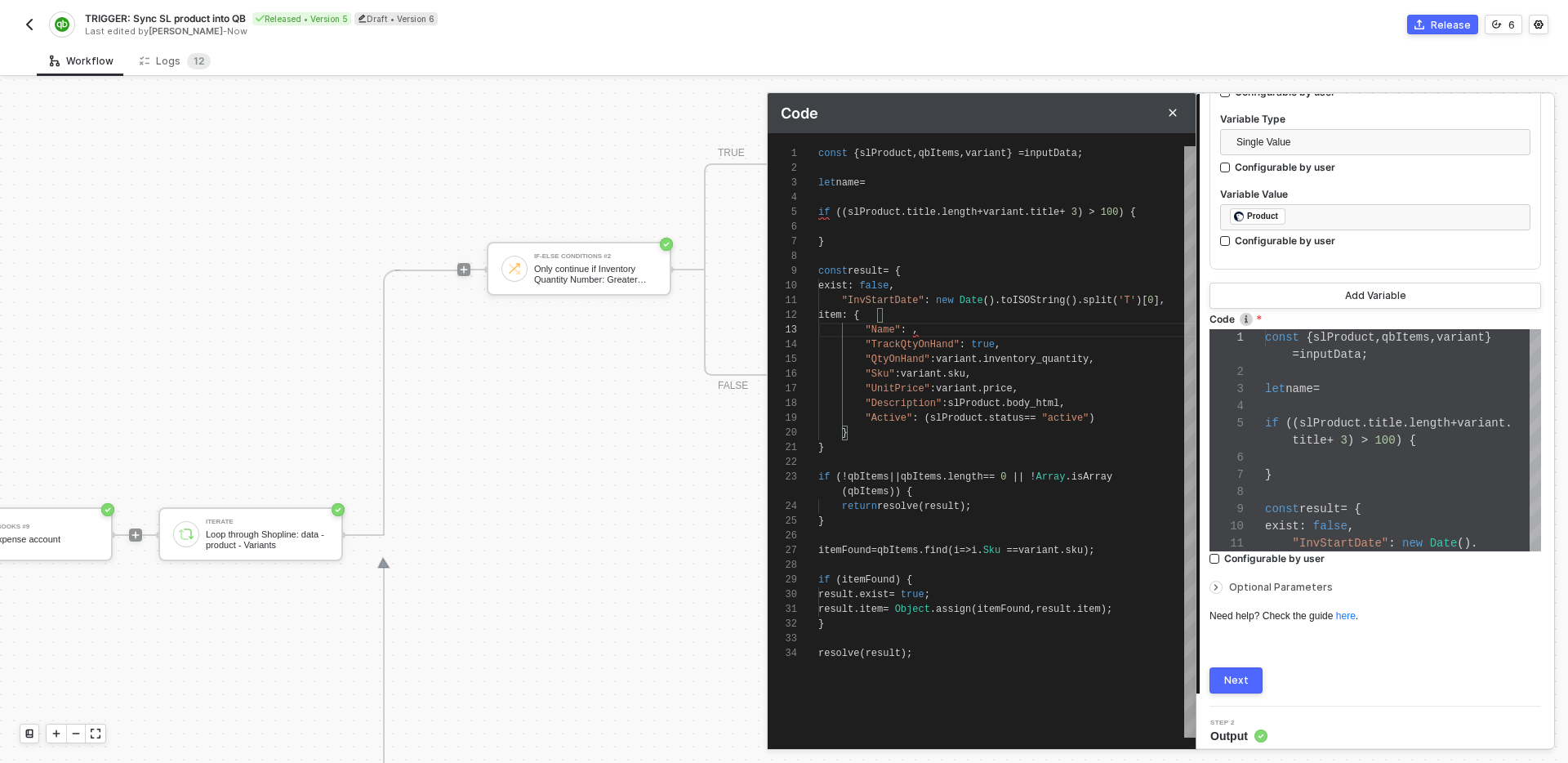
scroll to position [29, 106]
type textarea "const { slProduct, qbItems, variant } = inputData; let name = if ((slProduct.ti…"
paste textarea "`${slProduct.title} - ${variant.title}`"
type textarea "const { slProduct, qbItems, variant } = inputData; let name = `${slProduct.titl…"
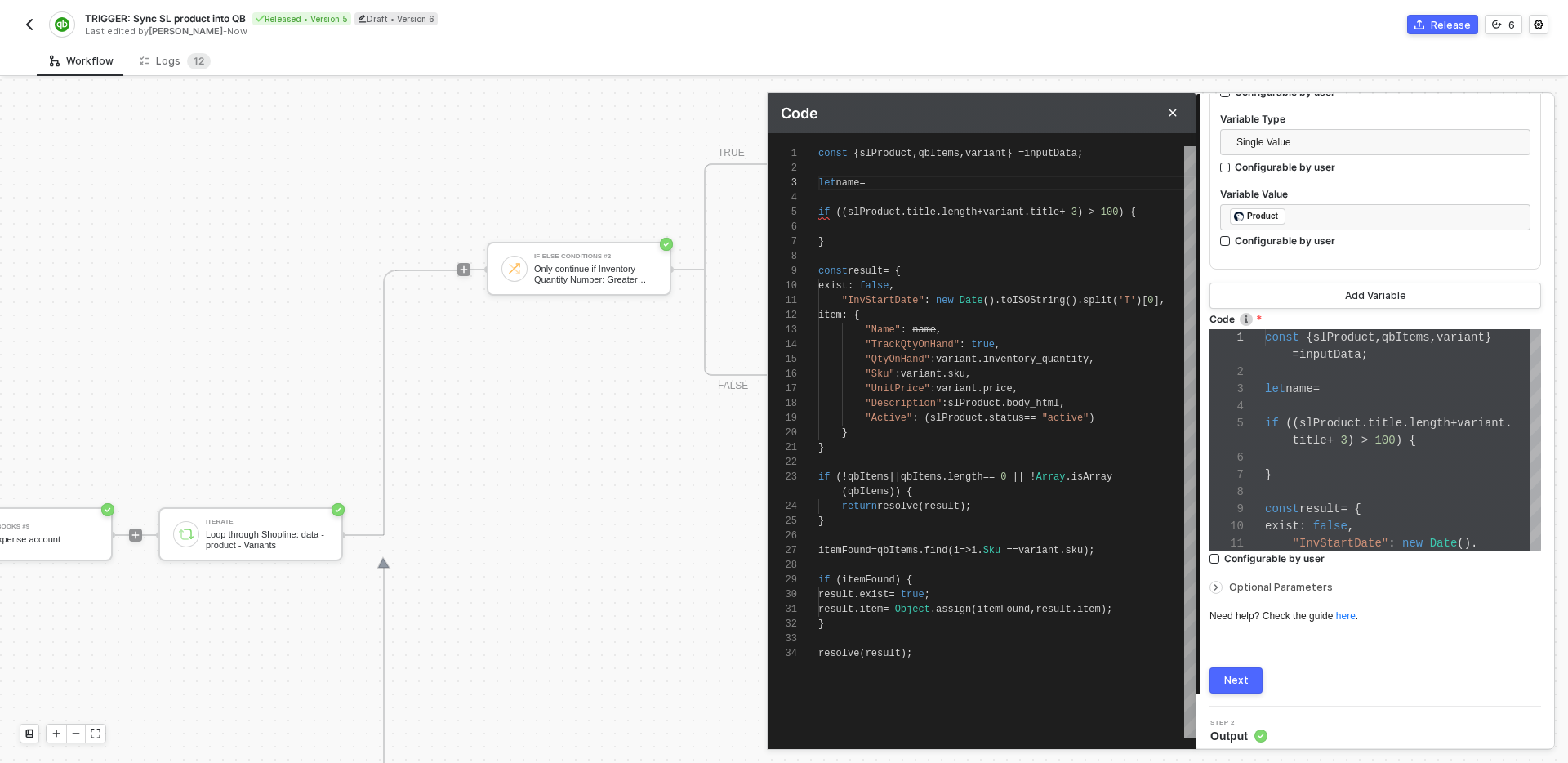
type textarea "const { slProduct, qbItems, variant } = inputData; let name = `${slProduct.titl…"
type textarea "const { slProduct, qbItems, variant } = inputData; let pname = `${slProduct.tit…"
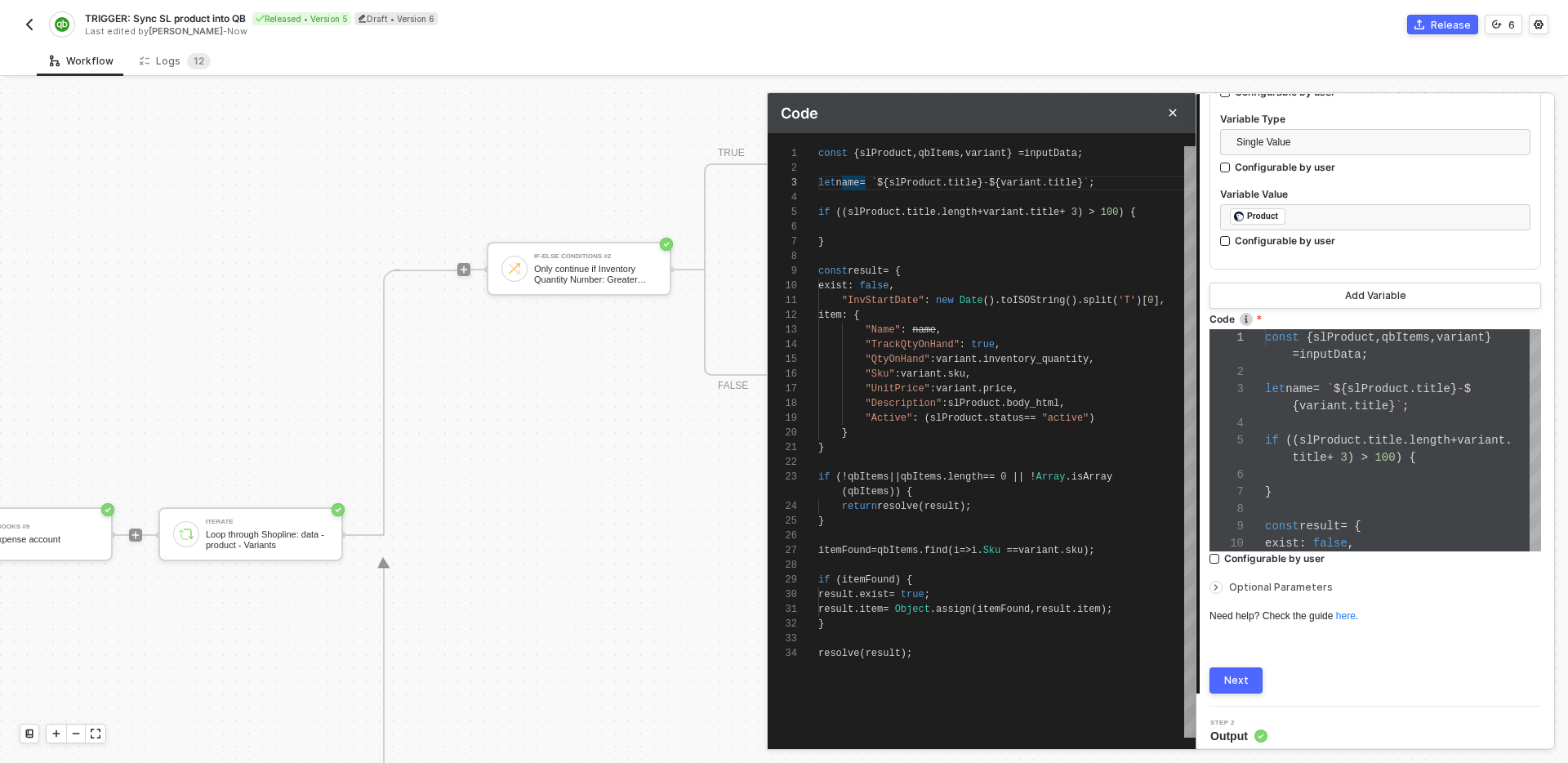
type textarea "const { slProduct, qbItems, variant } = inputData; let pname = `${slProduct.tit…"
type textarea "const { slProduct, qbItems, variant } = inputData; let prname = `${slProduct.ti…"
type textarea "const { slProduct, qbItems, variant } = inputData; let proname = `${slProduct.t…"
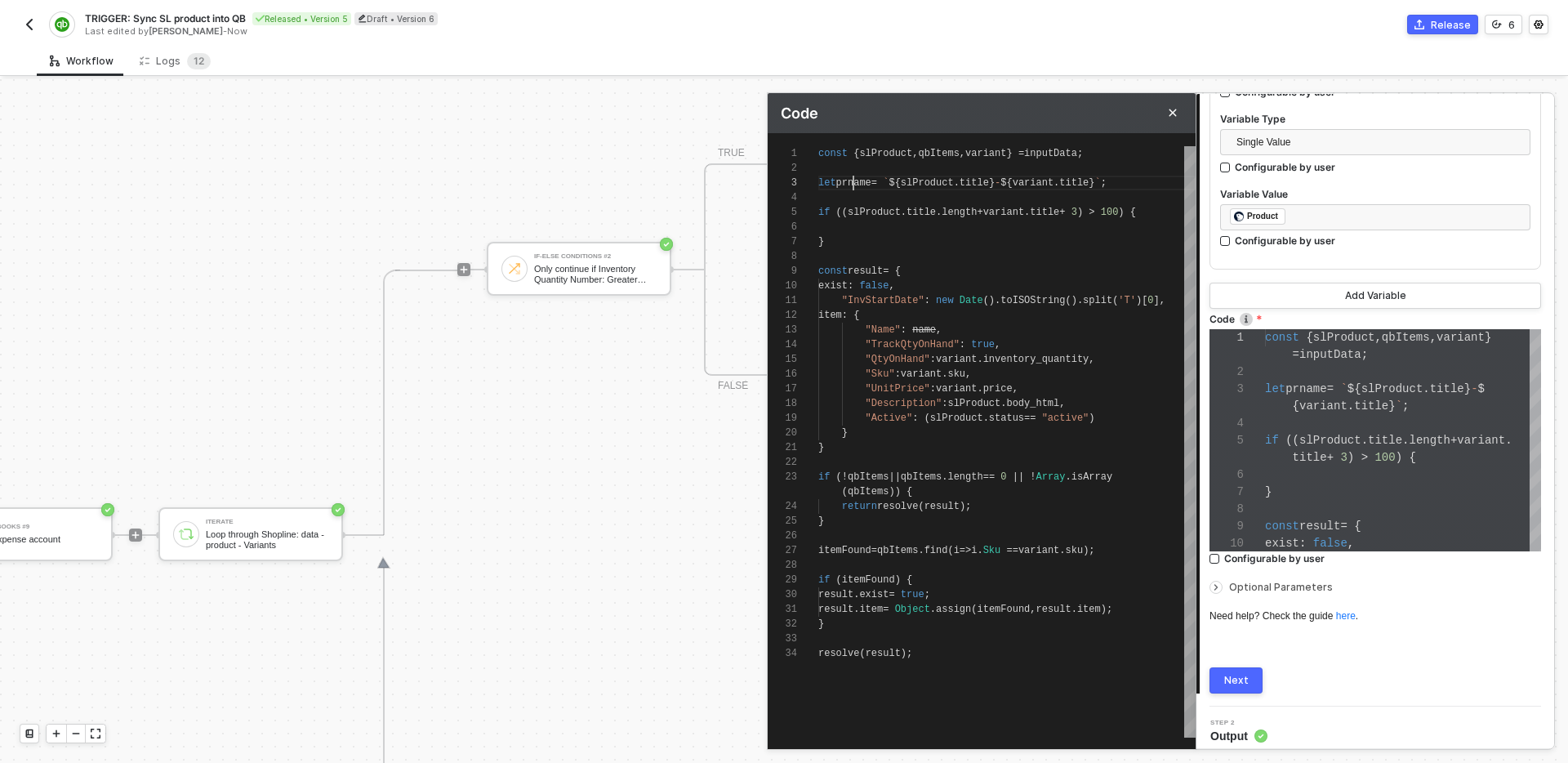
type textarea "const { slProduct, qbItems, variant } = inputData; let prodname = `${slProduct.…"
type textarea "const { slProduct, qbItems, variant } = inputData; let prodName = `${slProduct.…"
click at [842, 210] on div "1 8 9 10 11 12 13 14 15 16 17 18 19 20 21 22 23 24 25 26 27 28 29 30 31 32 2 5 …" at bounding box center [982, 441] width 429 height 591
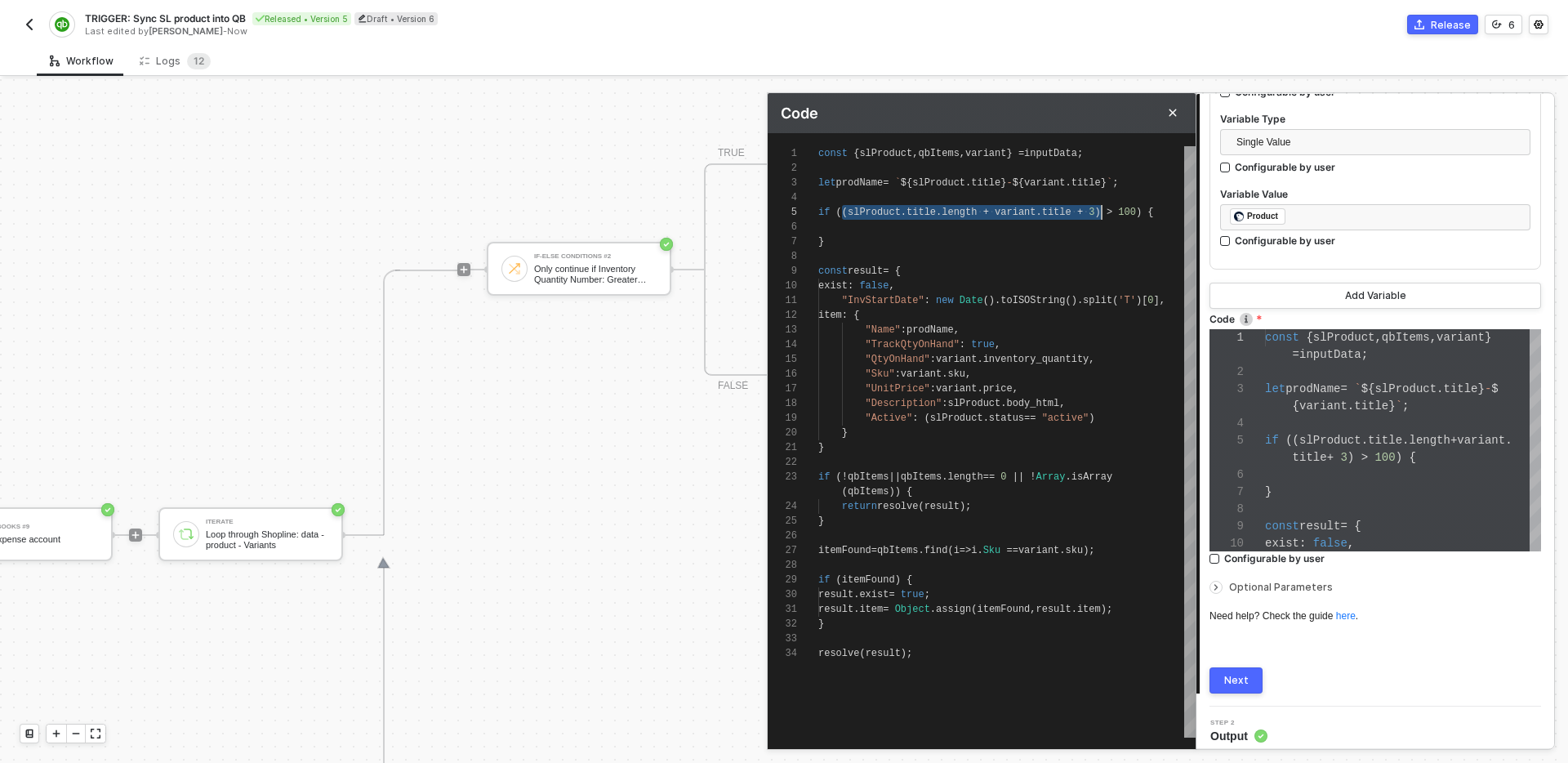
type textarea "const { slProduct, qbItems, variant } = inputData; let prodName = `${slProduct.…"
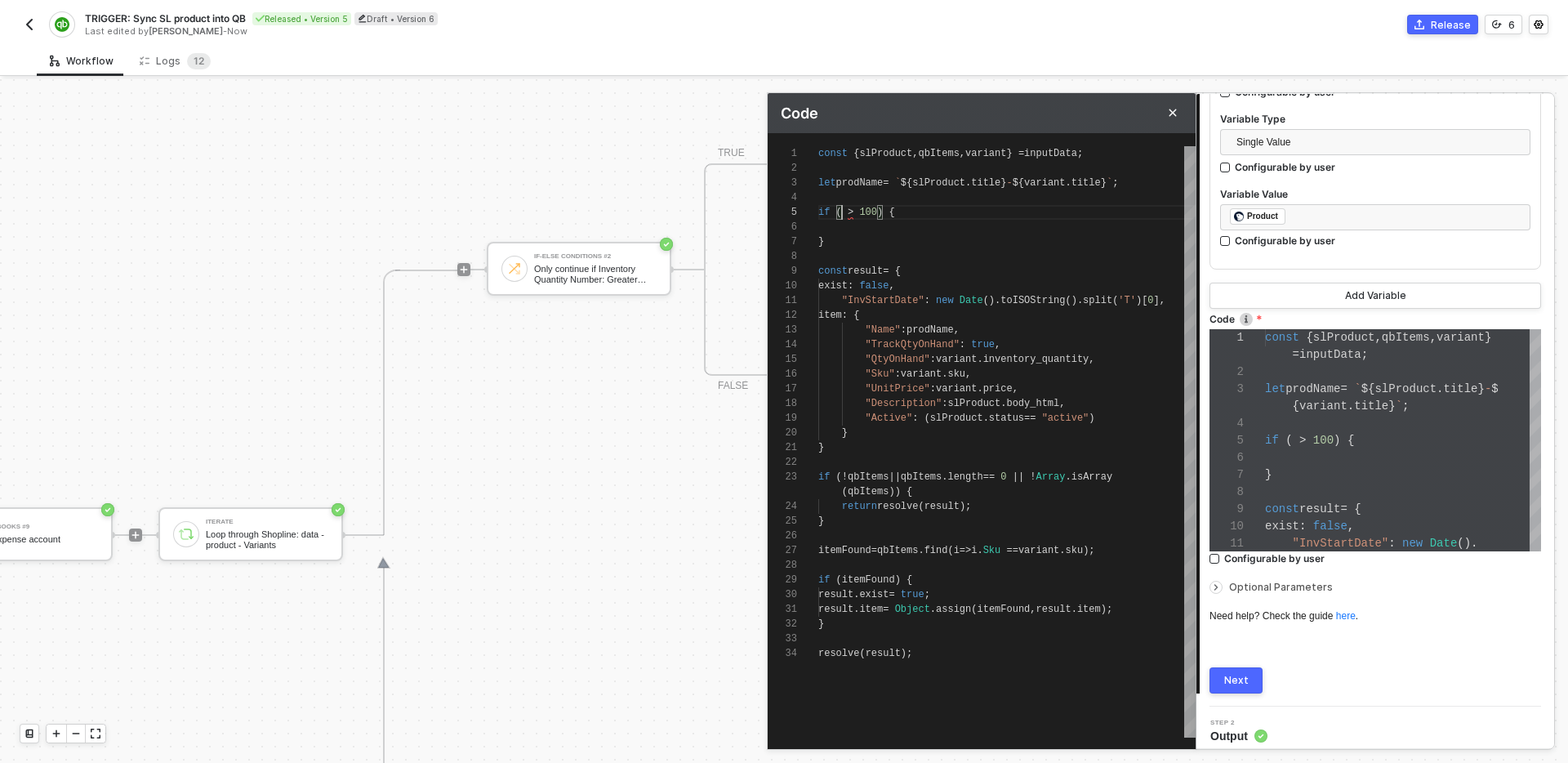
type textarea "const { slProduct, qbItems, variant } = inputData; let prodName = `${slProduct.…"
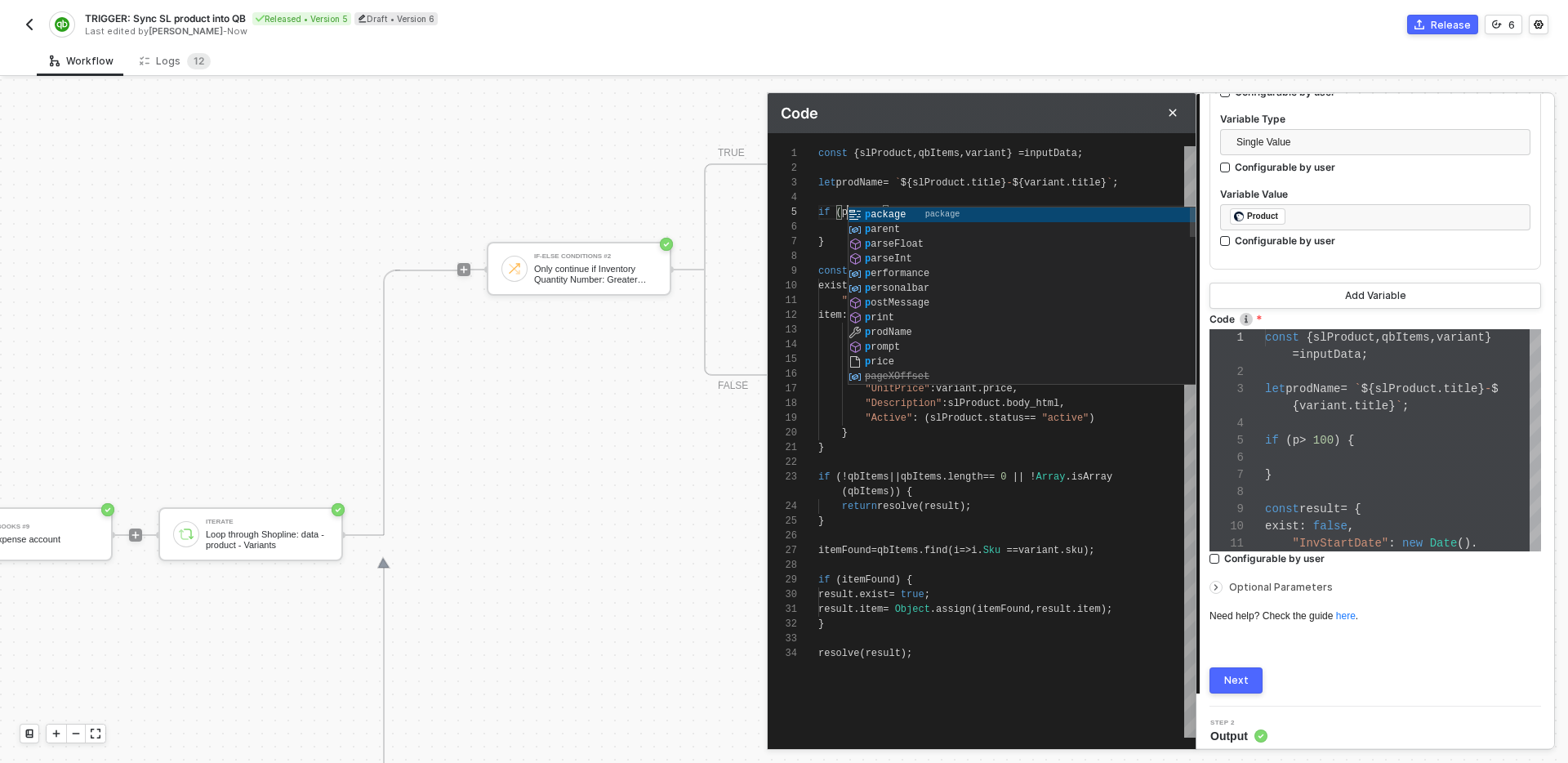
type textarea "const { slProduct, qbItems, variant } = inputData; let prodName = `${slProduct.…"
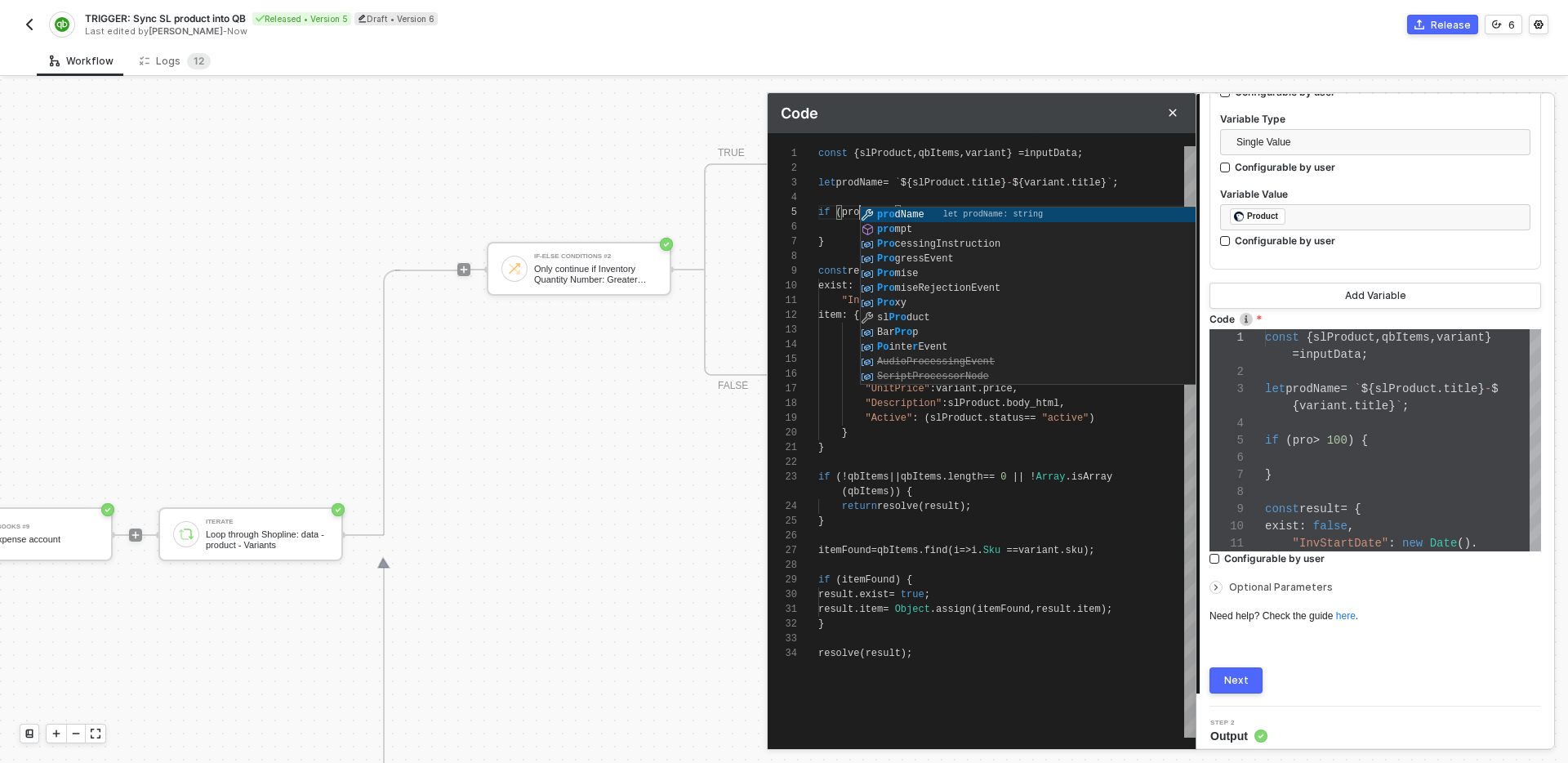
type textarea "const { slProduct, qbItems, variant } = inputData; let prodName = `${slProduct.…"
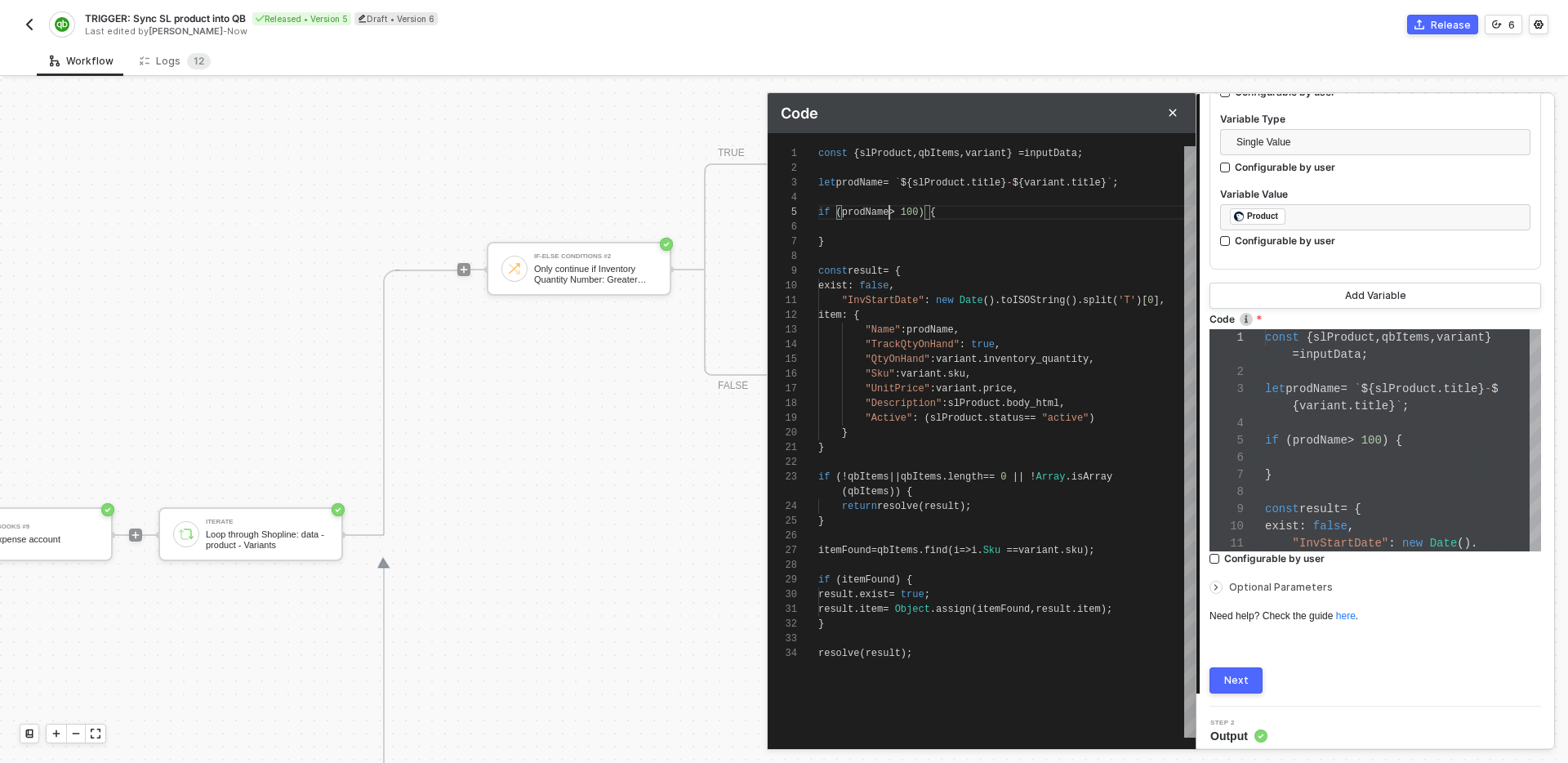
type textarea "const { slProduct, qbItems, variant } = inputData; let prodName = `${slProduct.…"
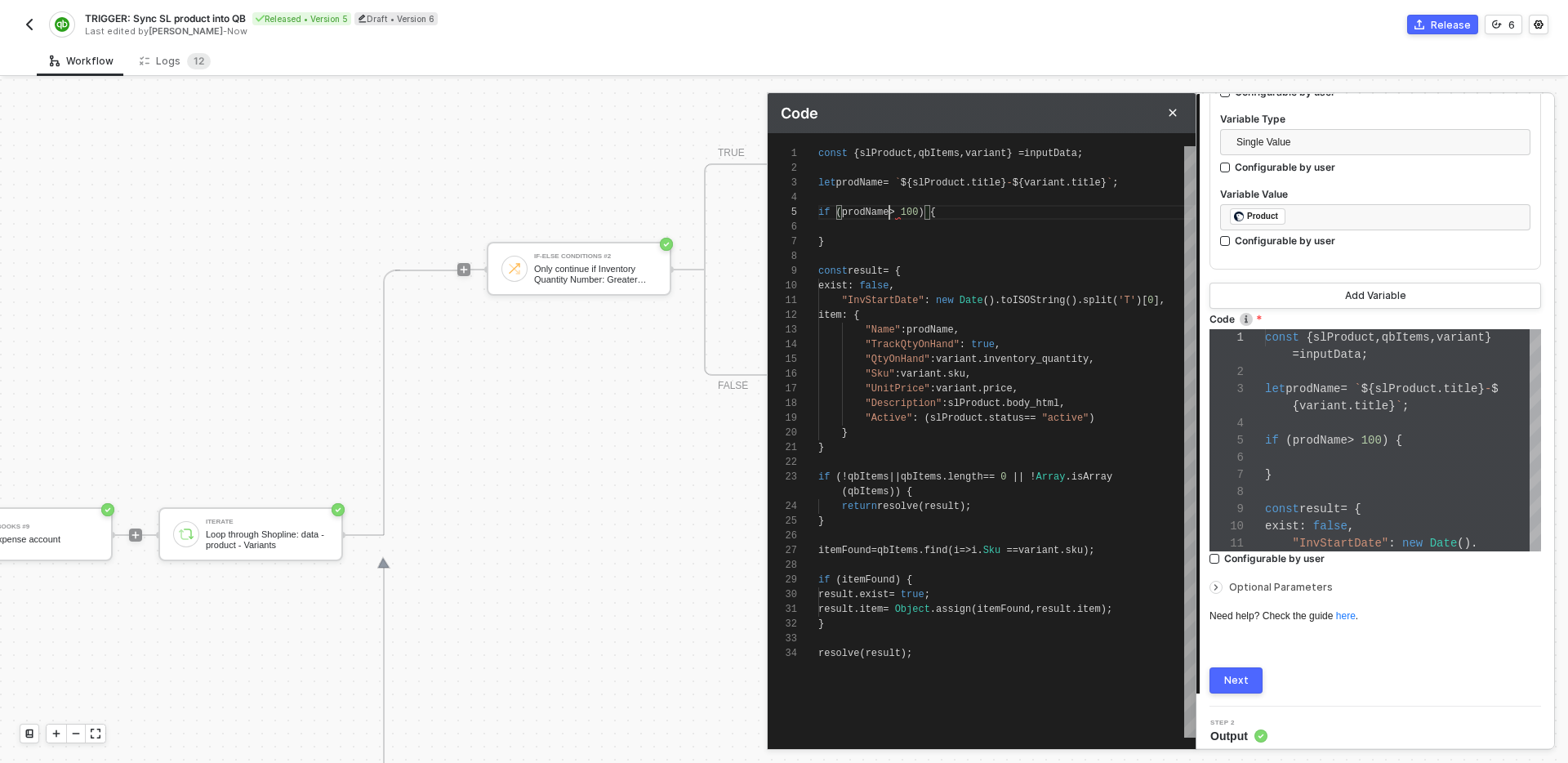
type textarea "const { slProduct, qbItems, variant } = inputData; let prodName = `${slProduct.…"
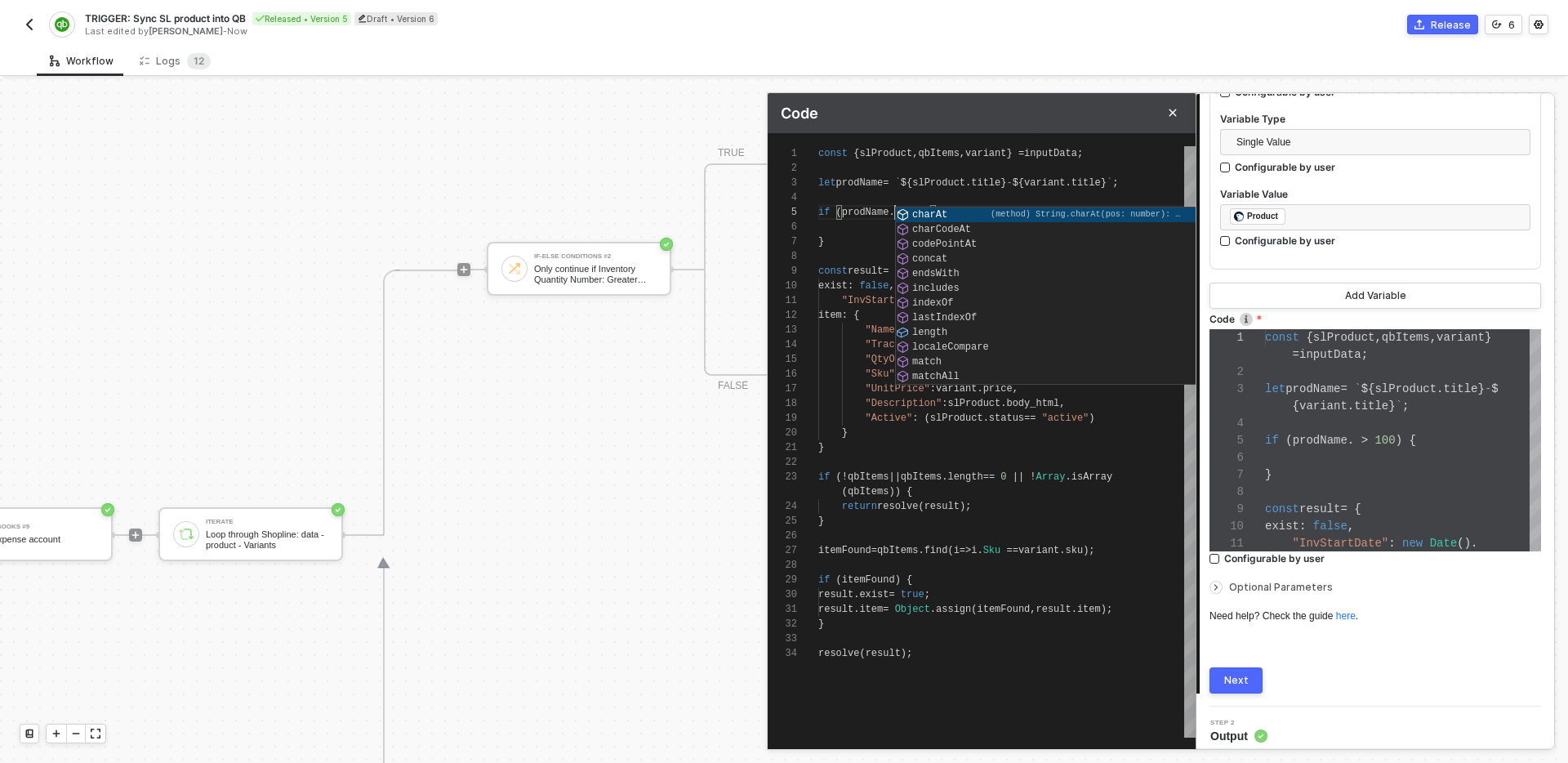
type textarea "const { slProduct, qbItems, variant } = inputData; let prodName = `${slProduct.…"
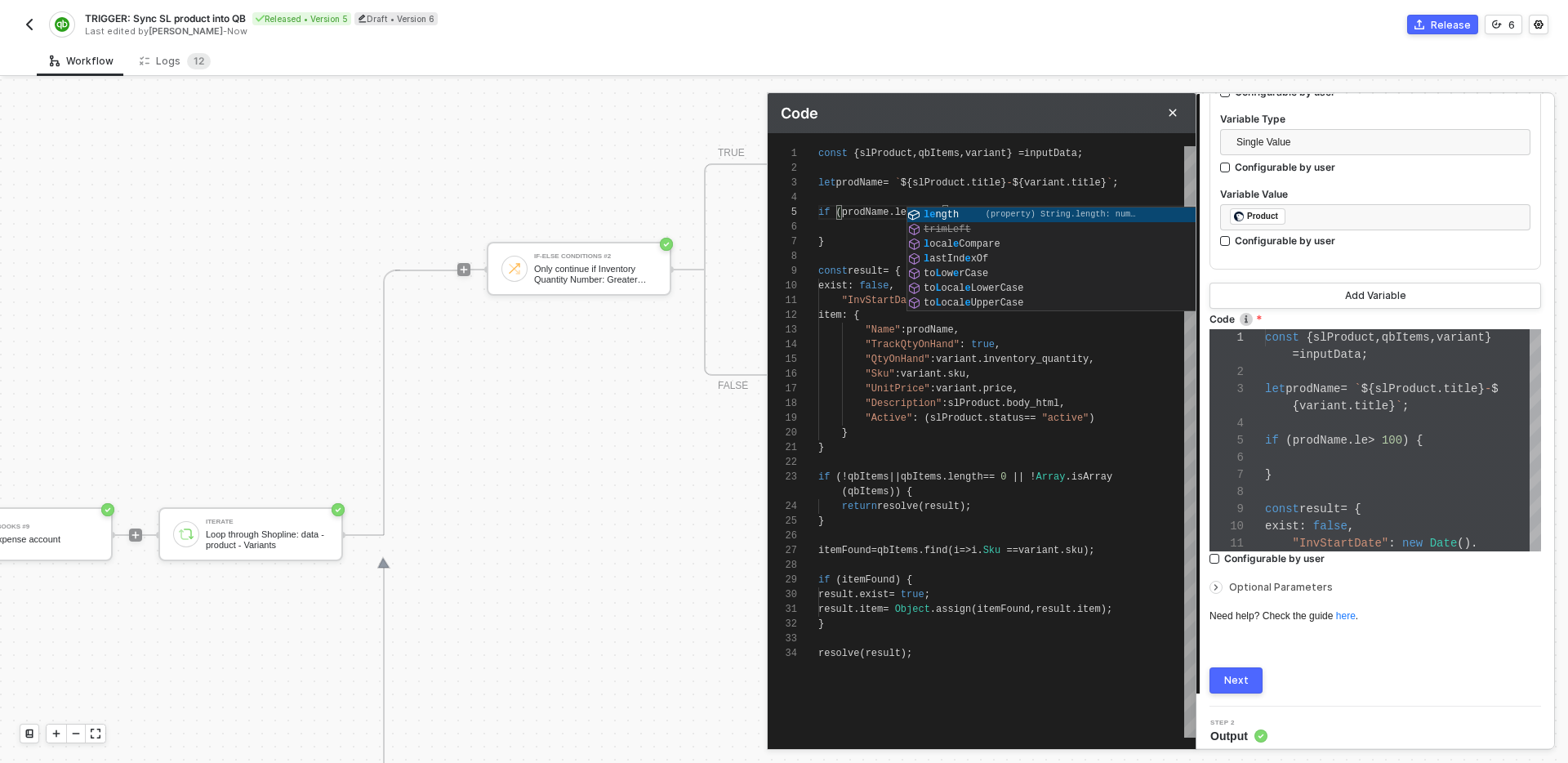
type textarea "const { slProduct, qbItems, variant } = inputData; let prodName = `${slProduct.…"
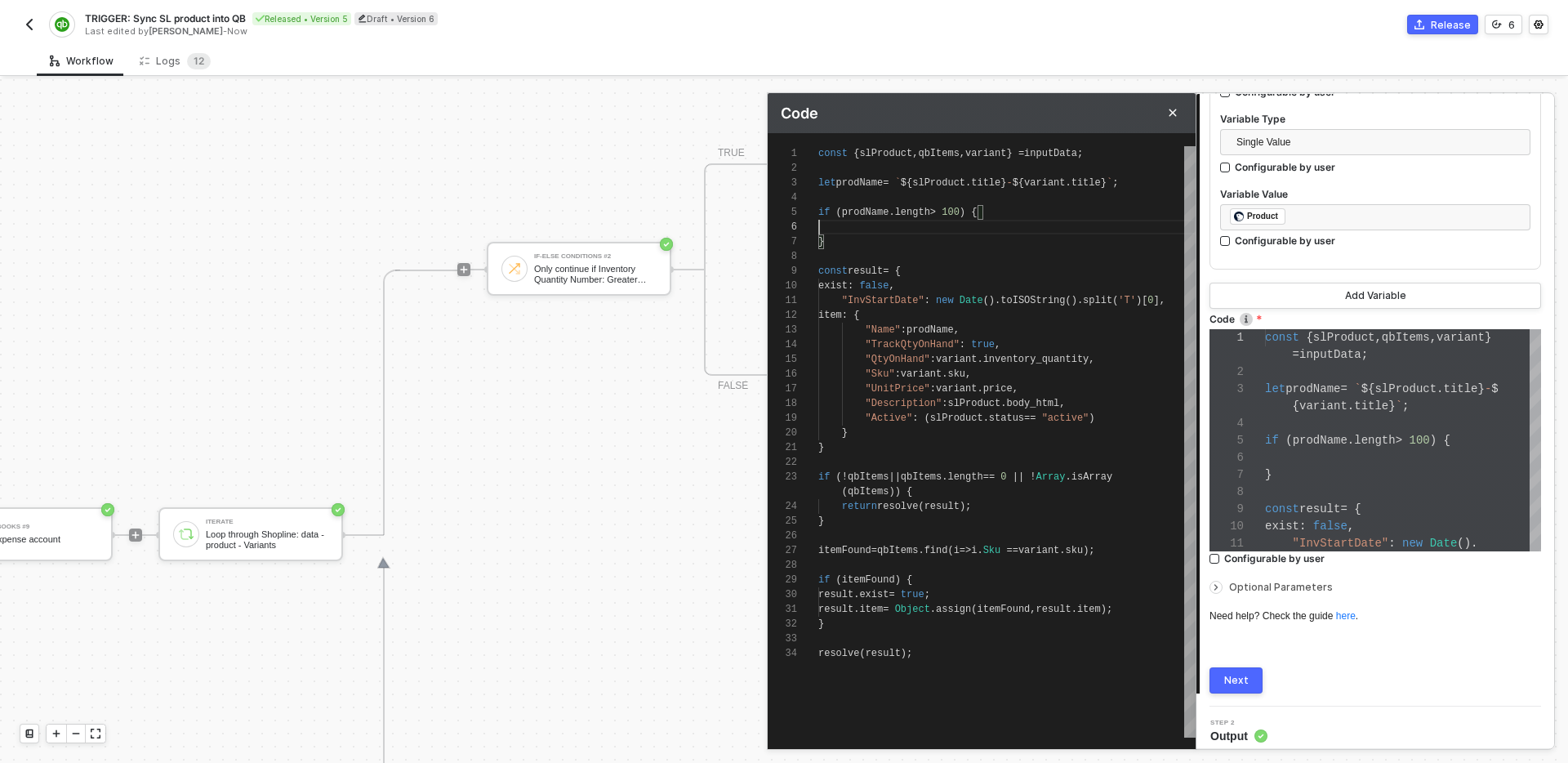
type textarea "const { slProduct, qbItems, variant } = inputData; let prodName = `${slProduct.…"
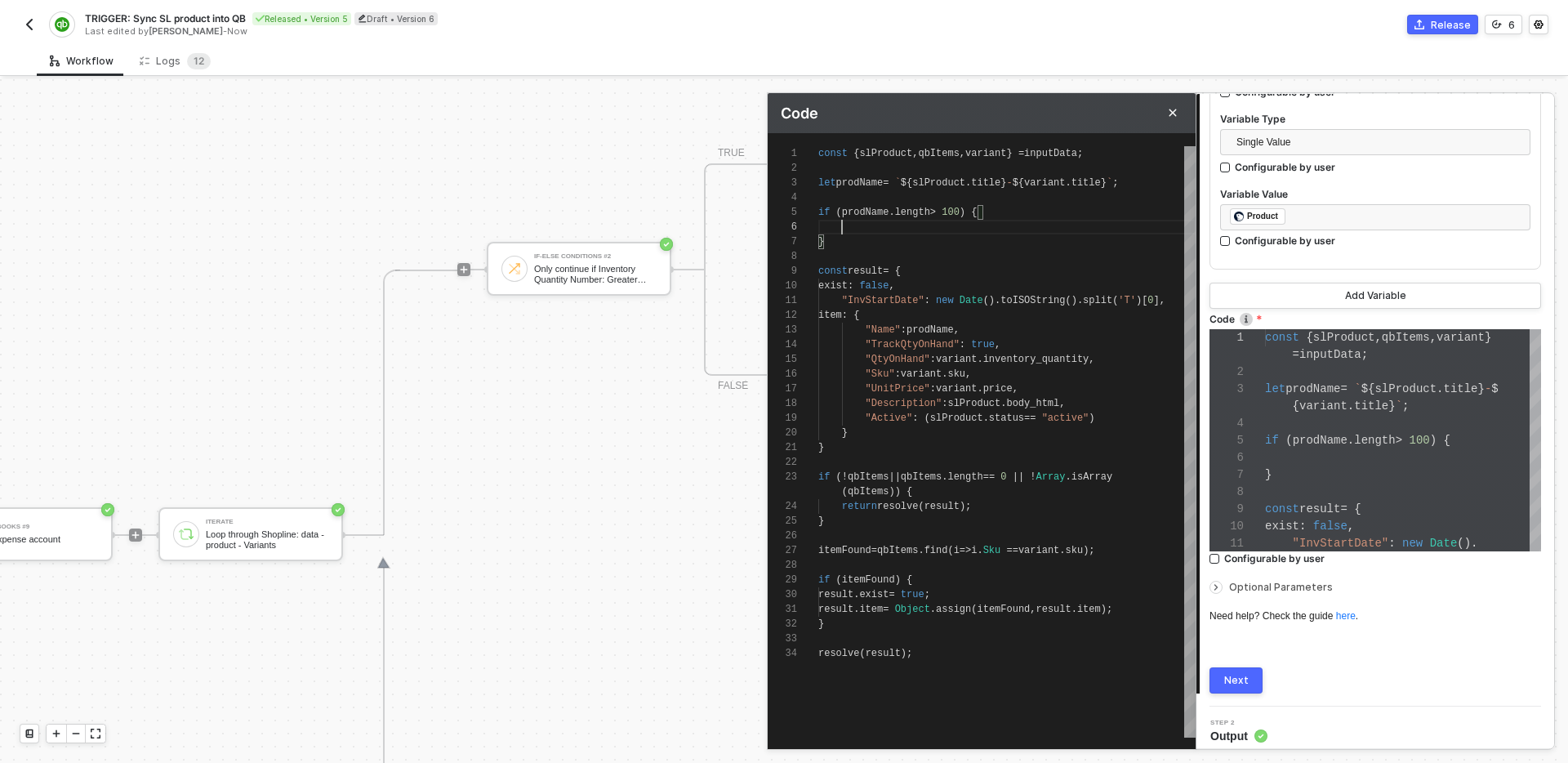
type textarea "const { slProduct, qbItems, variant } = inputData; let prodName = `${slProduct.…"
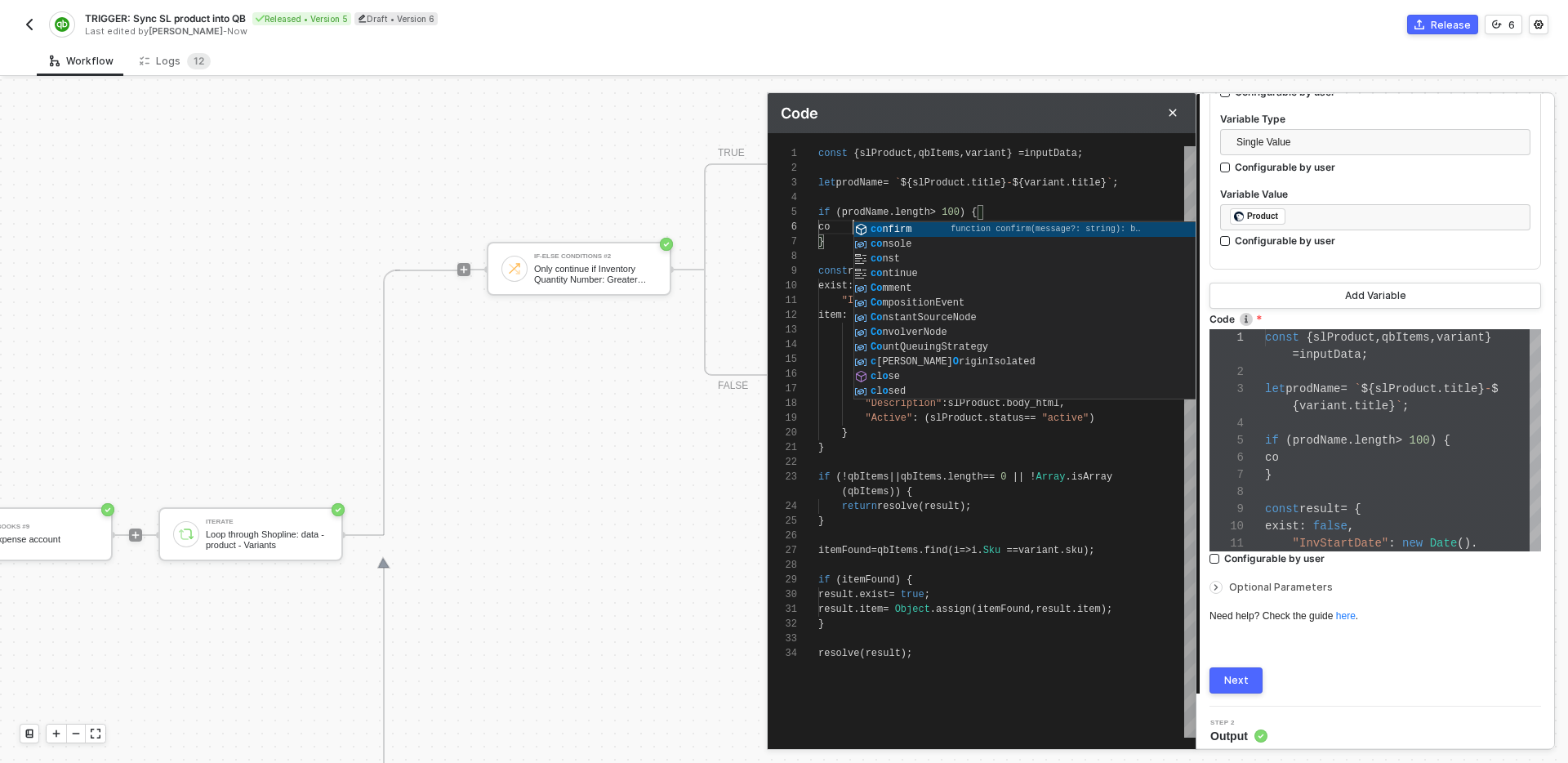
type textarea "const { slProduct, qbItems, variant } = inputData; let prodName = `${slProduct.…"
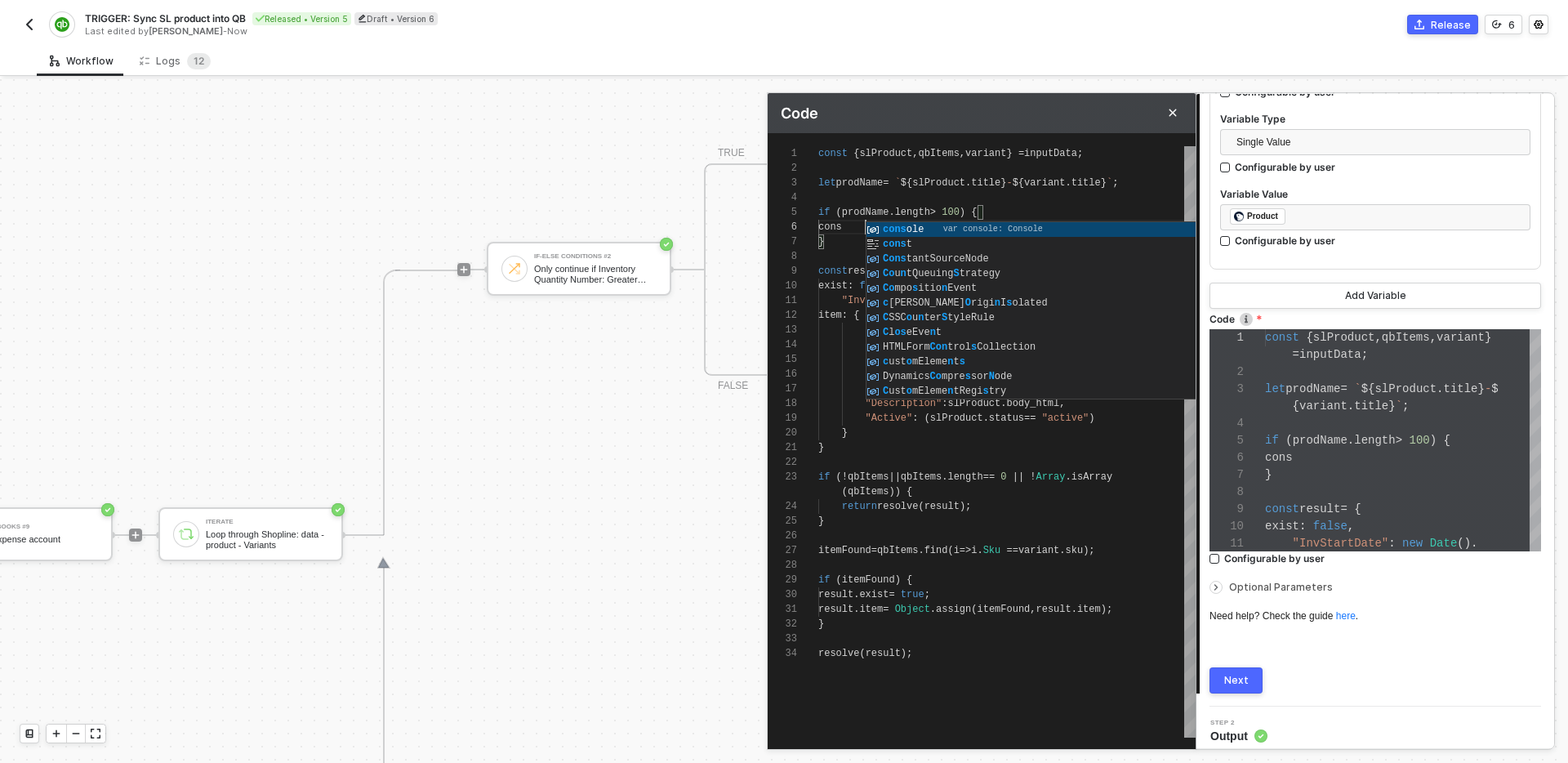
type textarea "const { slProduct, qbItems, variant } = inputData; let prodName = `${slProduct.…"
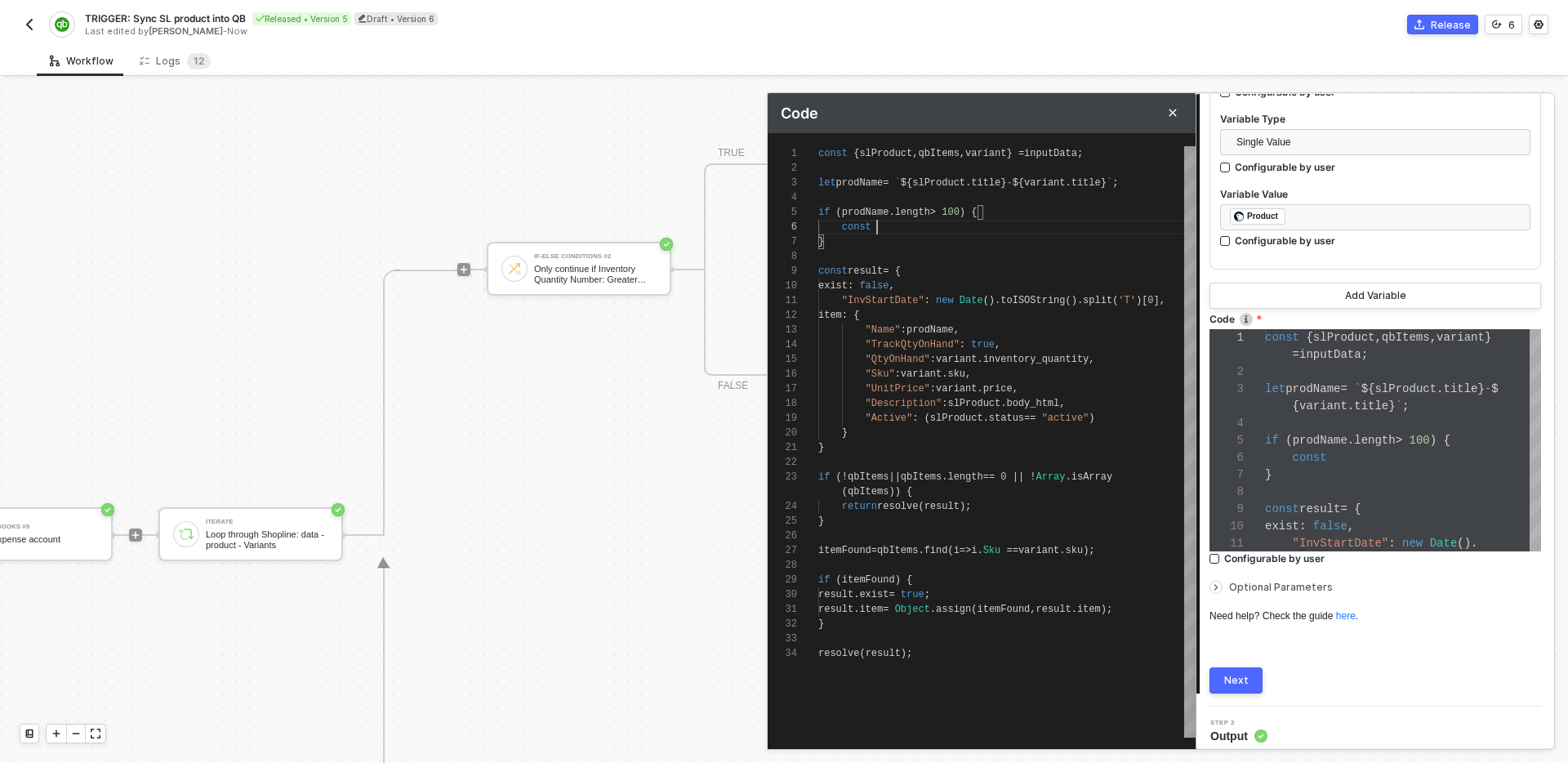
type textarea "const { slProduct, qbItems, variant } = inputData; let prodName = `${slProduct.…"
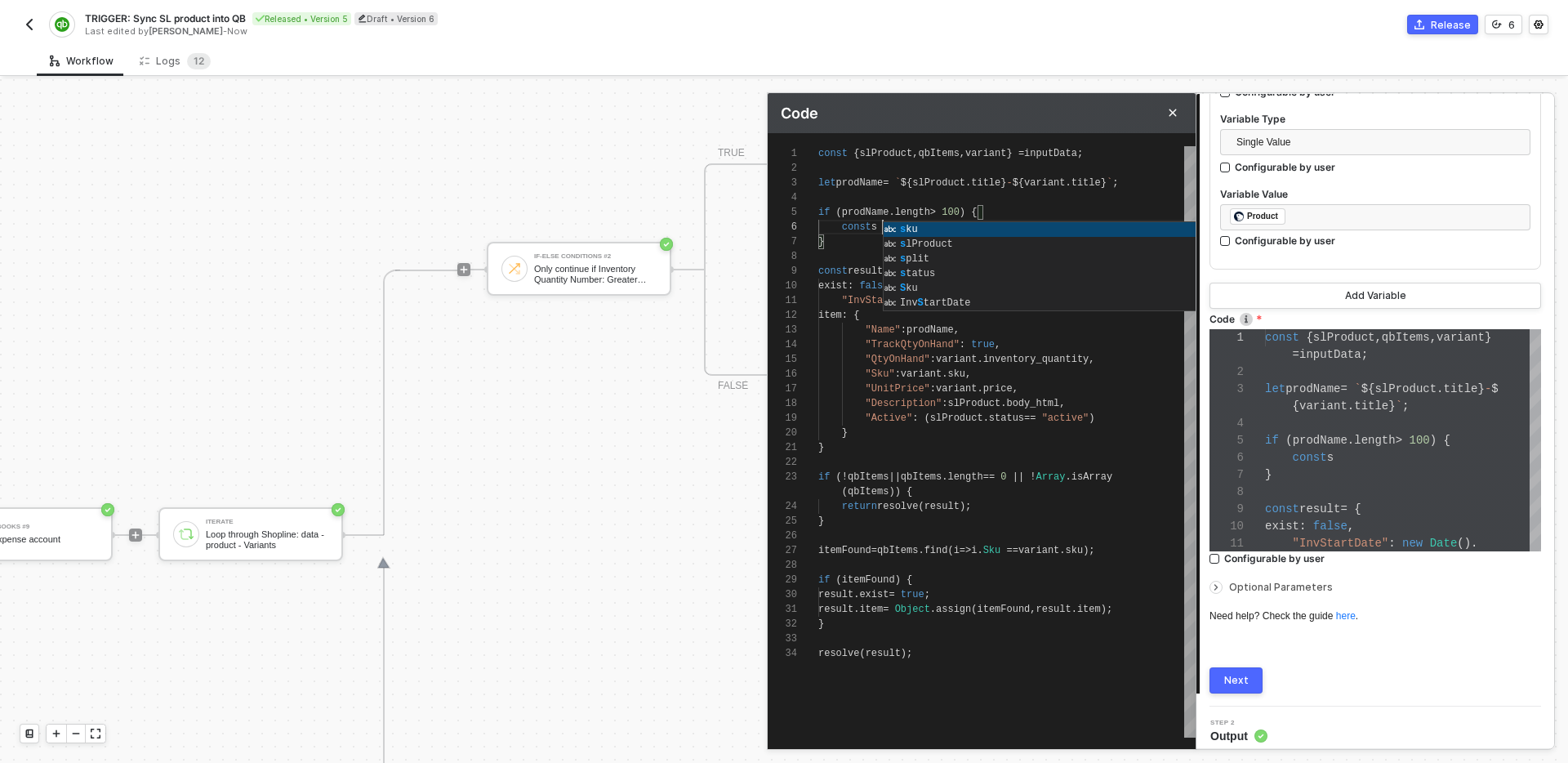
type textarea "const { slProduct, qbItems, variant } = inputData; let prodName = `${slProduct.…"
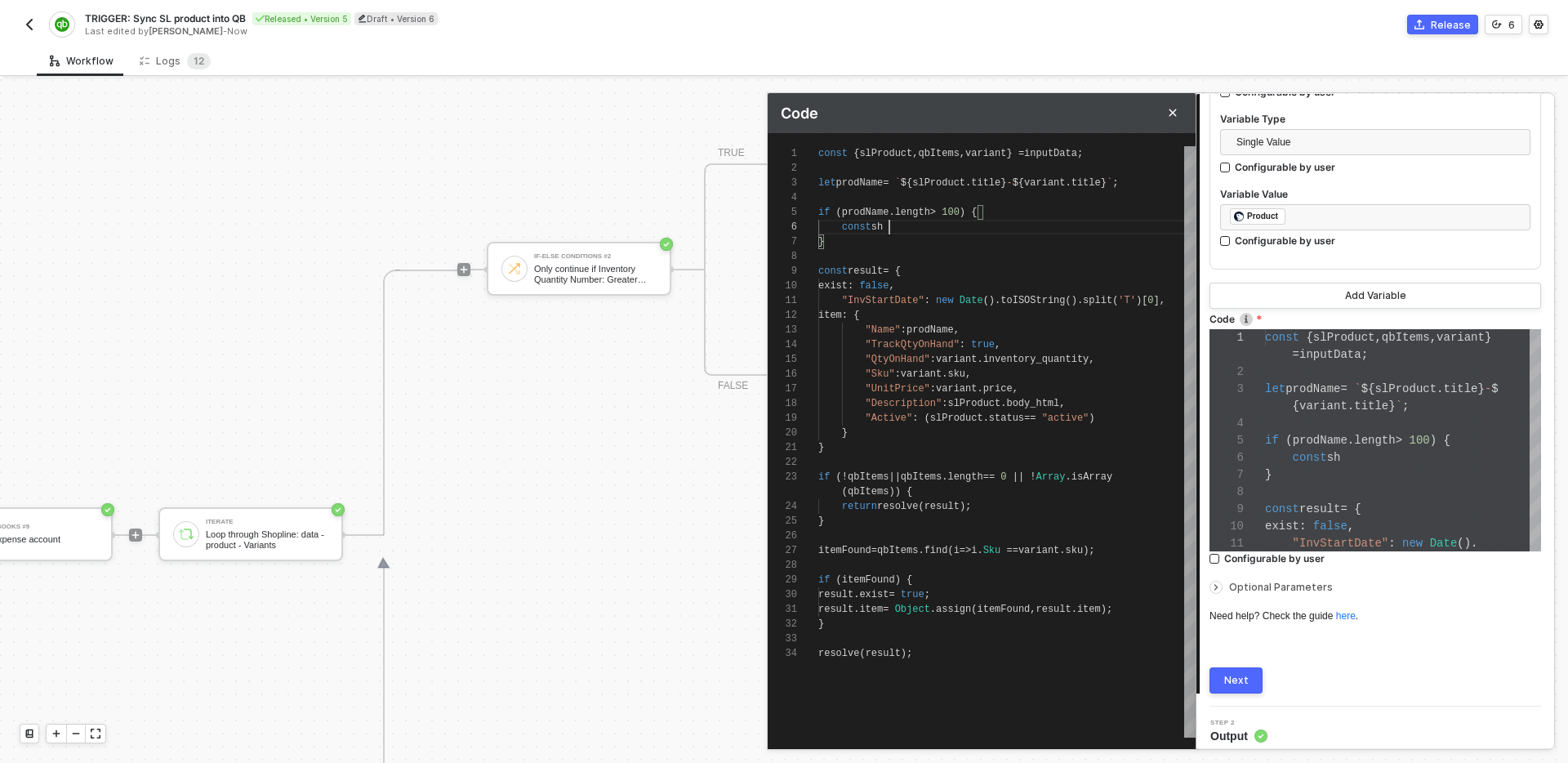
type textarea "const { slProduct, qbItems, variant } = inputData; let prodName = `${slProduct.…"
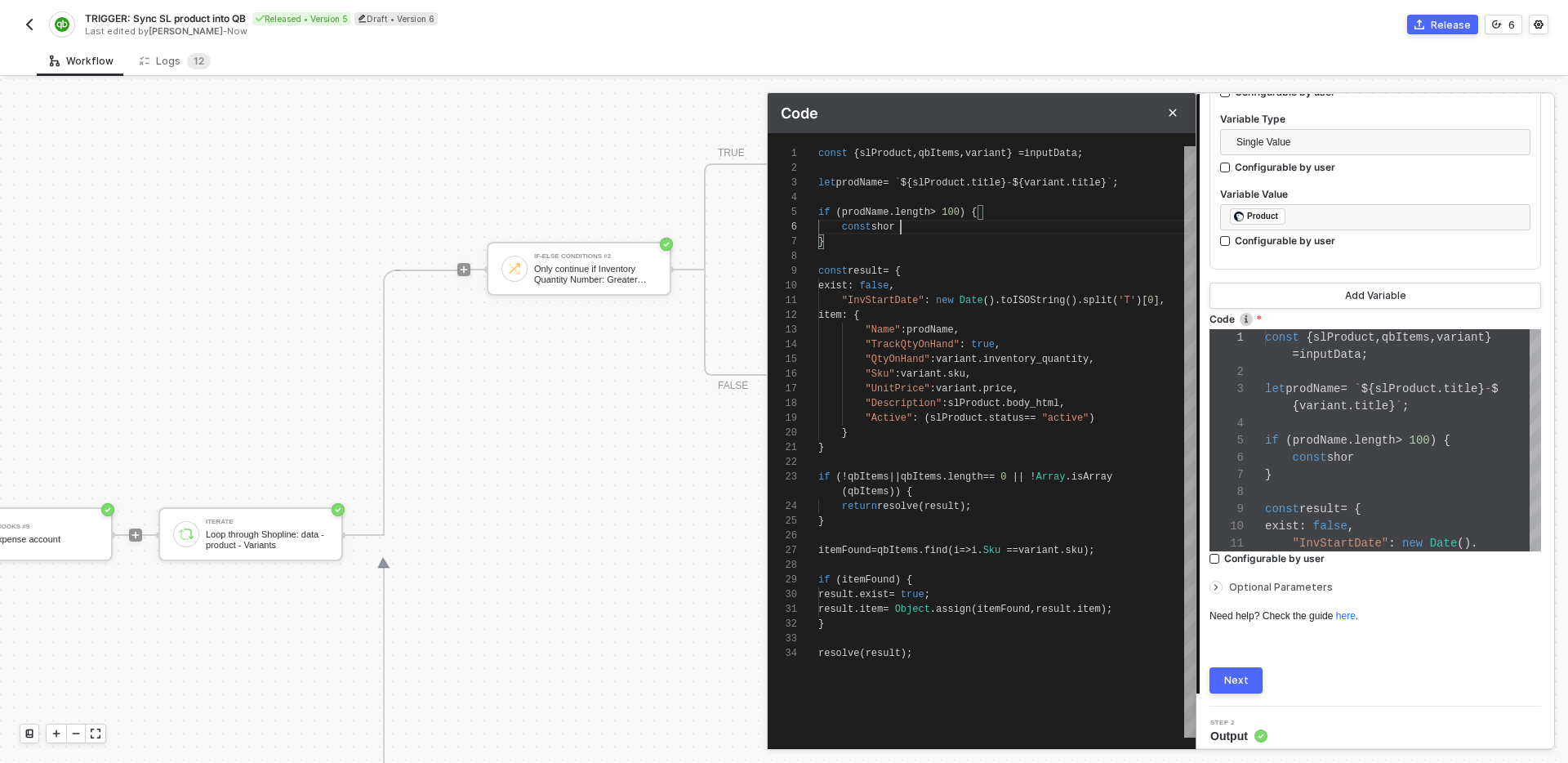
type textarea "const { slProduct, qbItems, variant } = inputData; let prodName = `${slProduct.…"
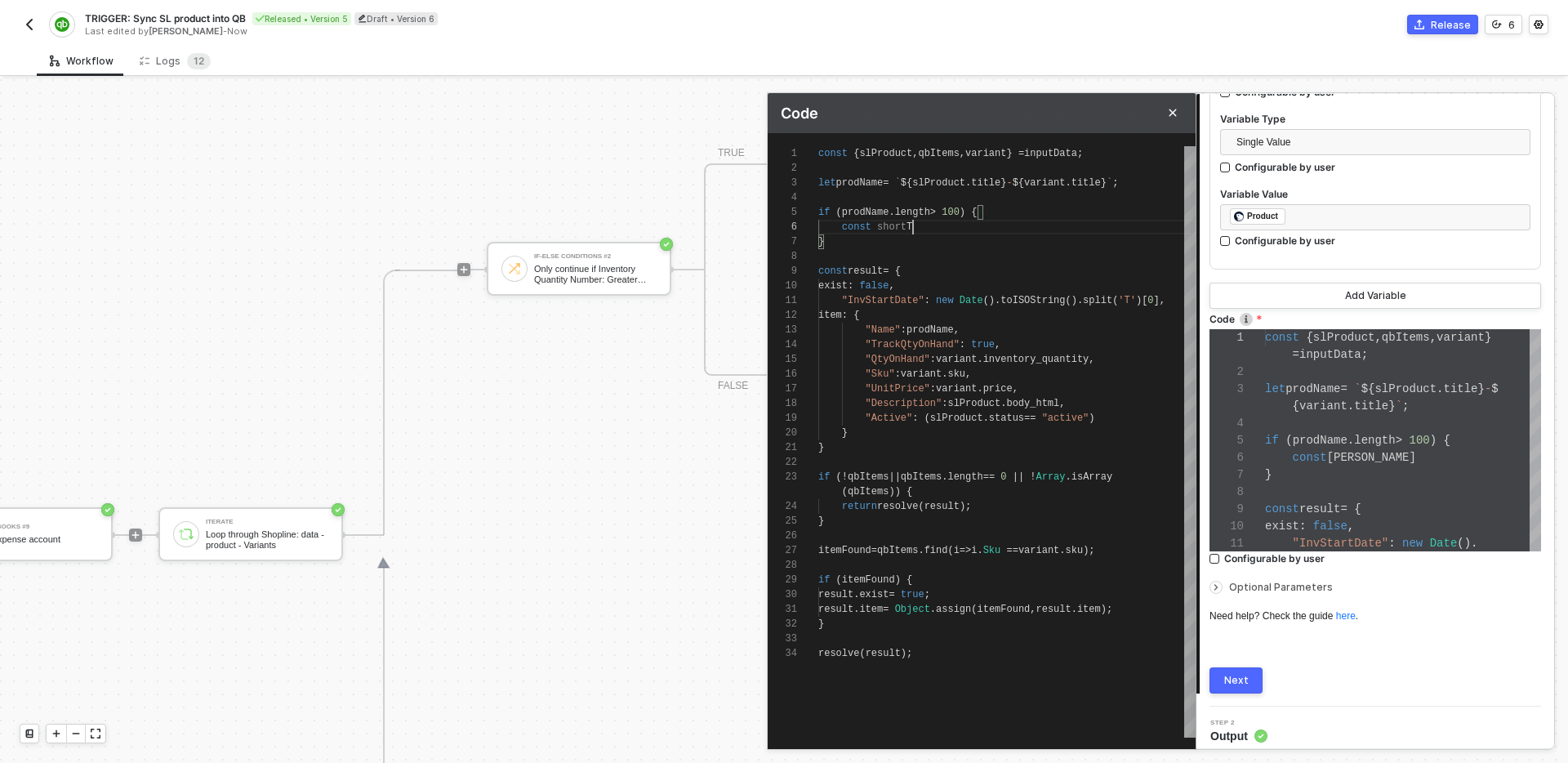
type textarea "const { slProduct, qbItems, variant } = inputData; let prodName = `${slProduct.…"
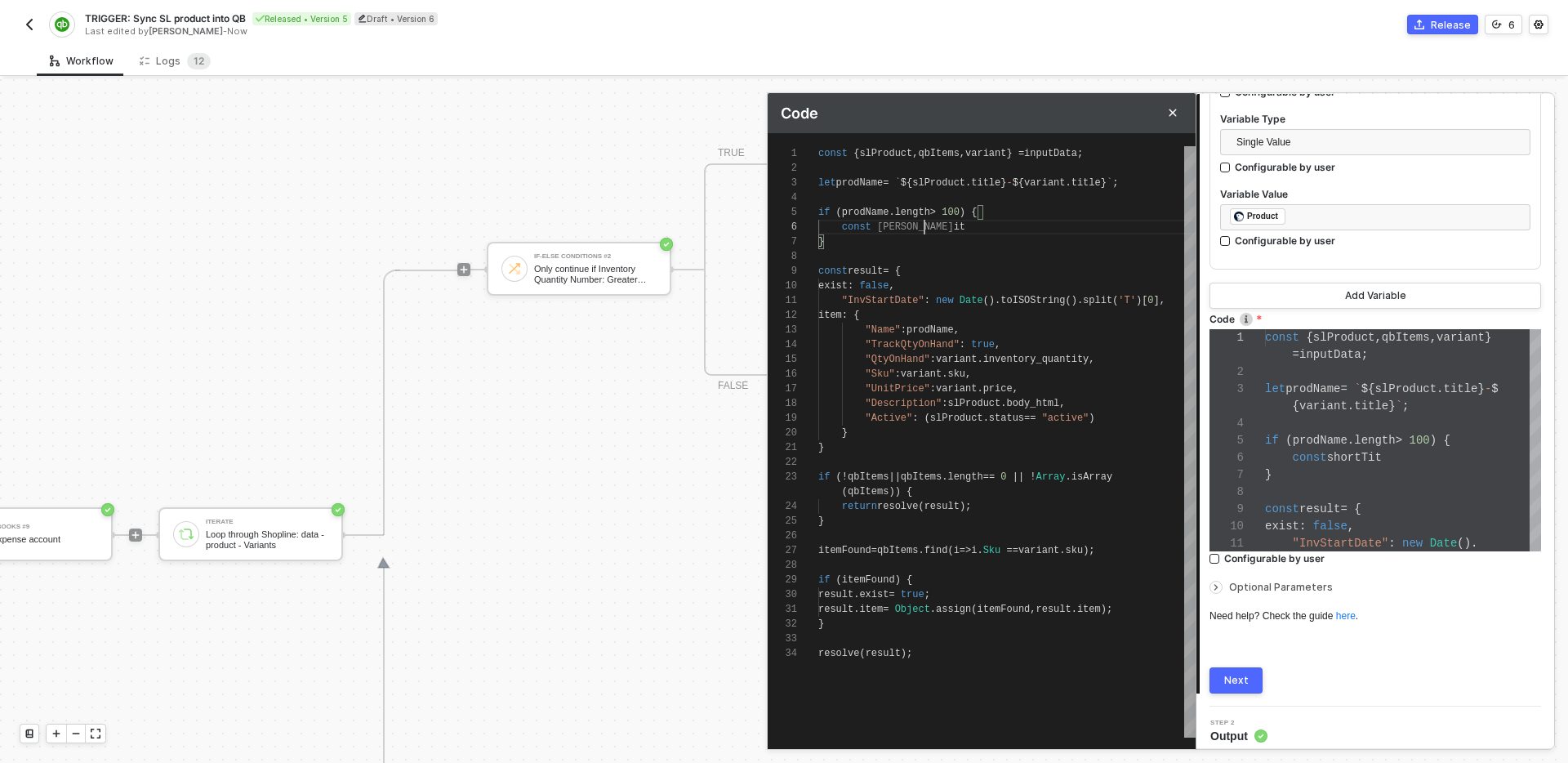
type textarea "const { slProduct, qbItems, variant } = inputData; let prodName = `${slProduct.…"
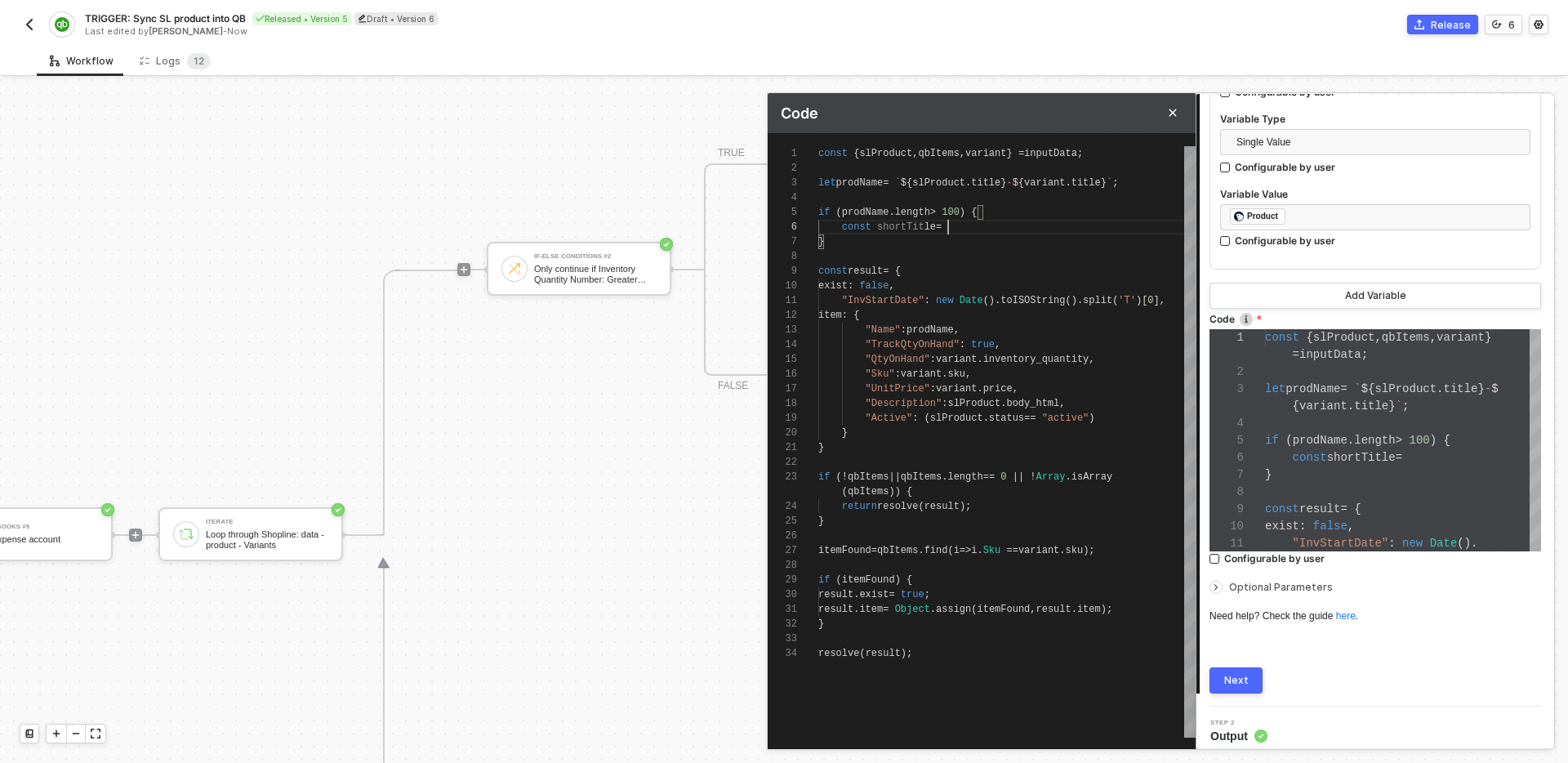
type textarea "const { slProduct, qbItems, variant } = inputData; let prodName = `${slProduct.…"
type textarea "const { slProduct, qbItems, variant } = inputData; let prodName = `${} - ${vari…"
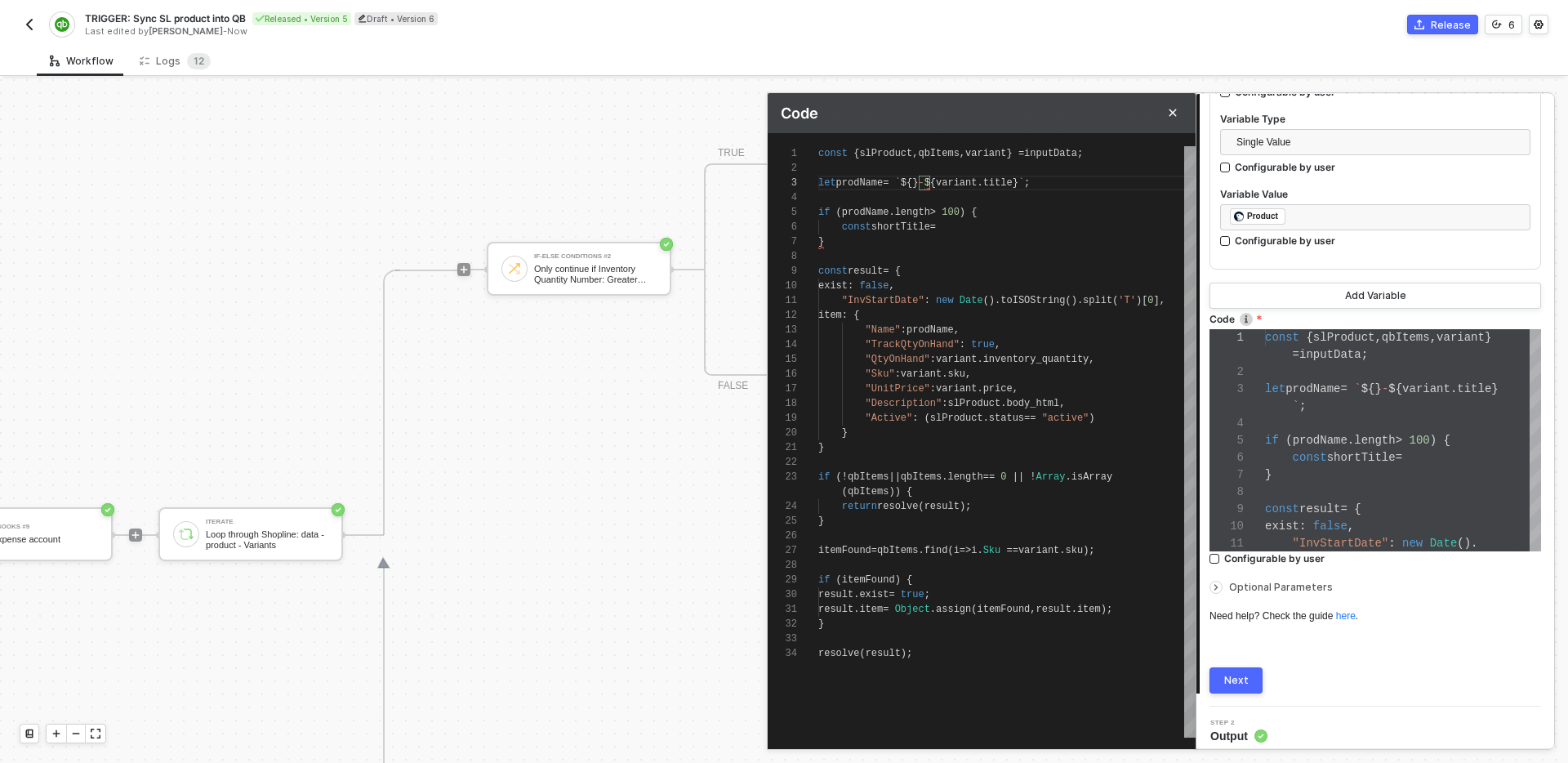
paste textarea "slProduct.title"
type textarea "const { slProduct, qbItems, variant } = inputData; let prodName = `${slProduct.…"
paste textarea "slProduct.title"
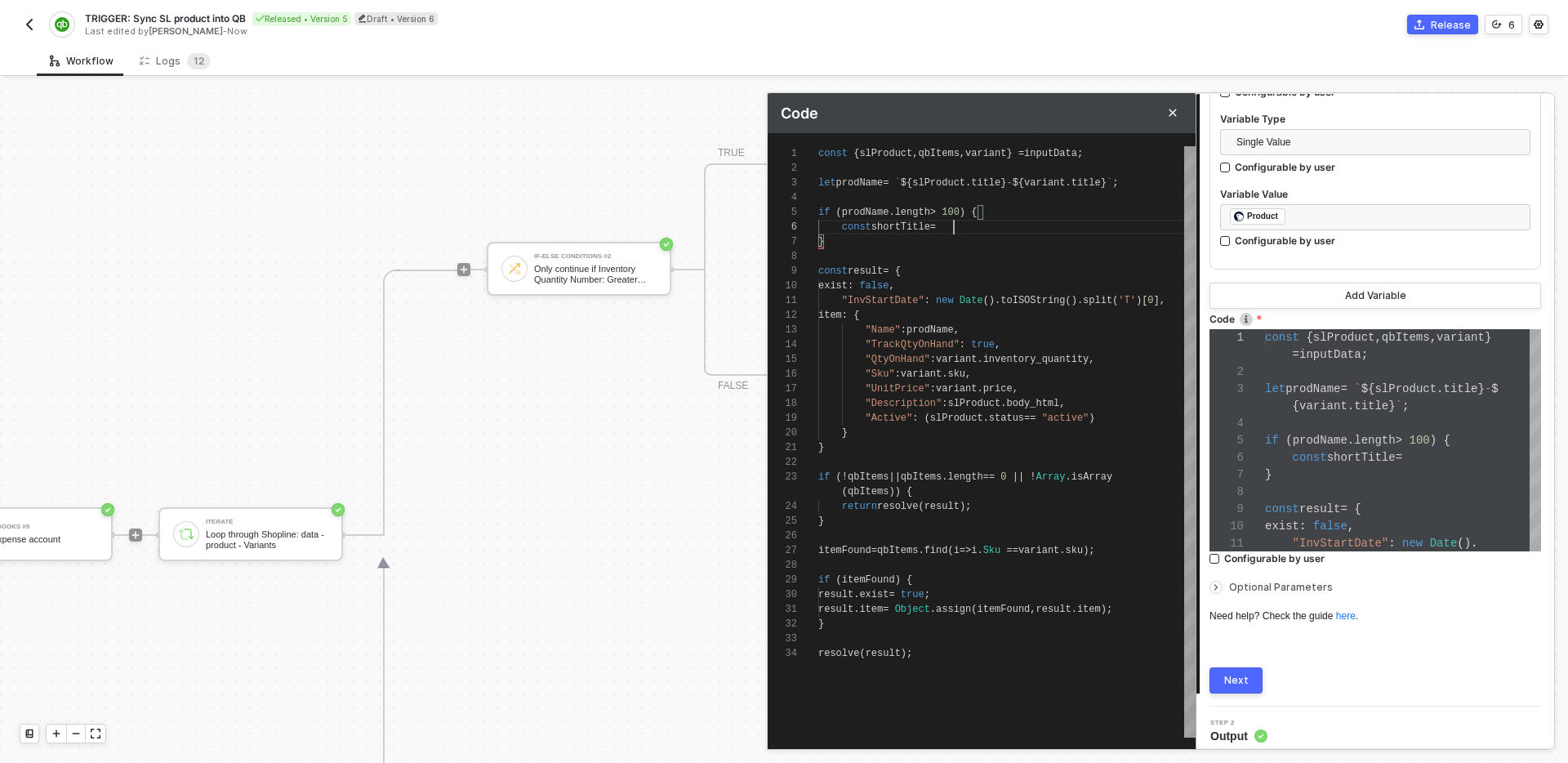
type textarea "const { slProduct, qbItems, variant } = inputData; let prodName = `${slProduct.…"
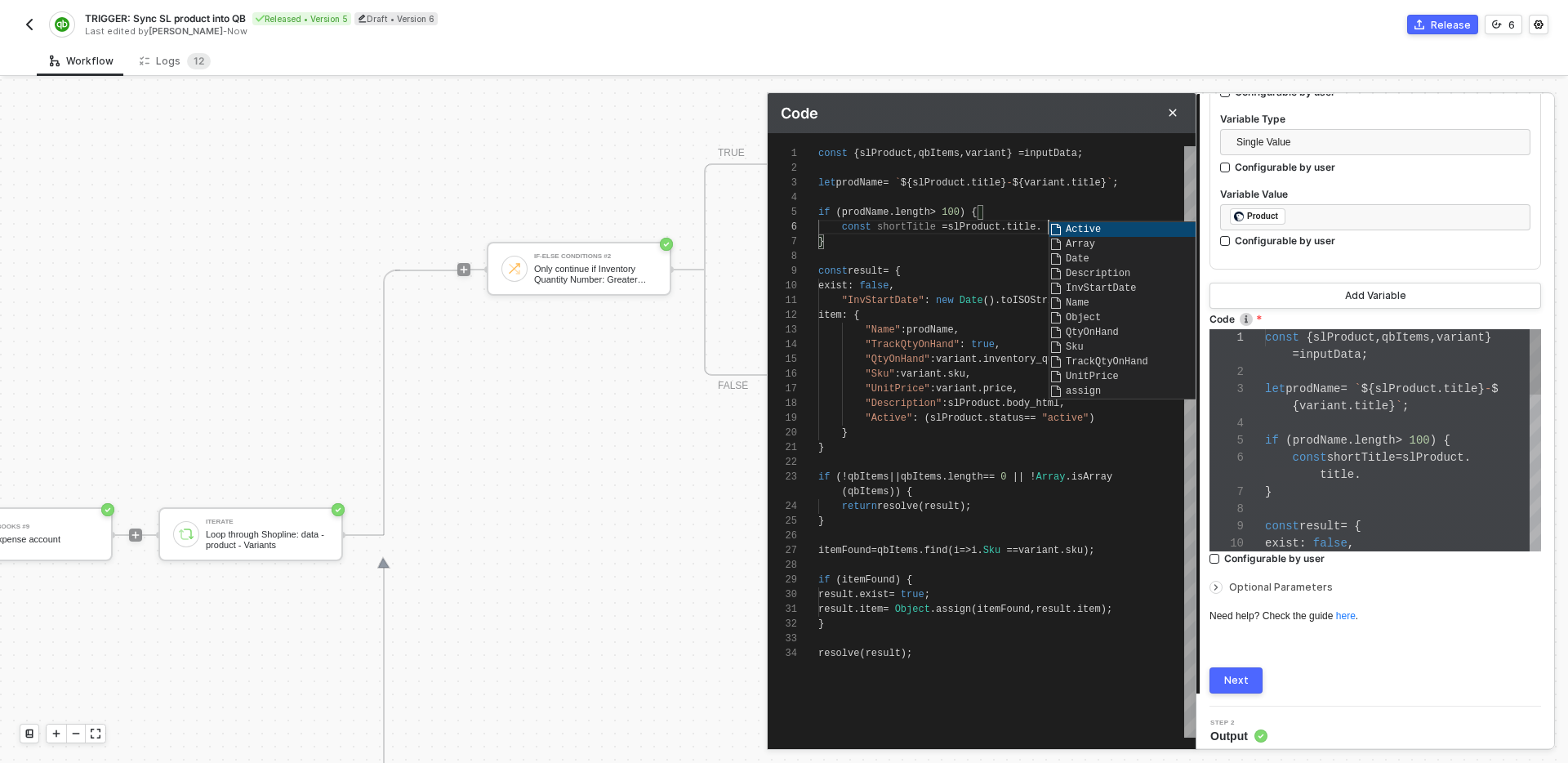
scroll to position [120, 0]
type textarea "const { slProduct, qbItems, variant } = inputData; let prodName = `${slProduct.…"
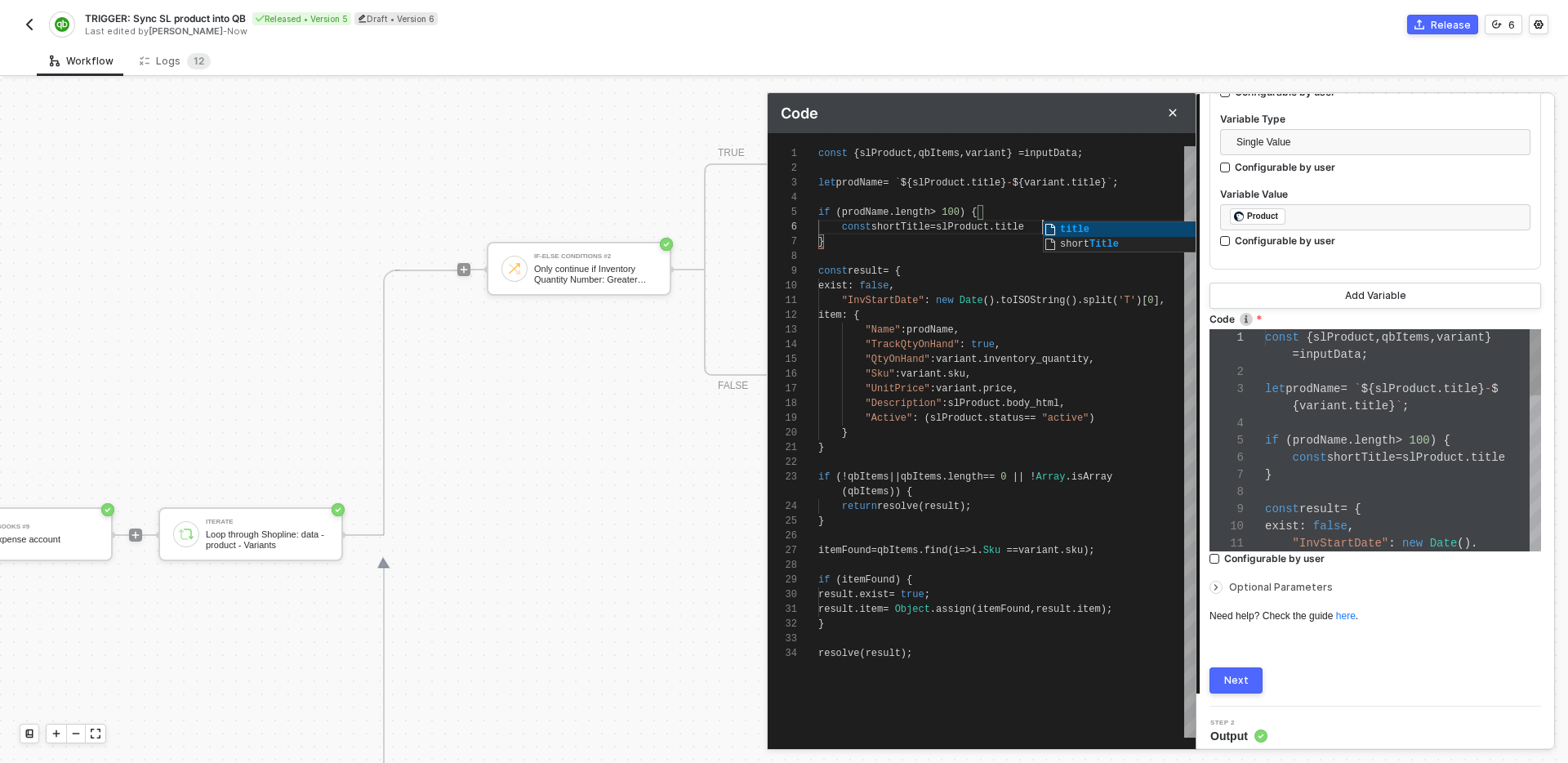
scroll to position [74, 225]
type textarea "const { slProduct, qbItems, variant } = inputData; let prodName = `${slProduct.…"
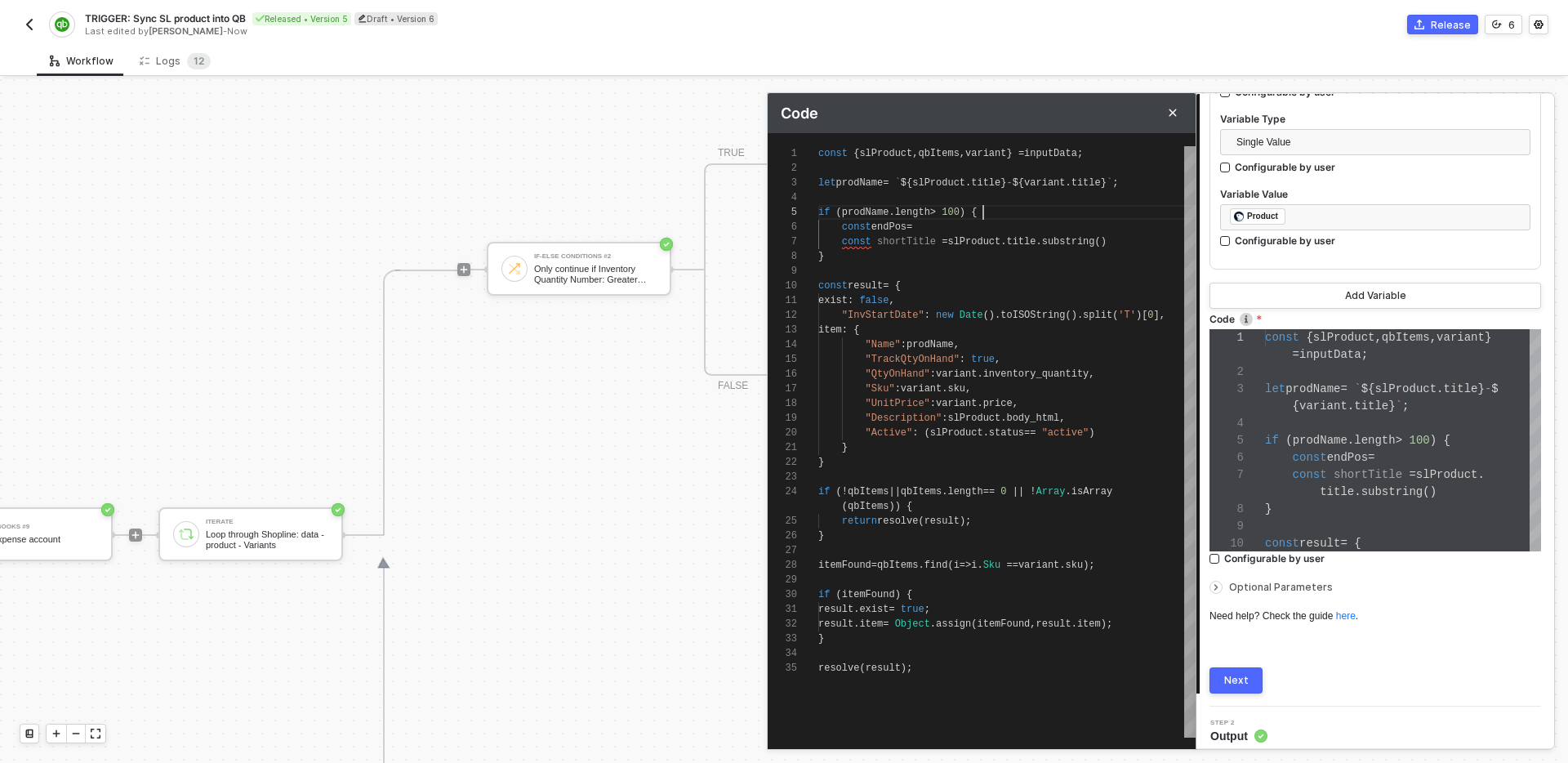
scroll to position [74, 112]
paste textarea "slProduct.title} - ${variant.title"
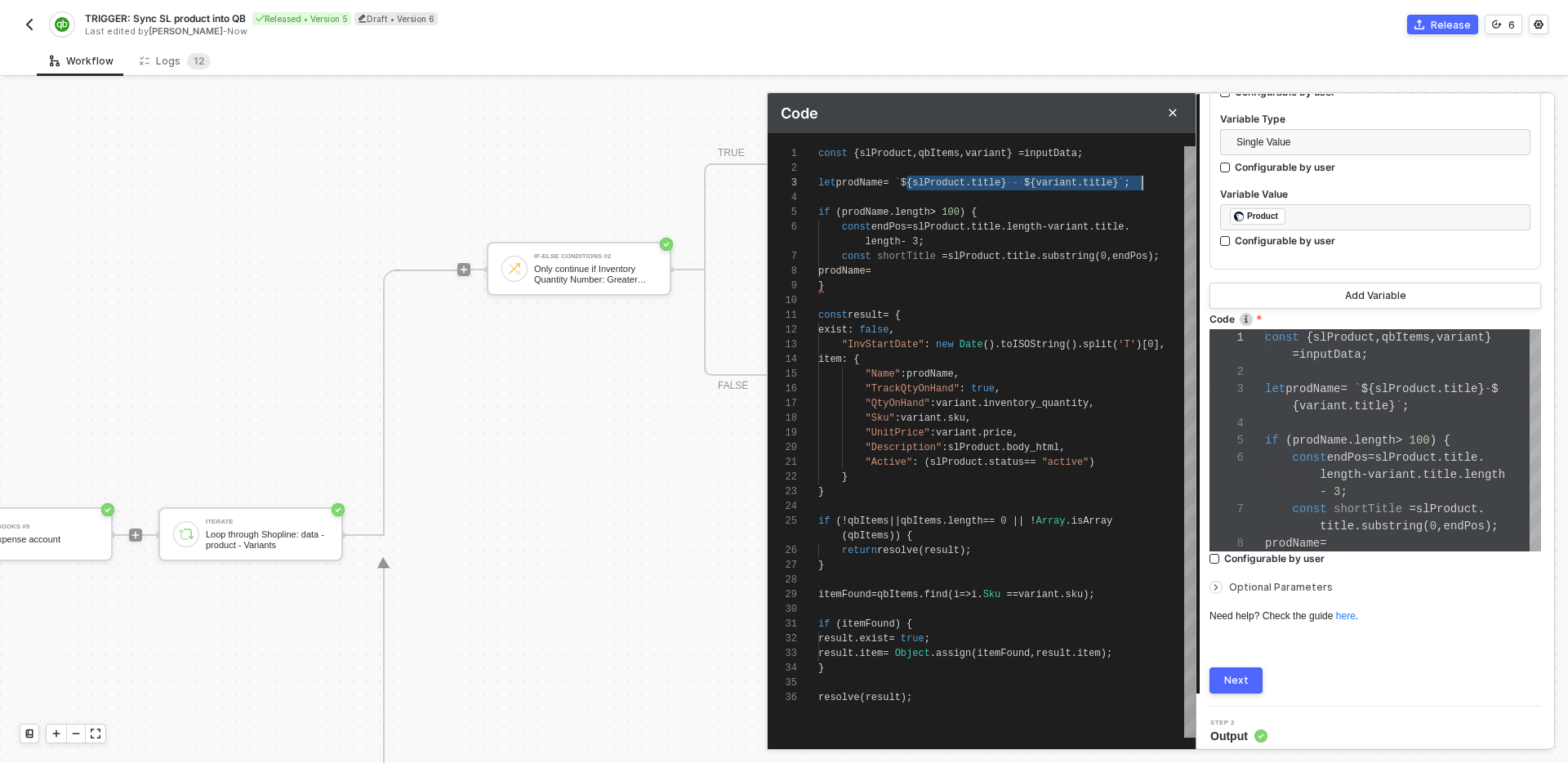
scroll to position [44, 0]
paste textarea "`${slProduct.title} - ${variant.title}`;"
click at [1235, 692] on div "1 Step 1 Inputs Connector Name Check if create or update item Variables Variabl…" at bounding box center [1375, 7] width 358 height 1399
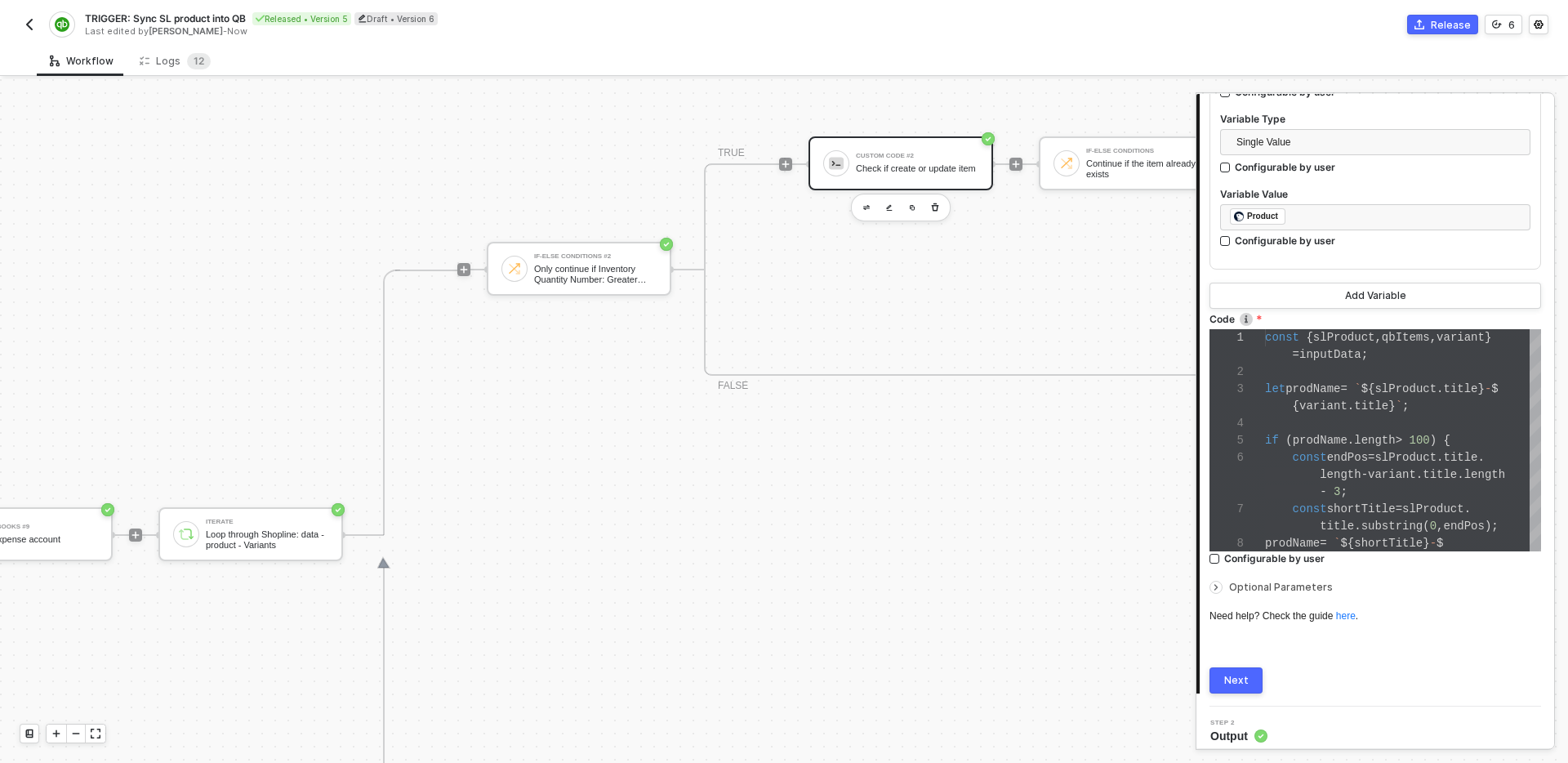
click at [1235, 686] on button "Next" at bounding box center [1237, 681] width 53 height 26
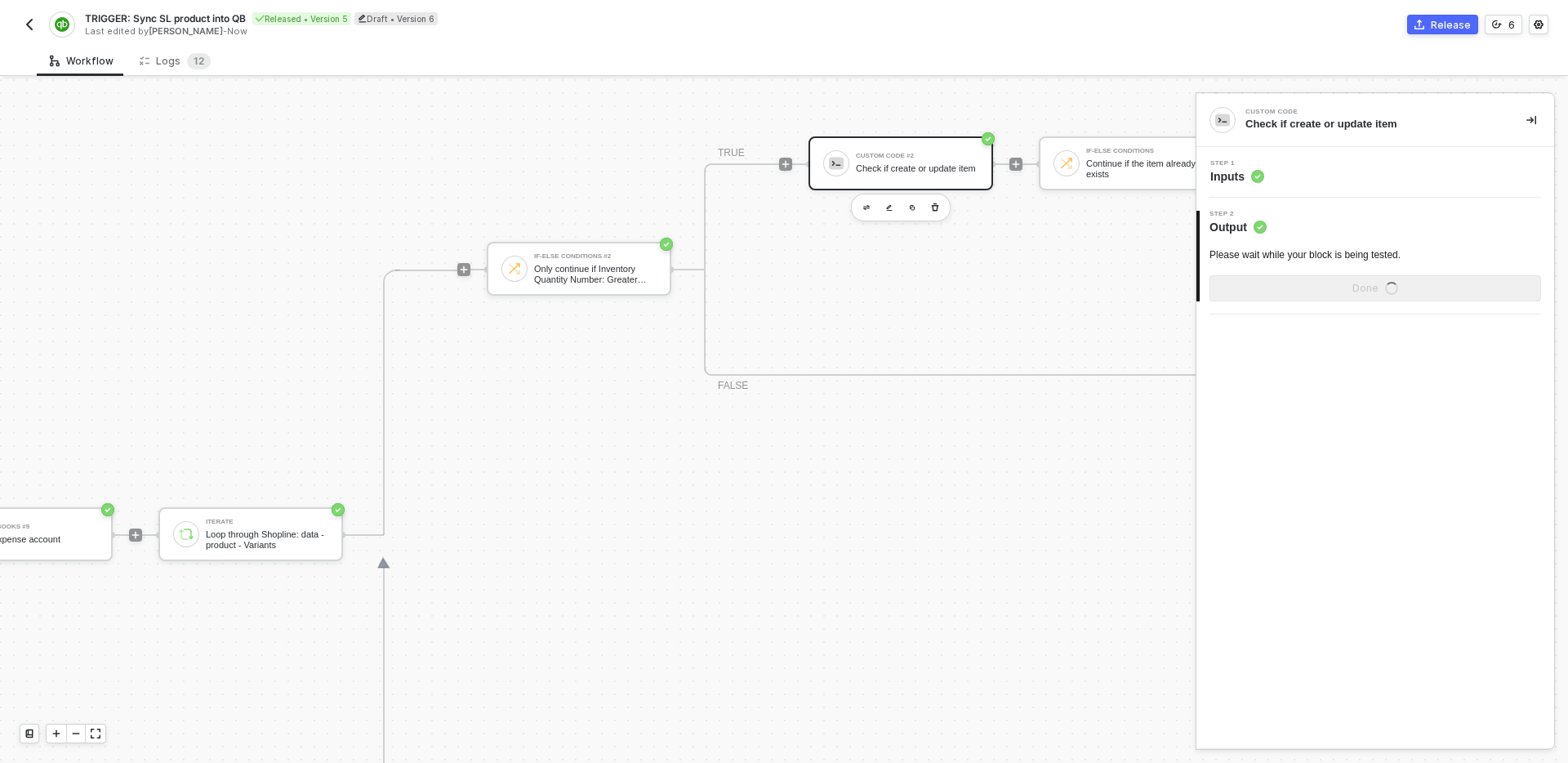
scroll to position [0, 0]
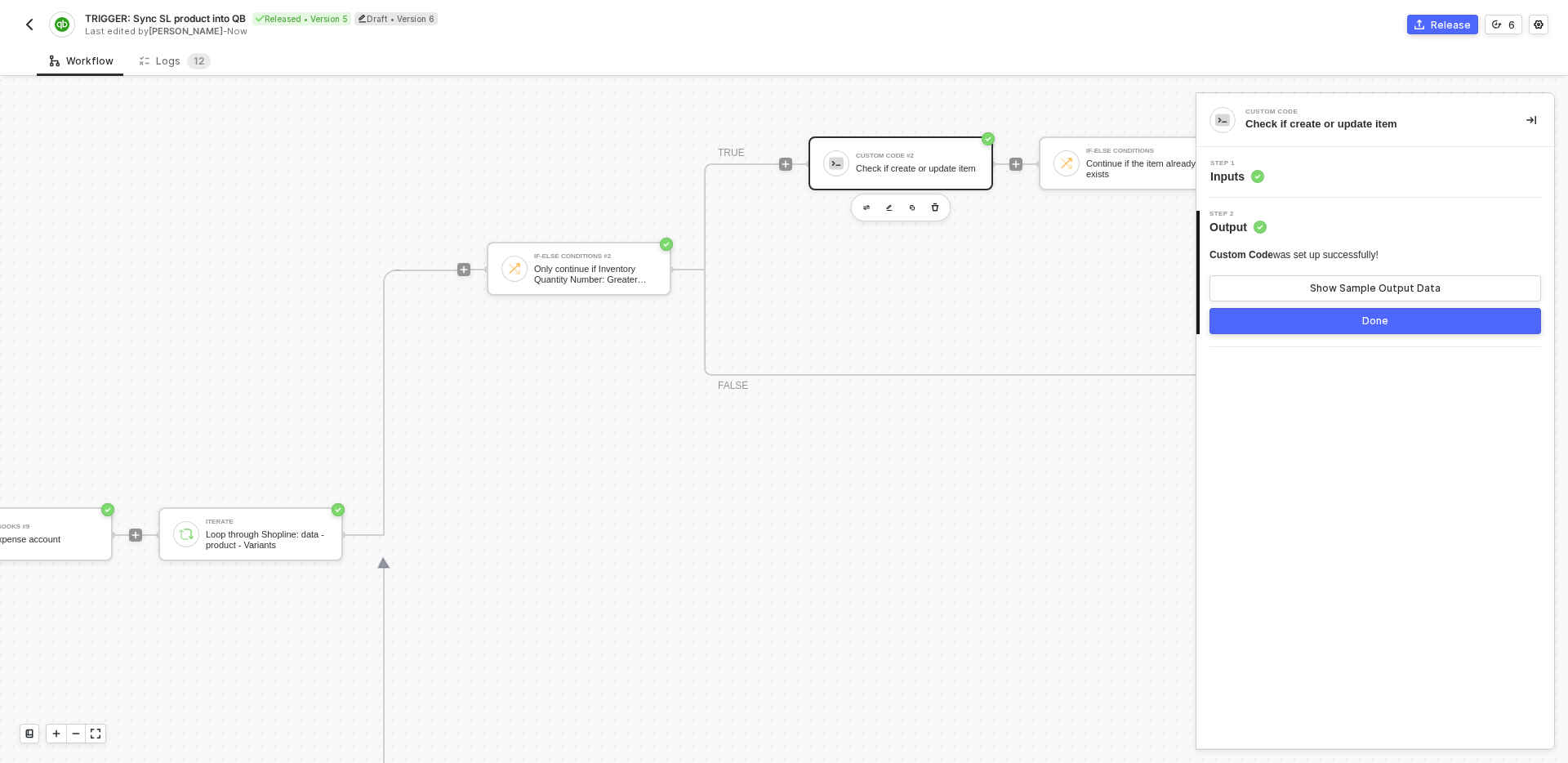
click at [1373, 176] on div "Step 1 Inputs" at bounding box center [1378, 172] width 354 height 25
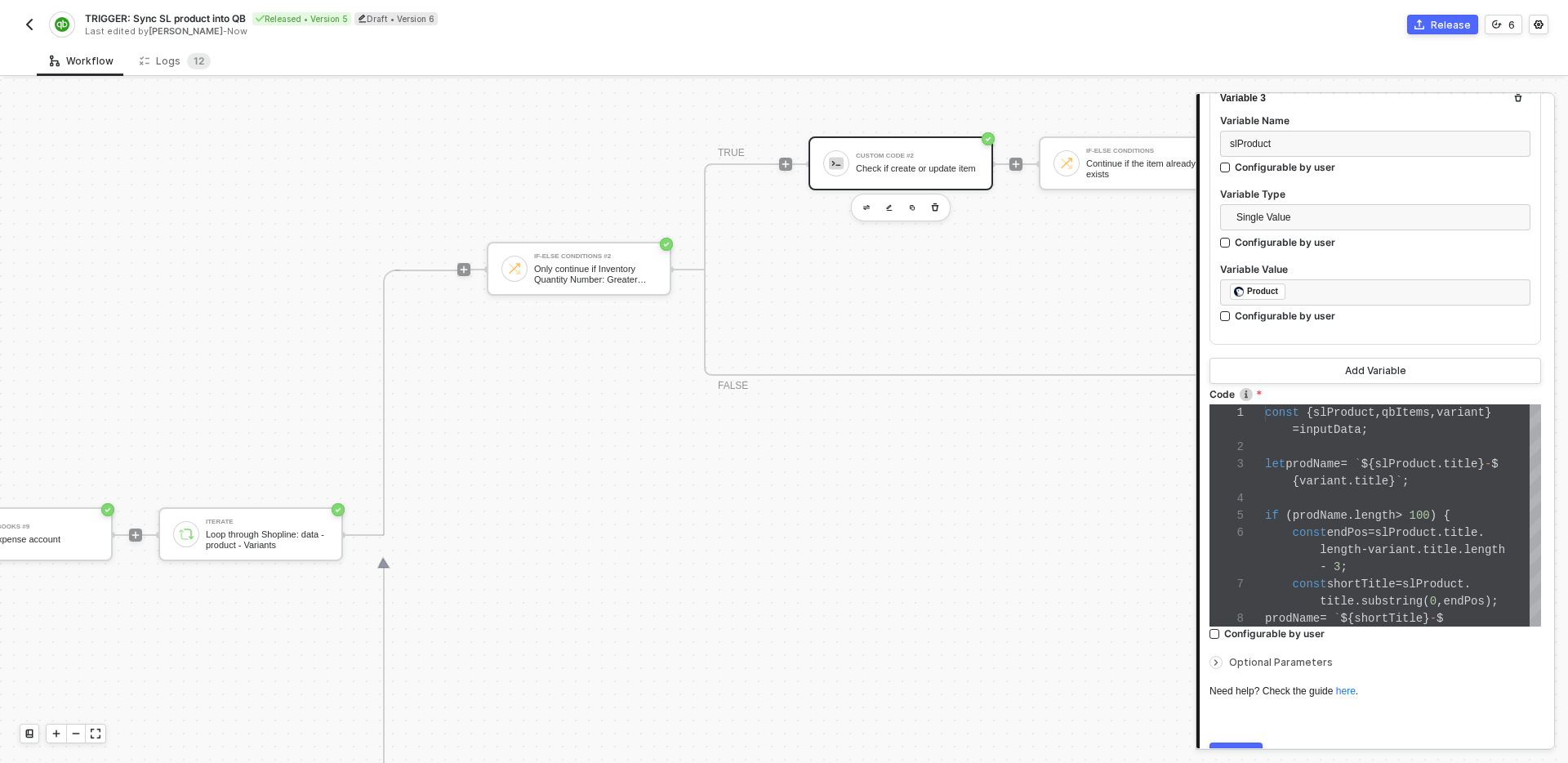
scroll to position [810, 0]
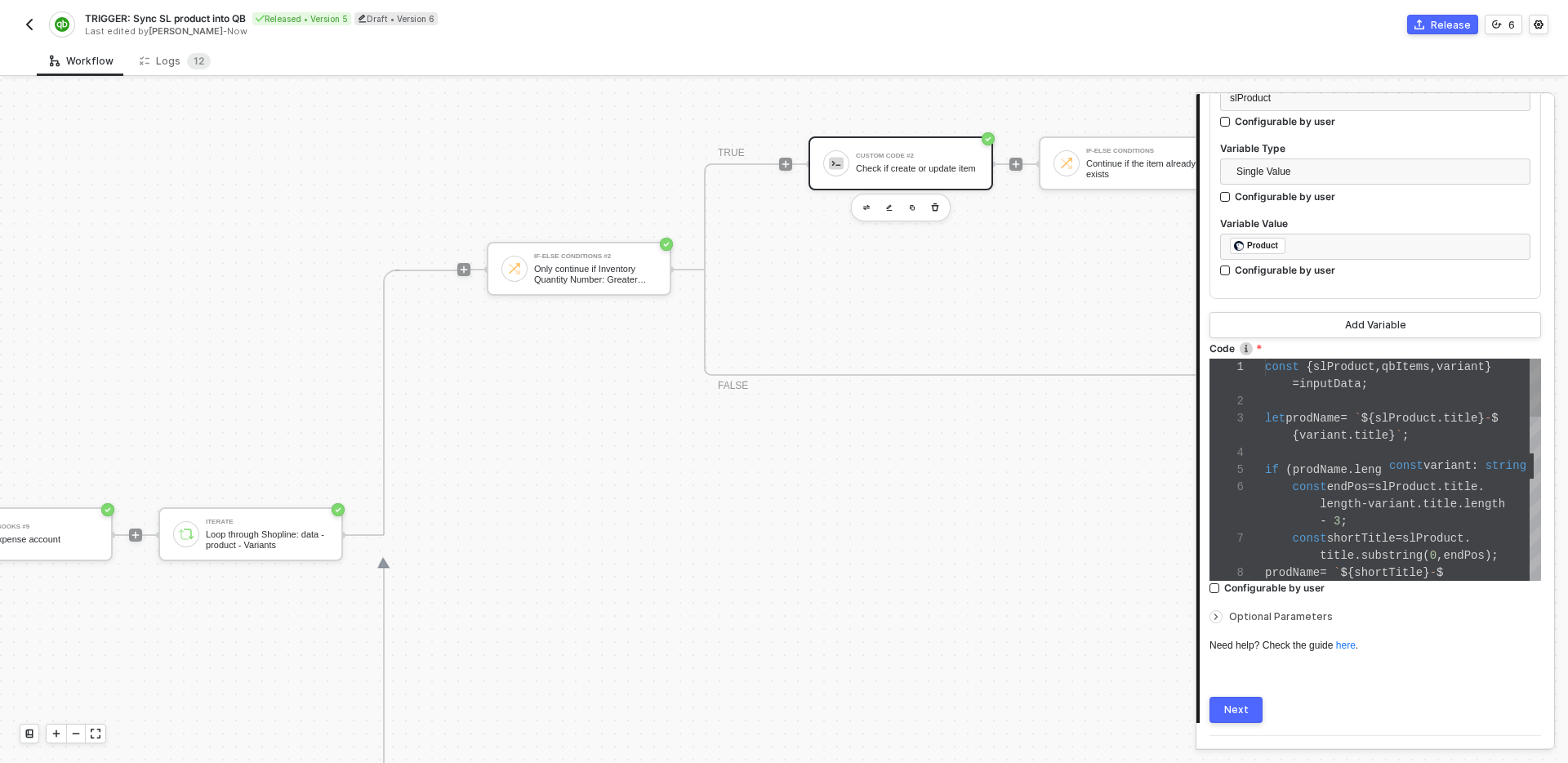
click at [1387, 497] on span "variant" at bounding box center [1391, 503] width 48 height 13
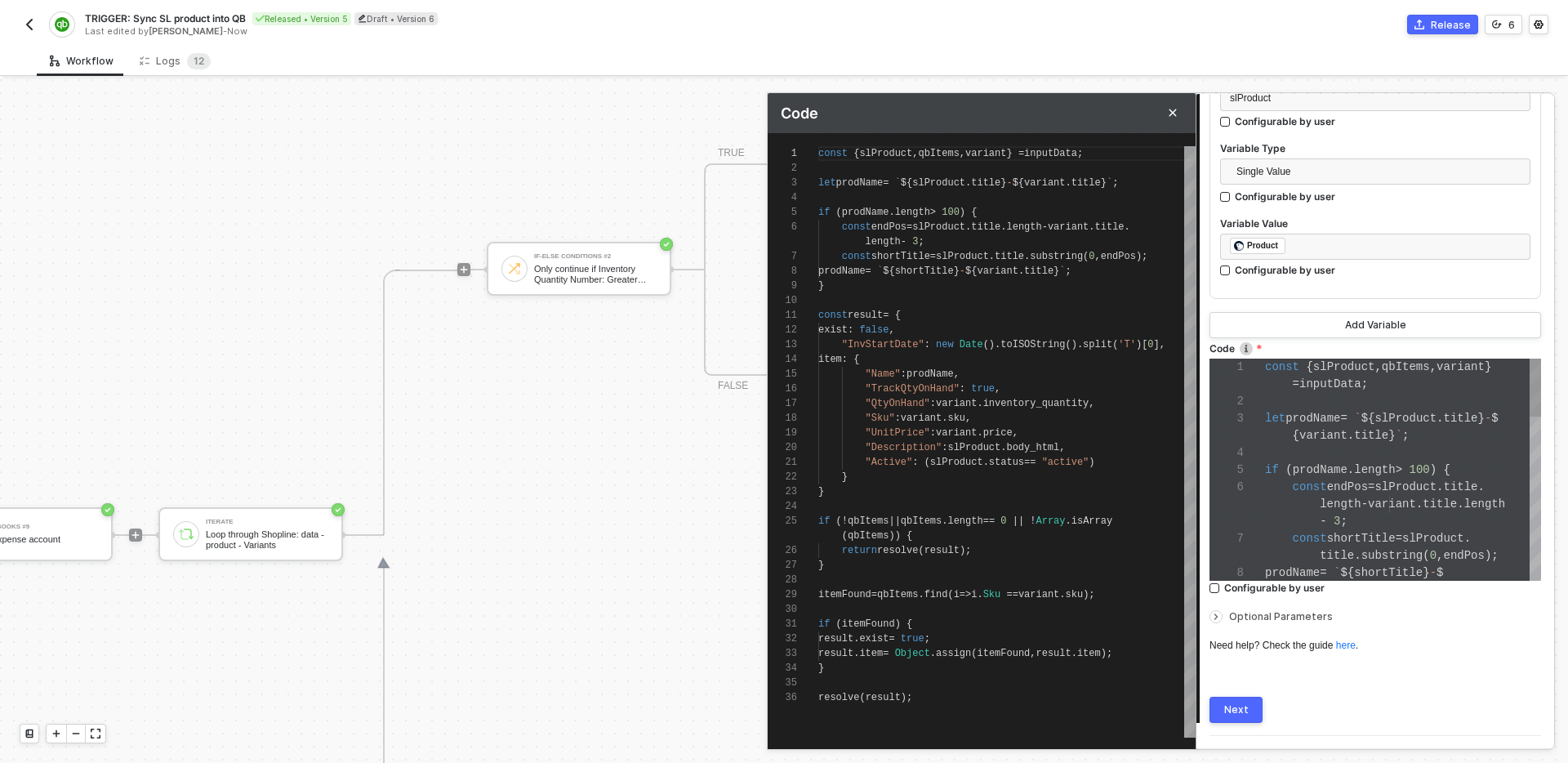
scroll to position [132, 0]
click at [1039, 579] on div at bounding box center [1007, 580] width 378 height 15
click at [1042, 555] on div "return resolve ( result );" at bounding box center [1007, 550] width 378 height 15
click at [1041, 569] on div "}" at bounding box center [1007, 565] width 378 height 15
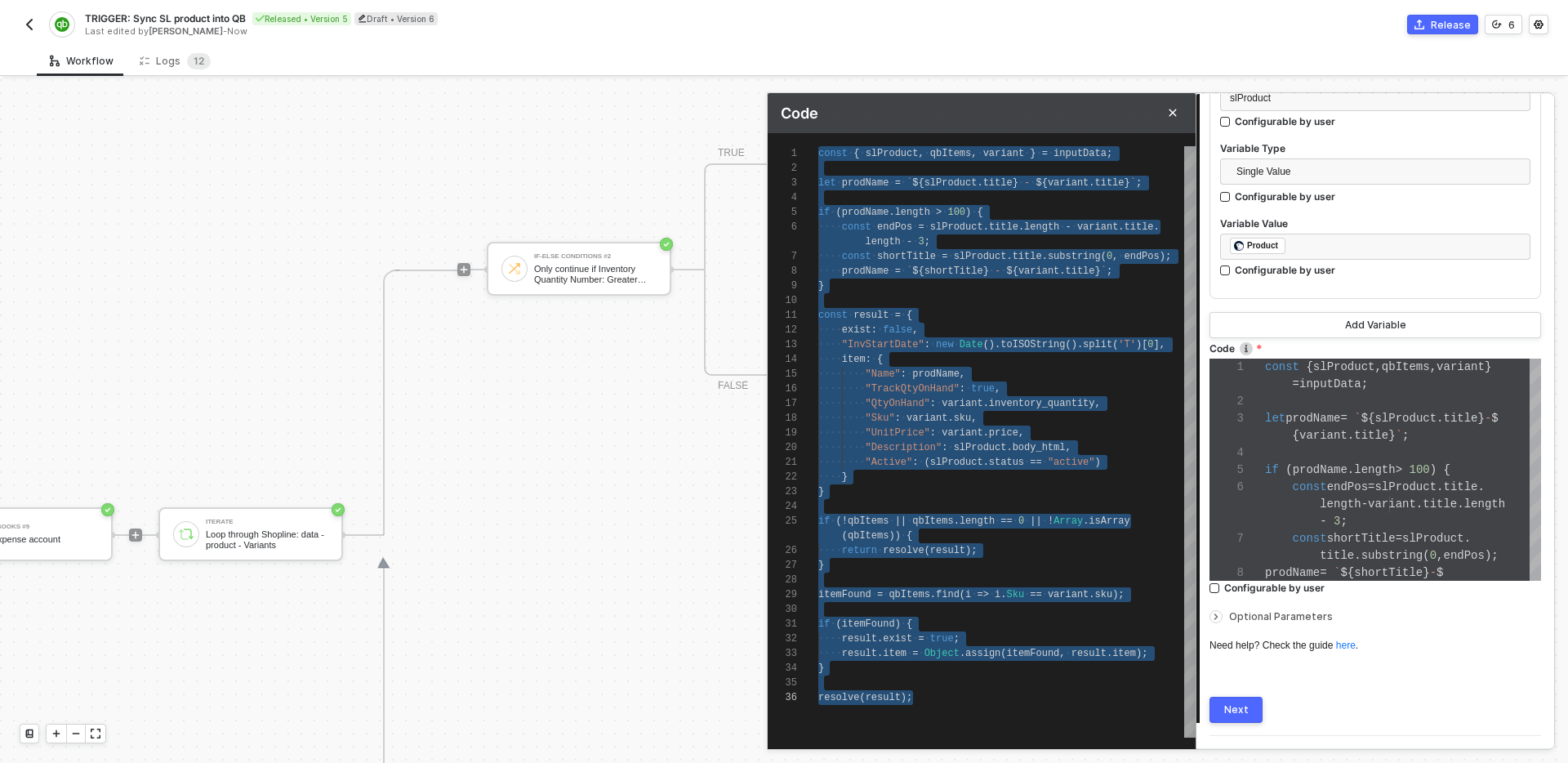
click at [967, 423] on span "sku" at bounding box center [963, 419] width 18 height 12
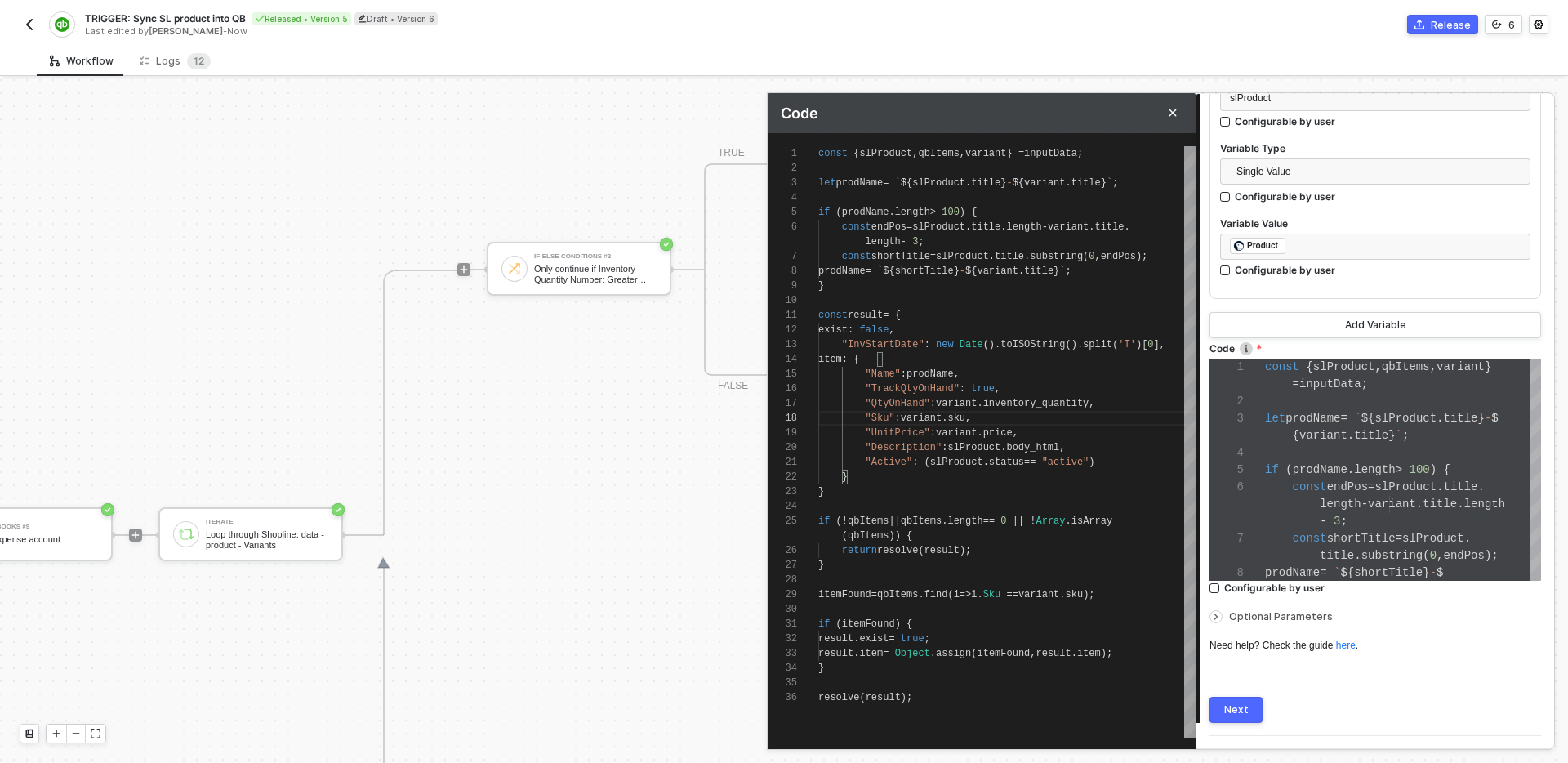
scroll to position [88, 348]
click at [1147, 256] on span ");" at bounding box center [1142, 257] width 12 height 12
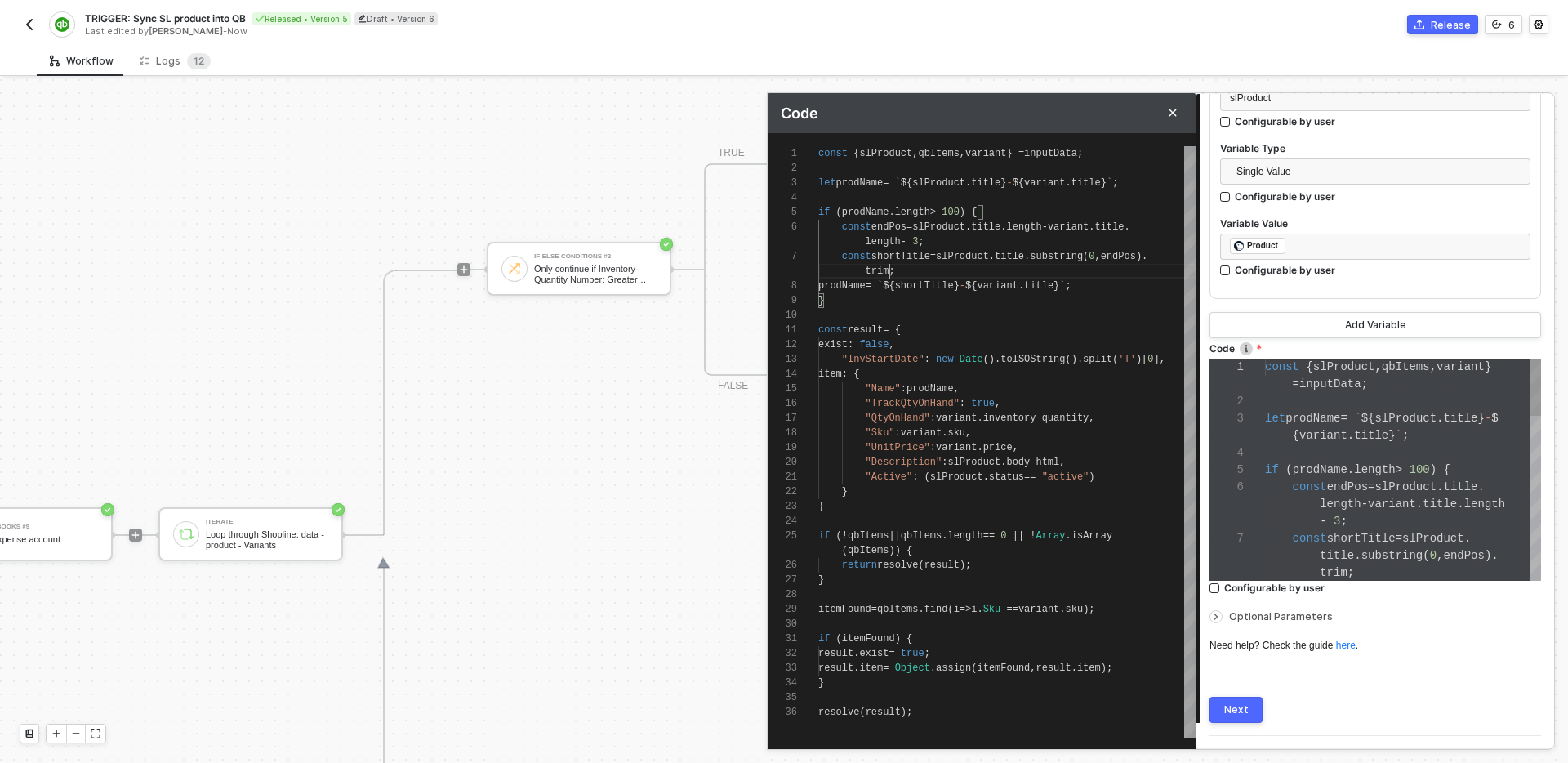
scroll to position [88, 82]
click at [1245, 705] on div "Next" at bounding box center [1237, 709] width 25 height 13
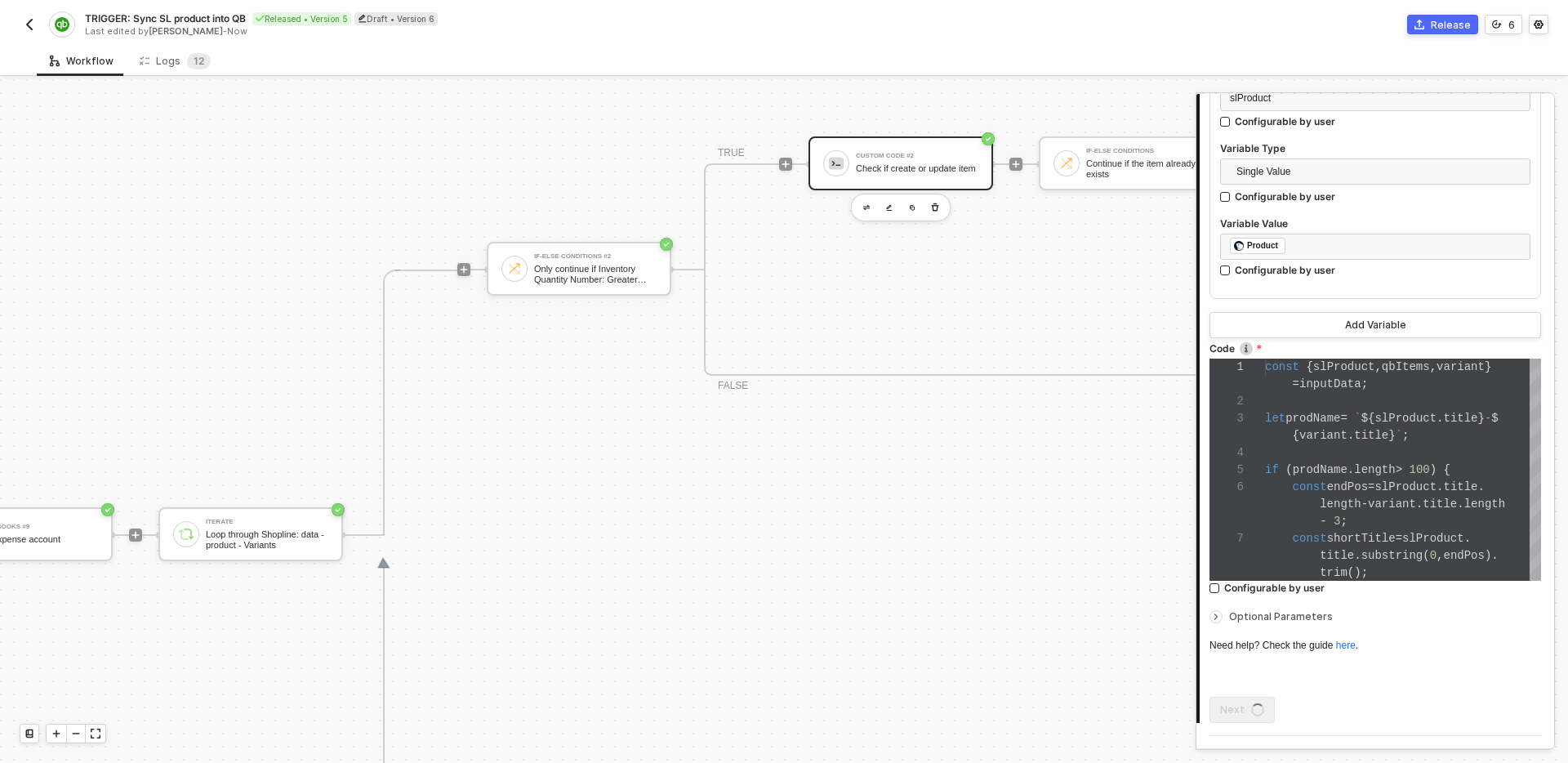
scroll to position [0, 0]
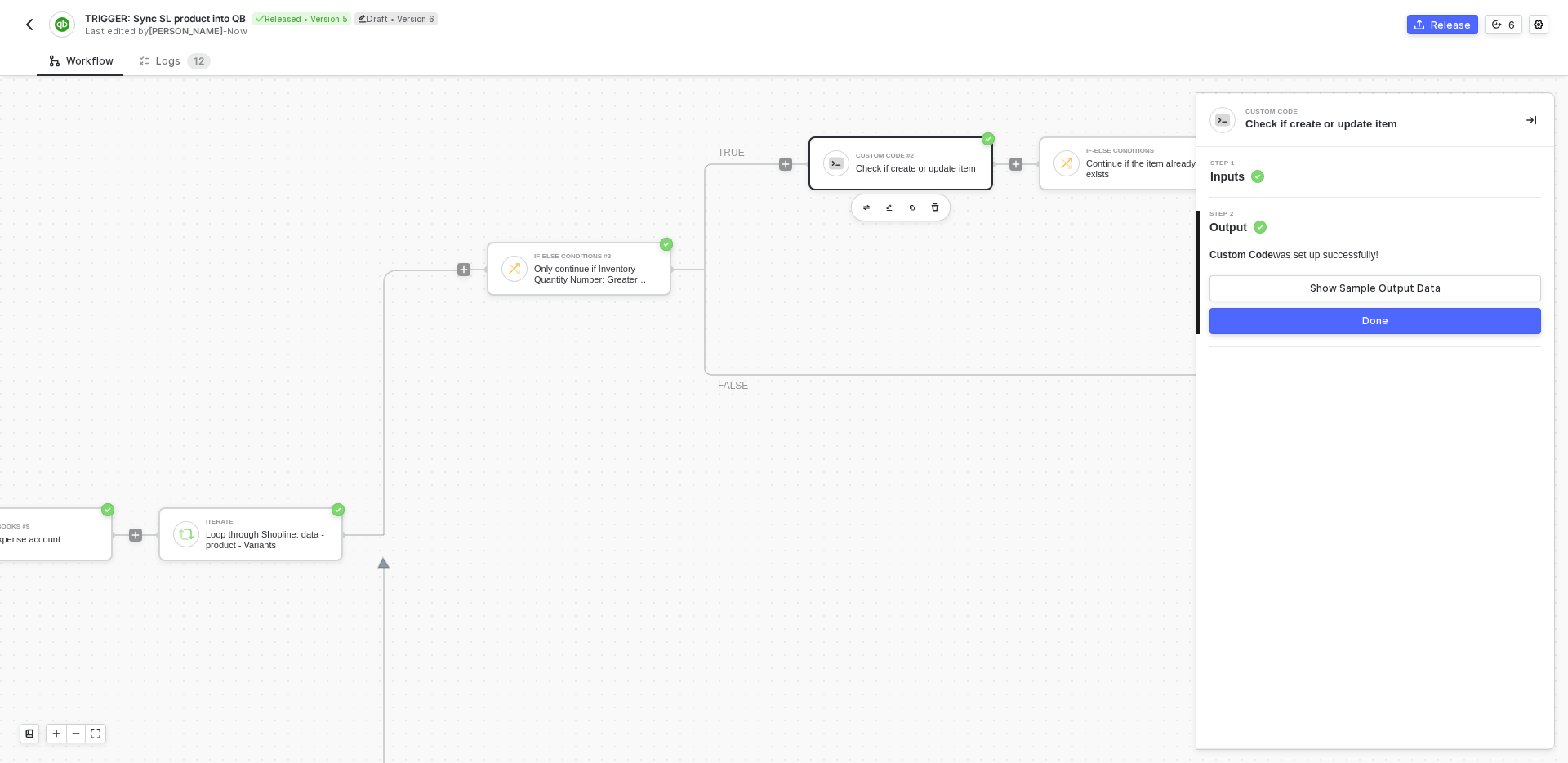
click at [1290, 319] on button "Done" at bounding box center [1376, 321] width 331 height 26
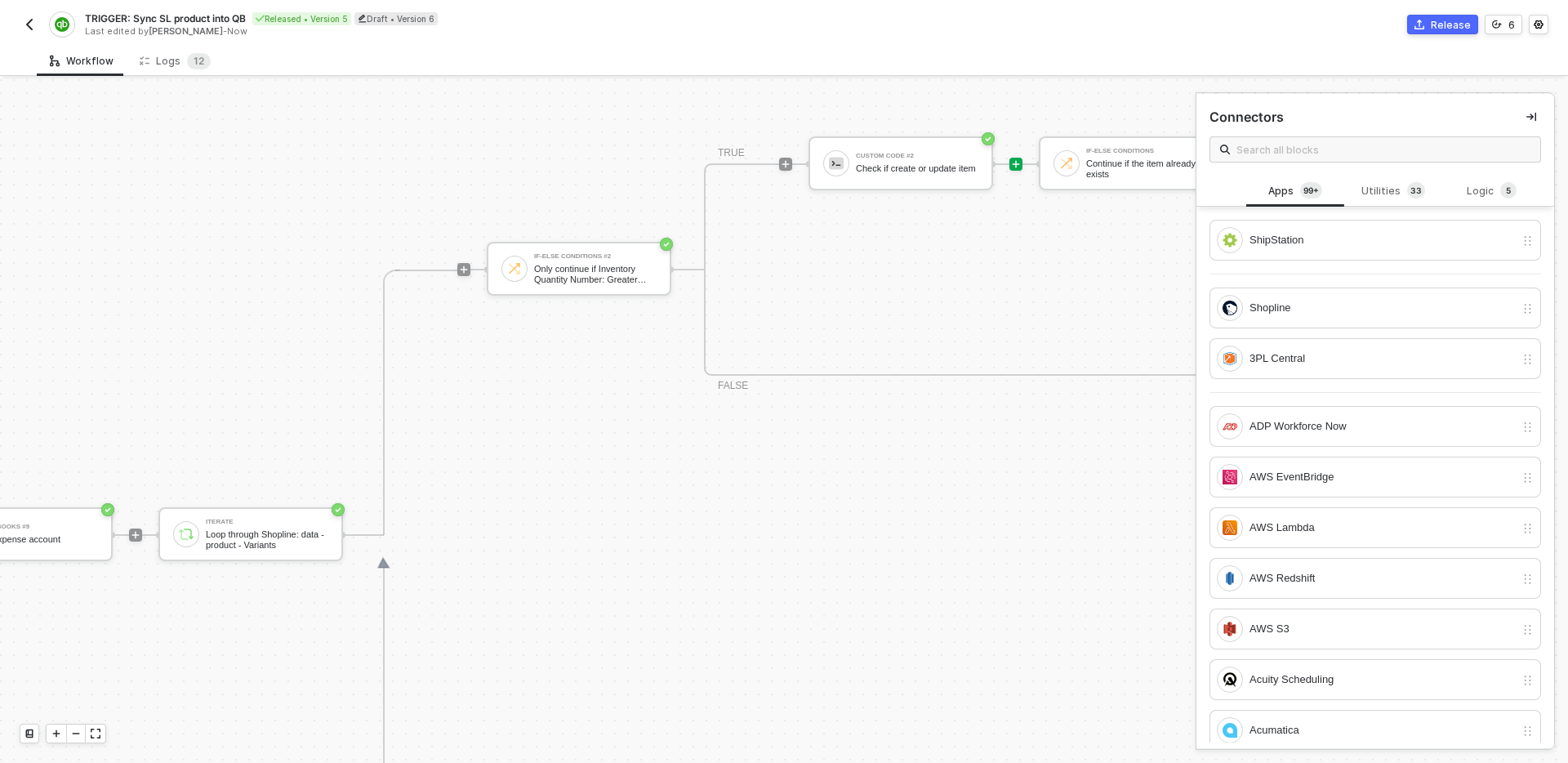
click at [1021, 560] on div "If-Else Conditions #2 Only continue if Inventory Quantity Number: Greater than …" at bounding box center [1237, 534] width 1557 height 531
click at [1450, 22] on div "Release" at bounding box center [1451, 25] width 40 height 14
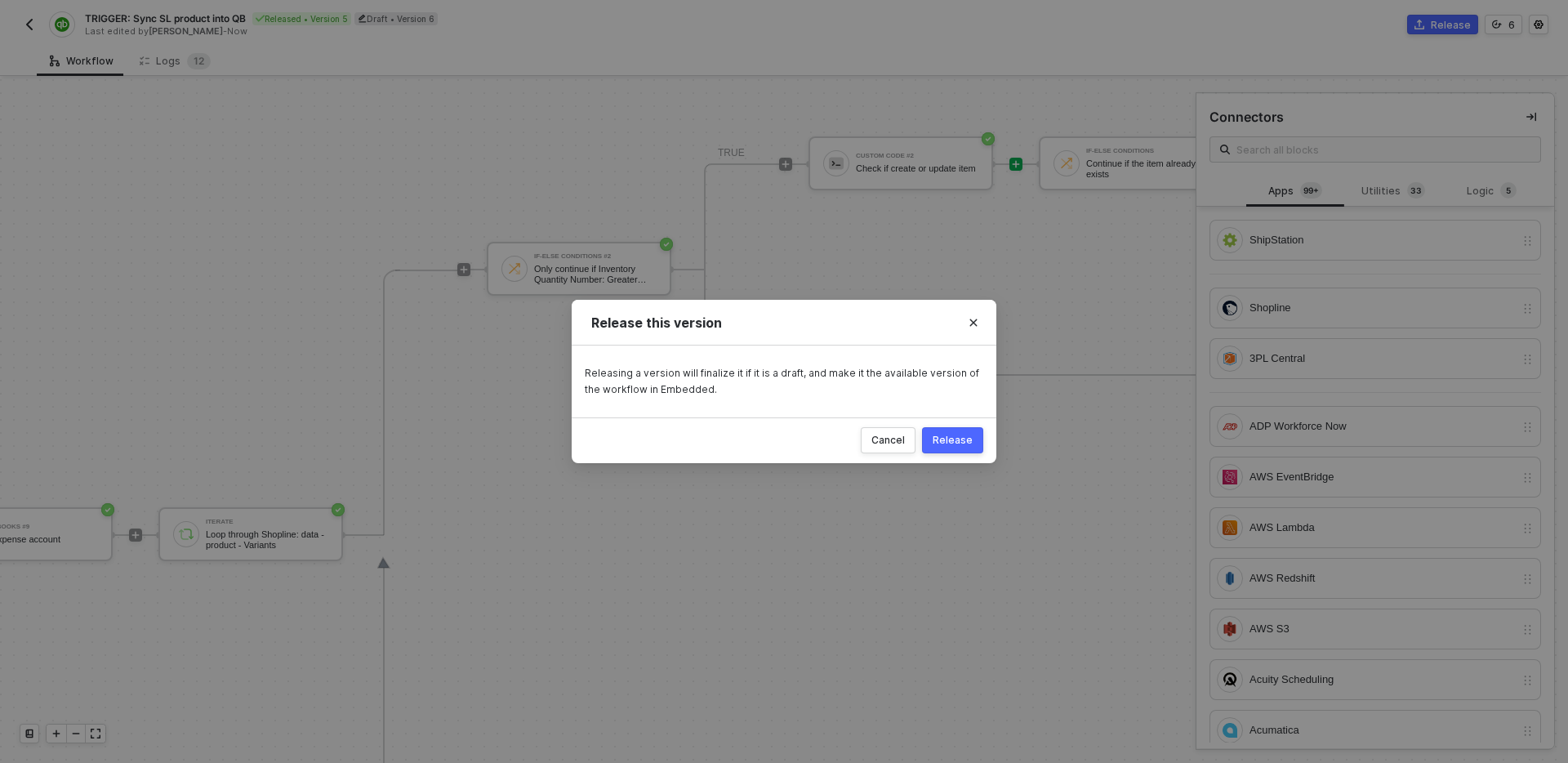
click at [949, 448] on button "Release" at bounding box center [953, 440] width 61 height 26
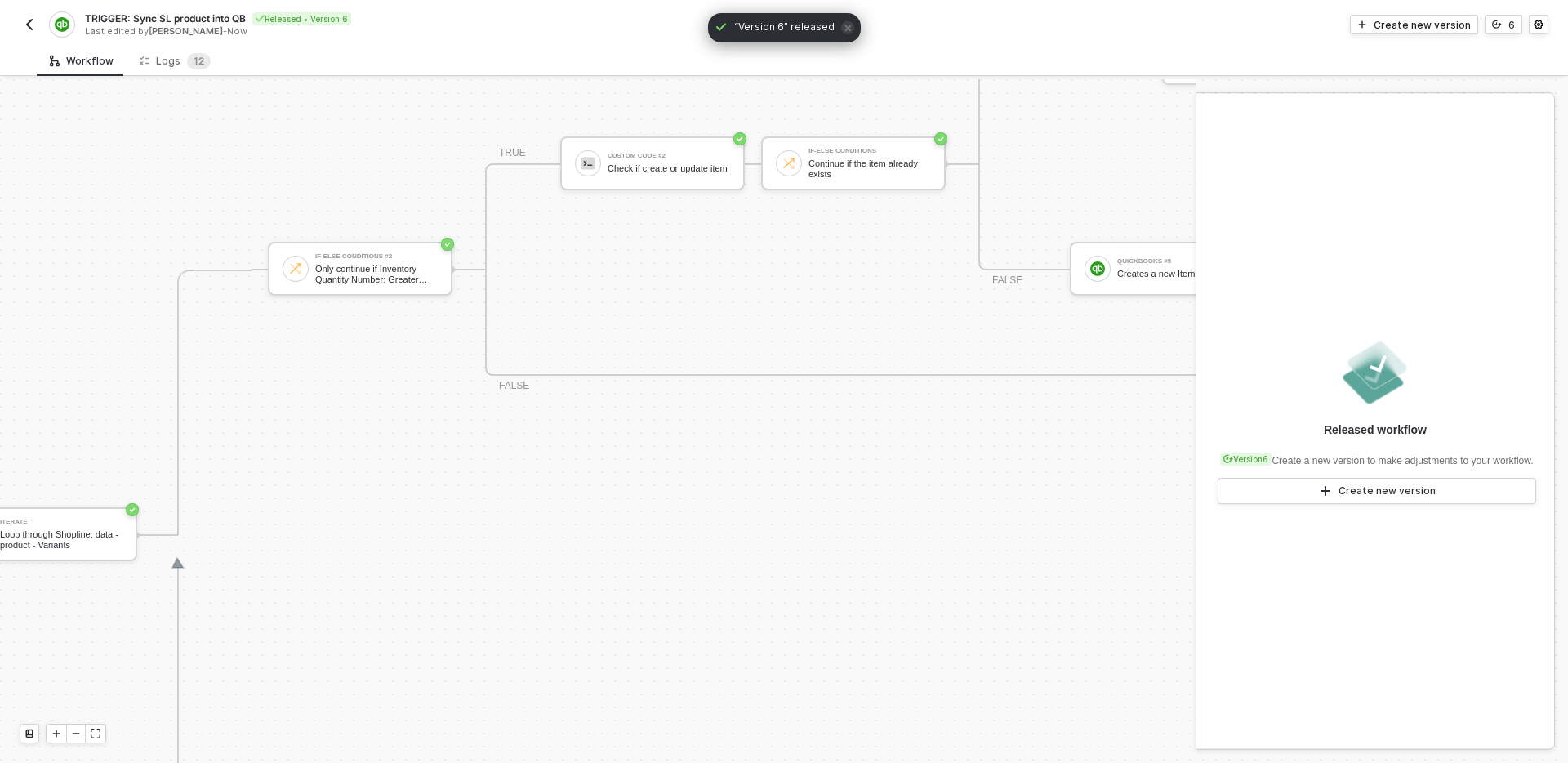
click at [936, 537] on div "If-Else Conditions #2 Only continue if Inventory Quantity Number: Greater than …" at bounding box center [945, 534] width 1388 height 531
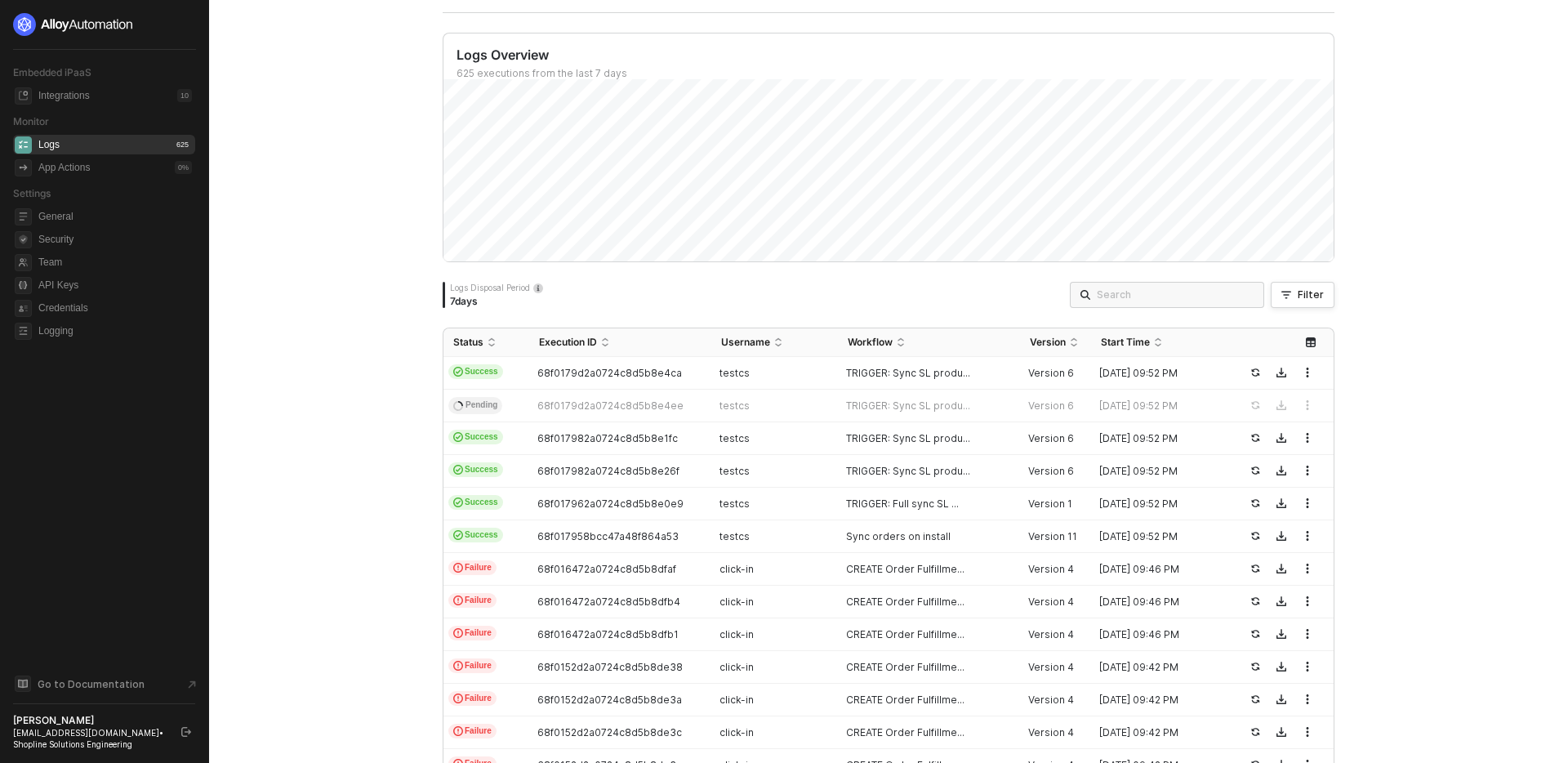
scroll to position [132, 0]
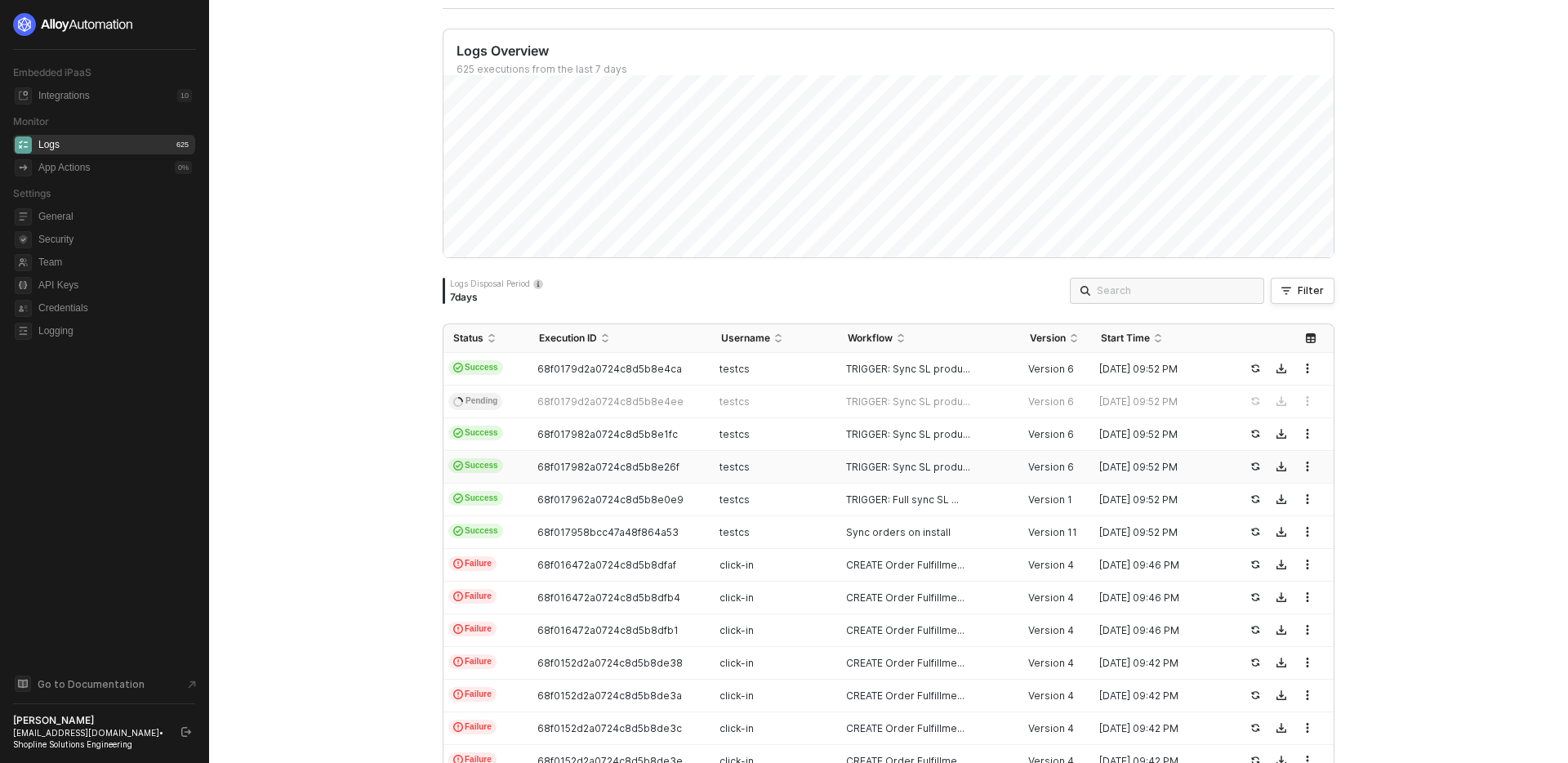
click at [995, 466] on div "TRIGGER: Sync SL produ..." at bounding box center [923, 467] width 169 height 13
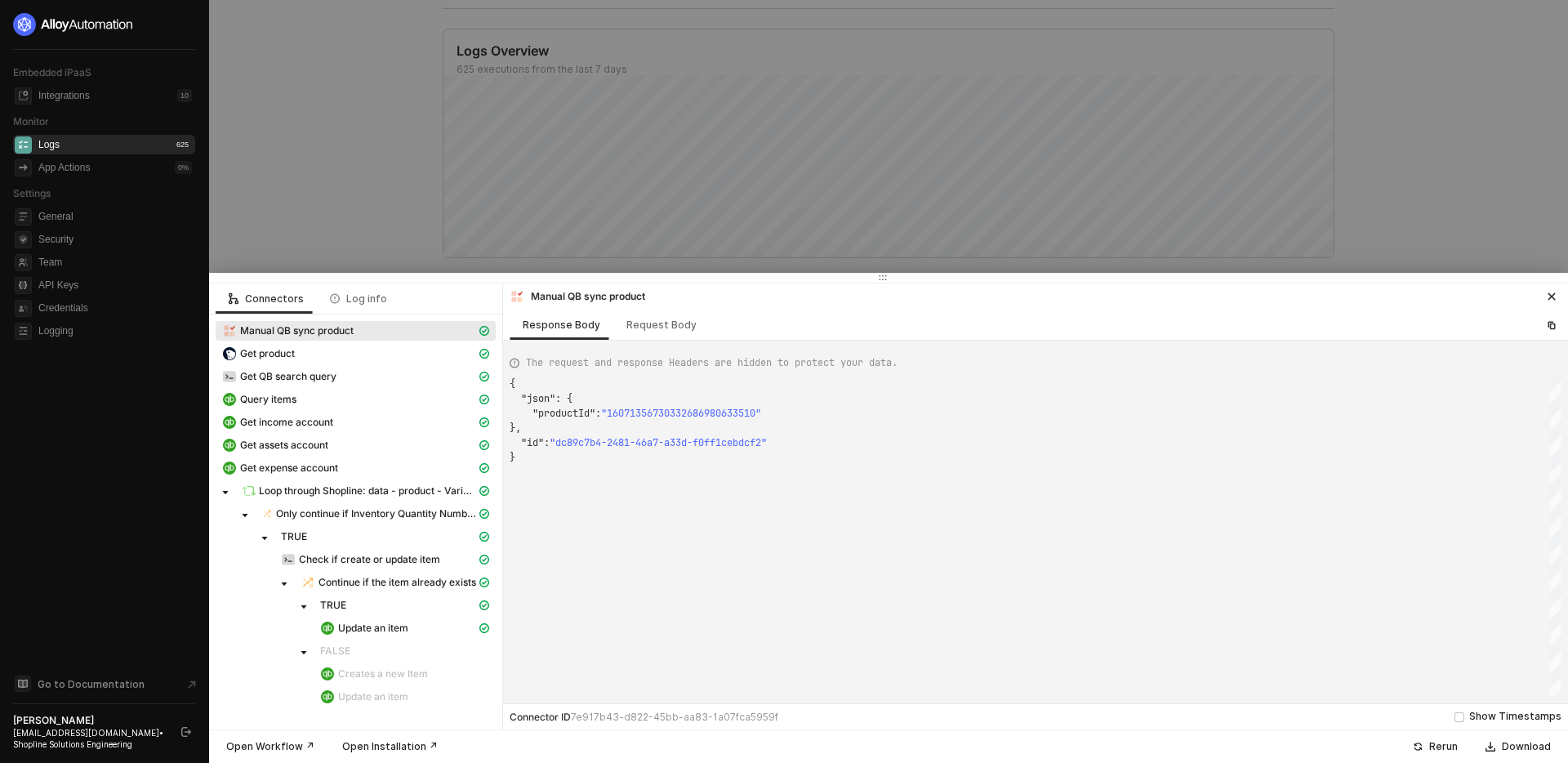
scroll to position [74, 0]
click at [371, 395] on div "Query items" at bounding box center [349, 399] width 254 height 15
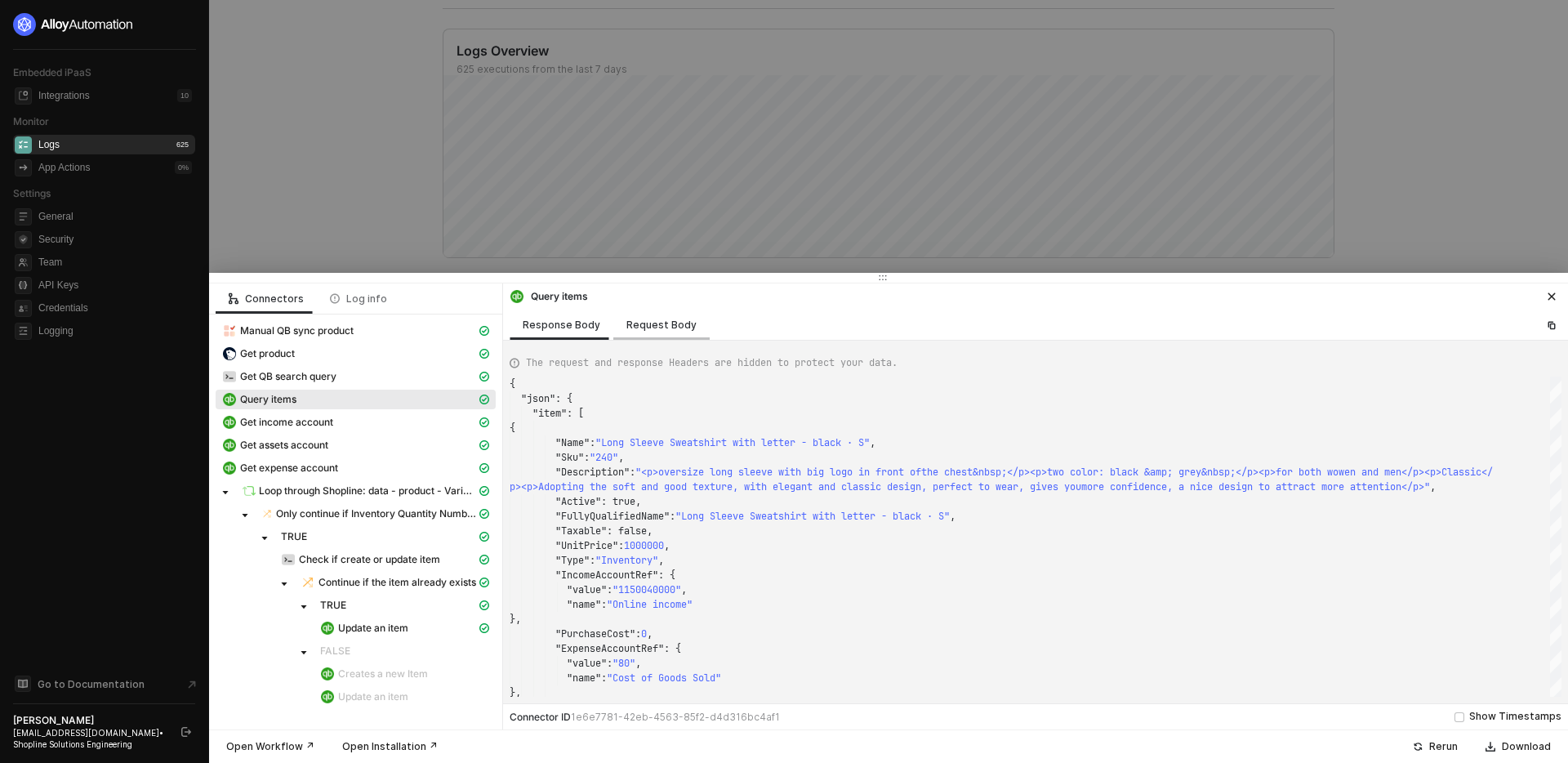
click at [661, 325] on div "Request Body" at bounding box center [662, 325] width 71 height 13
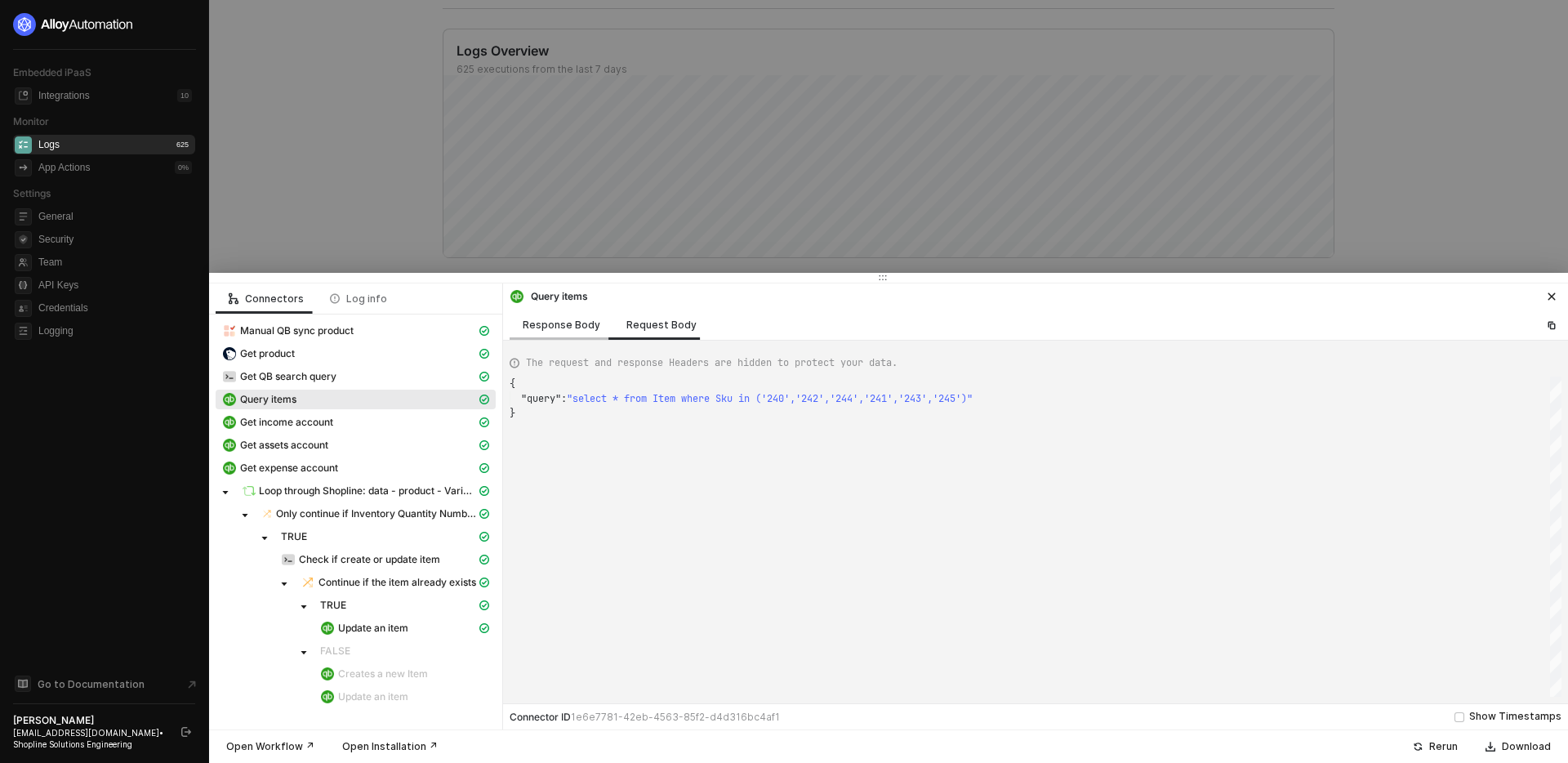
click at [540, 332] on div "Response Body" at bounding box center [562, 325] width 104 height 30
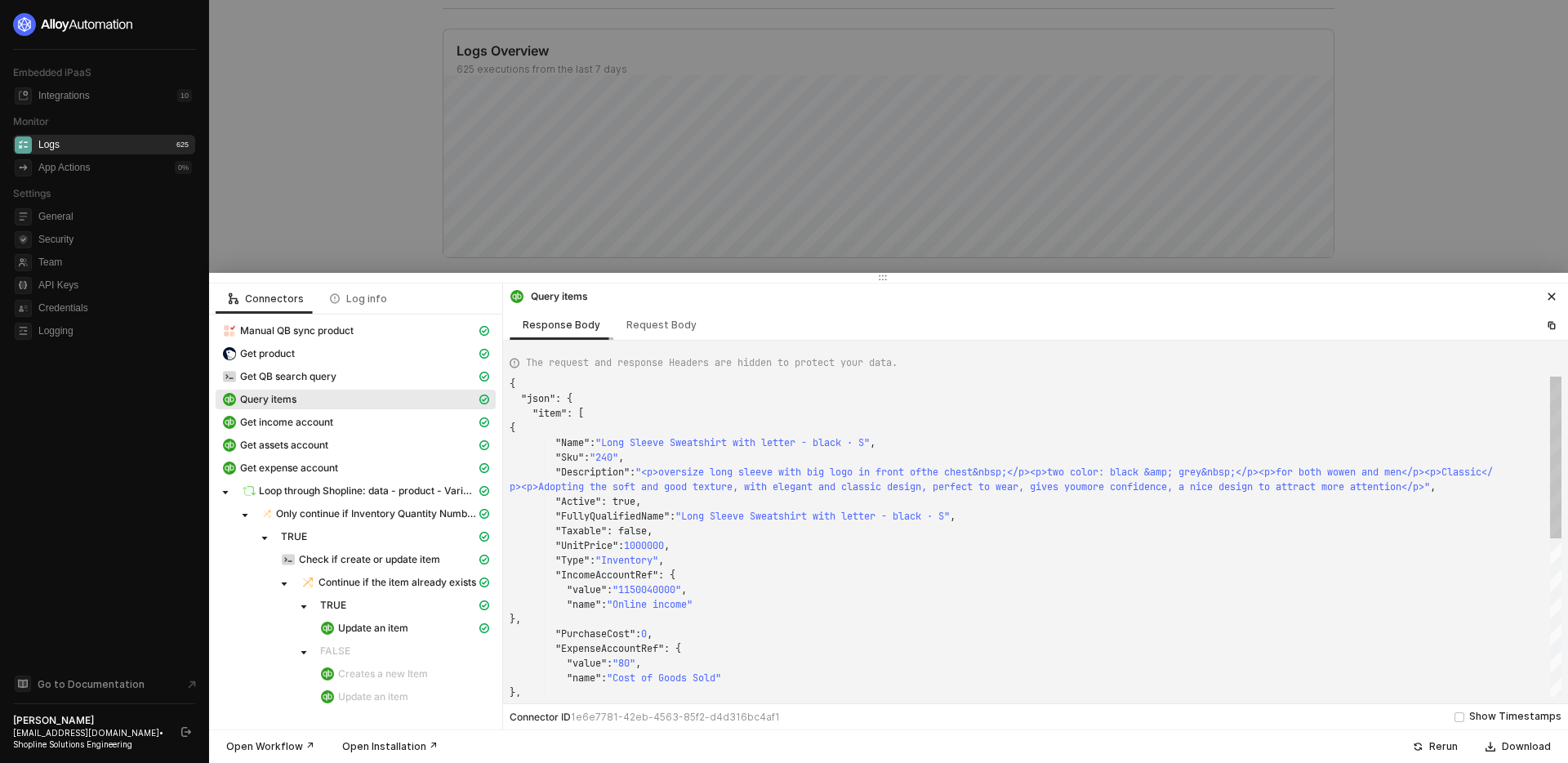
scroll to position [118, 0]
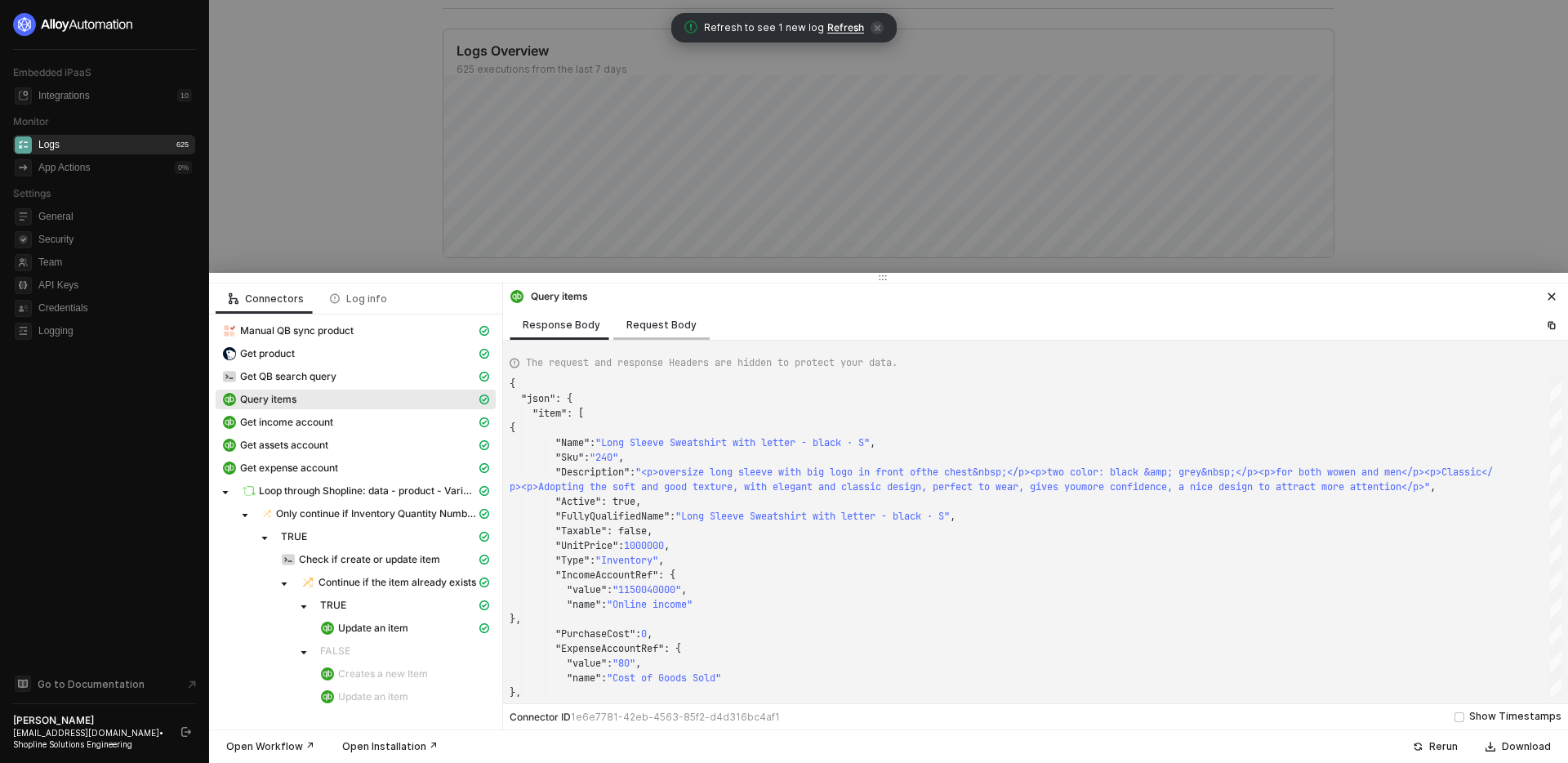
click at [649, 332] on div "Request Body" at bounding box center [662, 325] width 96 height 30
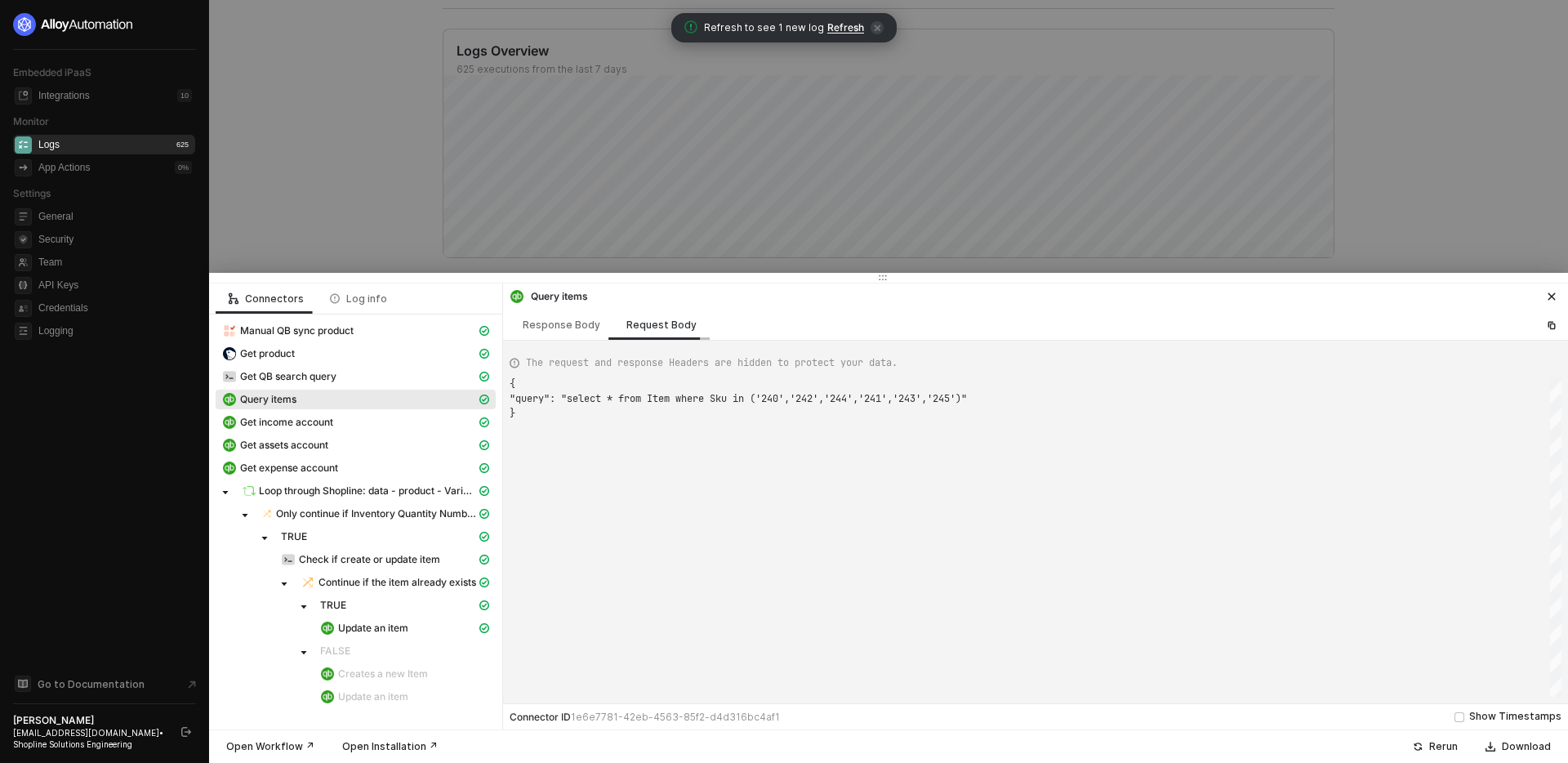
scroll to position [29, 0]
click at [560, 326] on div "Response Body" at bounding box center [561, 325] width 77 height 13
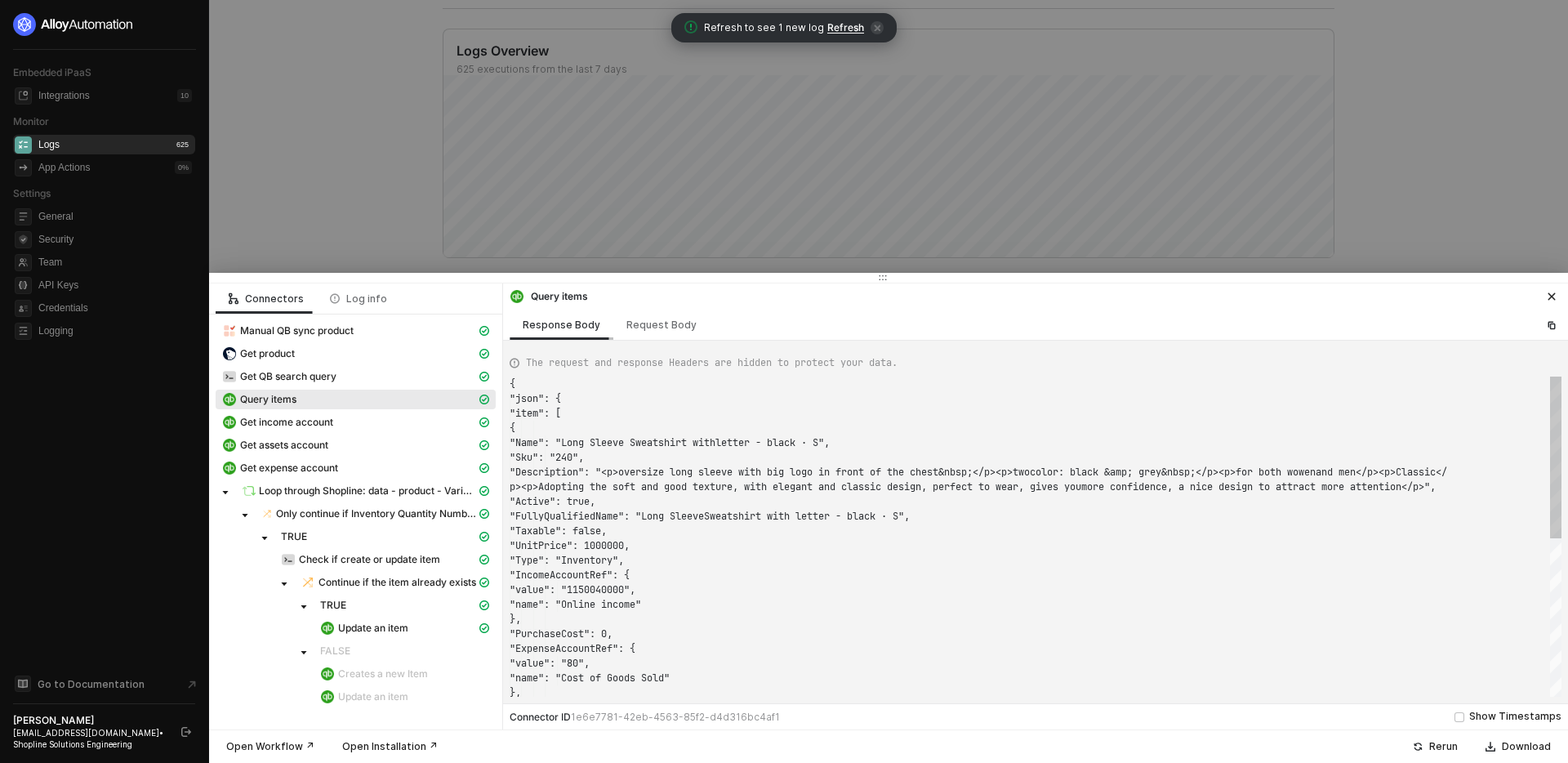
scroll to position [118, 0]
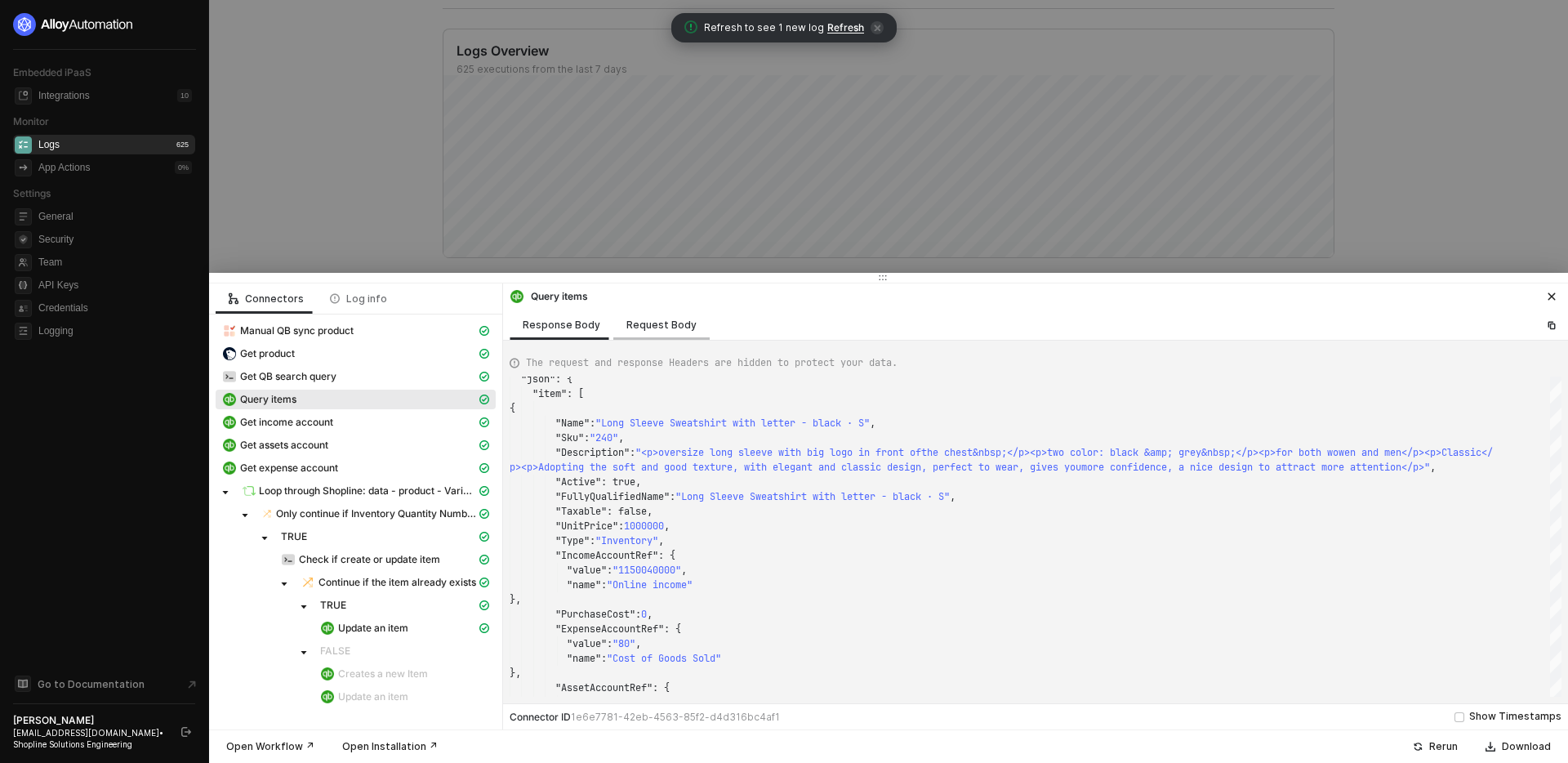
click at [672, 330] on div "Request Body" at bounding box center [662, 325] width 71 height 13
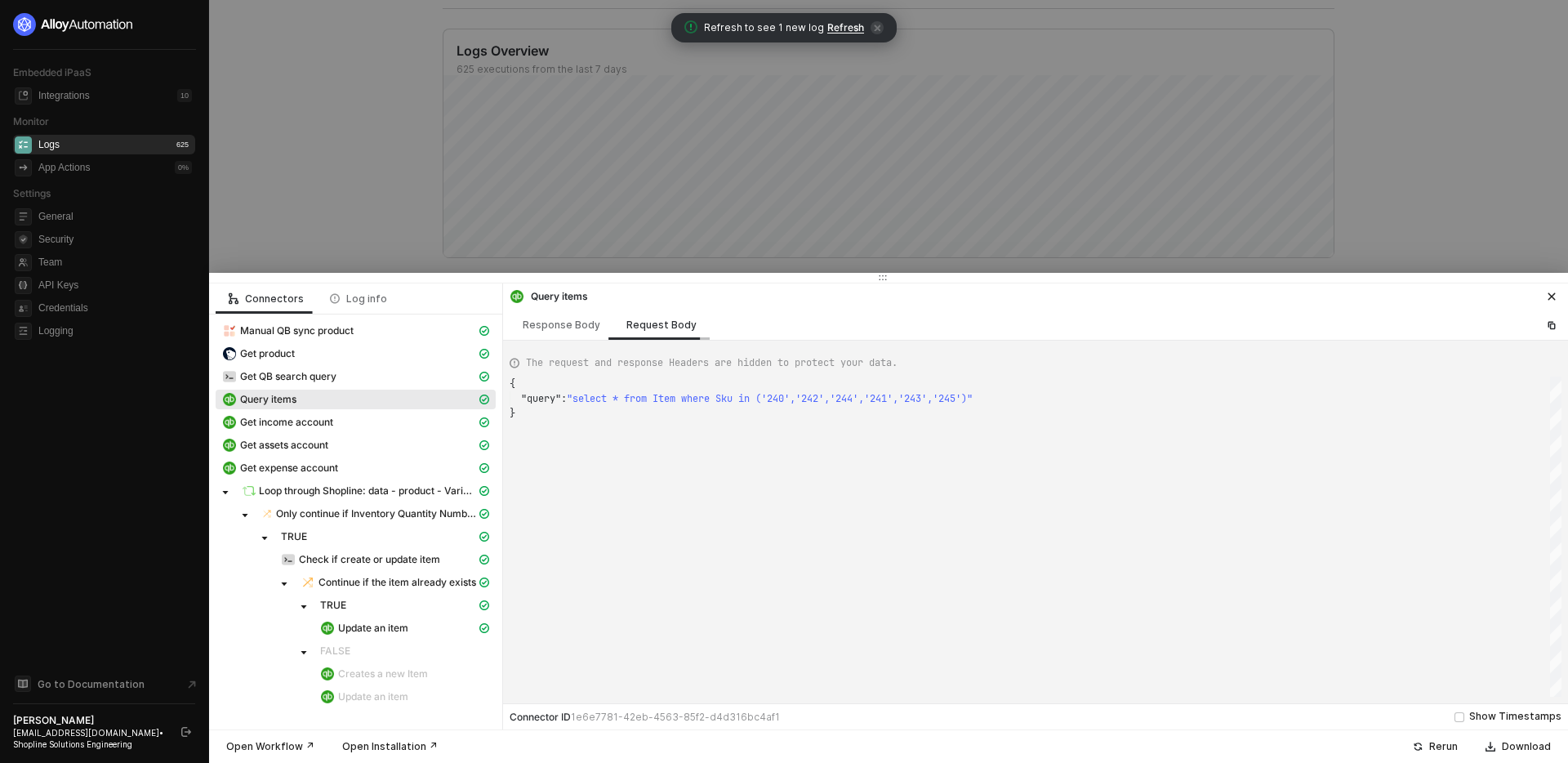
scroll to position [29, 0]
click at [571, 326] on div "Response Body" at bounding box center [561, 325] width 77 height 13
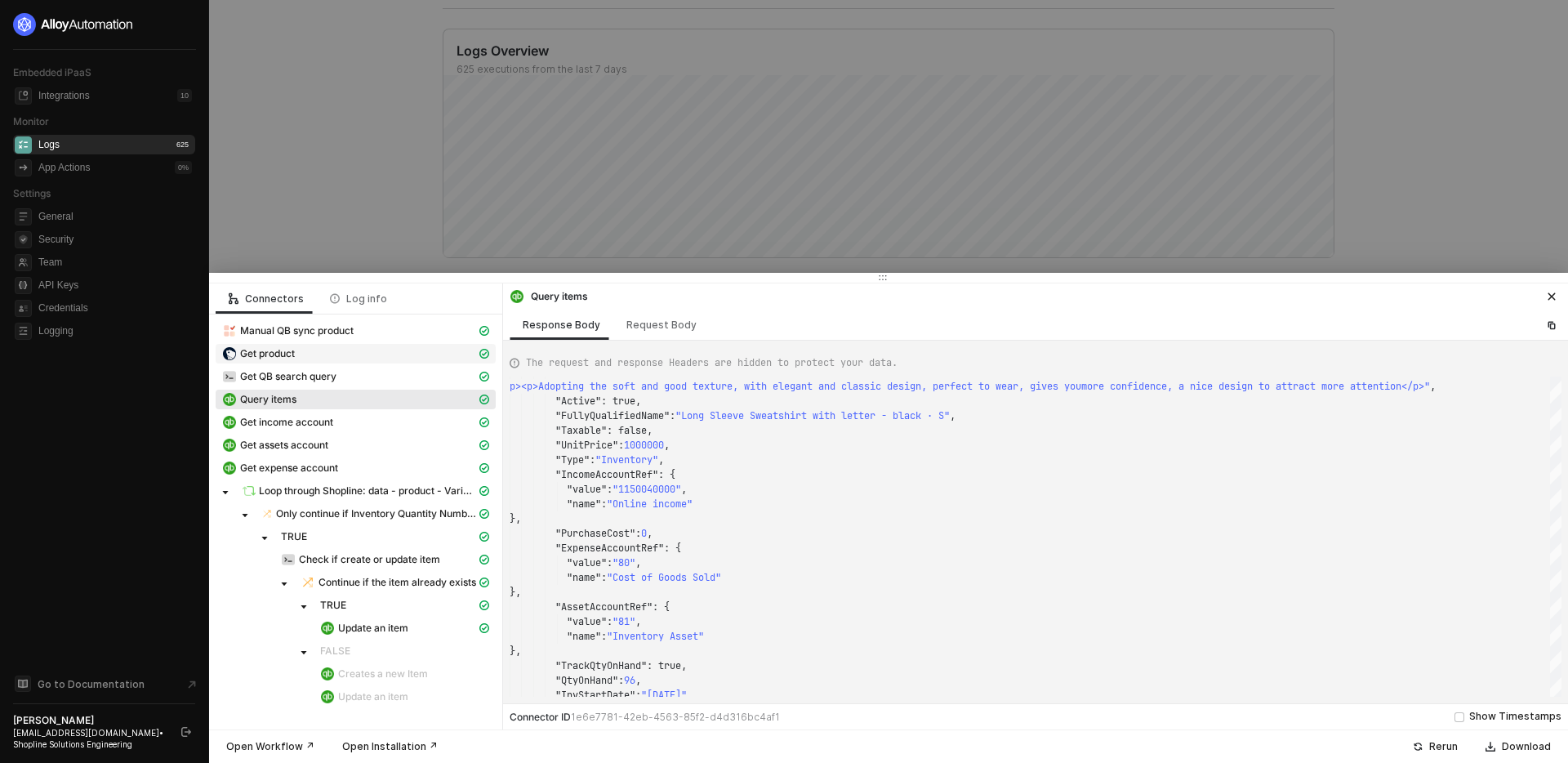
click at [331, 352] on div "Get product" at bounding box center [349, 353] width 254 height 15
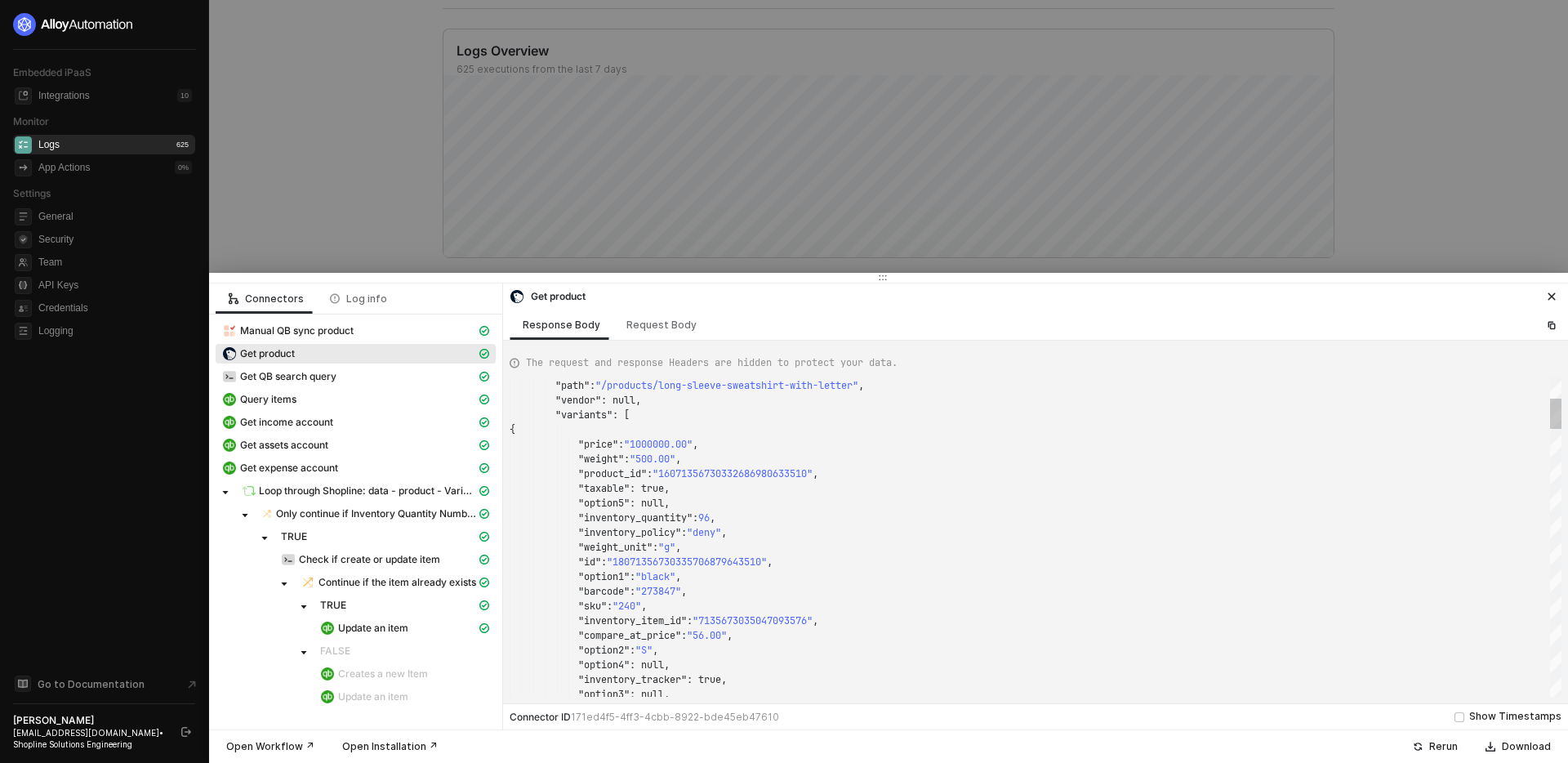
type textarea "harperwu-[DEMOGRAPHIC_DATA]-European-and-[DEMOGRAPHIC_DATA]-model-wearing-monog…"
click at [574, 429] on div ""variants" : [ { "price" : "1000000.00" , "weight" : "500.00" , "product_id" : …" at bounding box center [1036, 536] width 1052 height 321
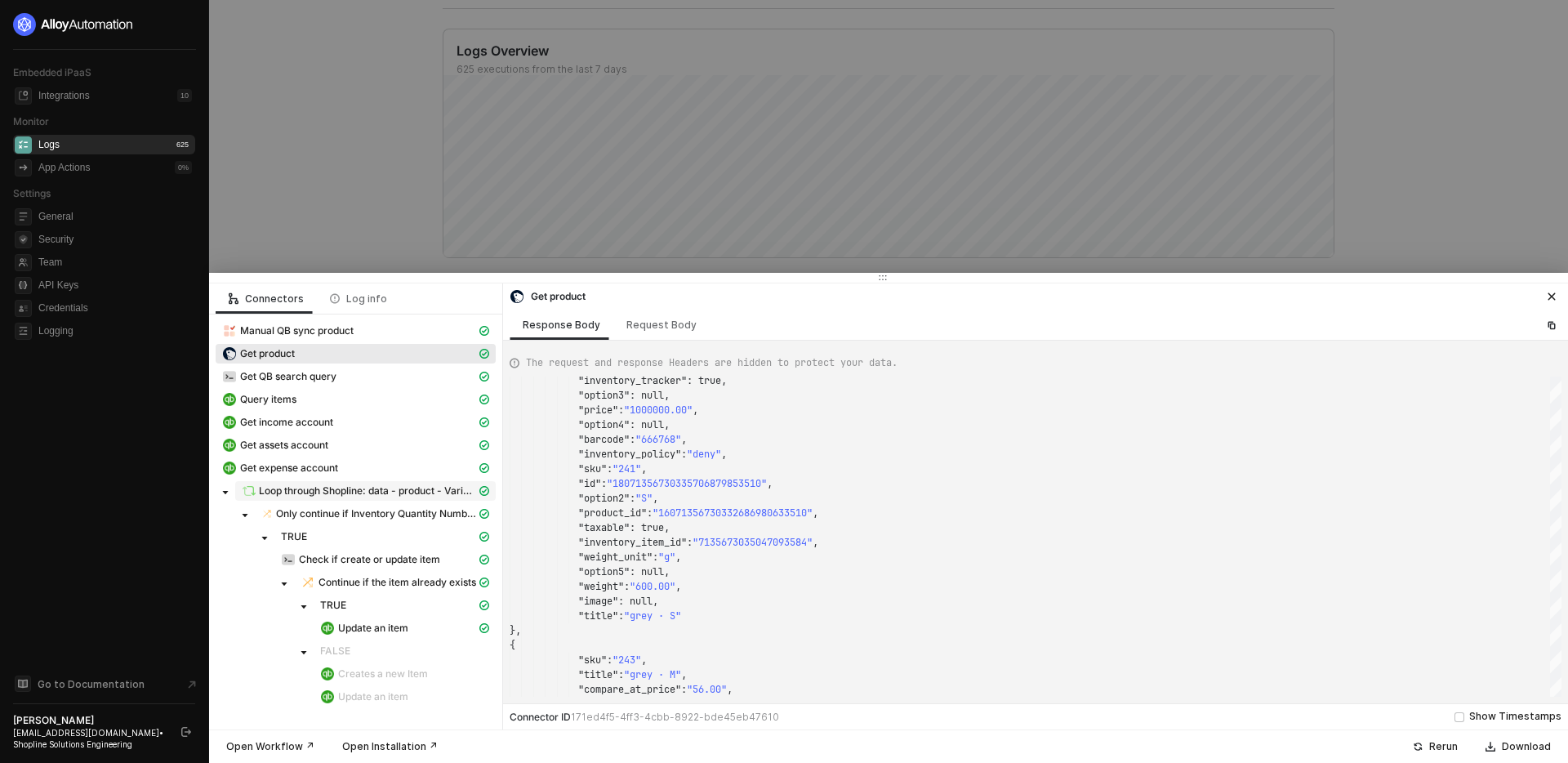
click at [365, 487] on span "Loop through Shopline: data - product - Variants" at bounding box center [368, 490] width 218 height 13
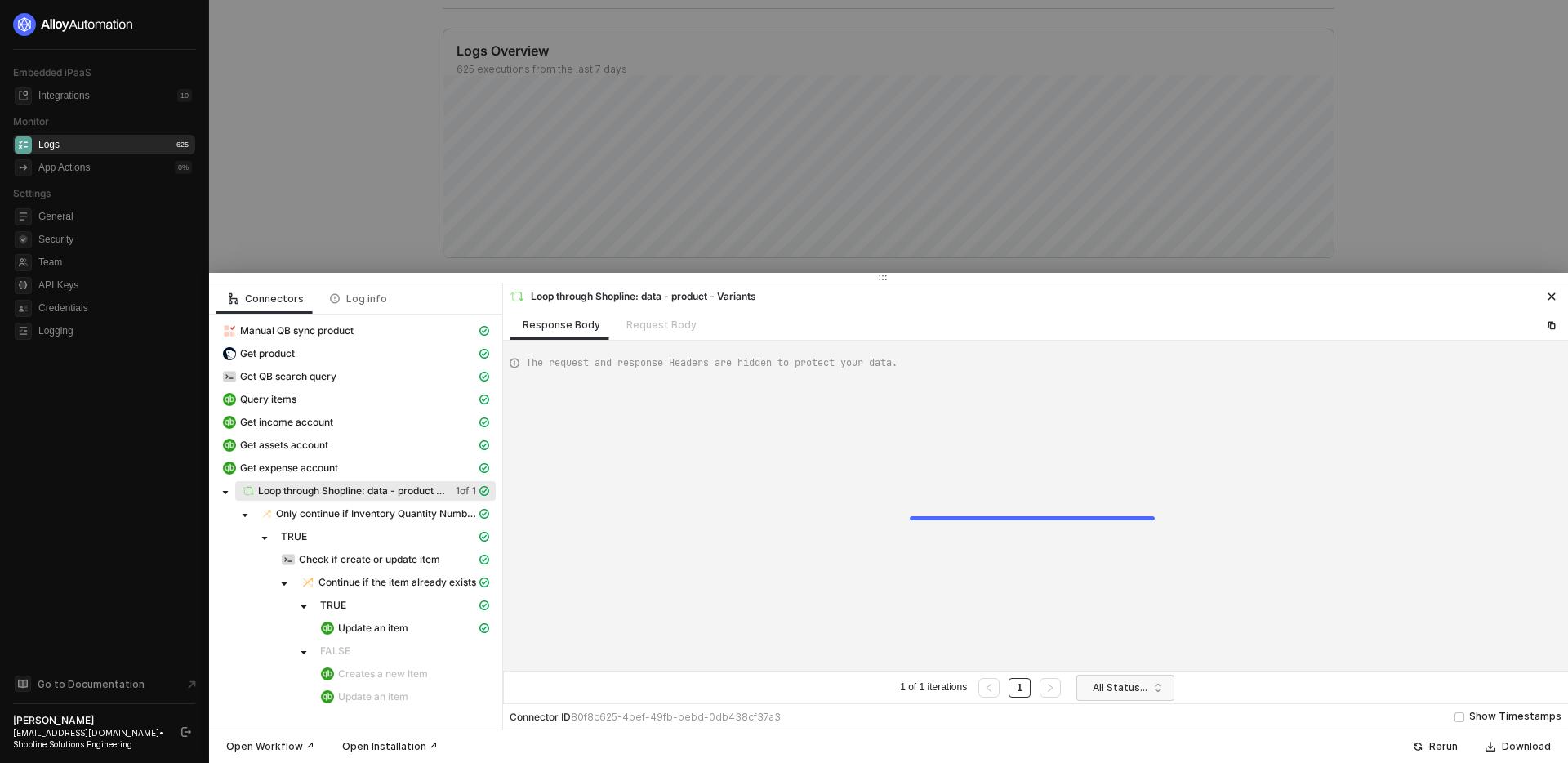
scroll to position [118, 0]
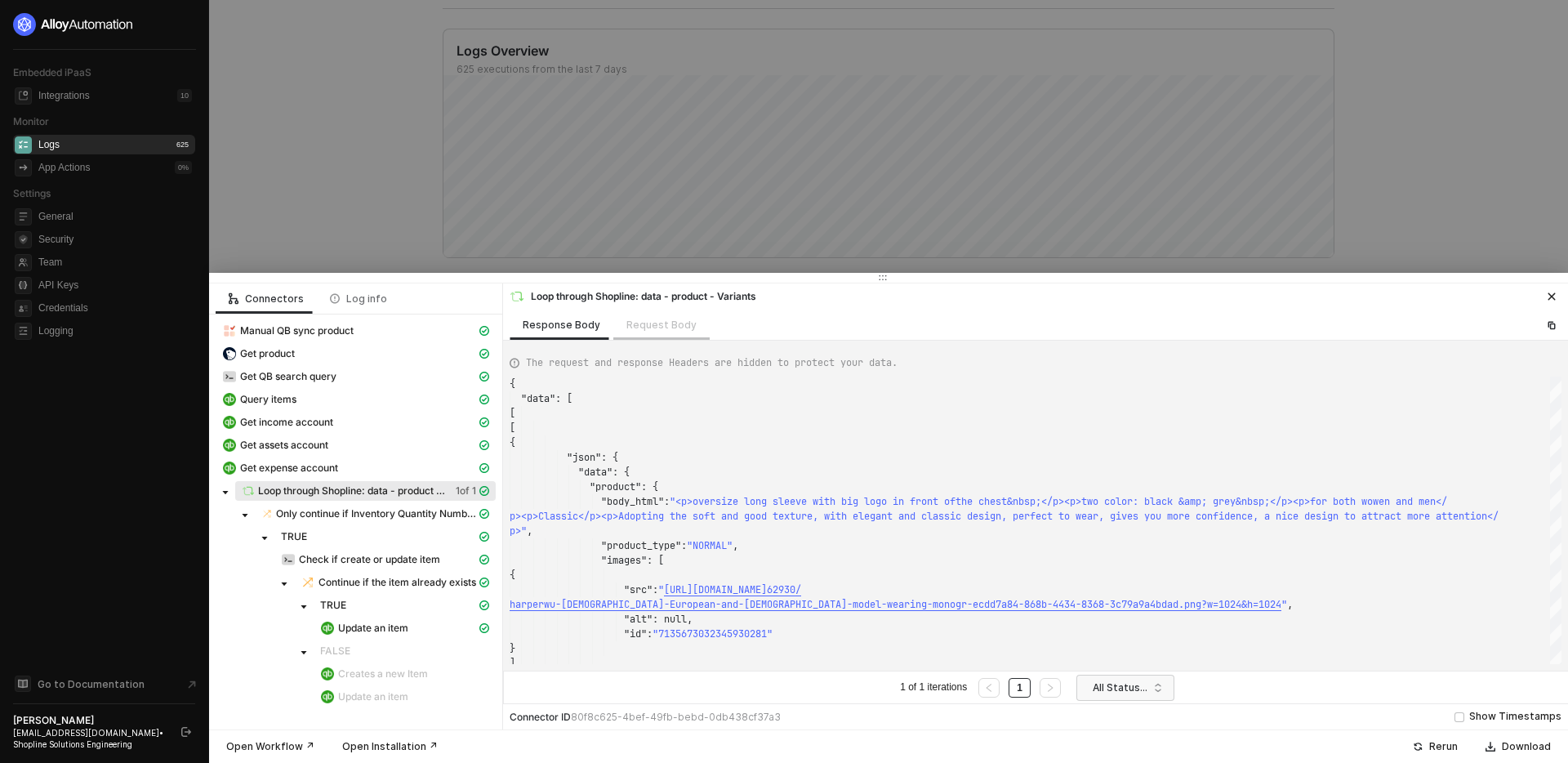
click at [647, 326] on div "Request Body" at bounding box center [662, 325] width 96 height 30
click at [370, 356] on div "Get product" at bounding box center [349, 353] width 254 height 15
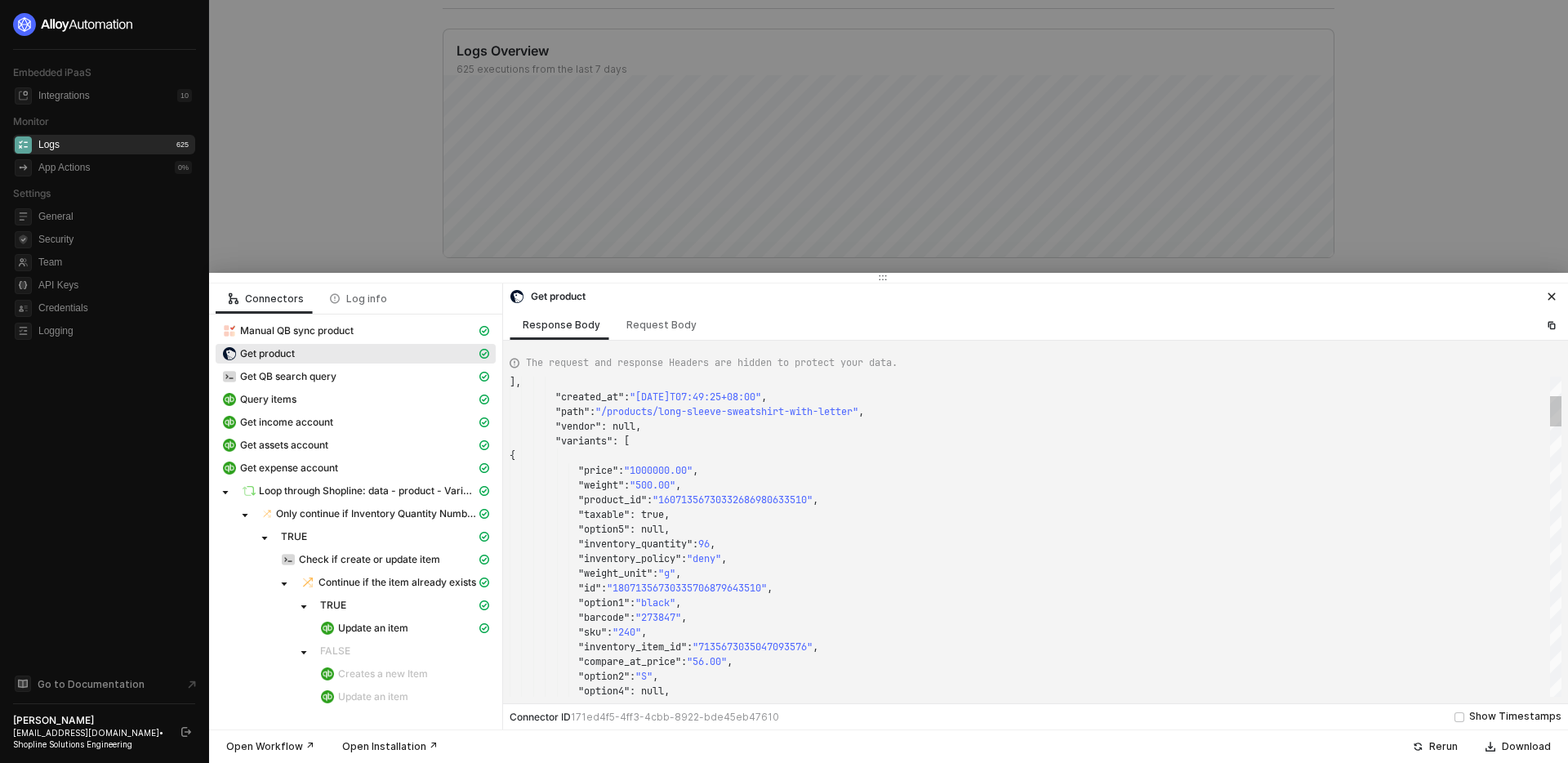
type textarea "harperwu-[DEMOGRAPHIC_DATA]-European-and-[DEMOGRAPHIC_DATA]-model-wearing-monog…"
click at [637, 436] on div ""variants" : [" at bounding box center [1036, 440] width 1052 height 15
click at [575, 442] on div "], "created_at" : "[DATE]T07:49:25+08:00" , "path" : "/products/long-sleeve-swe…" at bounding box center [1036, 536] width 1052 height 321
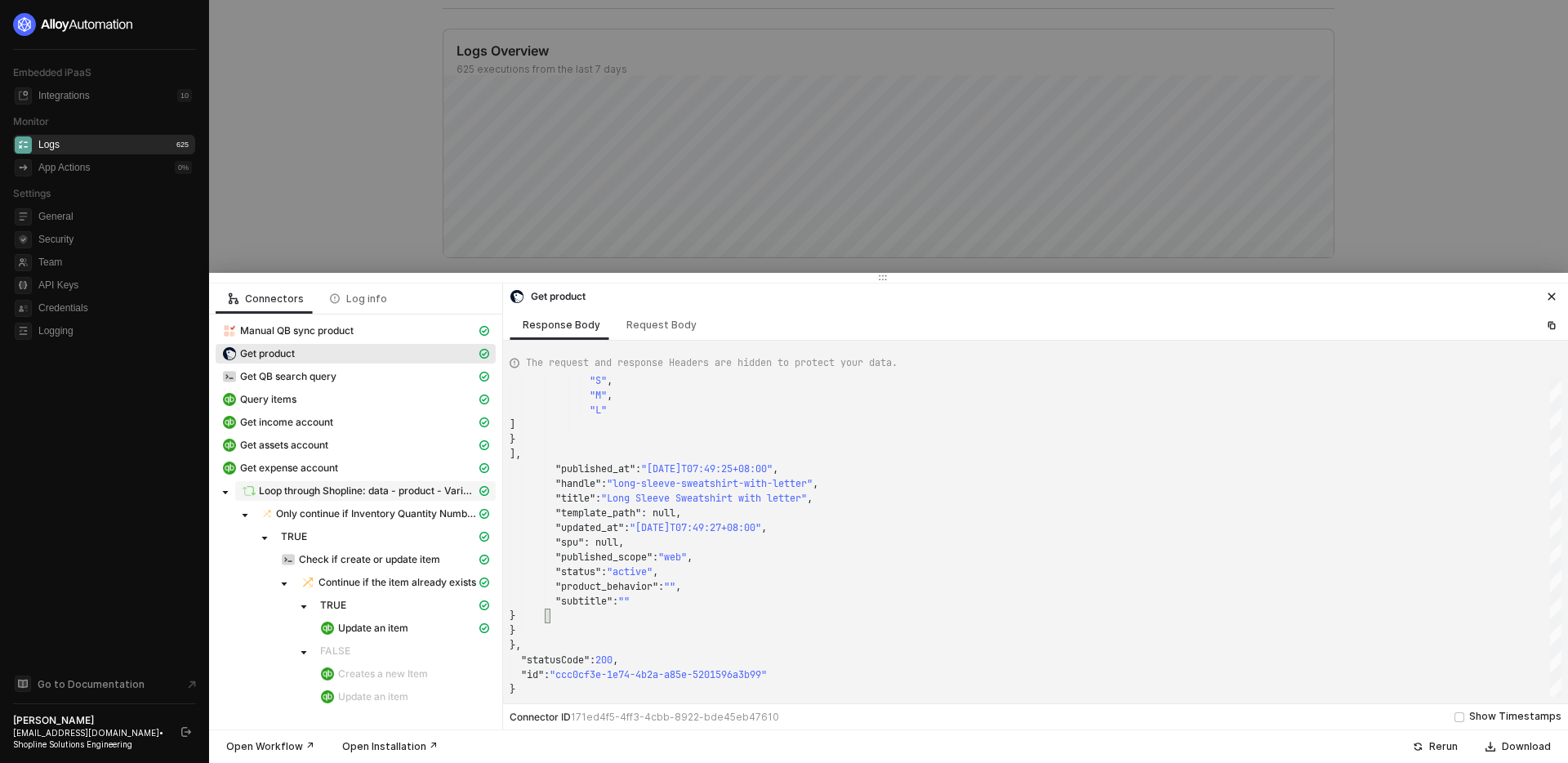
click at [420, 492] on span "Loop through Shopline: data - product - Variants" at bounding box center [368, 490] width 218 height 13
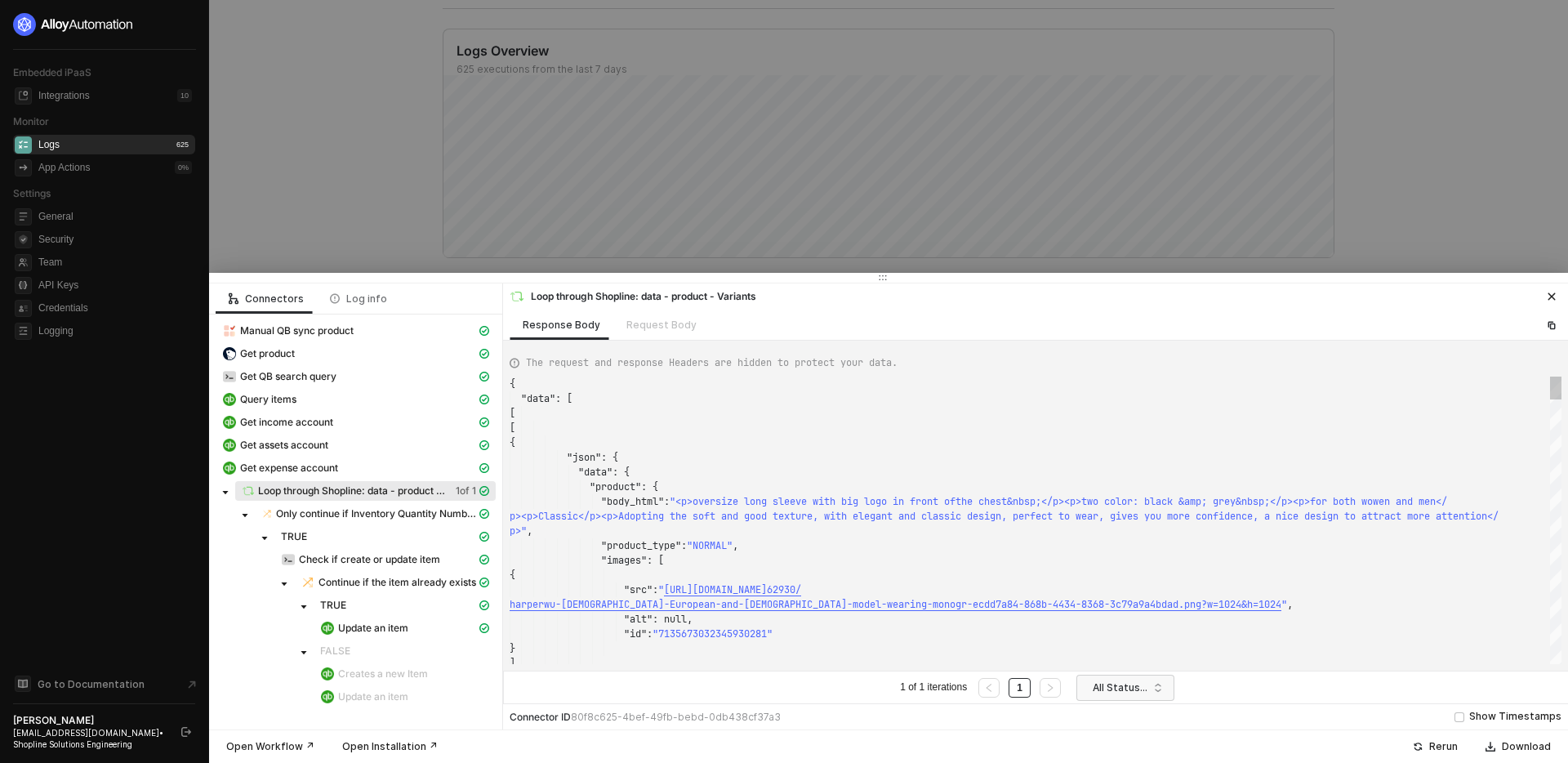
scroll to position [118, 0]
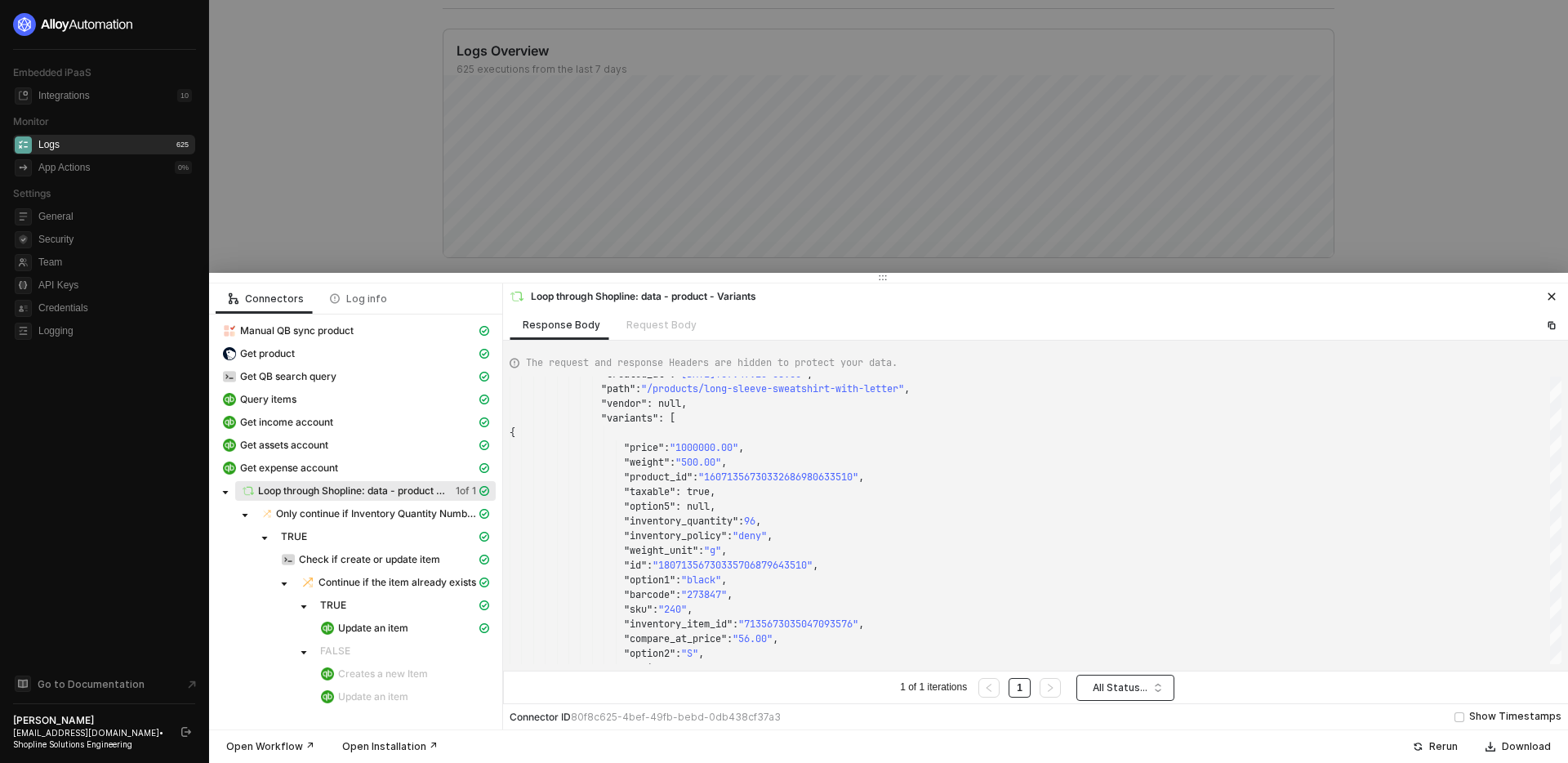
click at [1122, 687] on span "All Statuses" at bounding box center [1129, 687] width 72 height 25
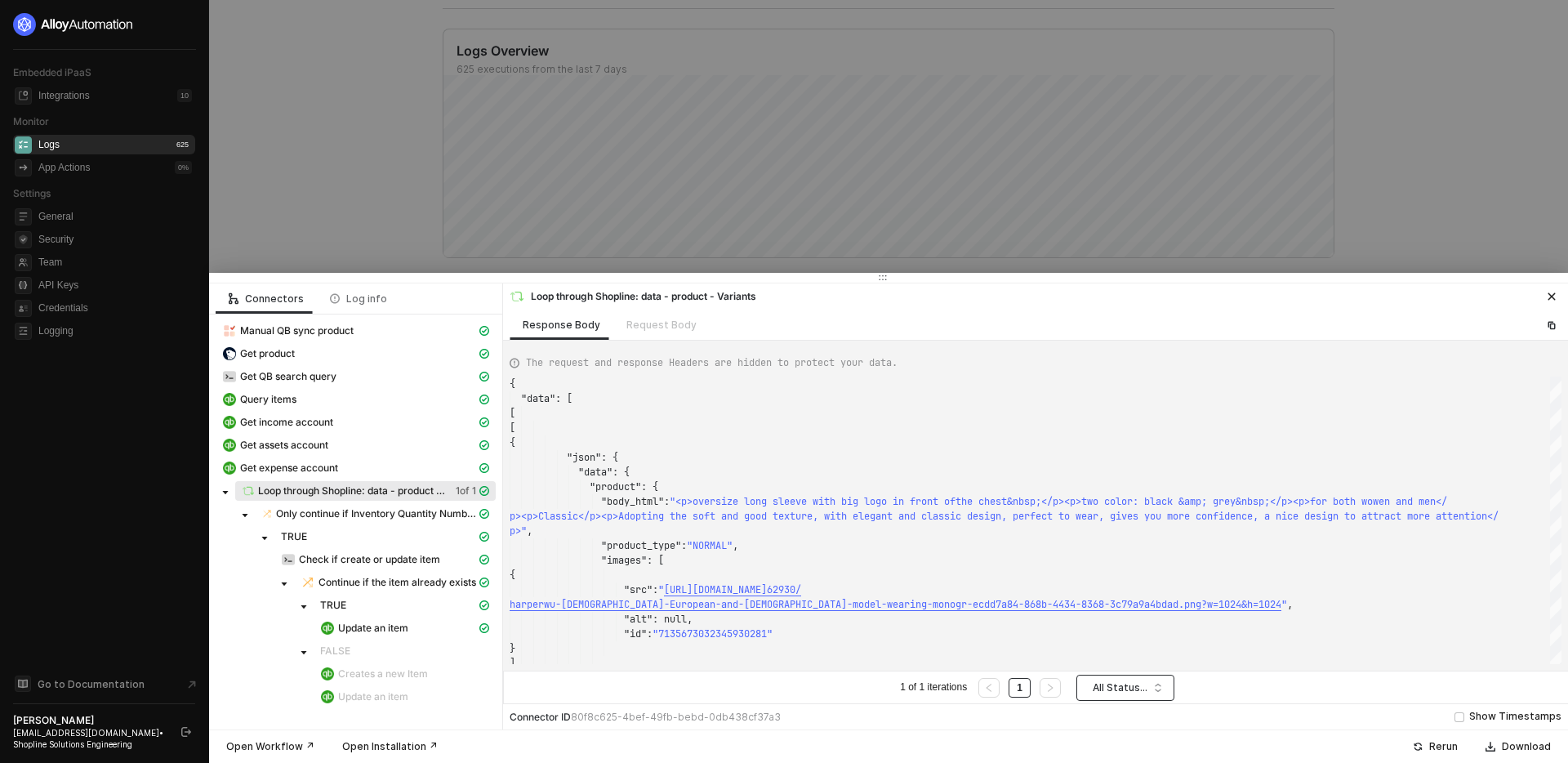
click at [733, 296] on div "Loop through Shopline: data - product - Variants" at bounding box center [633, 296] width 247 height 15
click at [409, 514] on span "Only continue if Inventory Quantity Number: Greater than 0" at bounding box center [377, 513] width 200 height 13
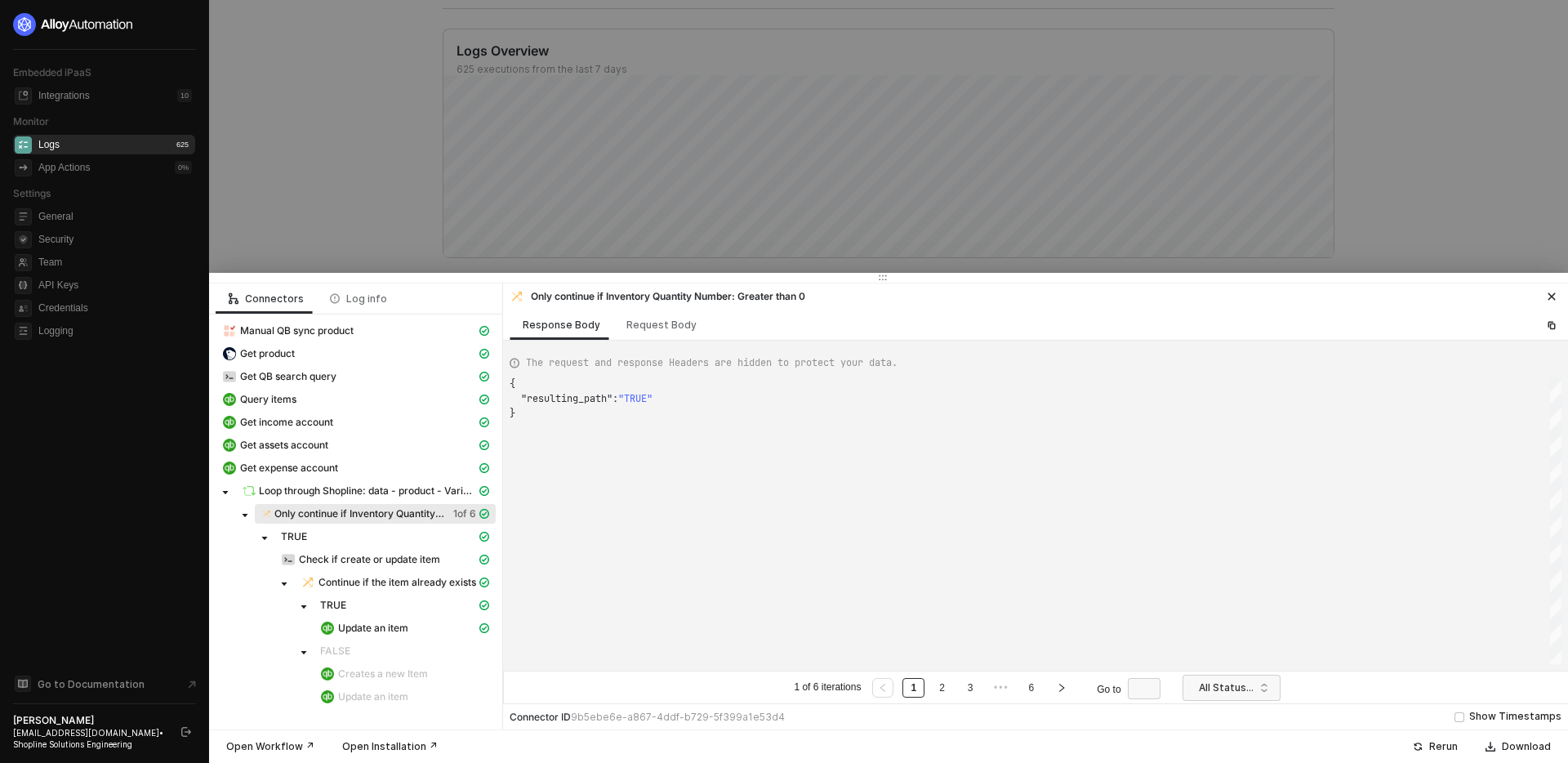
scroll to position [29, 0]
click at [657, 330] on div "Request Body" at bounding box center [662, 325] width 71 height 13
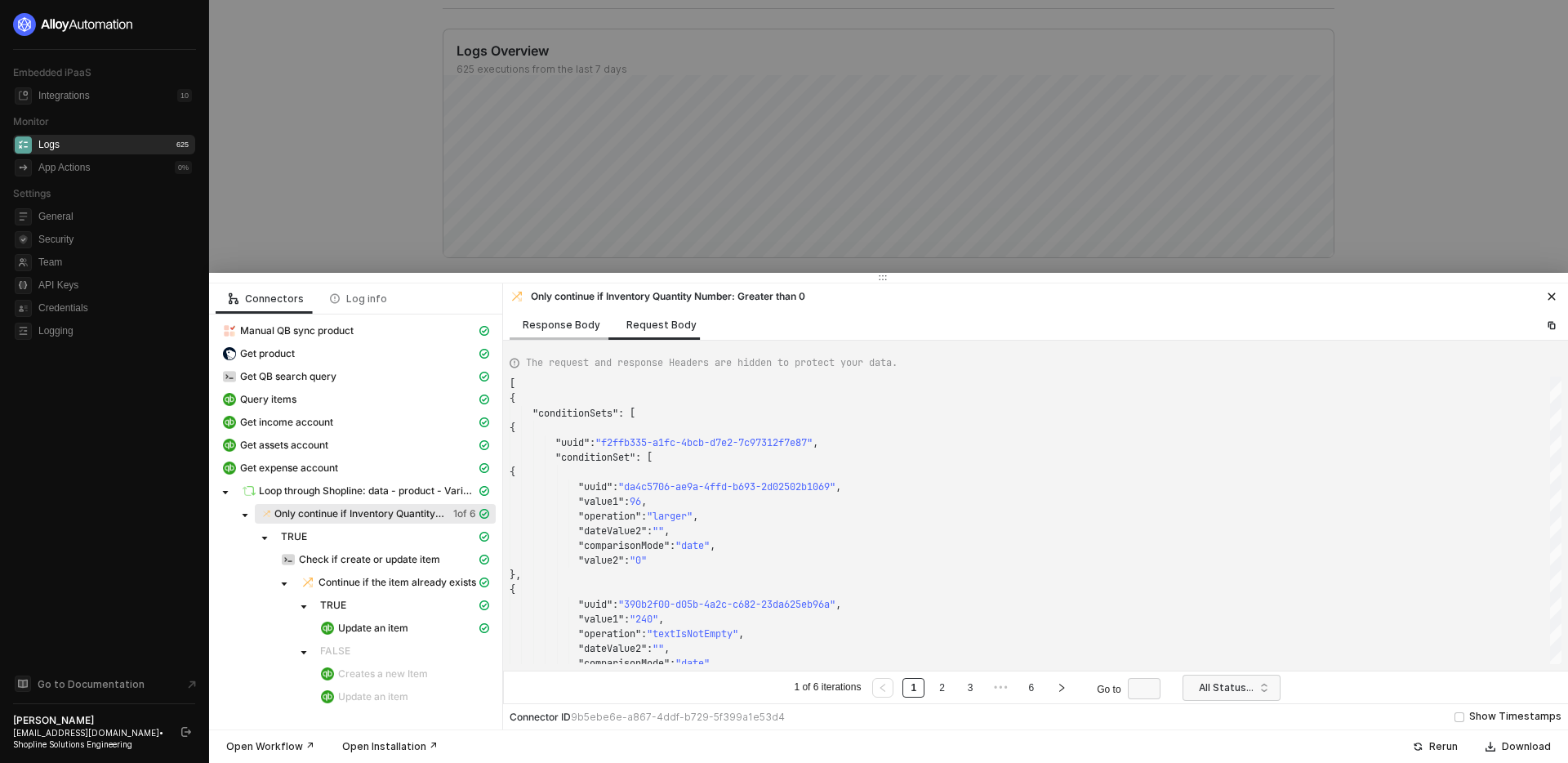
click at [575, 336] on div "Response Body" at bounding box center [562, 325] width 104 height 30
type textarea "{ "resulting_path": "TRUE" }"
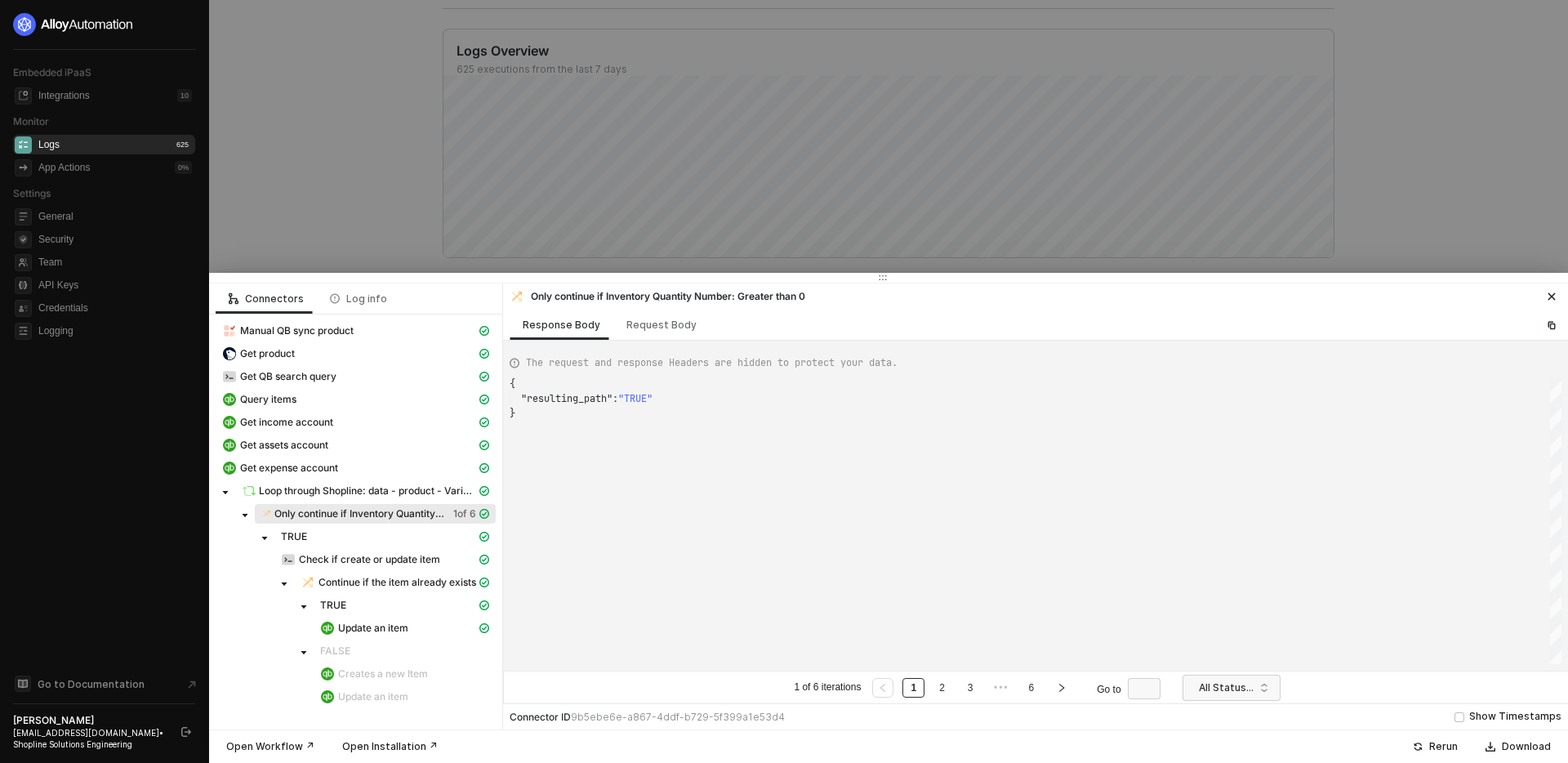
click at [365, 162] on div at bounding box center [784, 382] width 1568 height 763
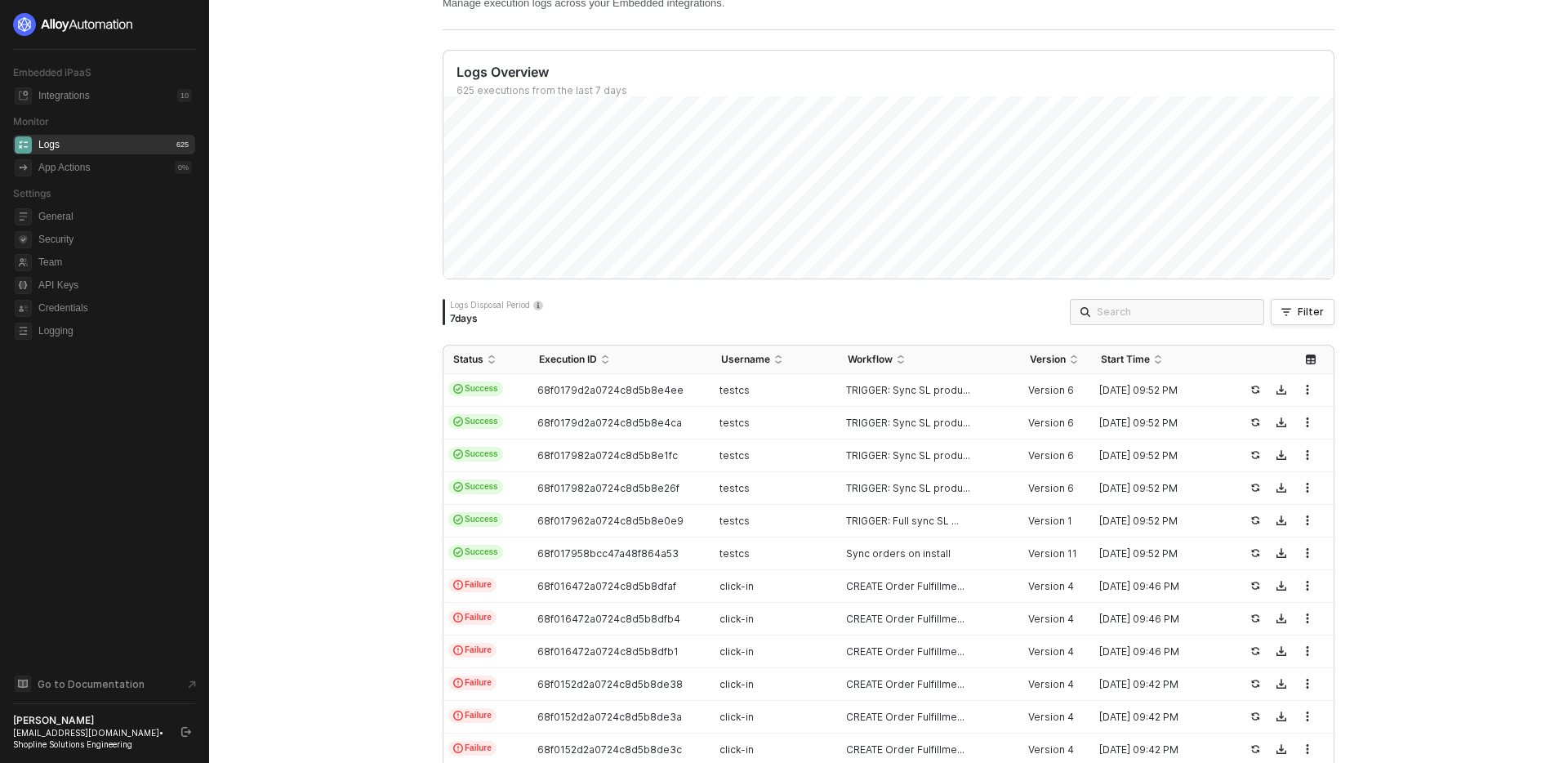
scroll to position [147, 0]
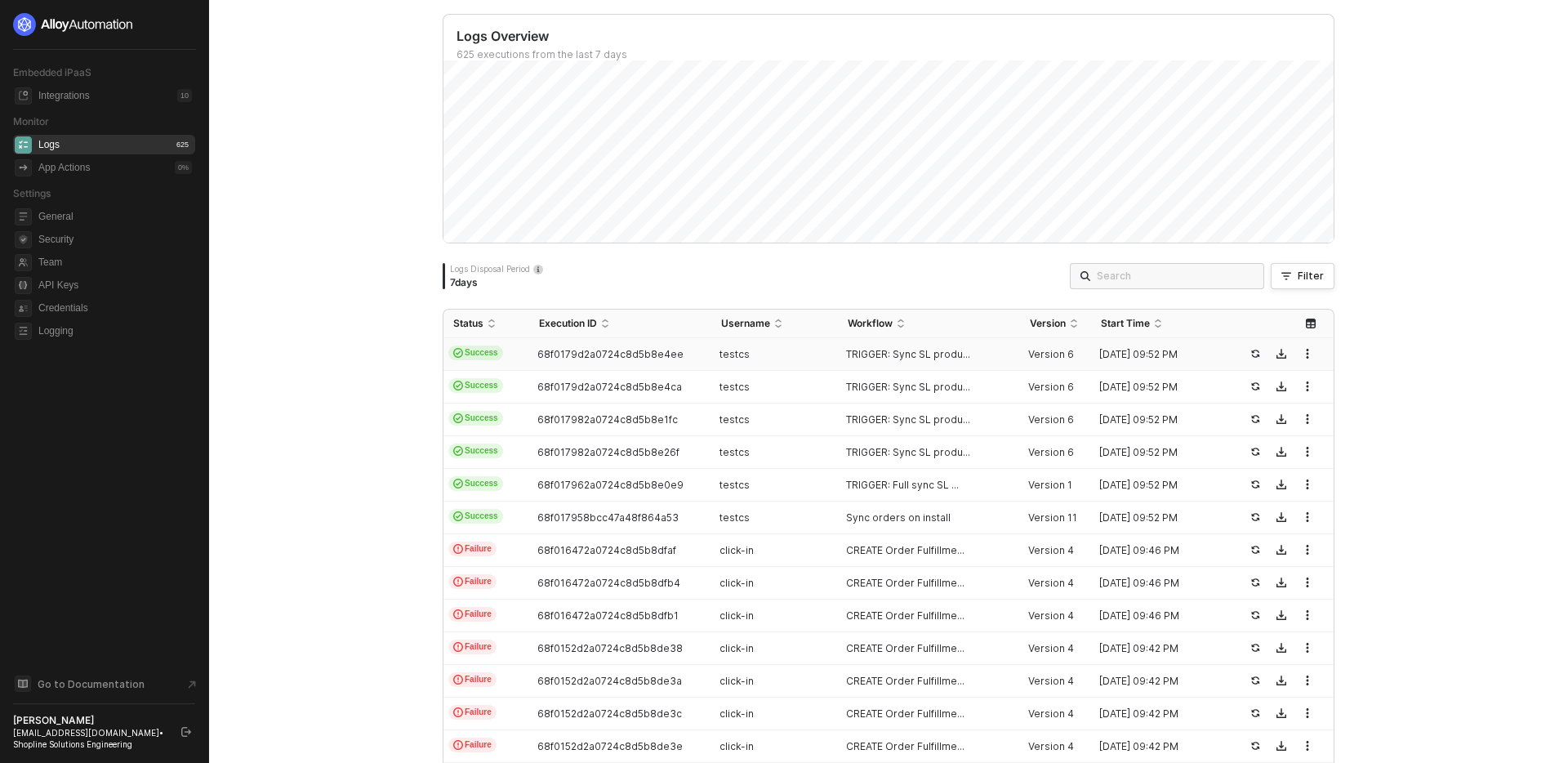
click at [692, 357] on div "68f0179d2a0724c8d5b8e4ee" at bounding box center [614, 354] width 169 height 13
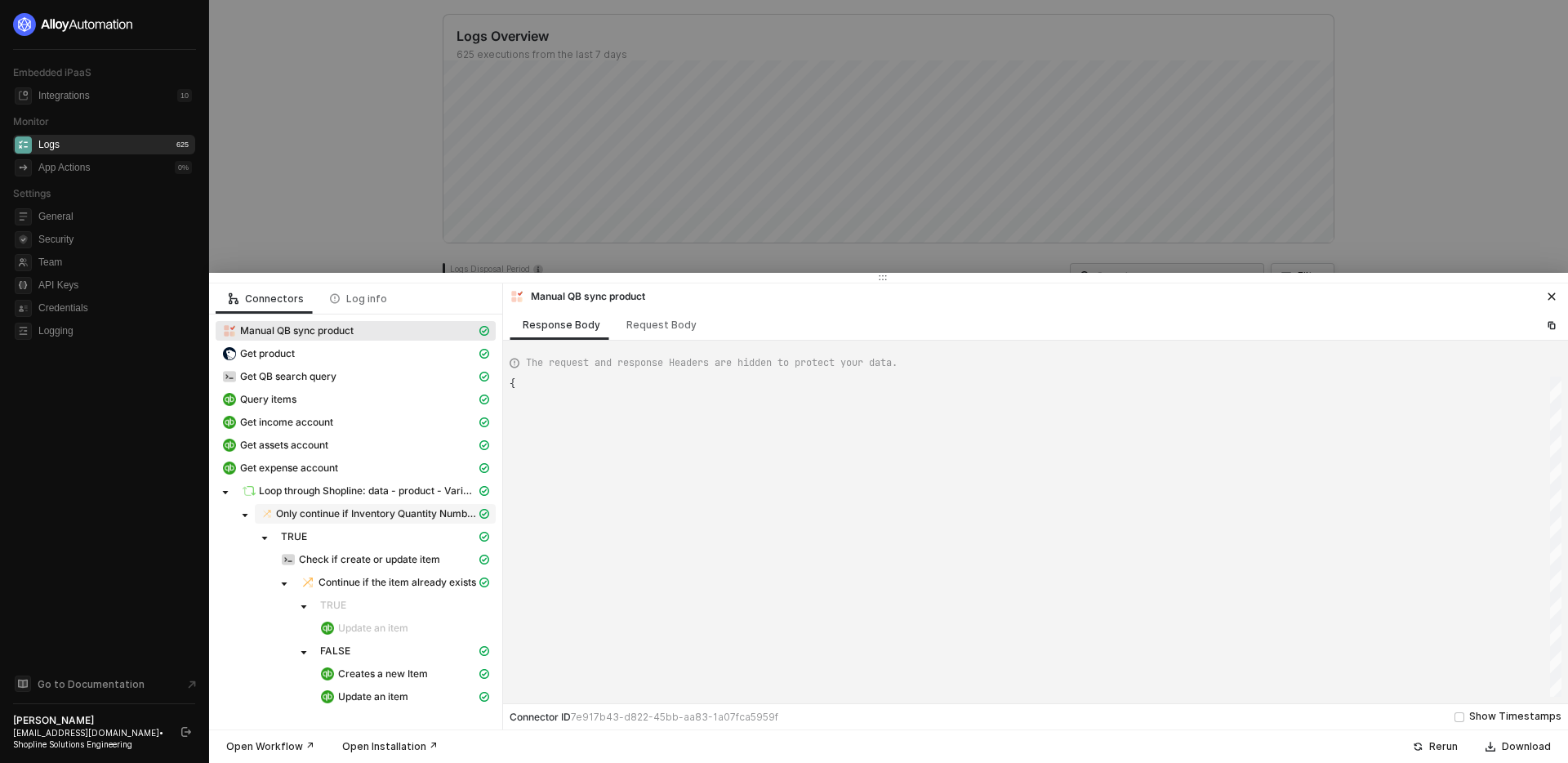
scroll to position [74, 0]
click at [363, 352] on div "Get product" at bounding box center [349, 353] width 254 height 15
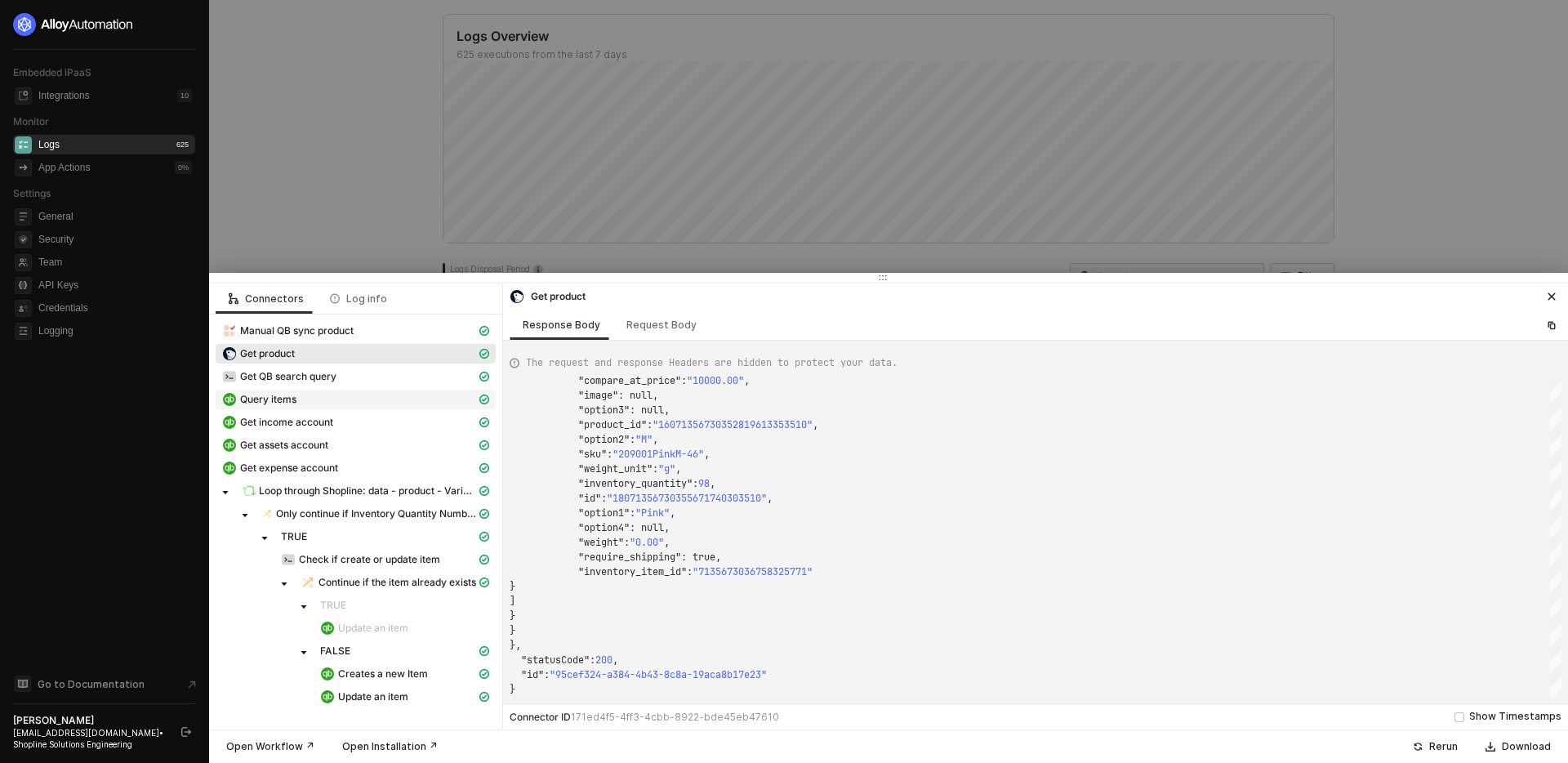
click at [348, 393] on div "Query items" at bounding box center [349, 399] width 254 height 15
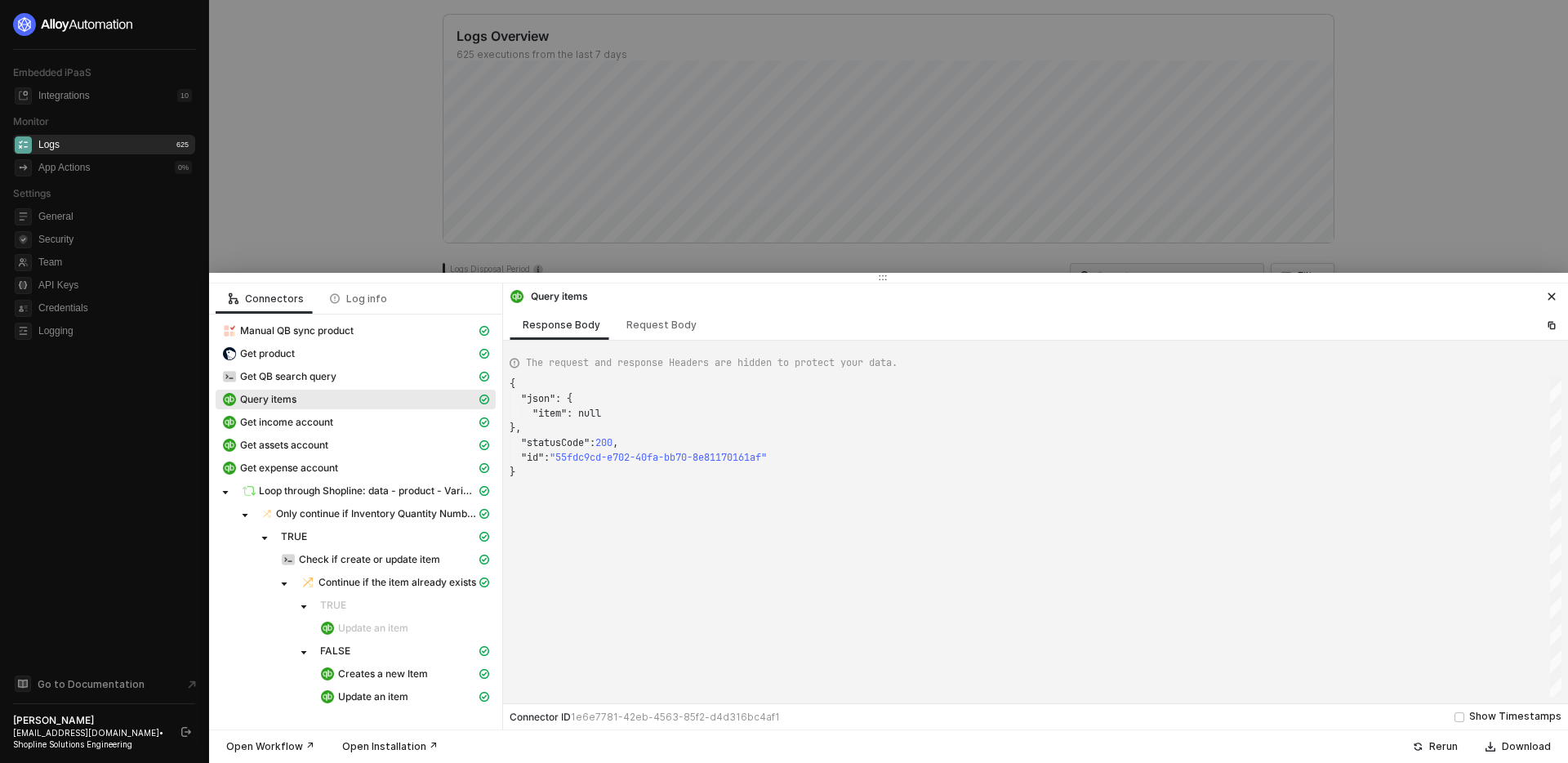
scroll to position [88, 0]
click at [633, 323] on div "Request Body" at bounding box center [662, 325] width 71 height 13
type textarea "{ "query": "select * from Item where Sku in ('209001YellowS','209001YellowXL-31…"
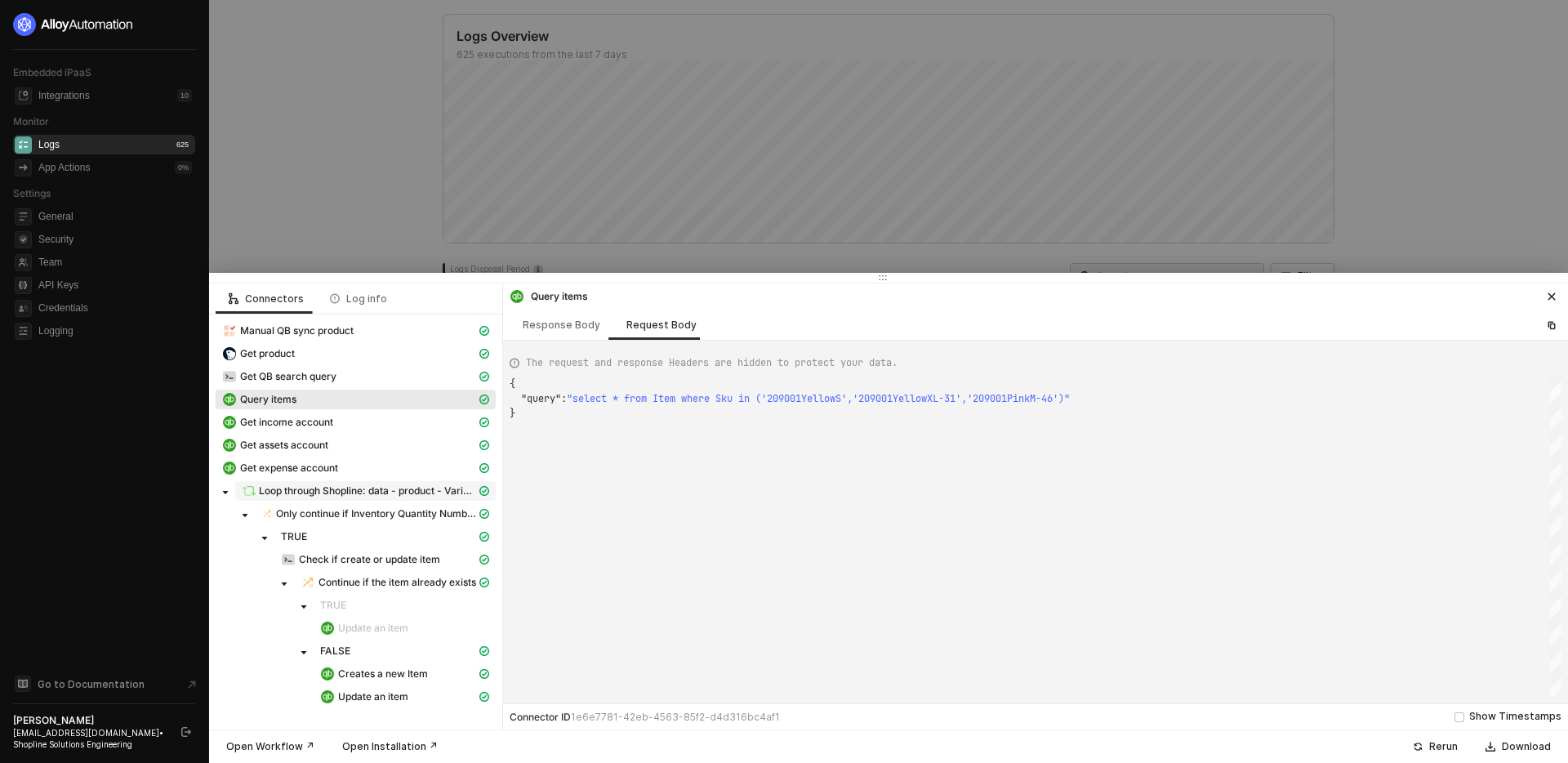
click at [365, 498] on span "Loop through Shopline: data - product - Variants" at bounding box center [366, 491] width 261 height 20
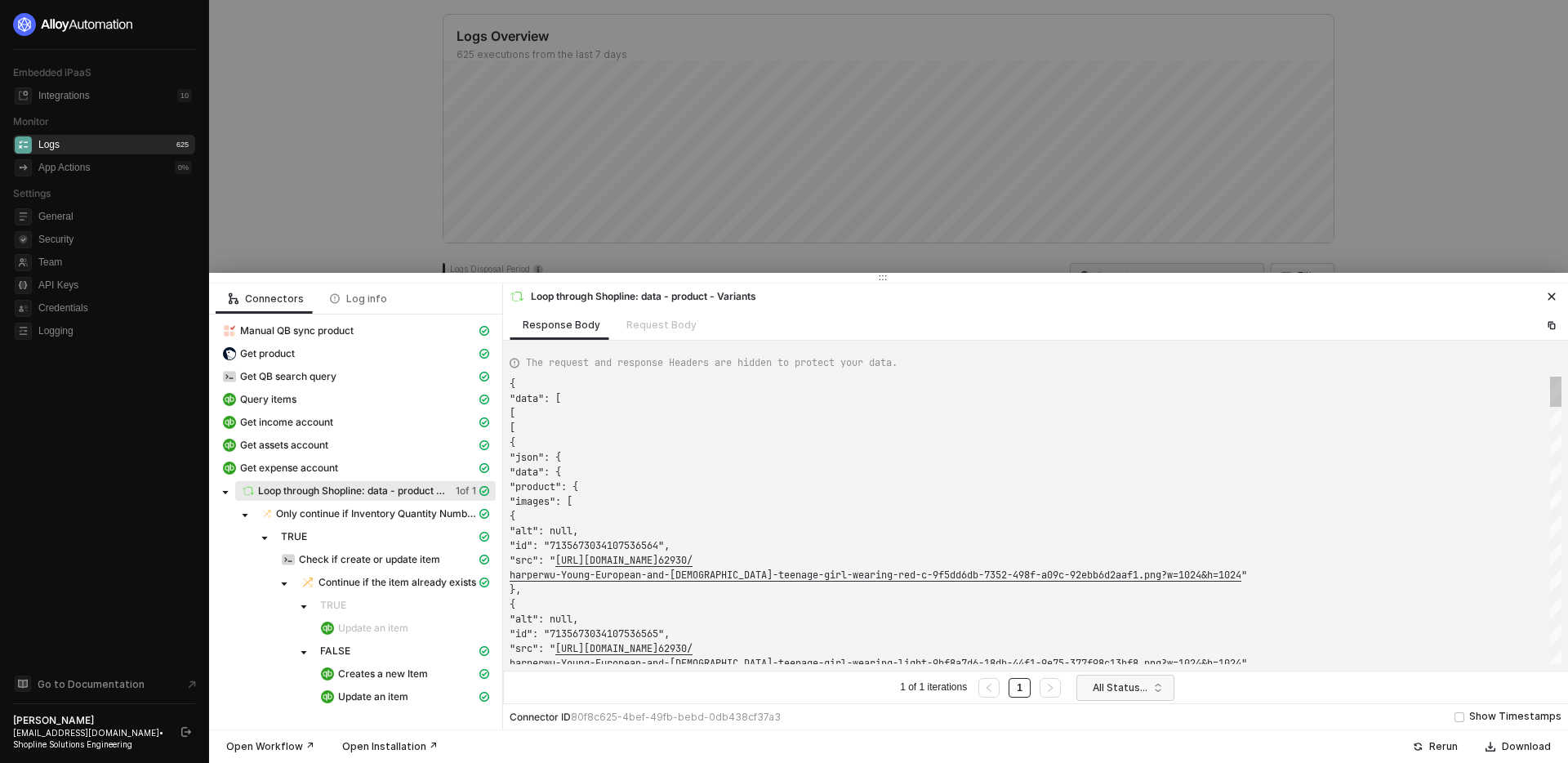
scroll to position [147, 0]
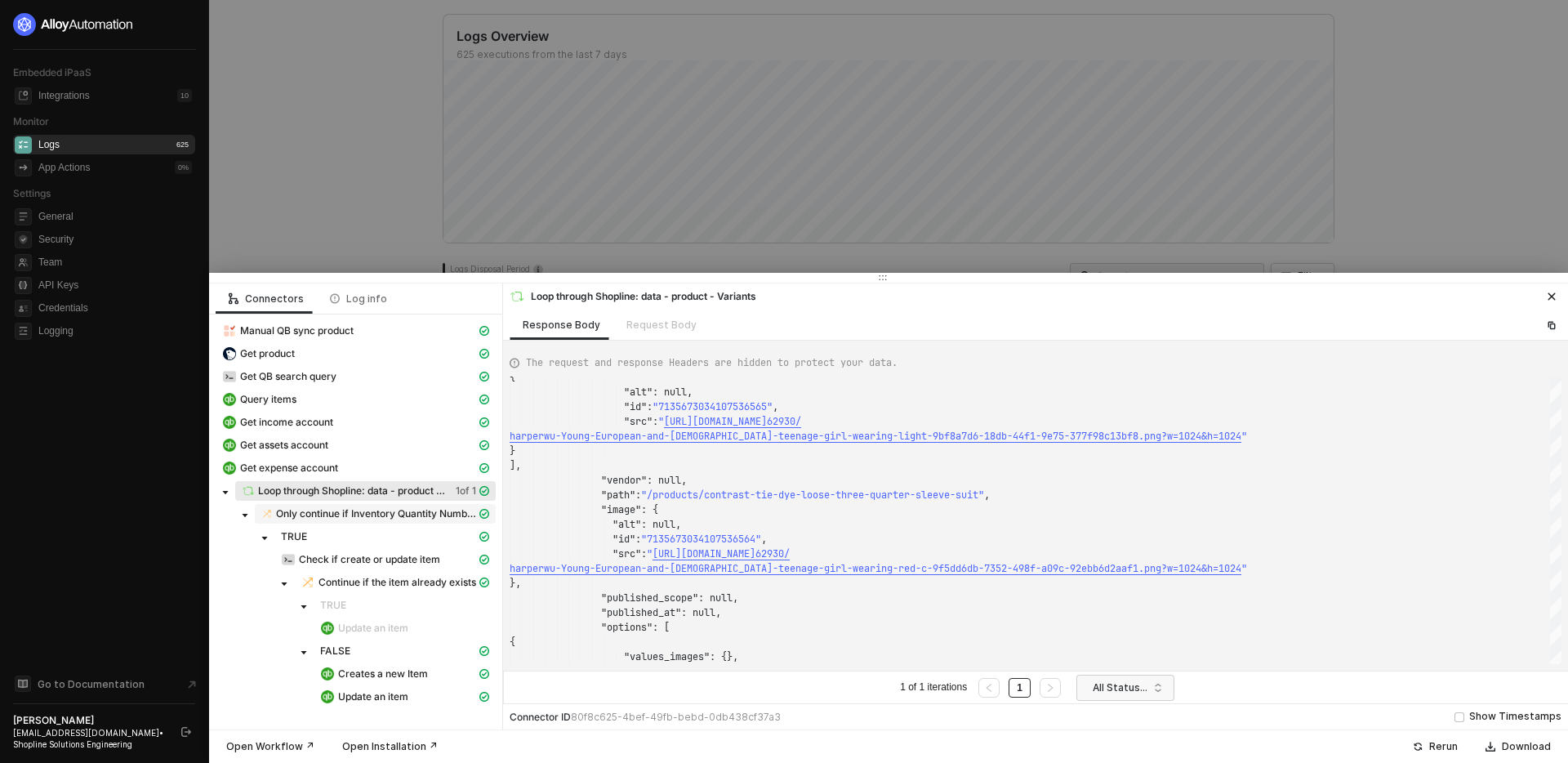
click at [394, 511] on span "Only continue if Inventory Quantity Number: Greater than 0" at bounding box center [377, 513] width 200 height 13
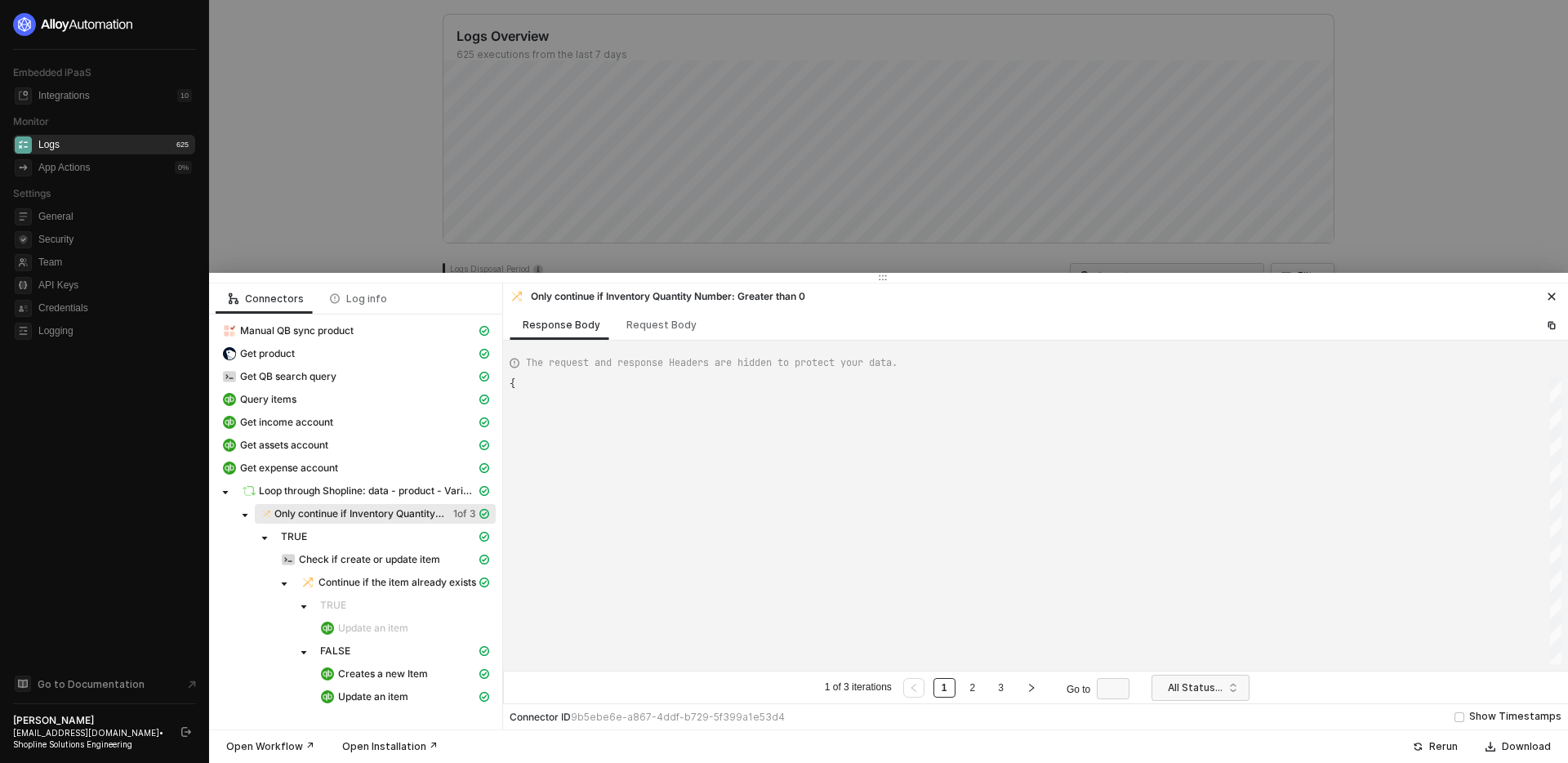
type textarea "{ "resulting_path": "TRUE" }"
click at [1039, 687] on button "button" at bounding box center [1032, 687] width 22 height 20
click at [682, 229] on div at bounding box center [784, 382] width 1568 height 763
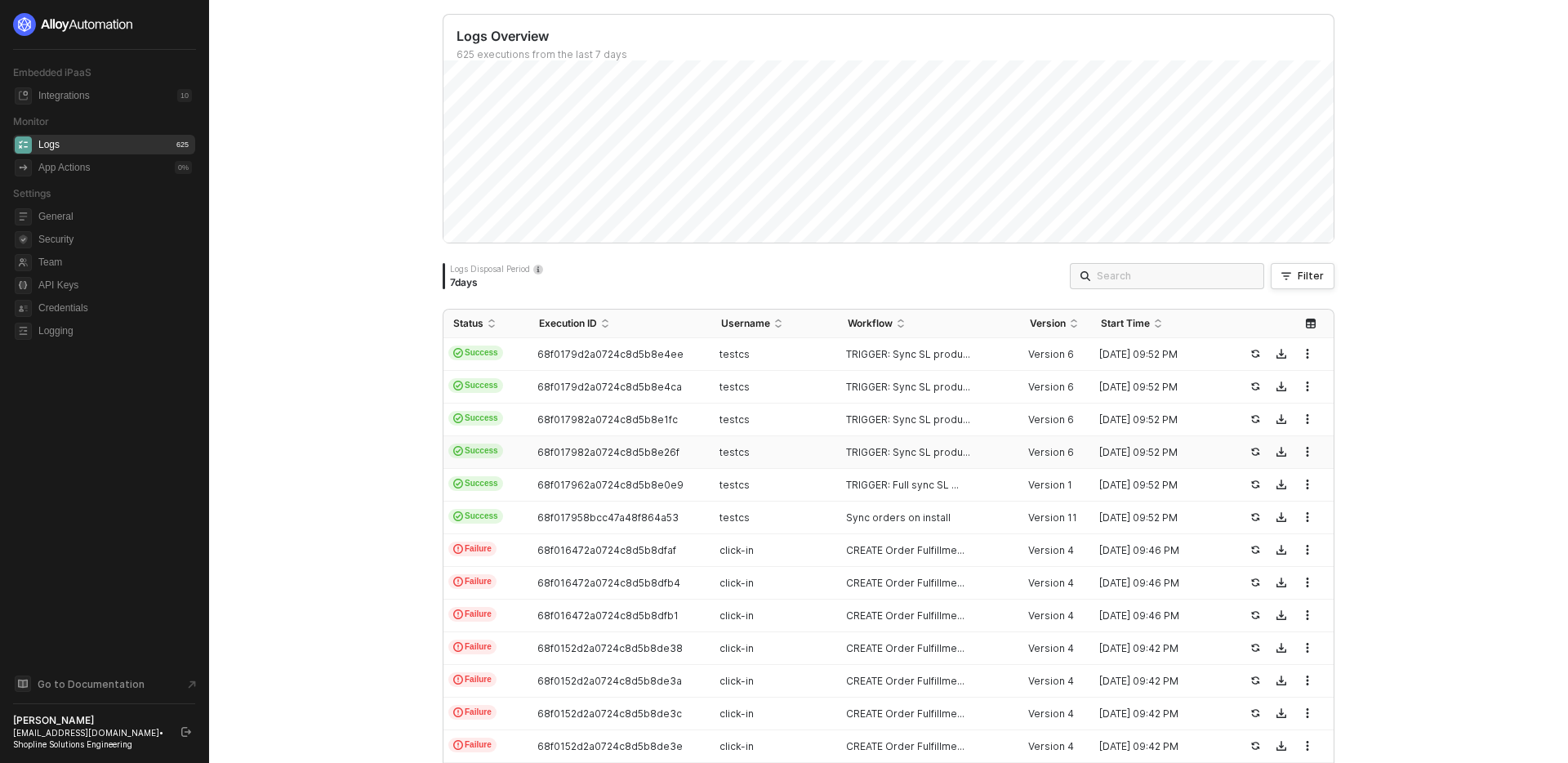
click at [792, 448] on div "testcs" at bounding box center [769, 452] width 114 height 13
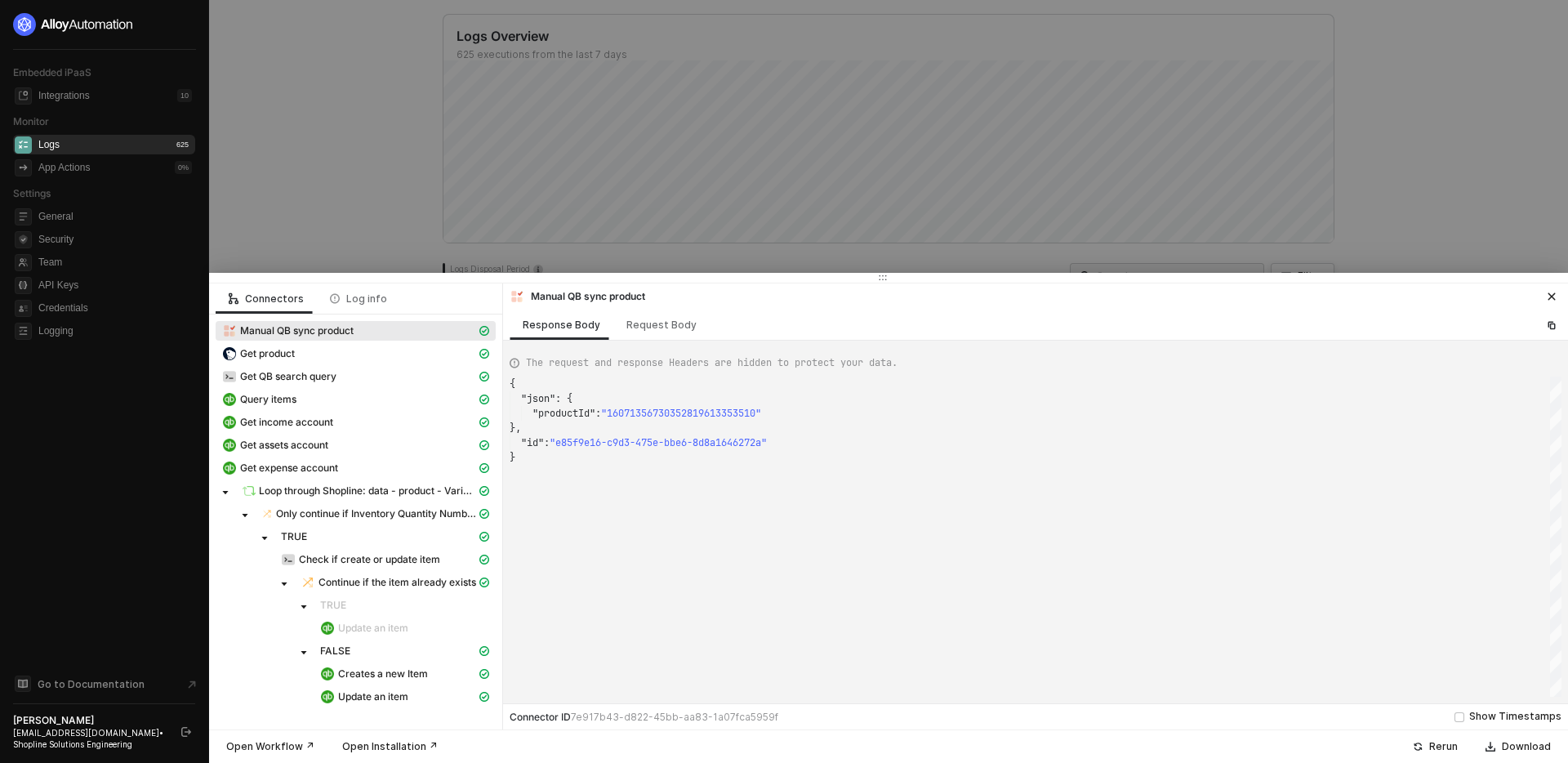
scroll to position [74, 0]
type textarea "{ "json": { "productId": "16071356730332686980633510" }, "id": "dc89c7b4-2481-4…"
click at [430, 514] on span "Only continue if Inventory Quantity Number: Greater than 0" at bounding box center [377, 513] width 200 height 13
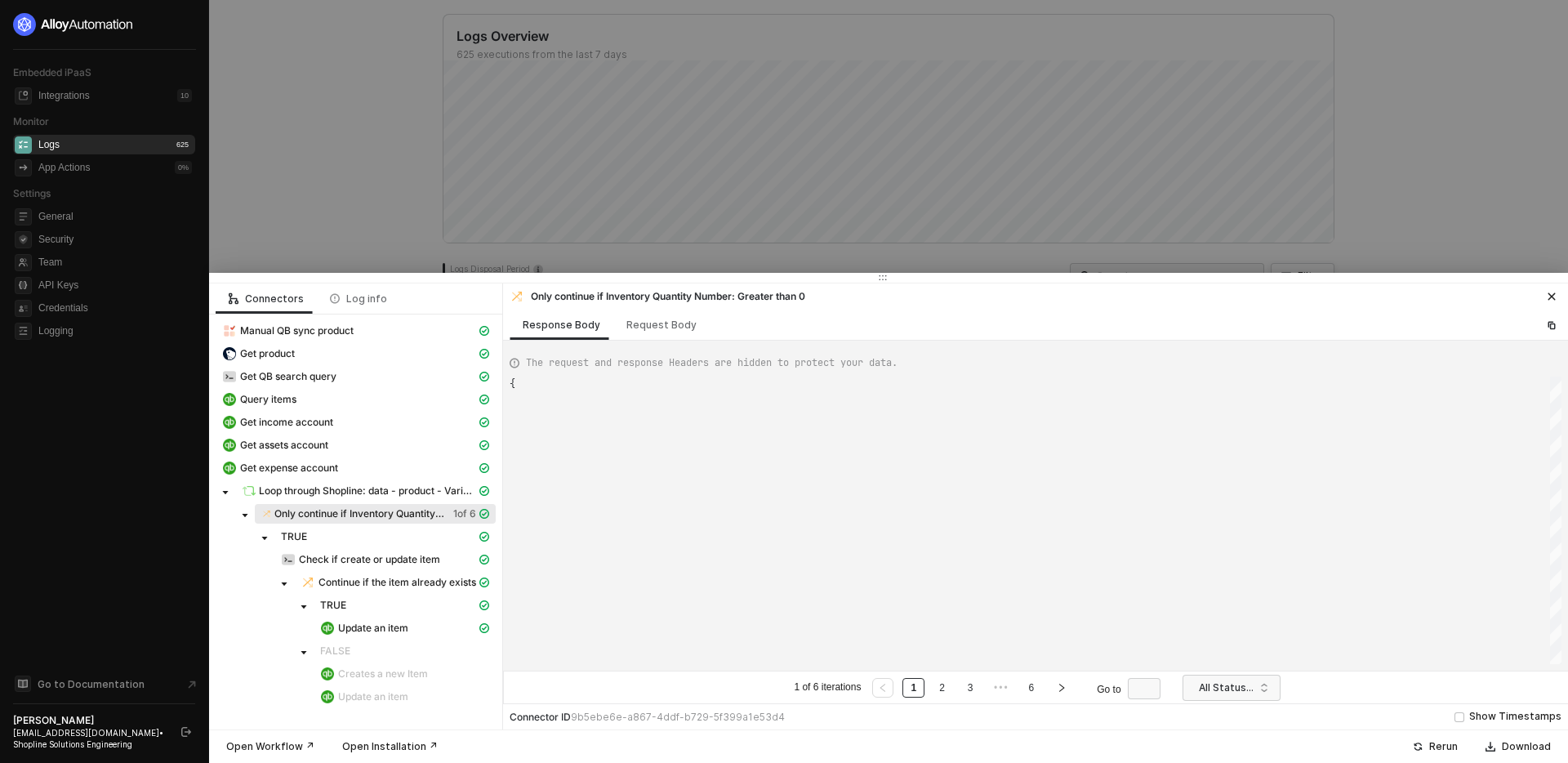
type textarea "{ "resulting_path": "TRUE" }"
click at [1062, 687] on icon "right" at bounding box center [1062, 687] width 10 height 10
click at [643, 331] on div "Request Body" at bounding box center [662, 325] width 71 height 13
type textarea "[ { "conditionSets": [ { "uuid": "f2ffb335-a1fc-4bcb-d7e2-7c97312f7e87", "condi…"
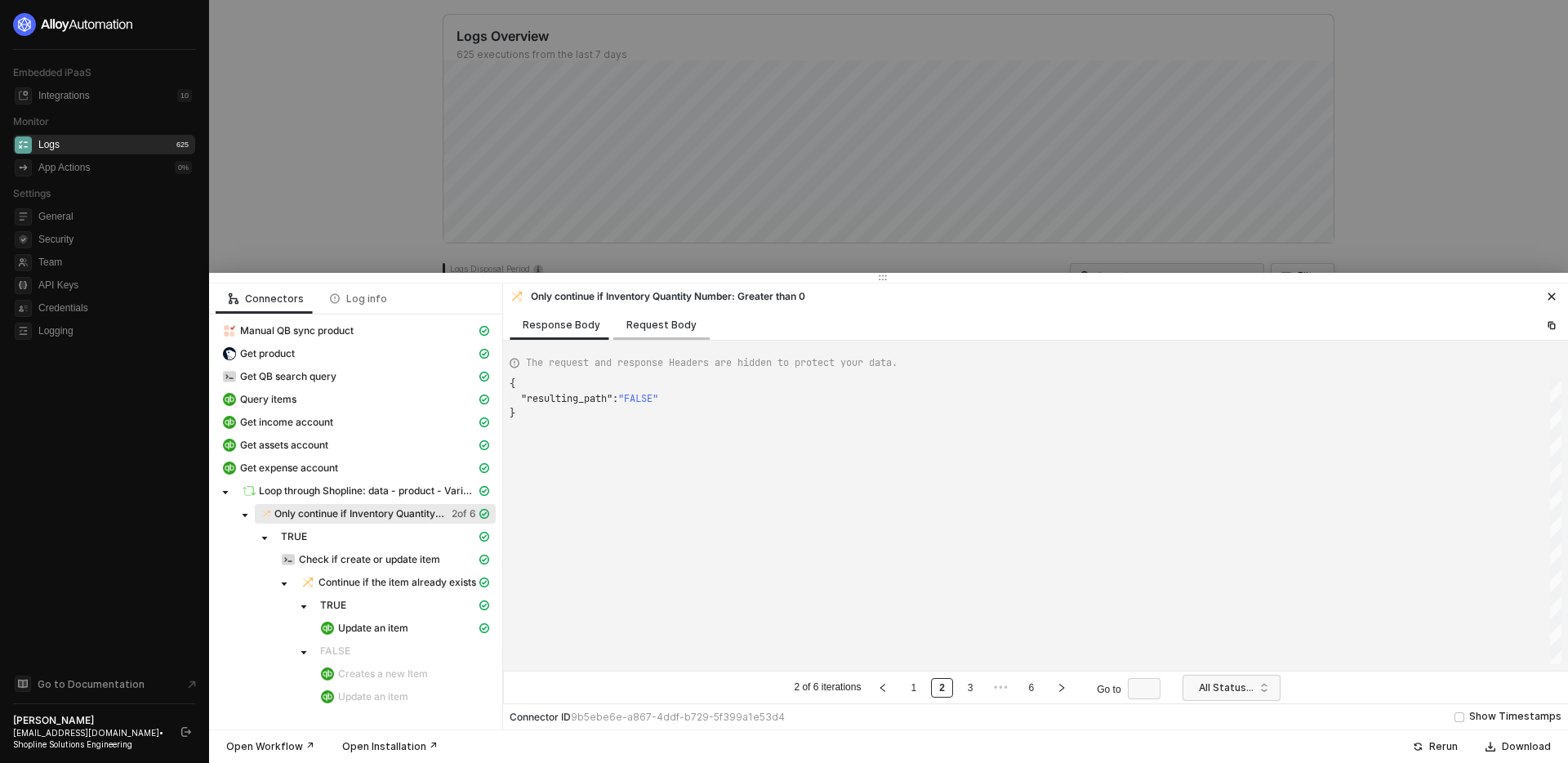
scroll to position [147, 0]
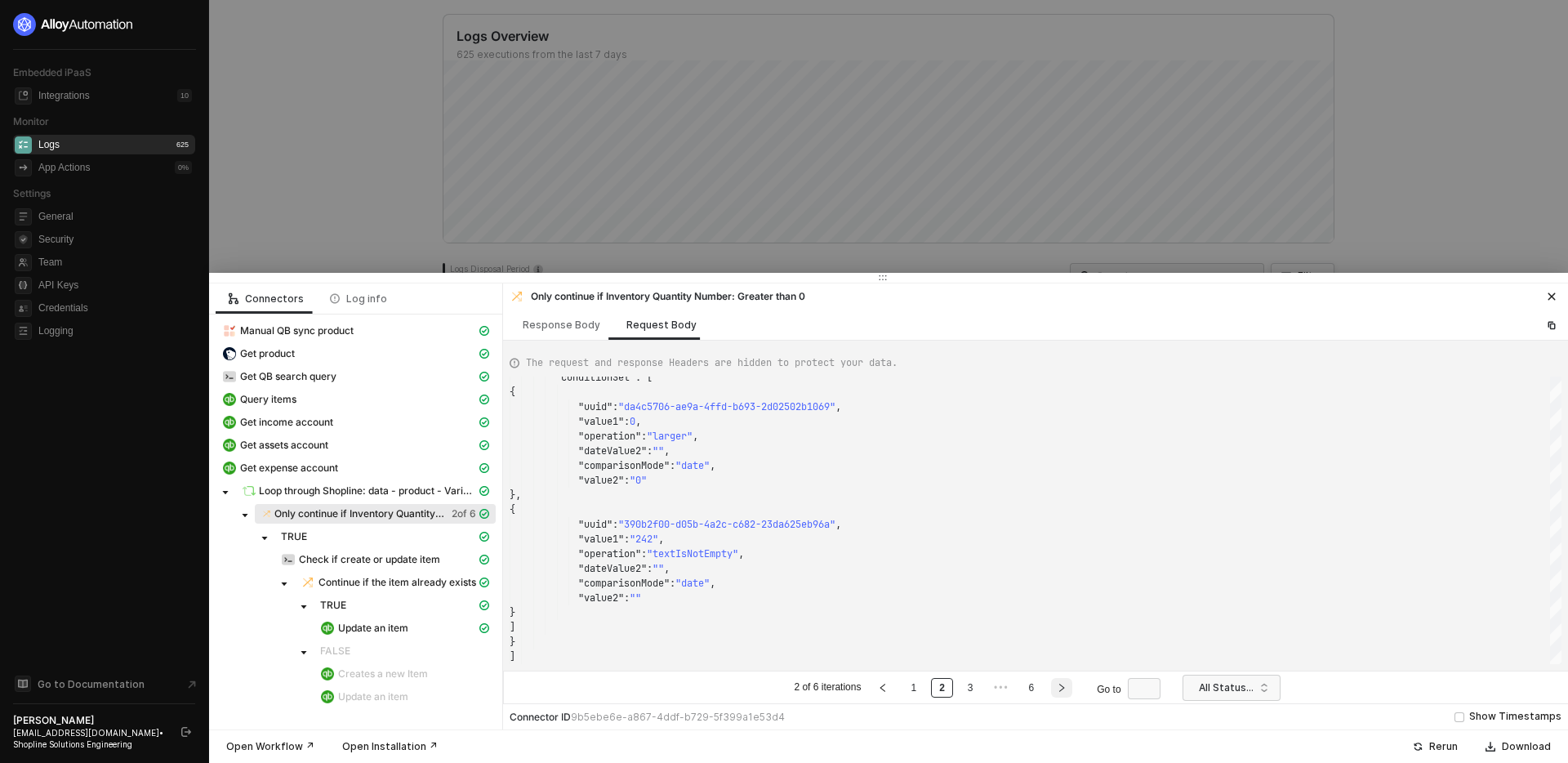
click at [1063, 689] on icon "right" at bounding box center [1062, 687] width 10 height 10
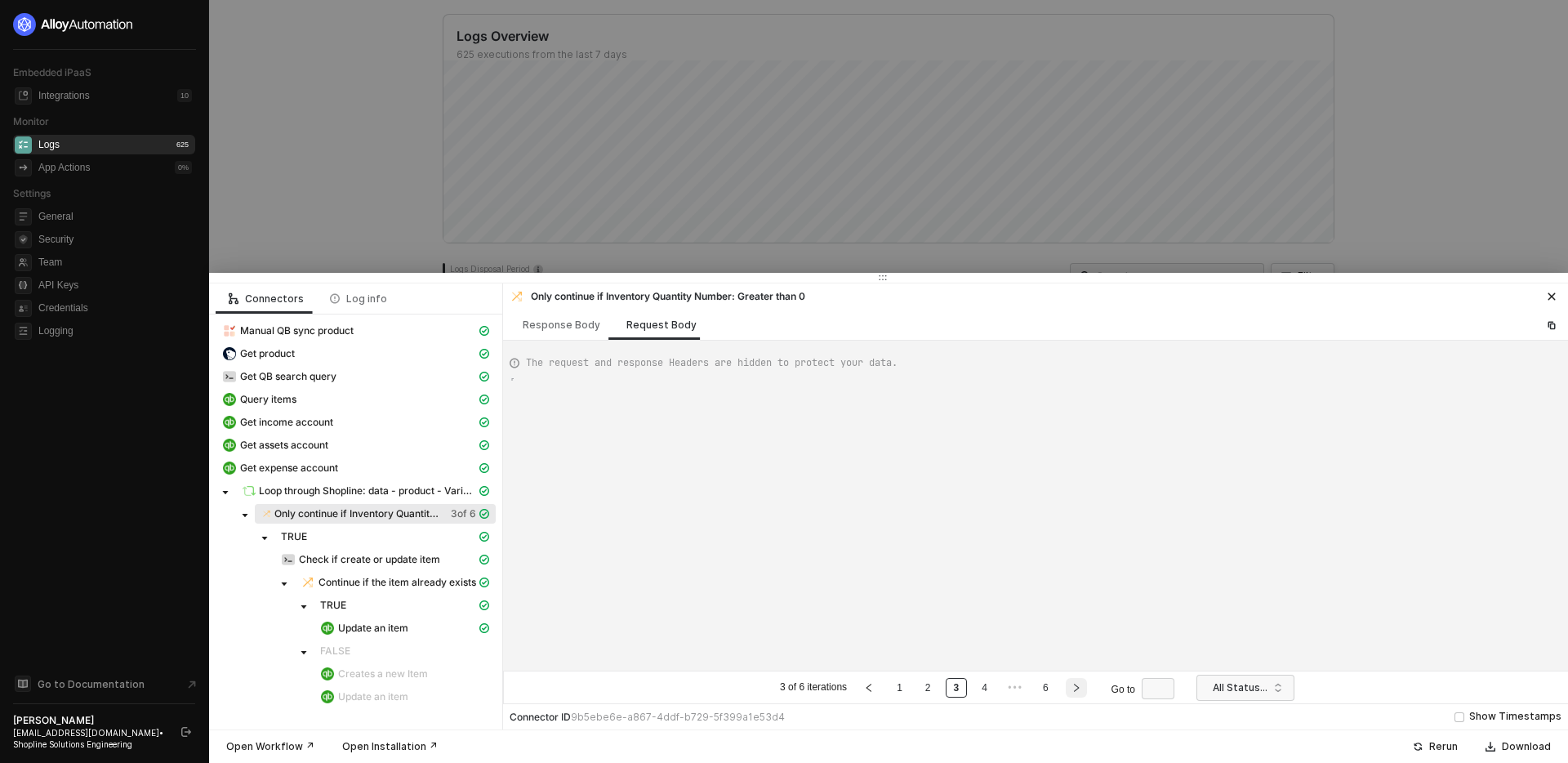
type textarea "[ { "conditionSets": [ { "uuid": "f2ffb335-a1fc-4bcb-d7e2-7c97312f7e87", "condi…"
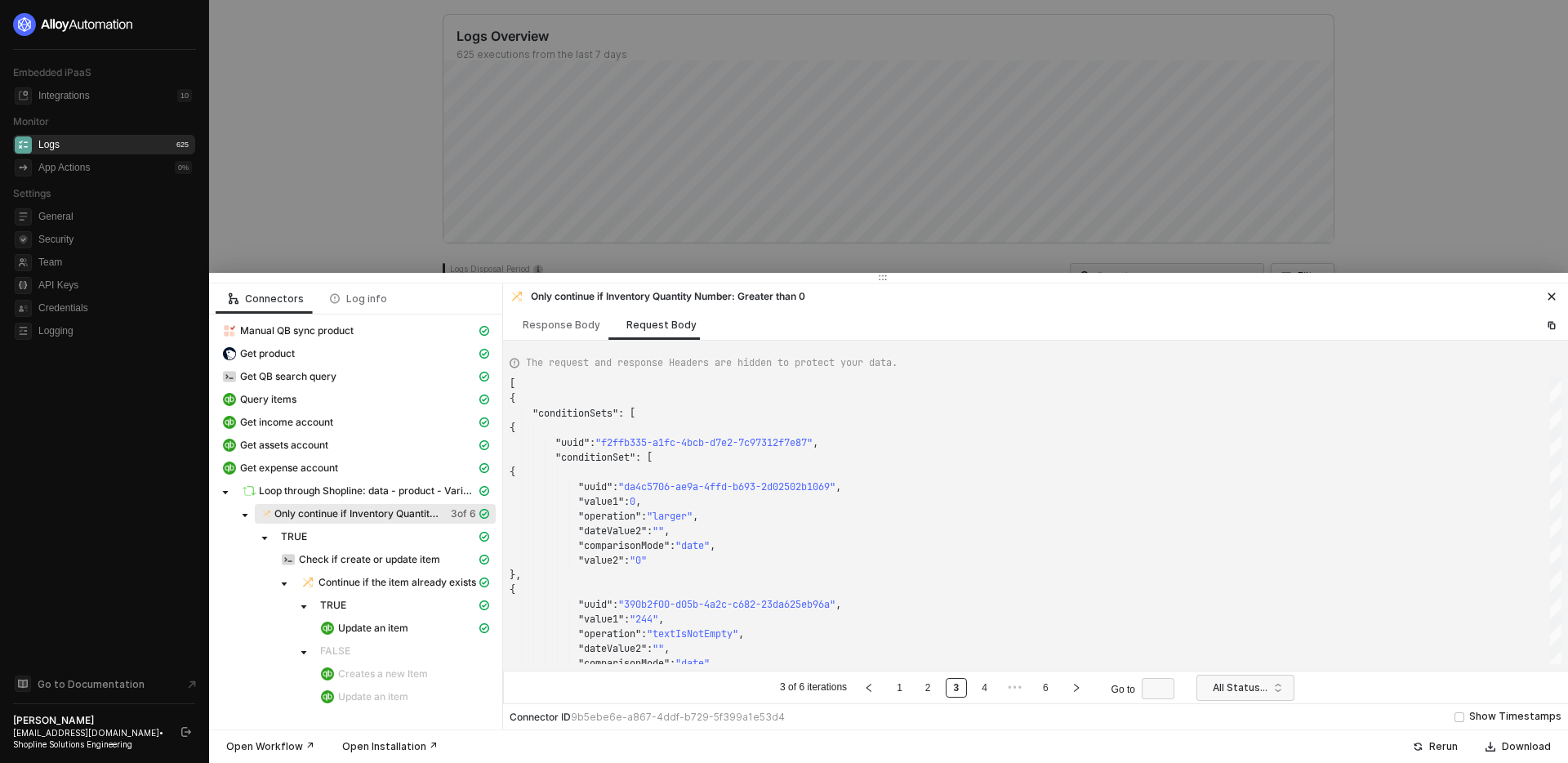
click at [1063, 689] on ul "3 of 6 iterations 1 2 3 4 ••• 6 Go to" at bounding box center [981, 687] width 406 height 20
click at [1079, 690] on icon "right" at bounding box center [1077, 687] width 10 height 10
click at [1067, 689] on icon "right" at bounding box center [1062, 687] width 10 height 10
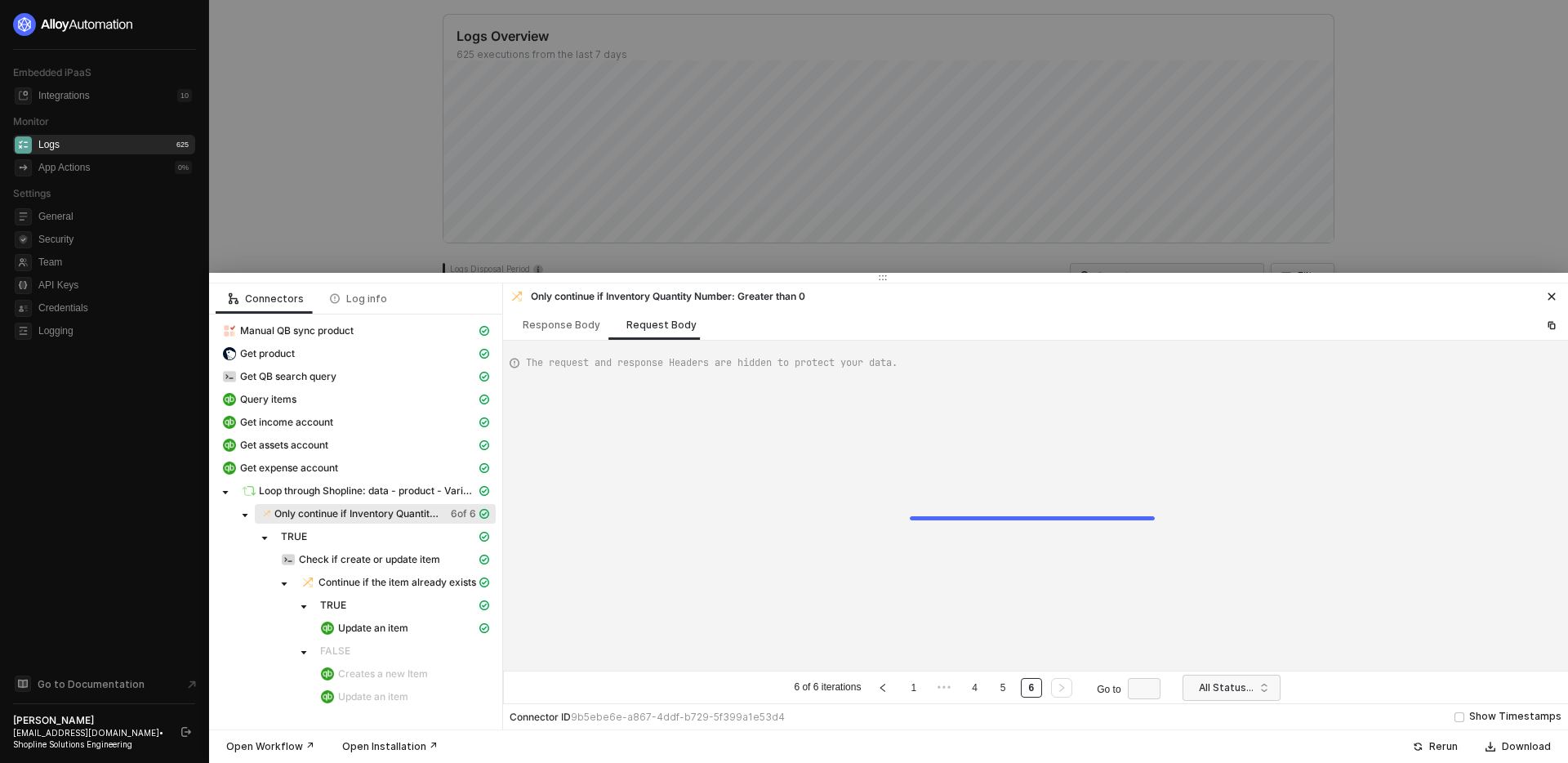
type textarea "[ { "conditionSets": [ { "uuid": "f2ffb335-a1fc-4bcb-d7e2-7c97312f7e87", "condi…"
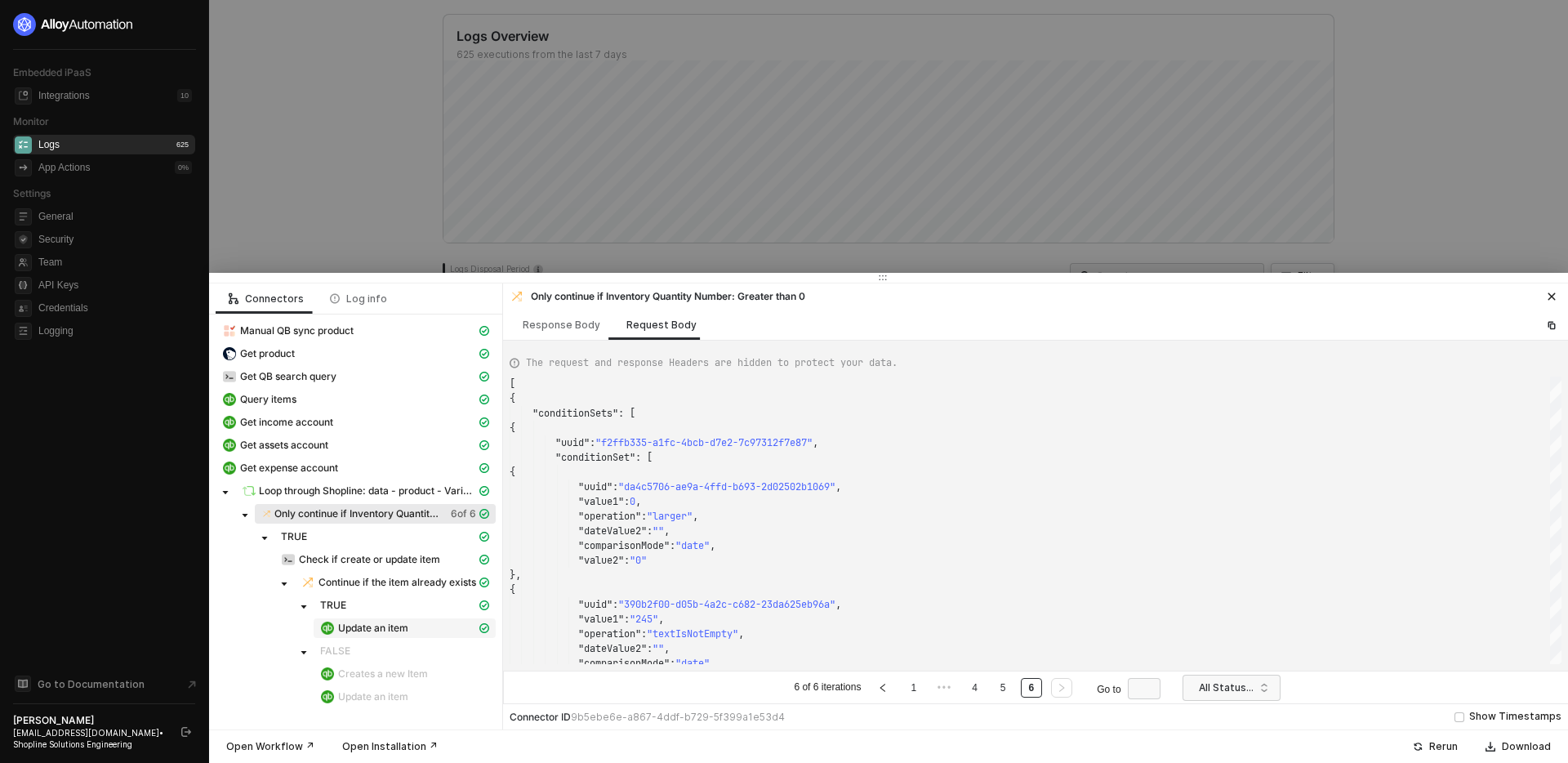
click at [411, 633] on div "Update an item" at bounding box center [398, 628] width 156 height 15
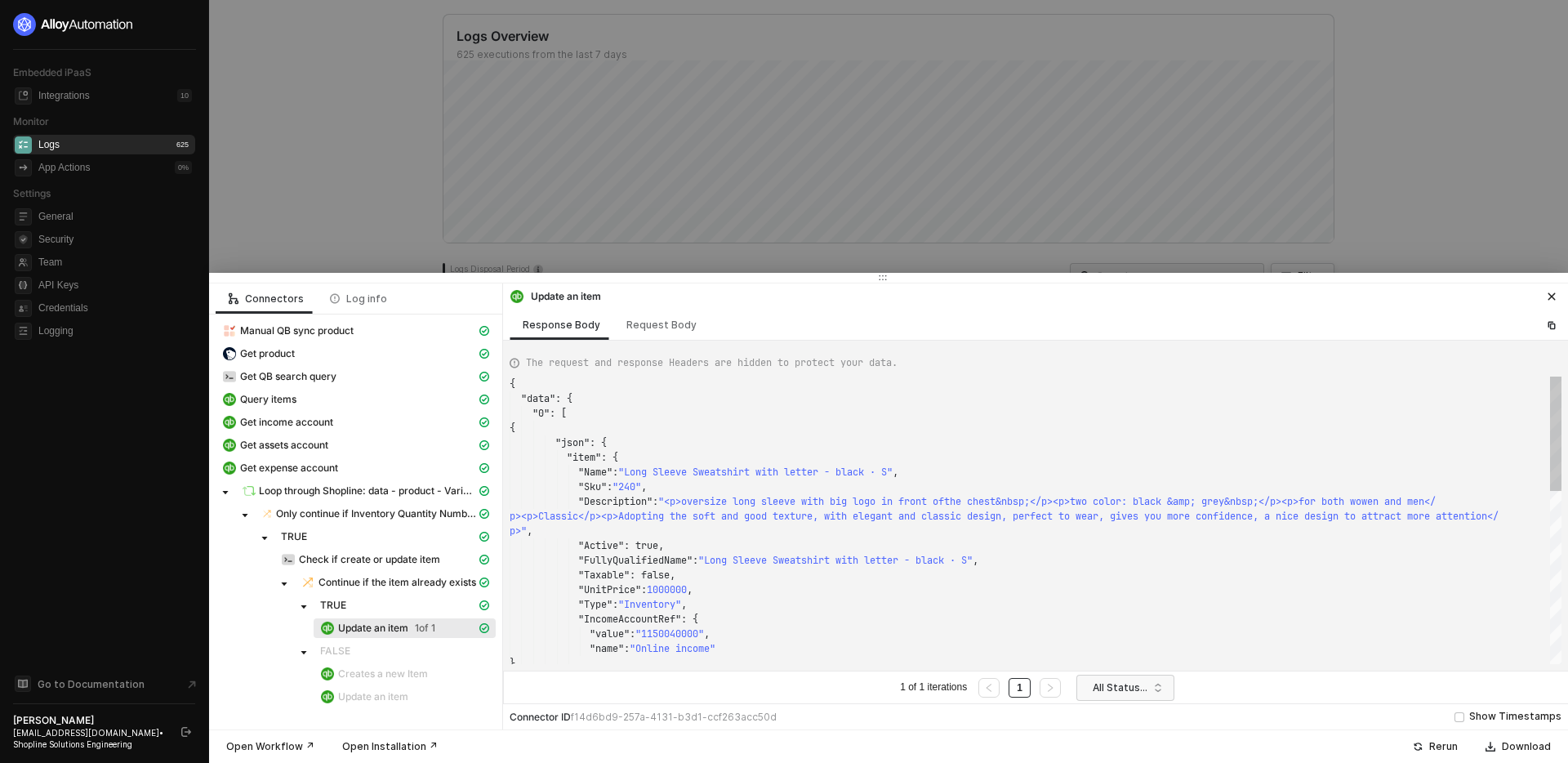
scroll to position [118, 0]
click at [789, 228] on div at bounding box center [784, 382] width 1568 height 763
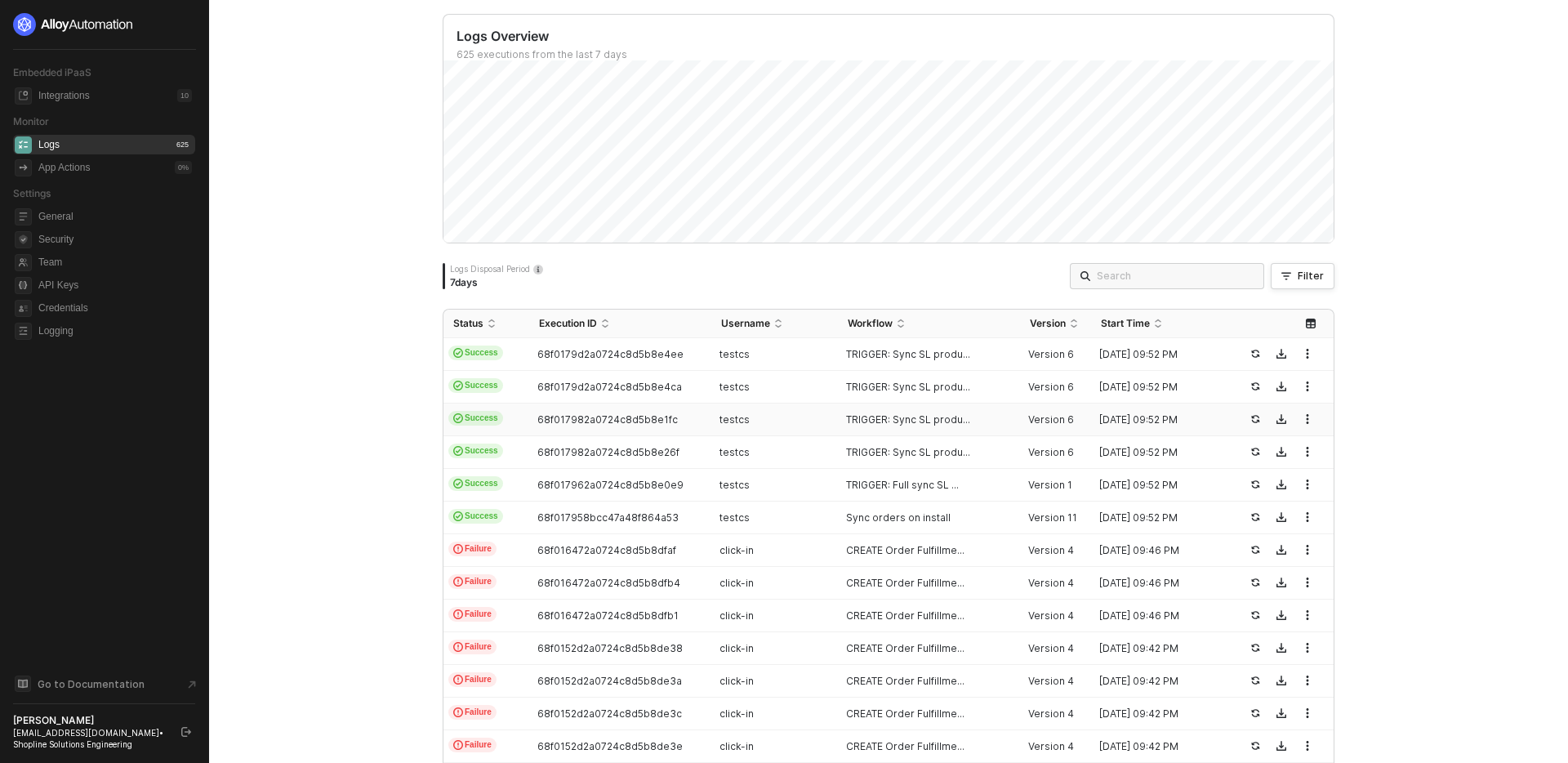
click at [785, 416] on div "testcs" at bounding box center [769, 420] width 114 height 13
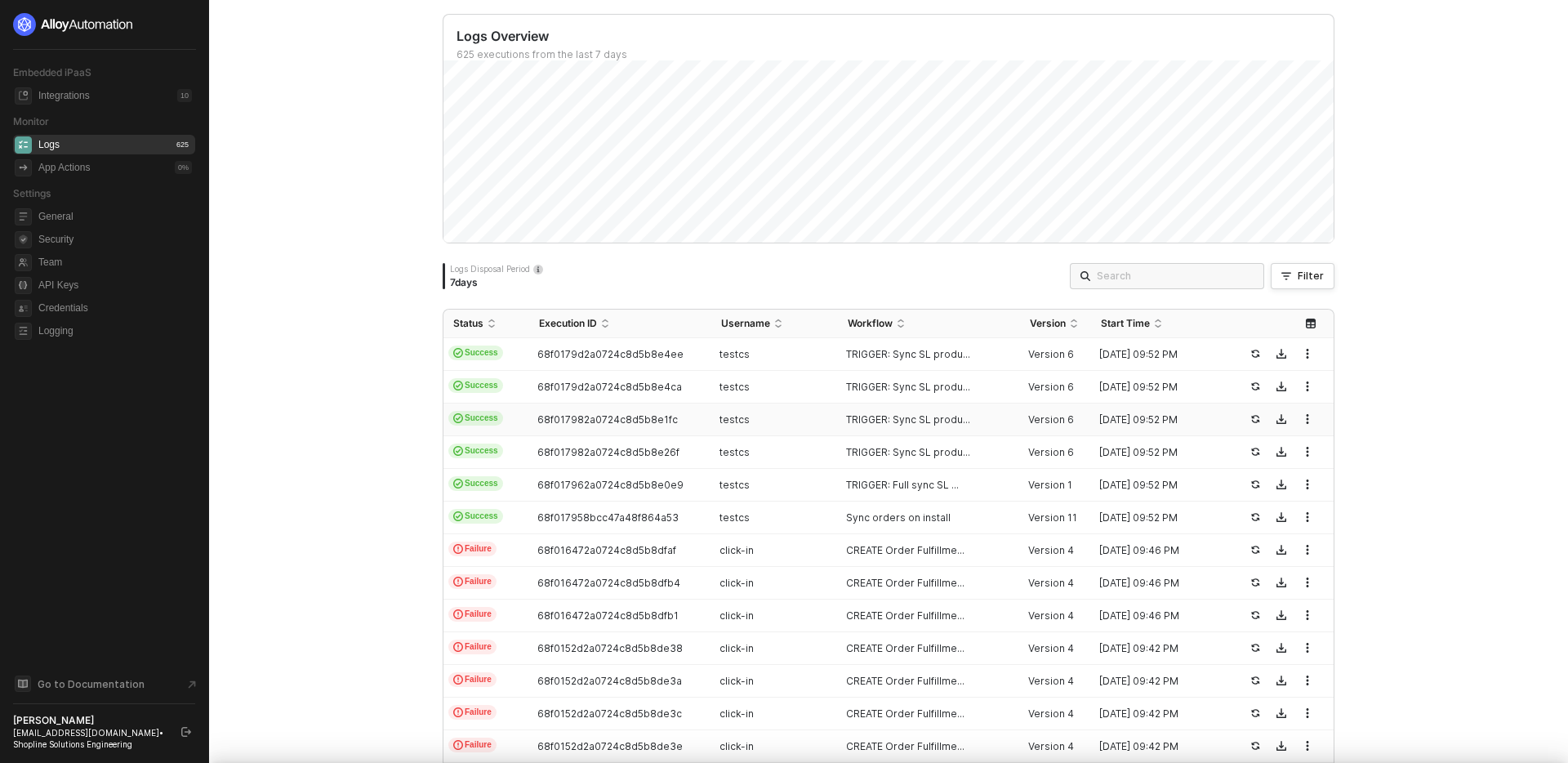
scroll to position [74, 0]
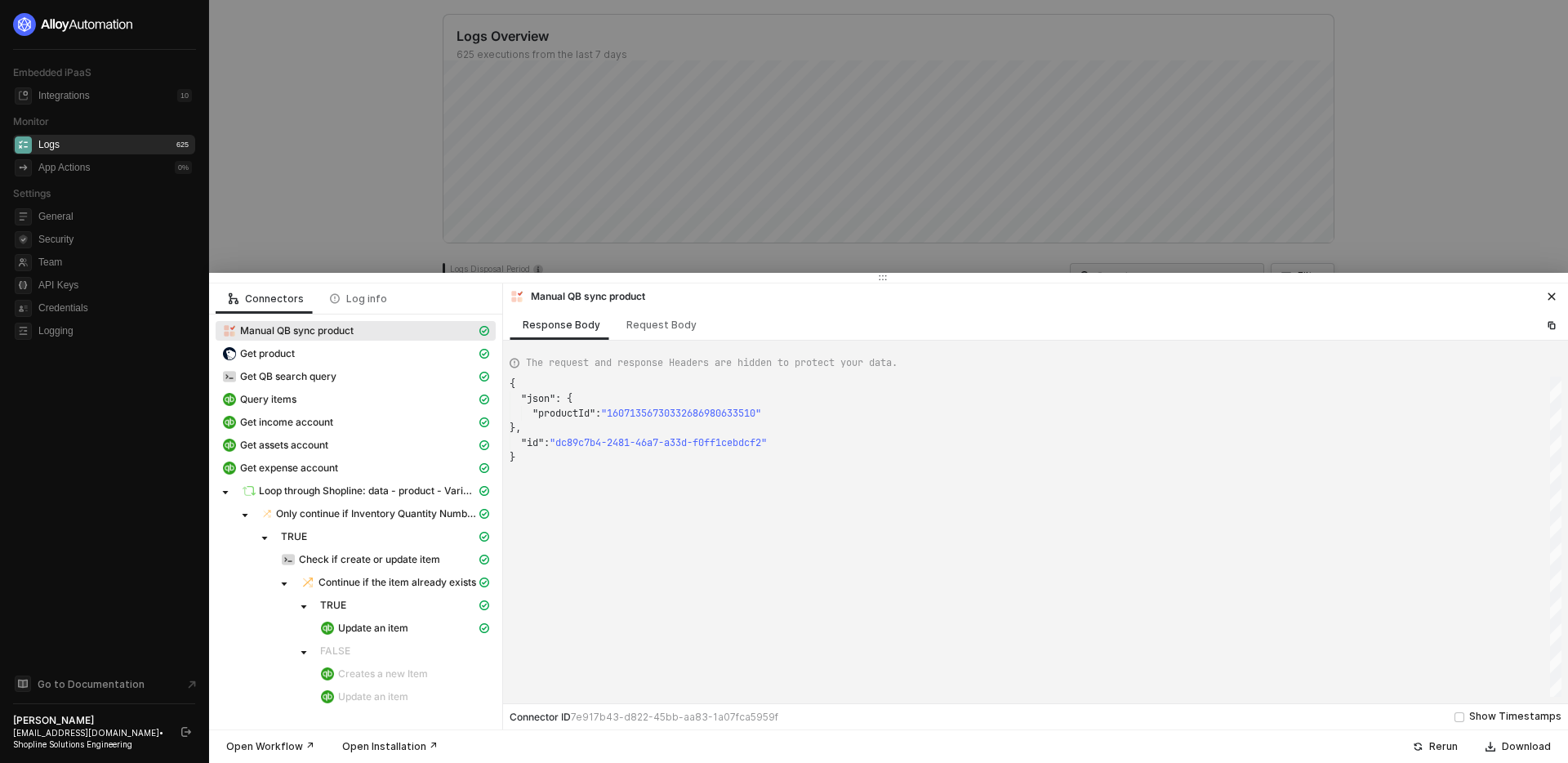
type textarea "{ "json": { "productId": "16071356730315238731233510" }, "id": "c5208bce-045b-4…"
click at [376, 516] on span "Only continue if Inventory Quantity Number: Greater than 0" at bounding box center [377, 513] width 200 height 13
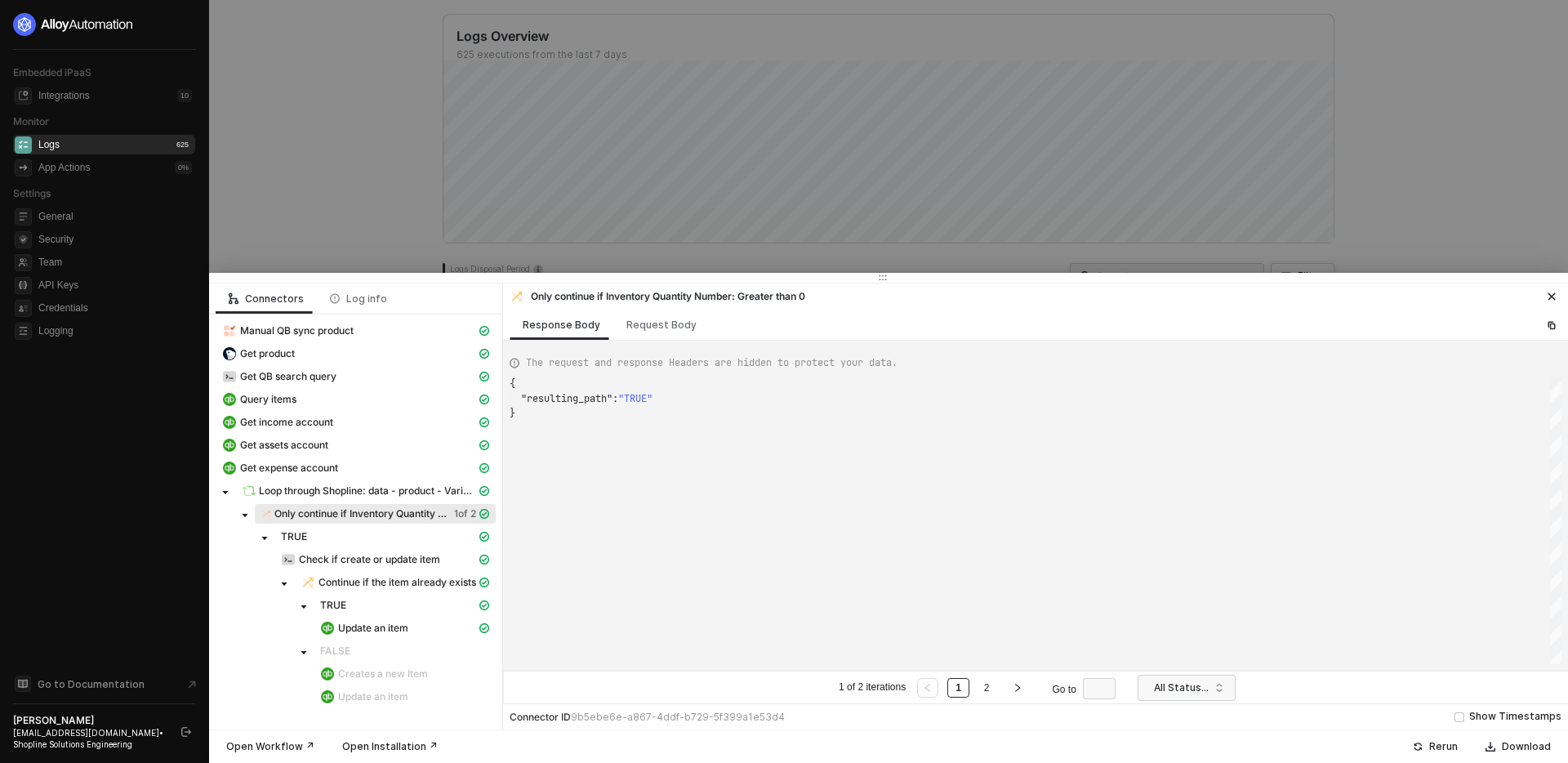
scroll to position [29, 0]
click at [1019, 692] on icon "right" at bounding box center [1018, 687] width 10 height 10
click at [656, 337] on div "Request Body" at bounding box center [662, 325] width 96 height 30
type textarea "[ { "conditionSets": [ { "uuid": "f2ffb335-a1fc-4bcb-d7e2-7c97312f7e87", "condi…"
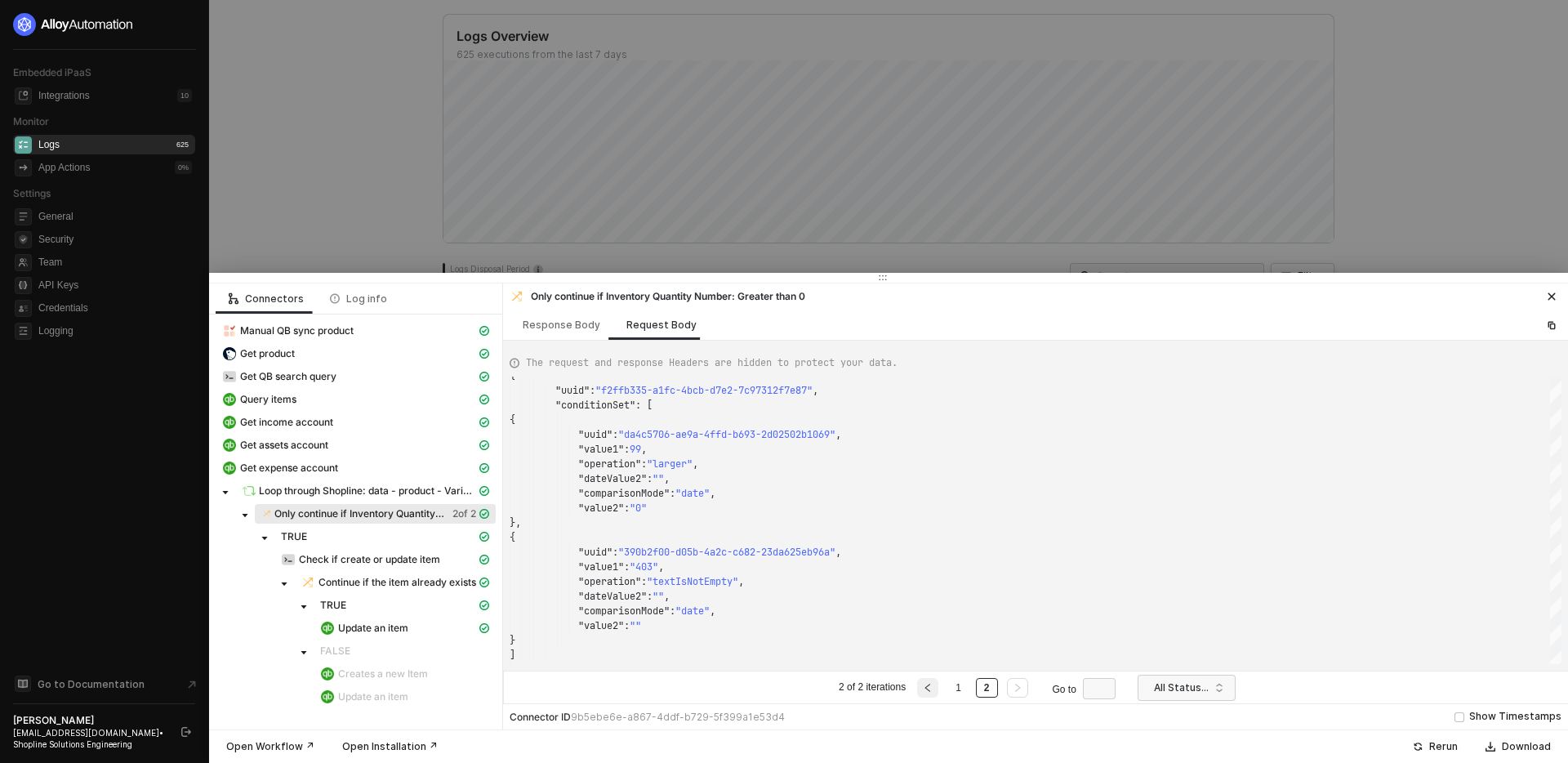
click at [930, 690] on icon "left" at bounding box center [928, 687] width 10 height 10
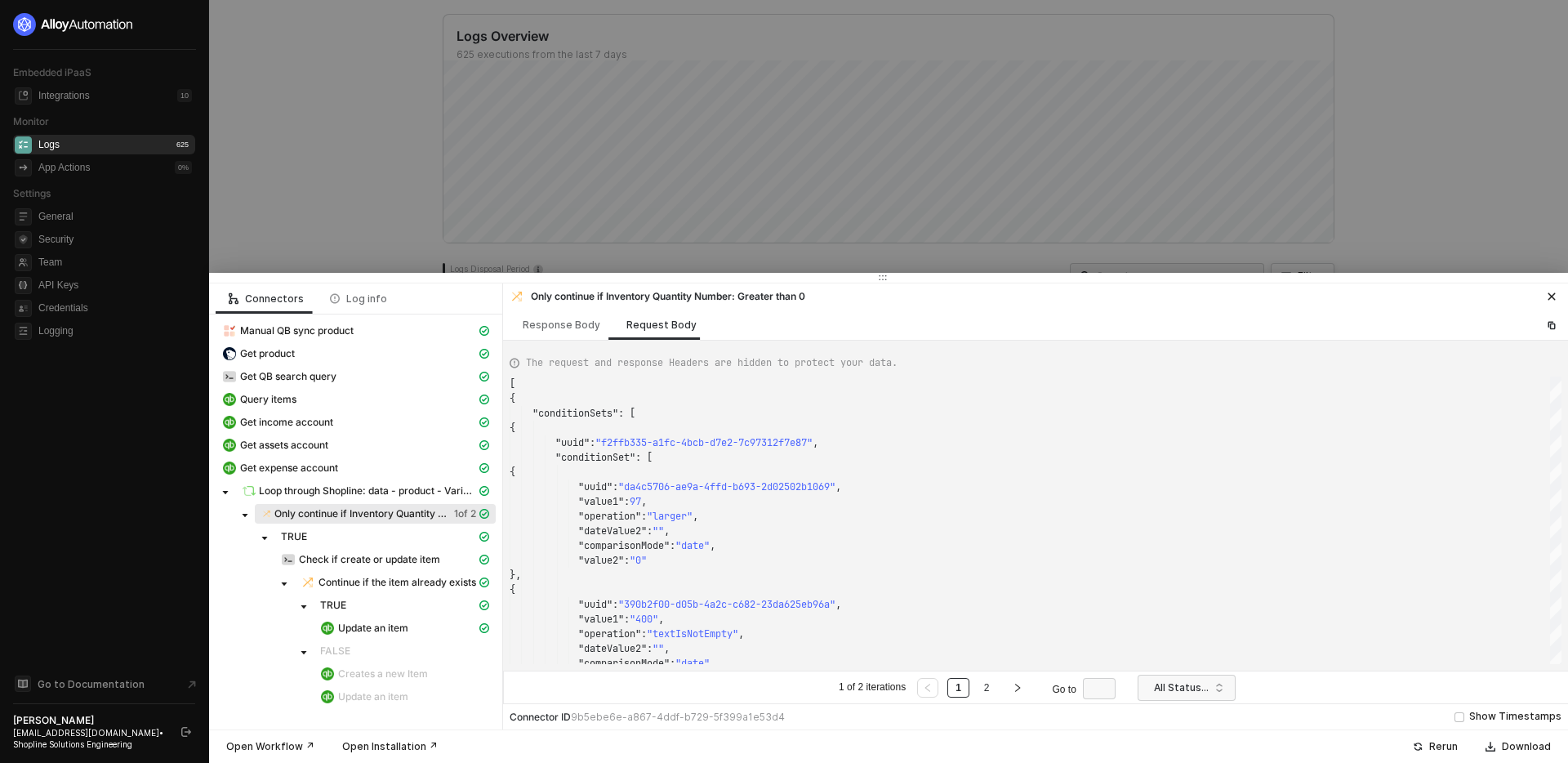
click at [399, 203] on div at bounding box center [784, 382] width 1568 height 763
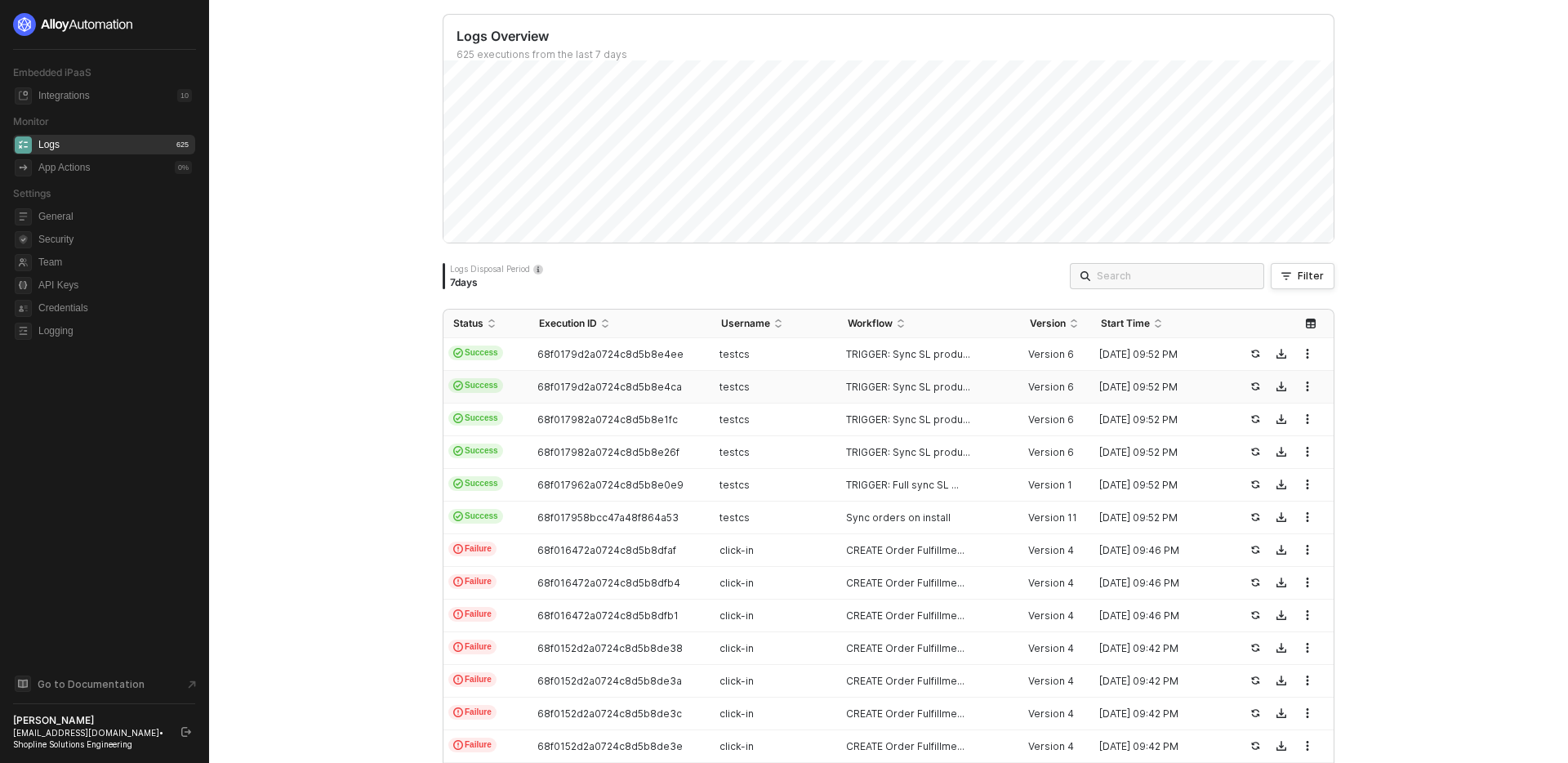
click at [803, 382] on div "testcs" at bounding box center [769, 386] width 114 height 13
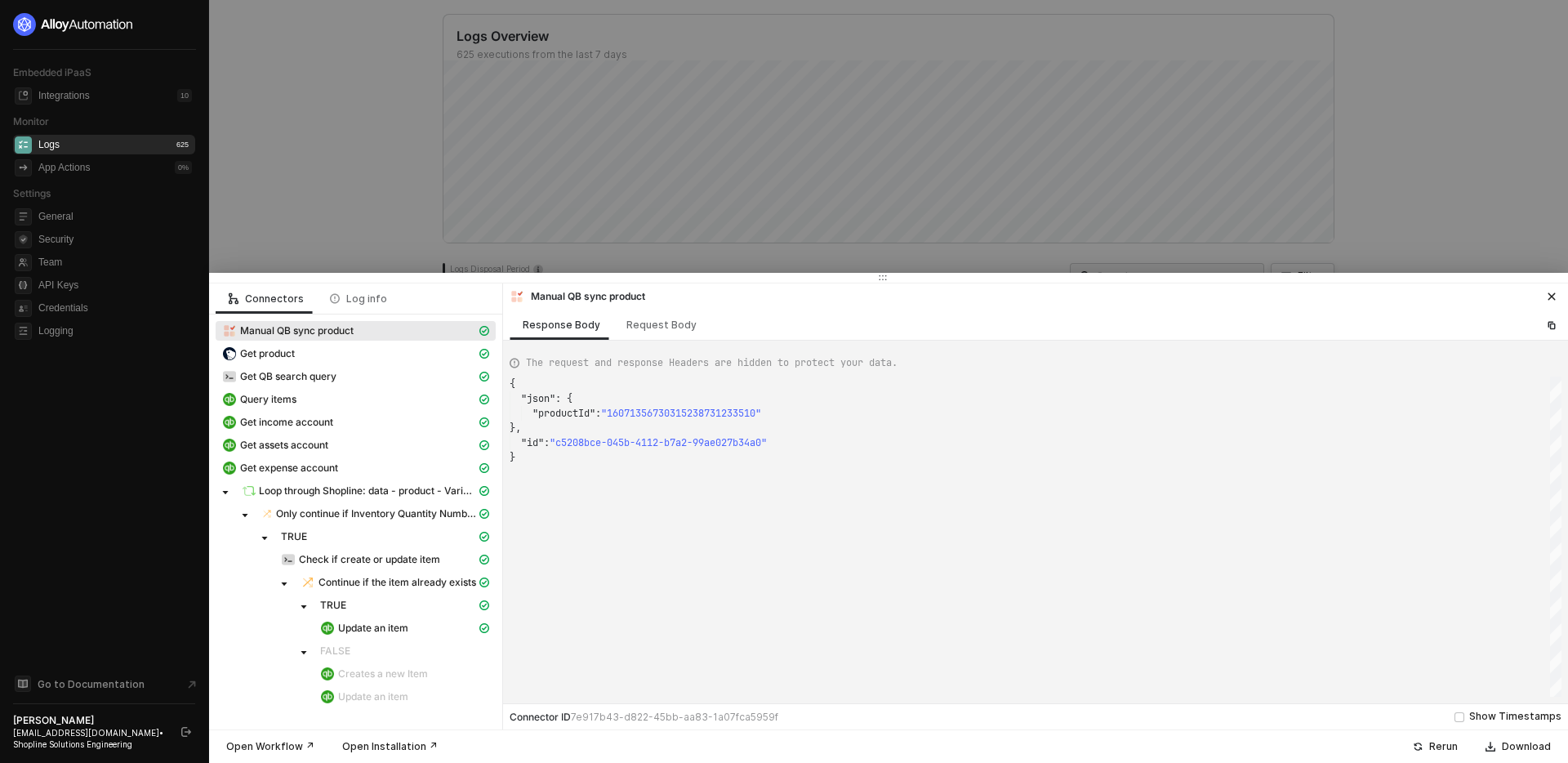
scroll to position [74, 0]
type textarea "{ "json": { "productId": "16071500243851008131853510" }, "id": "7ed15a14-f4a5-4…"
click at [414, 519] on span "Only continue if Inventory Quantity Number: Greater than 0" at bounding box center [377, 513] width 200 height 13
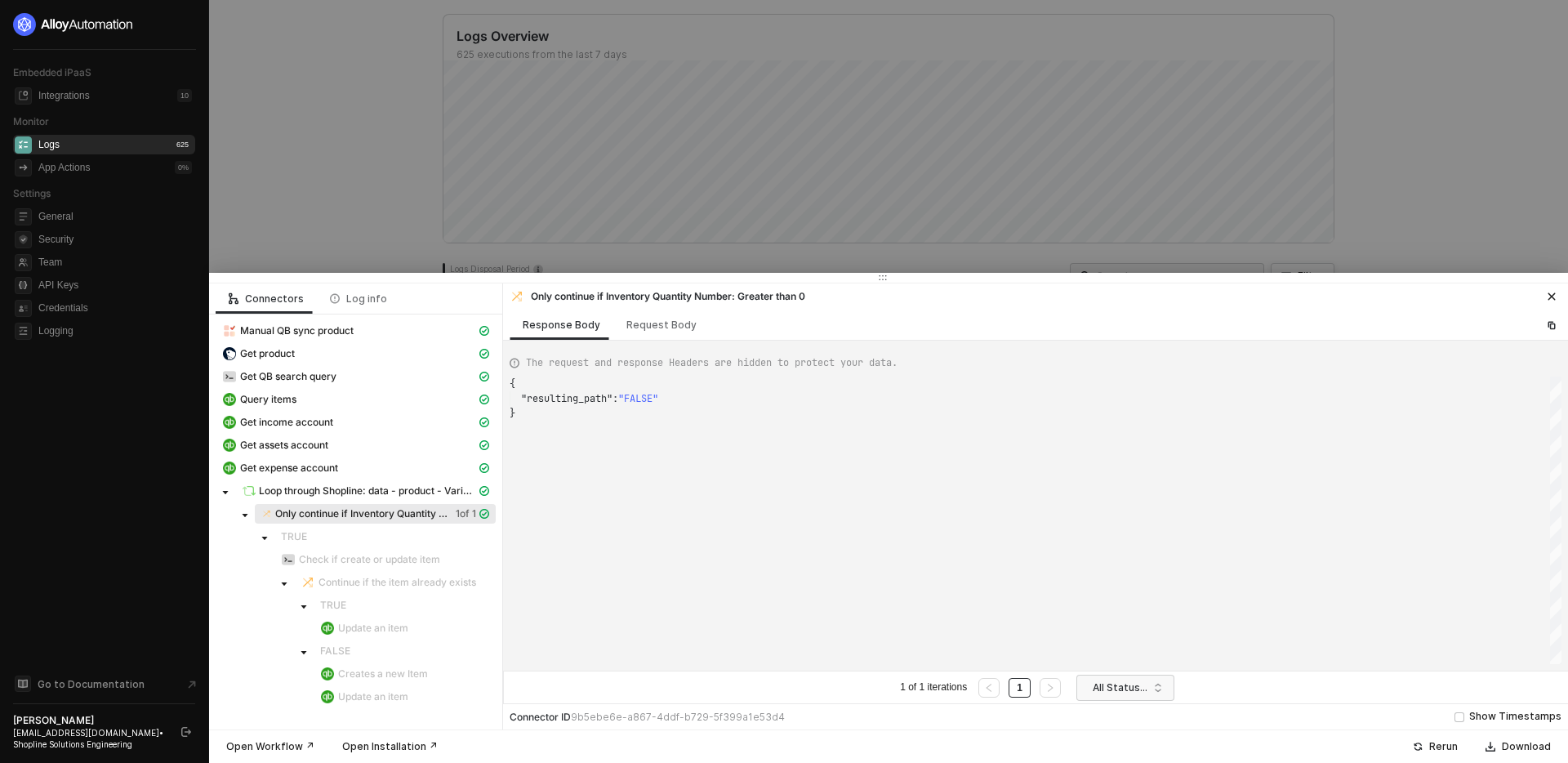
scroll to position [29, 0]
click at [652, 324] on div "Request Body" at bounding box center [662, 325] width 71 height 13
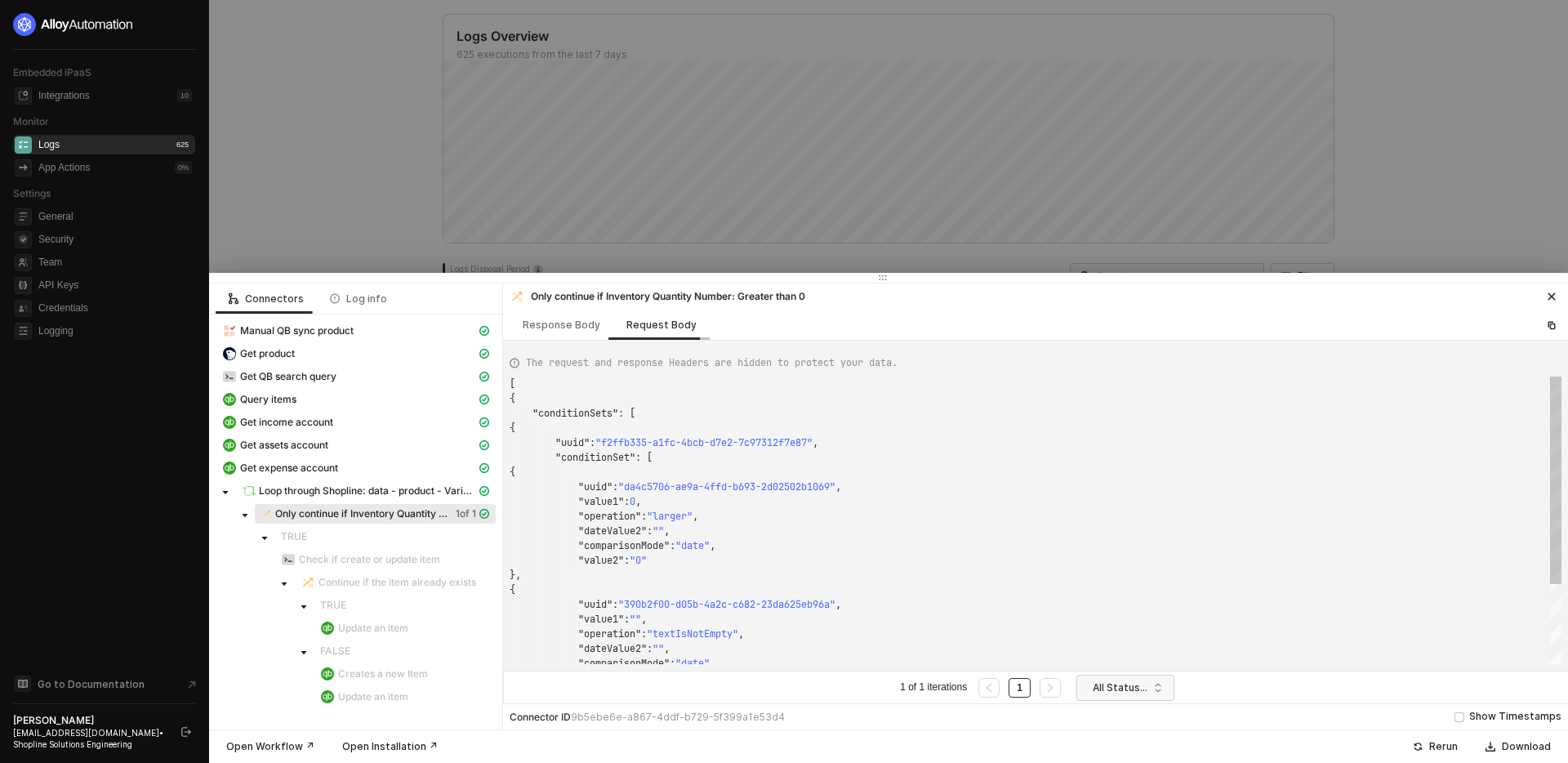
scroll to position [147, 0]
click at [425, 350] on div "Get product" at bounding box center [349, 353] width 254 height 15
type textarea "{ "json": { "data": { "product": { "created_at": "2025-08-30T05:26:12+08:00", "…"
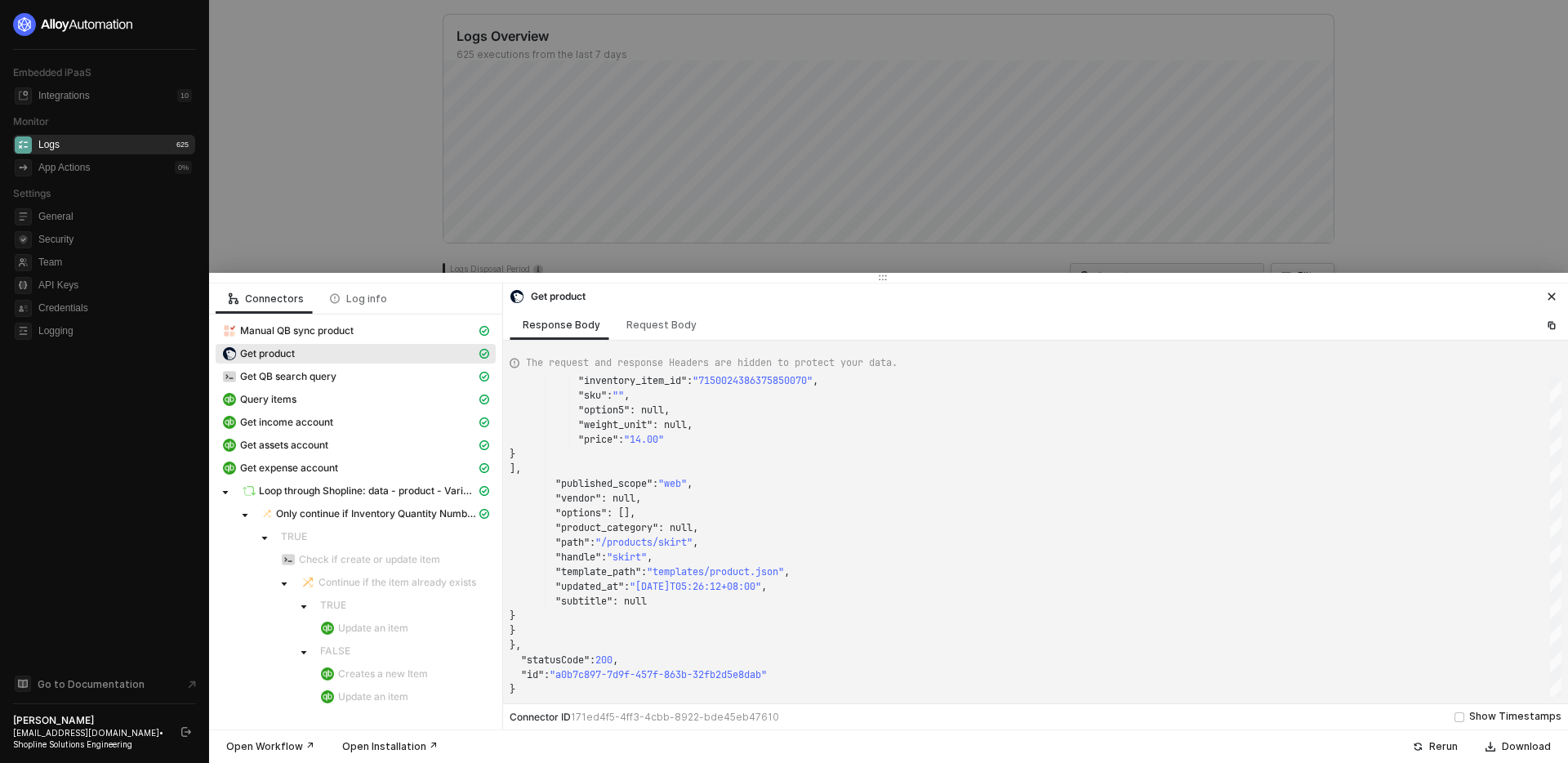
click at [385, 179] on div at bounding box center [784, 382] width 1568 height 763
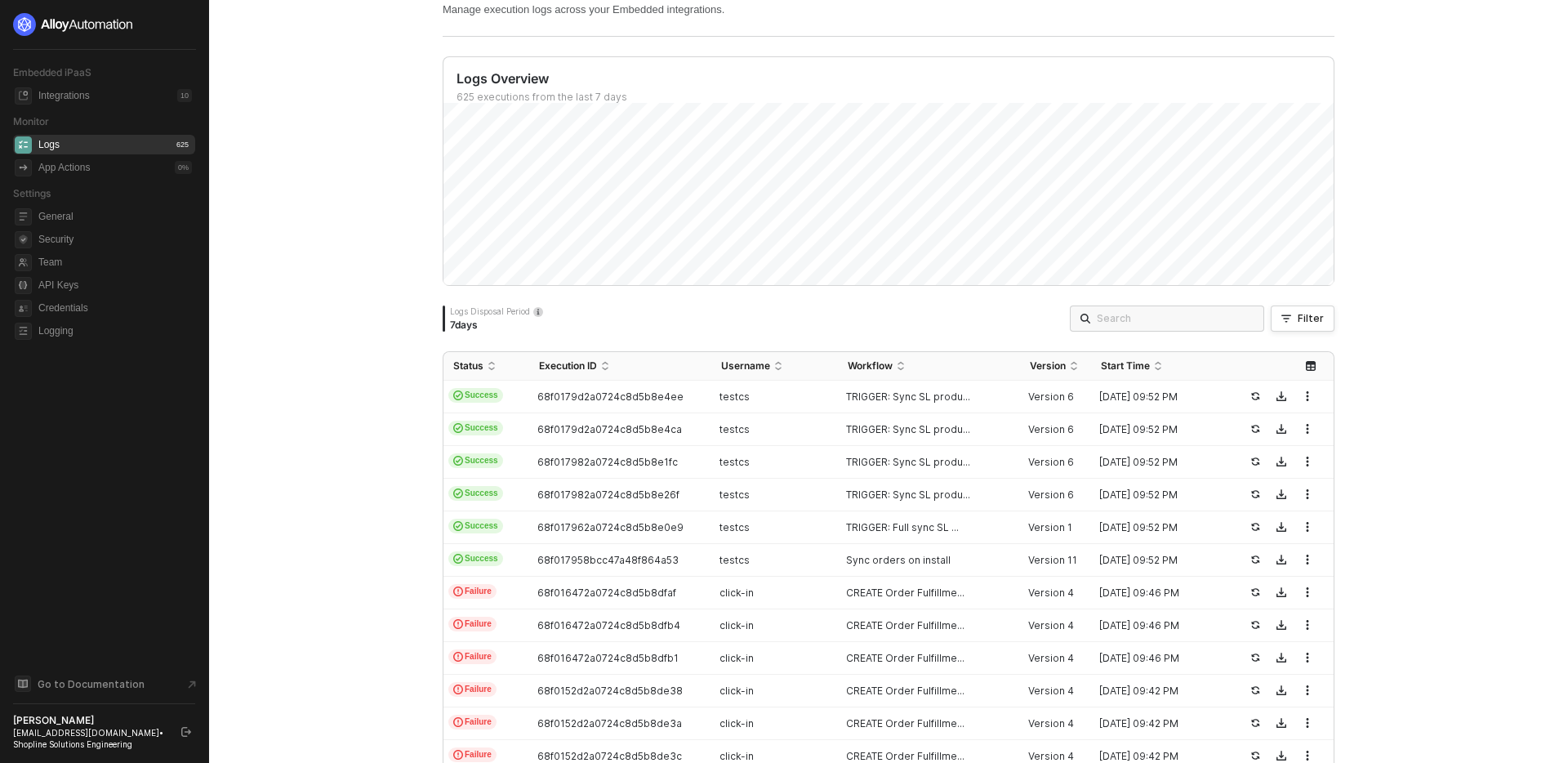
scroll to position [97, 0]
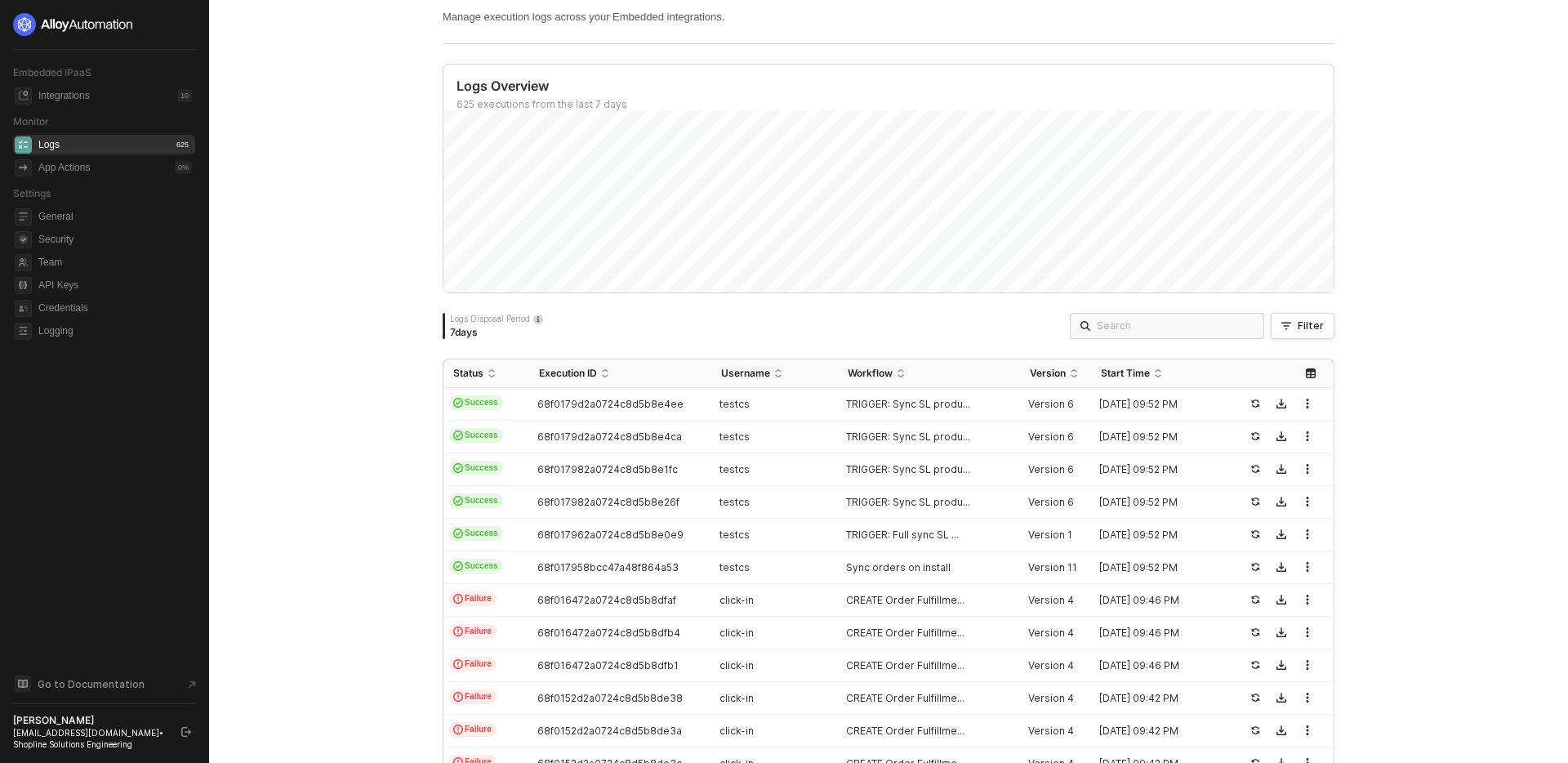
click at [314, 493] on div "Monitor Logs Docs ↗ Manage execution logs across your Embedded integrations. Lo…" at bounding box center [888, 382] width 1359 height 763
click at [342, 448] on div "Monitor Logs Docs ↗ Manage execution logs across your Embedded integrations. Lo…" at bounding box center [888, 382] width 1359 height 763
click at [316, 271] on div "Monitor Logs Docs ↗ Manage execution logs across your Embedded integrations. Lo…" at bounding box center [888, 382] width 1359 height 763
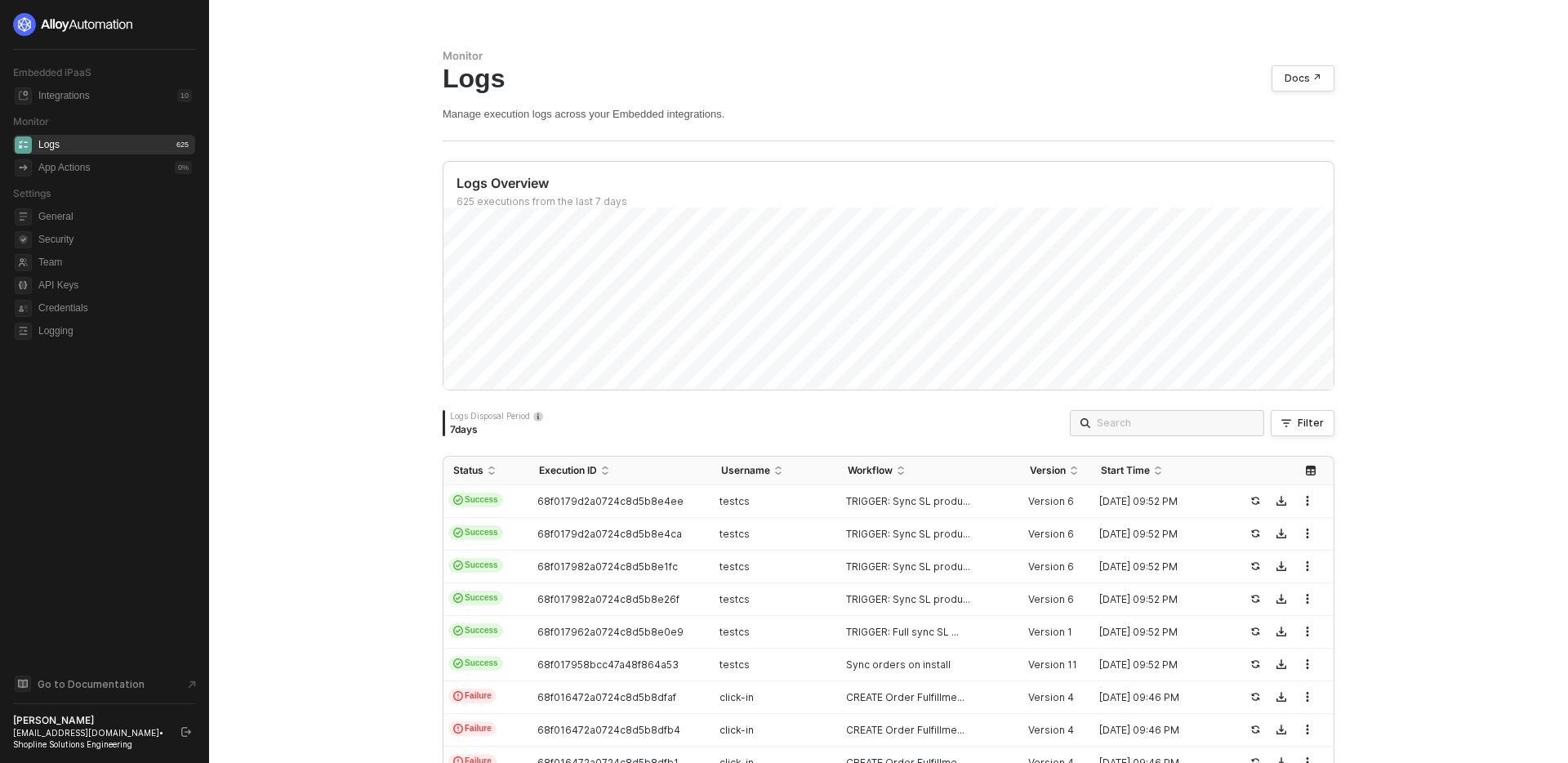
click at [1442, 521] on div "Monitor Logs Docs ↗ Manage execution logs across your Embedded integrations. Lo…" at bounding box center [888, 382] width 1359 height 763
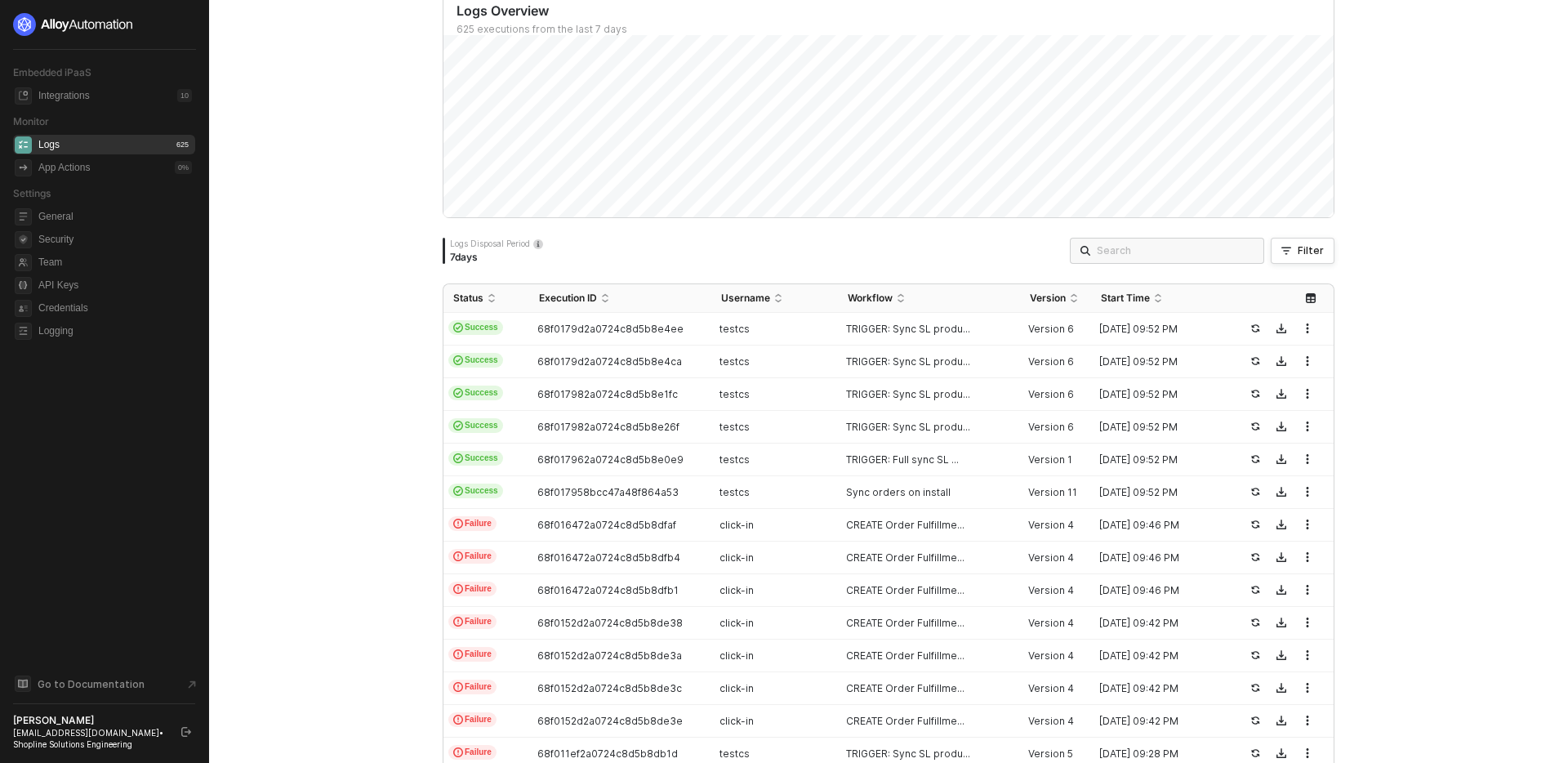
scroll to position [215, 0]
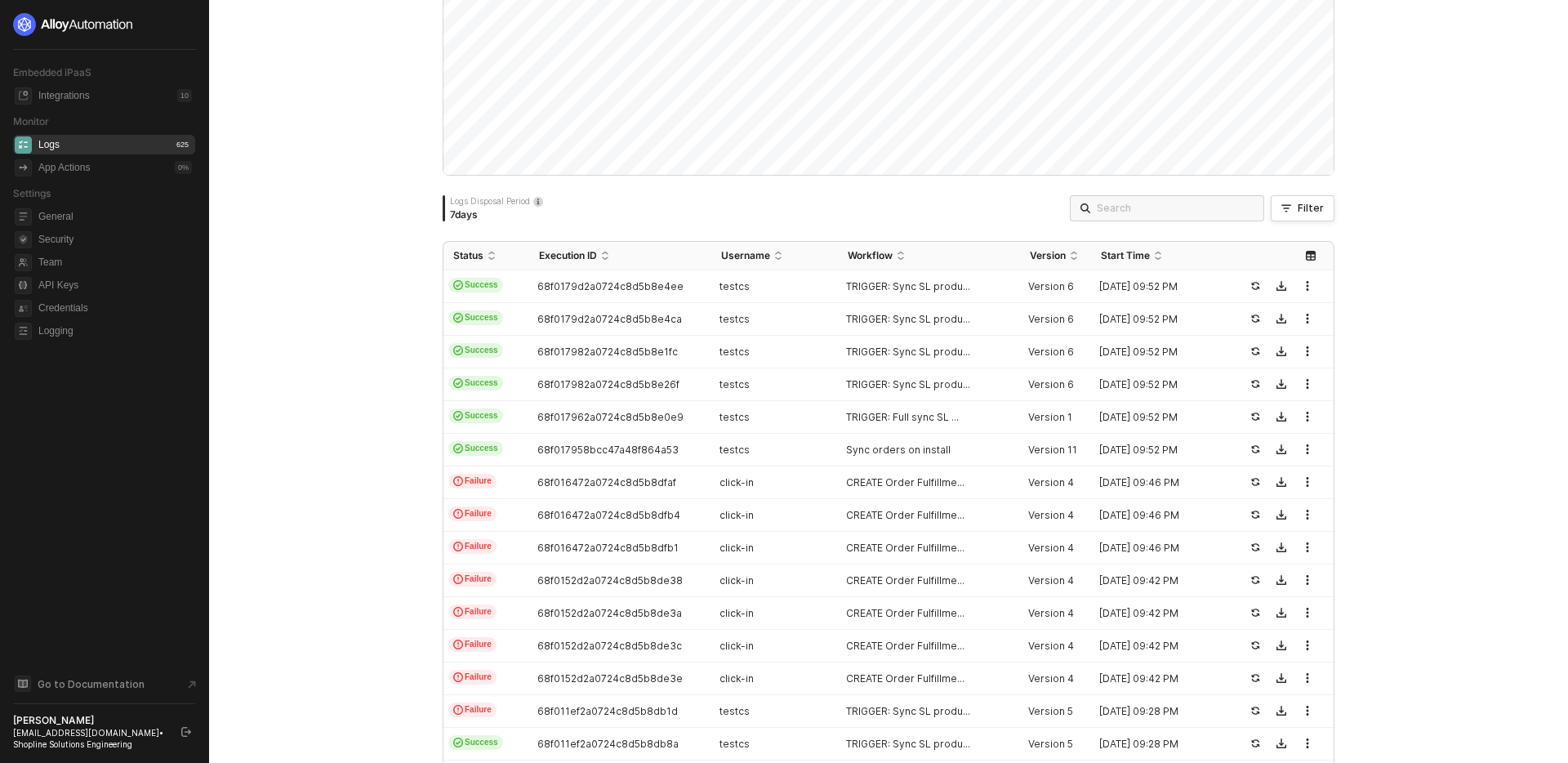
click at [365, 301] on div "Monitor Logs Docs ↗ Manage execution logs across your Embedded integrations. Lo…" at bounding box center [888, 382] width 1359 height 763
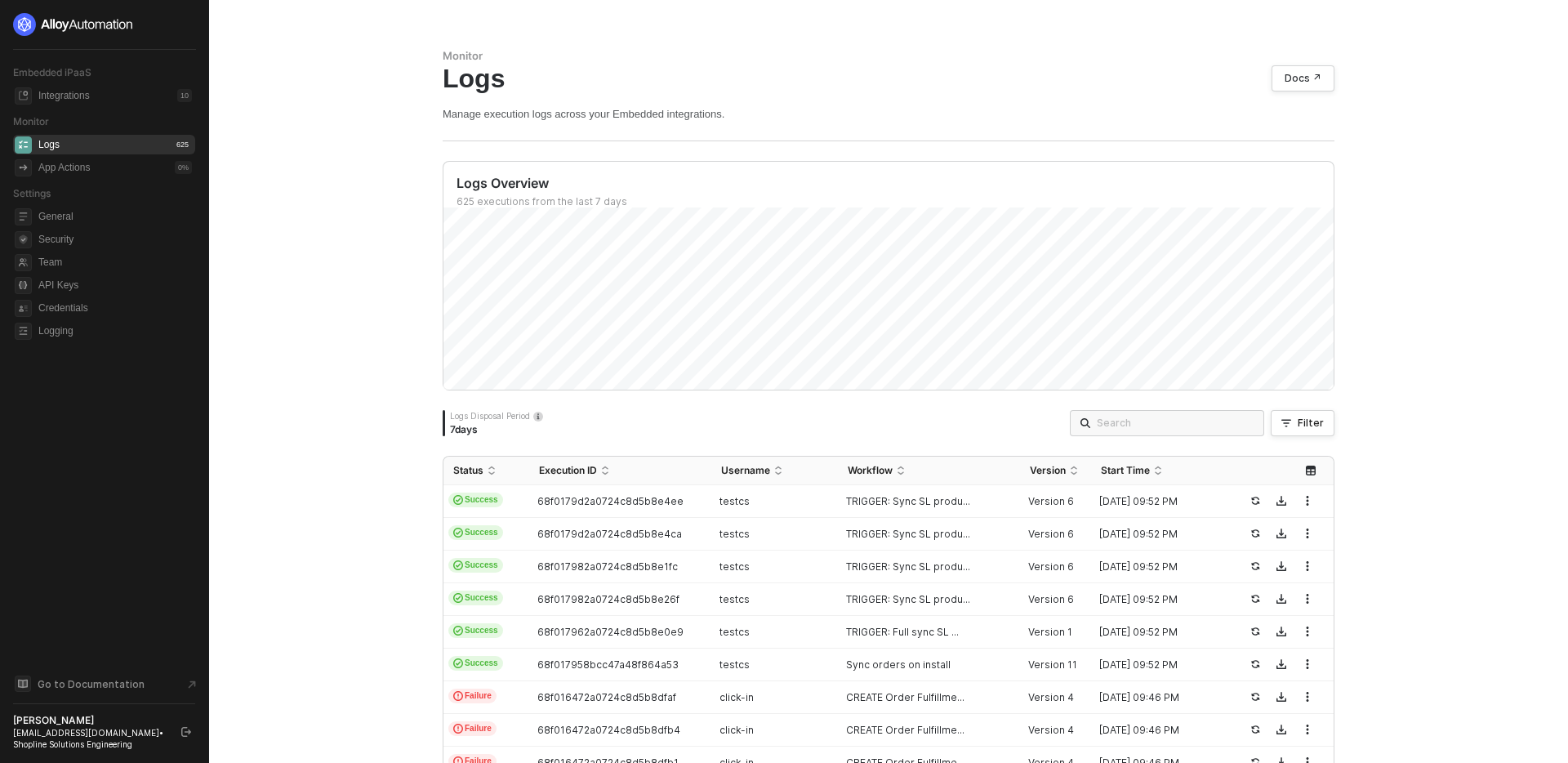
click at [321, 365] on div "Monitor Logs Docs ↗ Manage execution logs across your Embedded integrations. Lo…" at bounding box center [888, 382] width 1359 height 763
click at [781, 502] on div "testcs" at bounding box center [769, 501] width 114 height 13
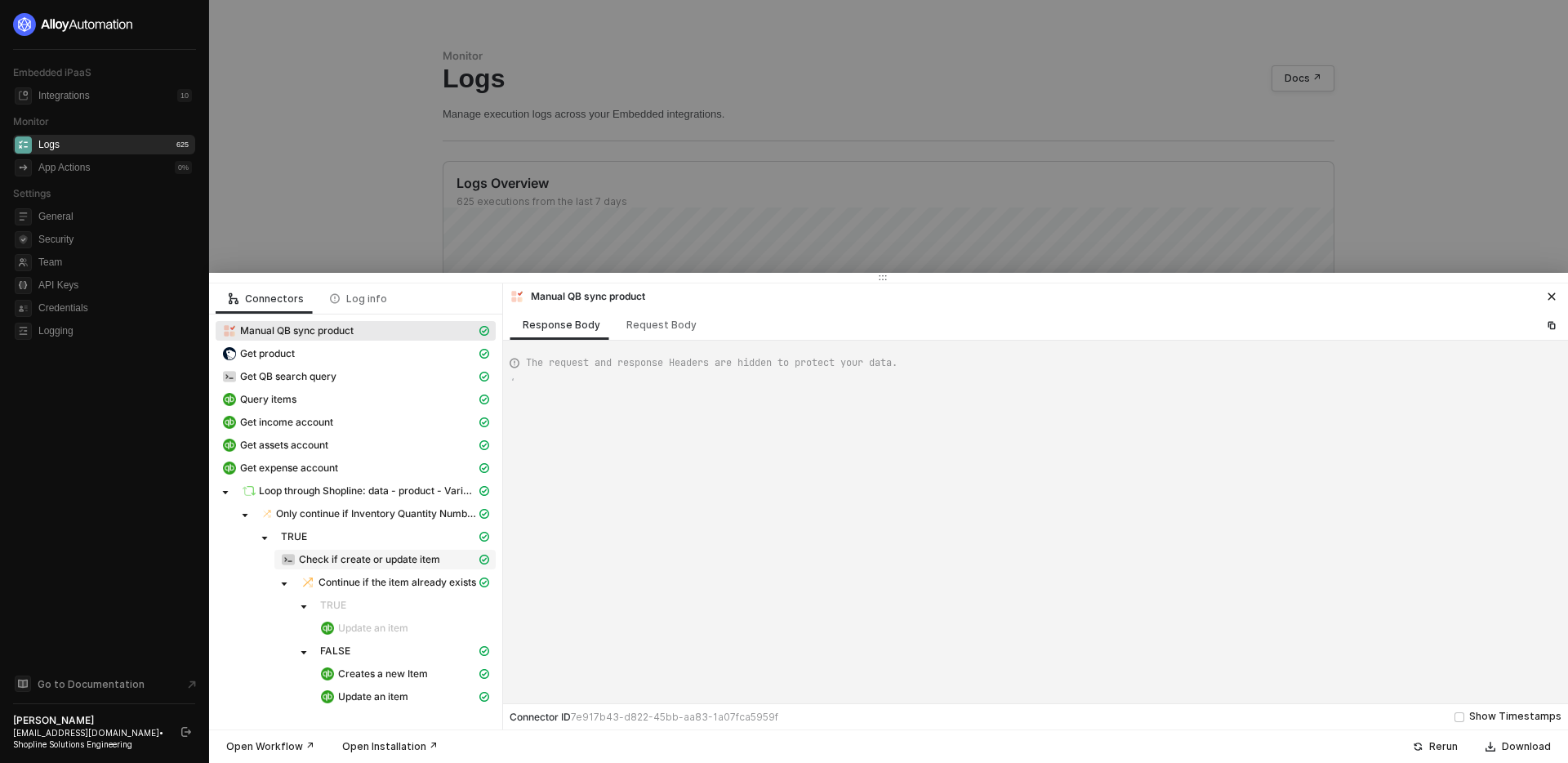
type textarea "{ "json": { "productId": "16071356730352819613353510" }, "id": "e85f9e16-c9d3-4…"
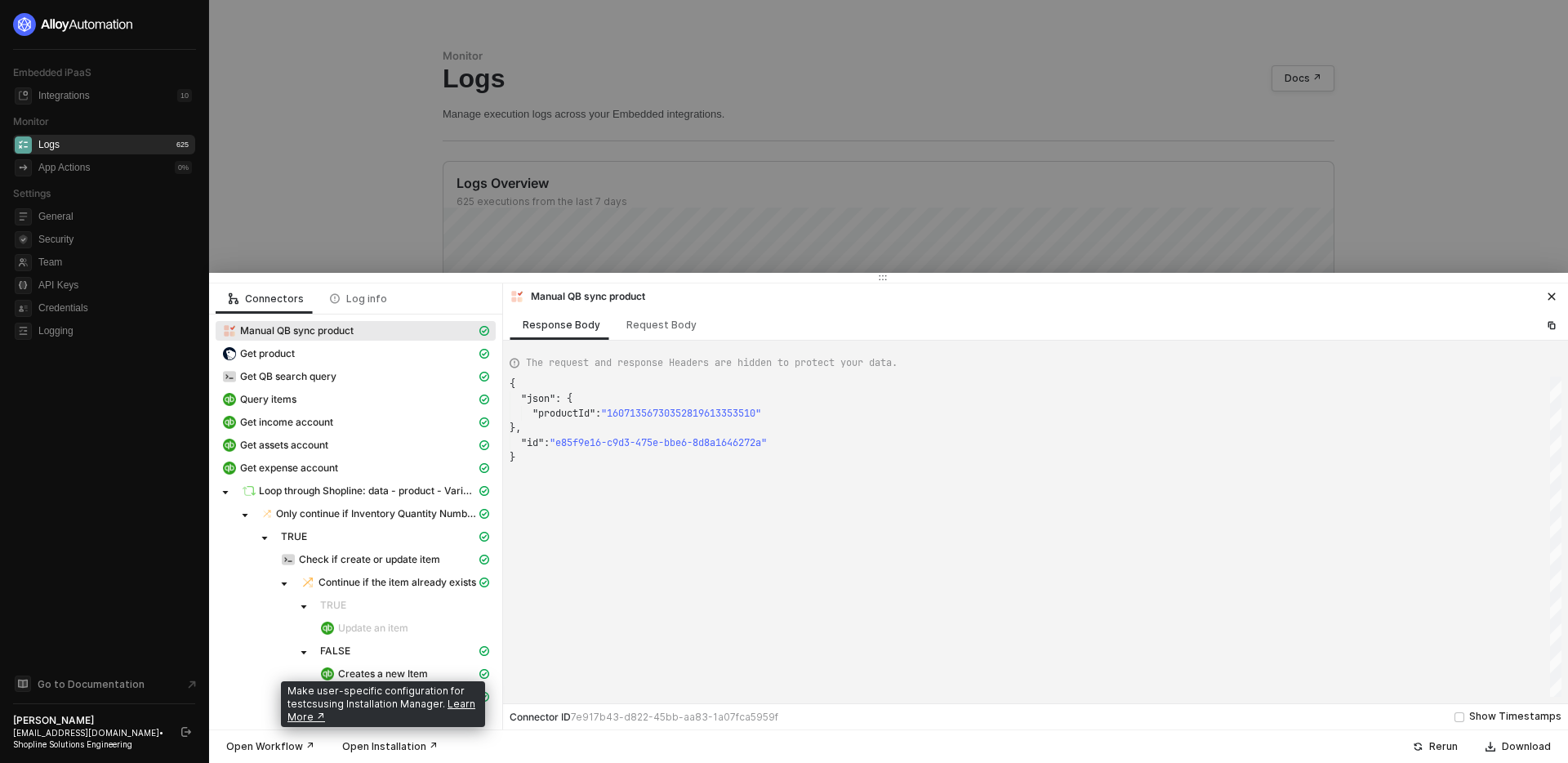
click at [381, 747] on div "Open Installation ↗" at bounding box center [389, 746] width 95 height 13
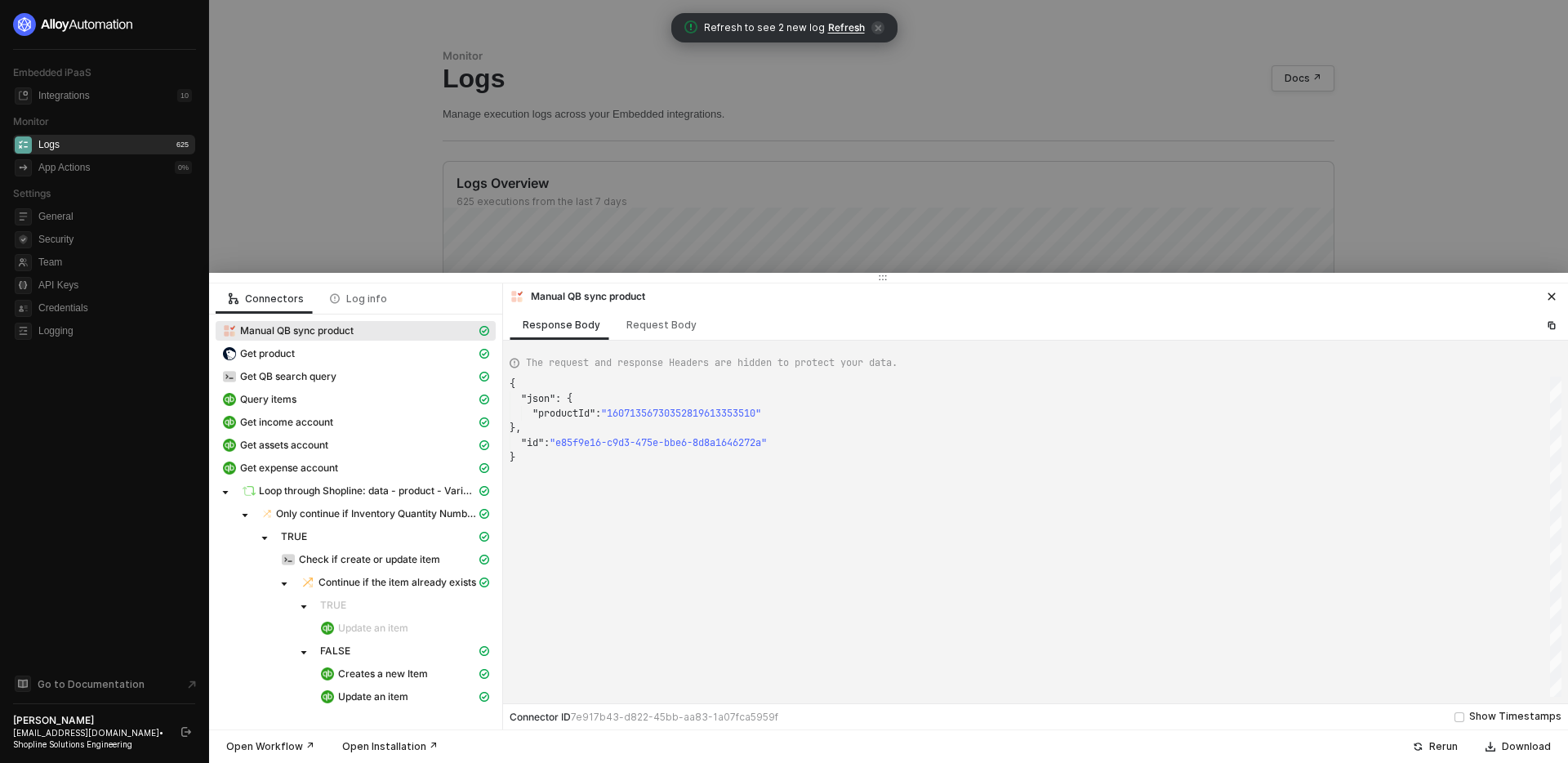
click at [306, 159] on div at bounding box center [784, 382] width 1568 height 763
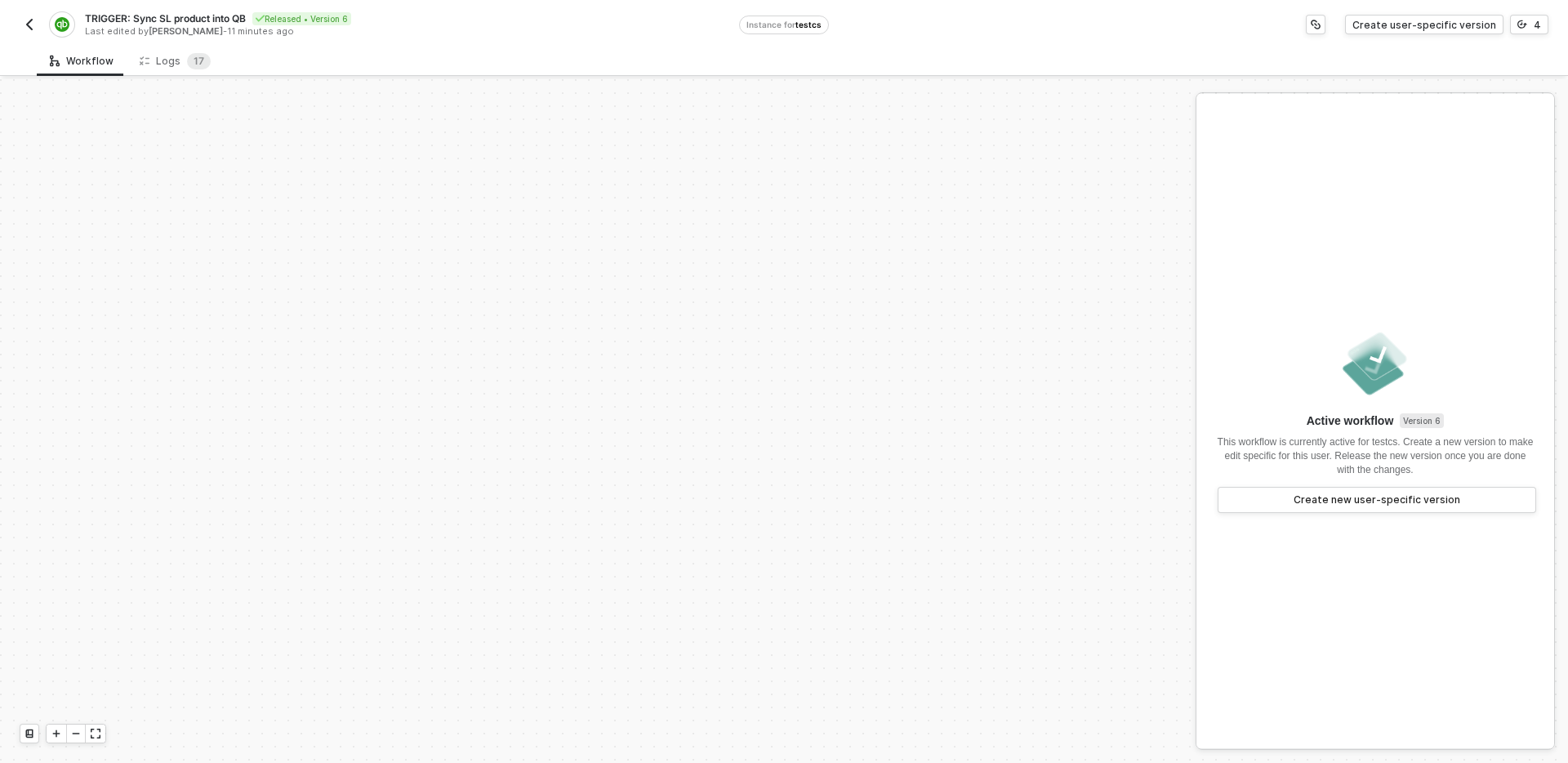
scroll to position [497, 0]
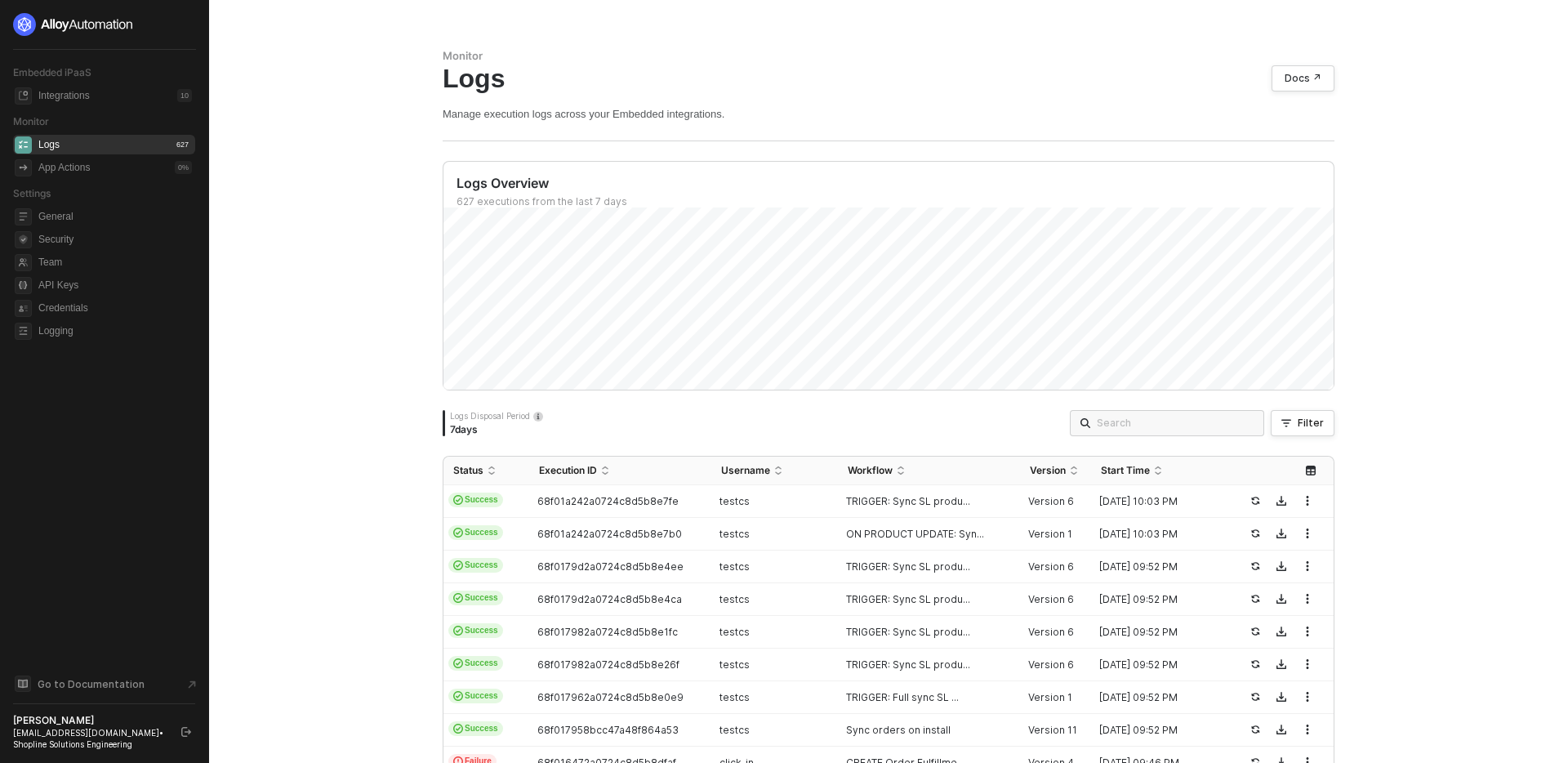
click at [316, 522] on div "Monitor Logs Docs ↗ Manage execution logs across your Embedded integrations. Lo…" at bounding box center [888, 382] width 1359 height 763
click at [782, 534] on div "testcs" at bounding box center [769, 534] width 114 height 13
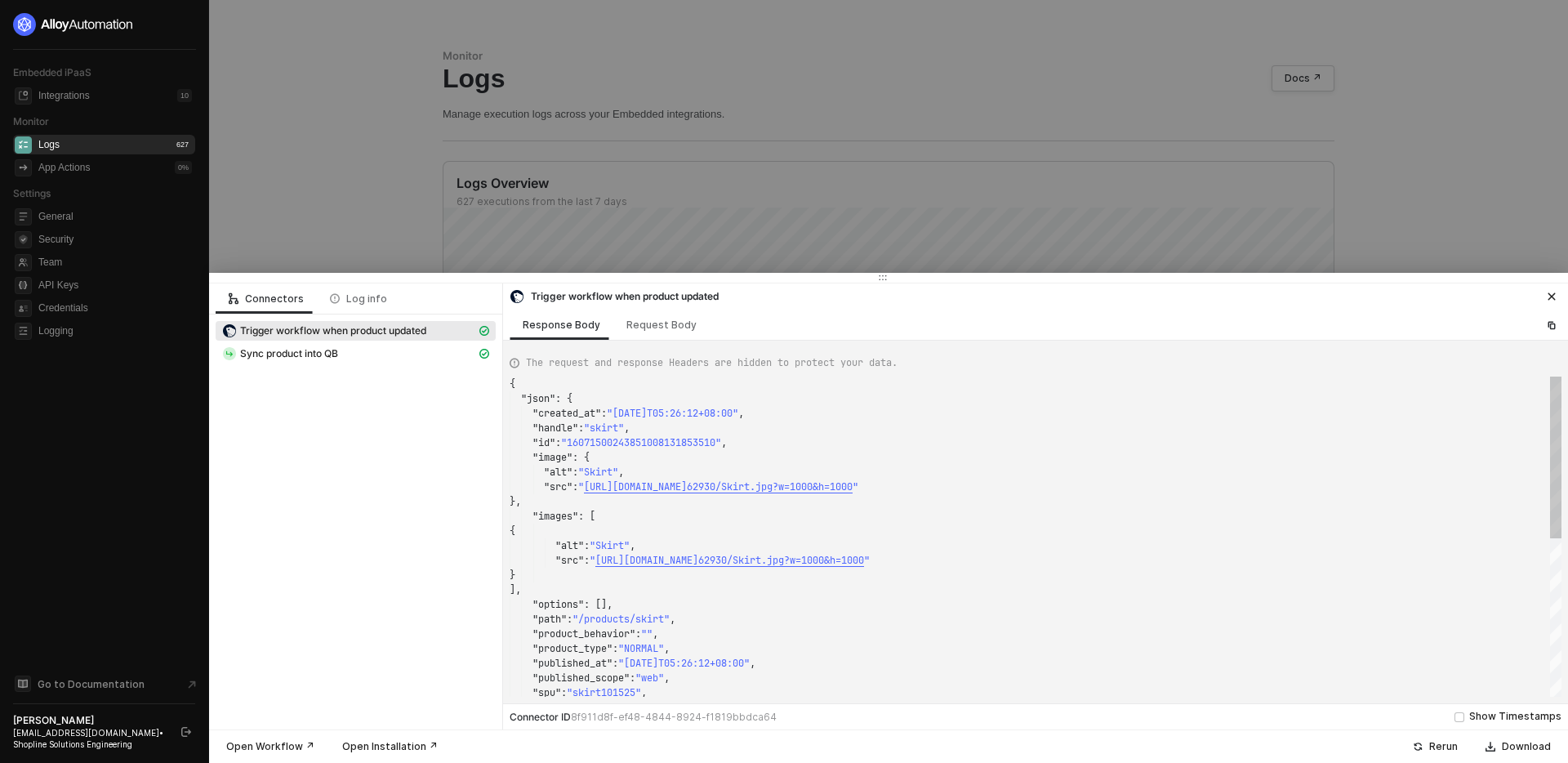
scroll to position [147, 0]
click at [401, 352] on div "Sync product into QB" at bounding box center [349, 353] width 254 height 15
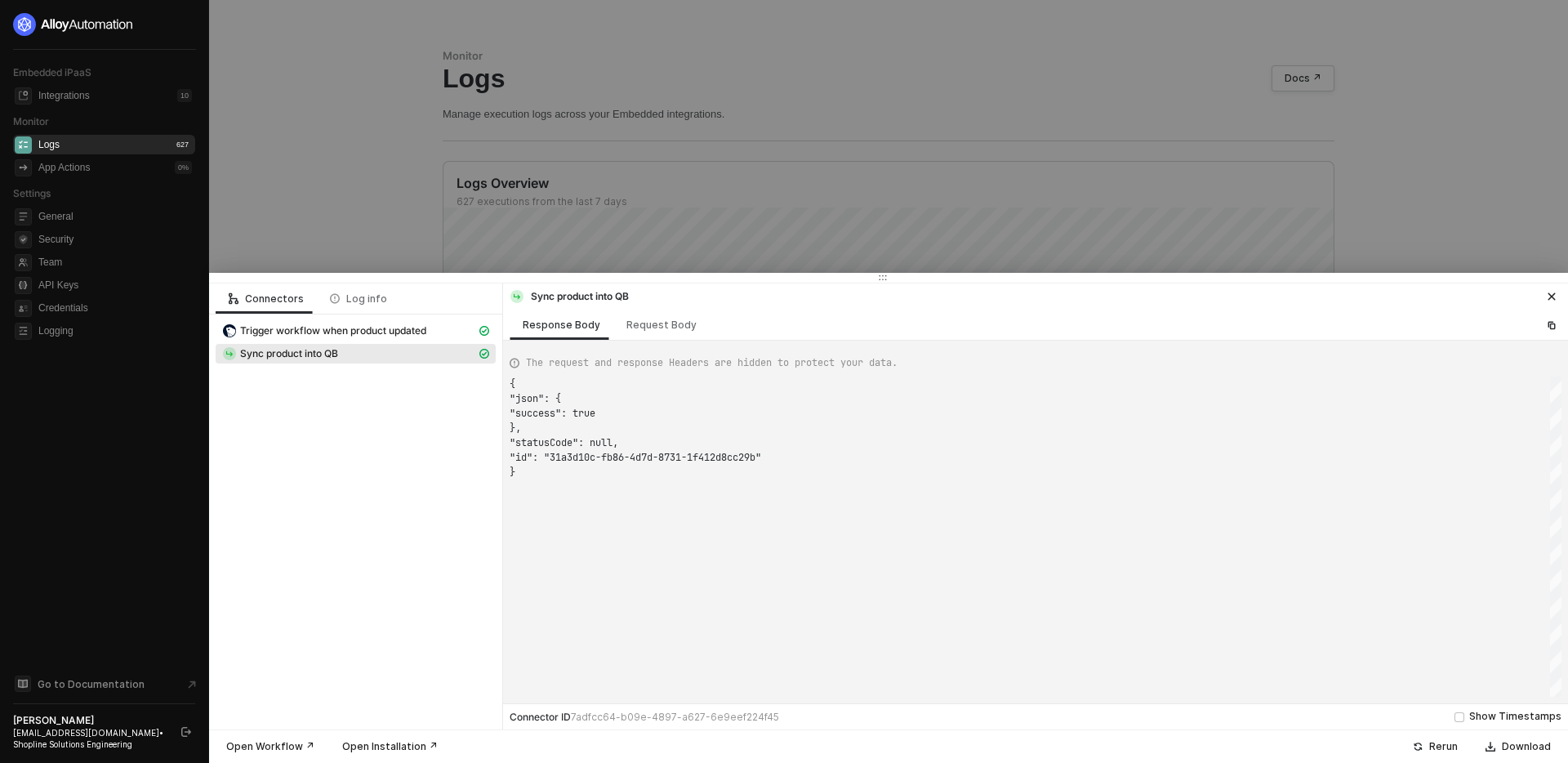
scroll to position [88, 0]
click at [647, 331] on div "Request Body" at bounding box center [662, 325] width 71 height 13
type textarea "{ "workflowId": "68df0c8d4824c5307f7b223a", "fields": [ { "fieldName": "Product…"
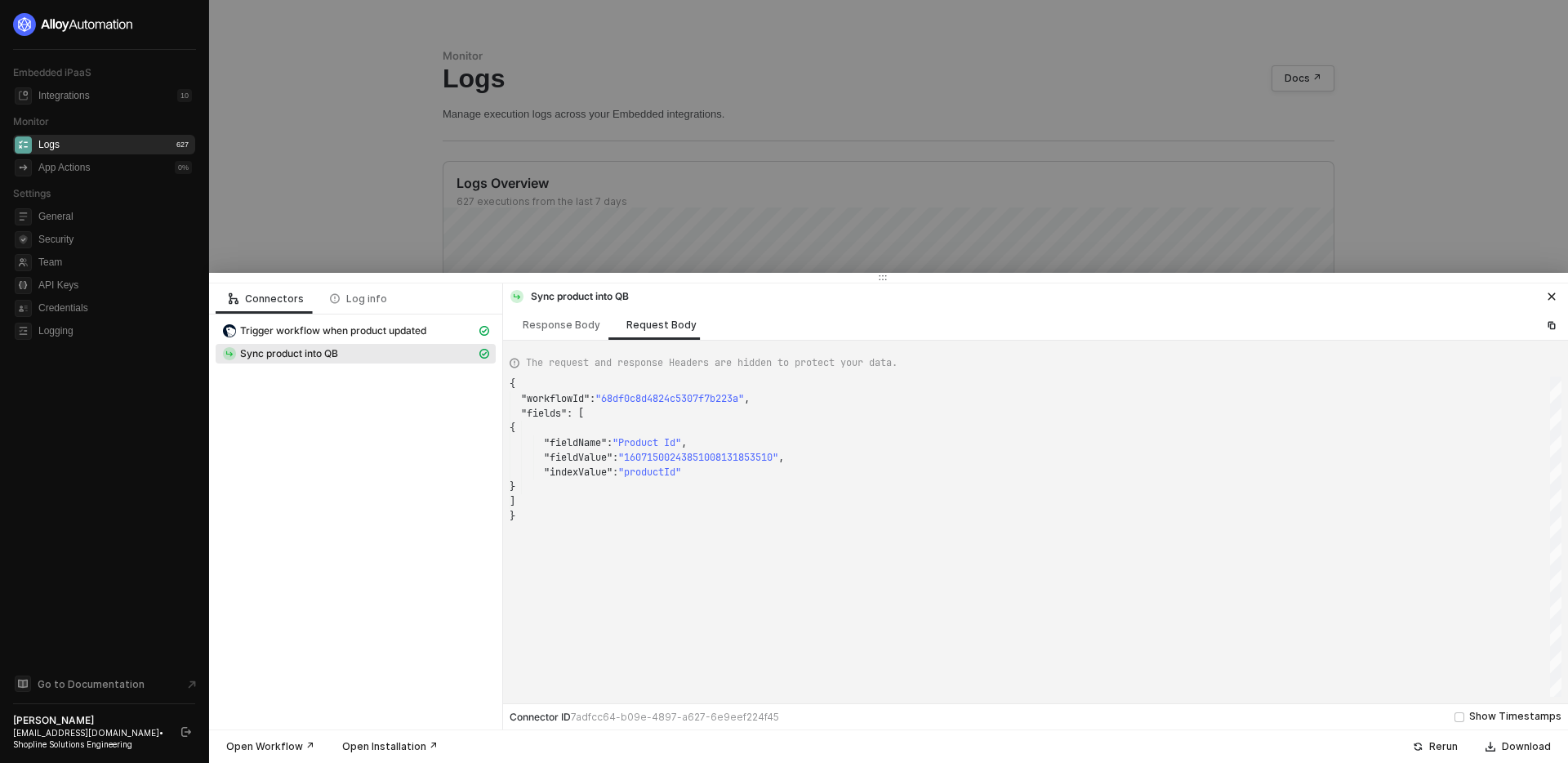
click at [412, 438] on div "Connectors Log info Trigger workflow when product updated Sync product into QB" at bounding box center [356, 506] width 294 height 446
click at [353, 214] on div at bounding box center [784, 382] width 1568 height 763
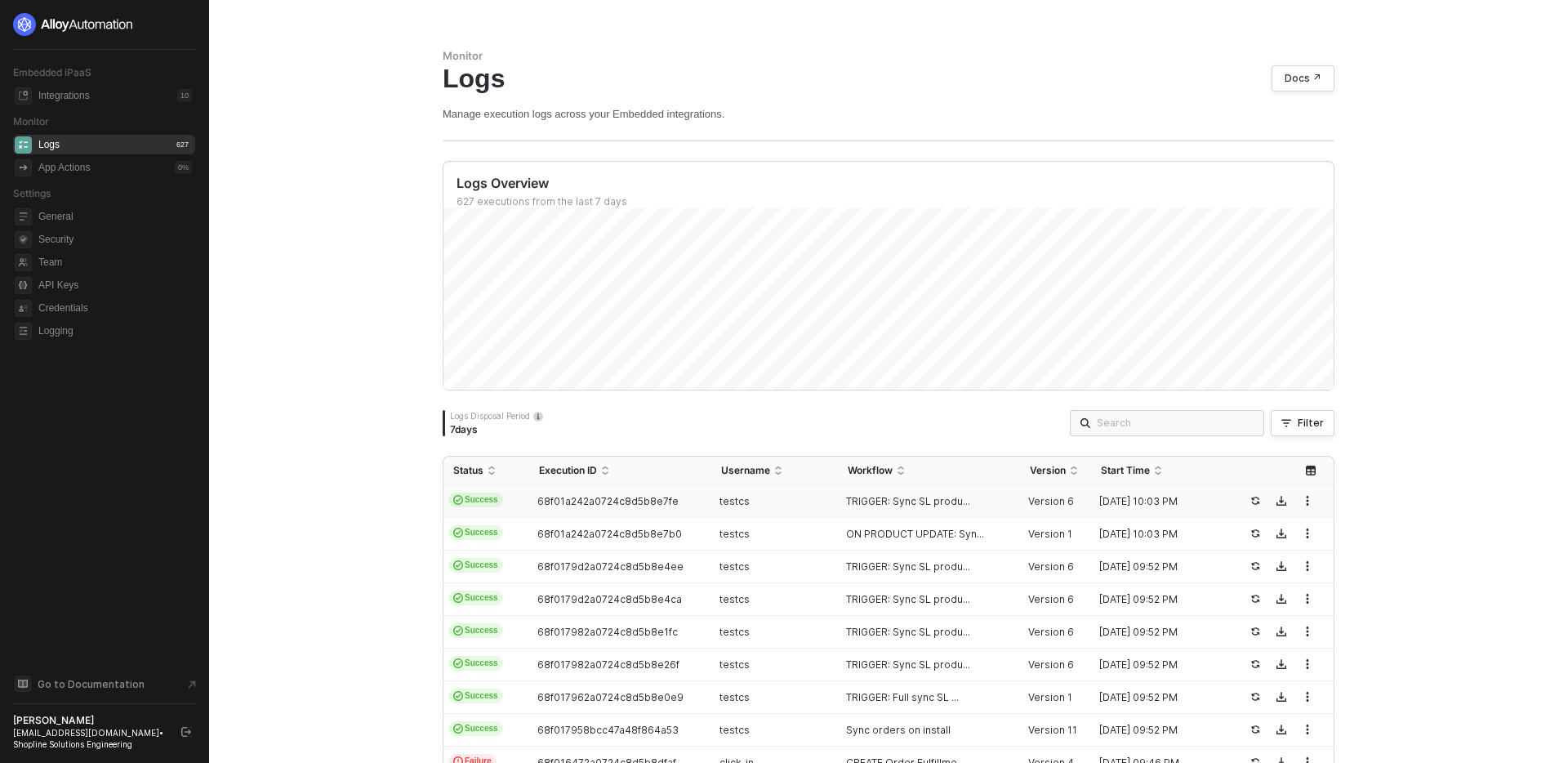
click at [818, 501] on div "testcs" at bounding box center [769, 501] width 114 height 13
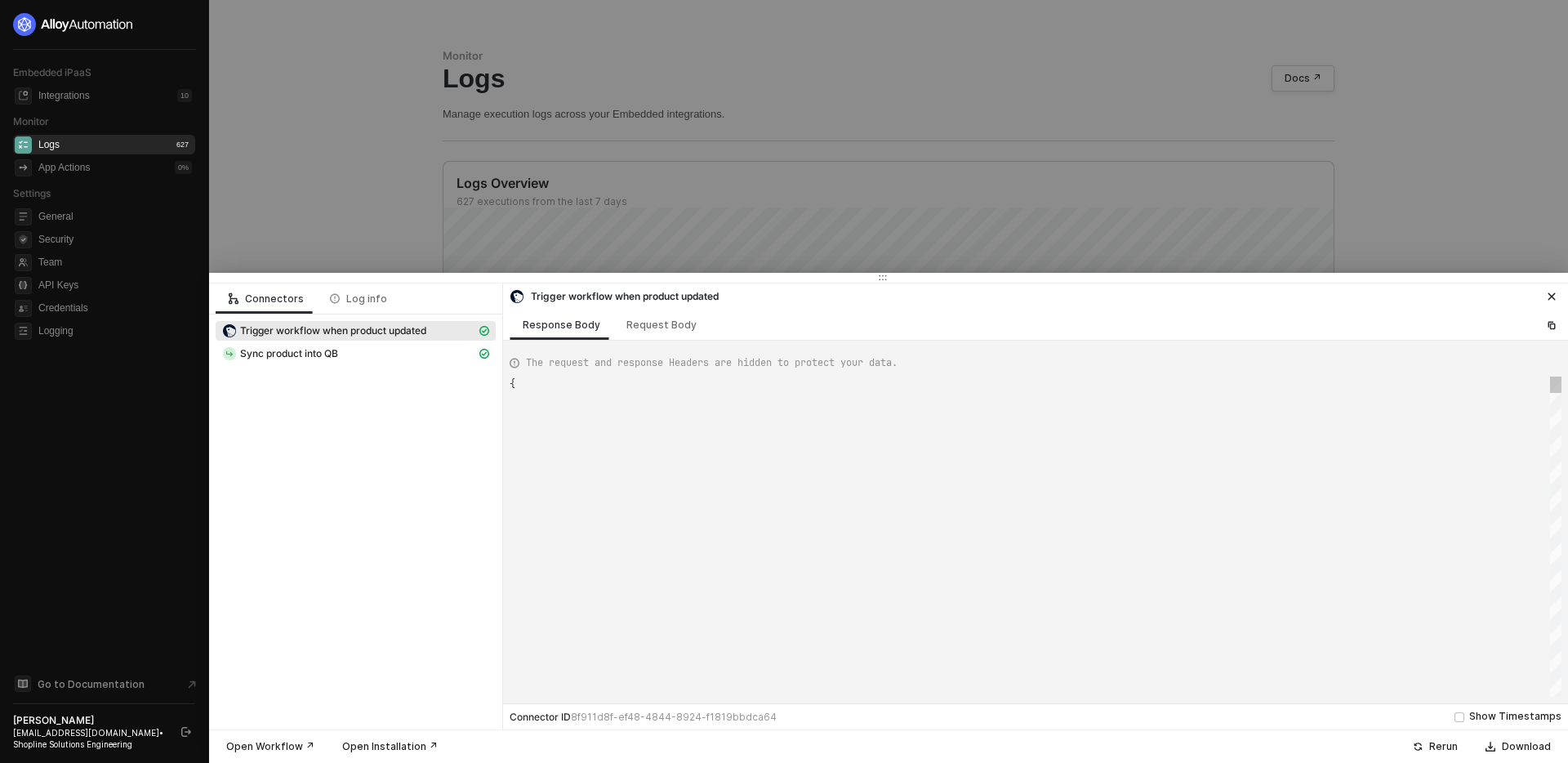
type textarea "{ "json": { "created_at": "[DATE]T05:26:12+08:00", "handle": "skirt", "id": "16…"
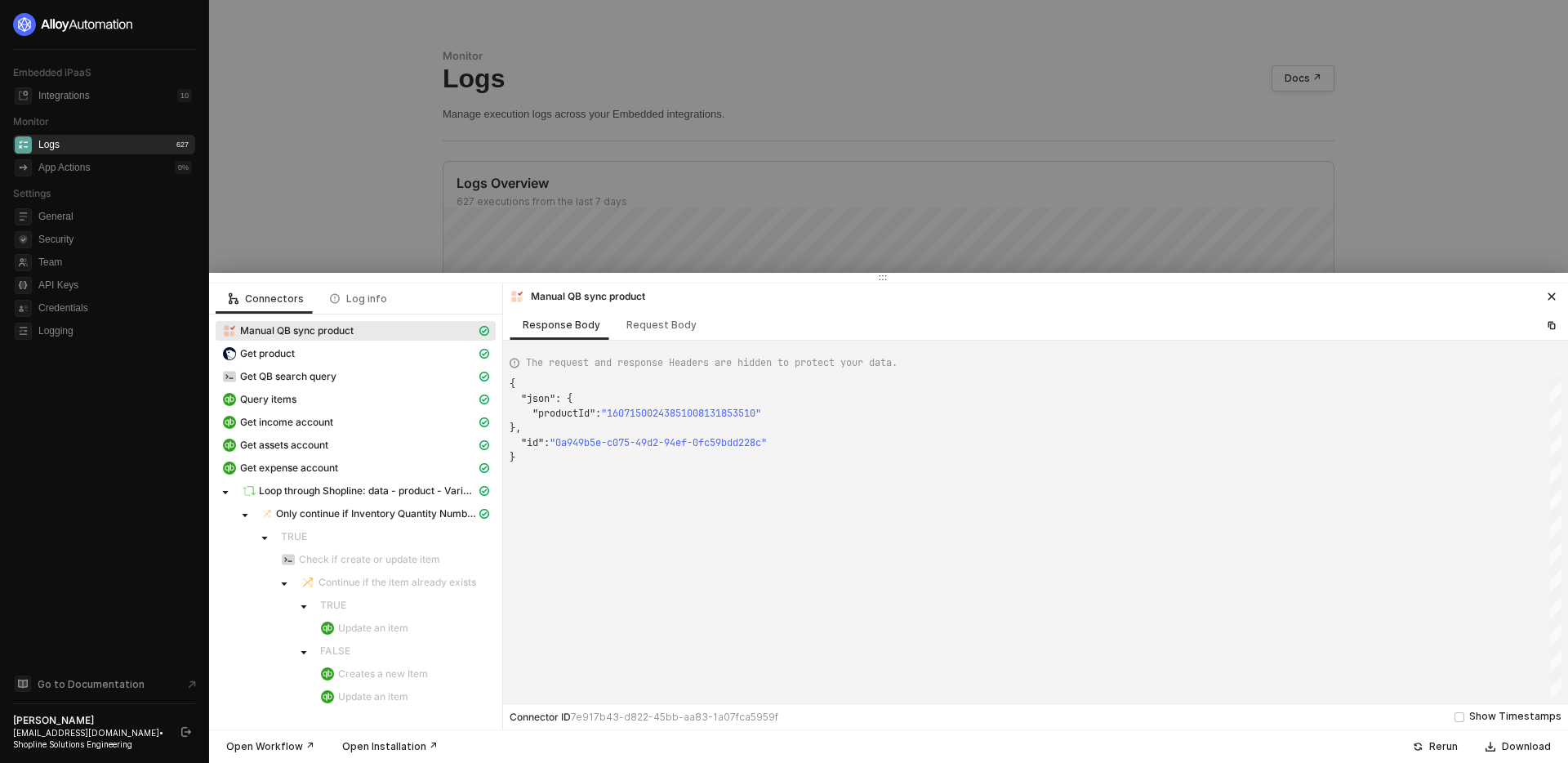
scroll to position [74, 0]
click at [409, 514] on span "Only continue if Inventory Quantity Number: Greater than 0" at bounding box center [377, 513] width 200 height 13
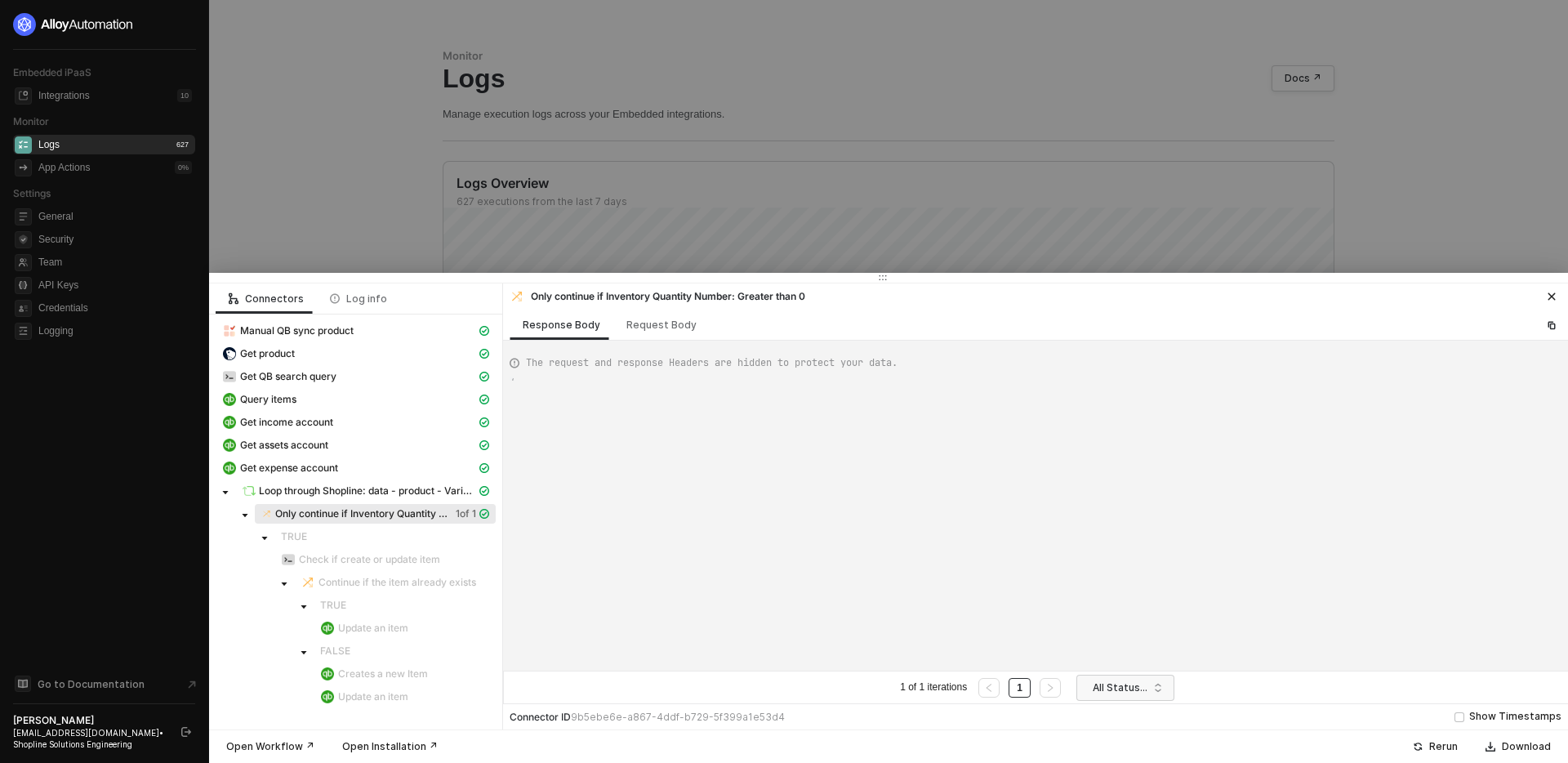
scroll to position [29, 0]
click at [643, 335] on div "Request Body" at bounding box center [662, 325] width 96 height 30
type textarea "[ { "conditionSets": [ { "uuid": "f2ffb335-a1fc-4bcb-d7e2-7c97312f7e87", "condi…"
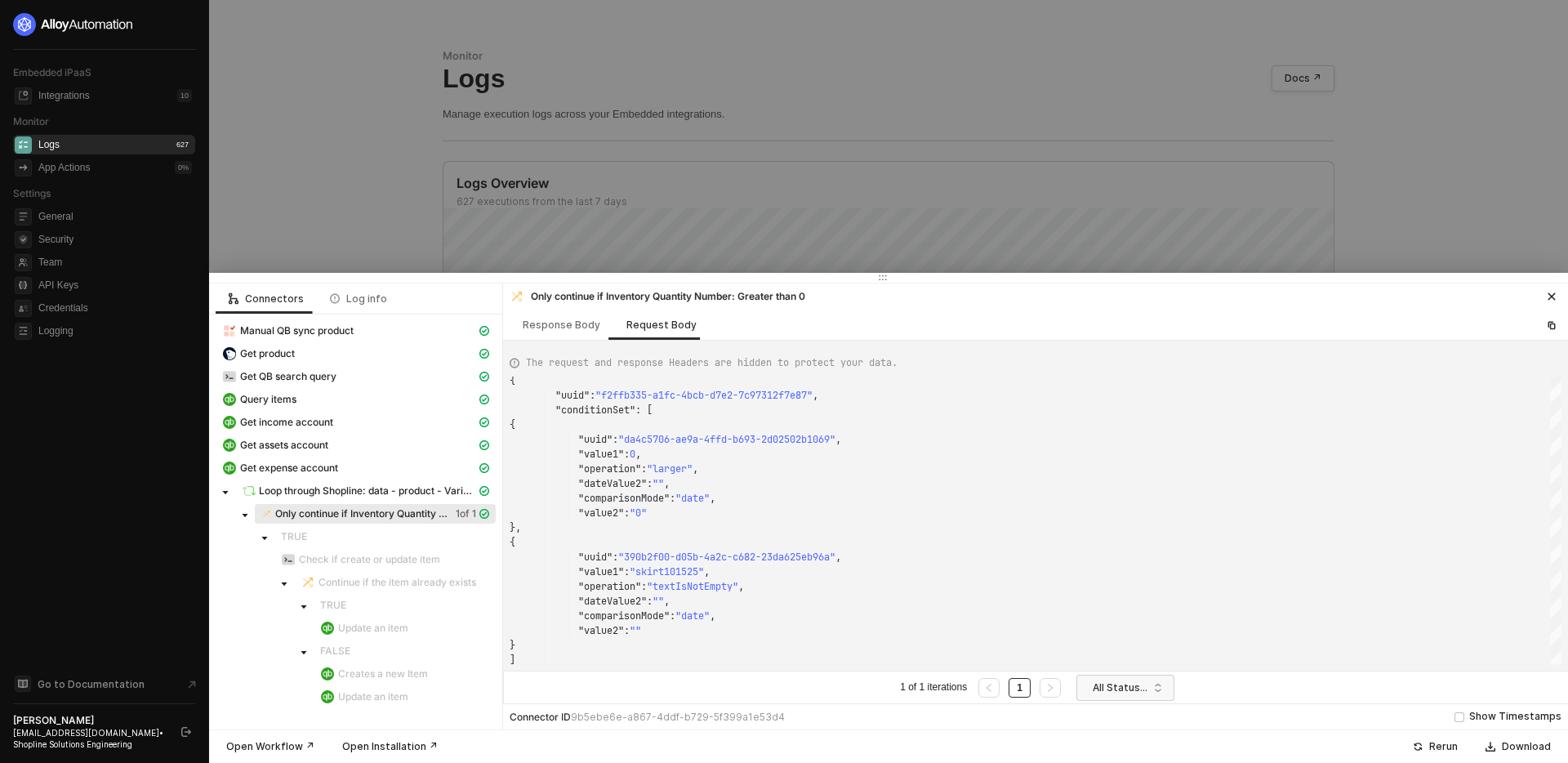
click at [403, 167] on div at bounding box center [784, 382] width 1568 height 763
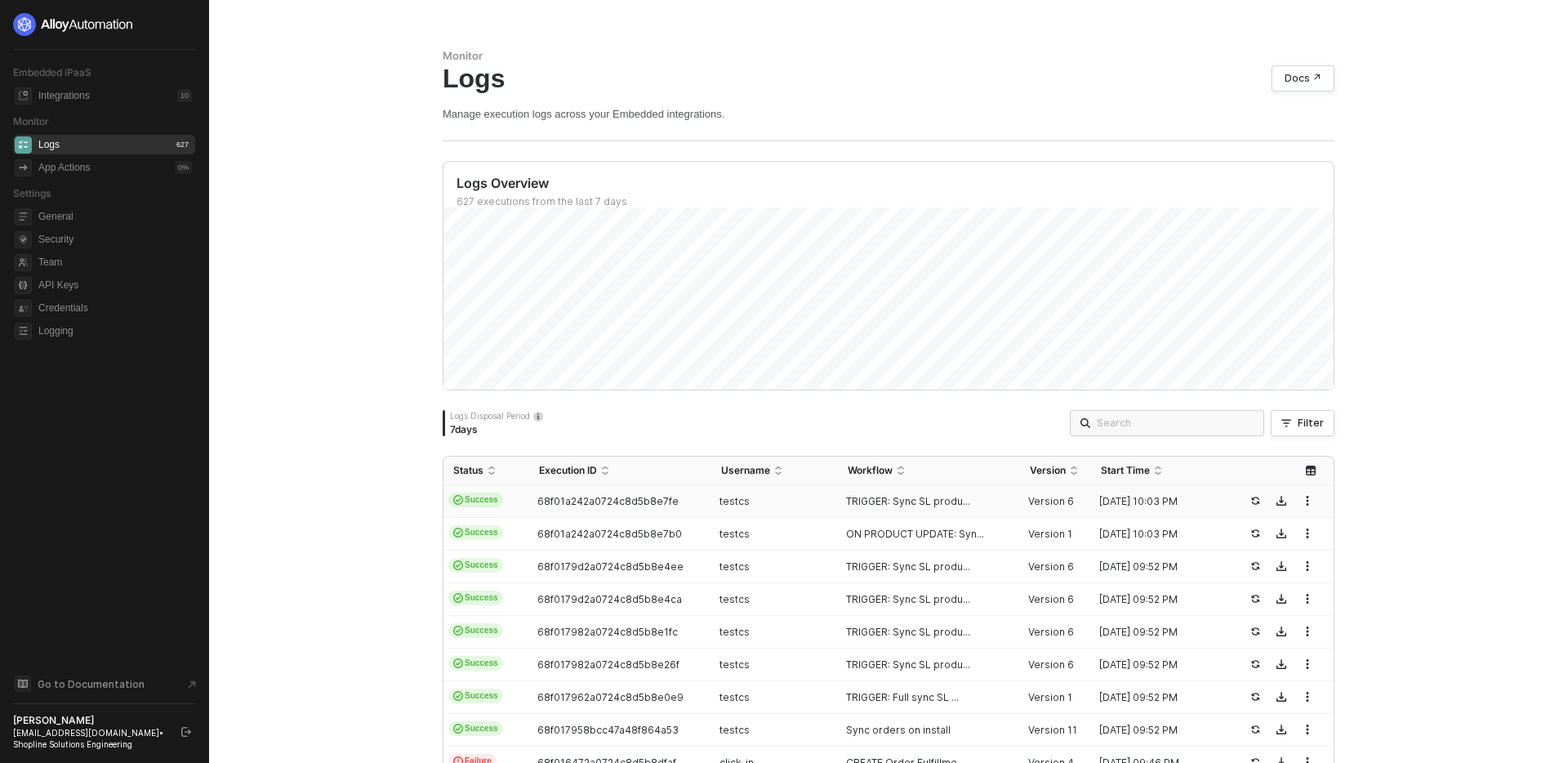
click at [327, 394] on div "Monitor Logs Docs ↗ Manage execution logs across your Embedded integrations. Lo…" at bounding box center [888, 382] width 1359 height 763
click at [325, 286] on div "Monitor Logs Docs ↗ Manage execution logs across your Embedded integrations. Lo…" at bounding box center [888, 382] width 1359 height 763
click at [621, 497] on span "68f01a242a0724c8d5b8e7fe" at bounding box center [608, 501] width 141 height 12
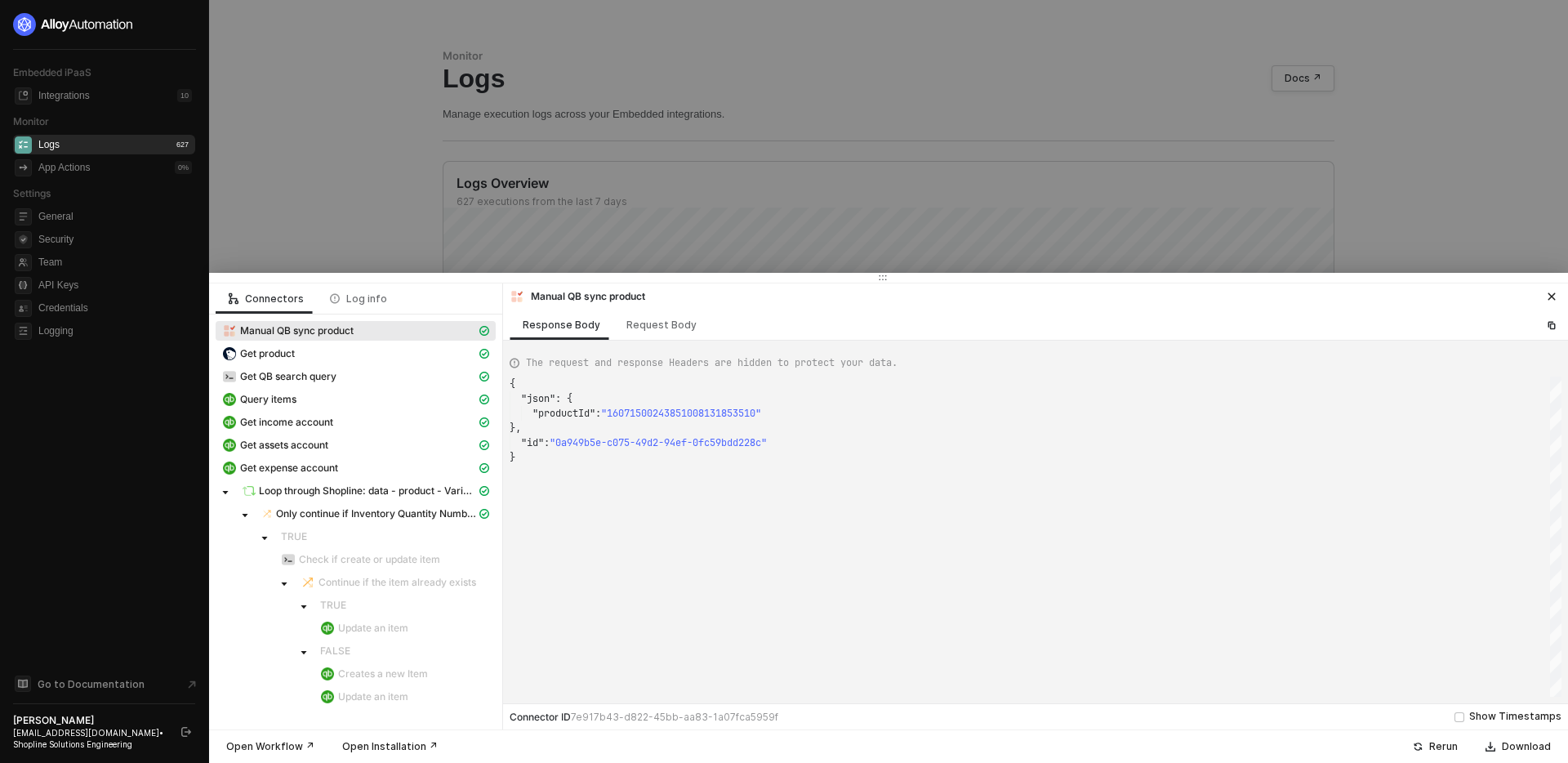
scroll to position [74, 0]
click at [379, 255] on div at bounding box center [784, 382] width 1568 height 763
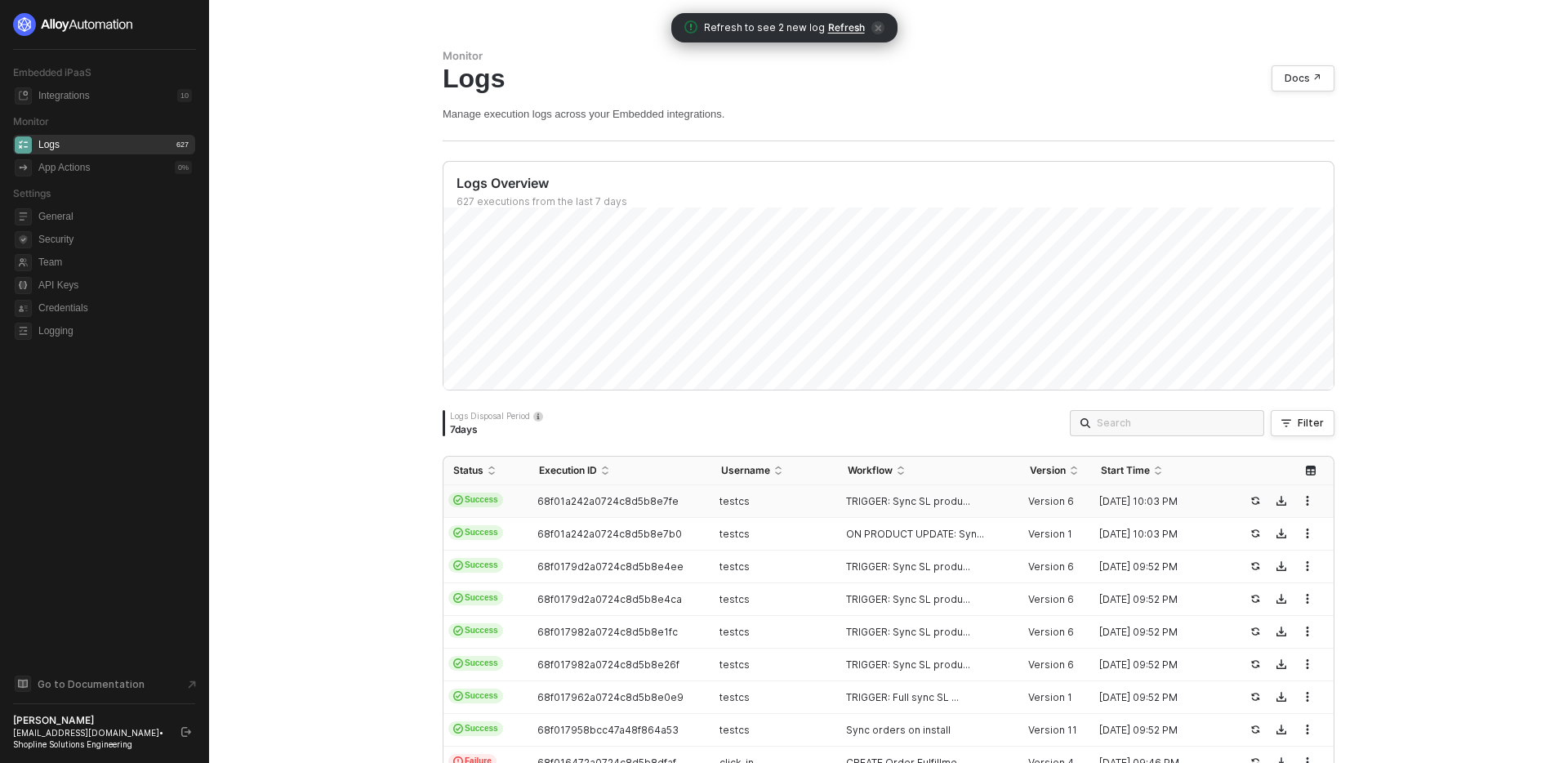
click at [849, 31] on span "Refresh" at bounding box center [846, 27] width 36 height 13
click at [808, 501] on div "testcs" at bounding box center [769, 501] width 114 height 13
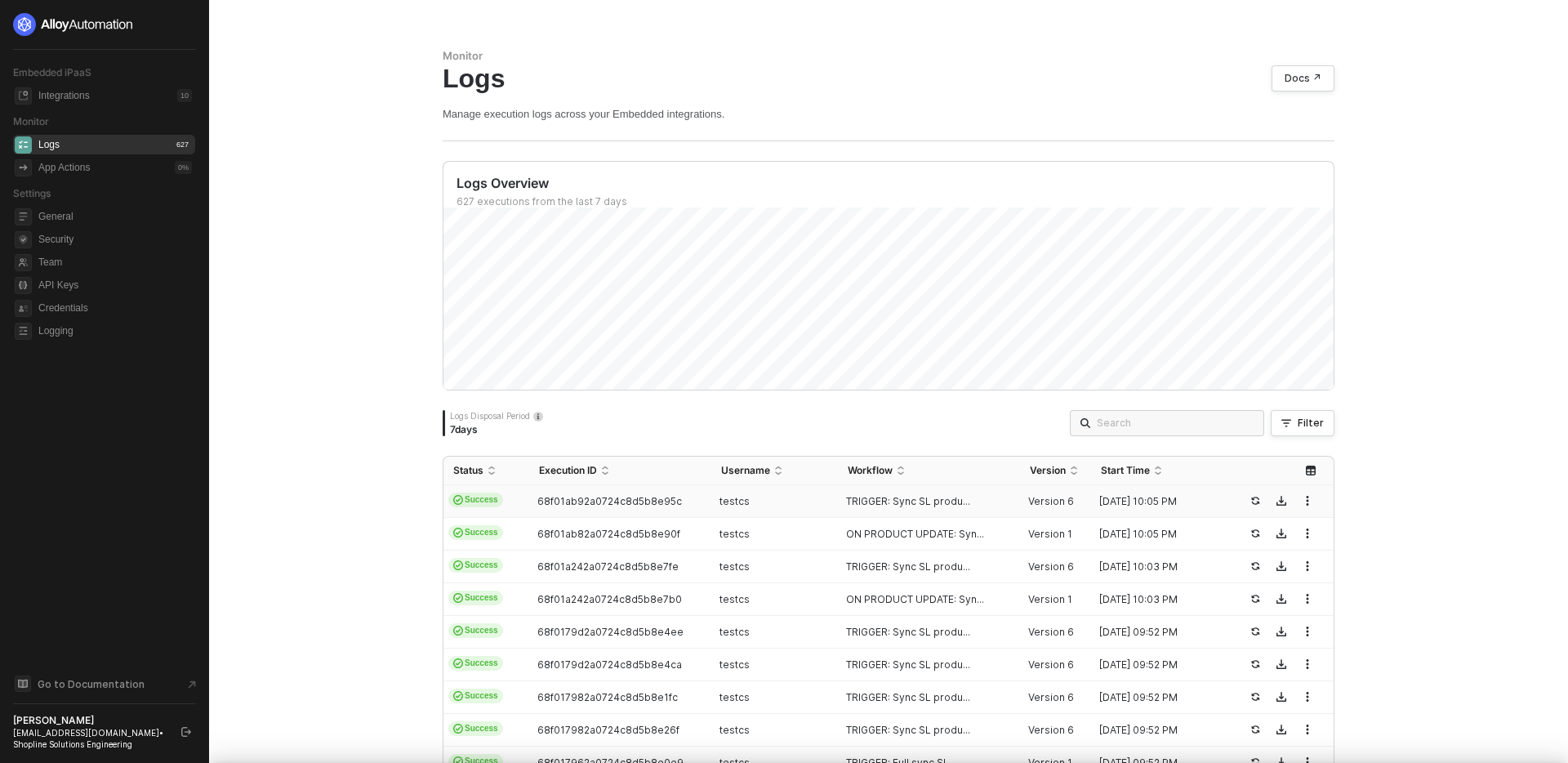
type textarea "{ "json": { "productId": "16071500243851008131853510" }, "id": "1efe6359-b6de-4…"
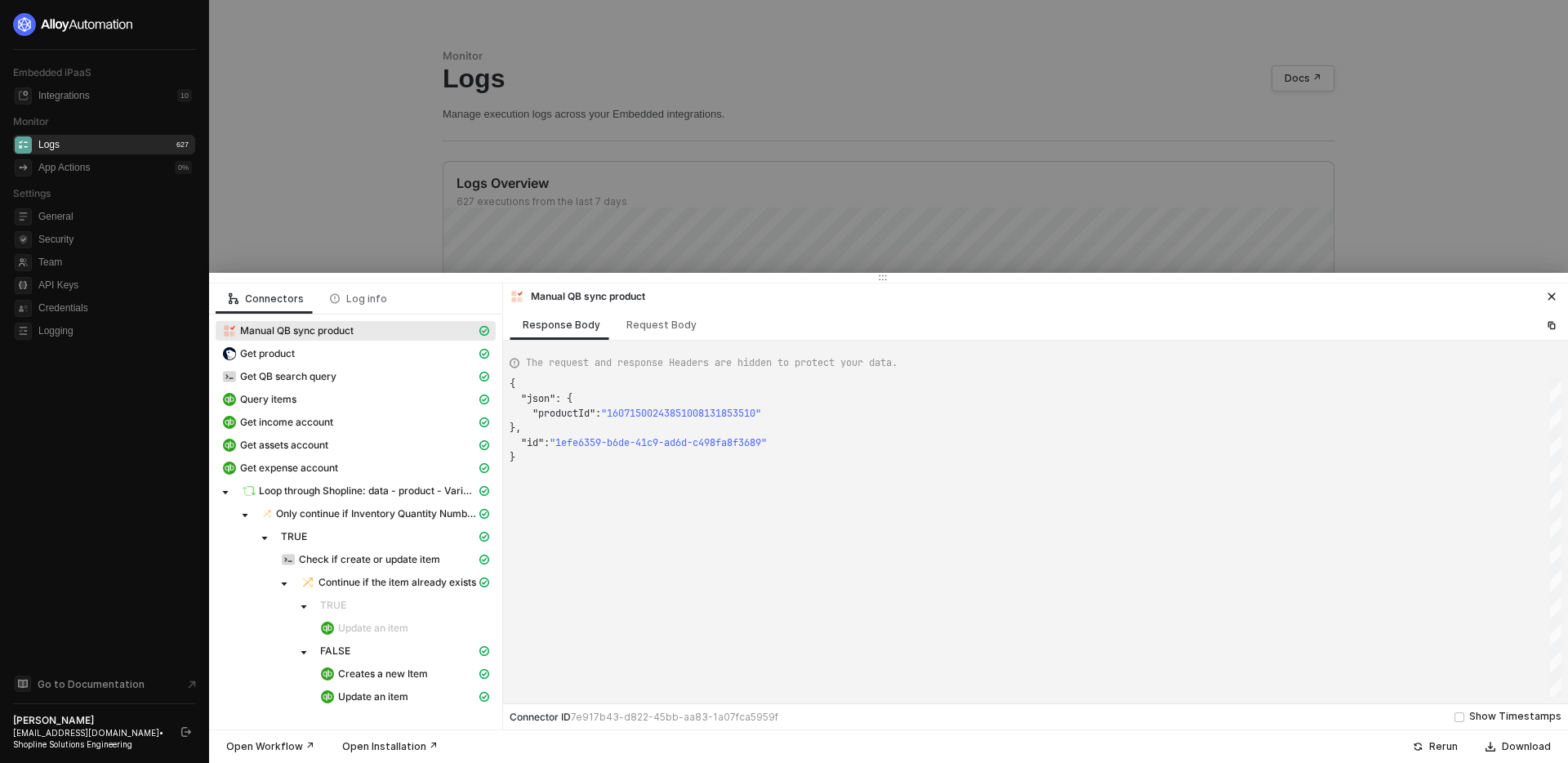
click at [350, 173] on div at bounding box center [784, 382] width 1568 height 763
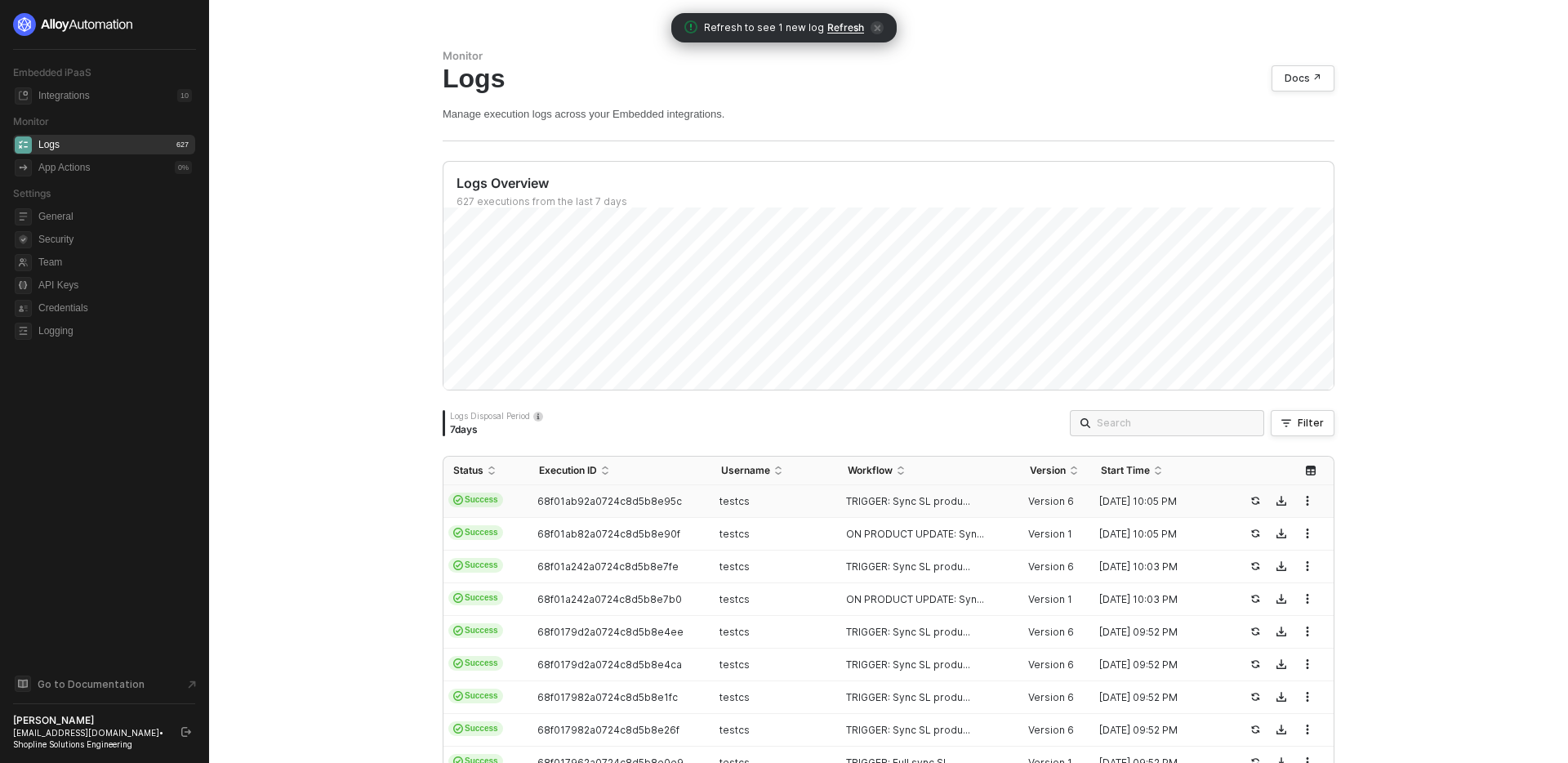
click at [850, 25] on span "Refresh" at bounding box center [845, 27] width 36 height 13
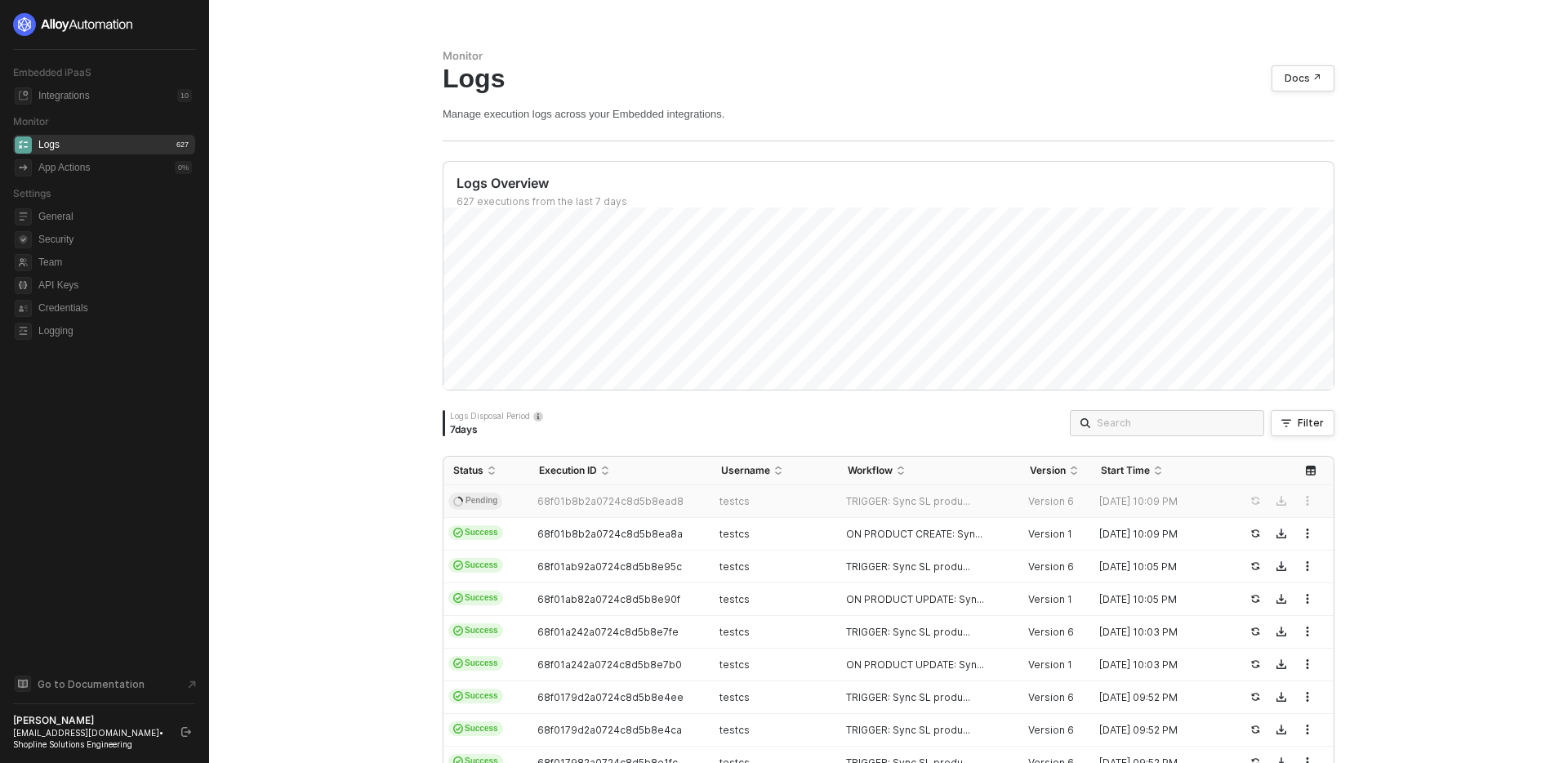
click at [303, 365] on div "Monitor Logs Docs ↗ Manage execution logs across your Embedded integrations. Lo…" at bounding box center [888, 382] width 1359 height 763
click at [784, 541] on td "testcs" at bounding box center [775, 534] width 126 height 32
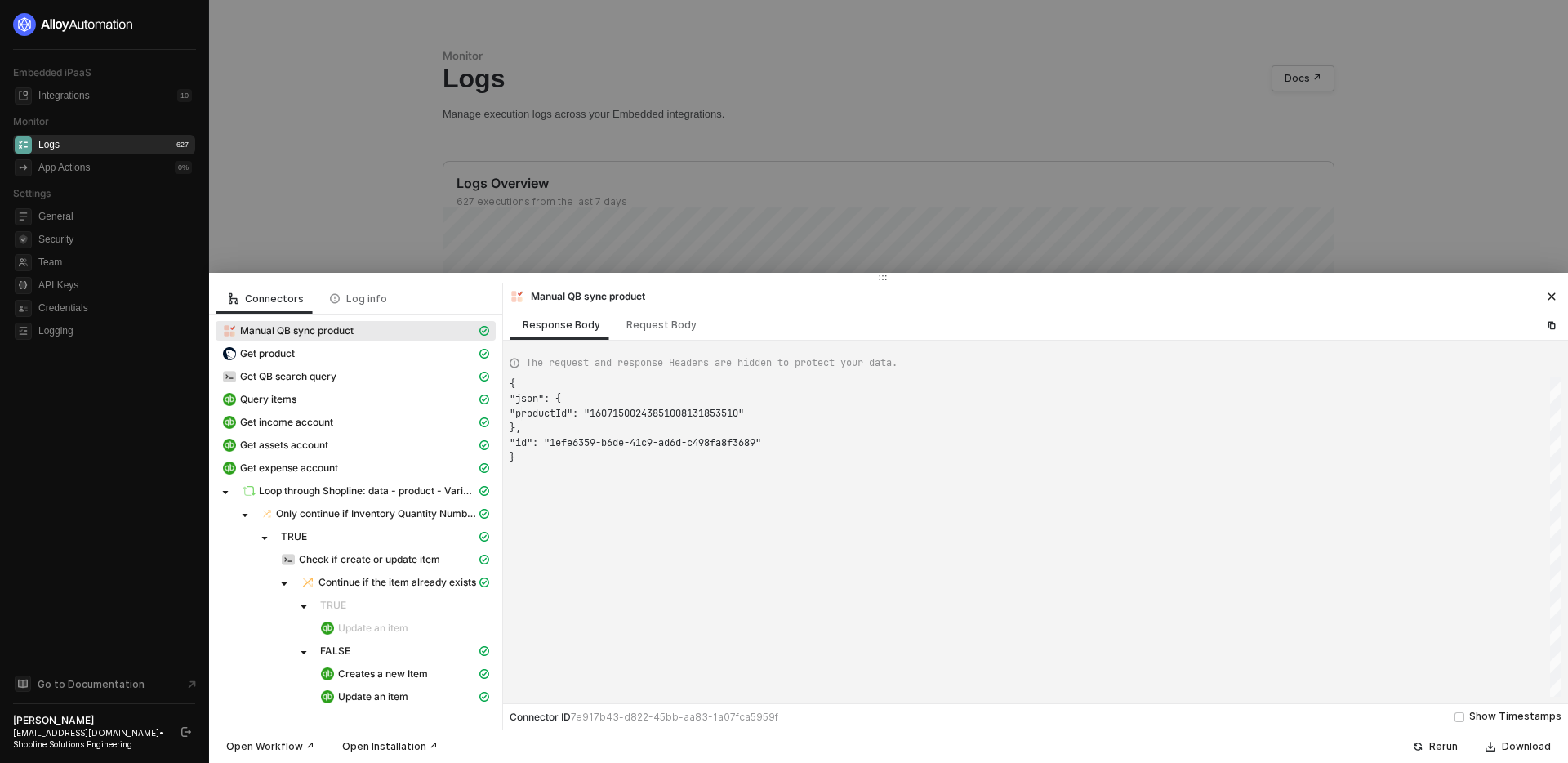
type textarea "{ "json": { "productId": "16071500243851008131853510" }, "id": "1efe6359-b6de-4…"
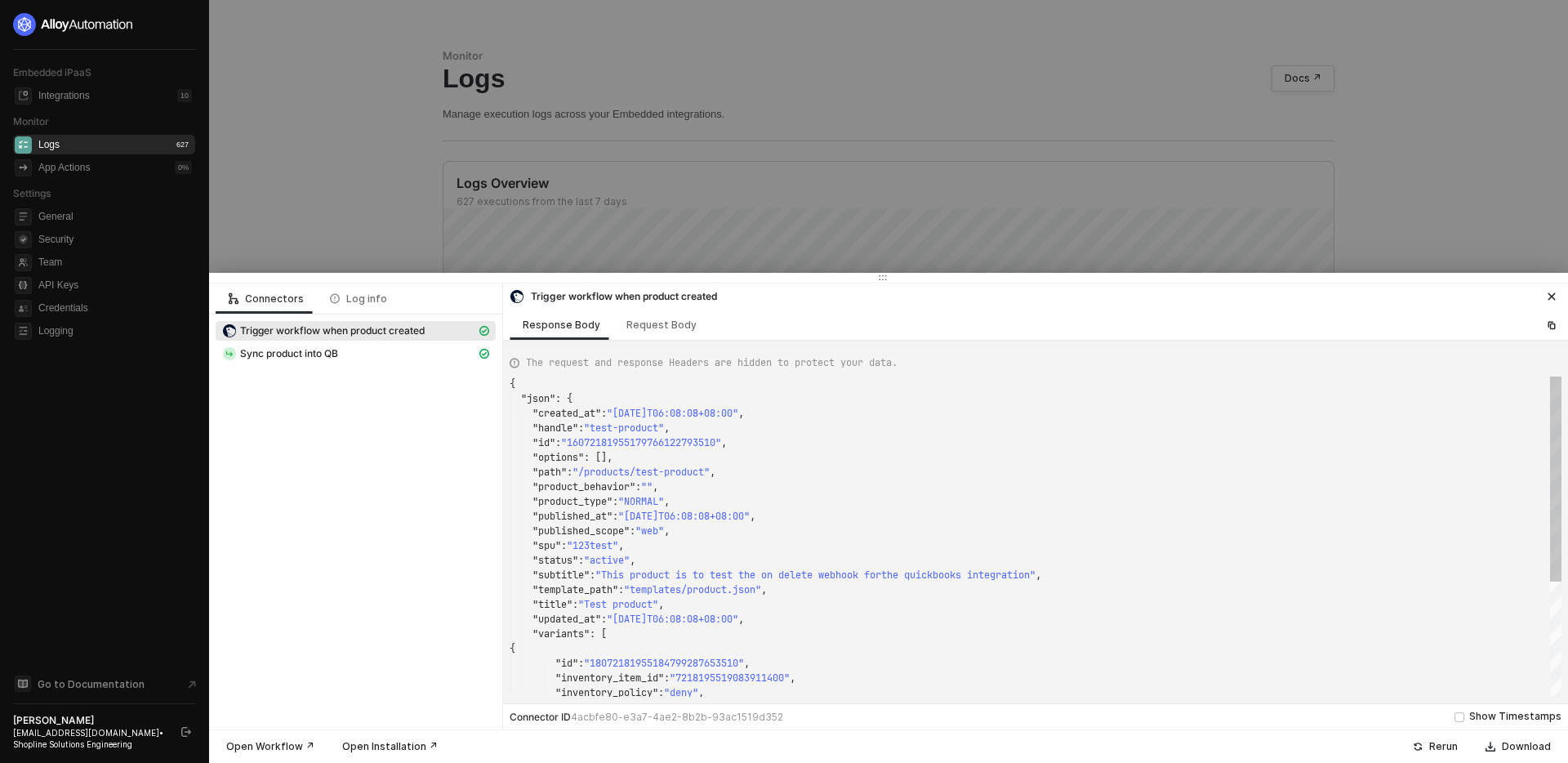
scroll to position [147, 0]
click at [328, 201] on div at bounding box center [784, 382] width 1568 height 763
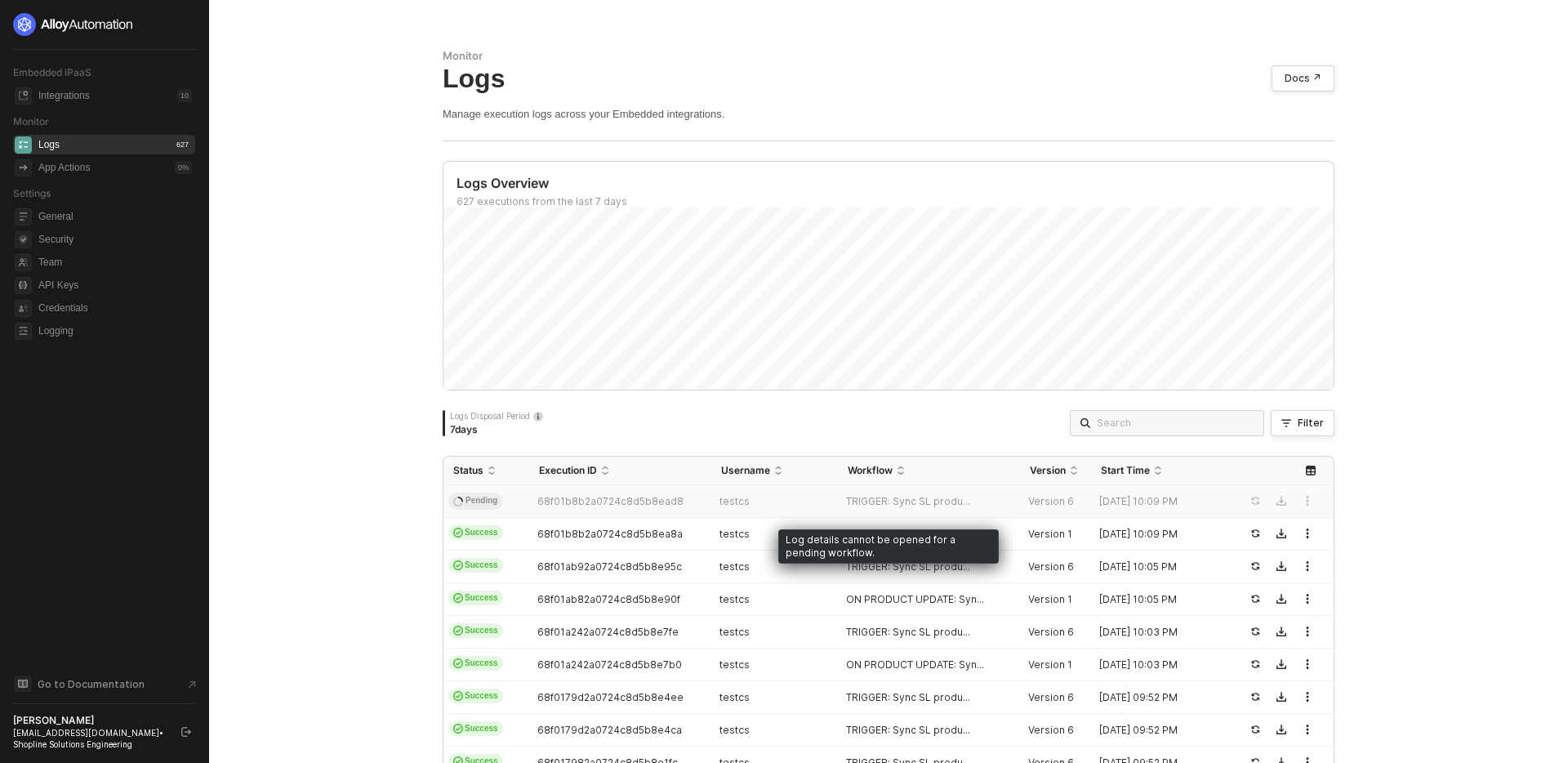
click at [704, 504] on td "68f01b8b2a0724c8d5b8ead8" at bounding box center [621, 501] width 182 height 32
click at [379, 371] on div "Monitor Logs Docs ↗ Manage execution logs across your Embedded integrations. Lo…" at bounding box center [888, 382] width 1359 height 763
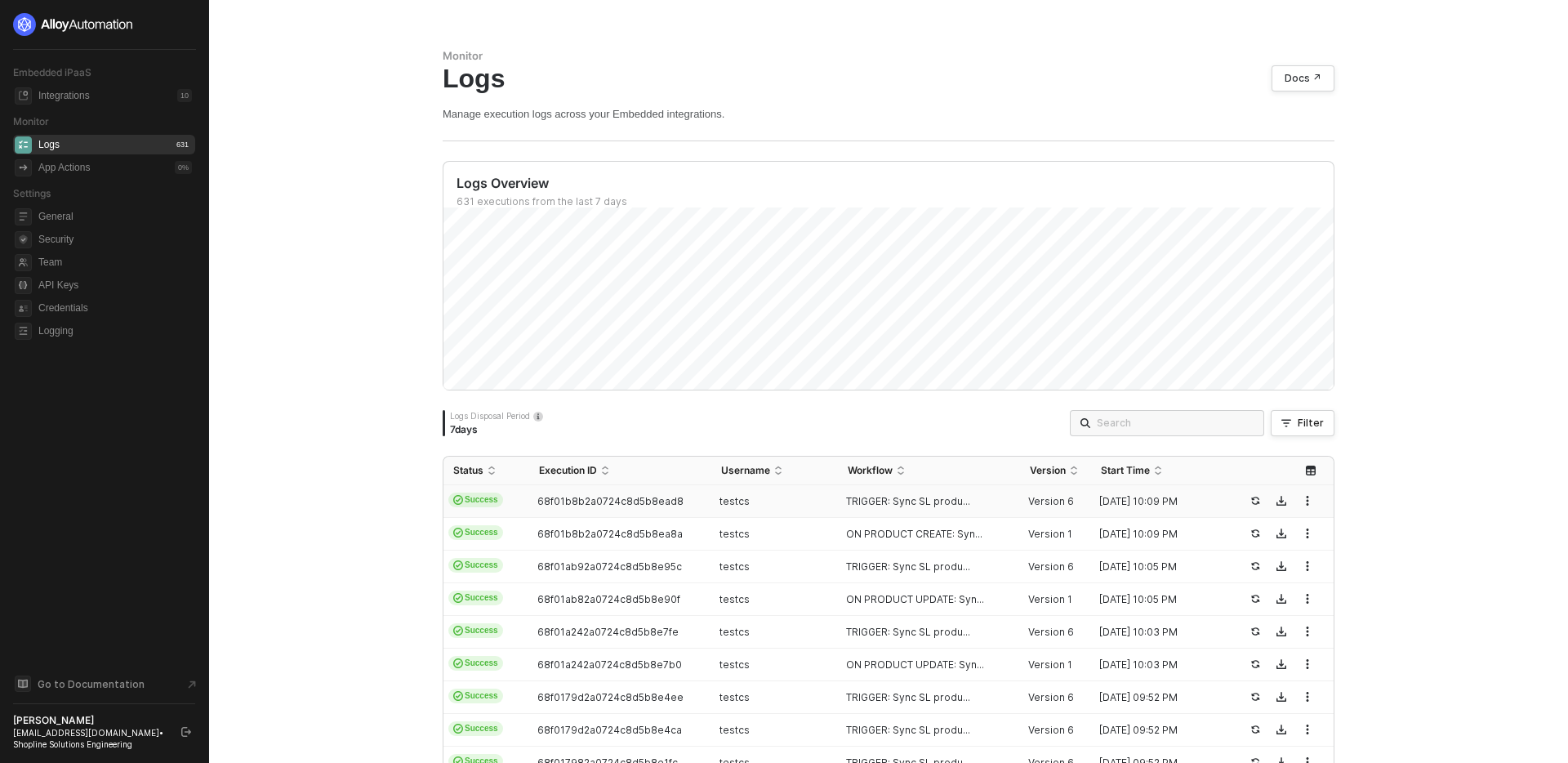
click at [823, 506] on div "testcs" at bounding box center [769, 501] width 114 height 13
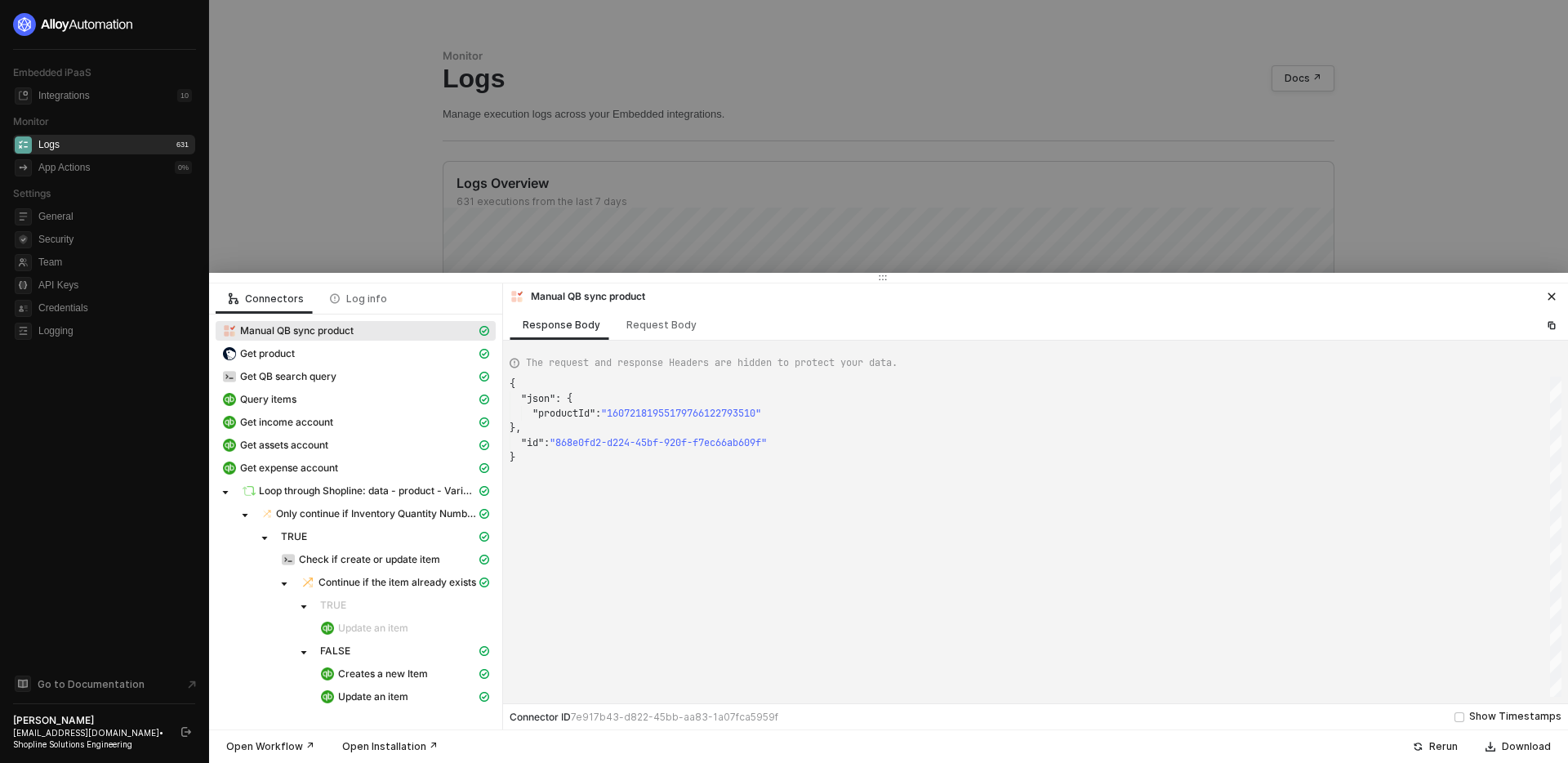
scroll to position [74, 0]
click at [438, 676] on div "Creates a new Item" at bounding box center [398, 674] width 156 height 15
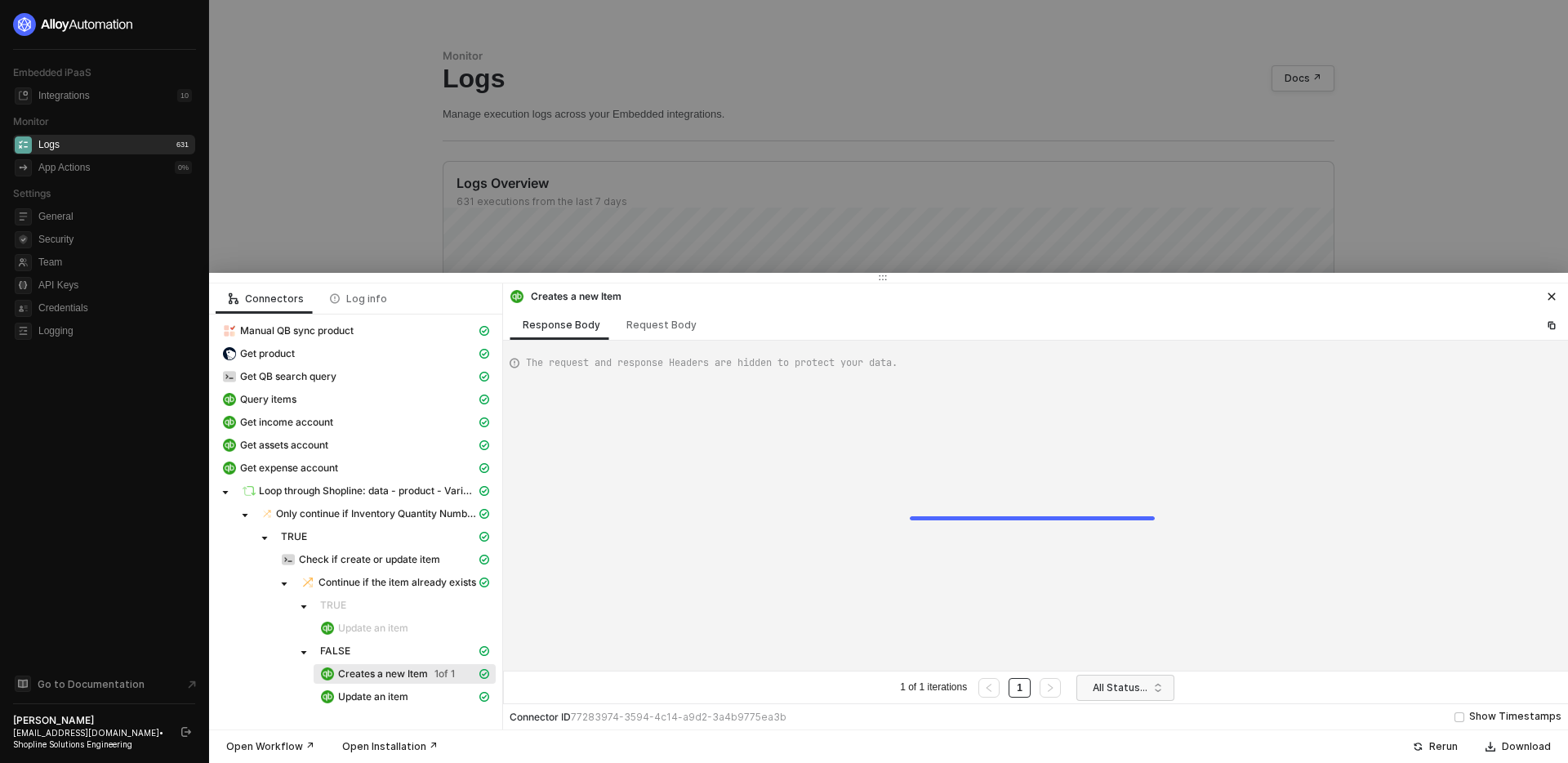
scroll to position [147, 0]
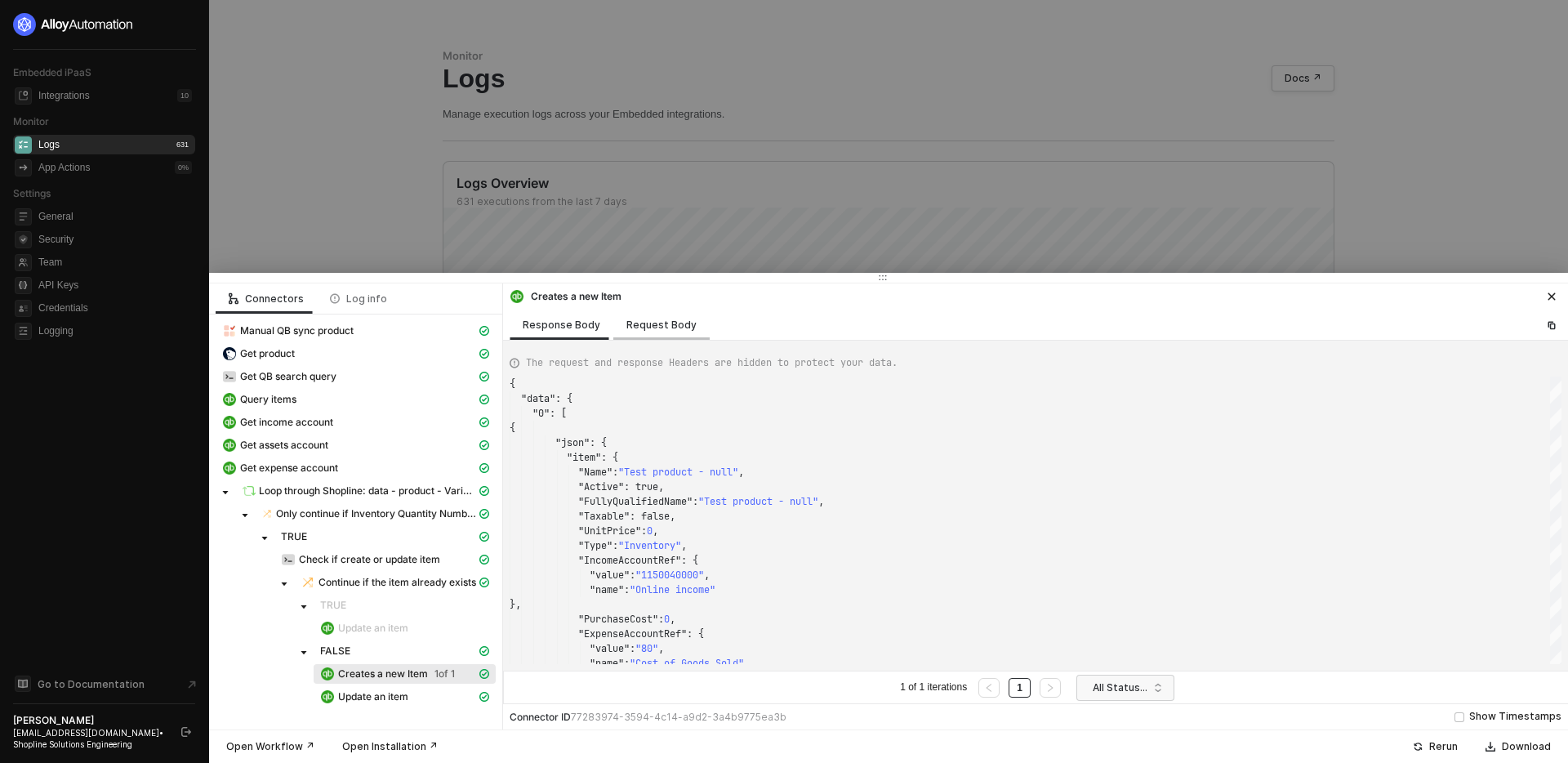
click at [647, 328] on div "Request Body" at bounding box center [662, 325] width 71 height 13
type textarea "[ { "resource": "item", "operation": "createItem", "Name": "Test product - null…"
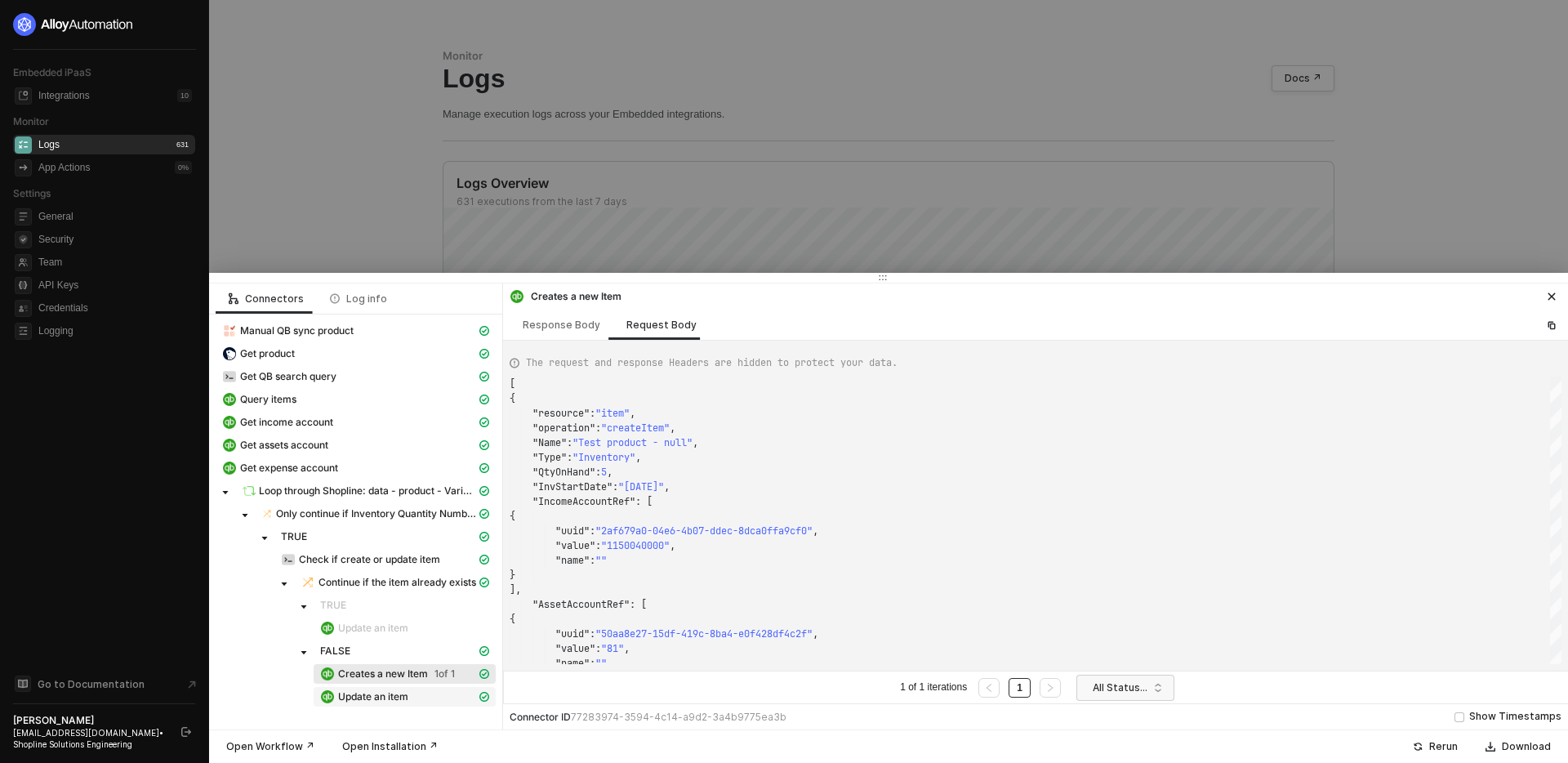
click at [417, 697] on div "Update an item" at bounding box center [398, 696] width 156 height 15
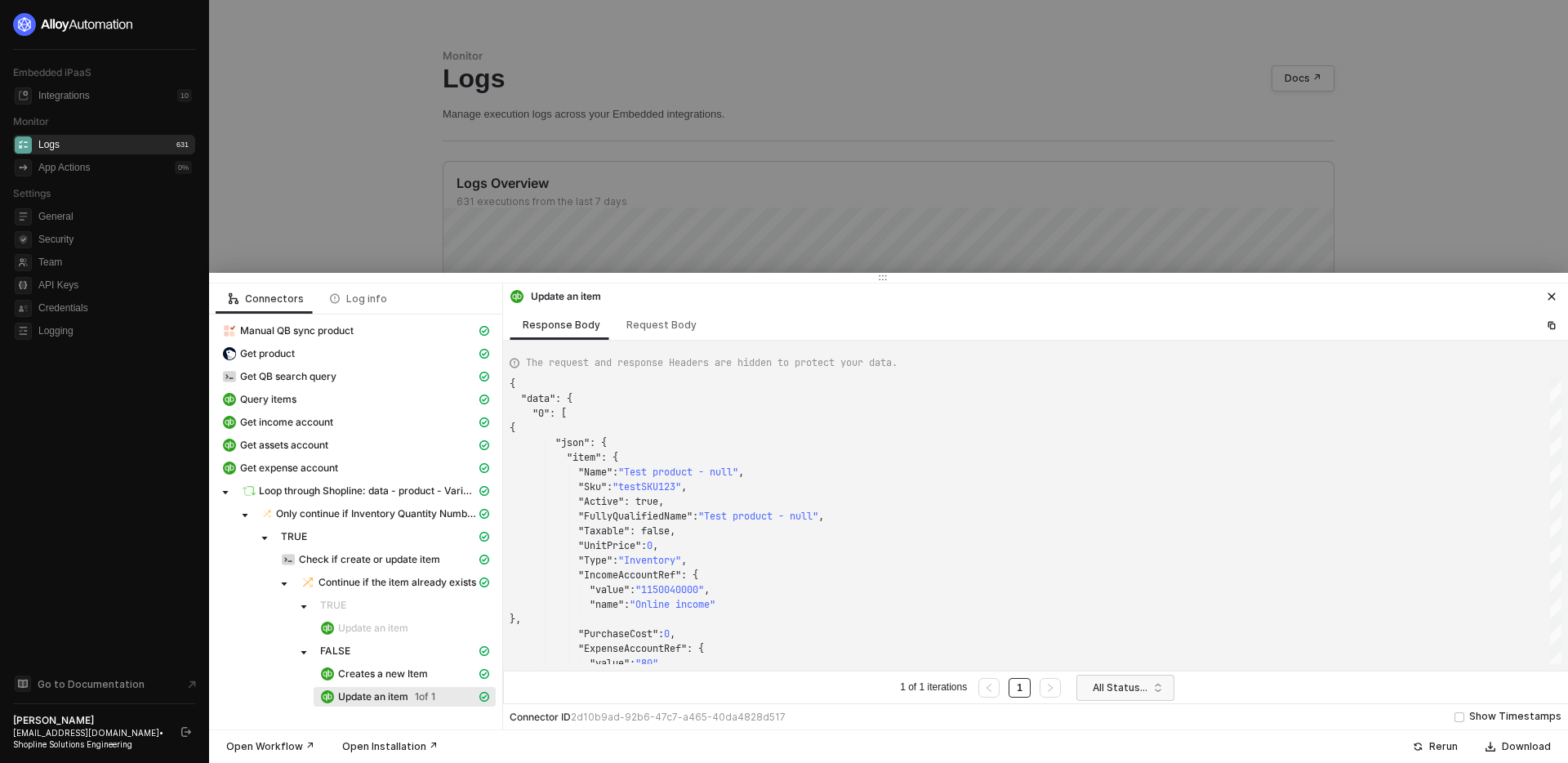
click at [348, 216] on div at bounding box center [784, 382] width 1568 height 763
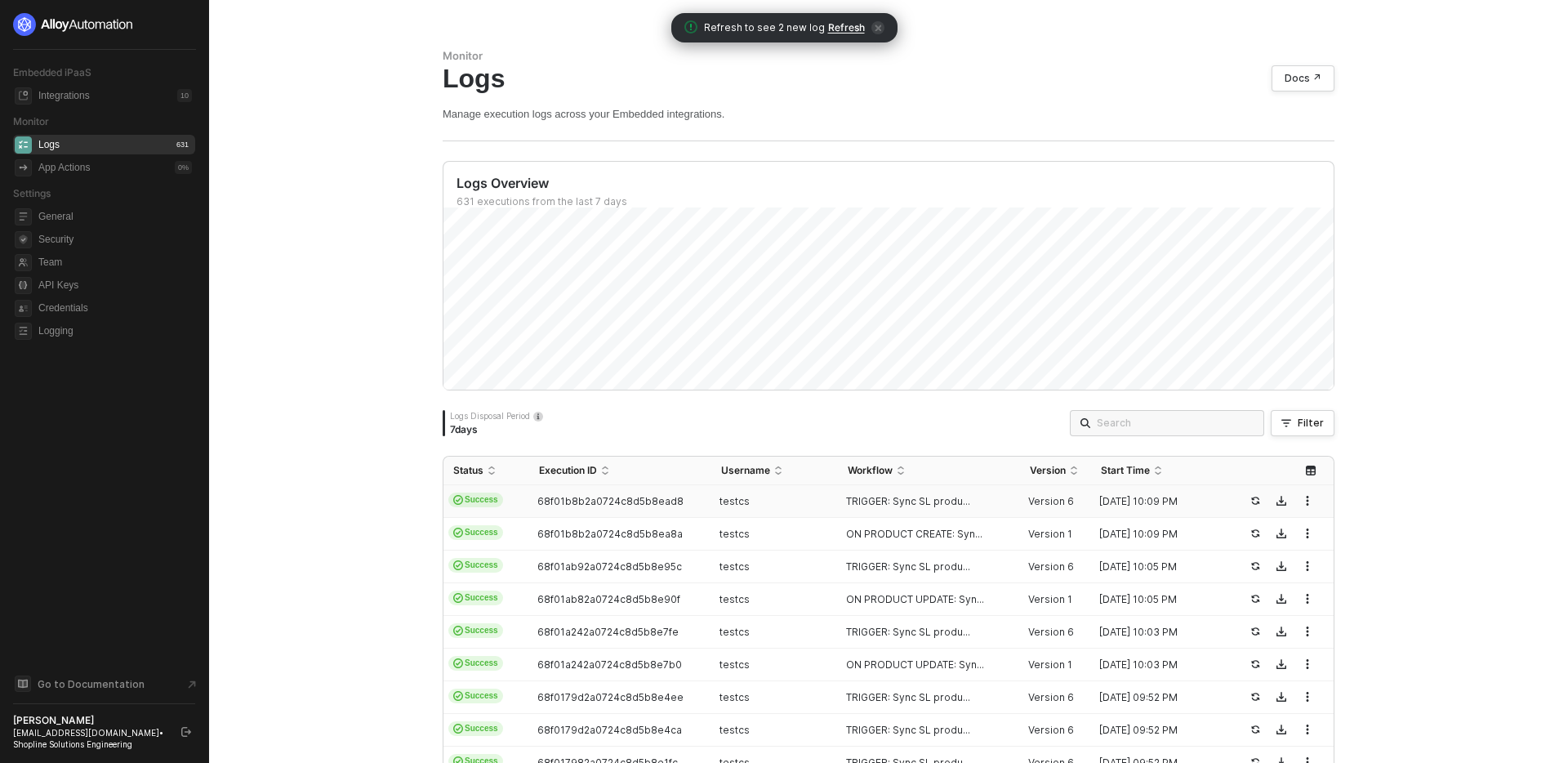
click at [833, 26] on span "Refresh" at bounding box center [846, 27] width 36 height 13
click at [809, 531] on div "testcs" at bounding box center [769, 534] width 114 height 13
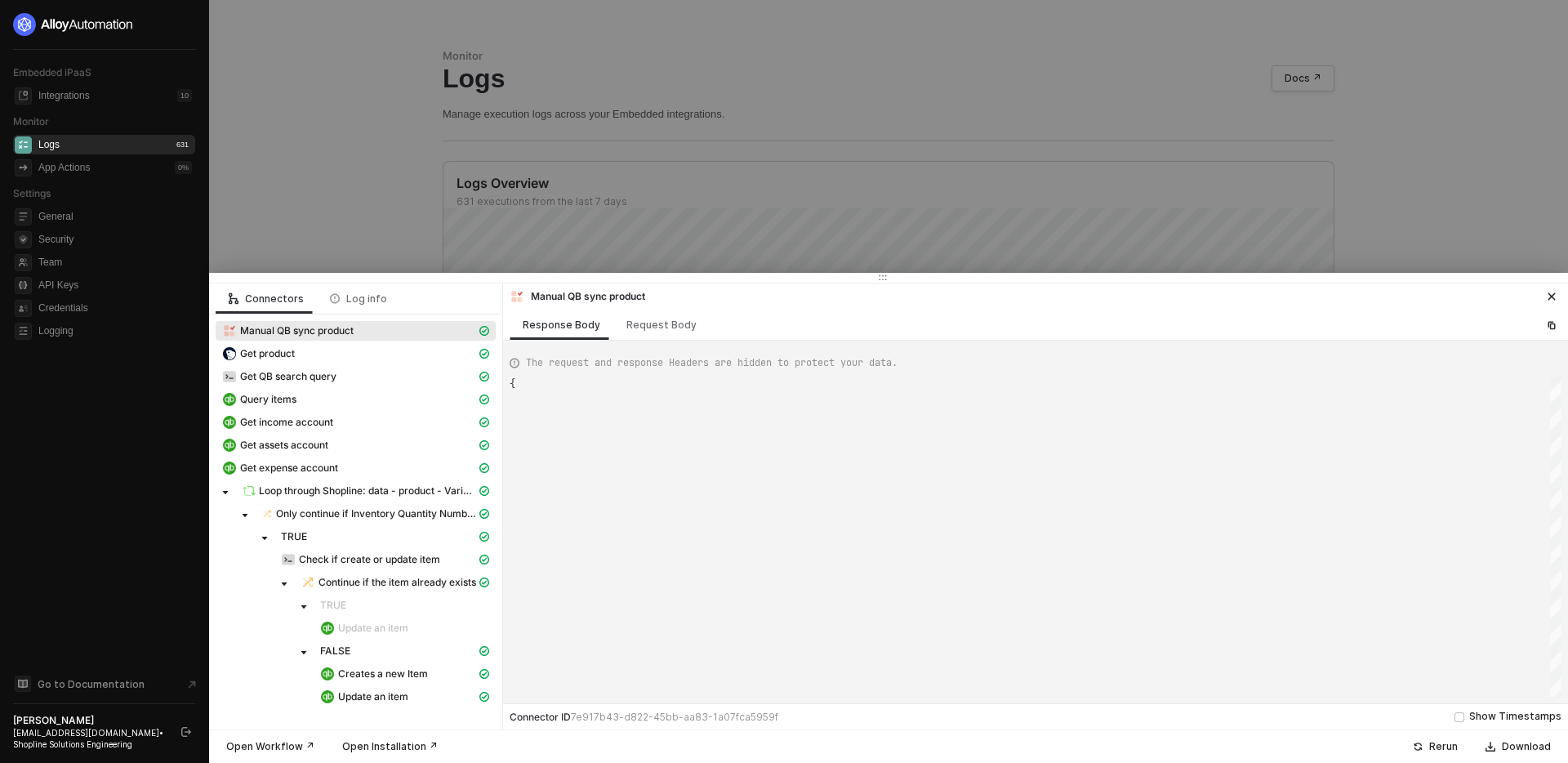
type textarea "{ "json": { "productId": "16072181955179766122793510" }, "id": "868e0fd2-d224-4…"
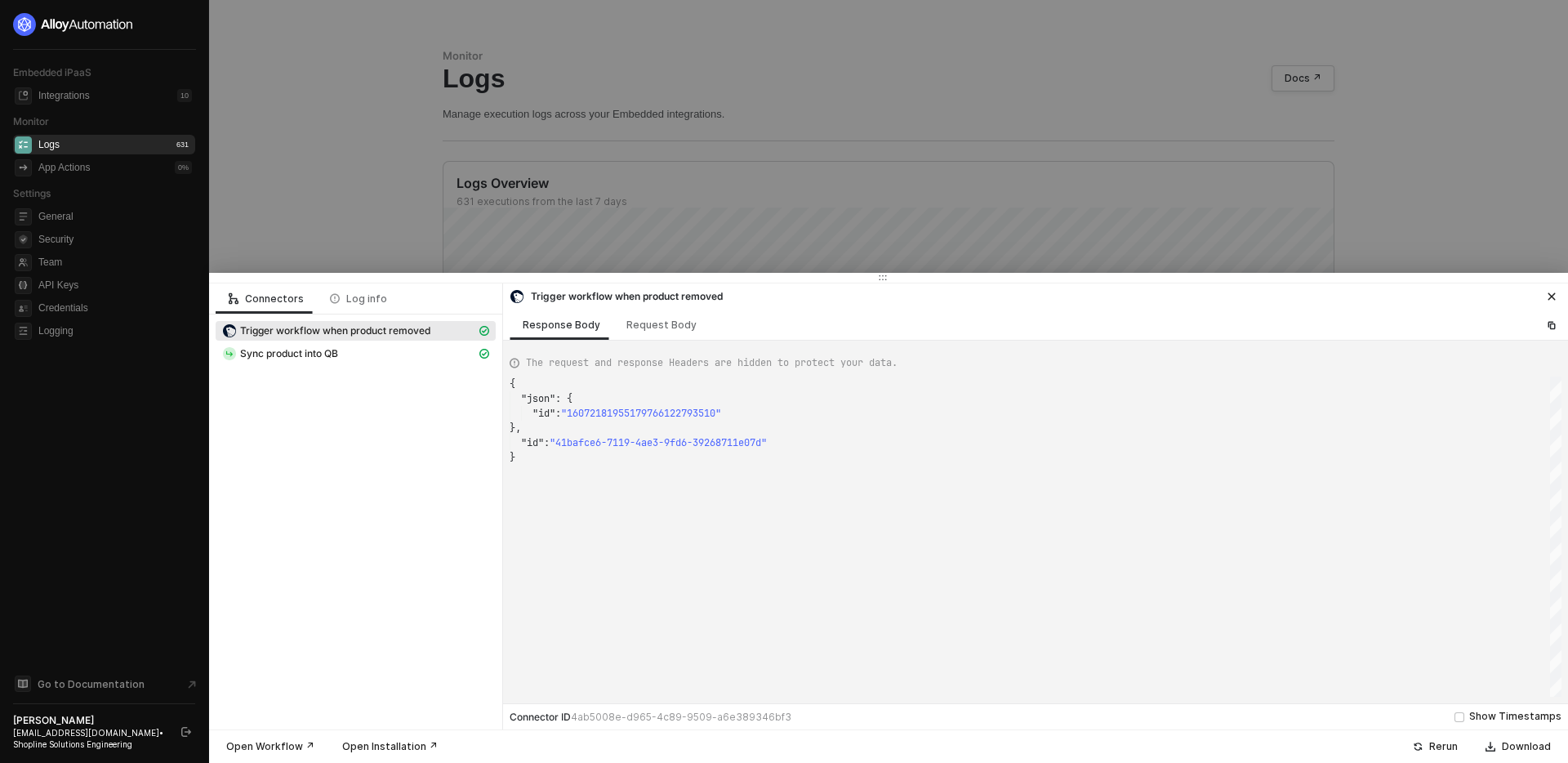
scroll to position [74, 0]
click at [644, 331] on div "Request Body" at bounding box center [662, 325] width 71 height 13
click at [562, 320] on div "Response Body" at bounding box center [561, 325] width 77 height 13
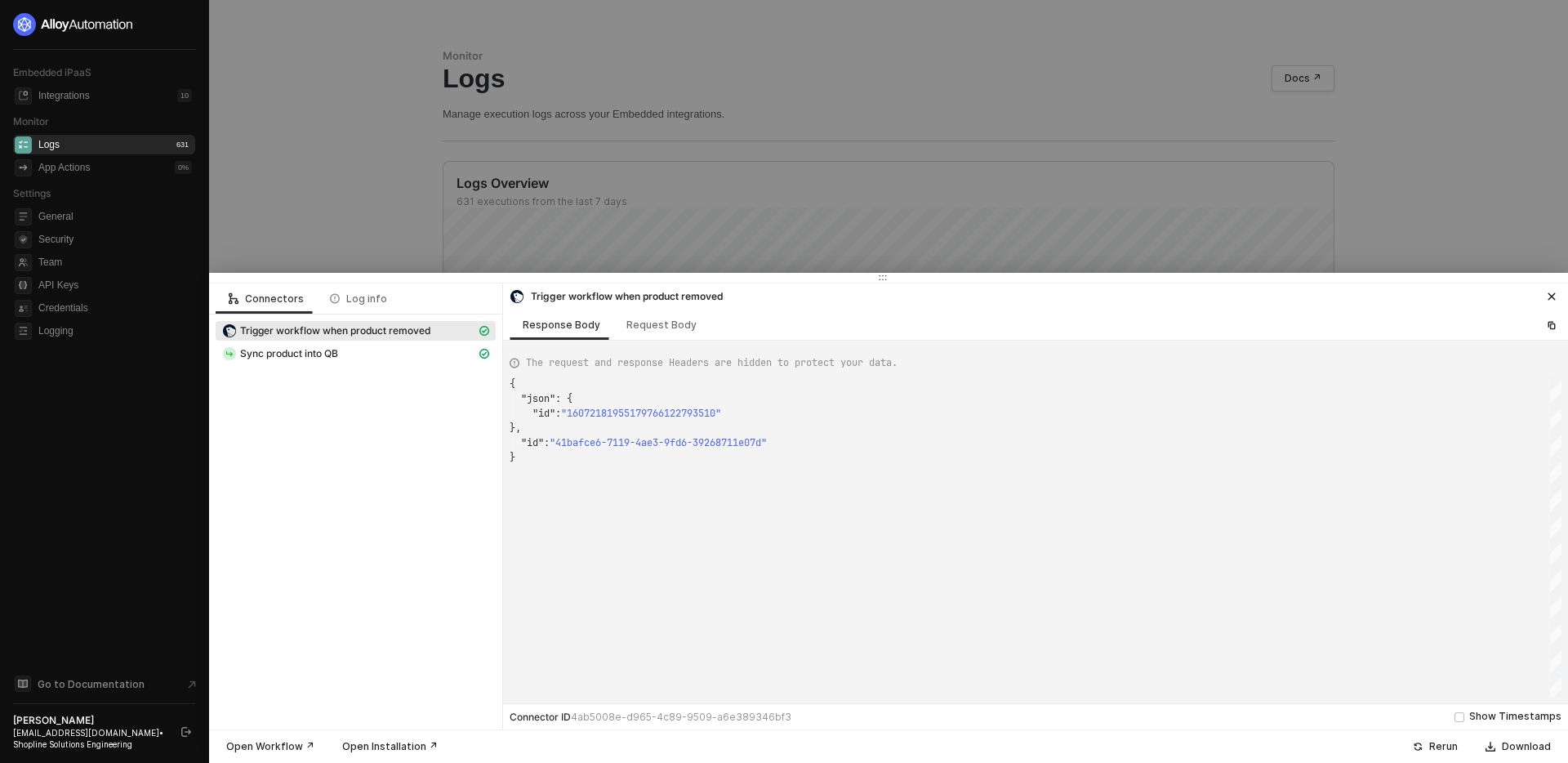
click at [674, 415] on div "{ "json" : { "id" : "16072181955179766122793510" }, "id" : "41bafce6-7119-4ae3-…" at bounding box center [1036, 536] width 1052 height 321
click at [678, 451] on div "}" at bounding box center [1036, 457] width 1052 height 15
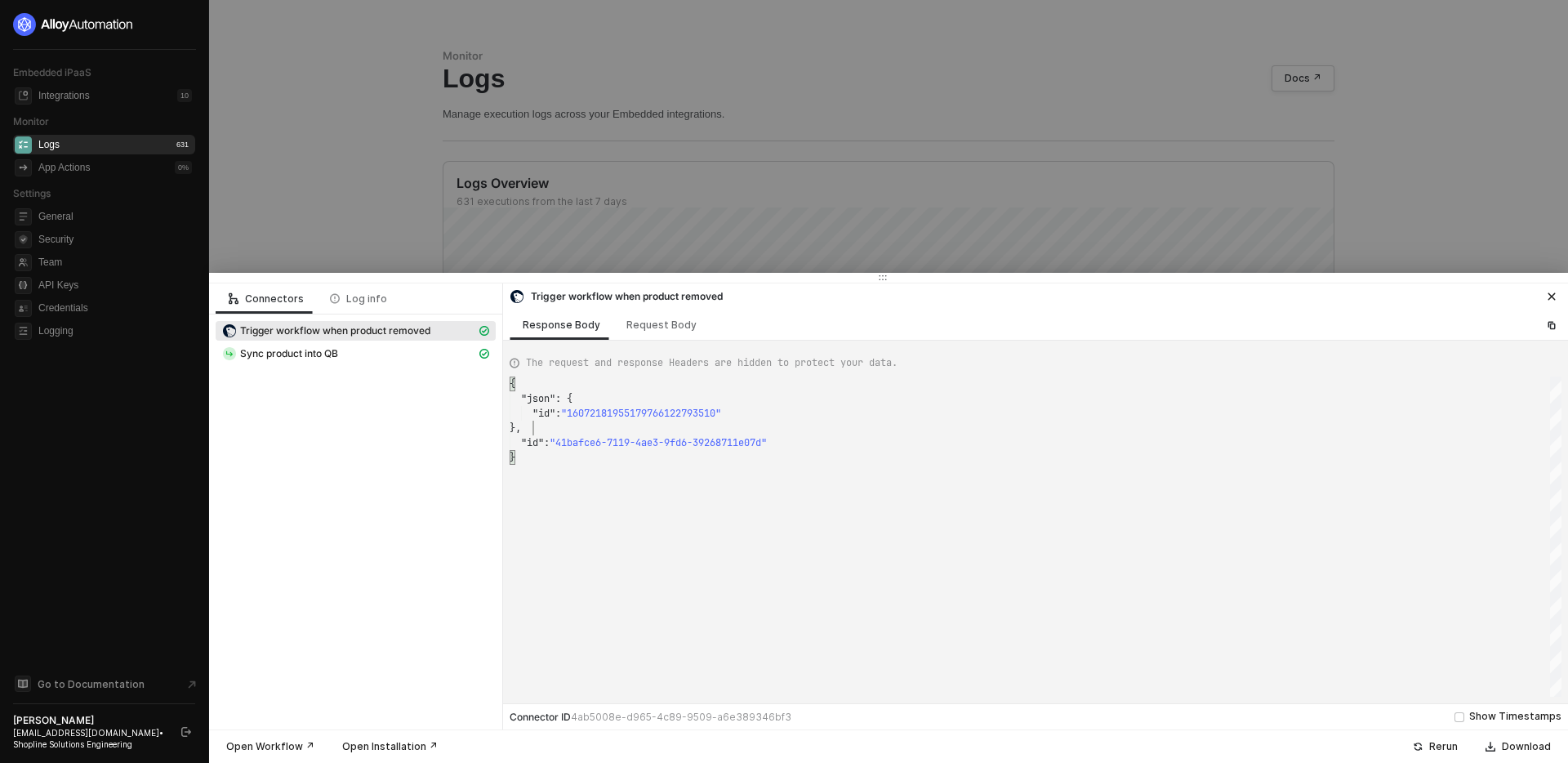
click at [674, 432] on div "}," at bounding box center [1036, 428] width 1052 height 15
click at [388, 414] on div "Connectors Log info Trigger workflow when product removed Sync product into QB" at bounding box center [356, 506] width 294 height 446
click at [379, 354] on div "Sync product into QB" at bounding box center [349, 353] width 254 height 15
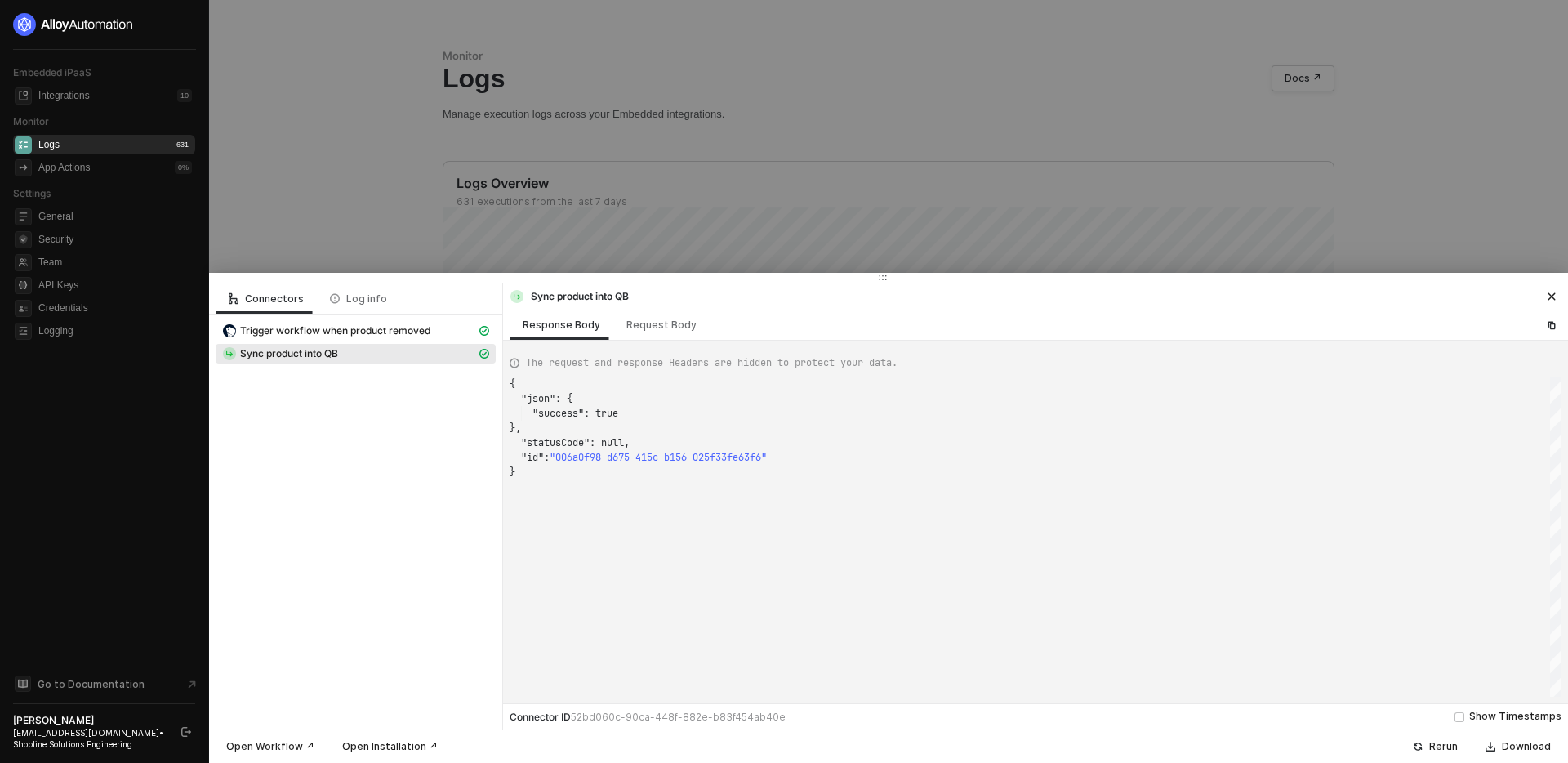
scroll to position [88, 0]
click at [375, 330] on span "Trigger workflow when product removed" at bounding box center [335, 331] width 190 height 13
type textarea "{ "json": { "id": "16072181955179766122793510" }, "id": "41bafce6-7119-4ae3-9fd…"
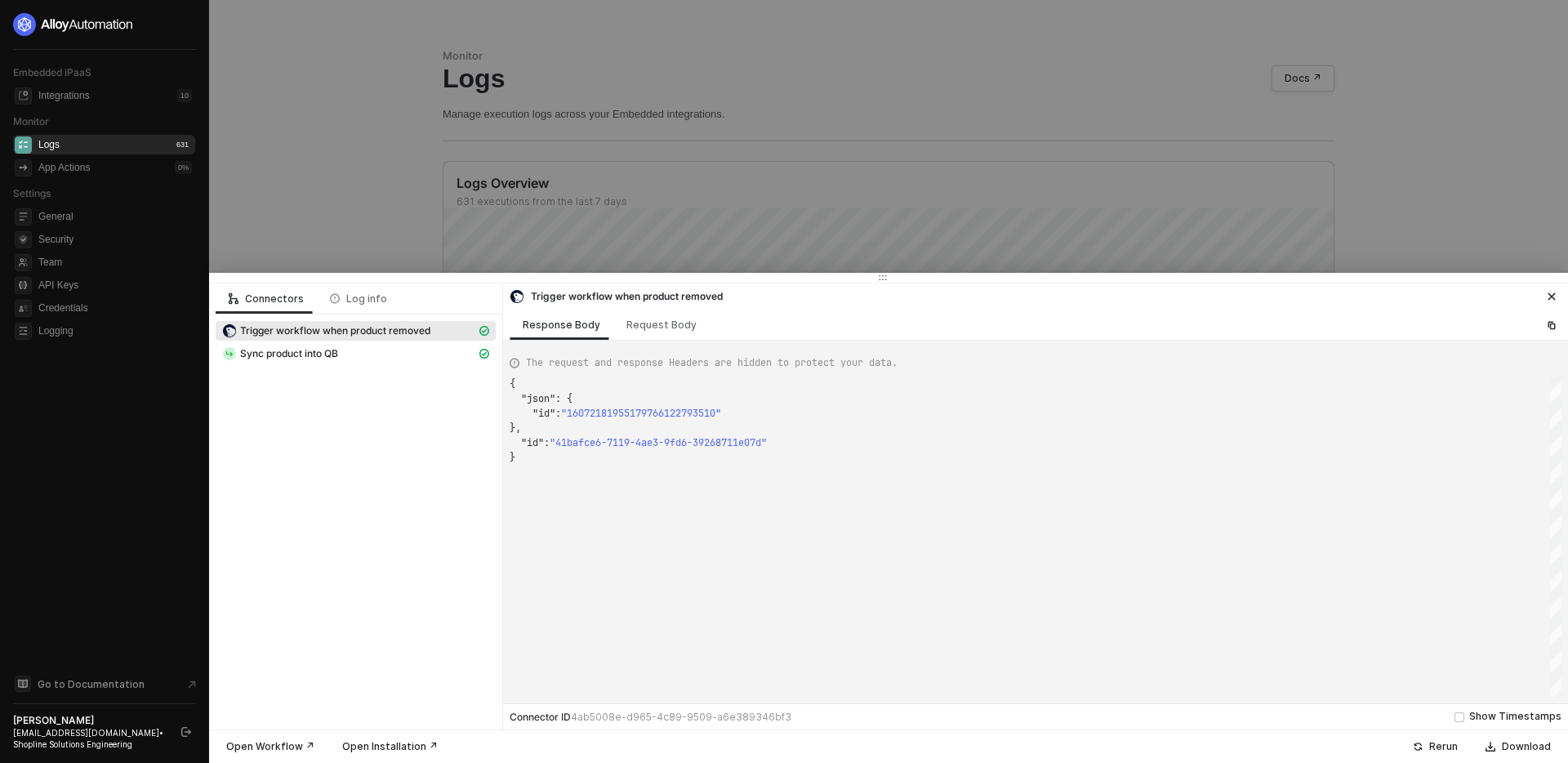
click at [474, 218] on div at bounding box center [784, 382] width 1568 height 763
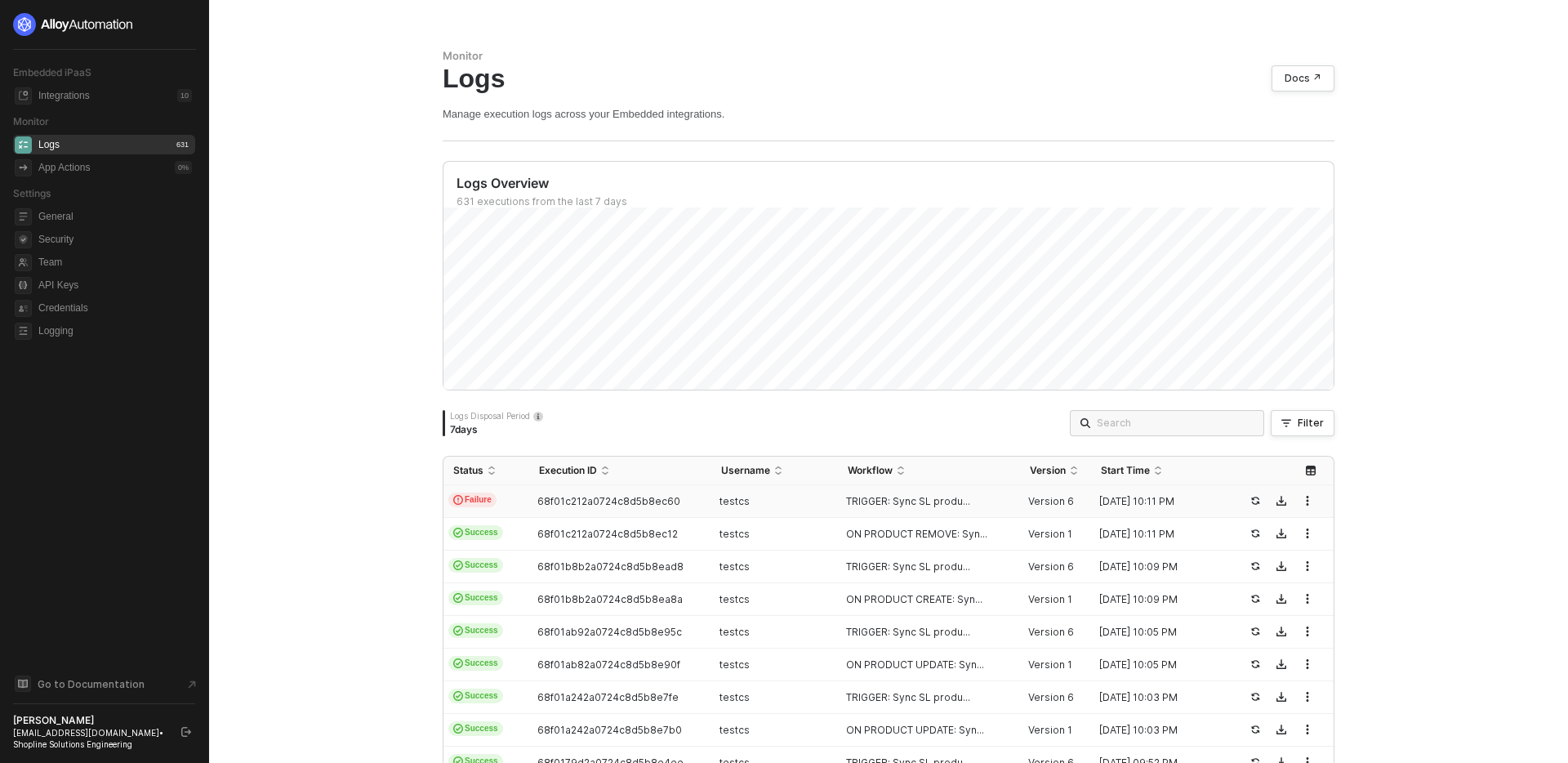
click at [811, 495] on div "testcs" at bounding box center [769, 501] width 114 height 13
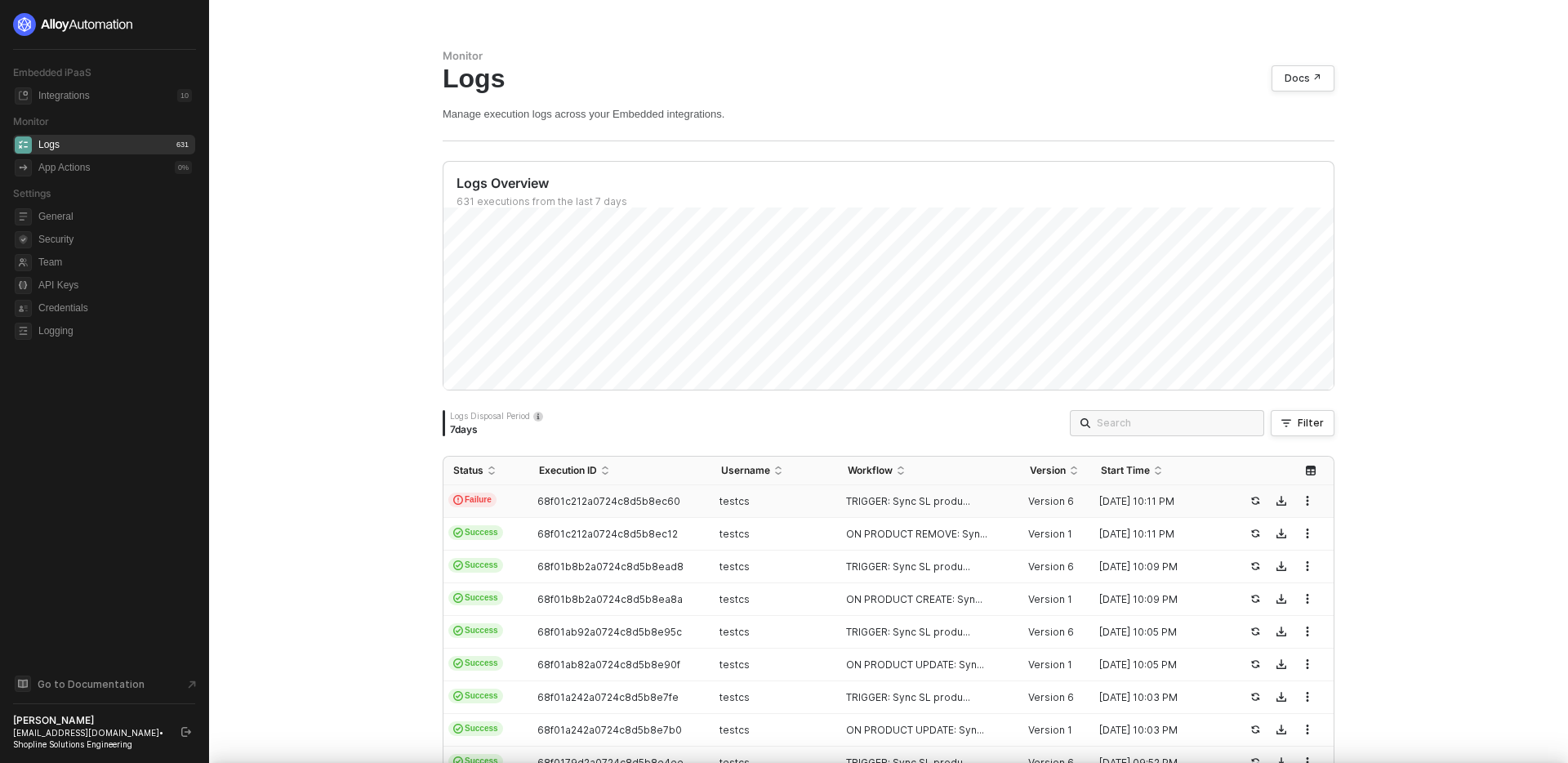
type textarea "{ "json": { "id": "16072181955179766122793510" }, "id": "41bafce6-7119-4ae3-9fd…"
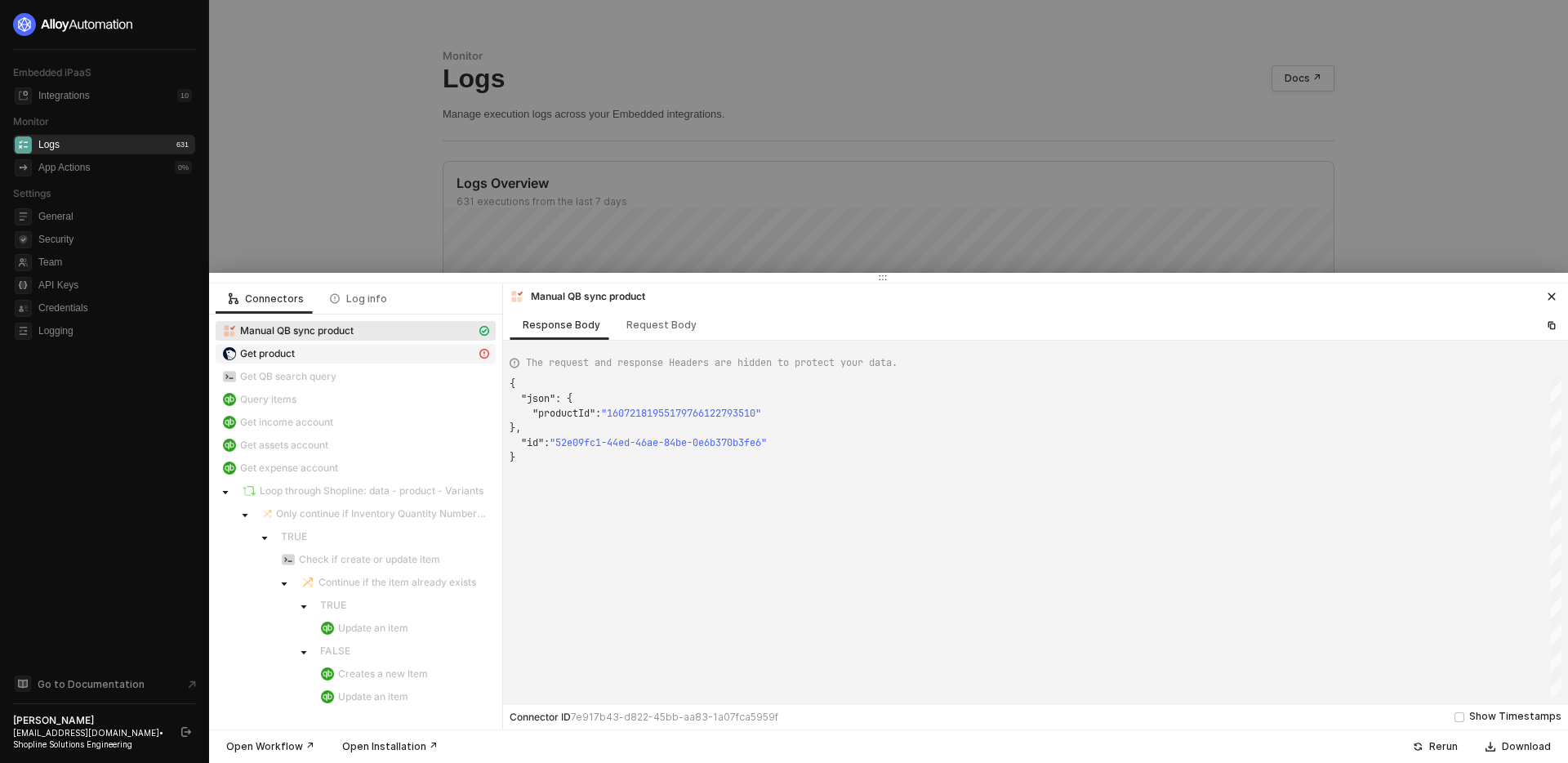
click at [434, 355] on div "Get product" at bounding box center [349, 353] width 254 height 15
type textarea "{ "statusCode": 406, "message": "Error : {\"errors\":\"DATA_NOT_EXIST\"}" }"
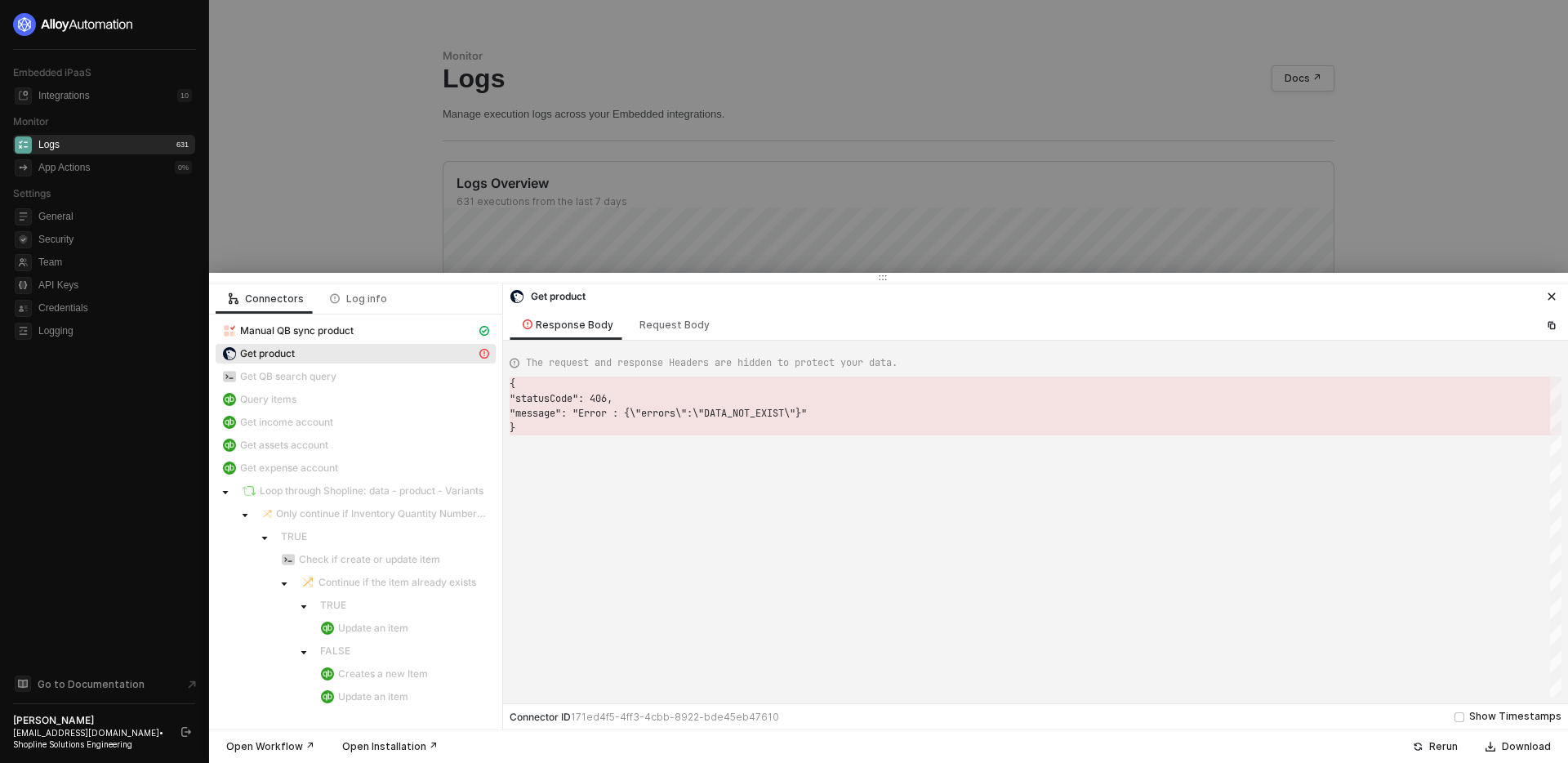
scroll to position [44, 0]
click at [767, 144] on div at bounding box center [784, 382] width 1568 height 763
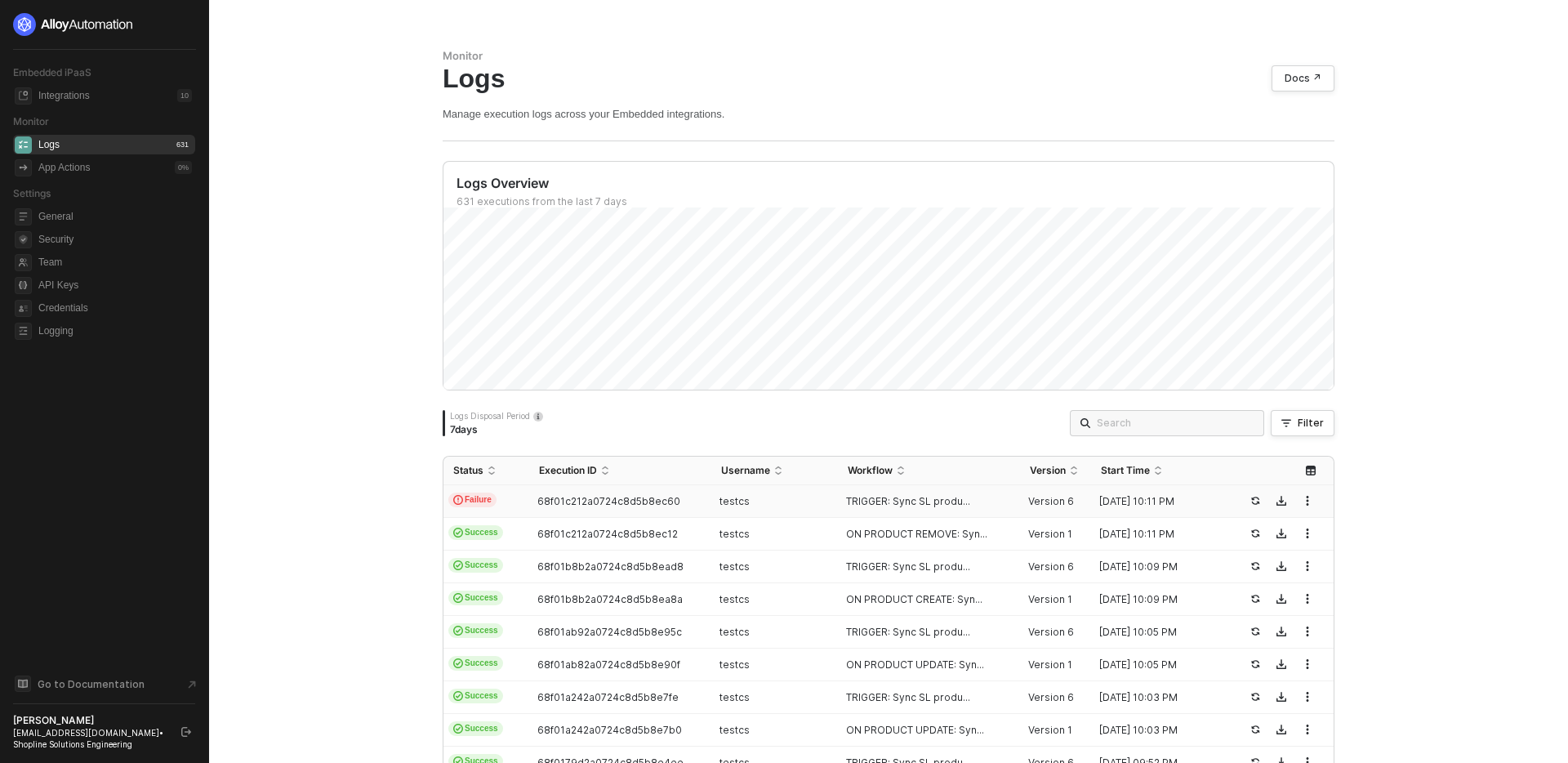
click at [277, 197] on div "Monitor Logs Docs ↗ Manage execution logs across your Embedded integrations. Lo…" at bounding box center [888, 382] width 1359 height 763
click at [318, 189] on div "Monitor Logs Docs ↗ Manage execution logs across your Embedded integrations. Lo…" at bounding box center [888, 382] width 1359 height 763
click at [90, 98] on div "Integrations" at bounding box center [64, 96] width 51 height 14
